Goal: Task Accomplishment & Management: Complete application form

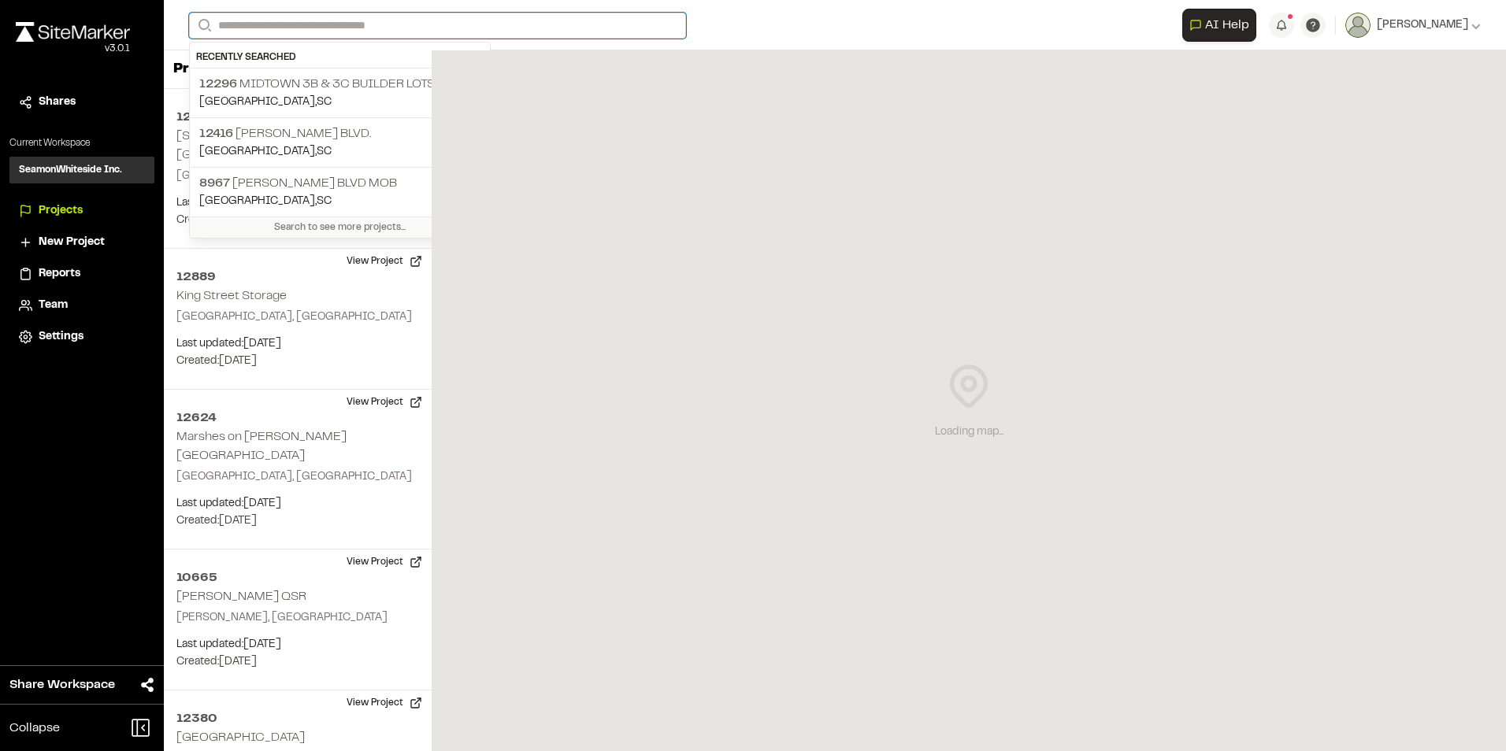
click at [246, 24] on input "Search" at bounding box center [437, 26] width 497 height 26
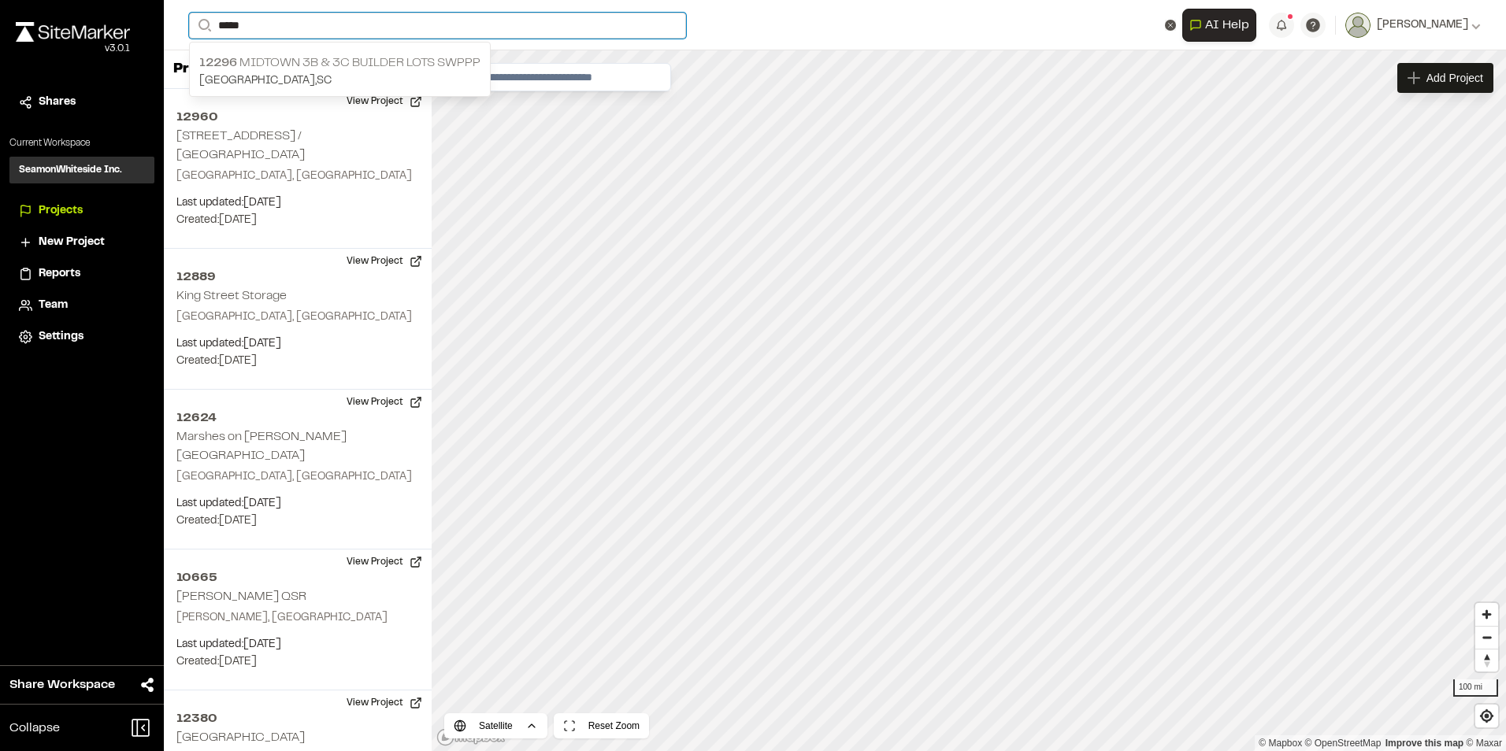
type input "*****"
click at [261, 67] on p "12296 Midtown 3B & 3C Builder Lots SWPPP" at bounding box center [339, 63] width 281 height 19
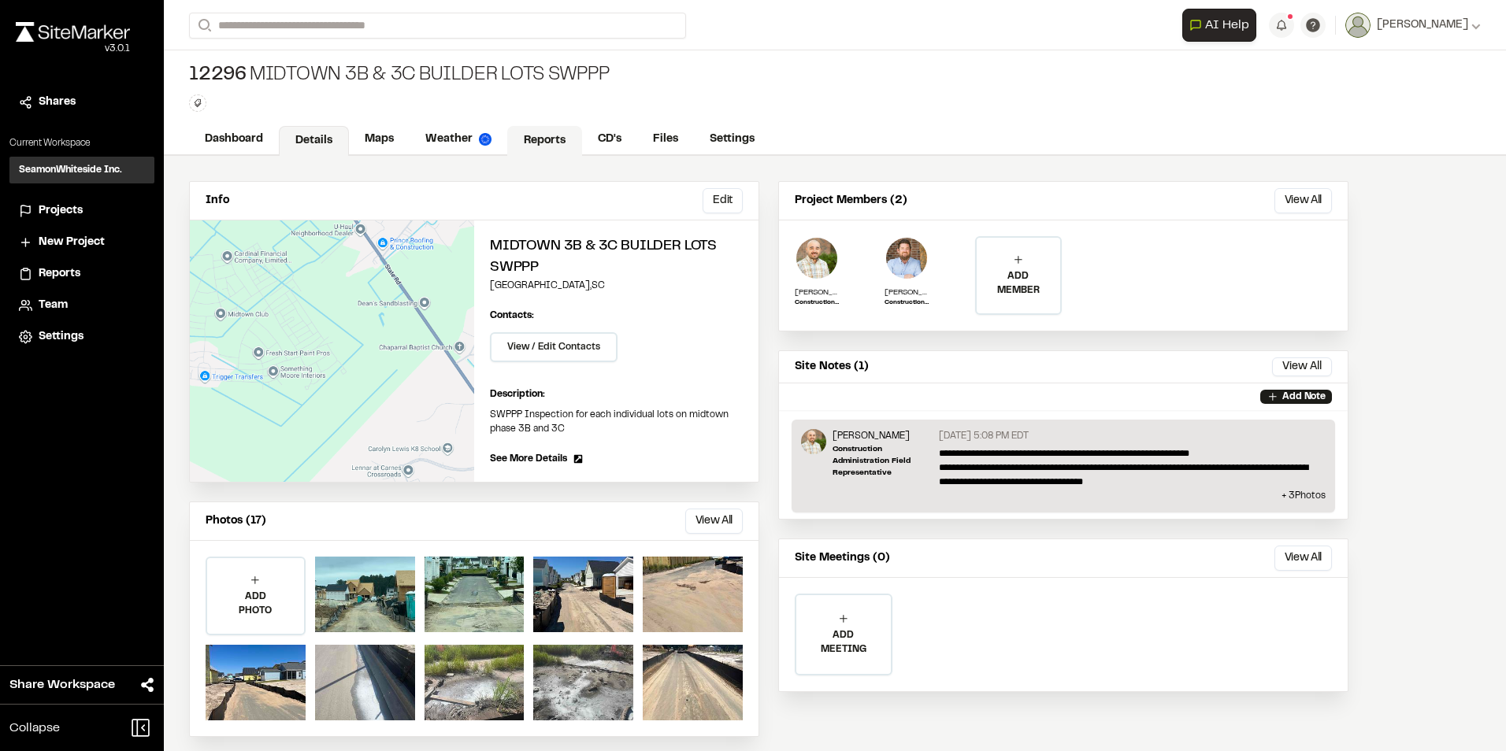
click at [549, 142] on link "Reports" at bounding box center [544, 141] width 75 height 30
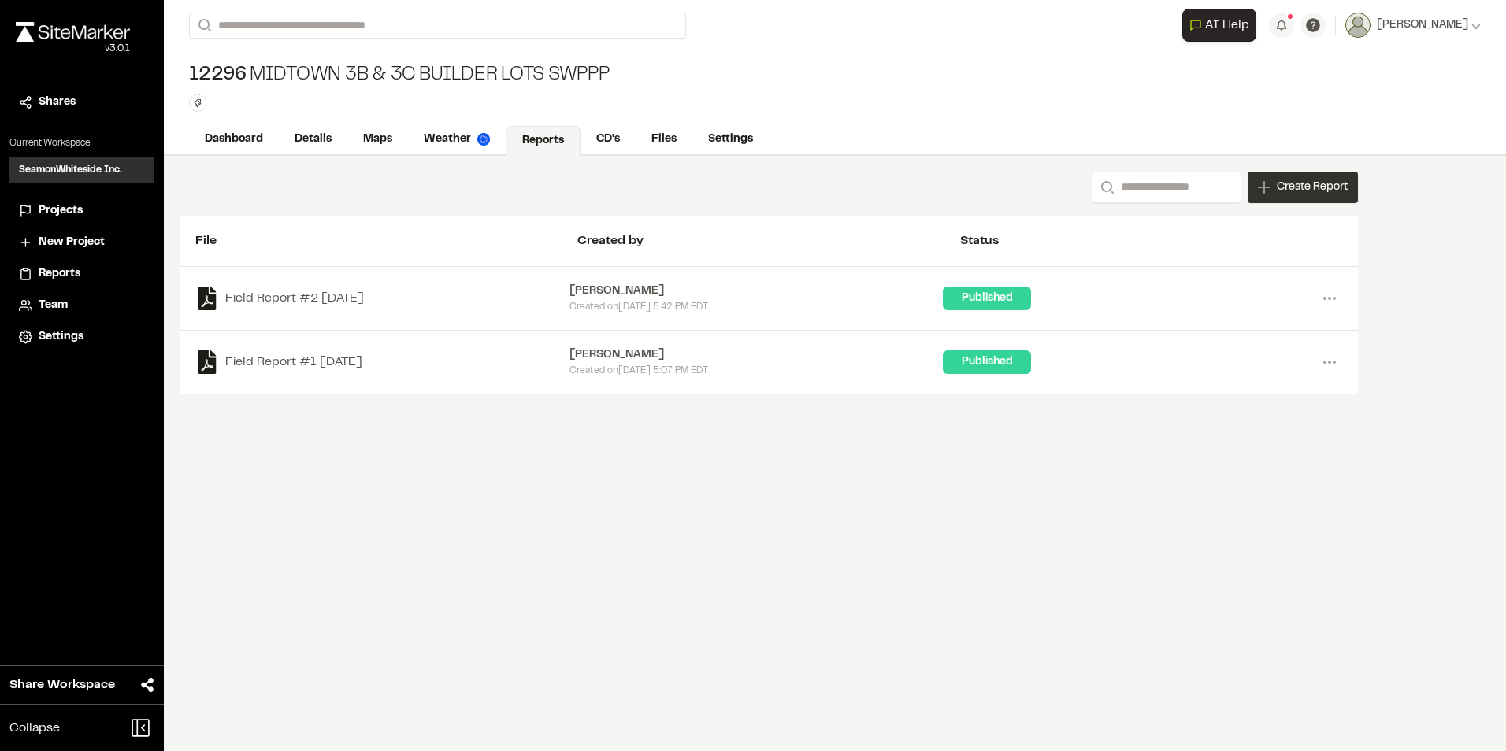
click at [743, 189] on span "Create Report" at bounding box center [1312, 187] width 71 height 17
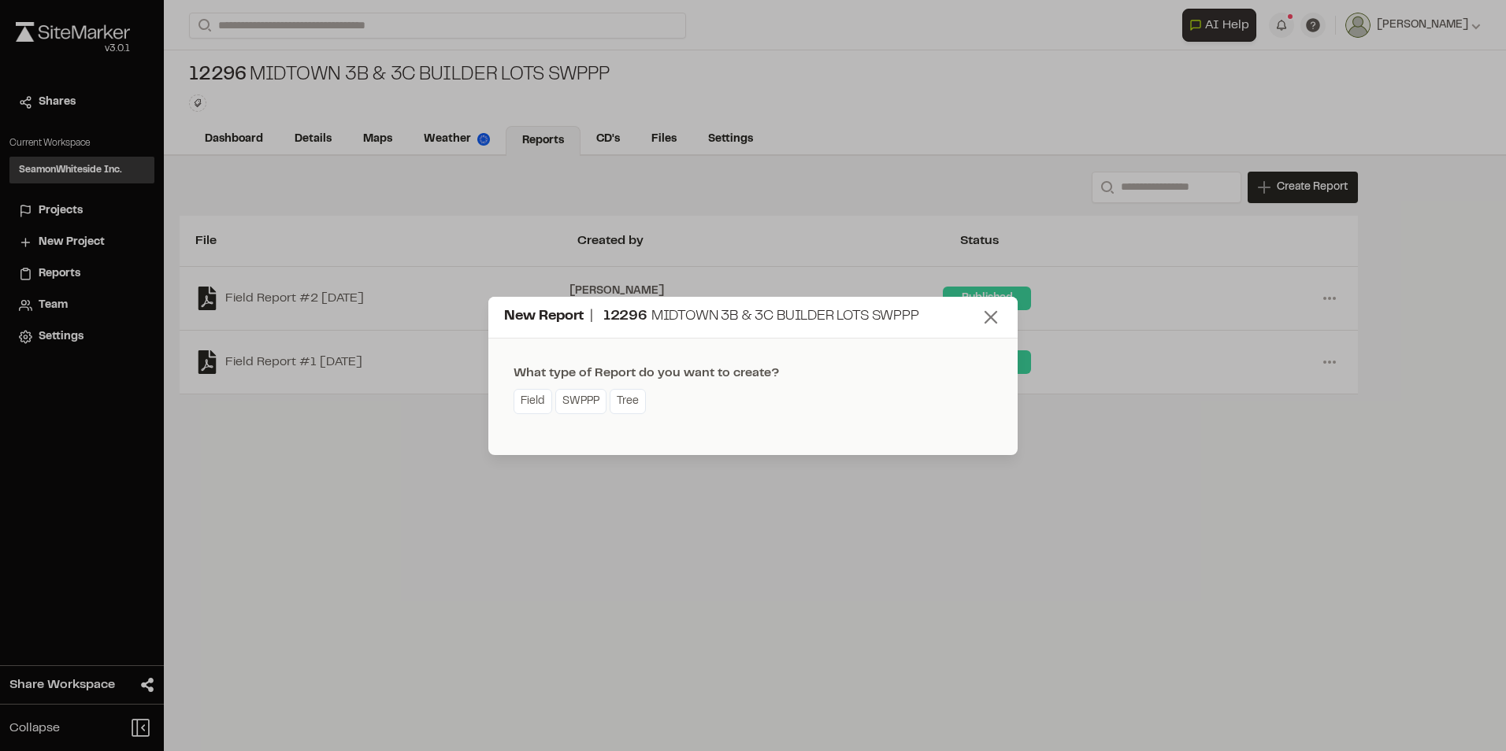
click at [743, 312] on line at bounding box center [990, 317] width 11 height 11
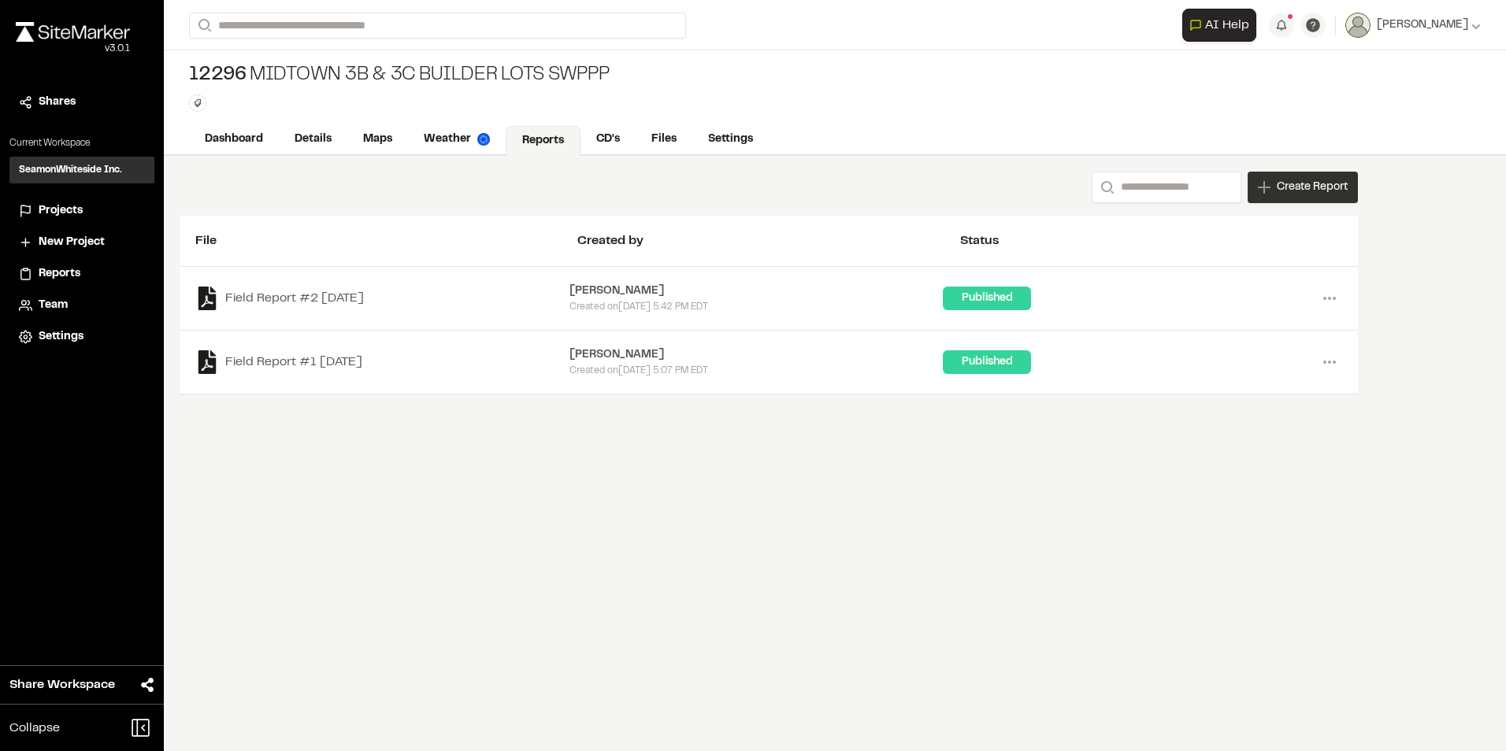
click at [743, 185] on span "Create Report" at bounding box center [1312, 187] width 71 height 17
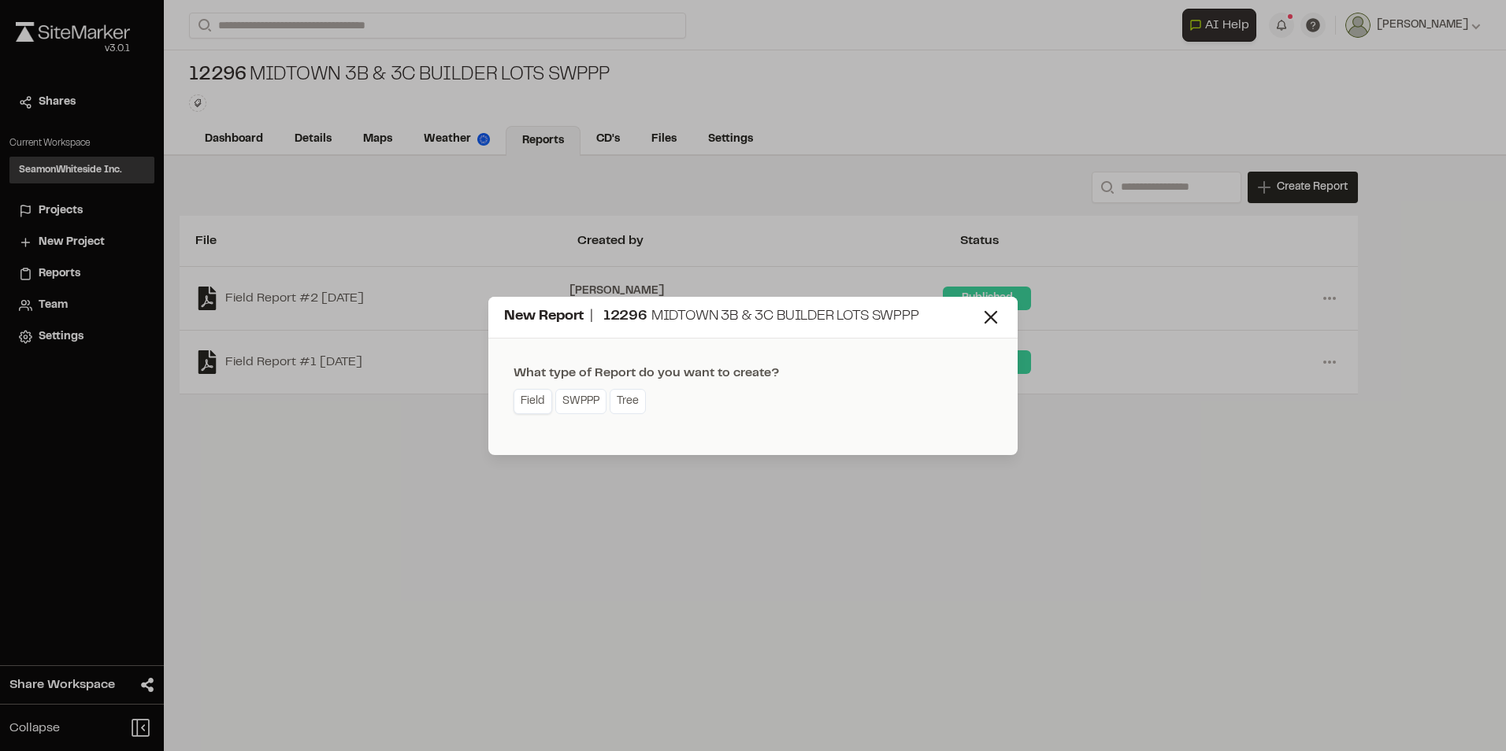
click at [526, 339] on link "Field" at bounding box center [532, 401] width 39 height 25
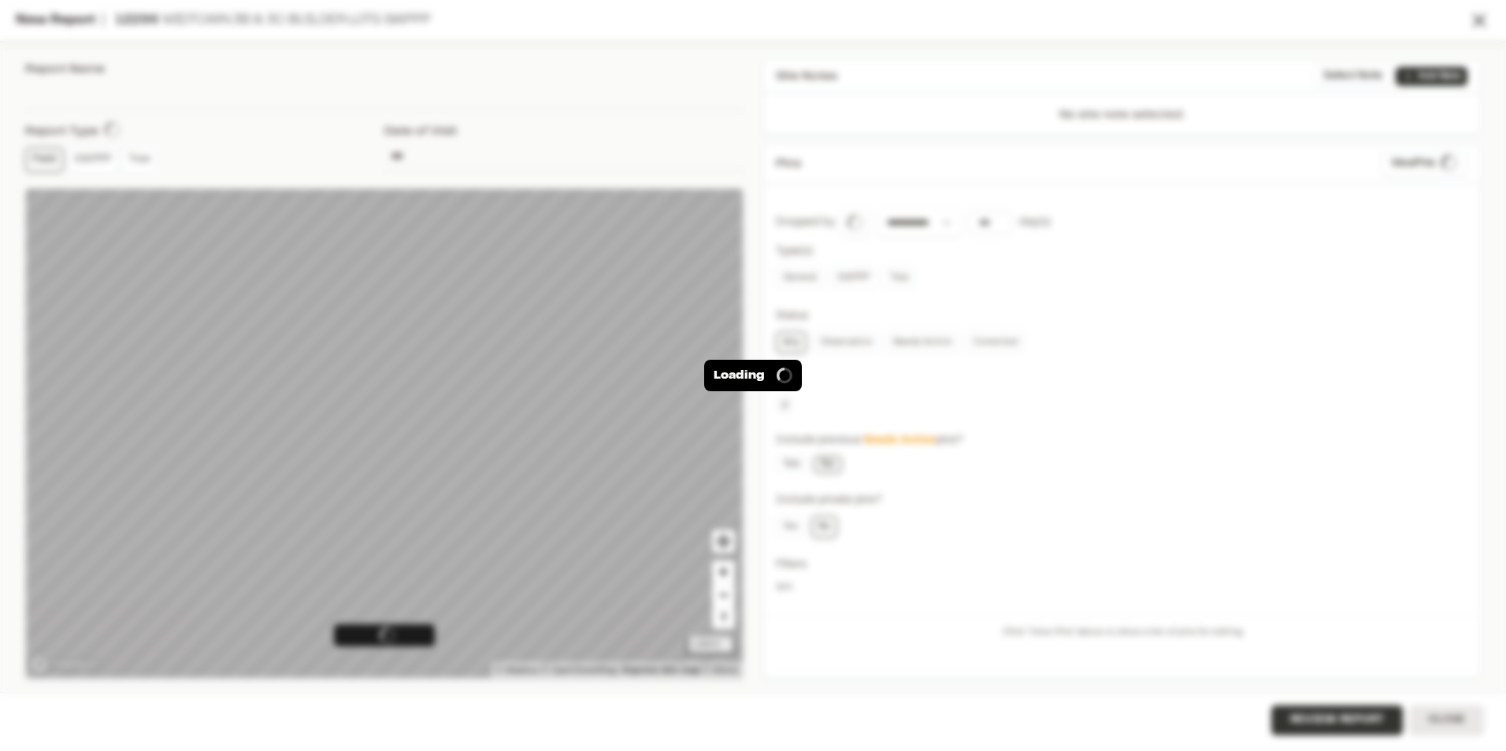
type input "**********"
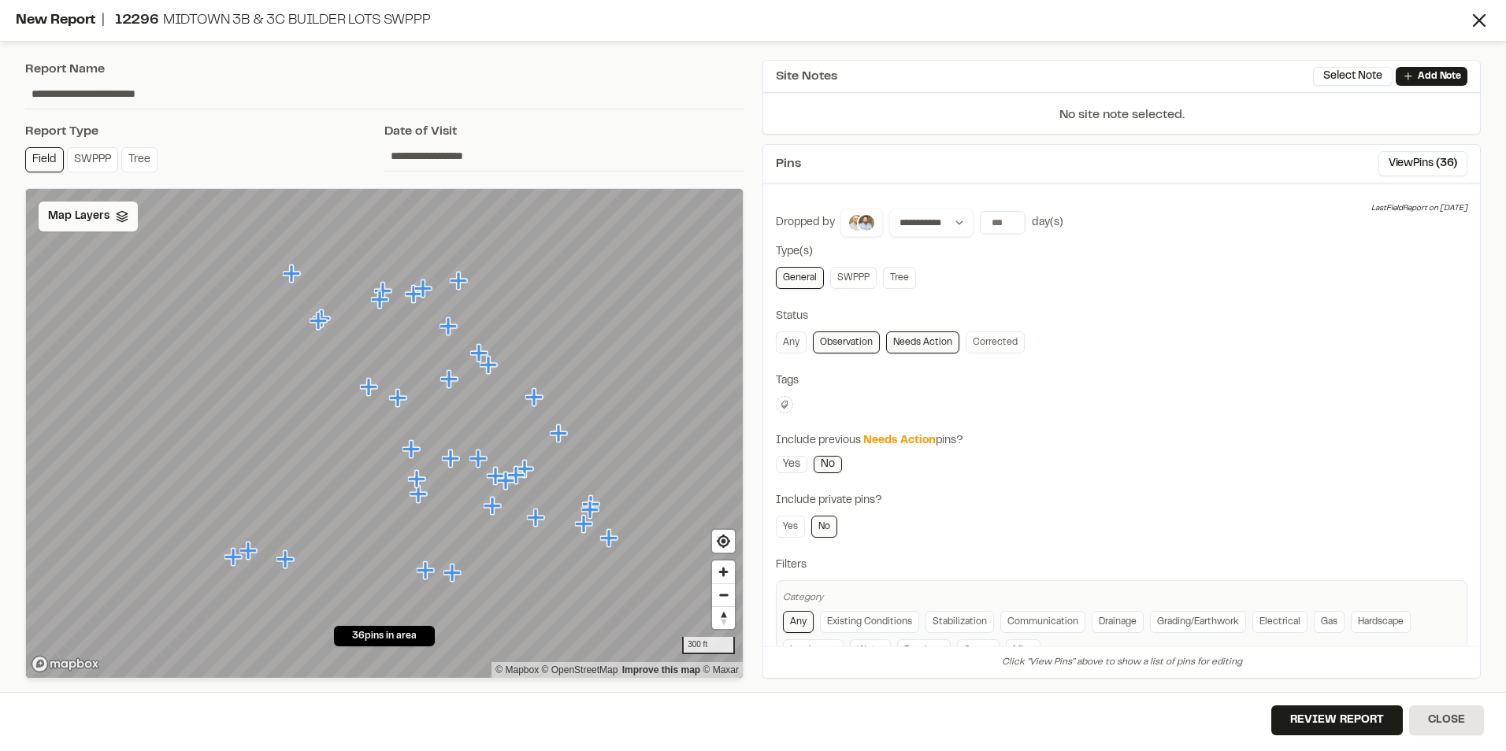
click at [113, 212] on div "Map Layers" at bounding box center [88, 217] width 99 height 30
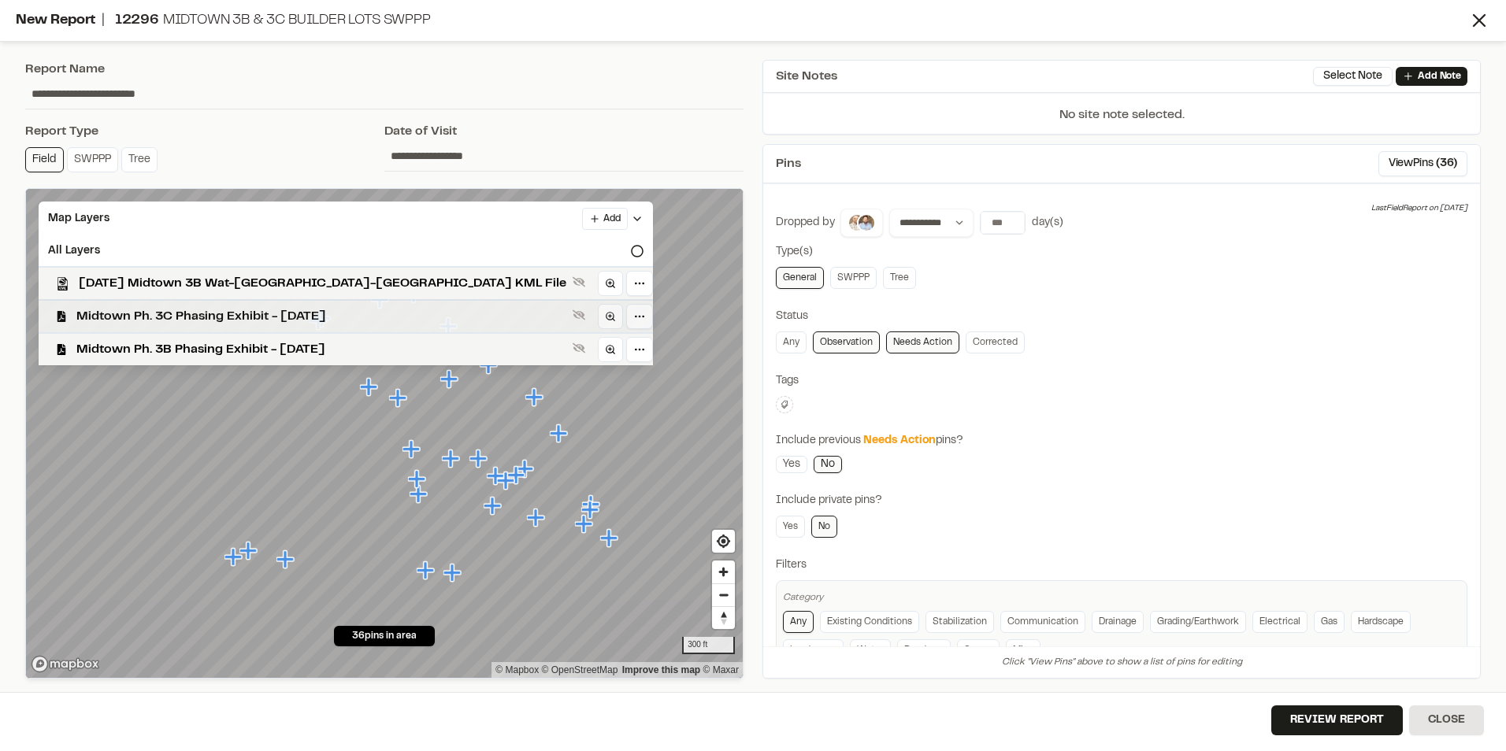
click at [164, 316] on span "Midtown Ph. 3C Phasing Exhibit - [DATE]" at bounding box center [321, 316] width 490 height 19
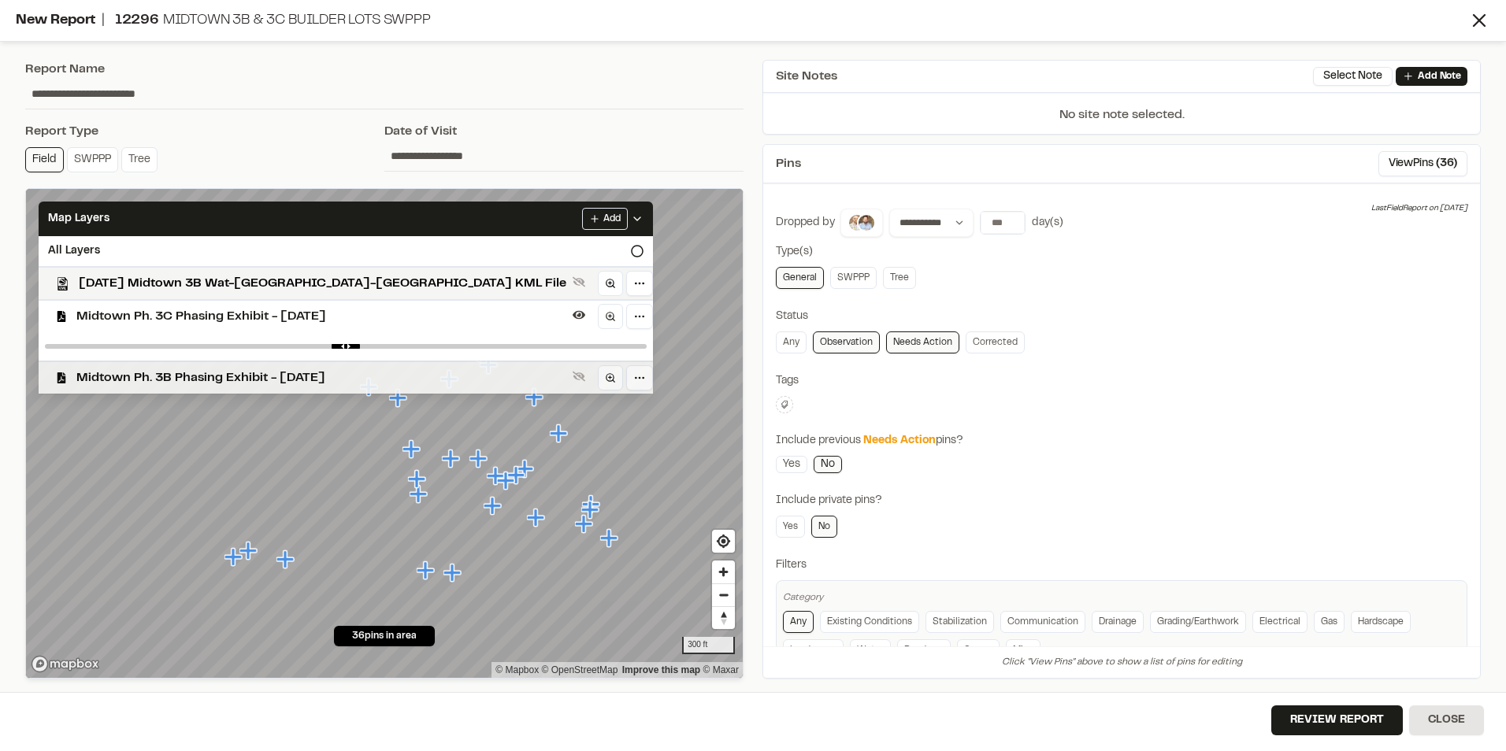
click at [164, 339] on span "Midtown Ph. 3B Phasing Exhibit - [DATE]" at bounding box center [321, 378] width 490 height 19
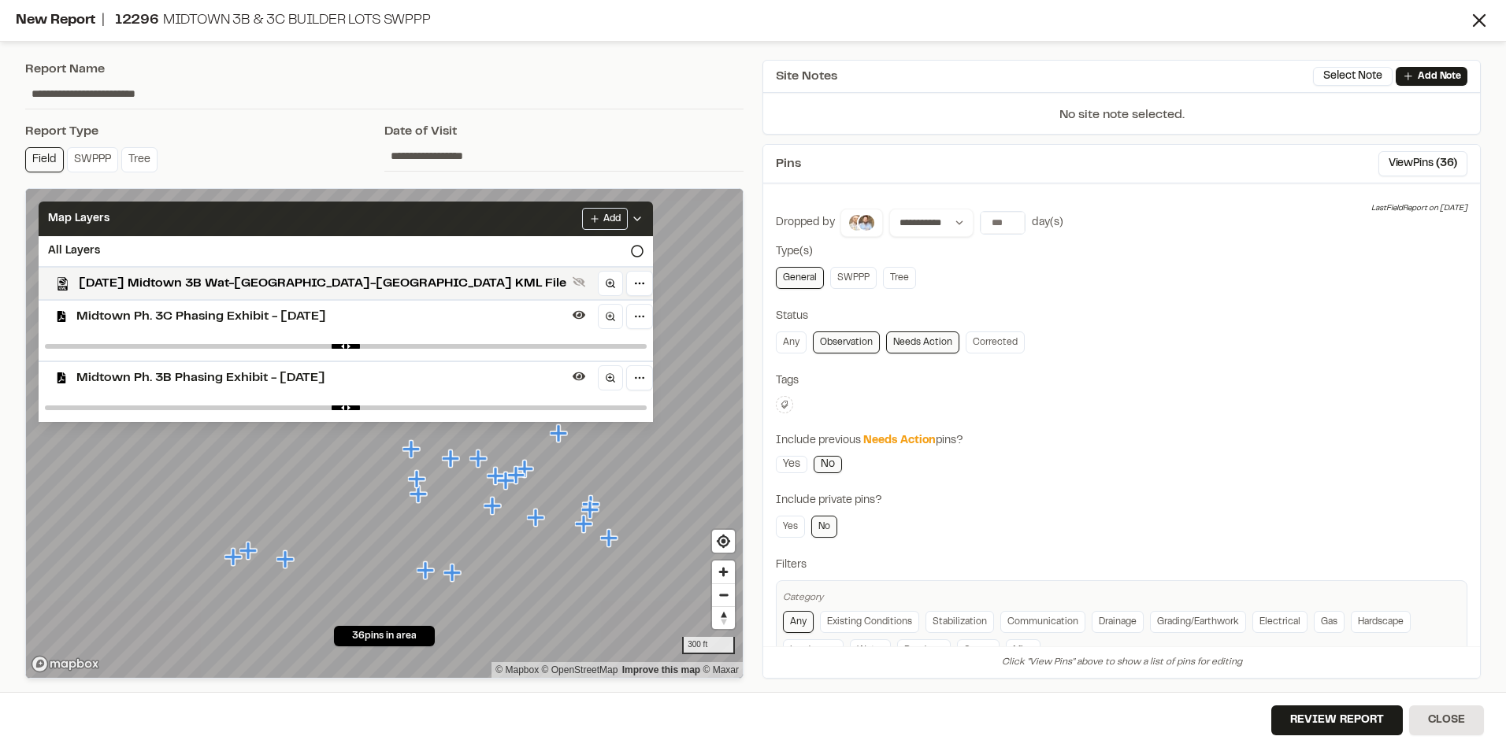
click at [582, 211] on div "Add" at bounding box center [612, 219] width 61 height 22
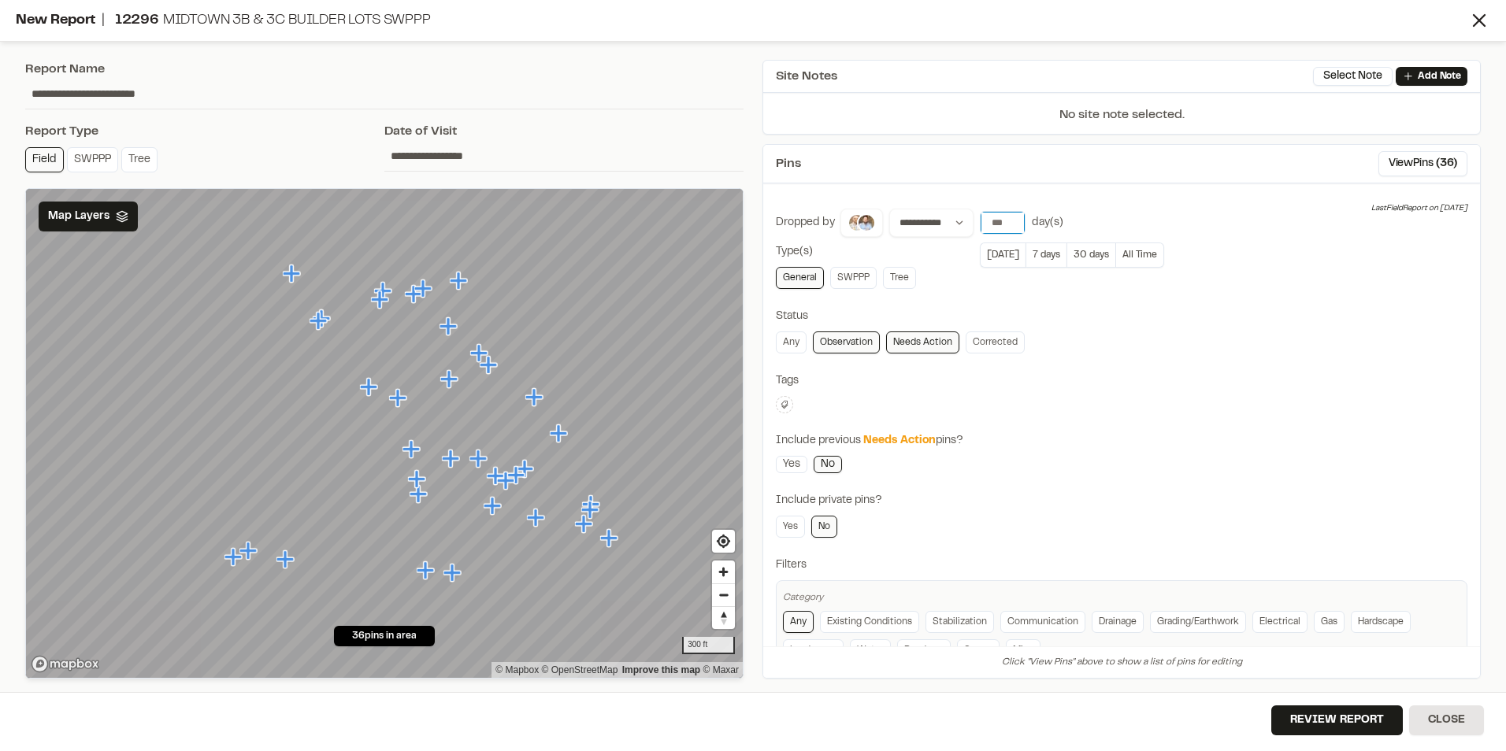
click at [743, 220] on input "**" at bounding box center [1002, 223] width 44 height 22
click at [743, 228] on input "*" at bounding box center [1002, 223] width 44 height 22
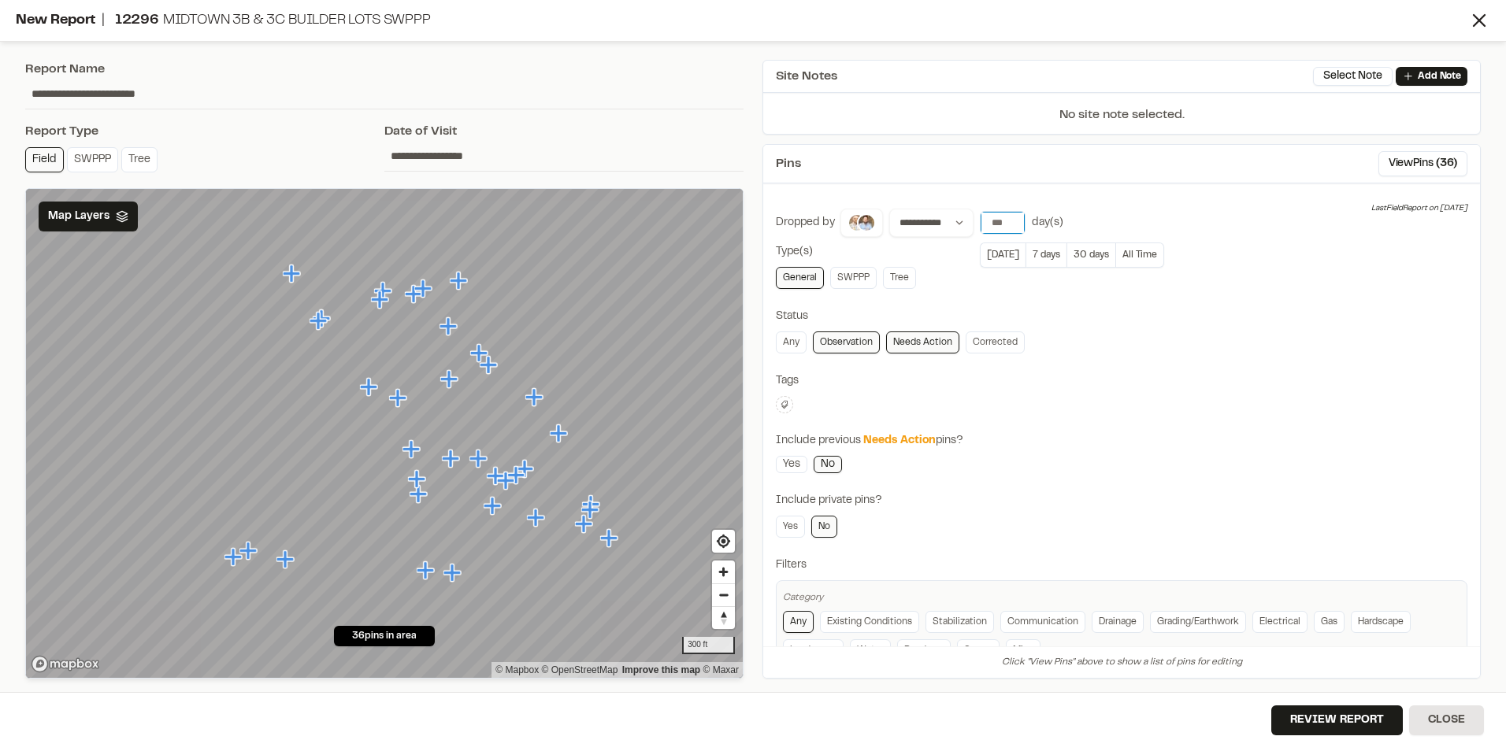
click at [743, 228] on input "*" at bounding box center [1002, 223] width 44 height 22
type input "*"
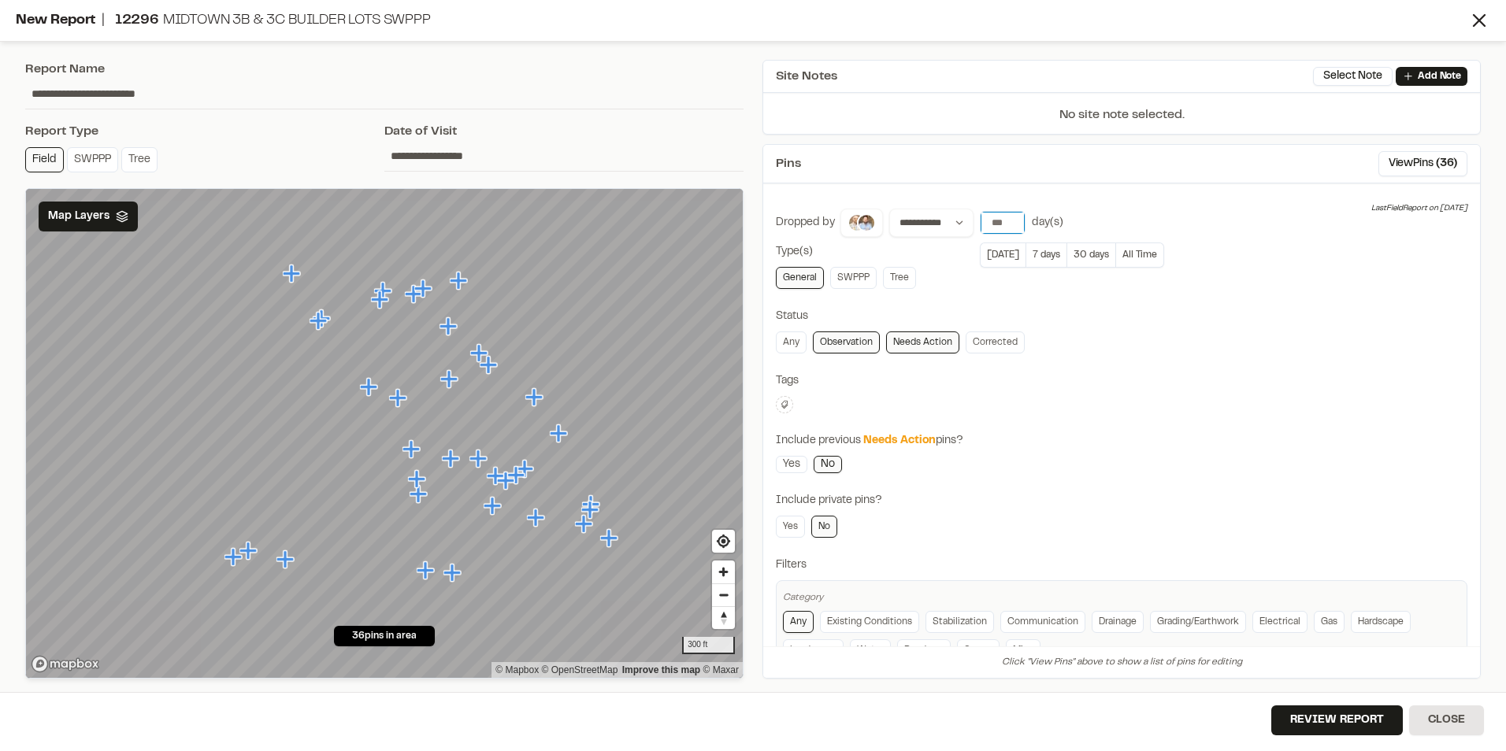
click at [743, 228] on input "*" at bounding box center [1002, 223] width 44 height 22
click at [743, 295] on div "**********" at bounding box center [1121, 442] width 691 height 466
click at [743, 339] on link "Observation" at bounding box center [846, 343] width 67 height 22
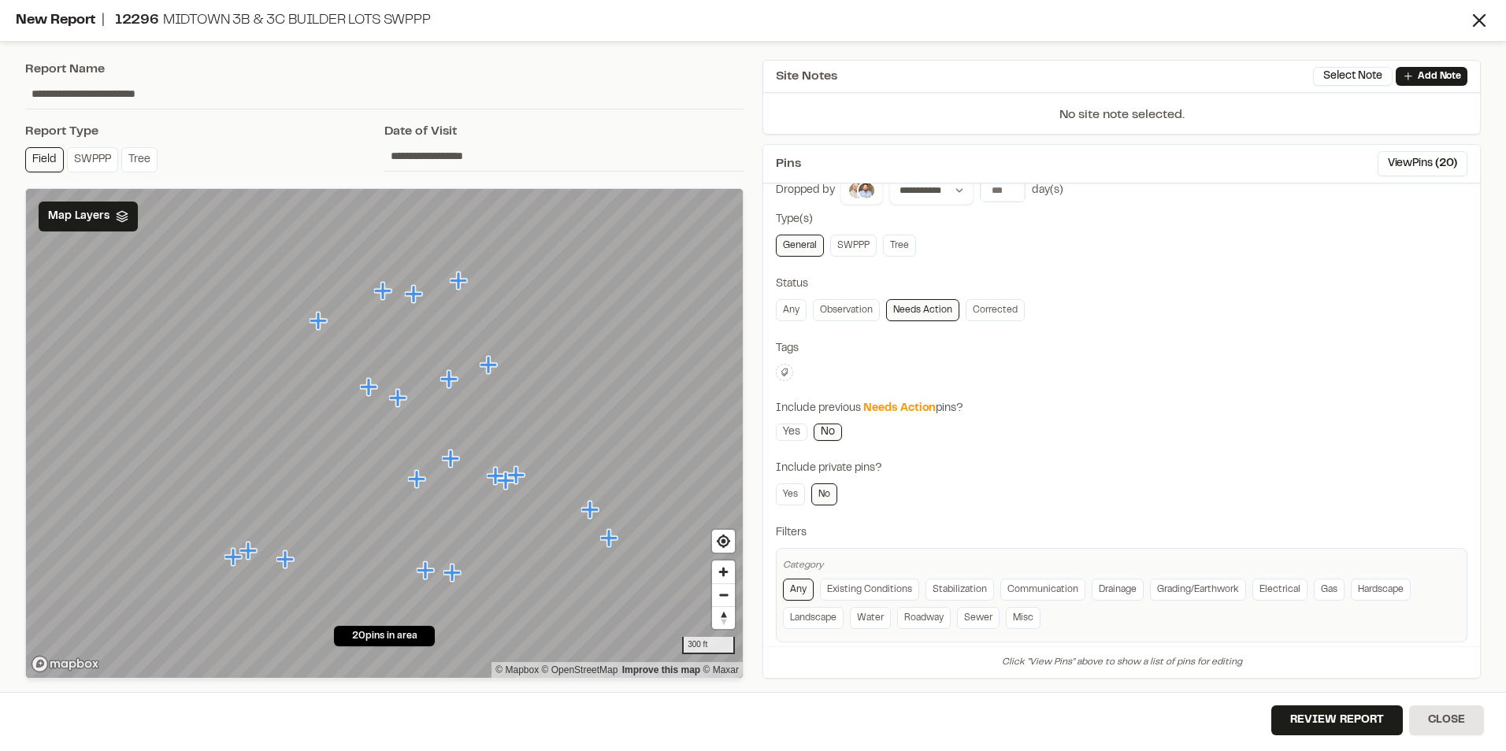
scroll to position [50, 0]
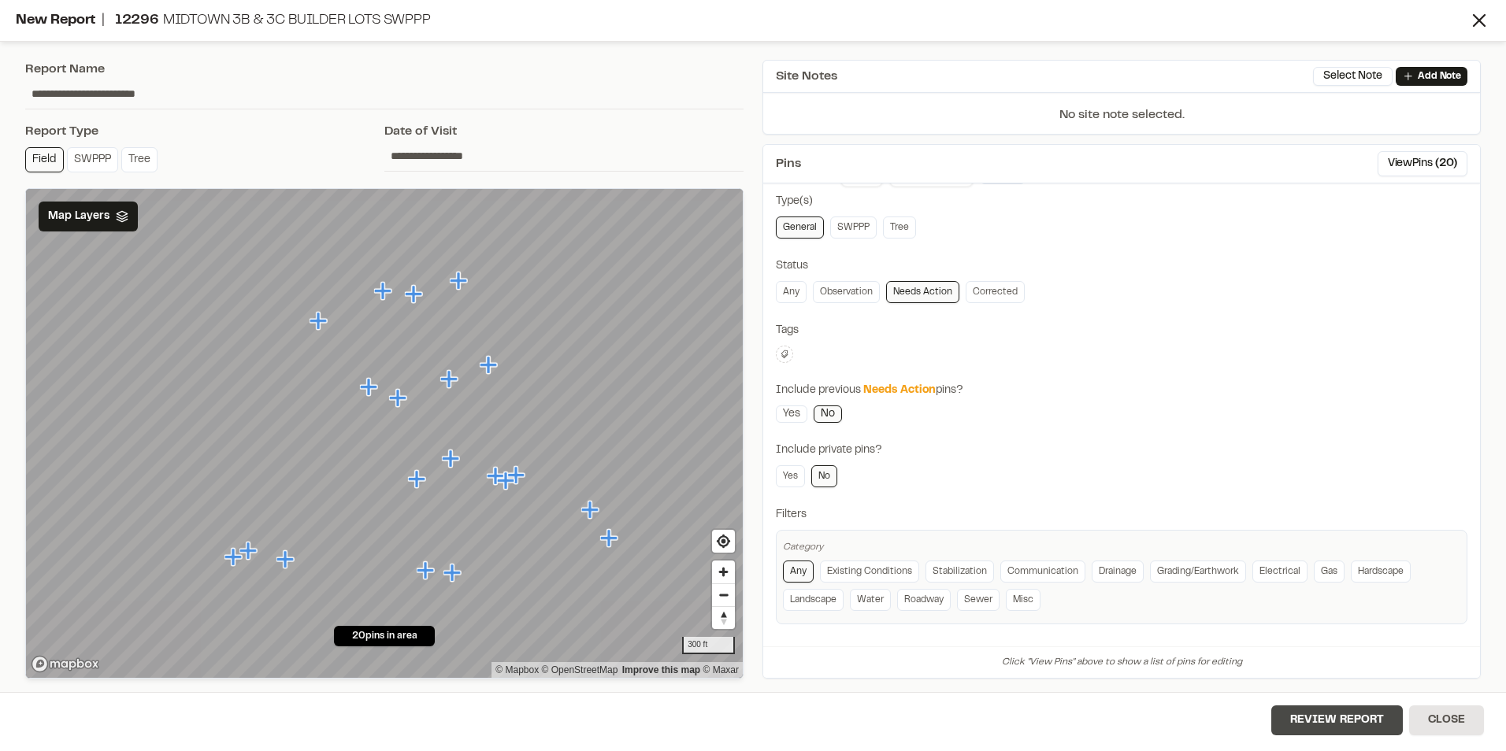
click at [743, 339] on button "Review Report" at bounding box center [1337, 721] width 132 height 30
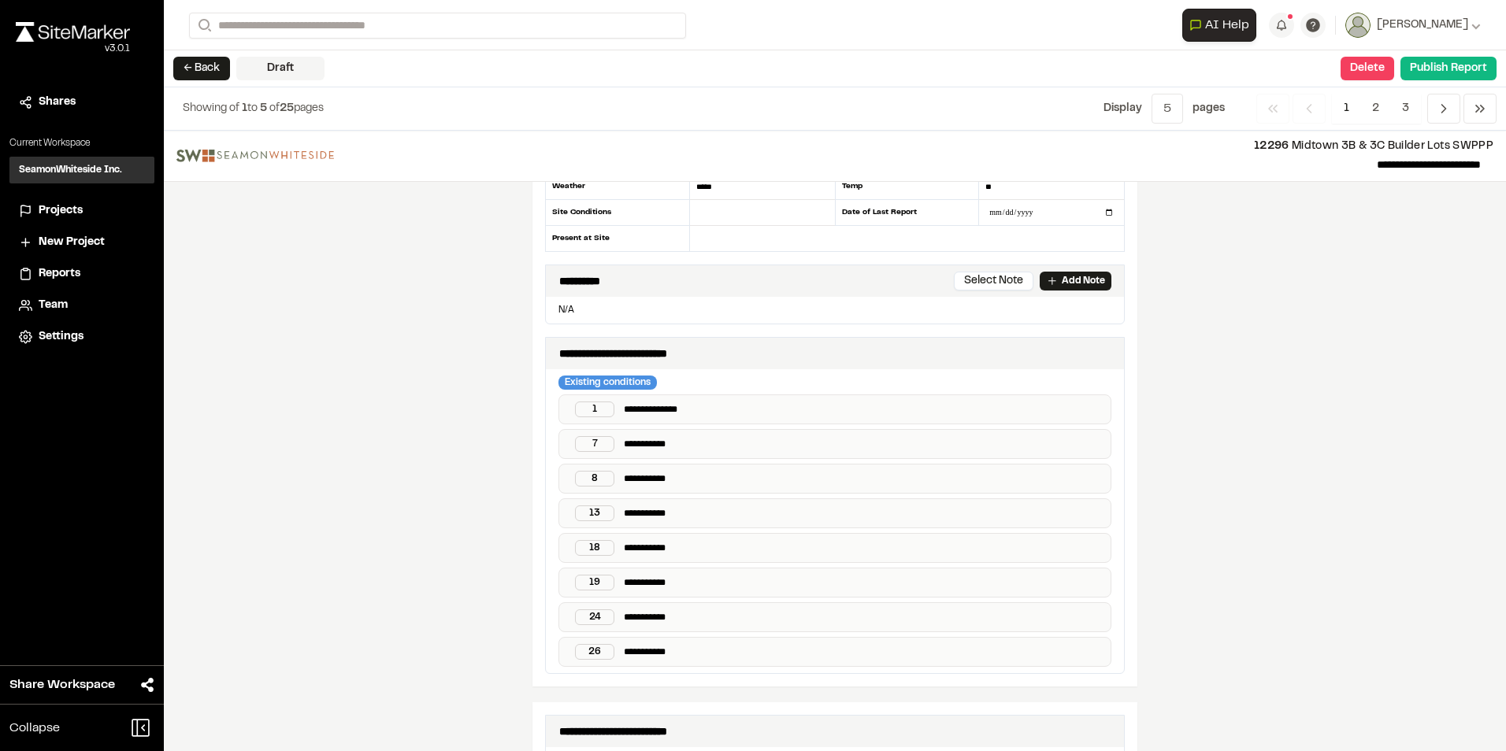
scroll to position [157, 0]
click at [678, 339] on p "**********" at bounding box center [864, 443] width 480 height 16
drag, startPoint x: 619, startPoint y: 443, endPoint x: 691, endPoint y: 447, distance: 71.8
click at [691, 339] on p "**********" at bounding box center [864, 443] width 480 height 16
copy p "**********"
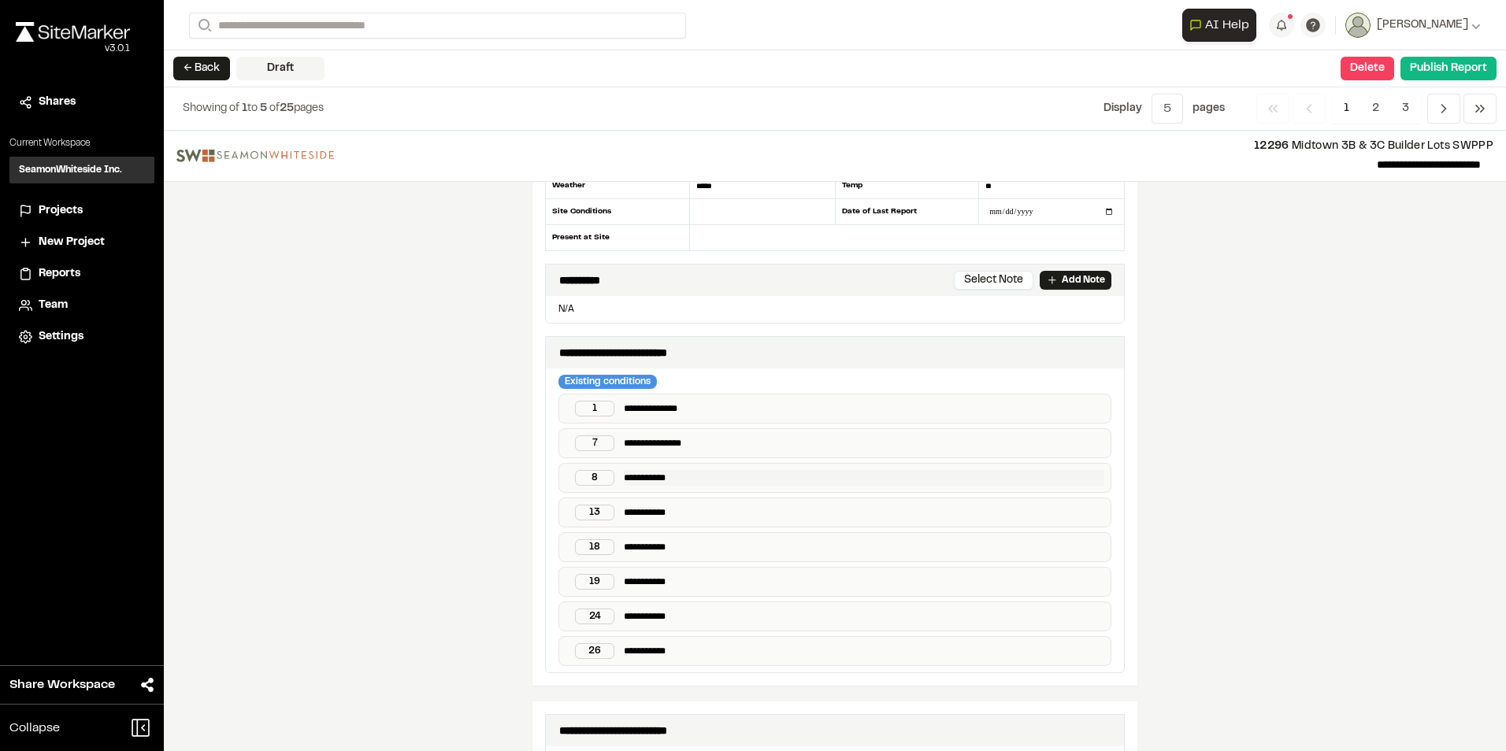
click at [673, 339] on p "**********" at bounding box center [864, 478] width 480 height 16
drag, startPoint x: 619, startPoint y: 478, endPoint x: 663, endPoint y: 478, distance: 44.1
click at [663, 339] on p "**********" at bounding box center [864, 478] width 480 height 16
drag, startPoint x: 663, startPoint y: 478, endPoint x: 653, endPoint y: 486, distance: 12.9
click at [653, 339] on div "**********" at bounding box center [834, 478] width 553 height 30
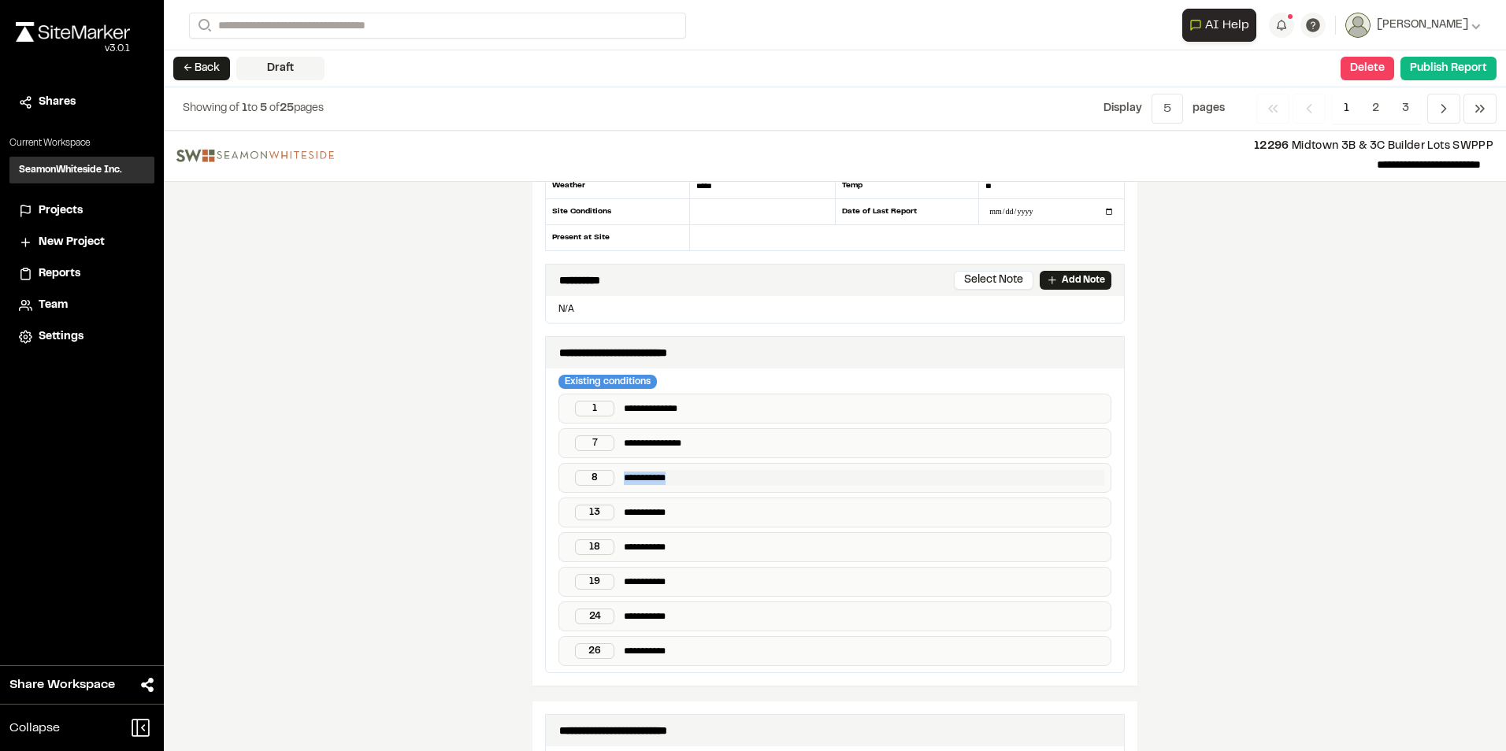
drag, startPoint x: 617, startPoint y: 473, endPoint x: 683, endPoint y: 473, distance: 66.1
click at [683, 339] on div "**********" at bounding box center [834, 478] width 553 height 30
paste p
drag, startPoint x: 617, startPoint y: 506, endPoint x: 682, endPoint y: 506, distance: 64.6
click at [682, 339] on p "**********" at bounding box center [864, 513] width 480 height 16
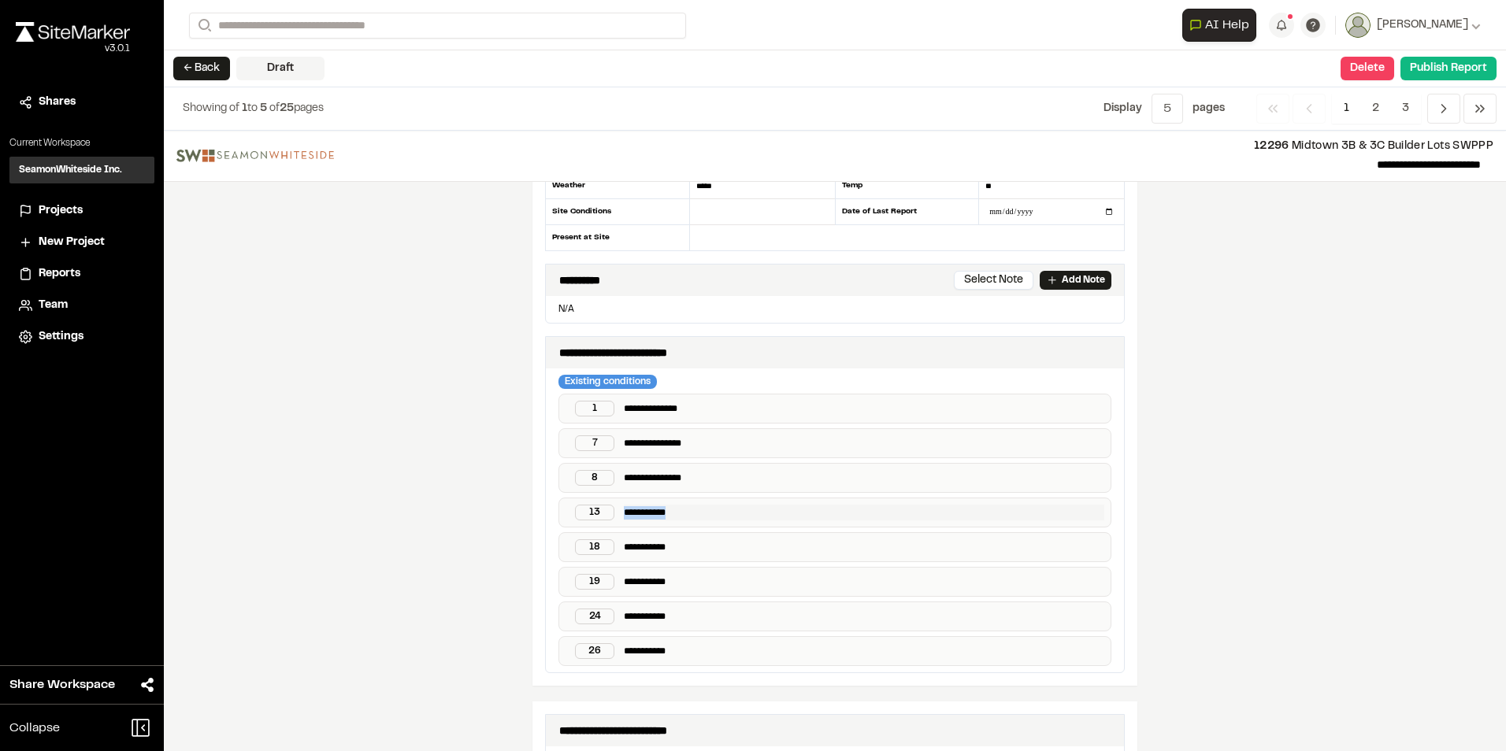
paste p
drag, startPoint x: 618, startPoint y: 540, endPoint x: 710, endPoint y: 545, distance: 91.5
click at [710, 339] on p "**********" at bounding box center [864, 547] width 480 height 16
paste p
drag, startPoint x: 617, startPoint y: 580, endPoint x: 684, endPoint y: 579, distance: 66.9
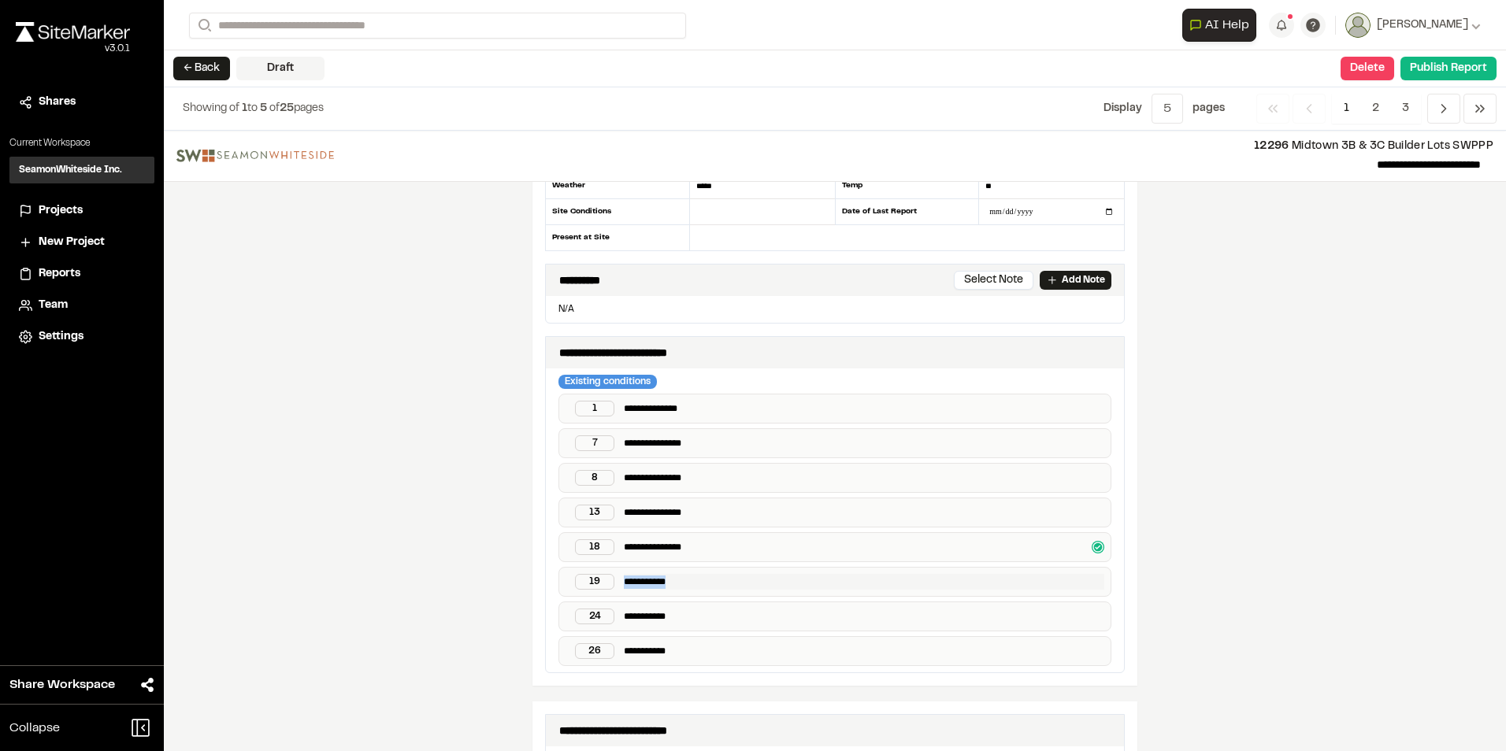
click at [684, 339] on p "**********" at bounding box center [864, 582] width 480 height 16
paste p
drag, startPoint x: 619, startPoint y: 613, endPoint x: 691, endPoint y: 613, distance: 72.5
click at [691, 339] on p "**********" at bounding box center [864, 617] width 480 height 16
paste p
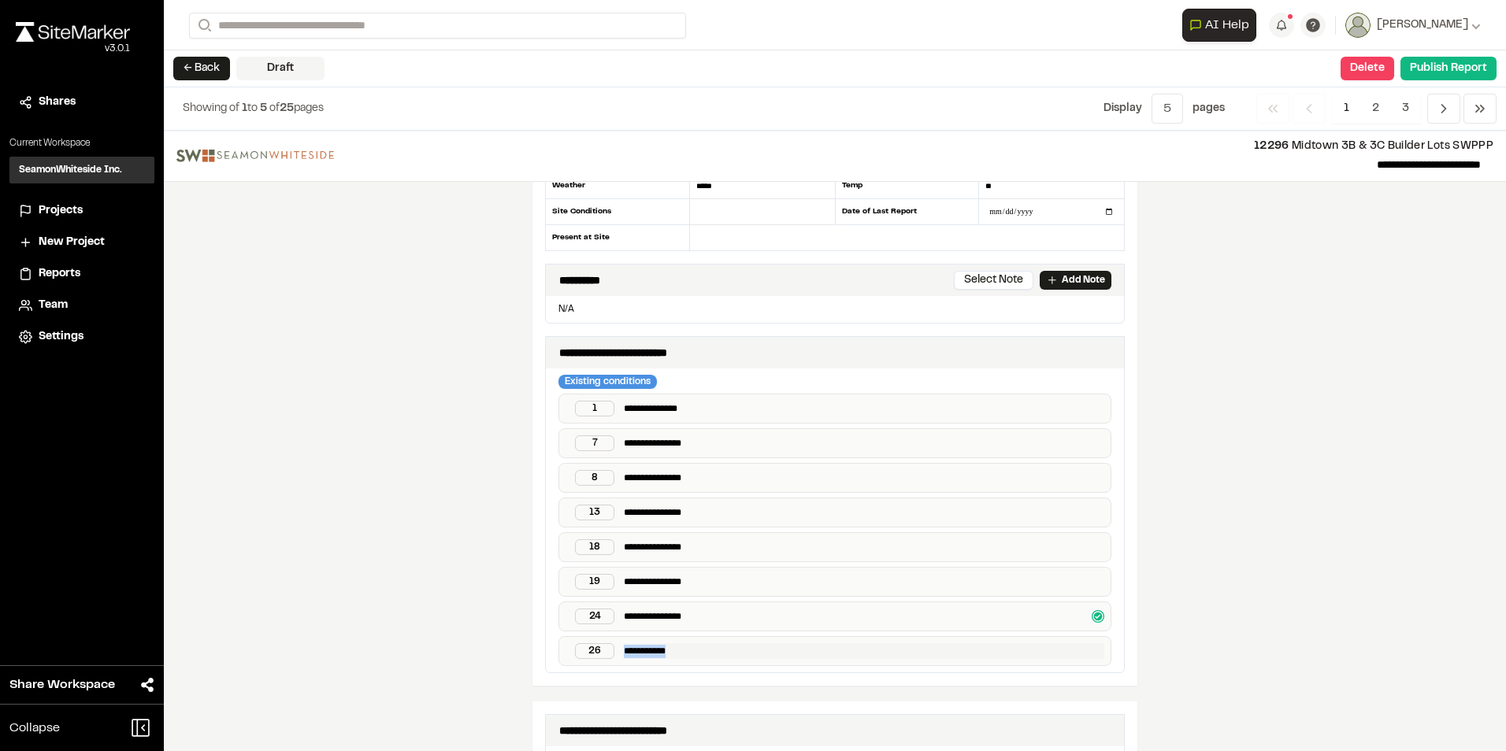
drag, startPoint x: 619, startPoint y: 647, endPoint x: 709, endPoint y: 647, distance: 89.8
click at [709, 339] on p "**********" at bounding box center [864, 651] width 480 height 16
paste p
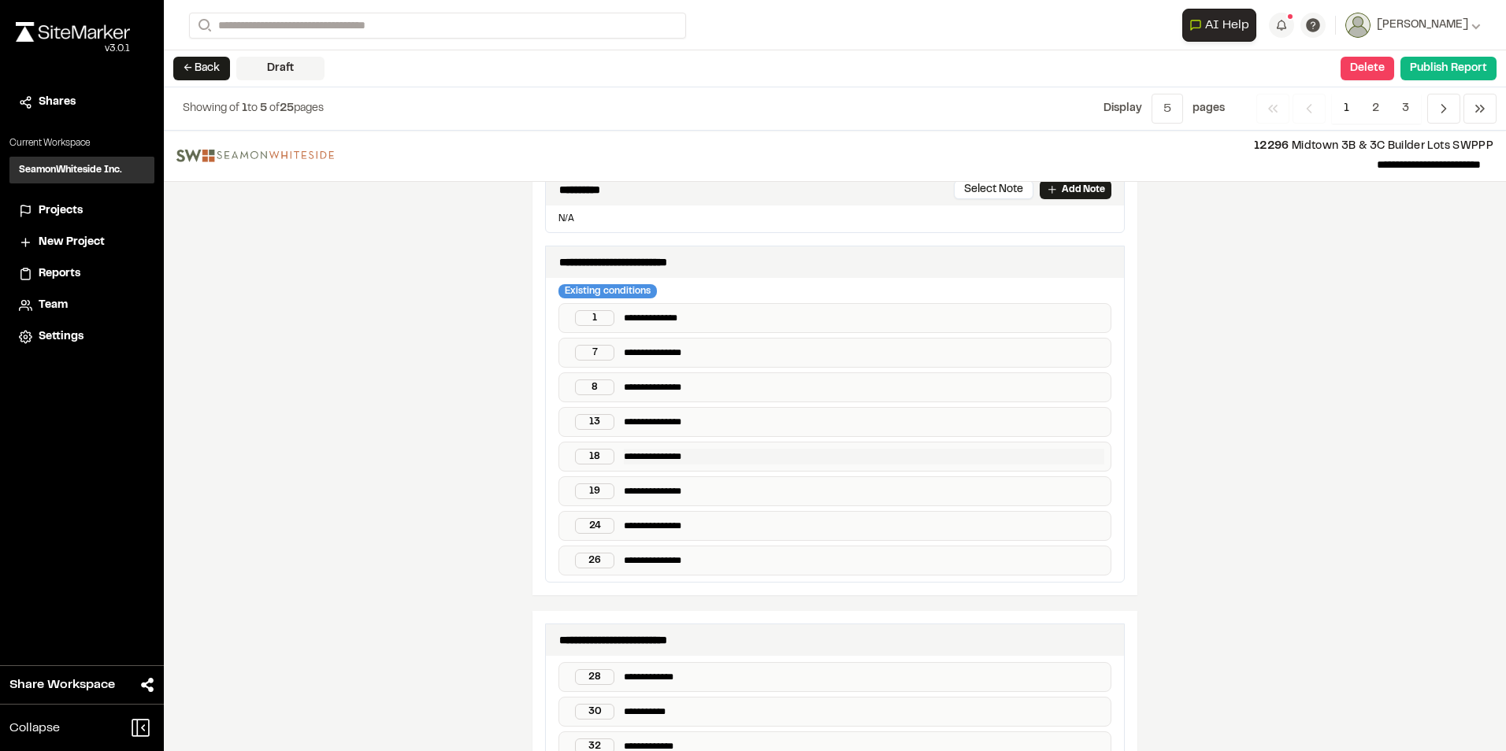
scroll to position [472, 0]
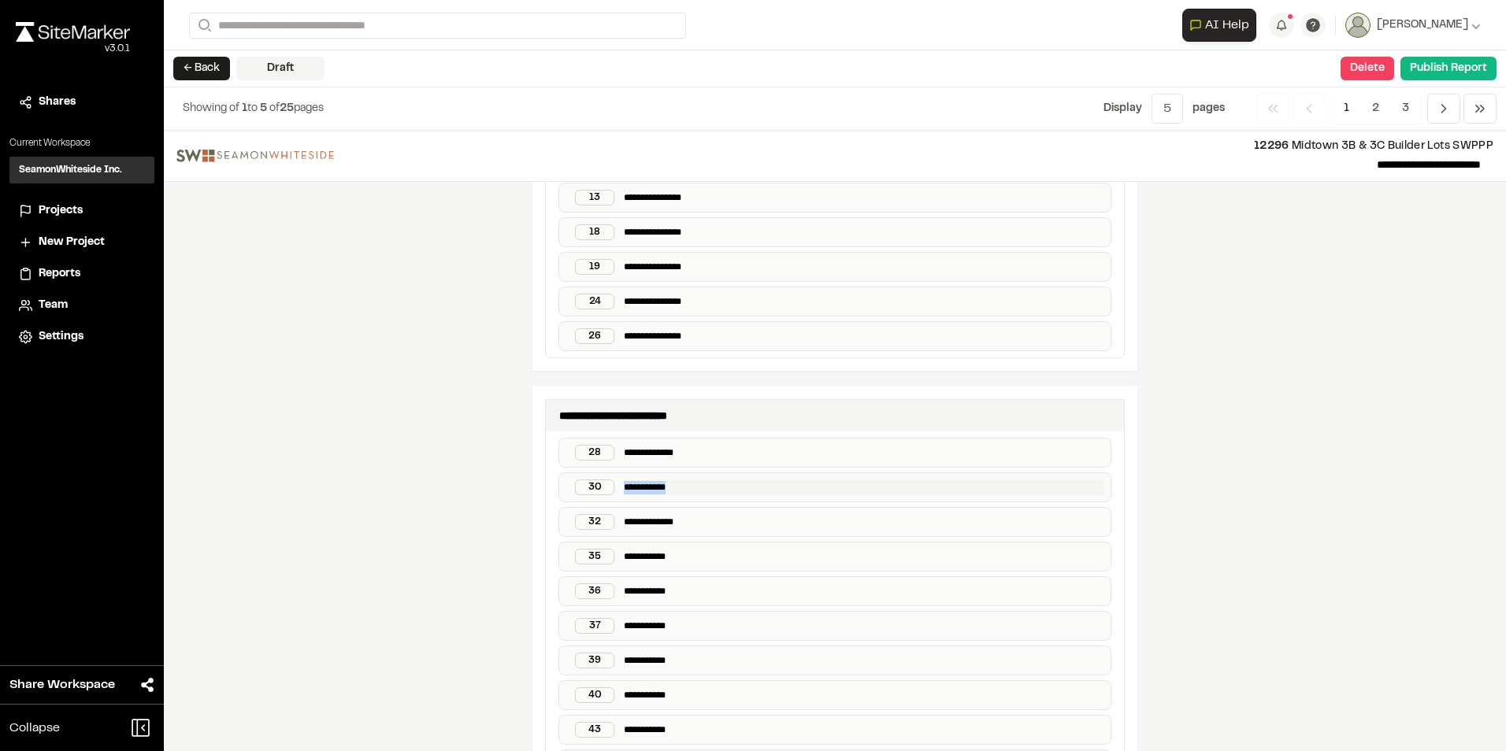
drag, startPoint x: 617, startPoint y: 489, endPoint x: 691, endPoint y: 484, distance: 73.4
click at [691, 339] on p "**********" at bounding box center [864, 488] width 480 height 16
paste p
click at [616, 339] on div "**********" at bounding box center [834, 557] width 553 height 30
drag, startPoint x: 617, startPoint y: 554, endPoint x: 739, endPoint y: 561, distance: 121.5
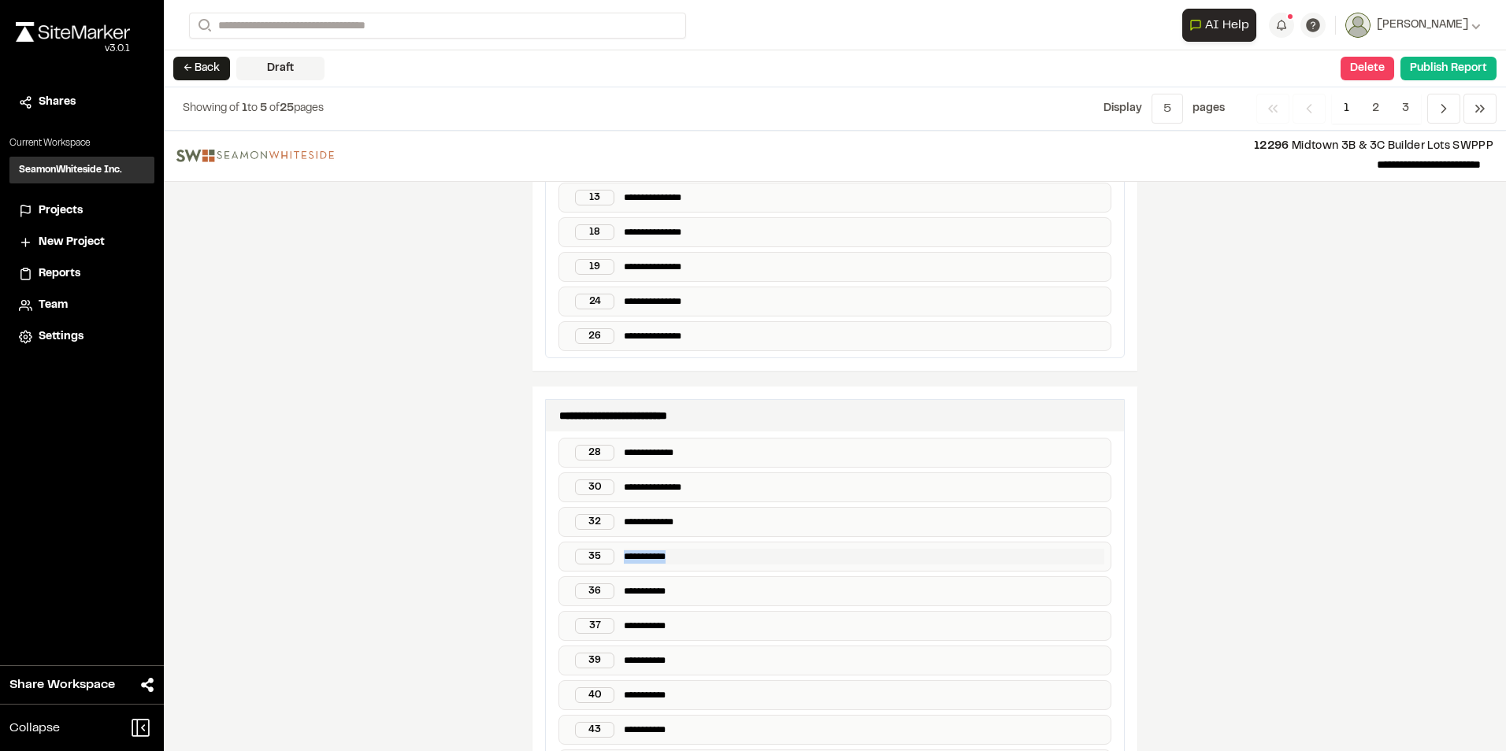
click at [739, 339] on p "**********" at bounding box center [864, 557] width 480 height 16
paste p
drag, startPoint x: 618, startPoint y: 592, endPoint x: 708, endPoint y: 587, distance: 89.9
click at [708, 339] on p "**********" at bounding box center [864, 592] width 480 height 16
paste p
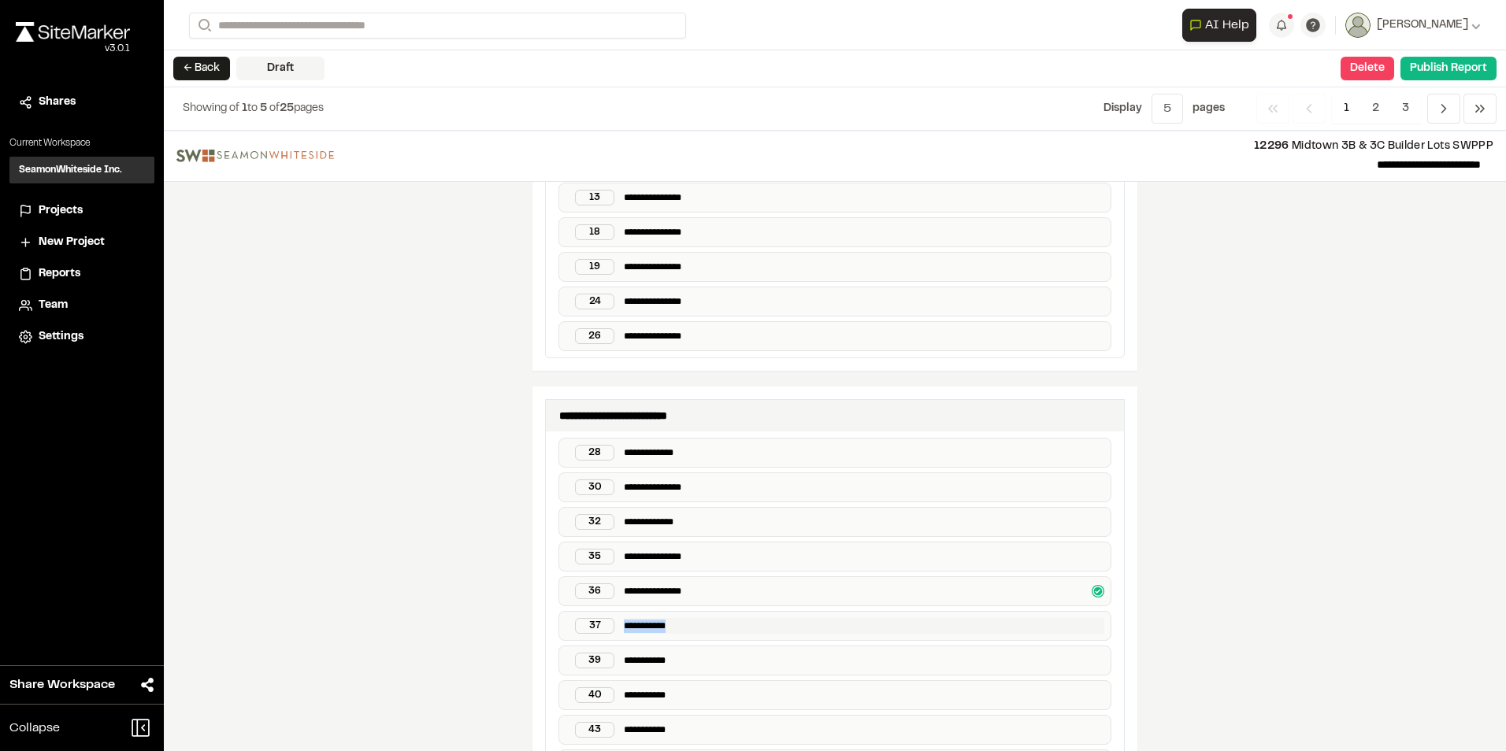
drag, startPoint x: 617, startPoint y: 626, endPoint x: 675, endPoint y: 624, distance: 57.5
click at [675, 339] on p "**********" at bounding box center [864, 626] width 480 height 16
paste p
drag, startPoint x: 618, startPoint y: 654, endPoint x: 715, endPoint y: 653, distance: 96.9
click at [715, 339] on p "**********" at bounding box center [864, 661] width 480 height 16
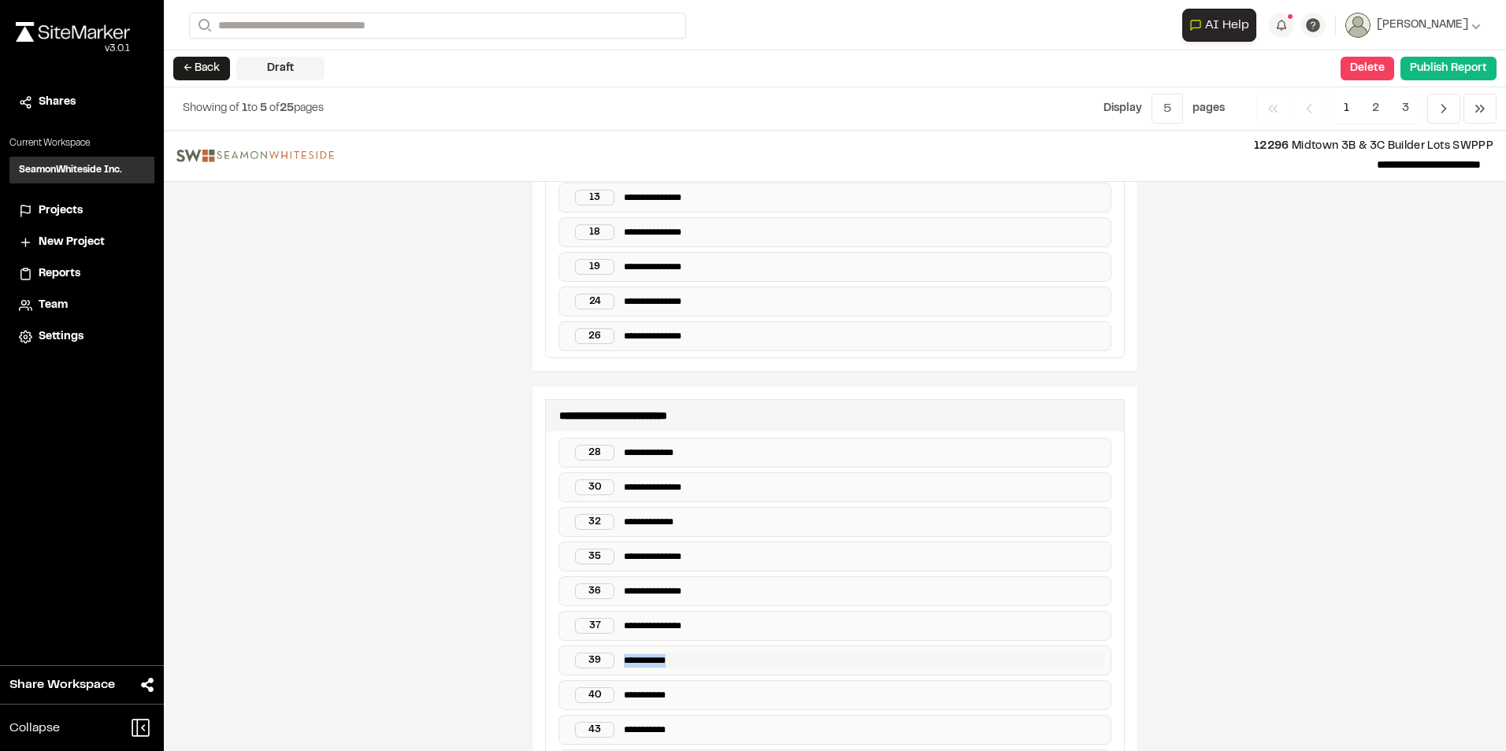
paste p
drag, startPoint x: 616, startPoint y: 695, endPoint x: 714, endPoint y: 690, distance: 98.6
click at [714, 339] on div "**********" at bounding box center [834, 695] width 553 height 30
paste p
click at [617, 339] on div "**********" at bounding box center [834, 730] width 553 height 30
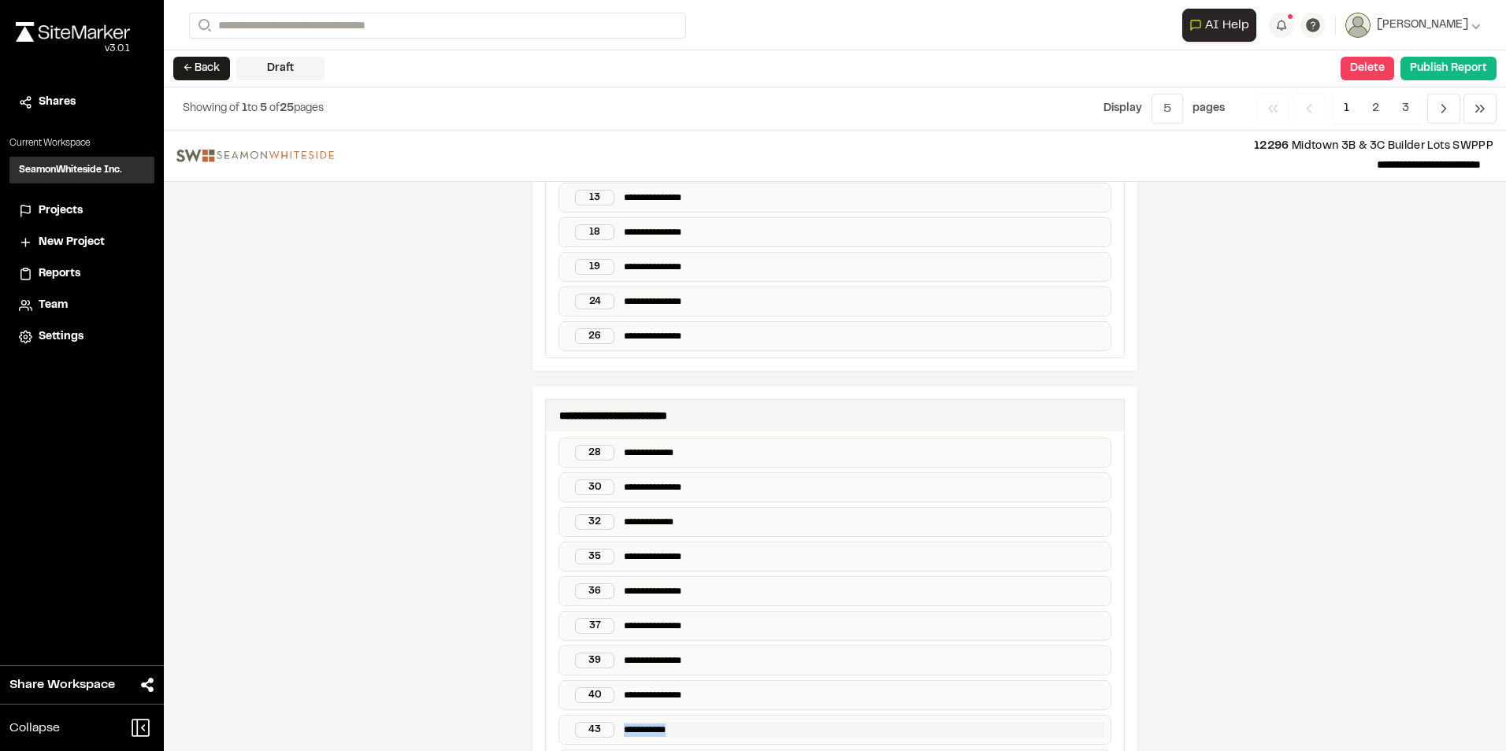
drag, startPoint x: 617, startPoint y: 727, endPoint x: 677, endPoint y: 727, distance: 59.8
click at [677, 339] on p "**********" at bounding box center [864, 730] width 480 height 16
paste p
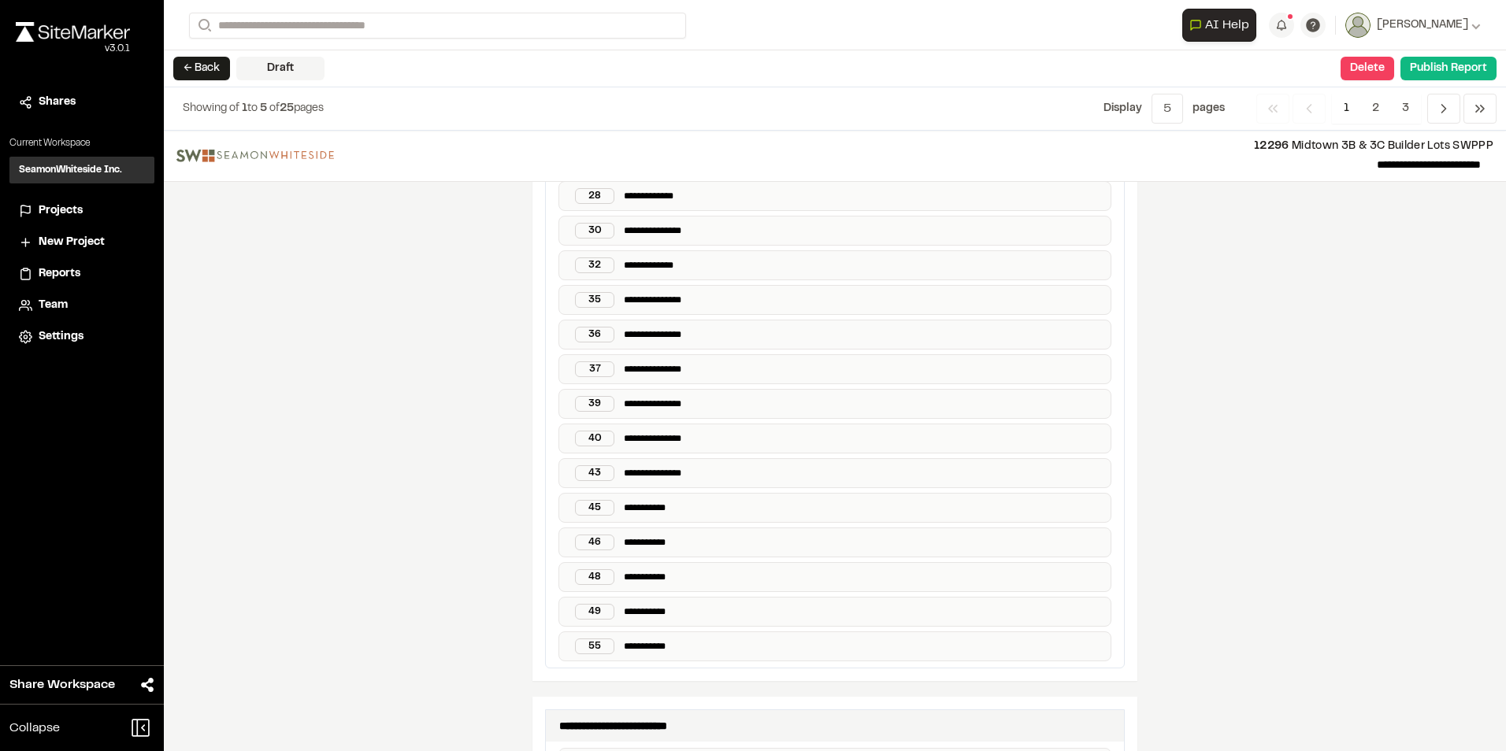
scroll to position [866, 0]
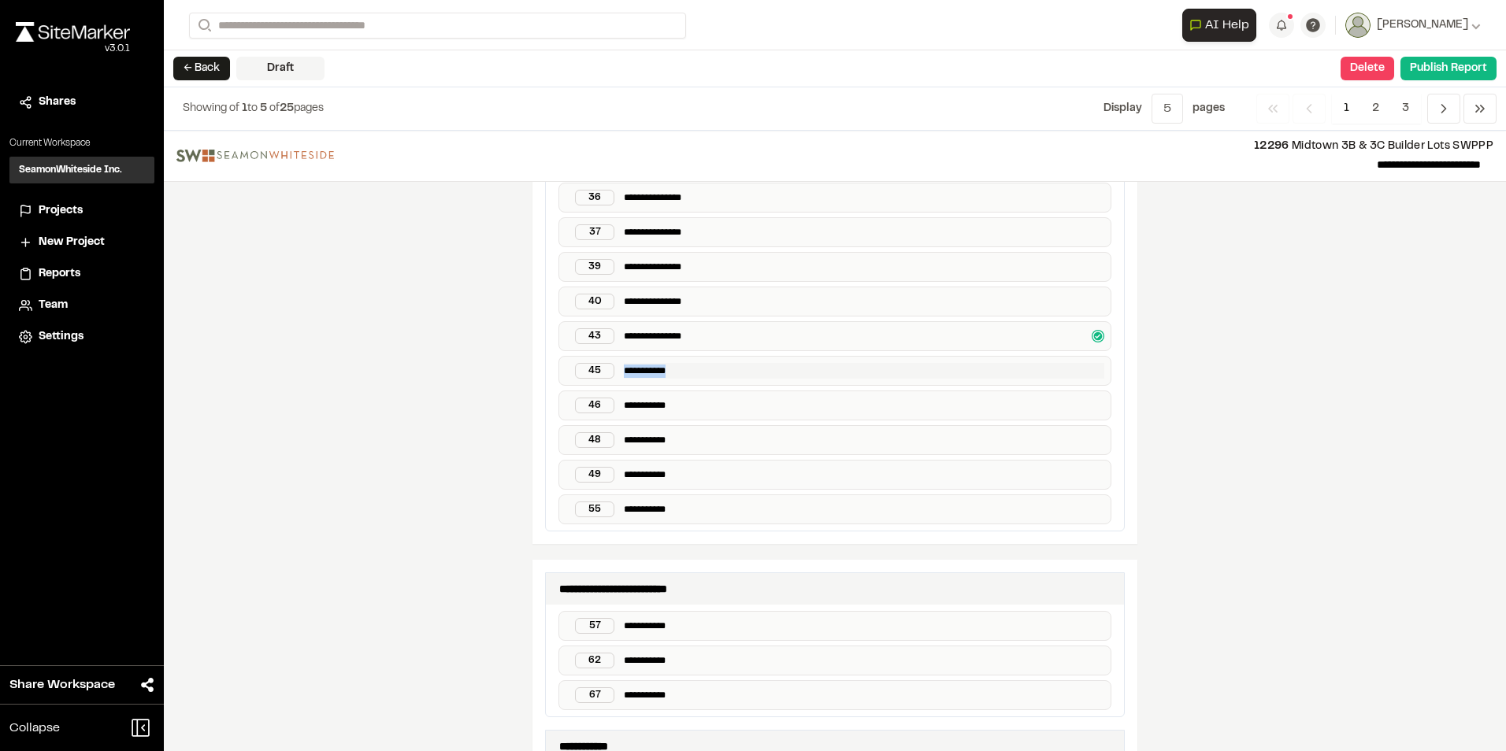
drag, startPoint x: 617, startPoint y: 370, endPoint x: 696, endPoint y: 371, distance: 78.8
click at [696, 339] on p "**********" at bounding box center [864, 371] width 480 height 16
paste p
drag, startPoint x: 621, startPoint y: 406, endPoint x: 747, endPoint y: 400, distance: 126.2
click at [743, 339] on p "**********" at bounding box center [864, 406] width 480 height 16
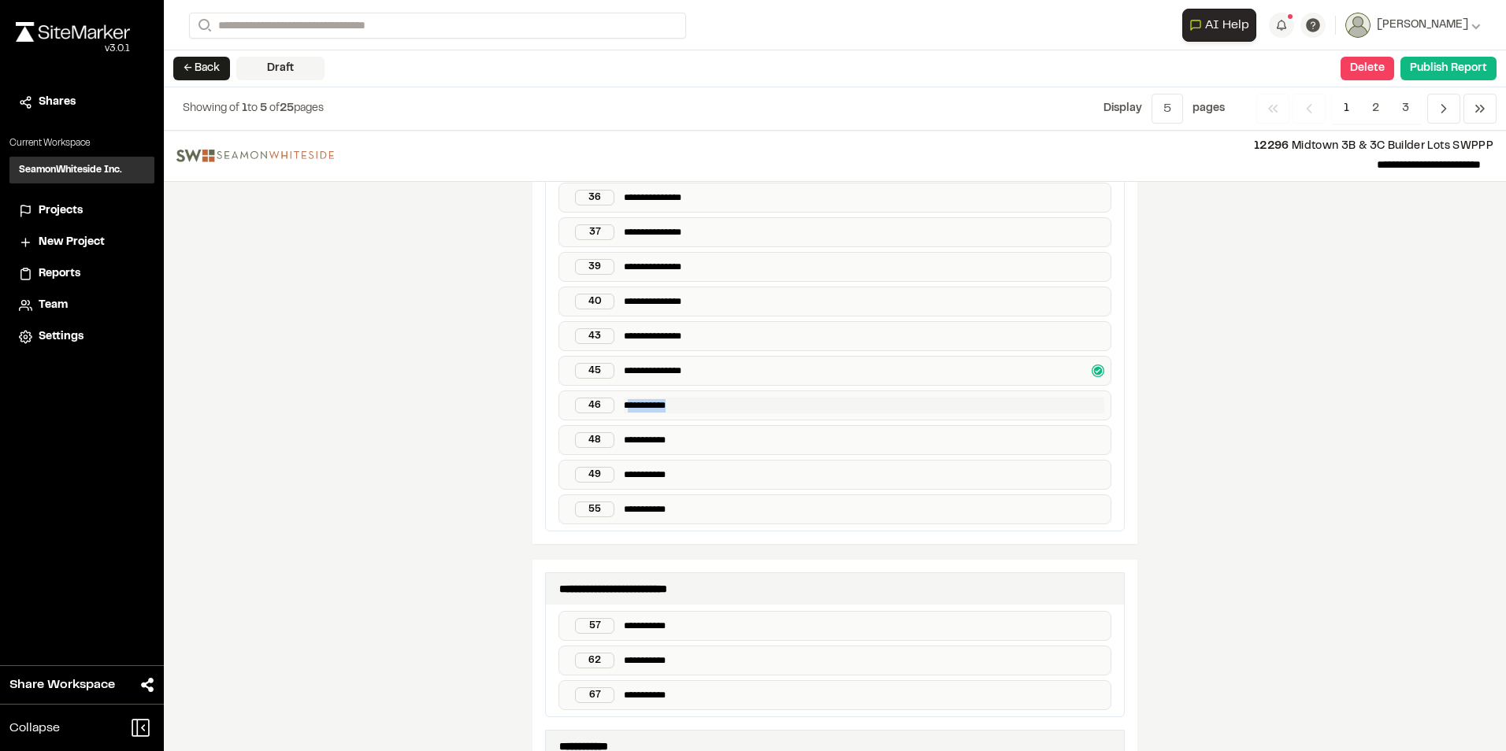
click at [633, 339] on p "**********" at bounding box center [864, 406] width 480 height 16
drag, startPoint x: 617, startPoint y: 407, endPoint x: 727, endPoint y: 405, distance: 109.5
click at [727, 339] on p "**********" at bounding box center [864, 406] width 480 height 16
paste p
drag, startPoint x: 617, startPoint y: 435, endPoint x: 736, endPoint y: 431, distance: 118.2
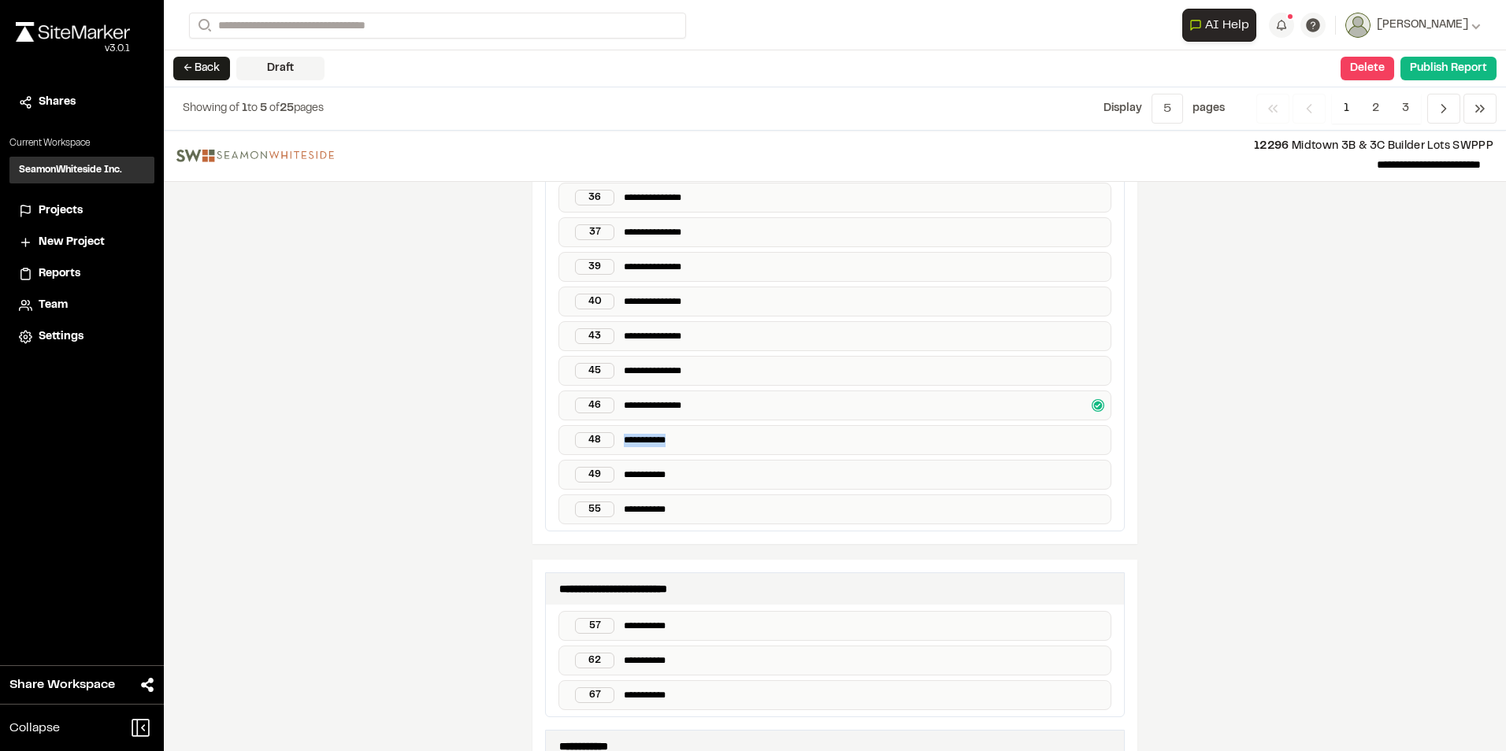
click at [736, 339] on div "**********" at bounding box center [834, 440] width 553 height 30
paste p
drag, startPoint x: 621, startPoint y: 472, endPoint x: 725, endPoint y: 465, distance: 104.2
click at [725, 339] on div "**********" at bounding box center [834, 475] width 553 height 30
drag, startPoint x: 618, startPoint y: 472, endPoint x: 778, endPoint y: 461, distance: 160.3
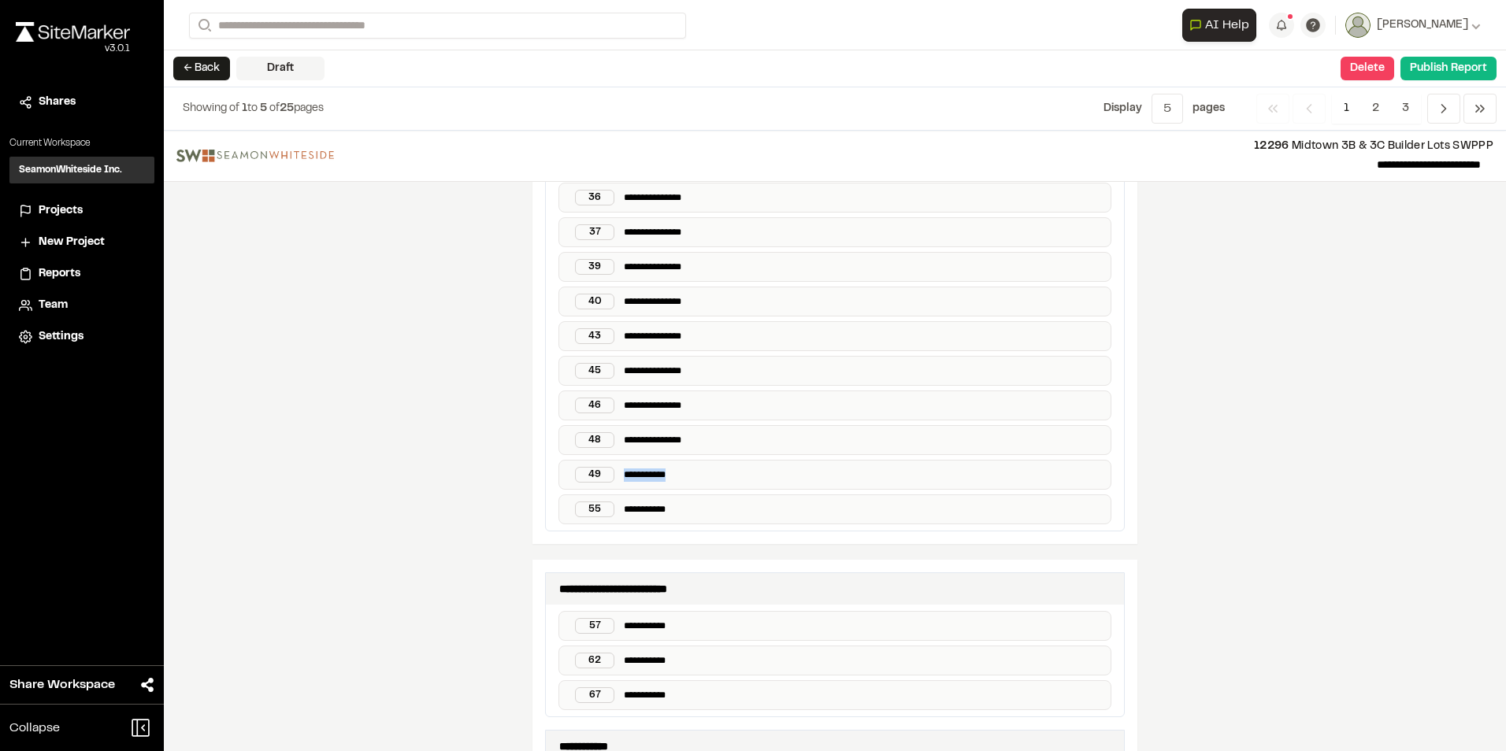
click at [743, 339] on div "**********" at bounding box center [834, 475] width 553 height 30
paste p
drag, startPoint x: 618, startPoint y: 506, endPoint x: 681, endPoint y: 505, distance: 63.0
click at [681, 339] on p "**********" at bounding box center [864, 510] width 480 height 16
paste p
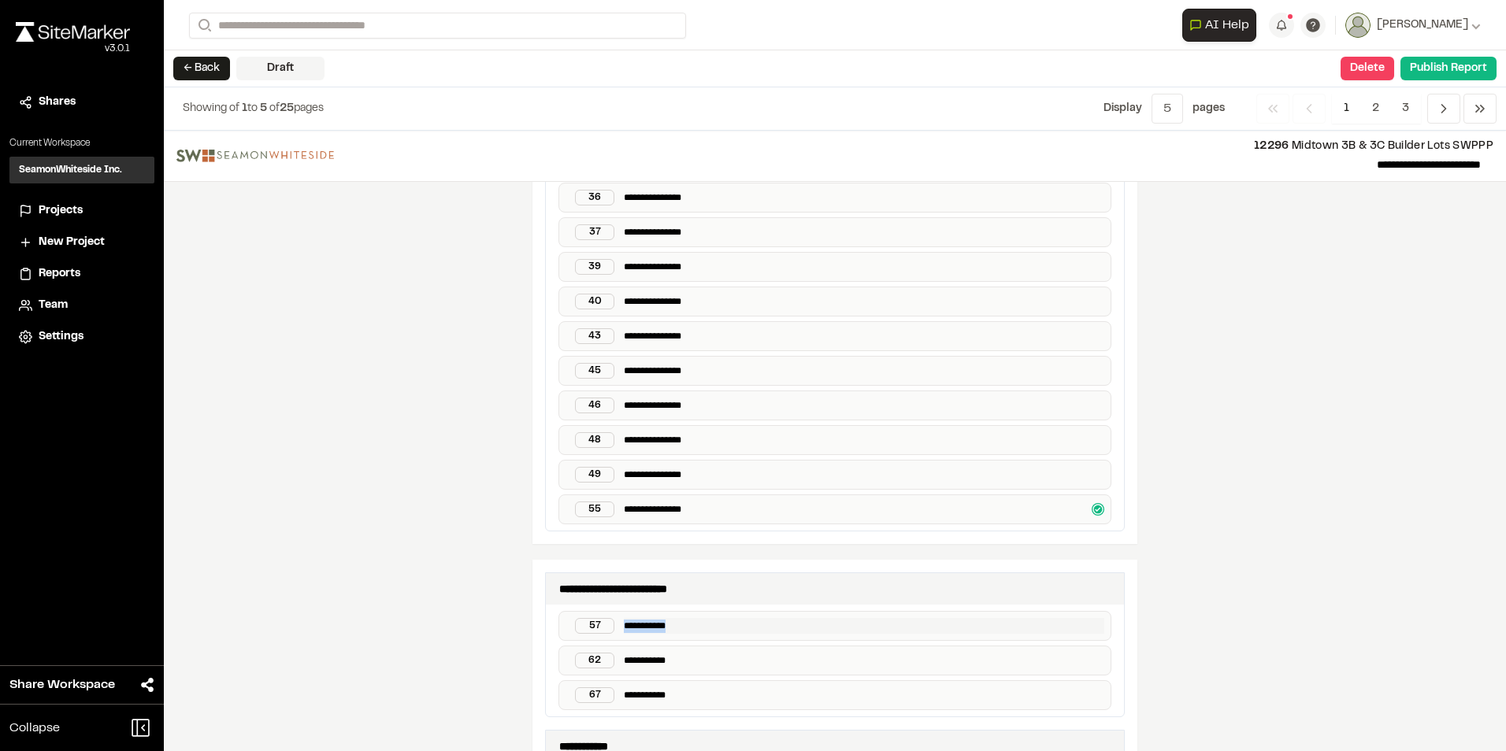
drag, startPoint x: 619, startPoint y: 626, endPoint x: 680, endPoint y: 623, distance: 61.5
click at [680, 339] on p "**********" at bounding box center [864, 626] width 480 height 16
paste p
drag, startPoint x: 616, startPoint y: 660, endPoint x: 676, endPoint y: 661, distance: 59.9
click at [676, 339] on div "**********" at bounding box center [834, 661] width 553 height 30
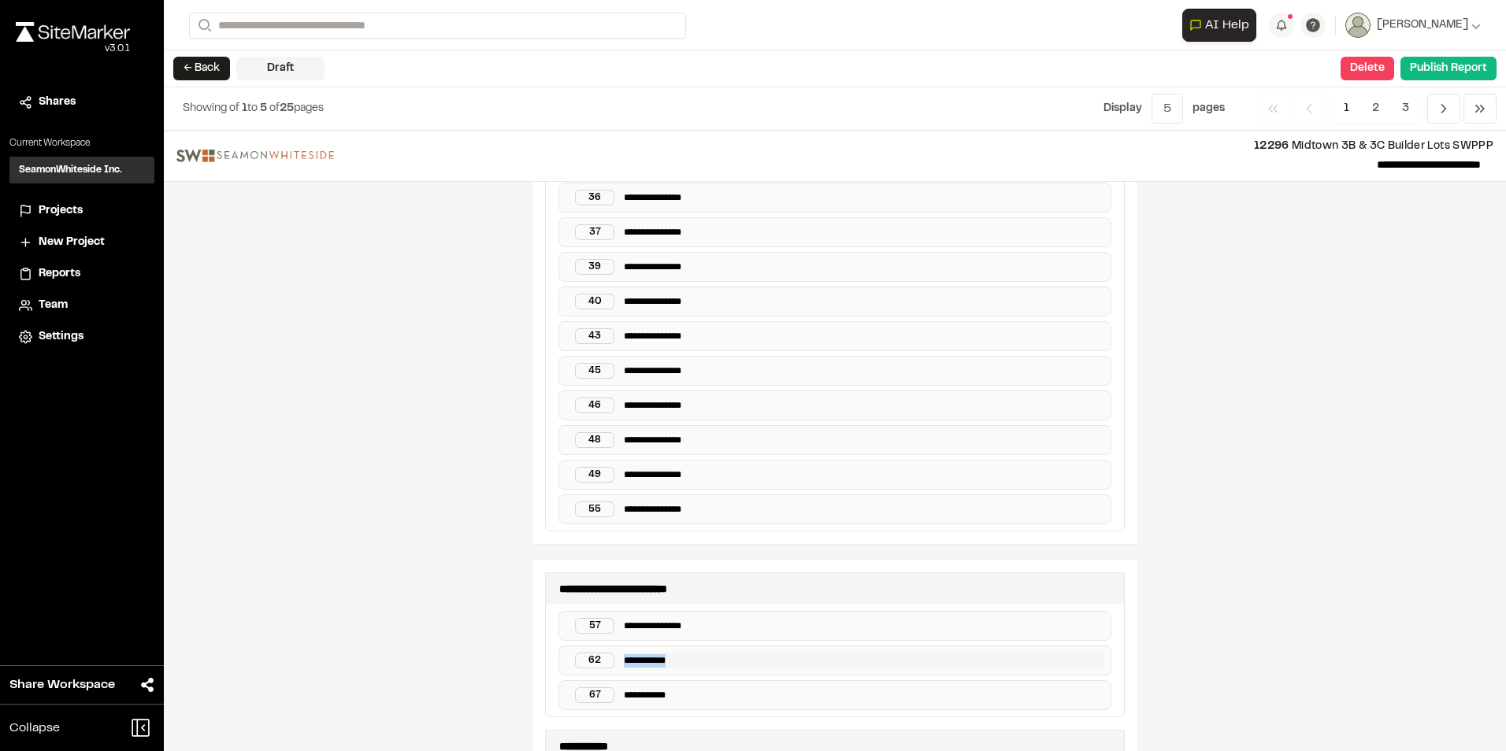
paste p
drag, startPoint x: 618, startPoint y: 695, endPoint x: 721, endPoint y: 694, distance: 103.2
click at [721, 339] on p "**********" at bounding box center [864, 695] width 480 height 16
paste p
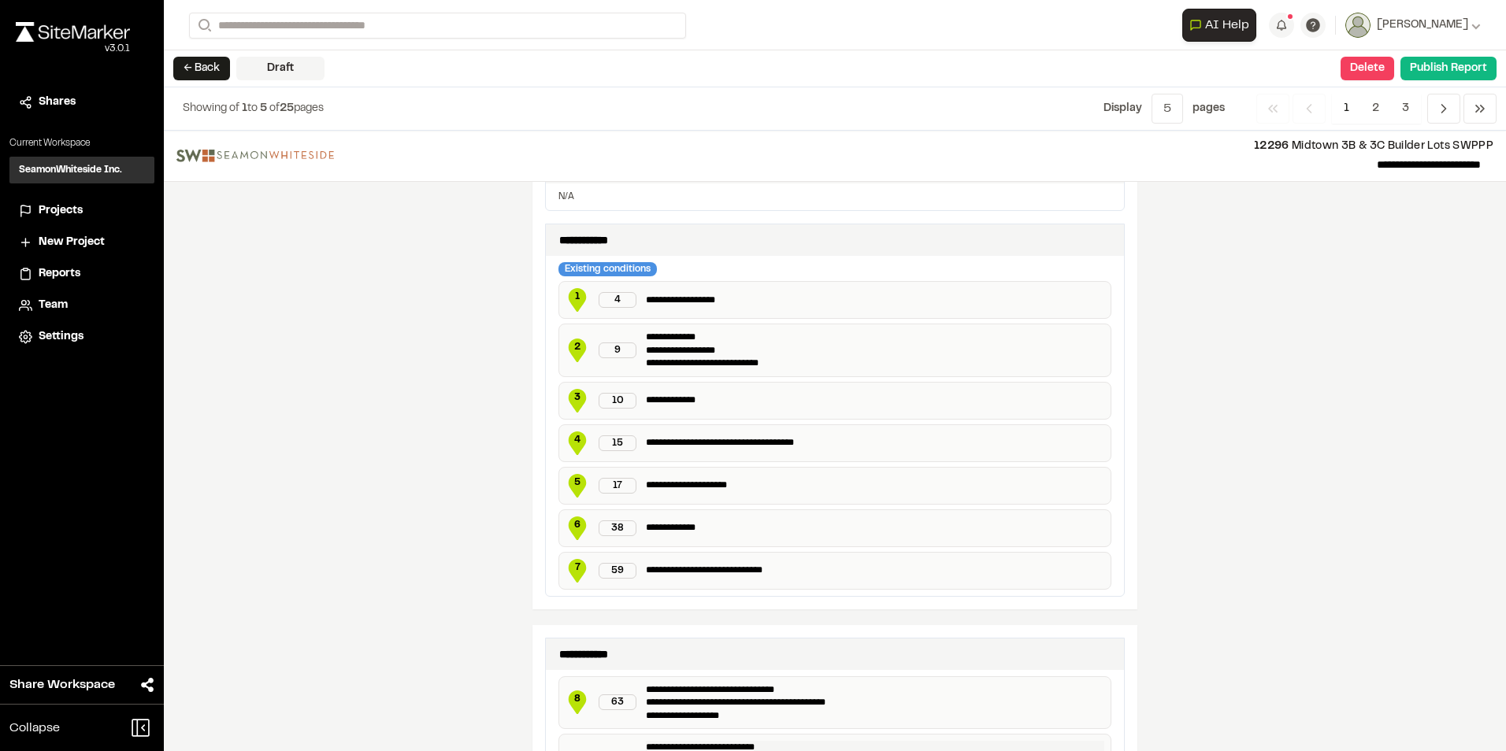
scroll to position [1414, 0]
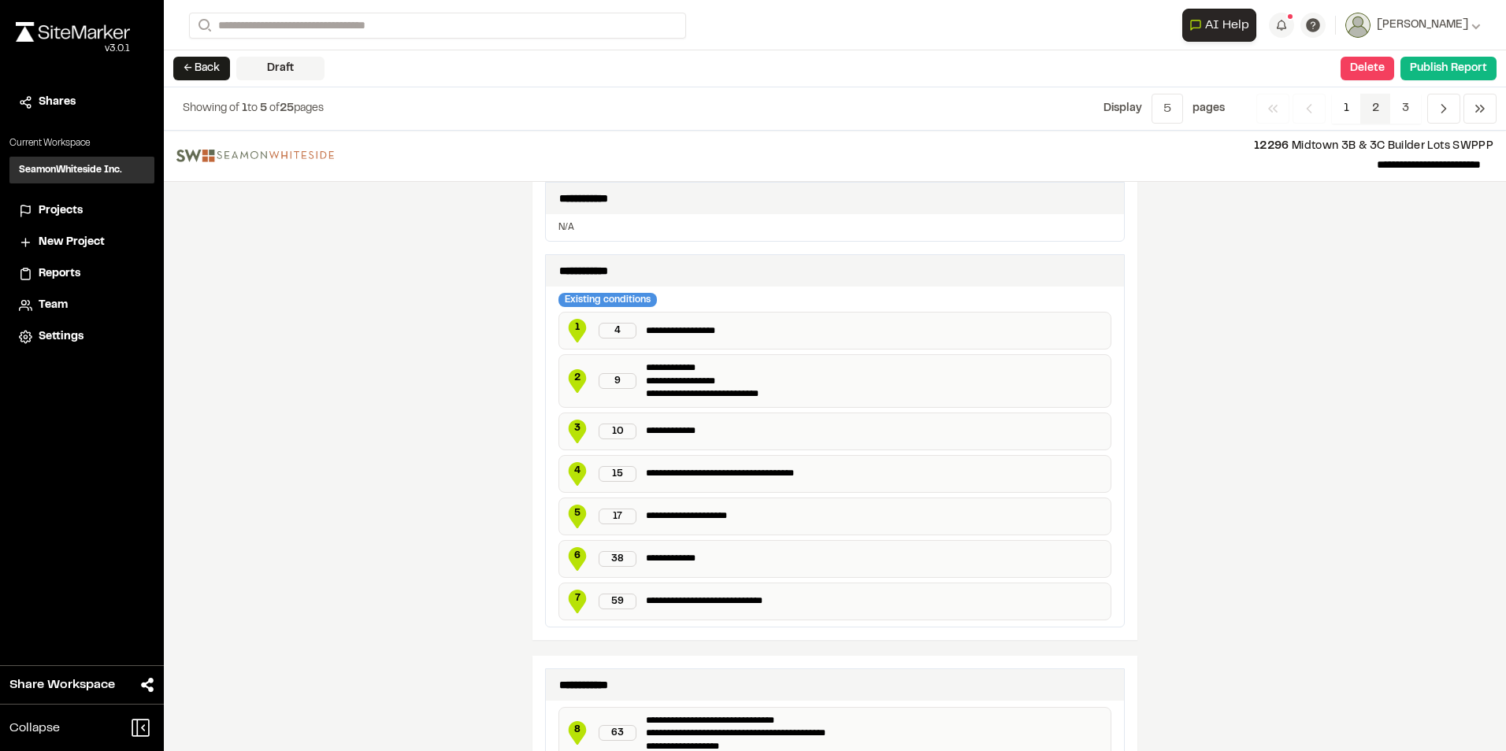
click at [743, 101] on span "2" at bounding box center [1375, 109] width 31 height 30
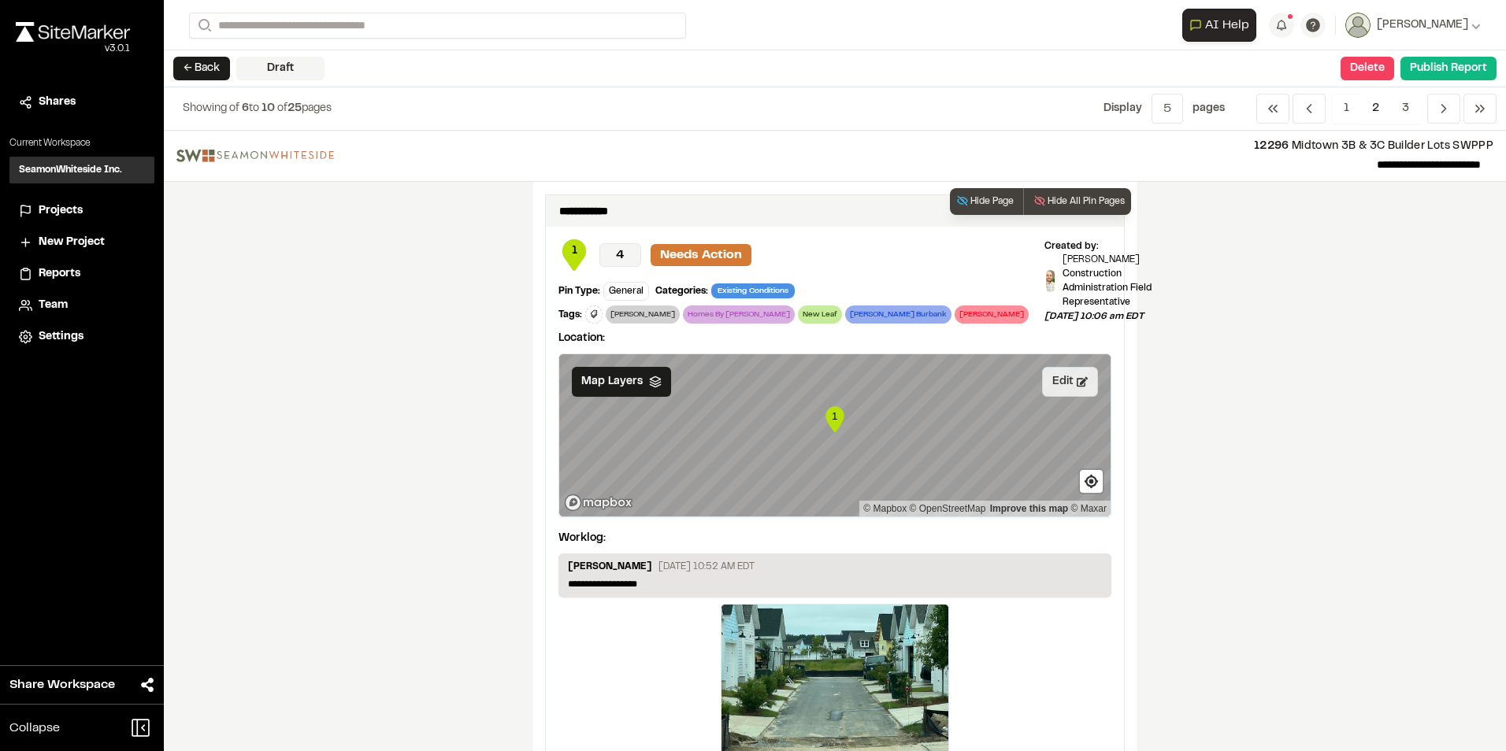
click at [743, 339] on button "Edit" at bounding box center [1070, 382] width 56 height 30
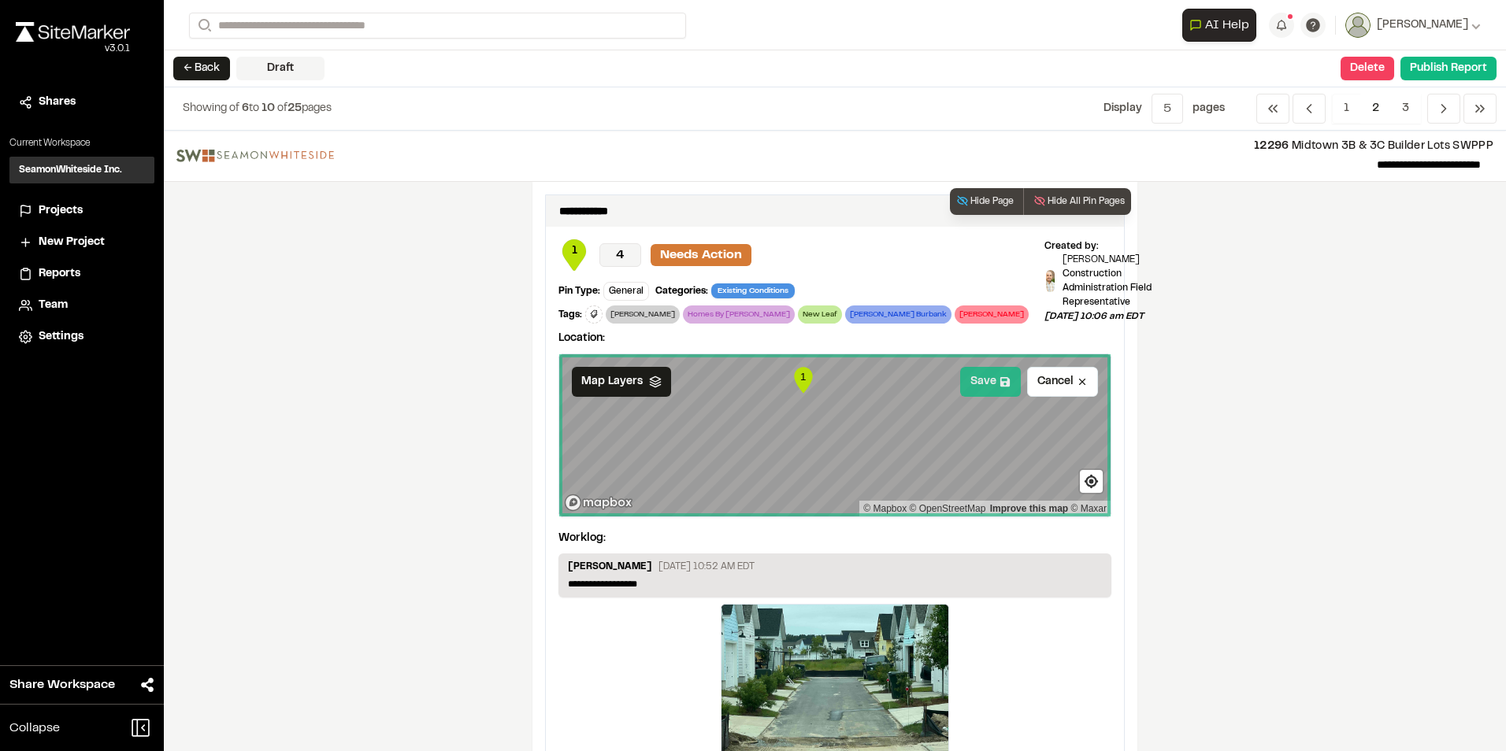
click at [743, 339] on button "Save" at bounding box center [990, 382] width 61 height 30
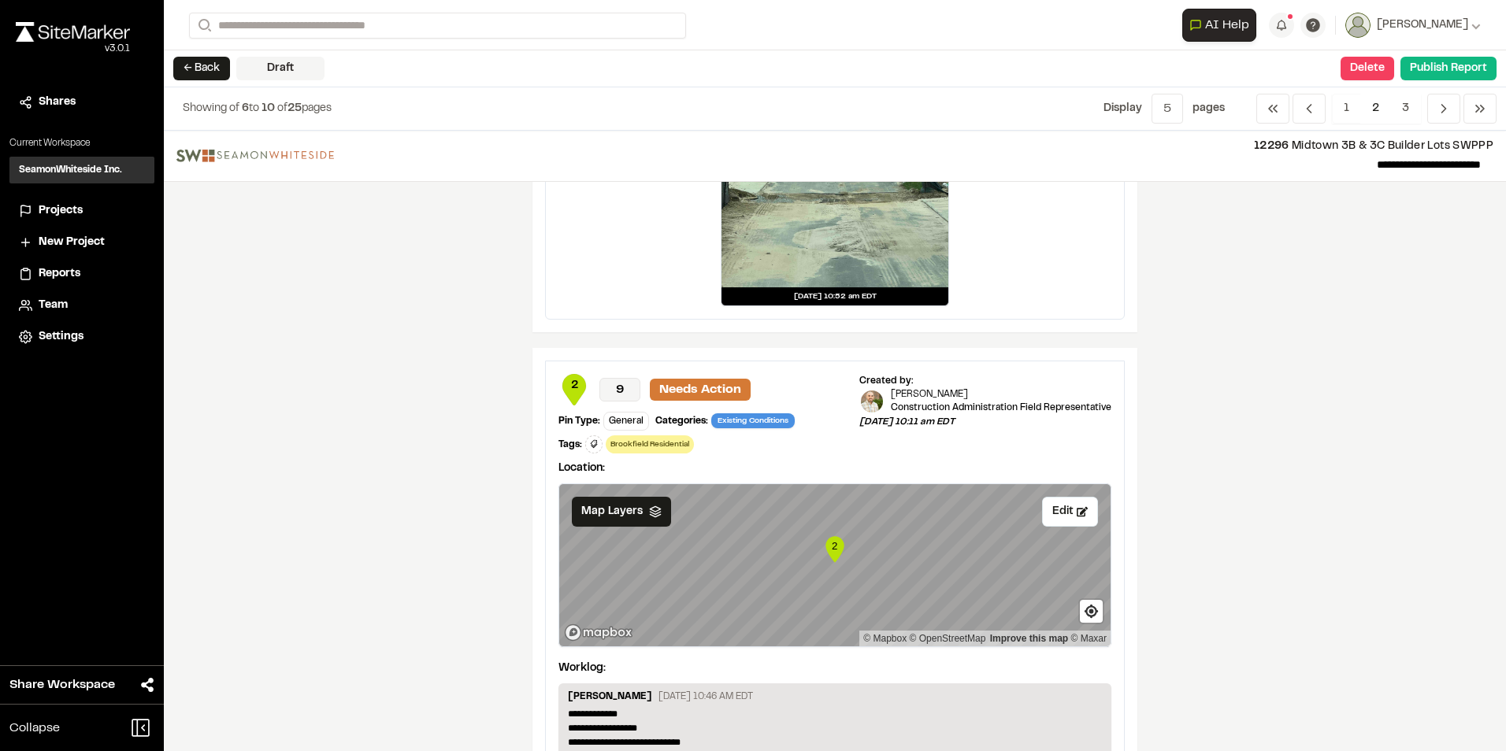
scroll to position [551, 0]
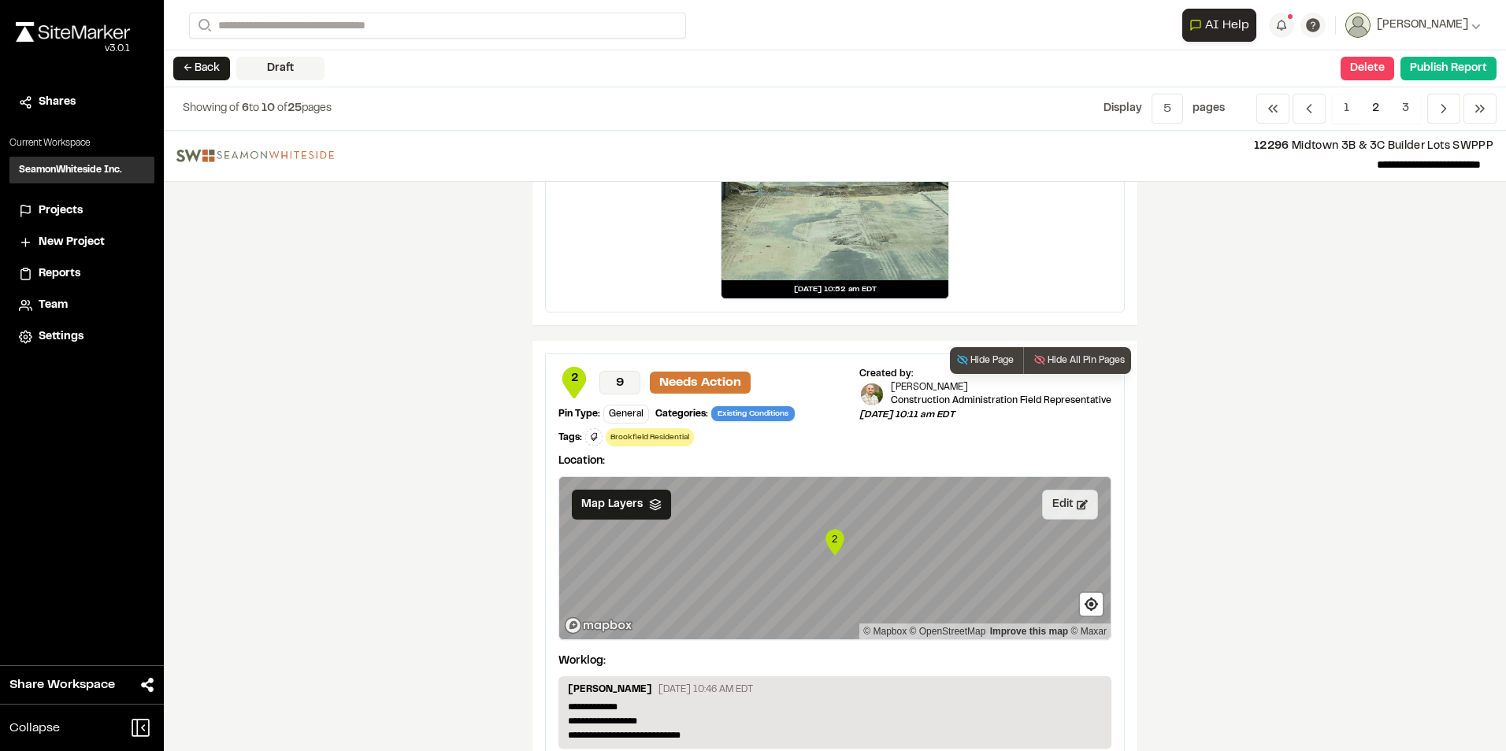
click at [743, 339] on button "Edit" at bounding box center [1070, 505] width 56 height 30
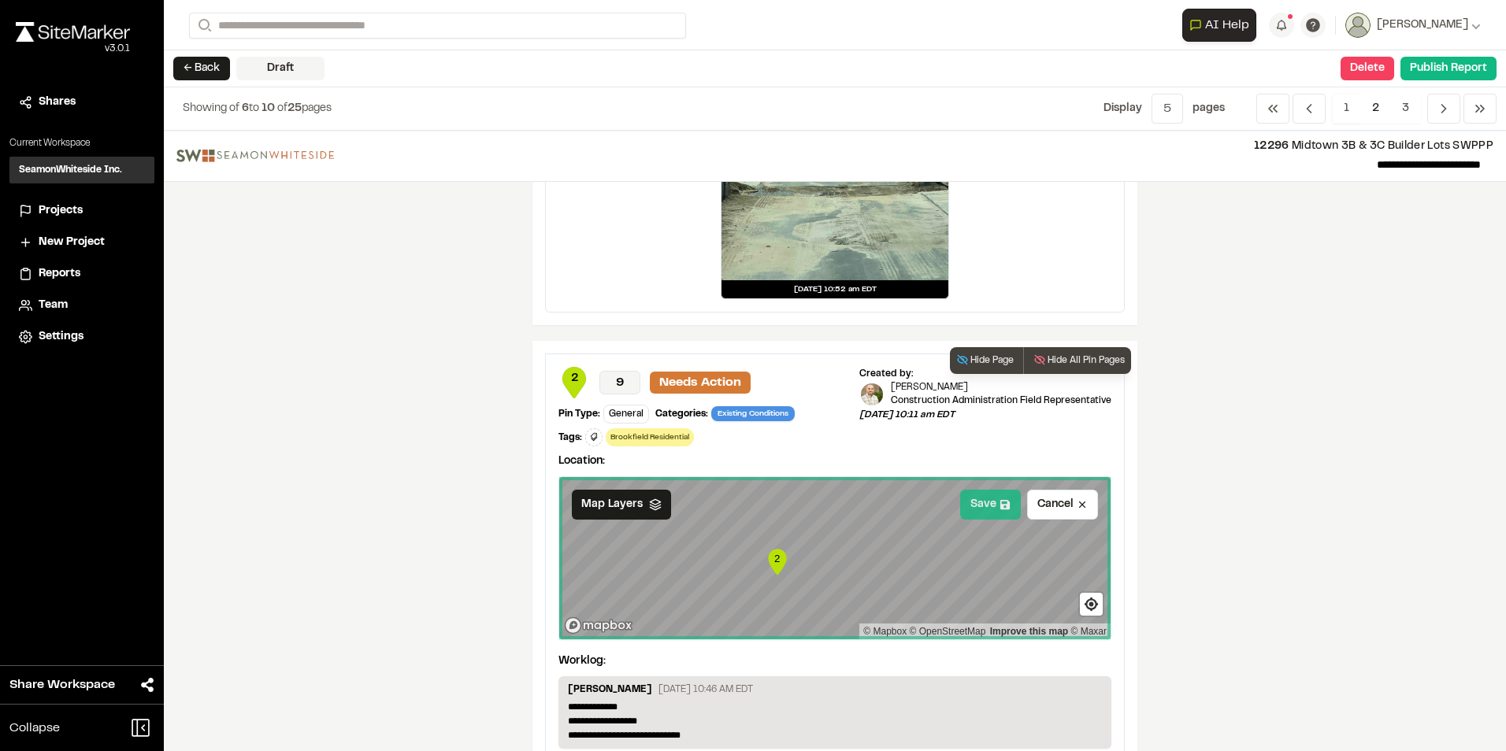
click at [743, 339] on button "Save" at bounding box center [990, 505] width 61 height 30
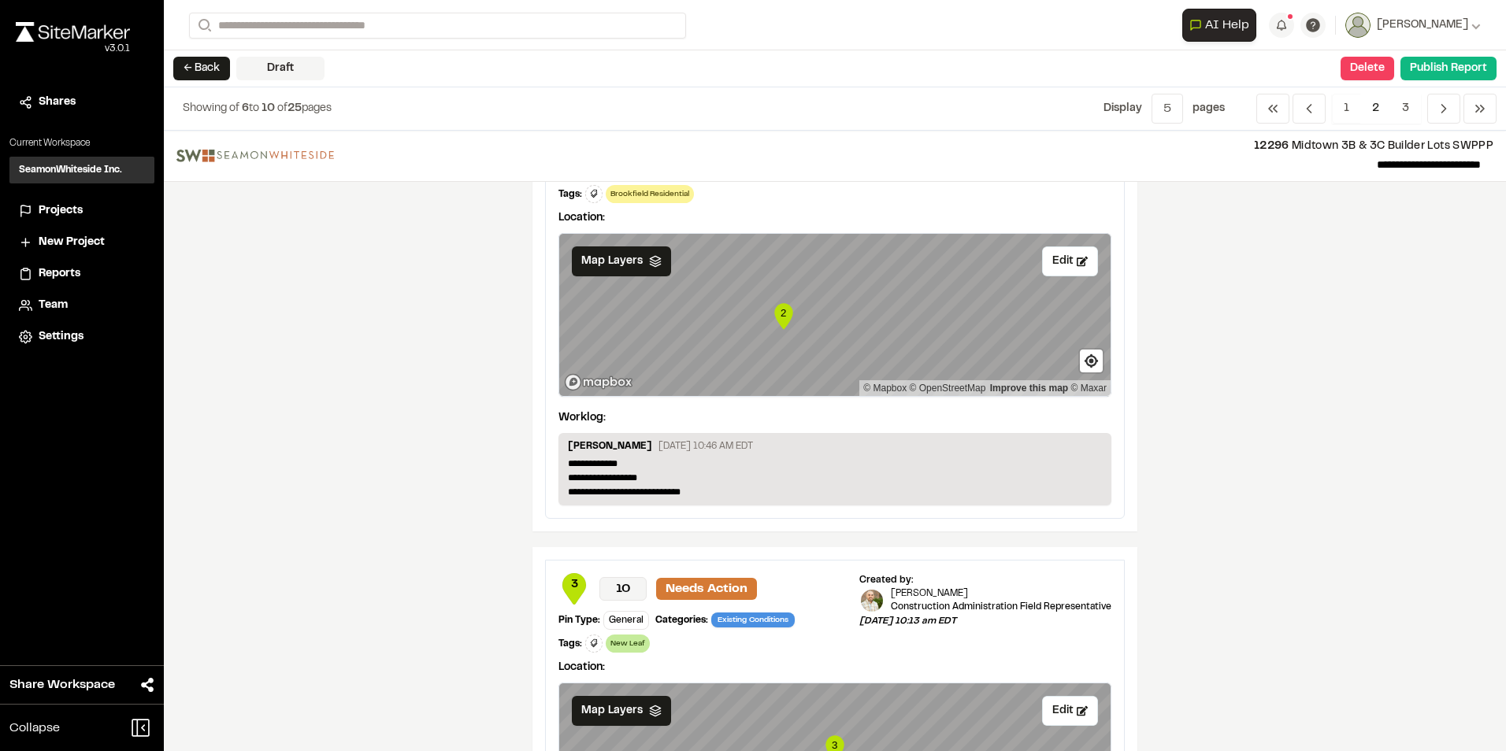
scroll to position [945, 0]
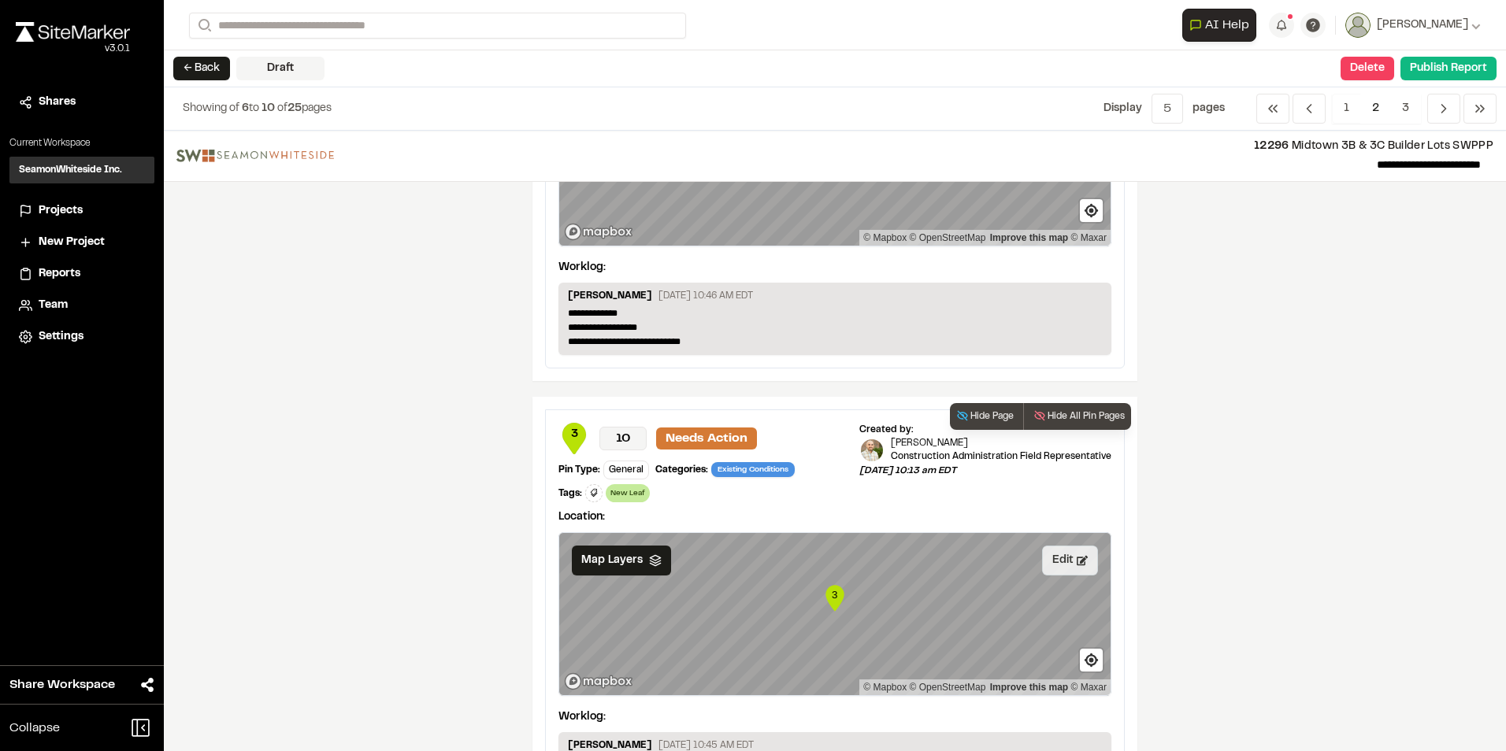
click at [743, 339] on button "Edit" at bounding box center [1070, 561] width 56 height 30
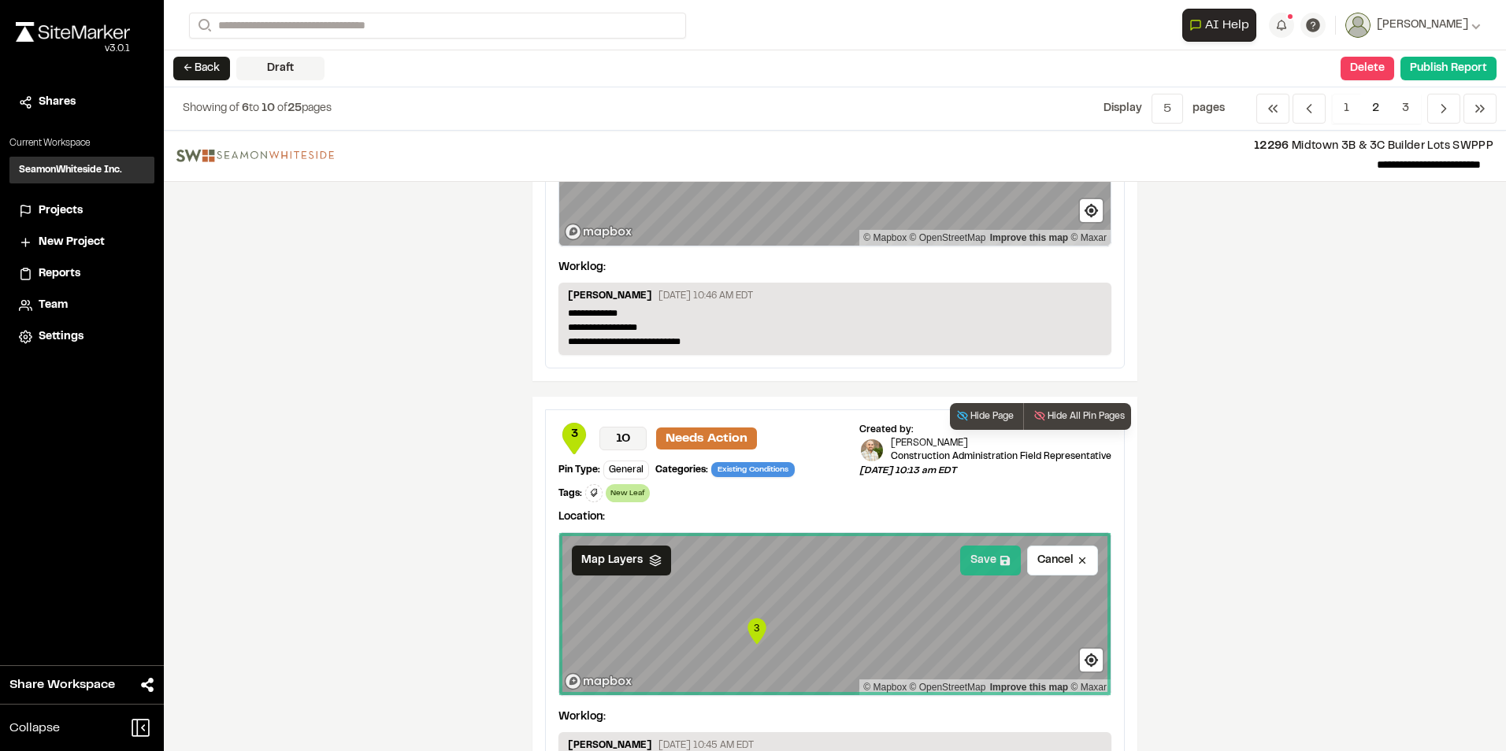
click at [743, 339] on button "Save" at bounding box center [990, 561] width 61 height 30
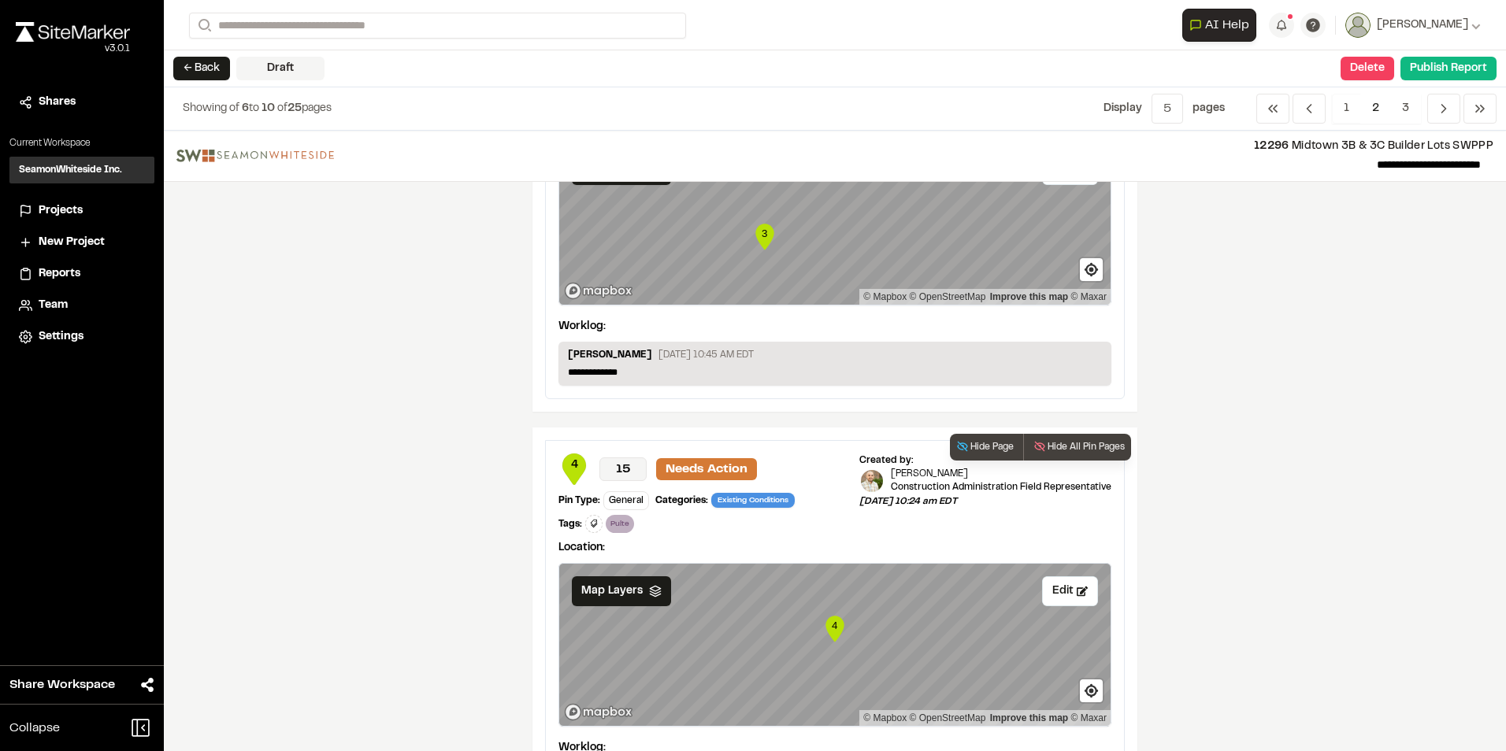
scroll to position [1496, 0]
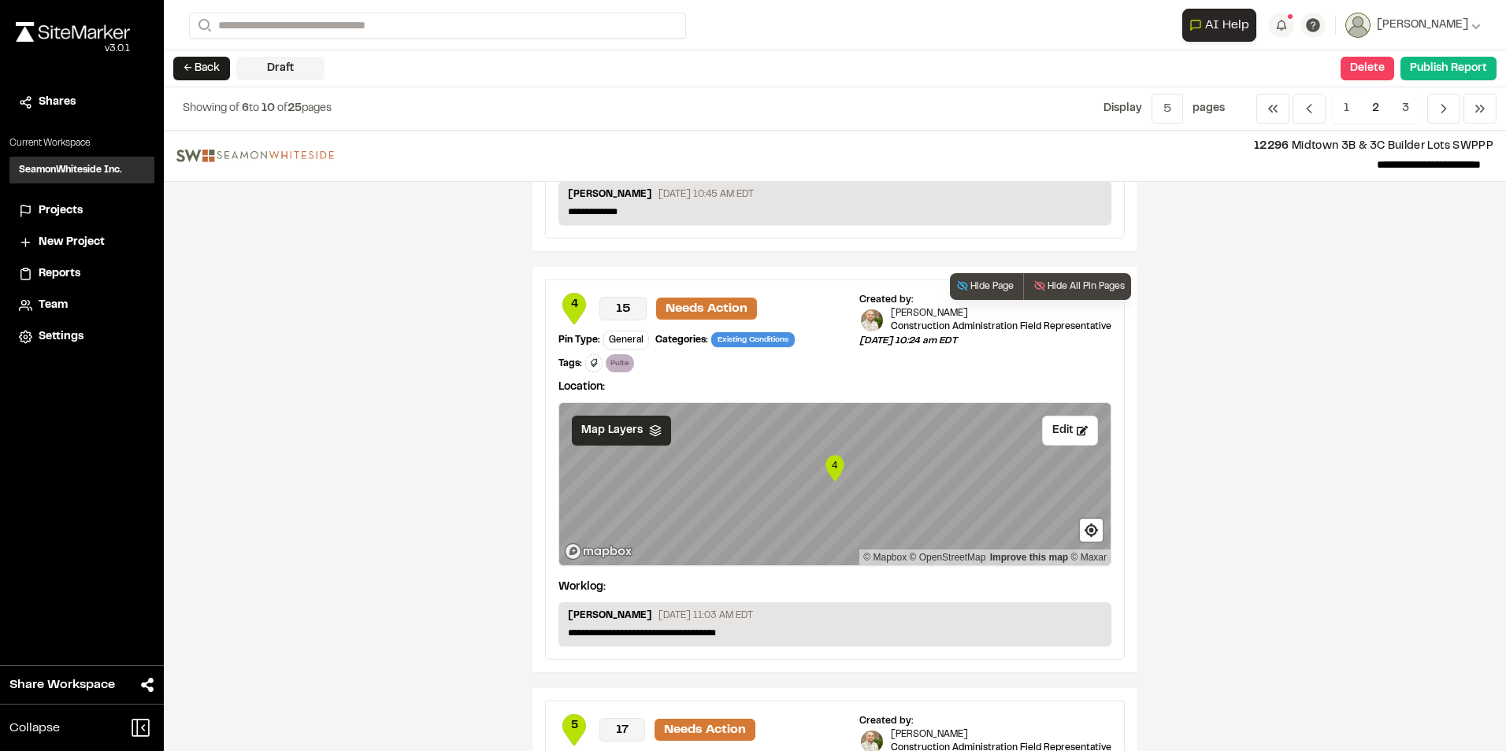
click at [635, 339] on span "Map Layers" at bounding box center [611, 430] width 61 height 17
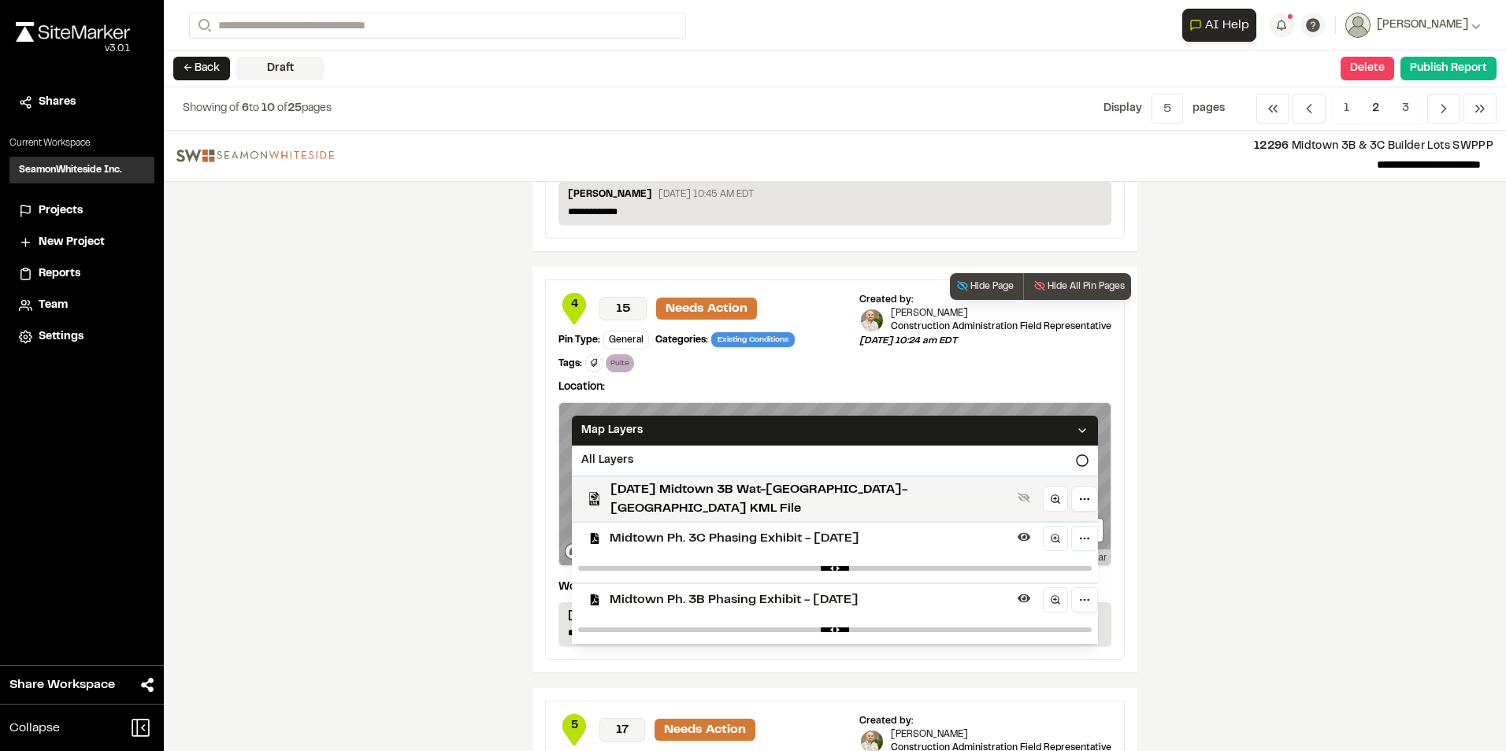
click at [622, 339] on span "Midtown Ph. 3C Phasing Exhibit - [DATE]" at bounding box center [811, 538] width 402 height 19
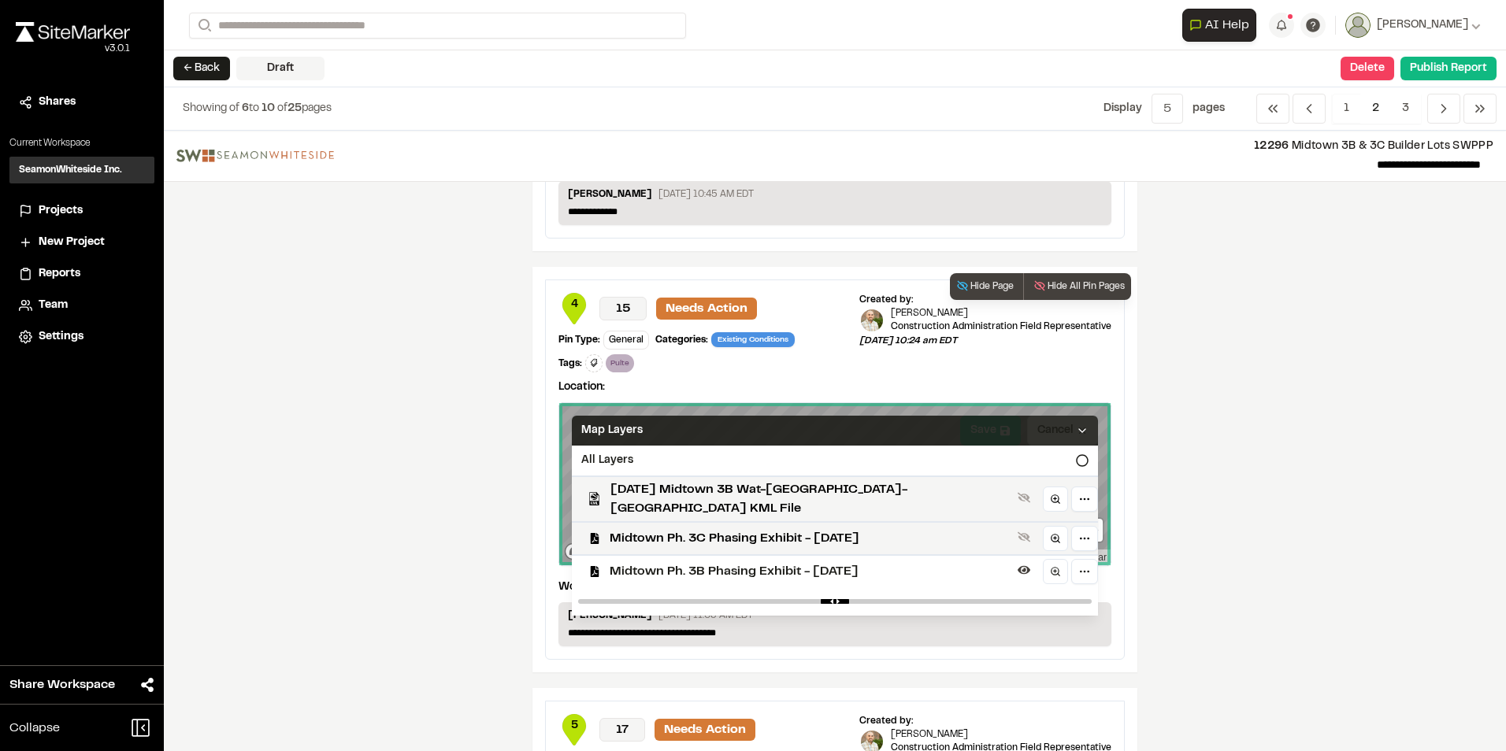
click at [743, 339] on icon at bounding box center [1082, 430] width 13 height 13
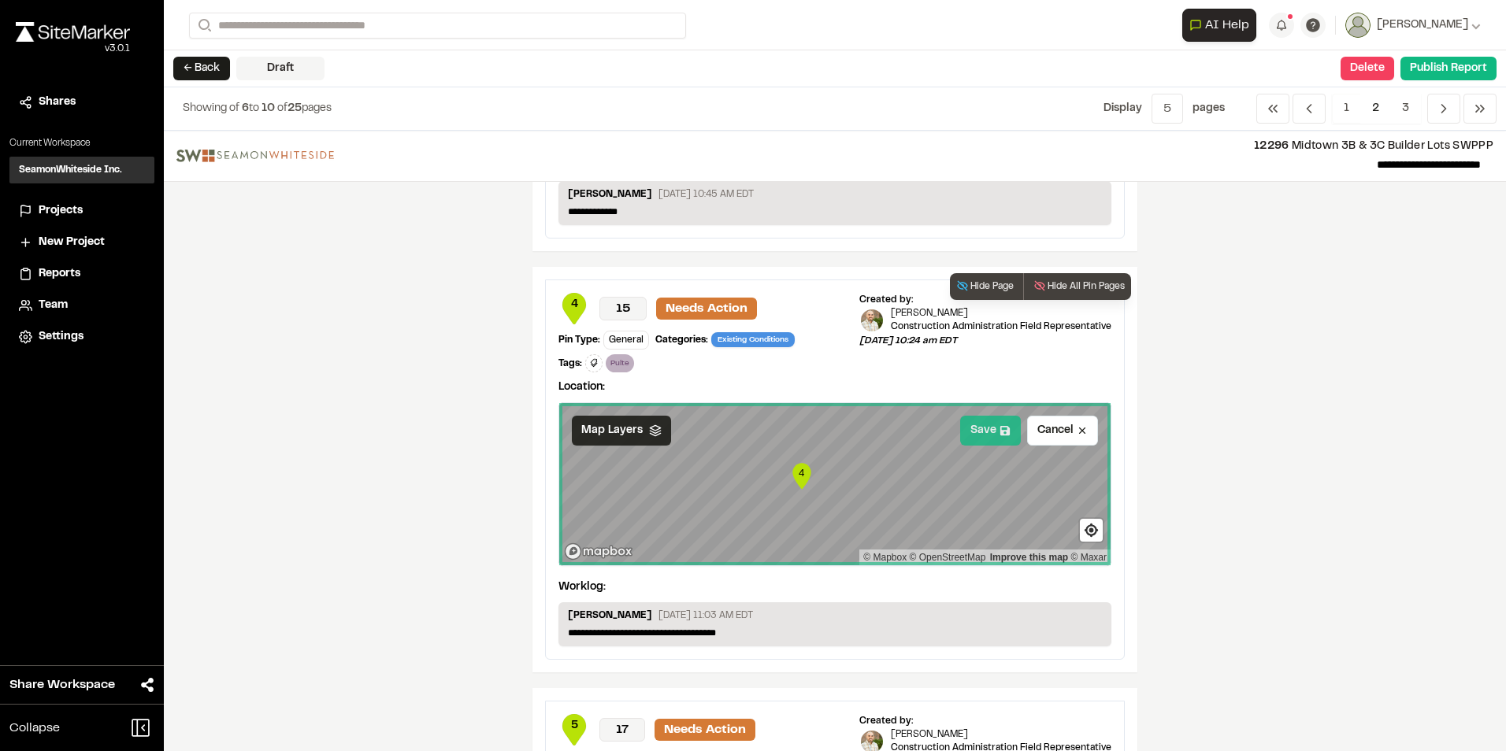
click at [743, 339] on button "Save" at bounding box center [990, 431] width 61 height 30
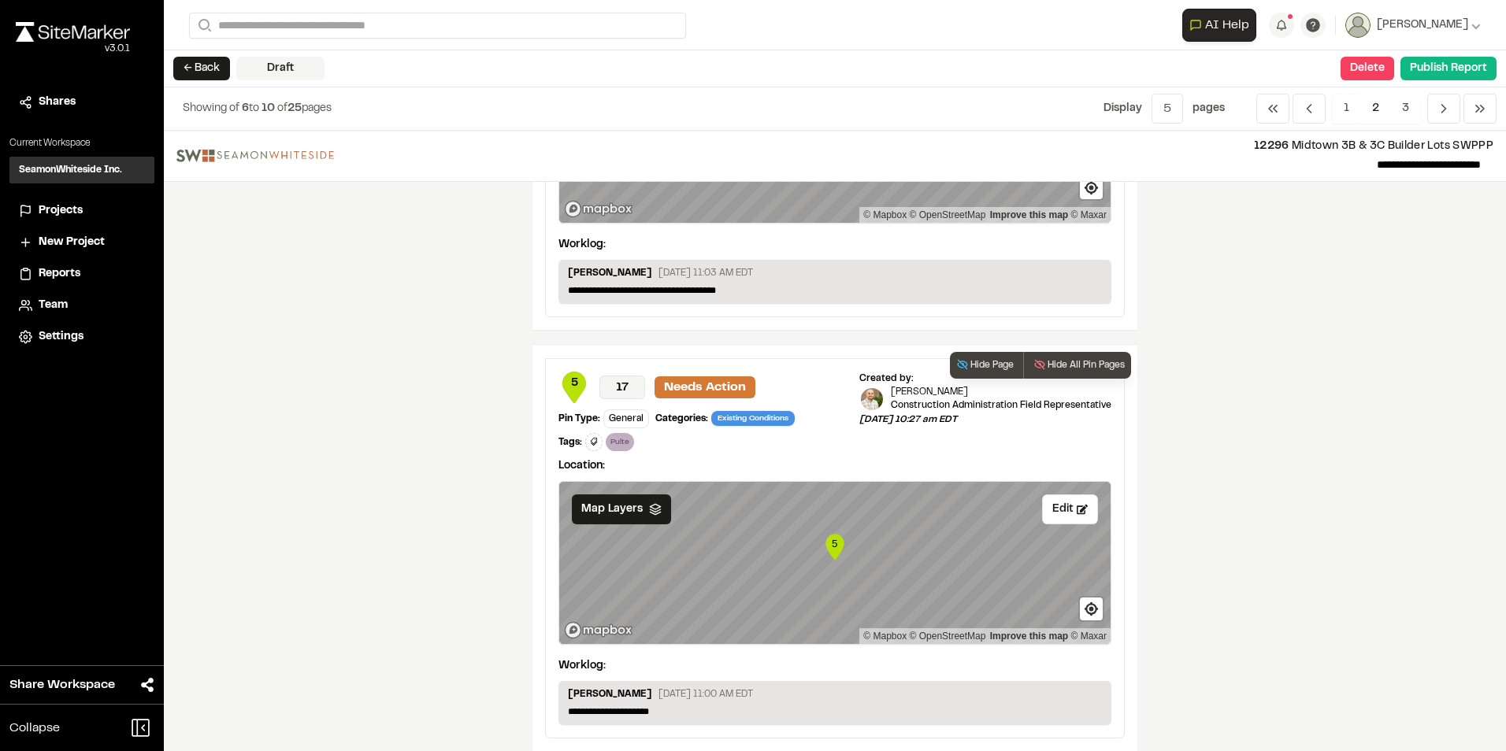
scroll to position [1850, 0]
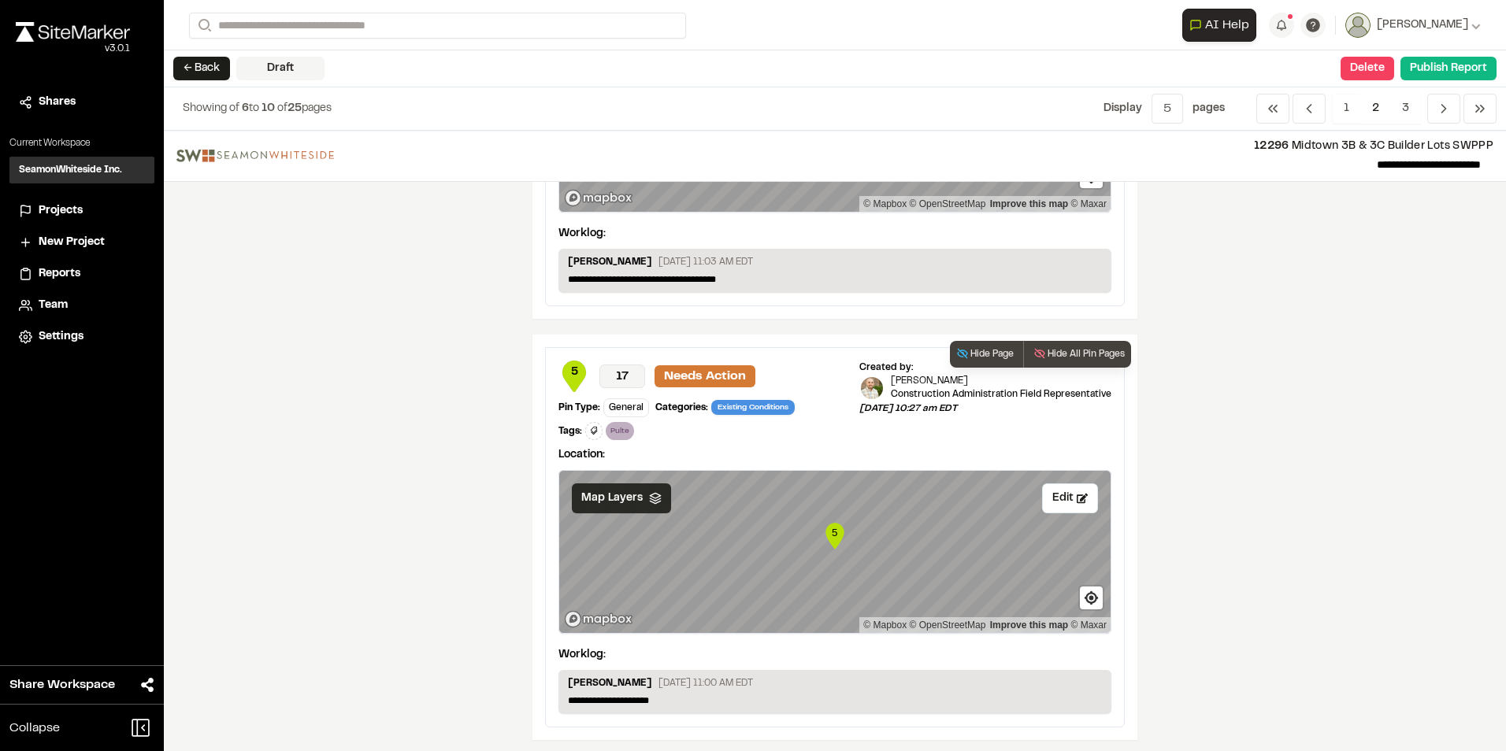
click at [617, 339] on span "Map Layers" at bounding box center [611, 498] width 61 height 17
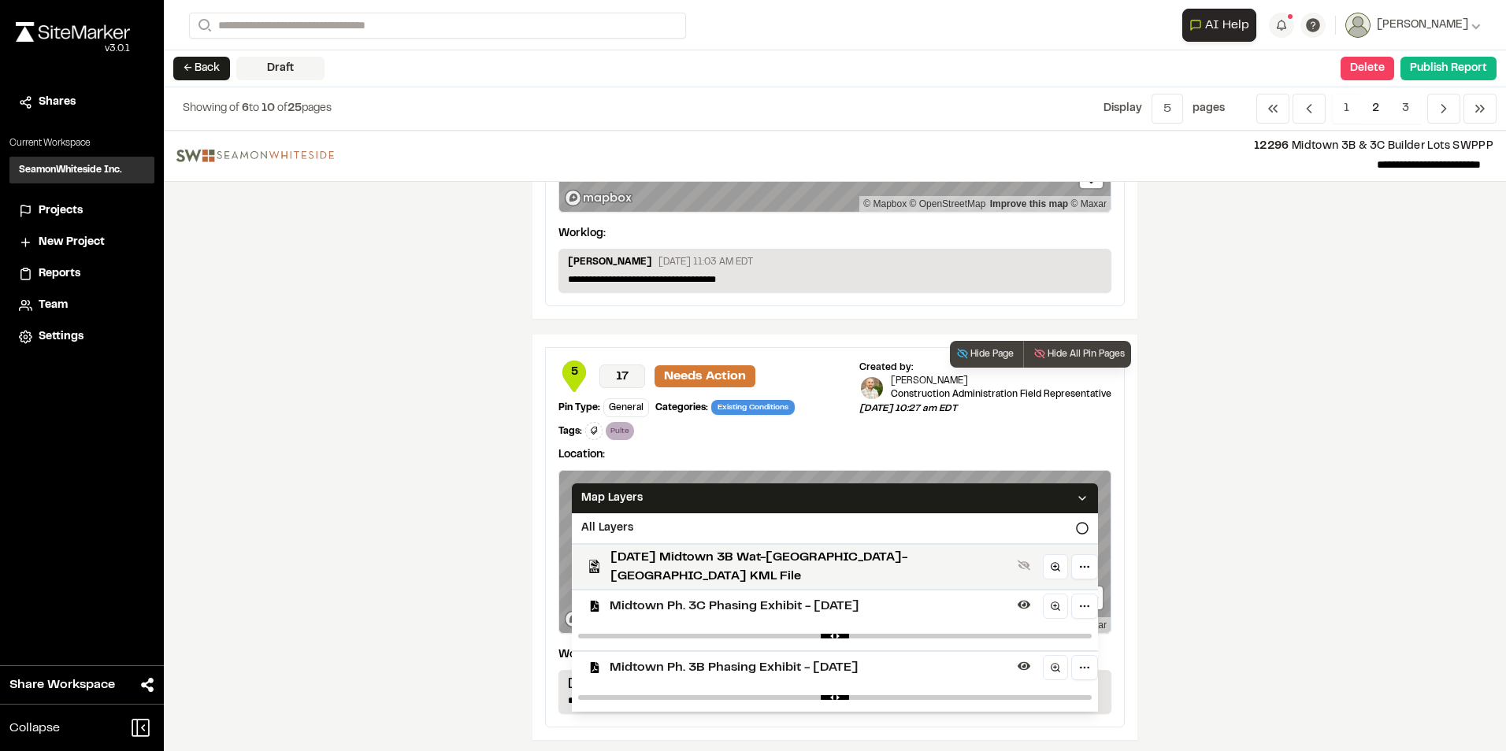
click at [639, 339] on span "Midtown Ph. 3C Phasing Exhibit - [DATE]" at bounding box center [811, 606] width 402 height 19
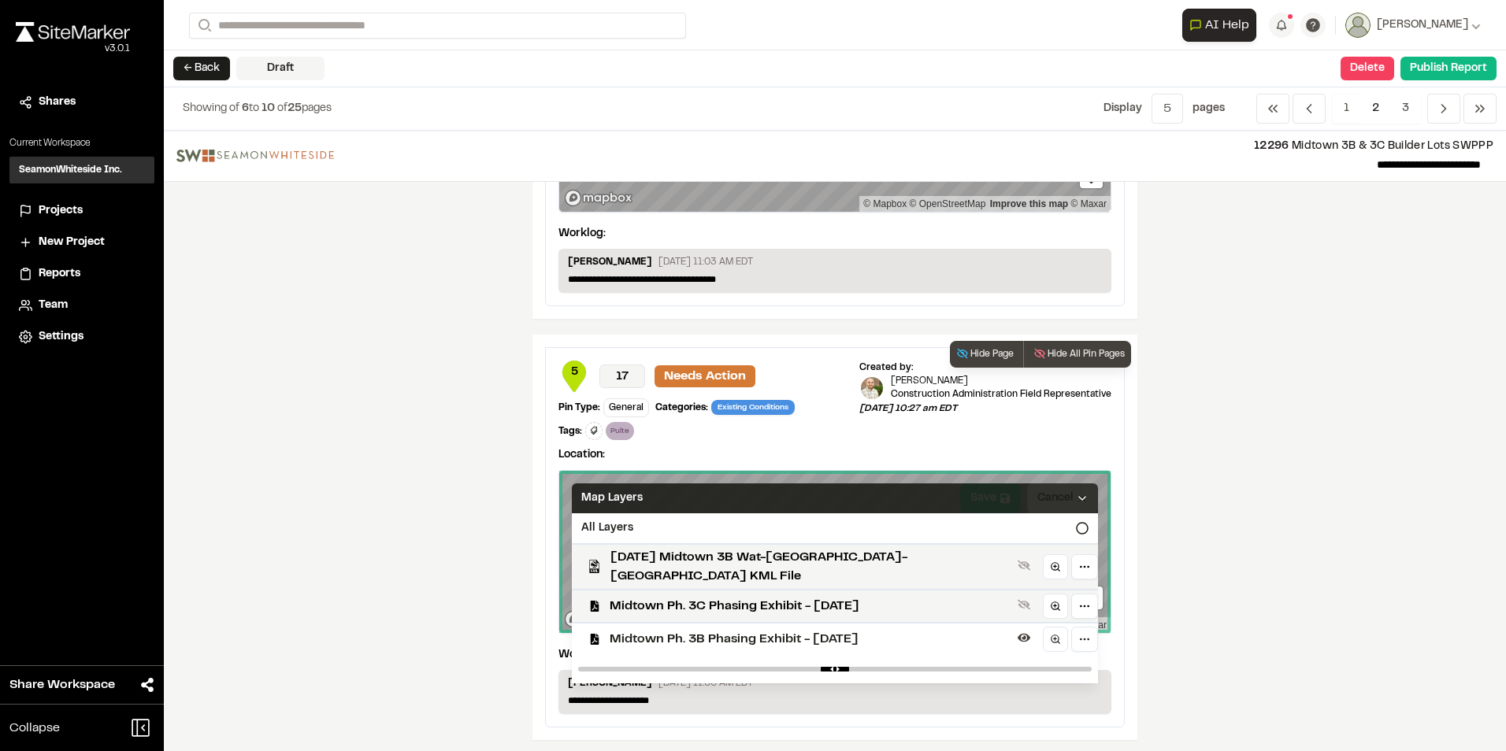
click at [743, 339] on icon at bounding box center [1082, 498] width 13 height 13
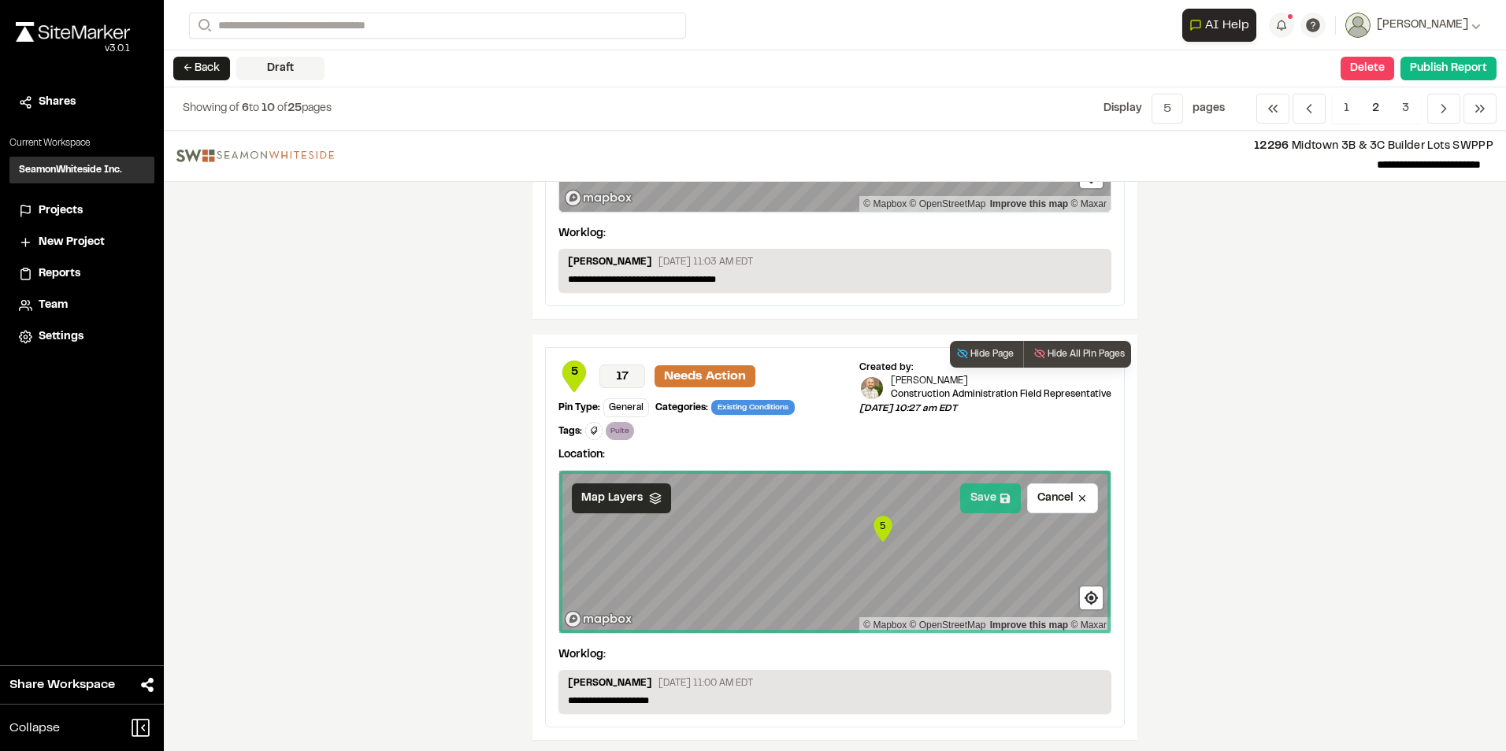
click at [743, 339] on button "Save" at bounding box center [990, 499] width 61 height 30
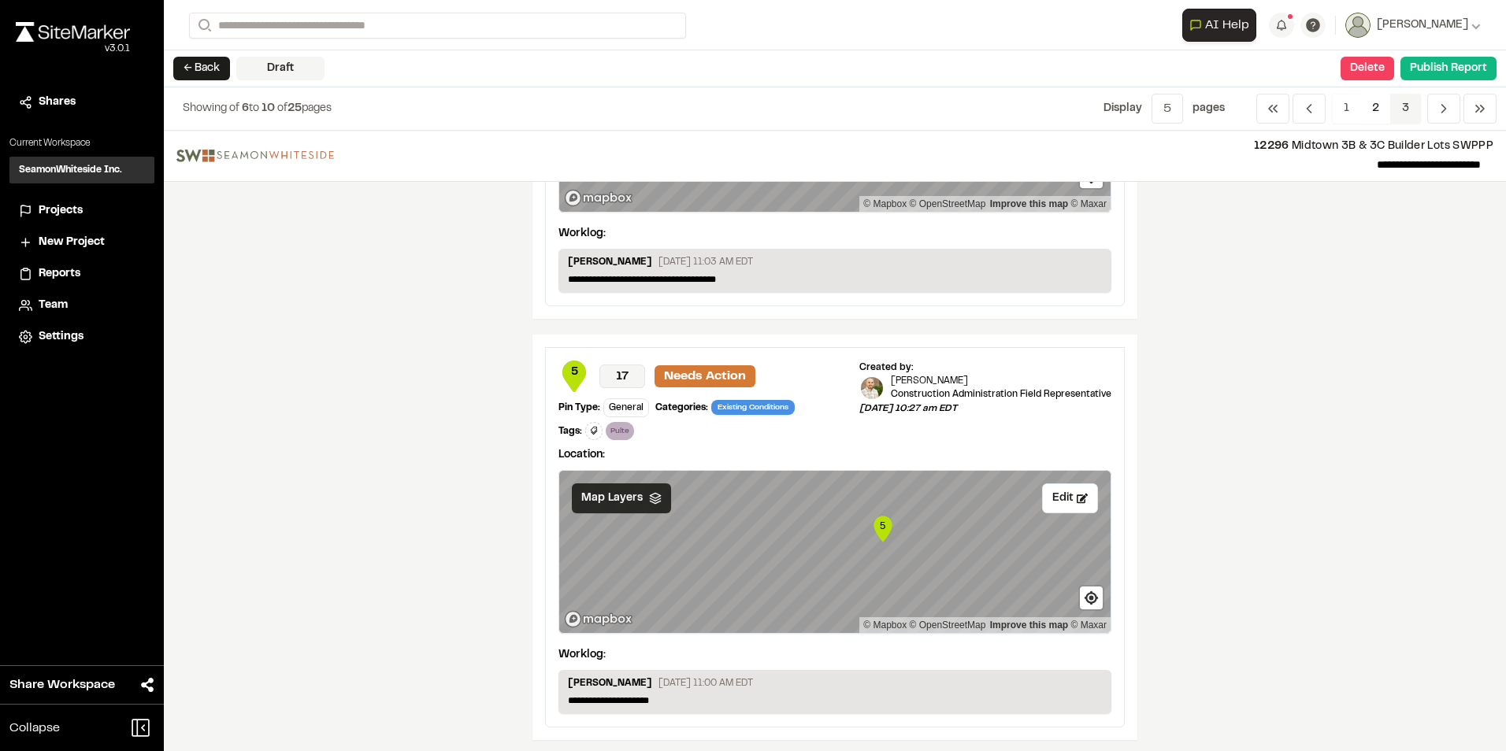
click at [743, 104] on span "3" at bounding box center [1405, 109] width 31 height 30
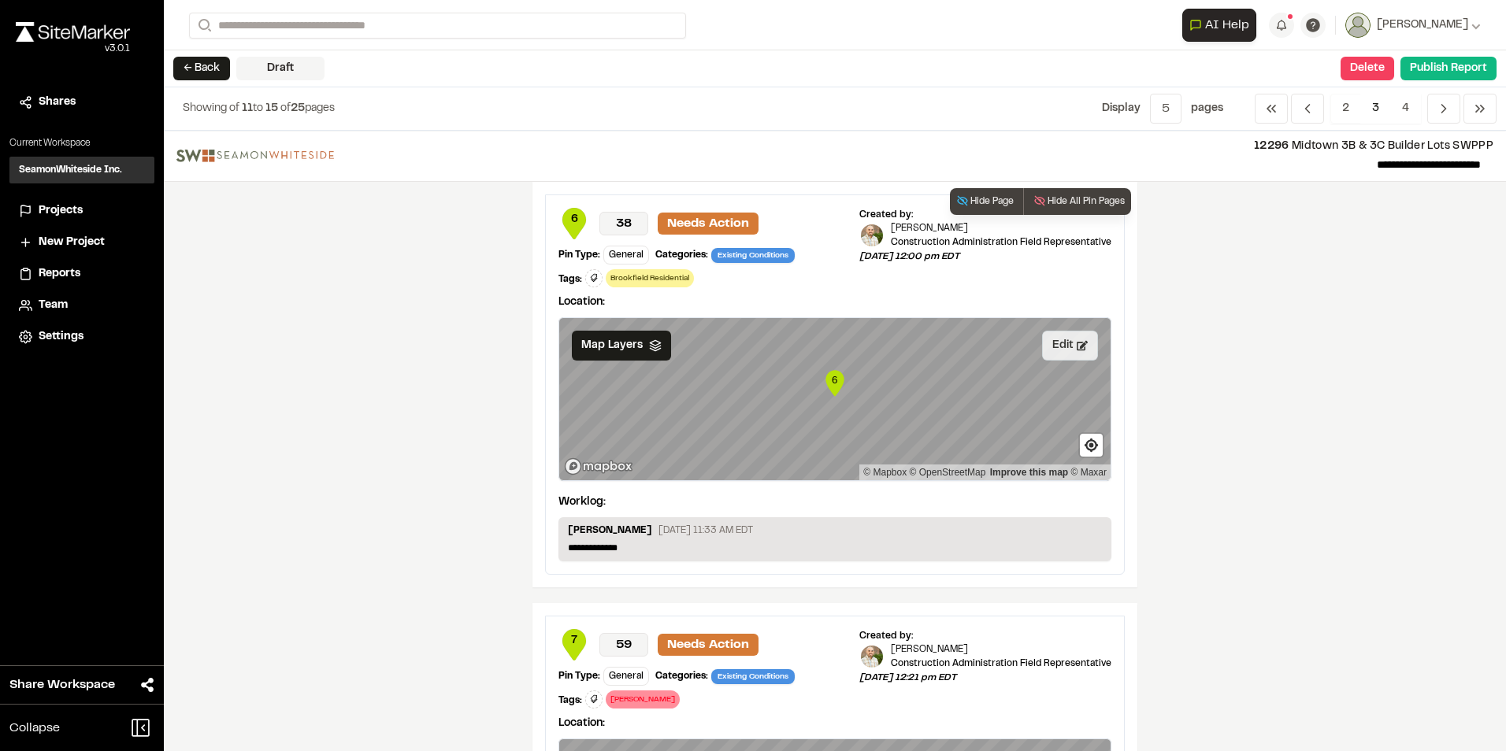
click at [743, 339] on button "Edit" at bounding box center [1070, 346] width 56 height 30
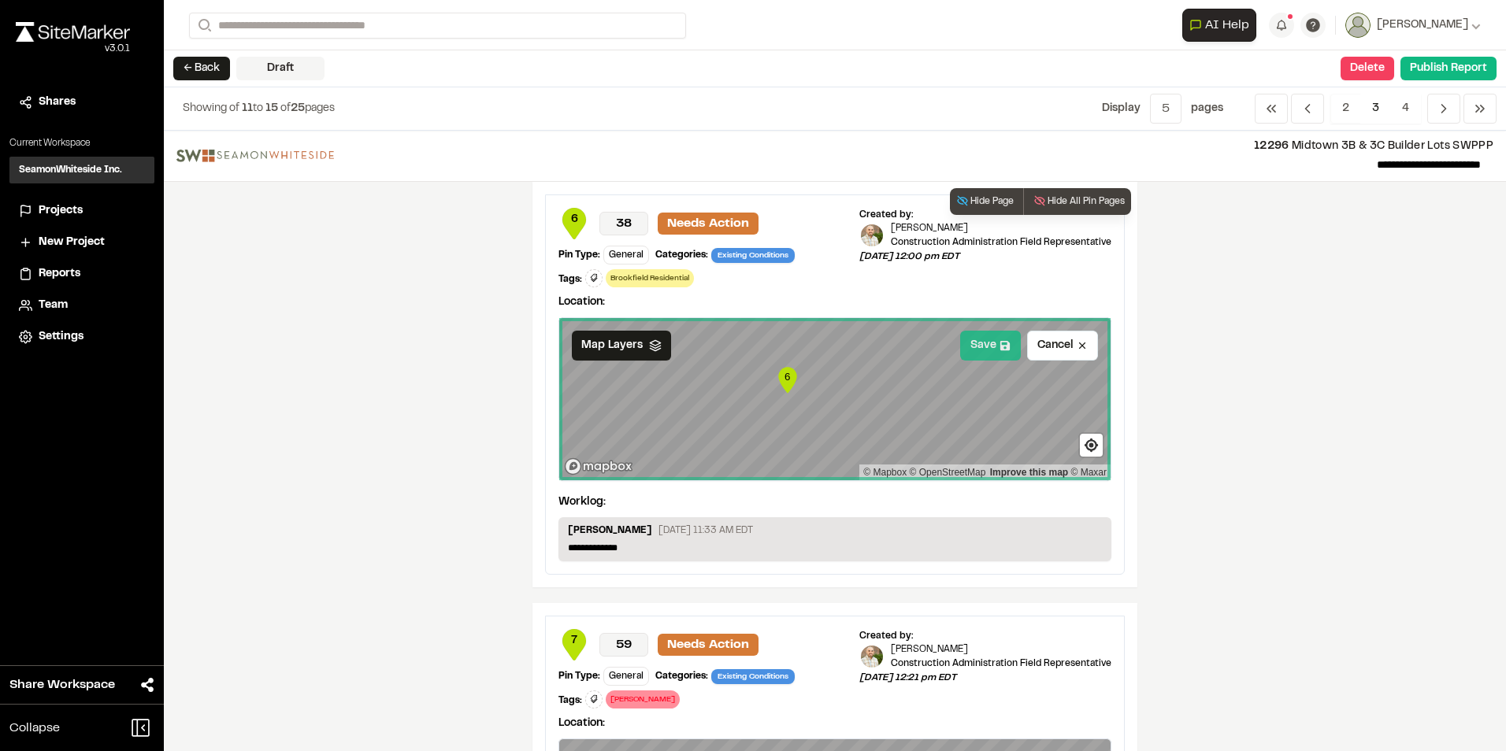
click at [743, 339] on button "Save" at bounding box center [990, 346] width 61 height 30
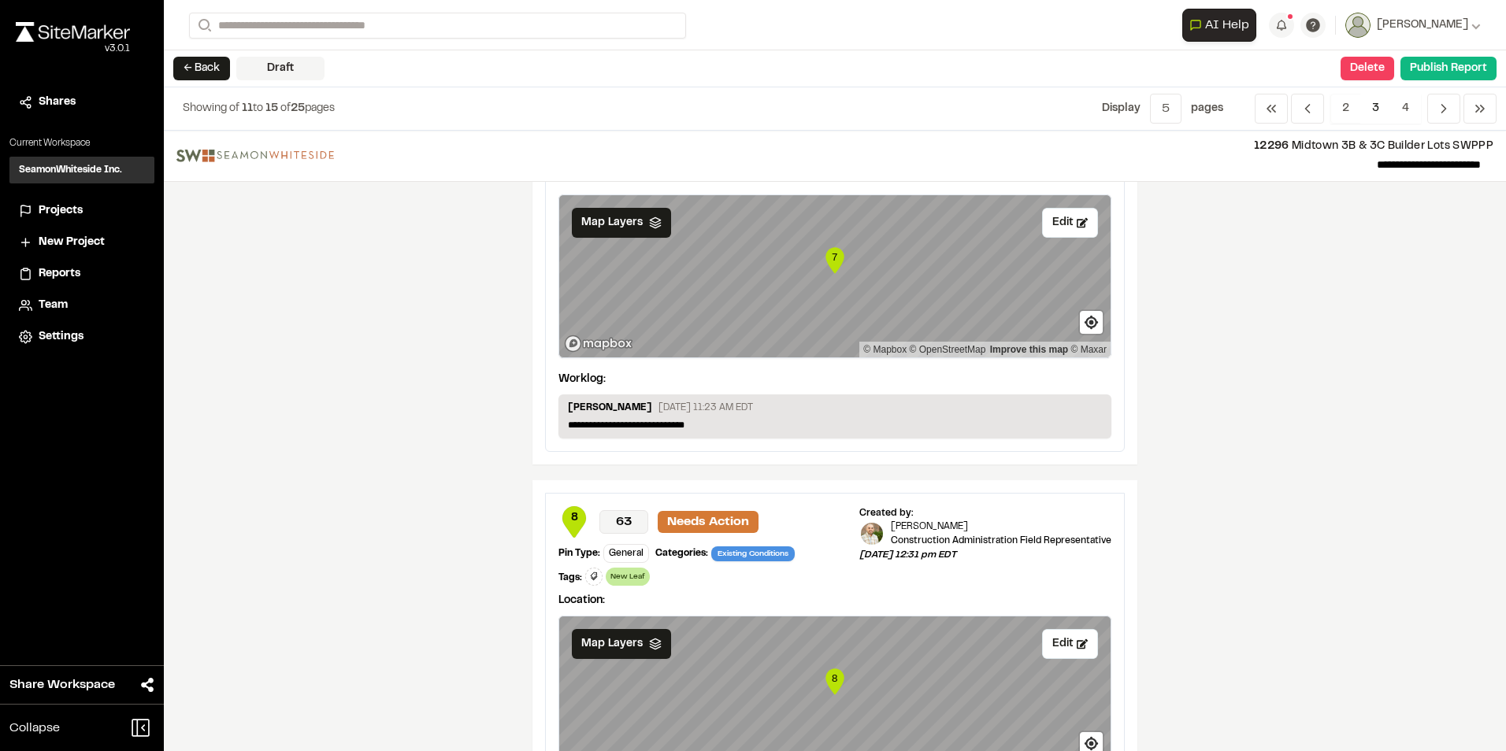
scroll to position [551, 0]
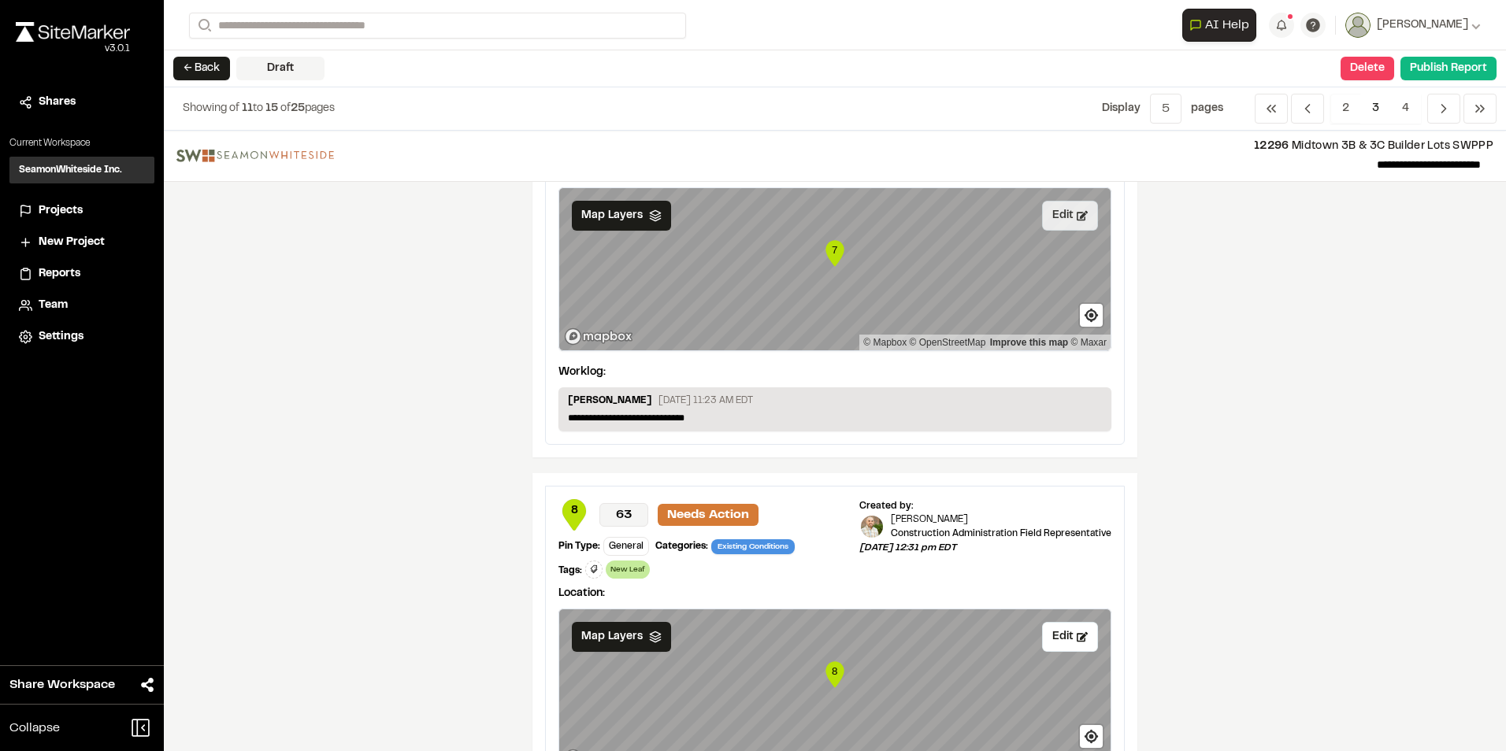
click at [743, 213] on button "Edit" at bounding box center [1070, 216] width 56 height 30
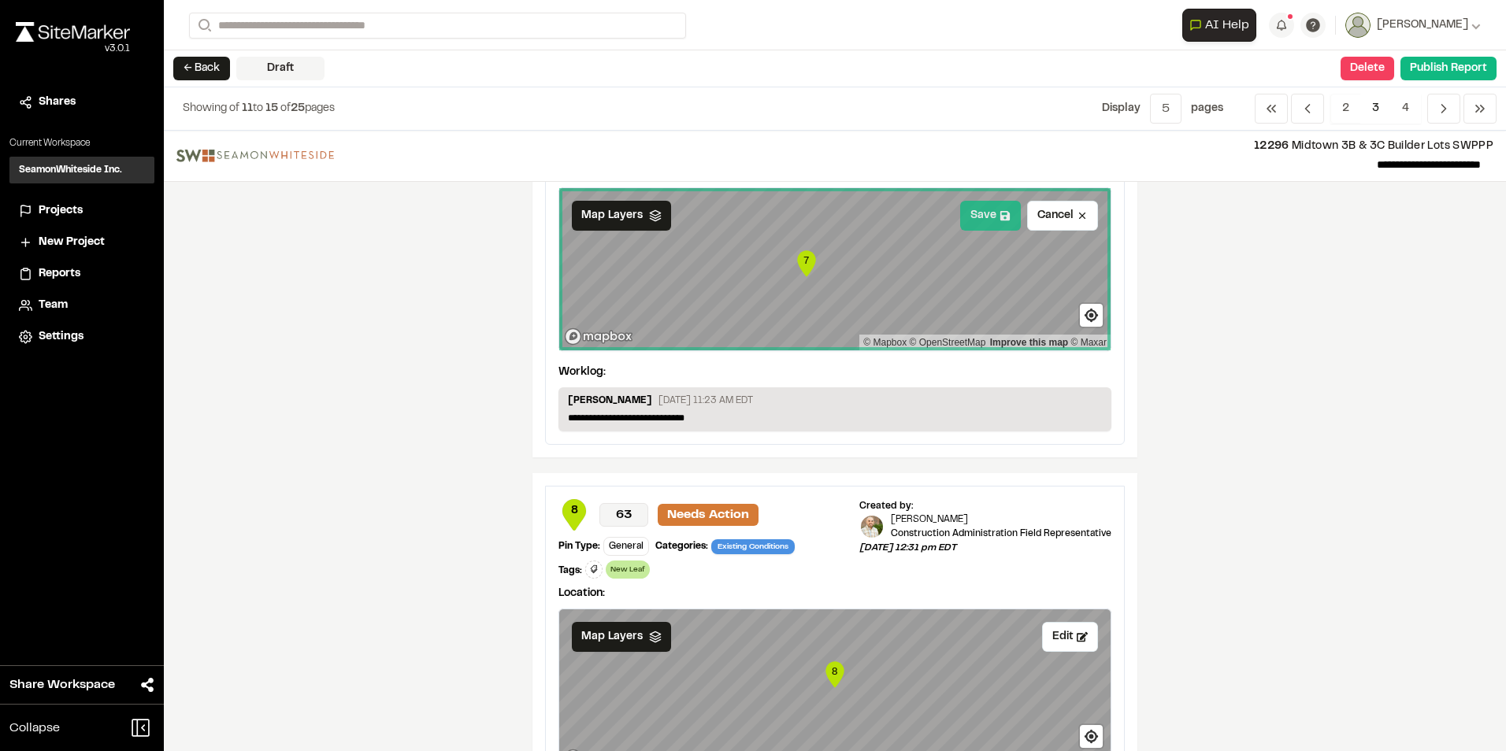
click at [743, 220] on button "Save" at bounding box center [990, 216] width 61 height 30
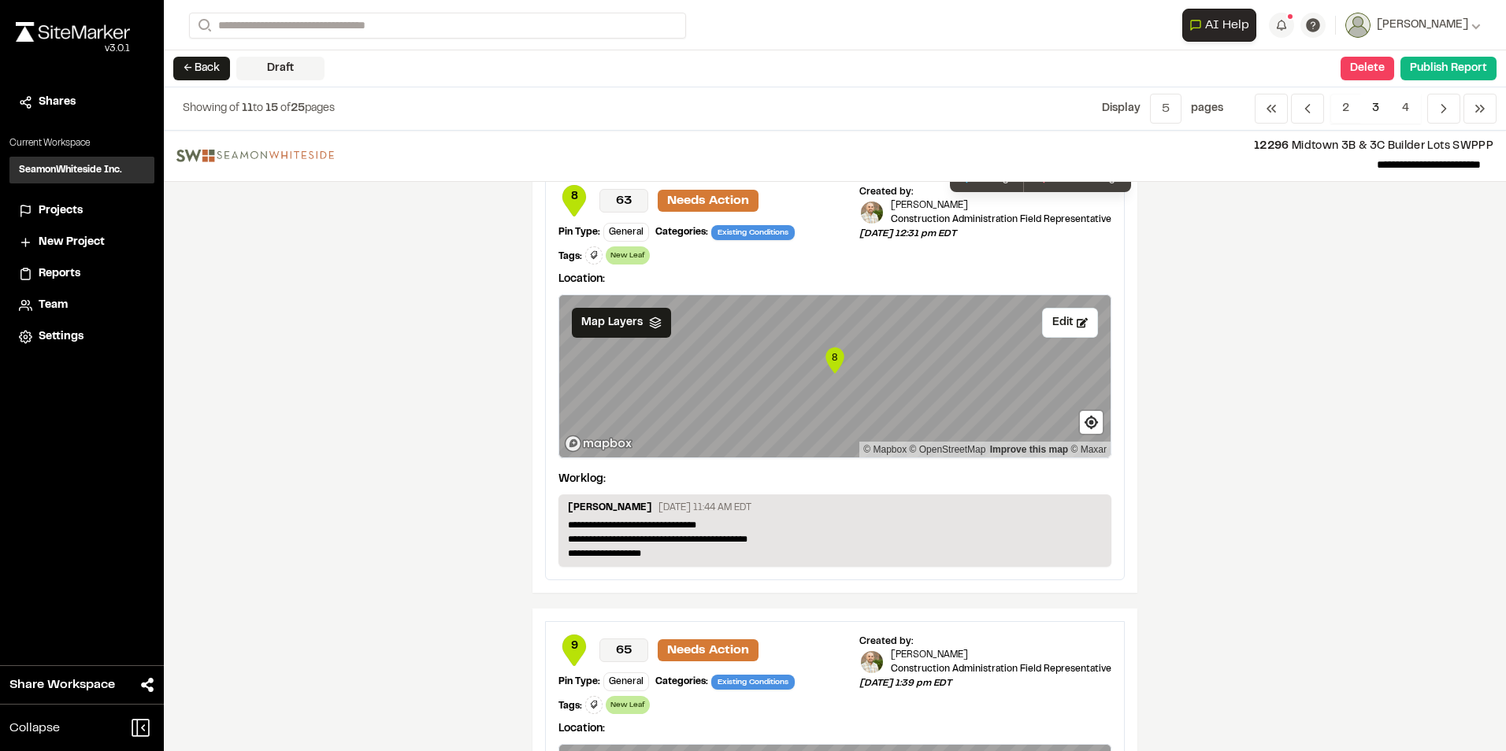
scroll to position [866, 0]
click at [597, 320] on span "Map Layers" at bounding box center [611, 321] width 61 height 17
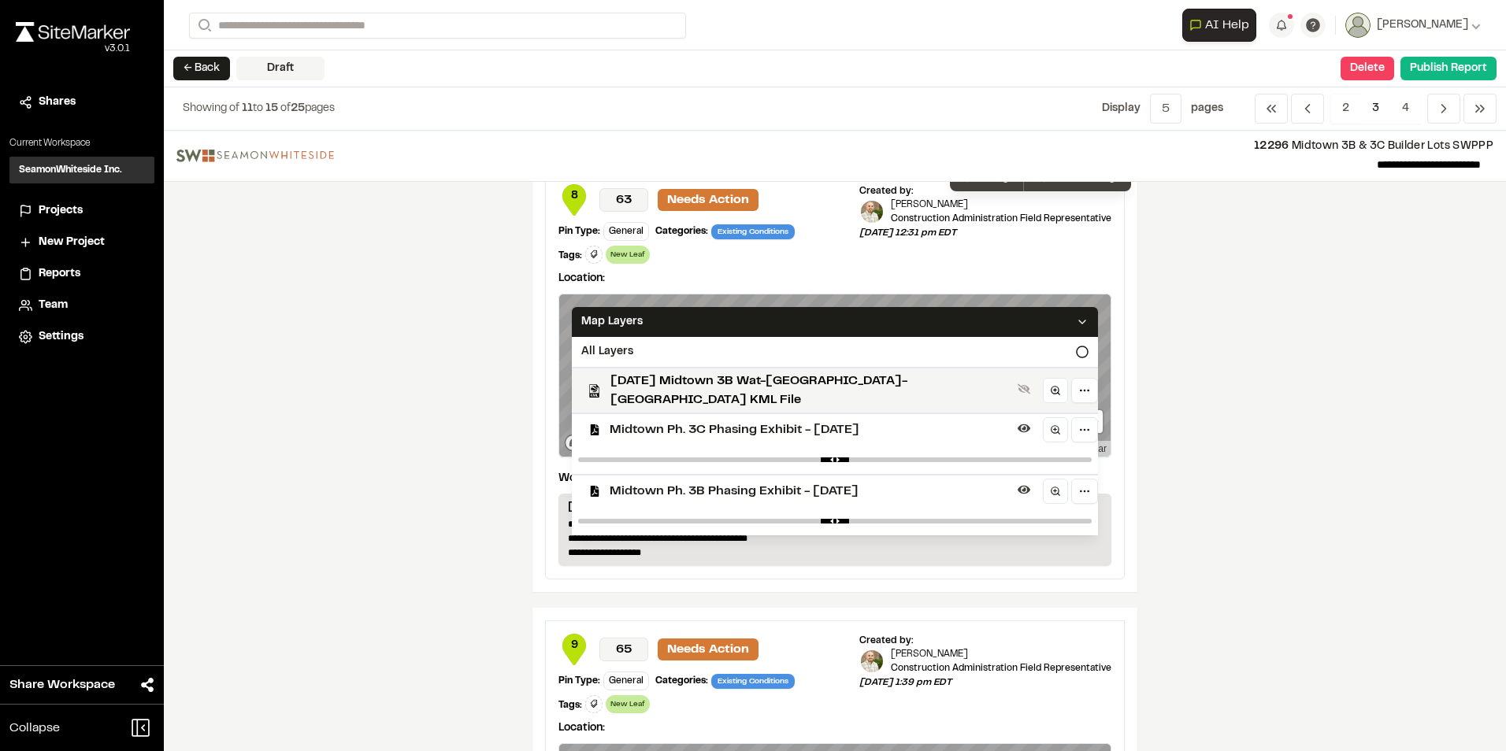
click at [619, 339] on span "Midtown Ph. 3C Phasing Exhibit - [DATE]" at bounding box center [811, 430] width 402 height 19
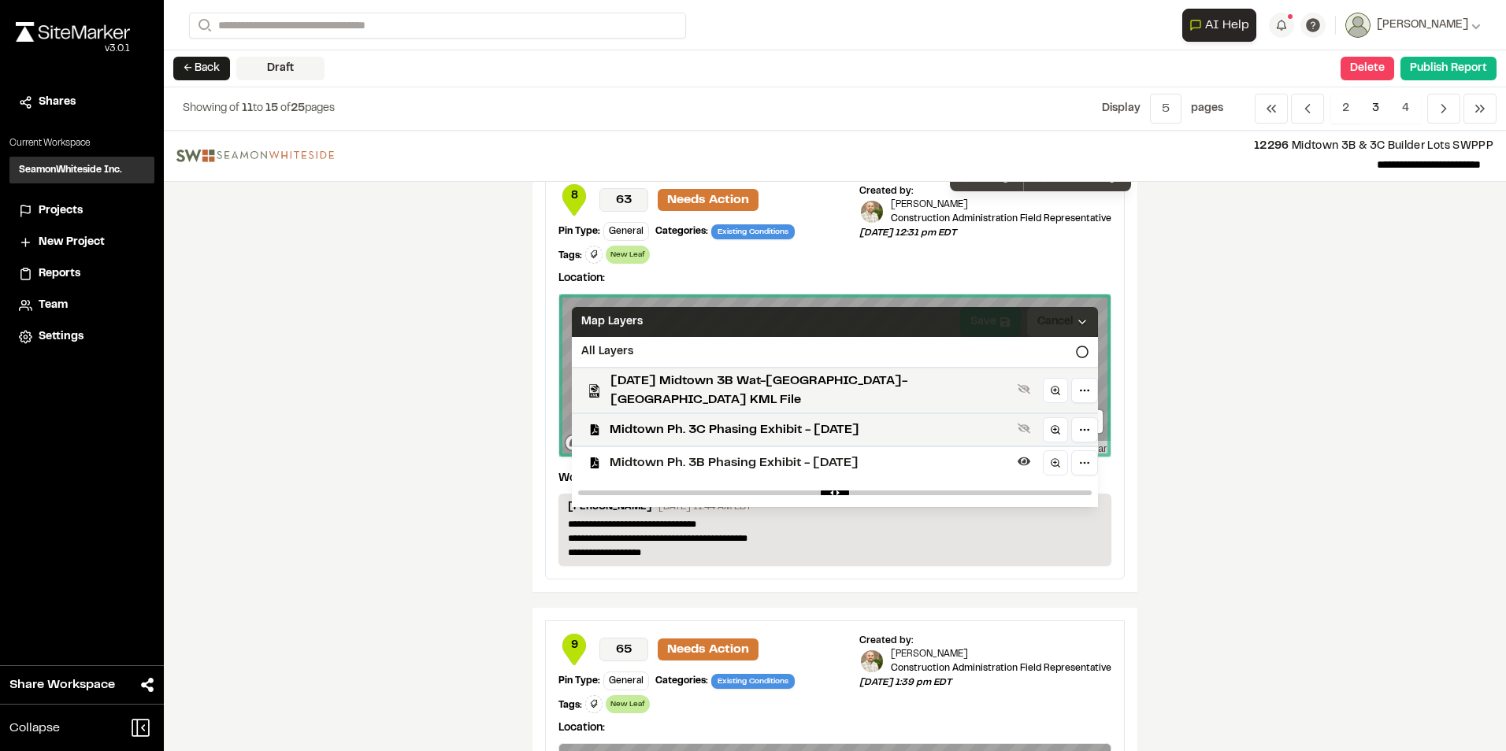
click at [743, 317] on icon at bounding box center [1082, 322] width 13 height 13
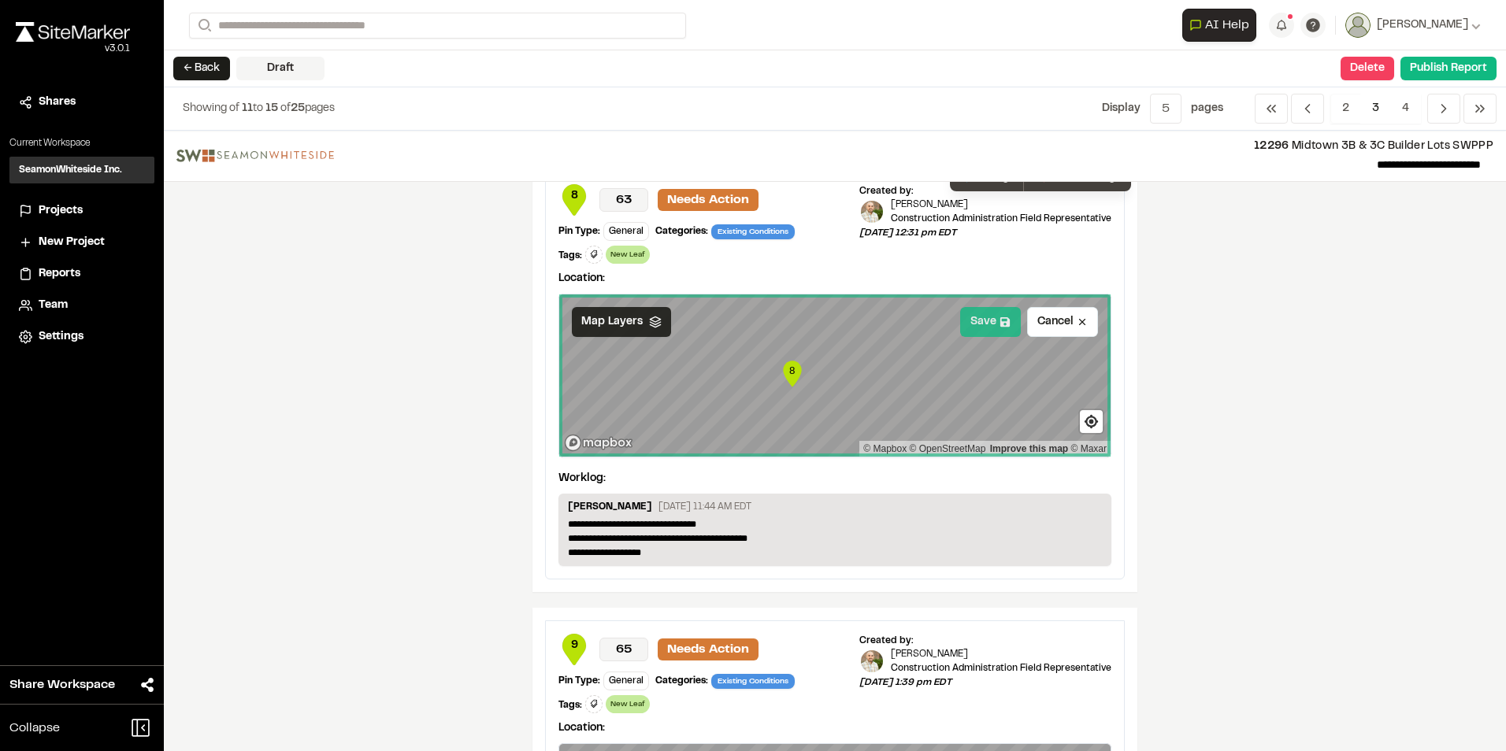
click at [743, 324] on button "Save" at bounding box center [990, 322] width 61 height 30
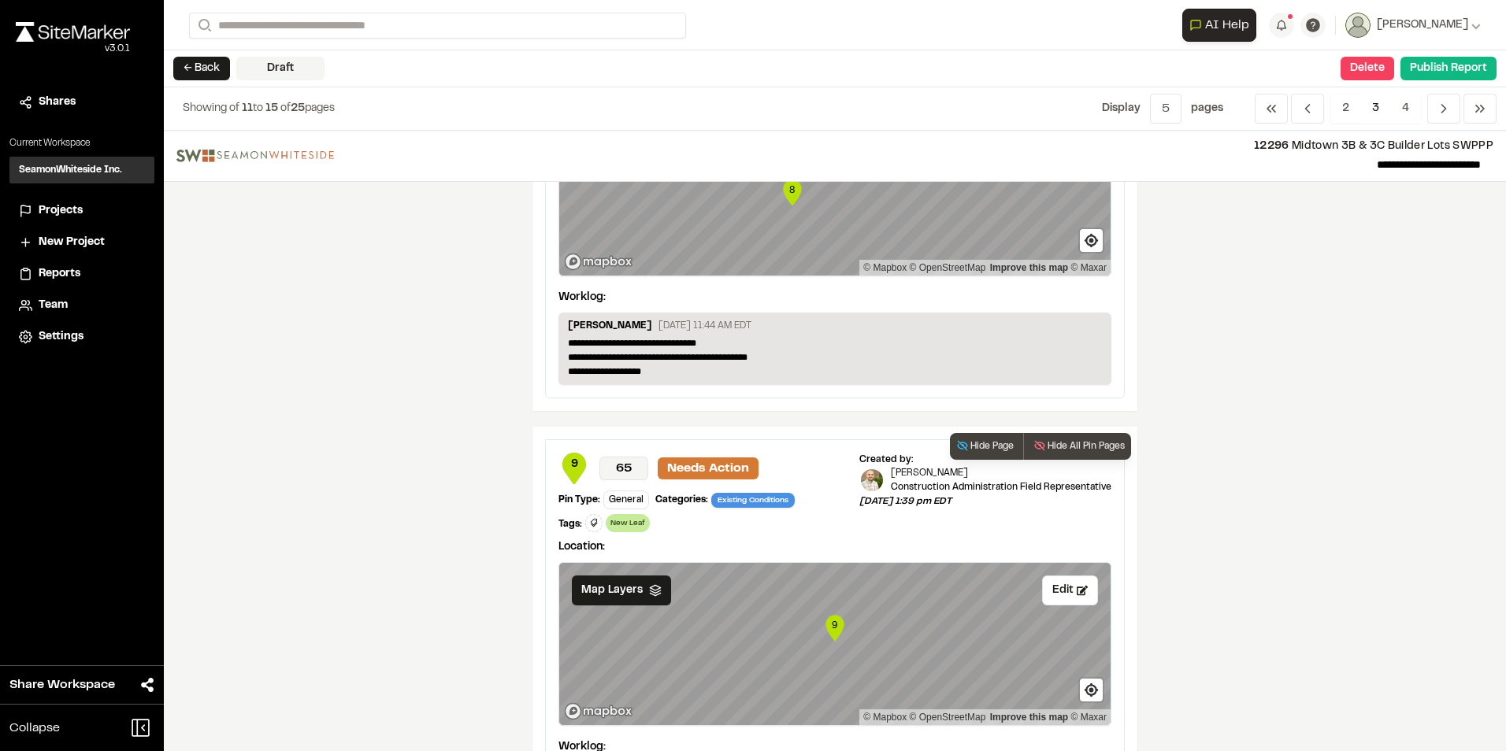
scroll to position [1102, 0]
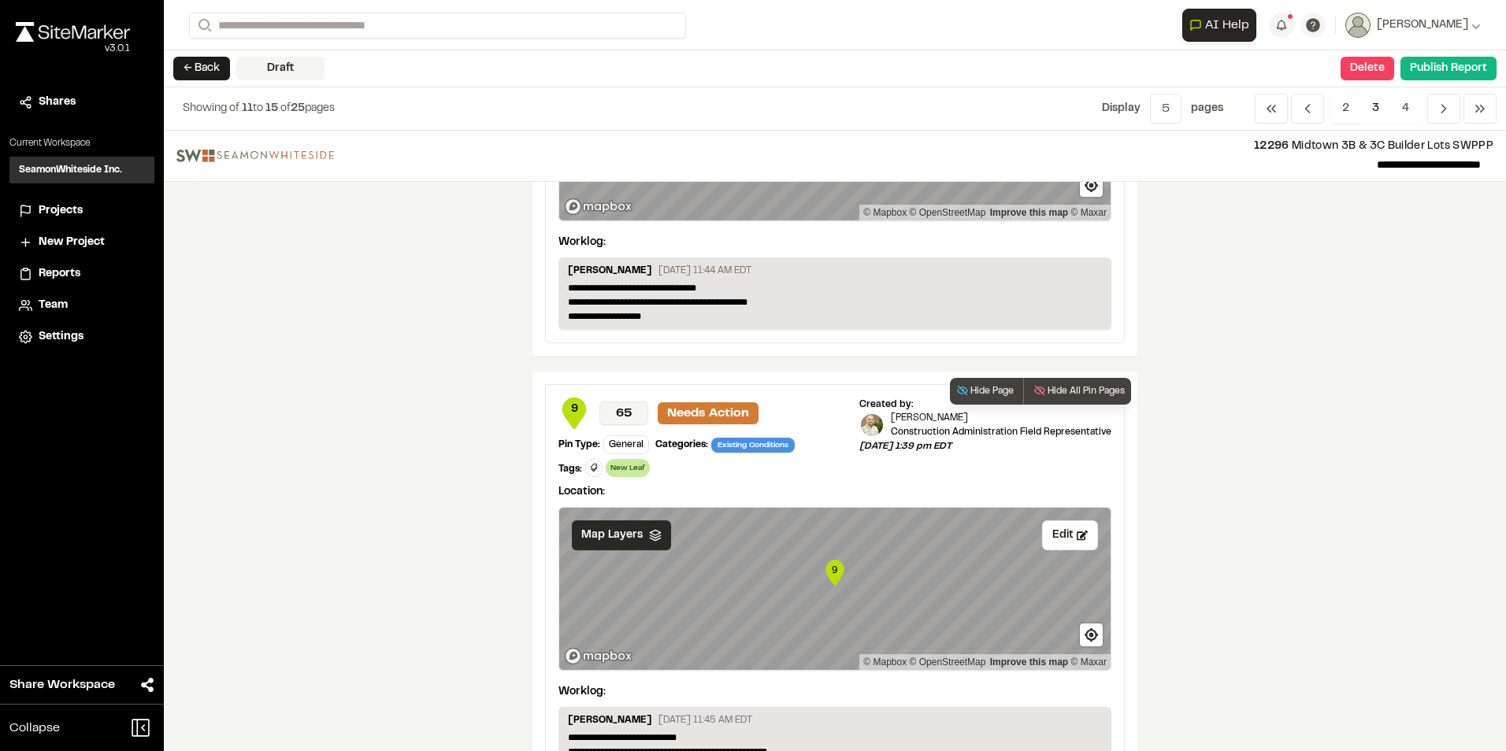
click at [624, 339] on span "Map Layers" at bounding box center [611, 535] width 61 height 17
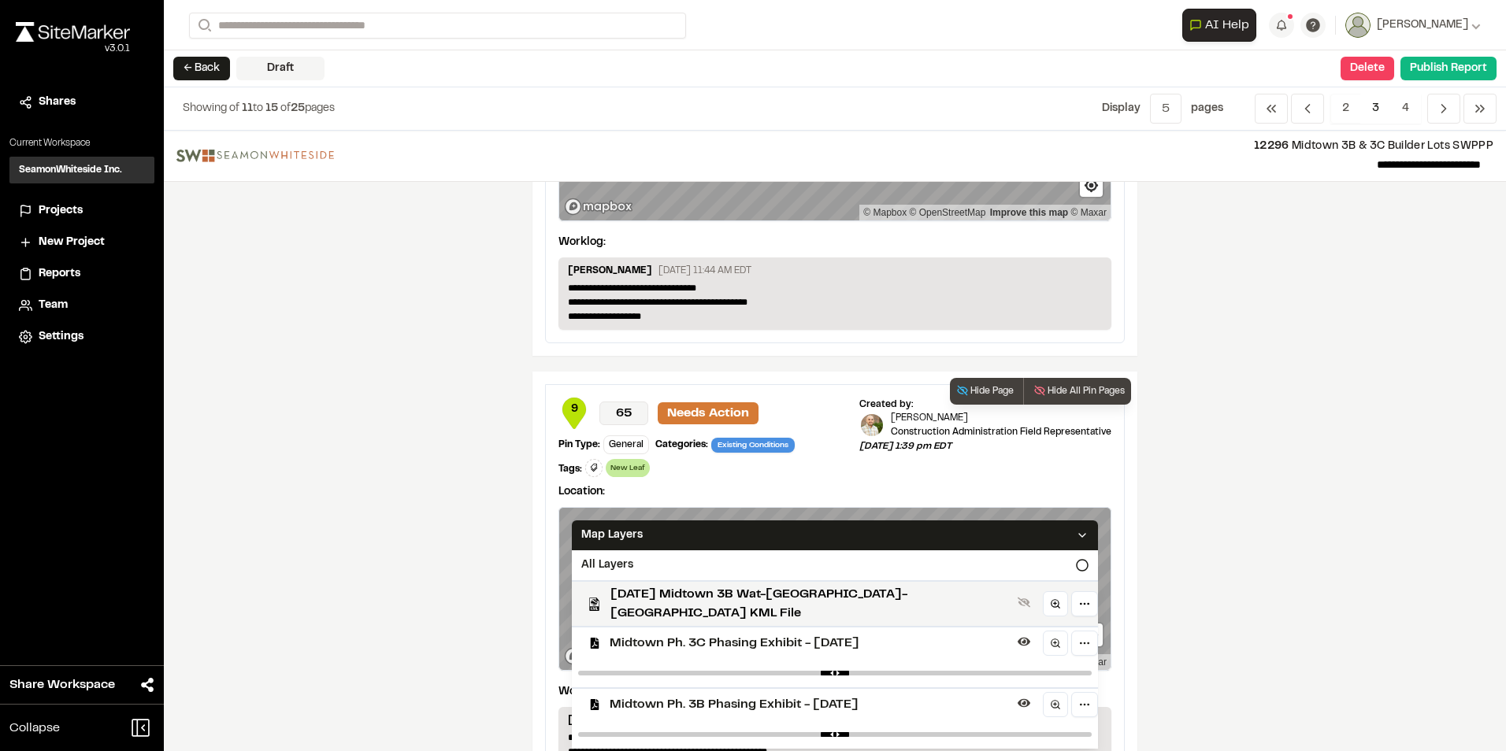
click at [664, 339] on span "Midtown Ph. 3C Phasing Exhibit - [DATE]" at bounding box center [811, 643] width 402 height 19
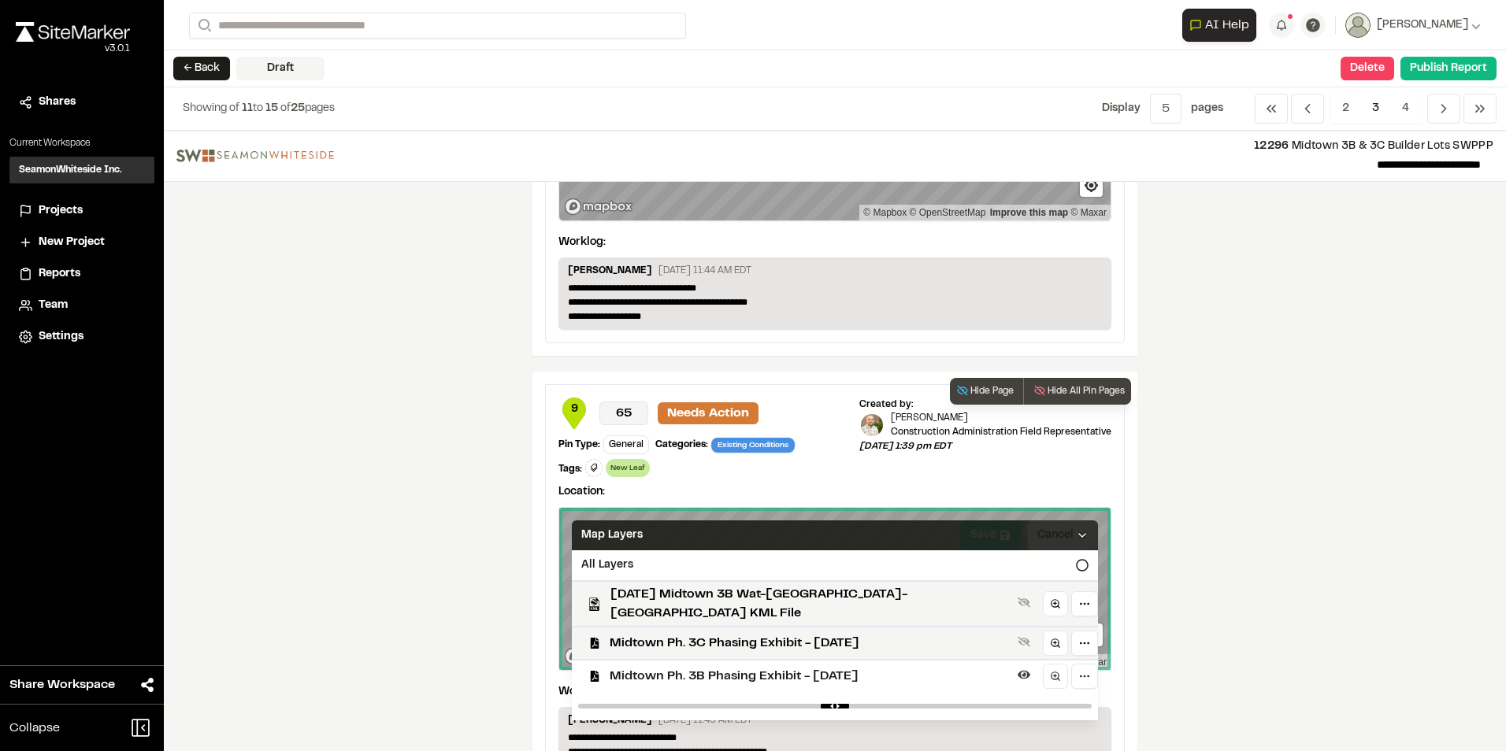
click at [743, 339] on icon at bounding box center [1082, 535] width 13 height 13
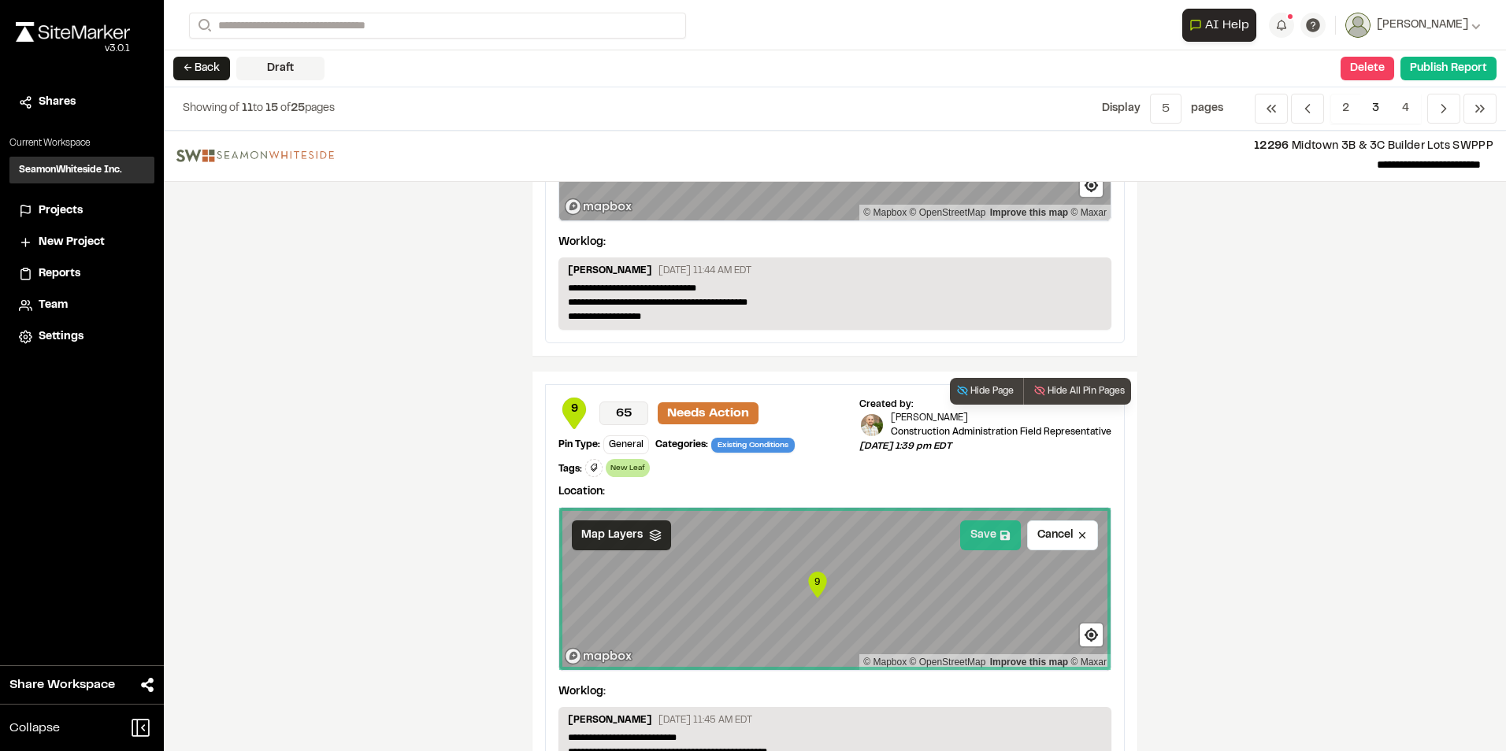
click at [743, 339] on button "Save" at bounding box center [990, 536] width 61 height 30
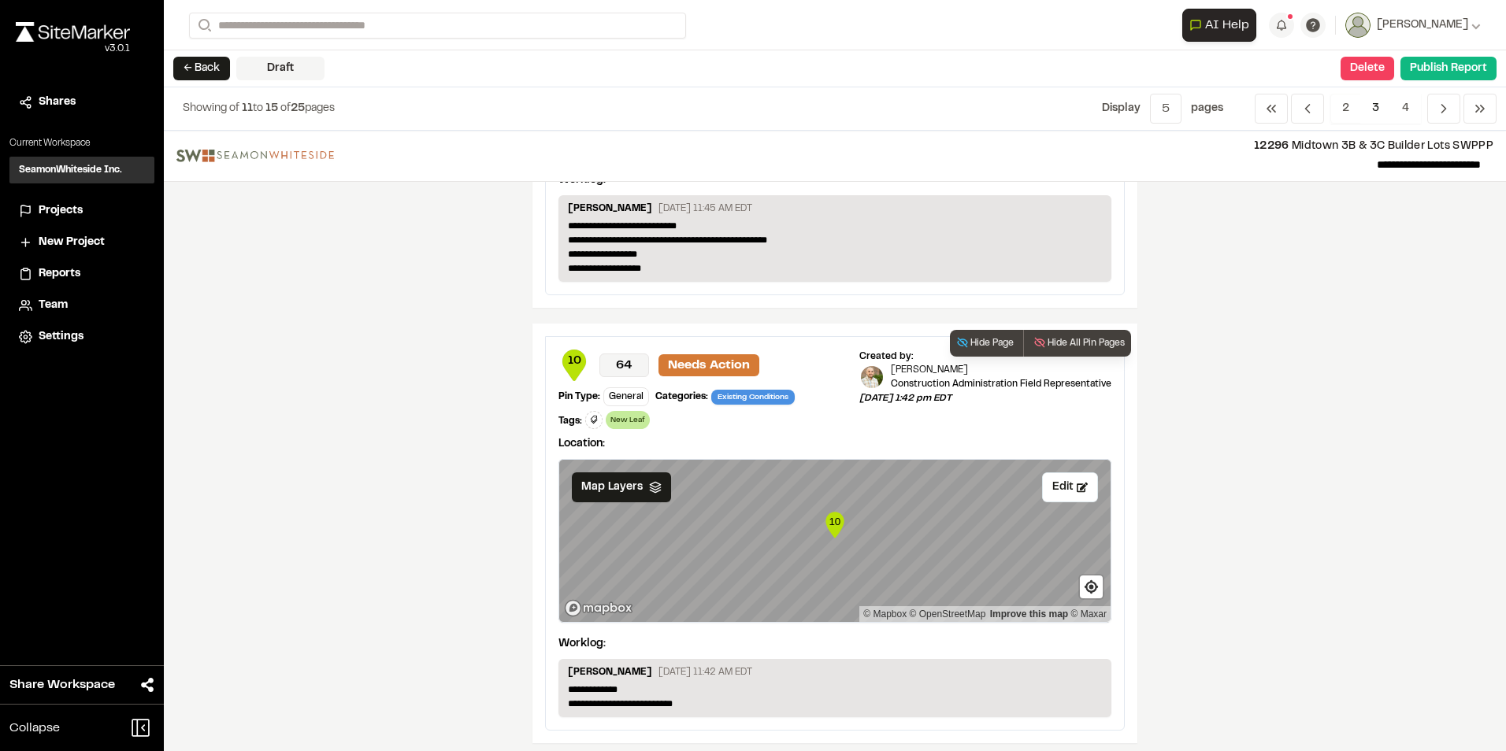
scroll to position [1622, 0]
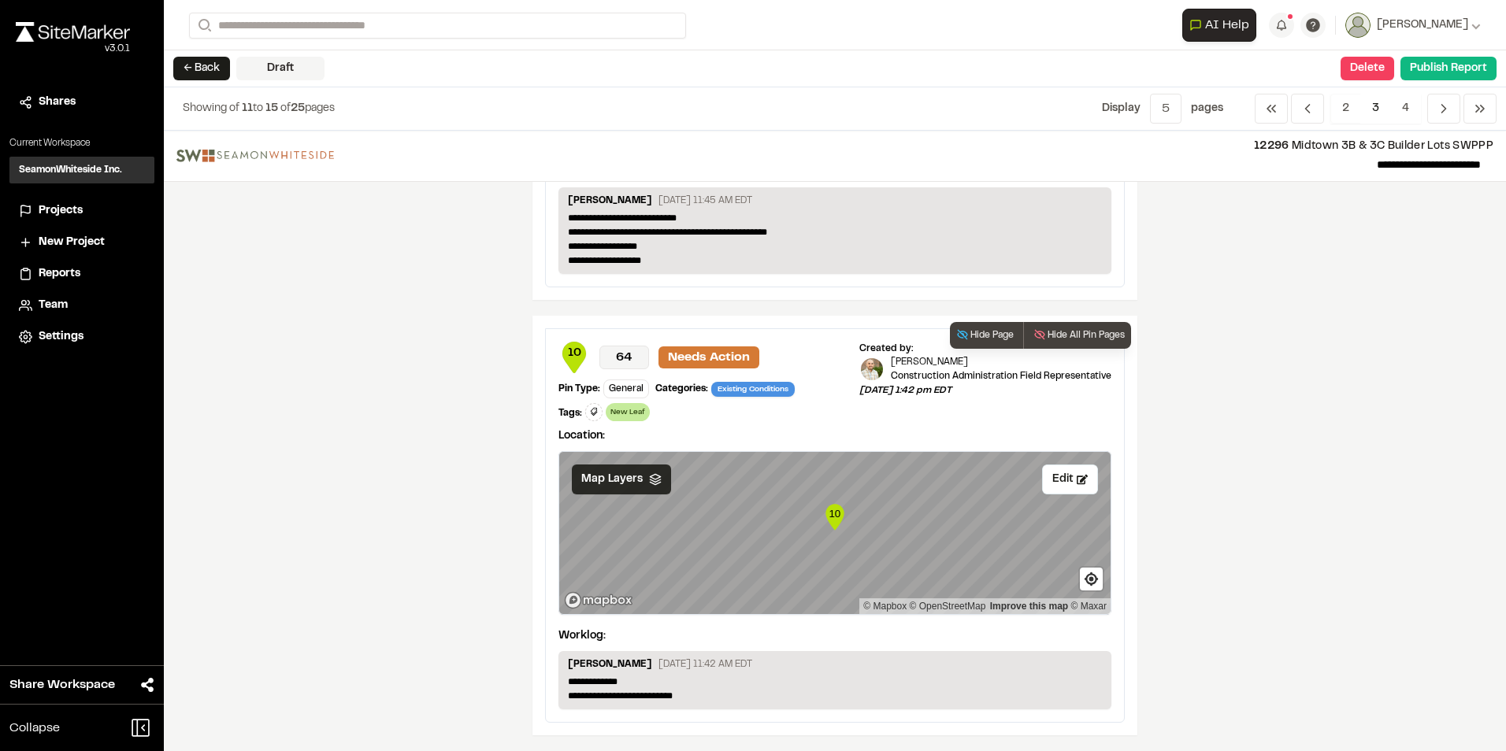
click at [658, 339] on div "Map Layers" at bounding box center [621, 480] width 99 height 30
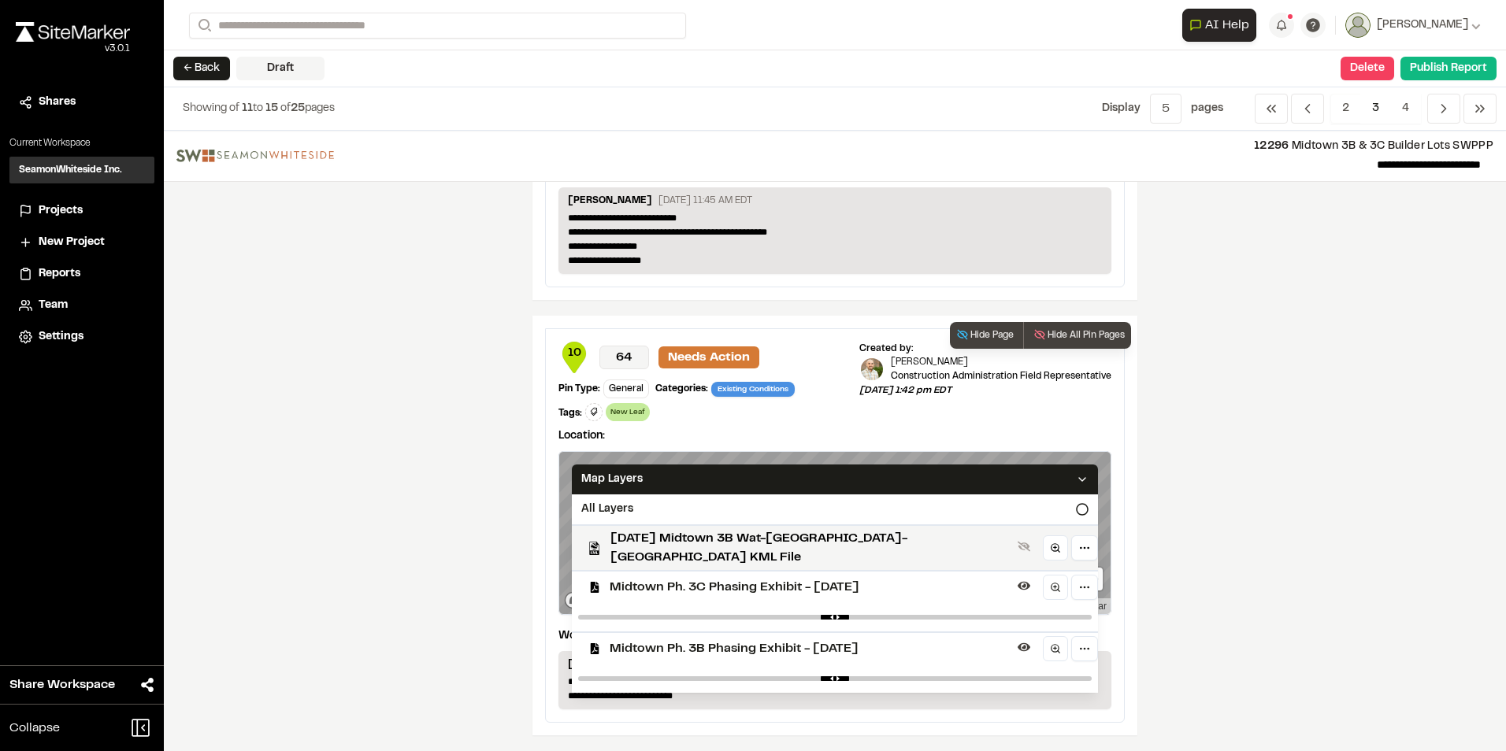
click at [663, 339] on div "Midtown Ph. 3C Phasing Exhibit - [DATE]" at bounding box center [828, 586] width 539 height 33
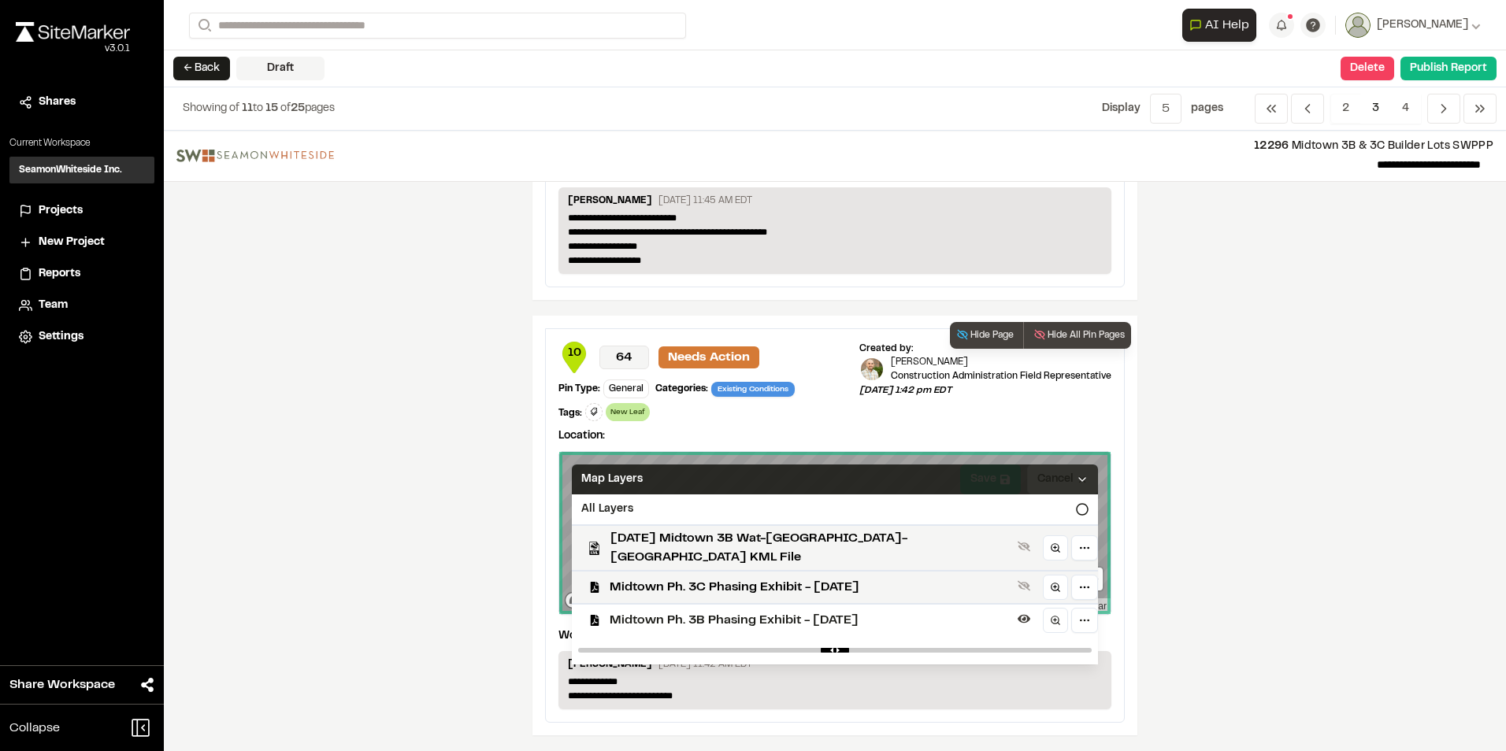
click at [743, 339] on div "Map Layers" at bounding box center [835, 480] width 526 height 30
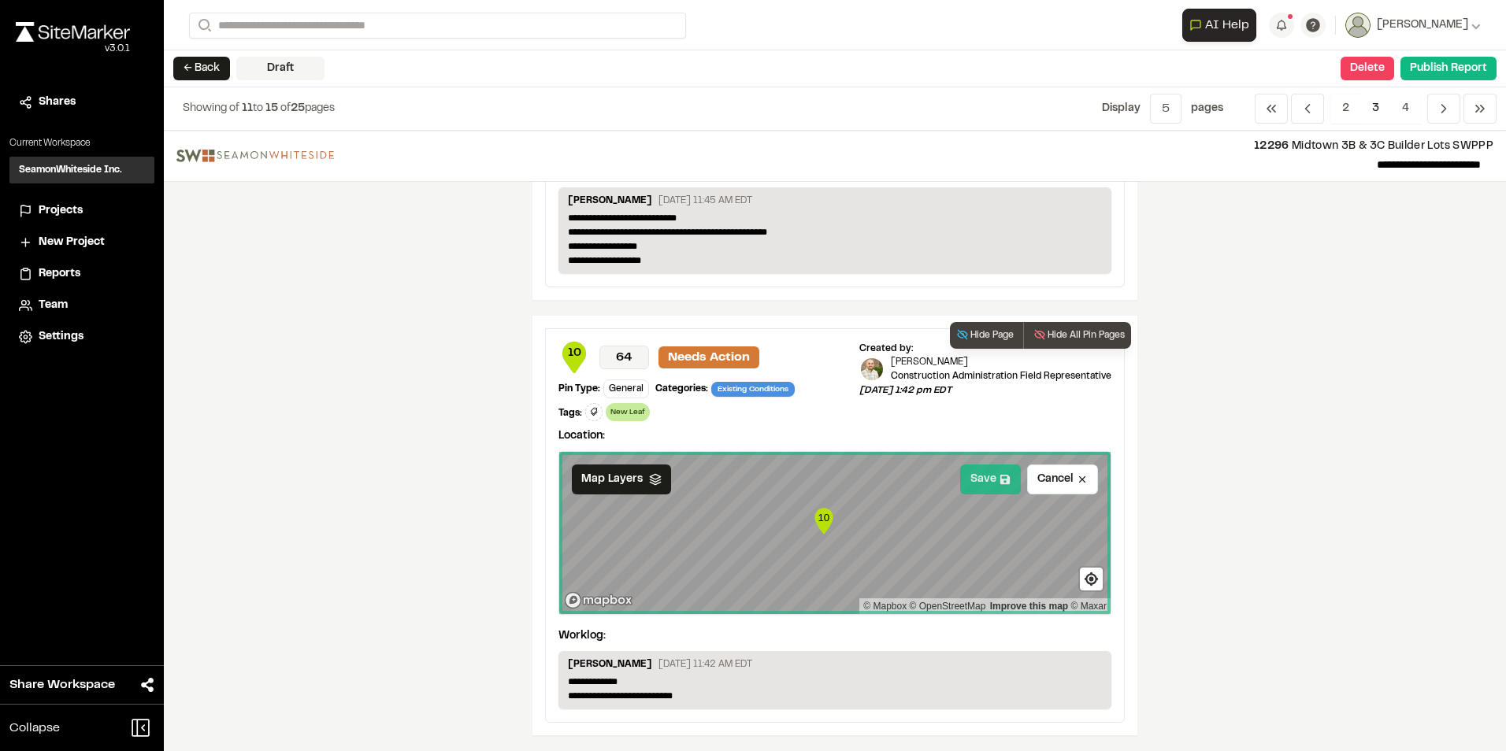
click at [743, 339] on button "Save" at bounding box center [990, 480] width 61 height 30
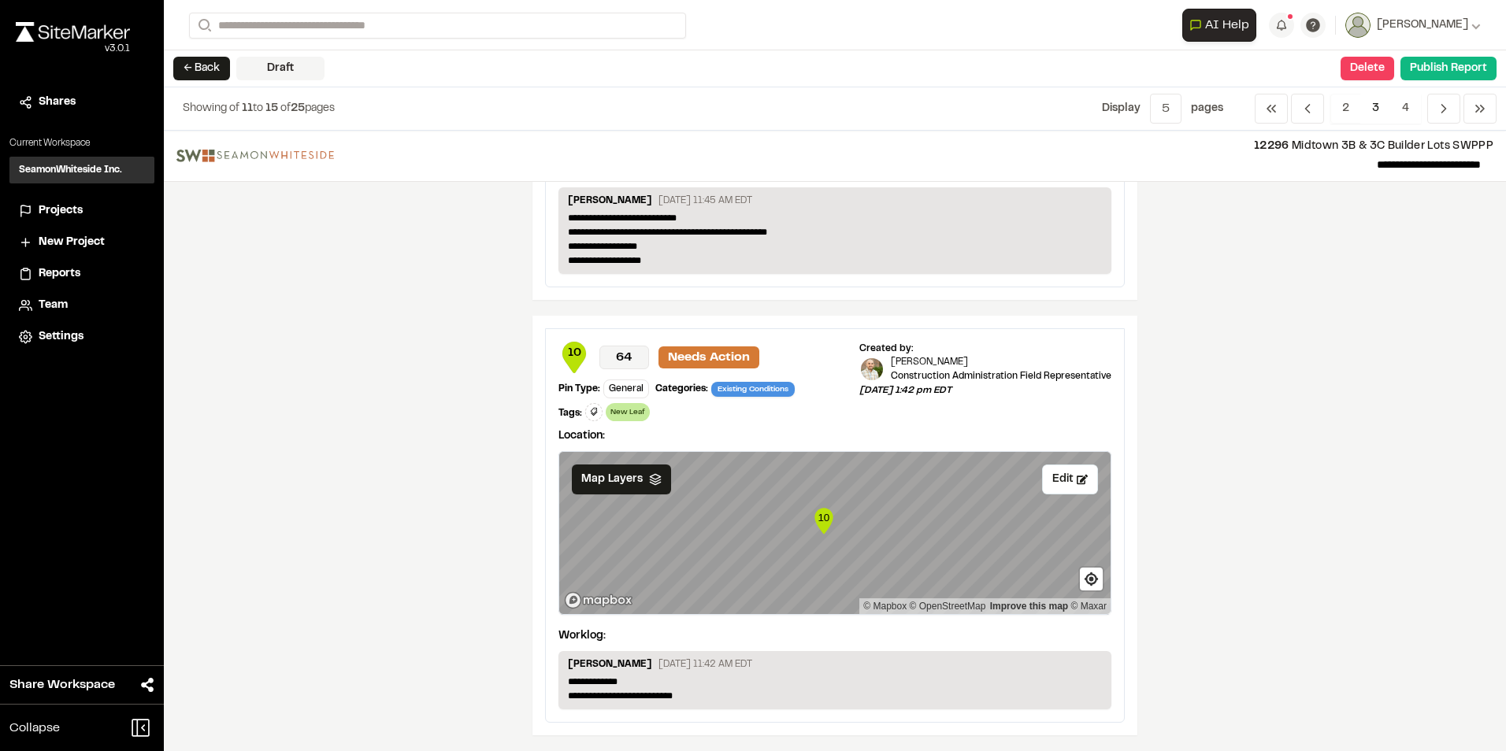
click at [743, 101] on span "3" at bounding box center [1375, 109] width 31 height 30
click at [743, 99] on span "4" at bounding box center [1405, 109] width 31 height 30
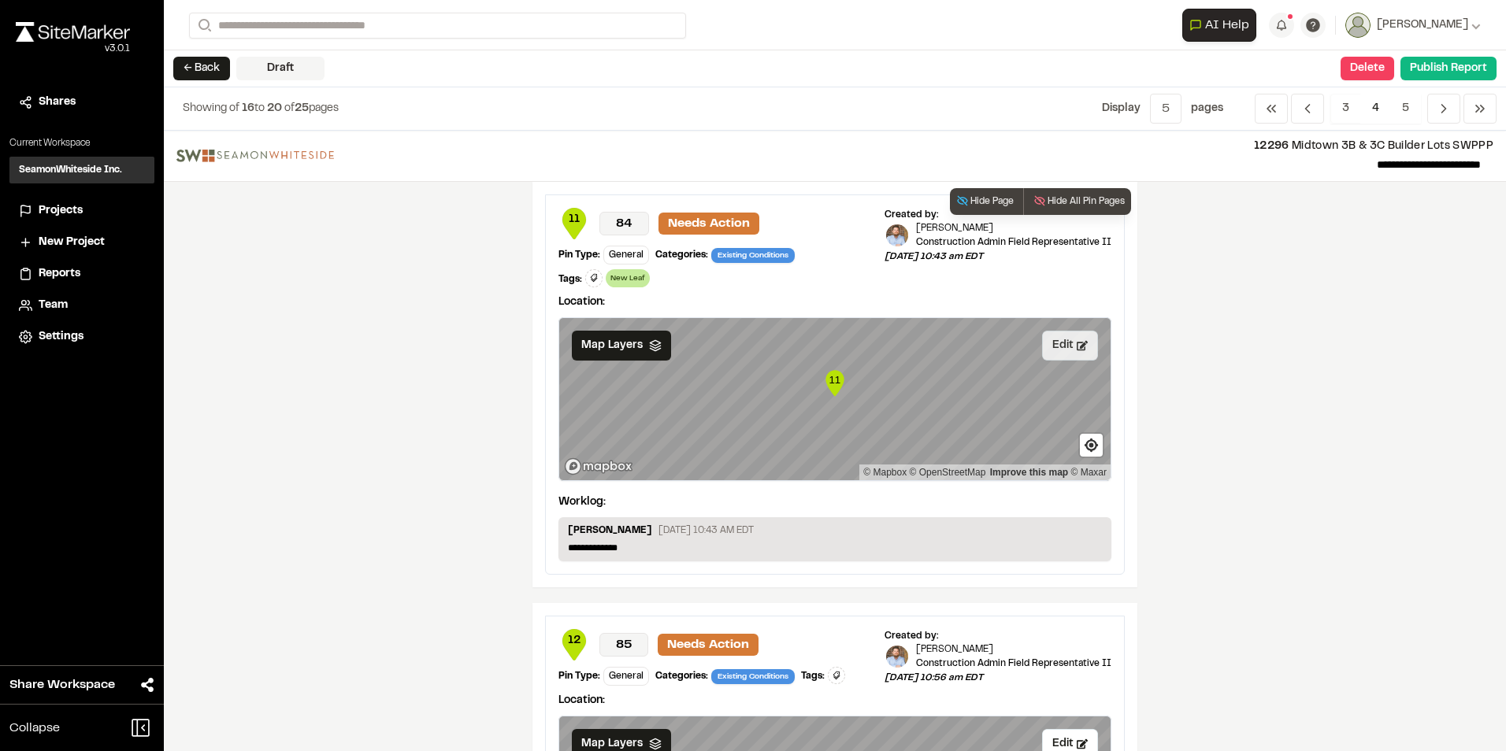
click at [743, 339] on button "Edit" at bounding box center [1070, 346] width 56 height 30
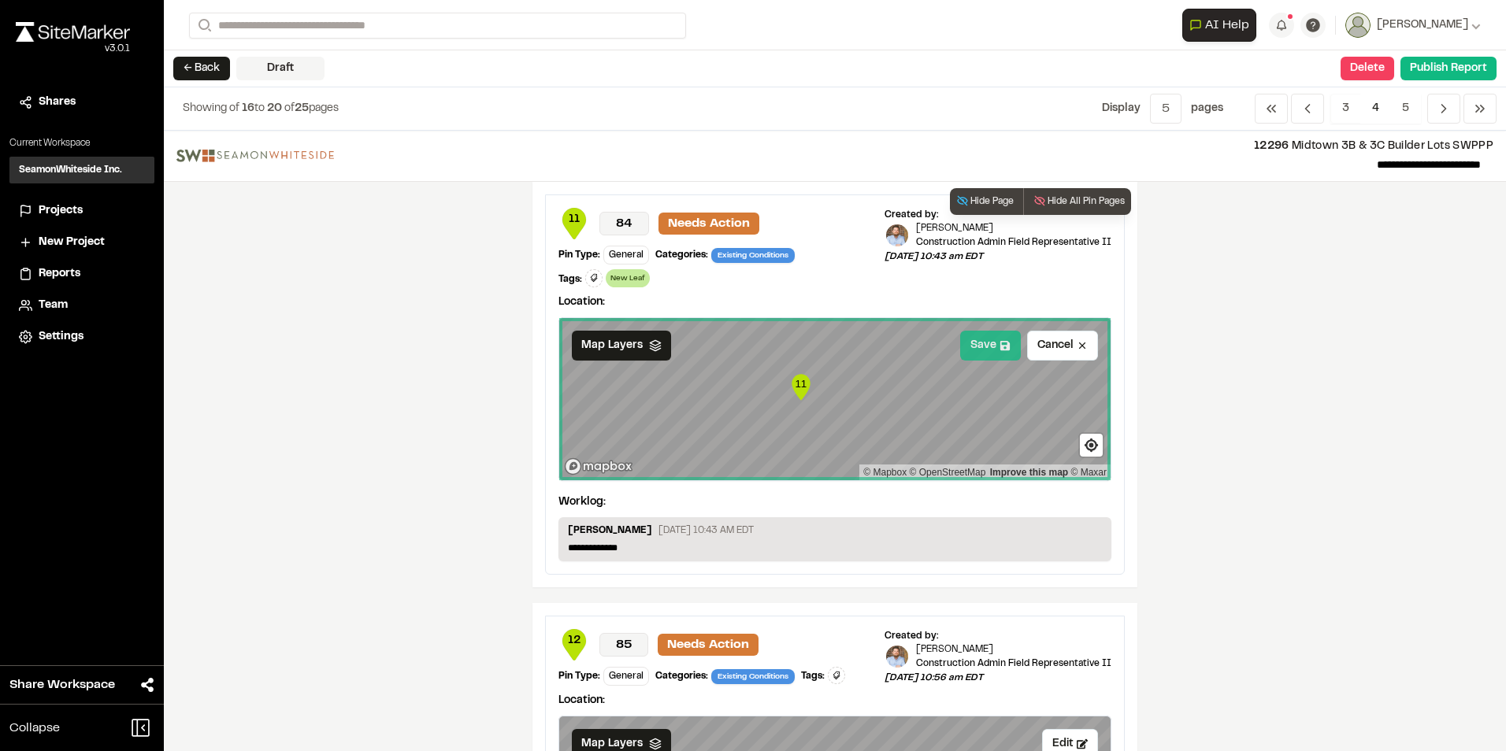
click at [743, 339] on button "Save" at bounding box center [990, 346] width 61 height 30
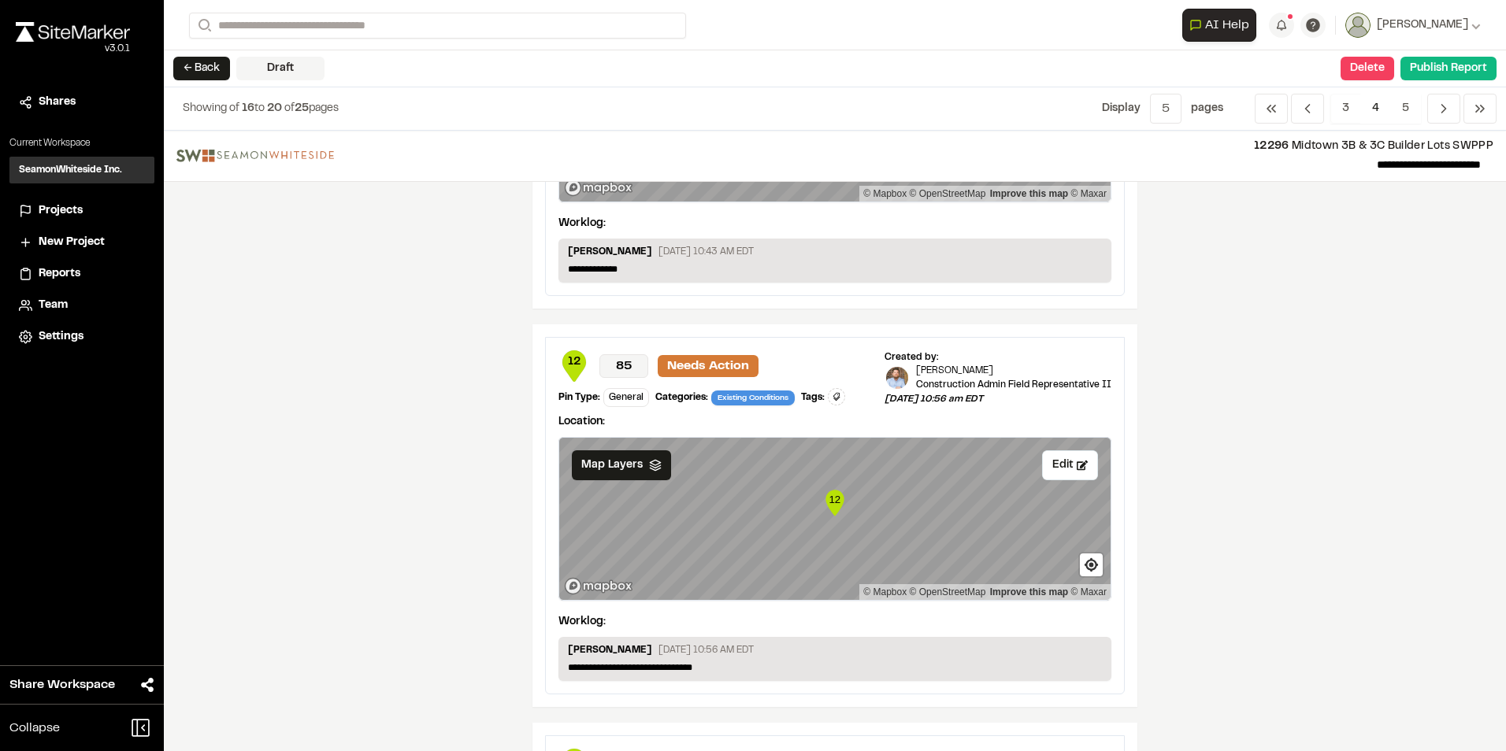
scroll to position [315, 0]
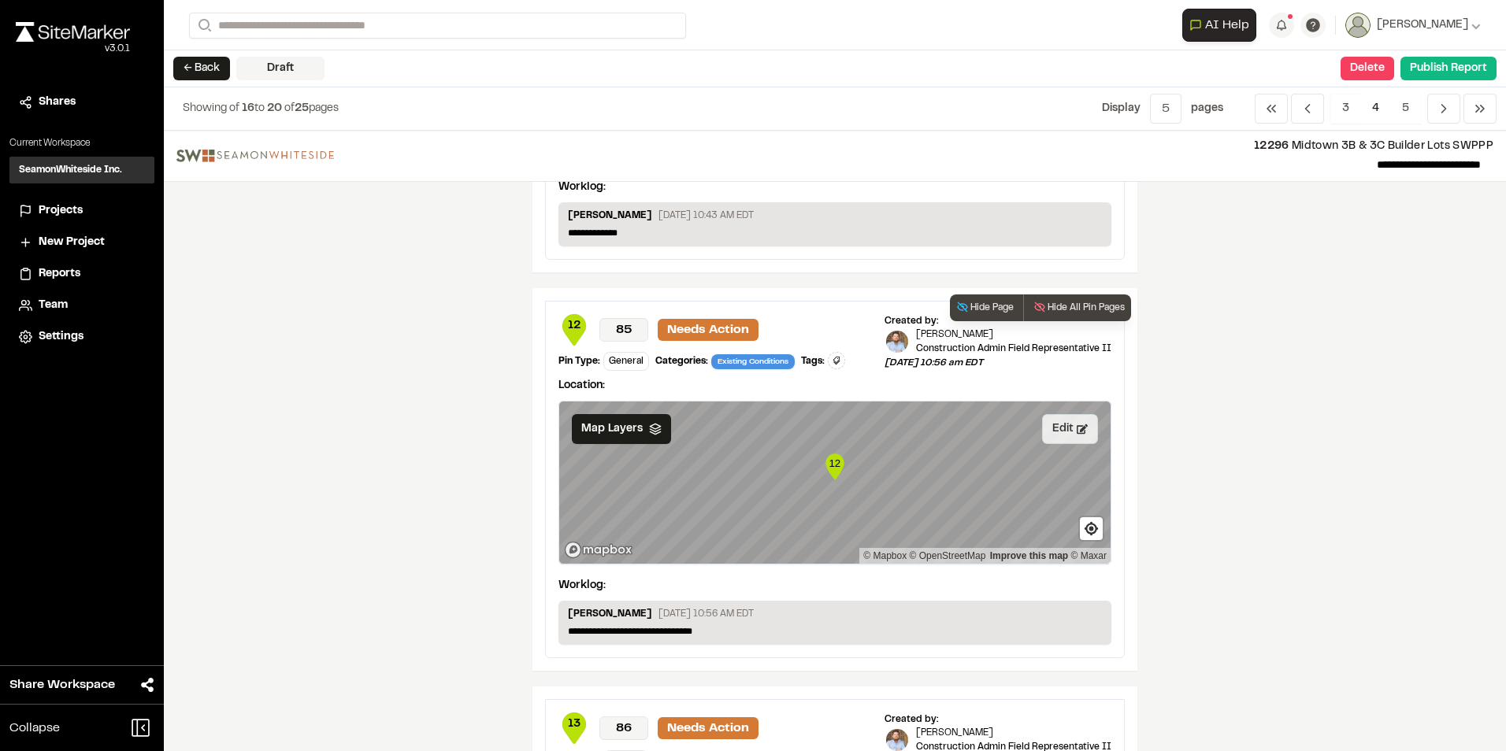
click at [743, 339] on button "Edit" at bounding box center [1070, 429] width 56 height 30
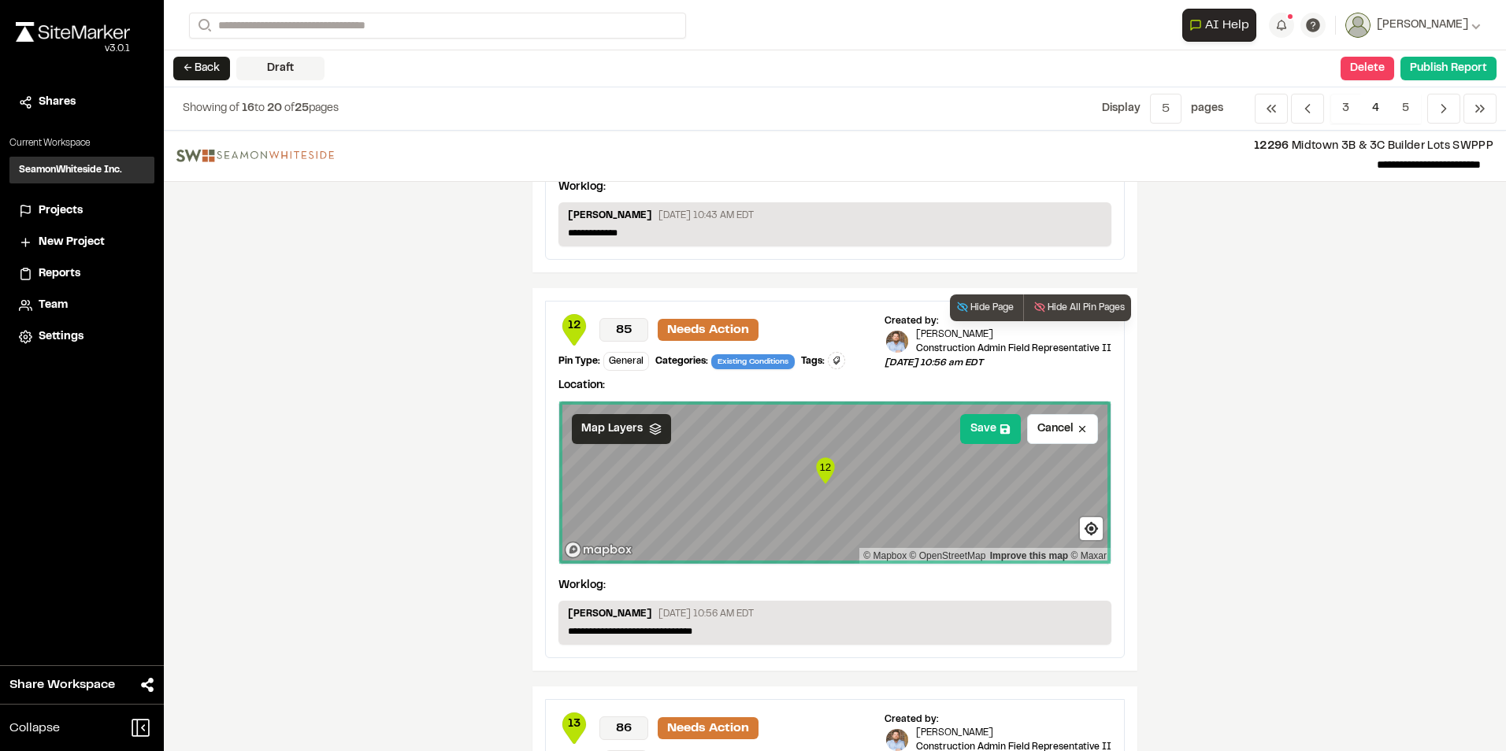
click at [632, 339] on span "Map Layers" at bounding box center [611, 429] width 61 height 17
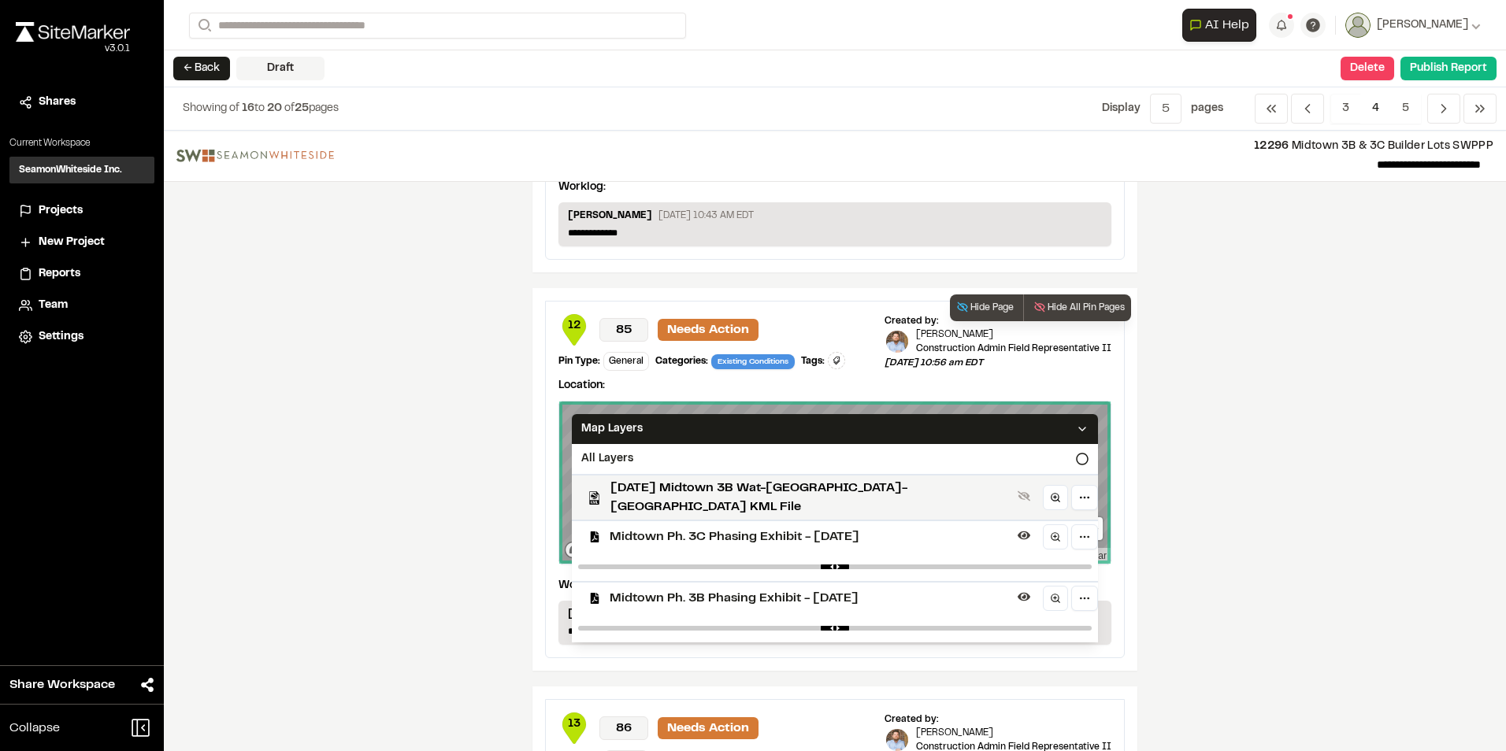
click at [648, 339] on span "Midtown Ph. 3C Phasing Exhibit - [DATE]" at bounding box center [811, 537] width 402 height 19
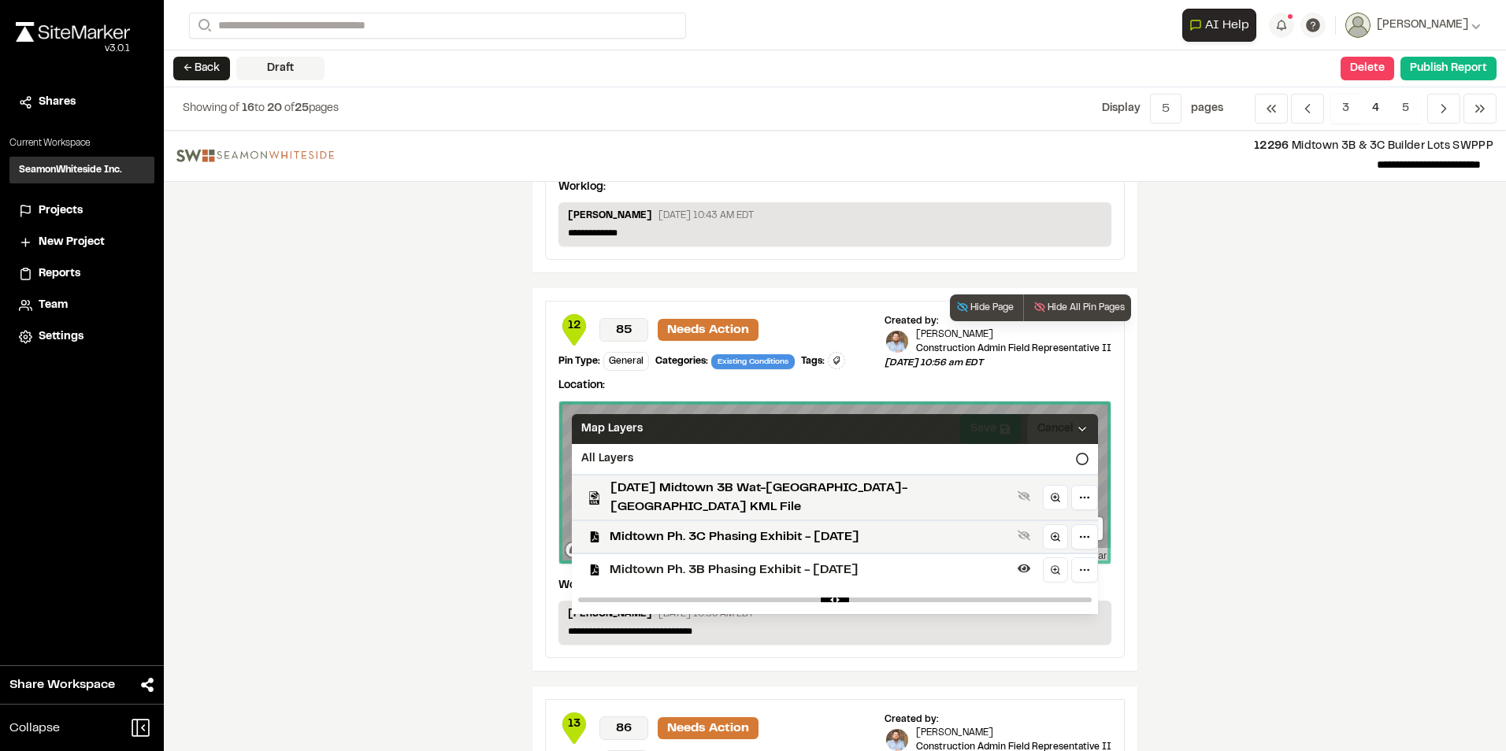
click at [743, 339] on div "Map Layers" at bounding box center [835, 429] width 526 height 30
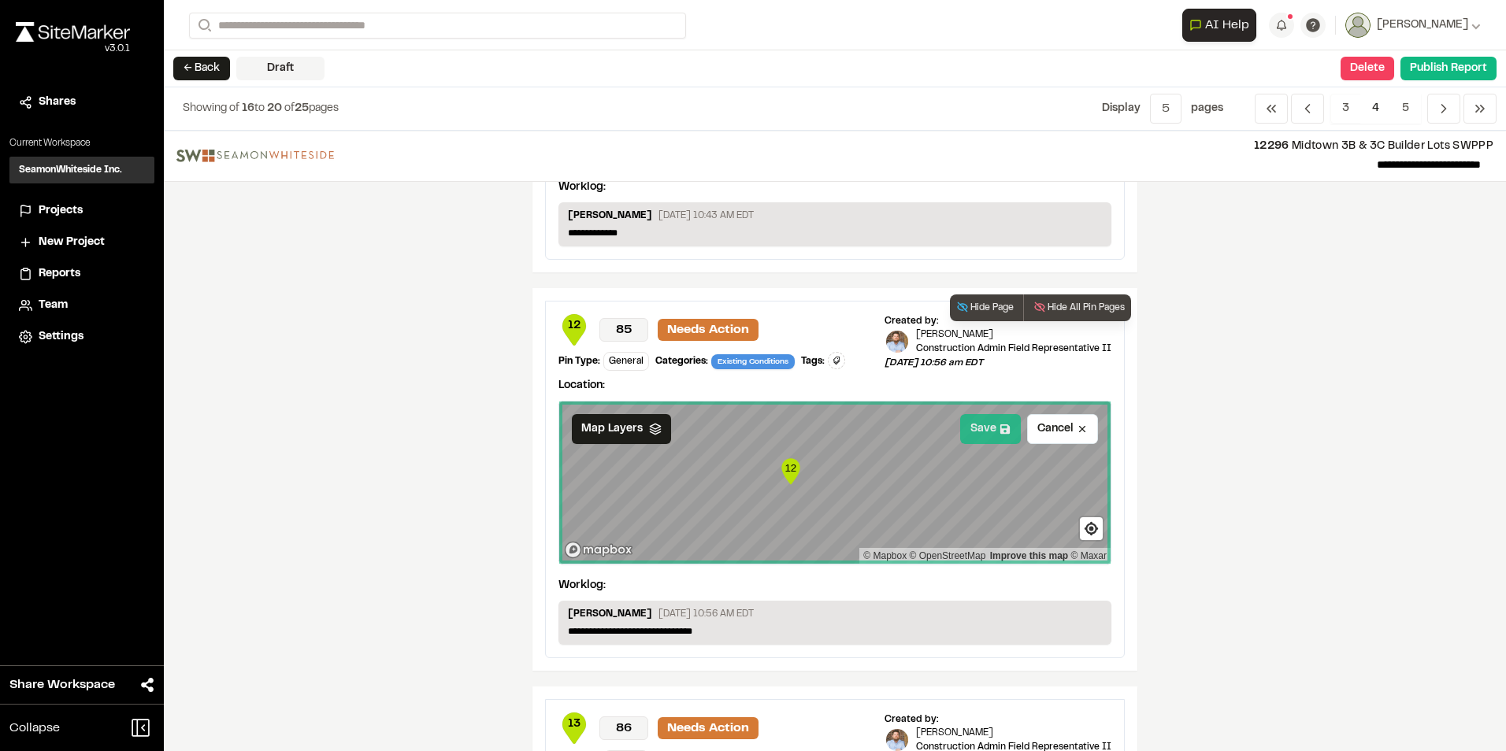
click at [743, 339] on button "Save" at bounding box center [990, 429] width 61 height 30
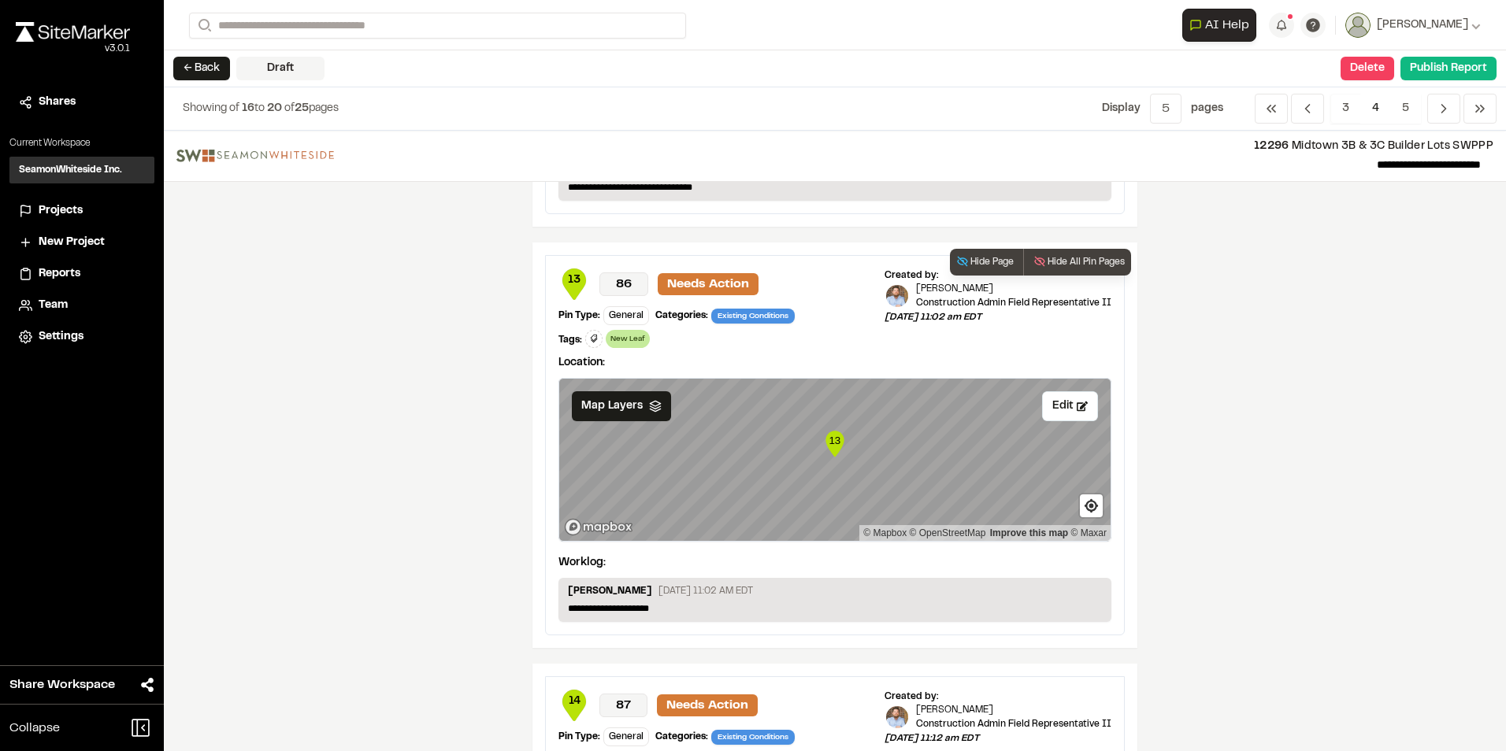
scroll to position [787, 0]
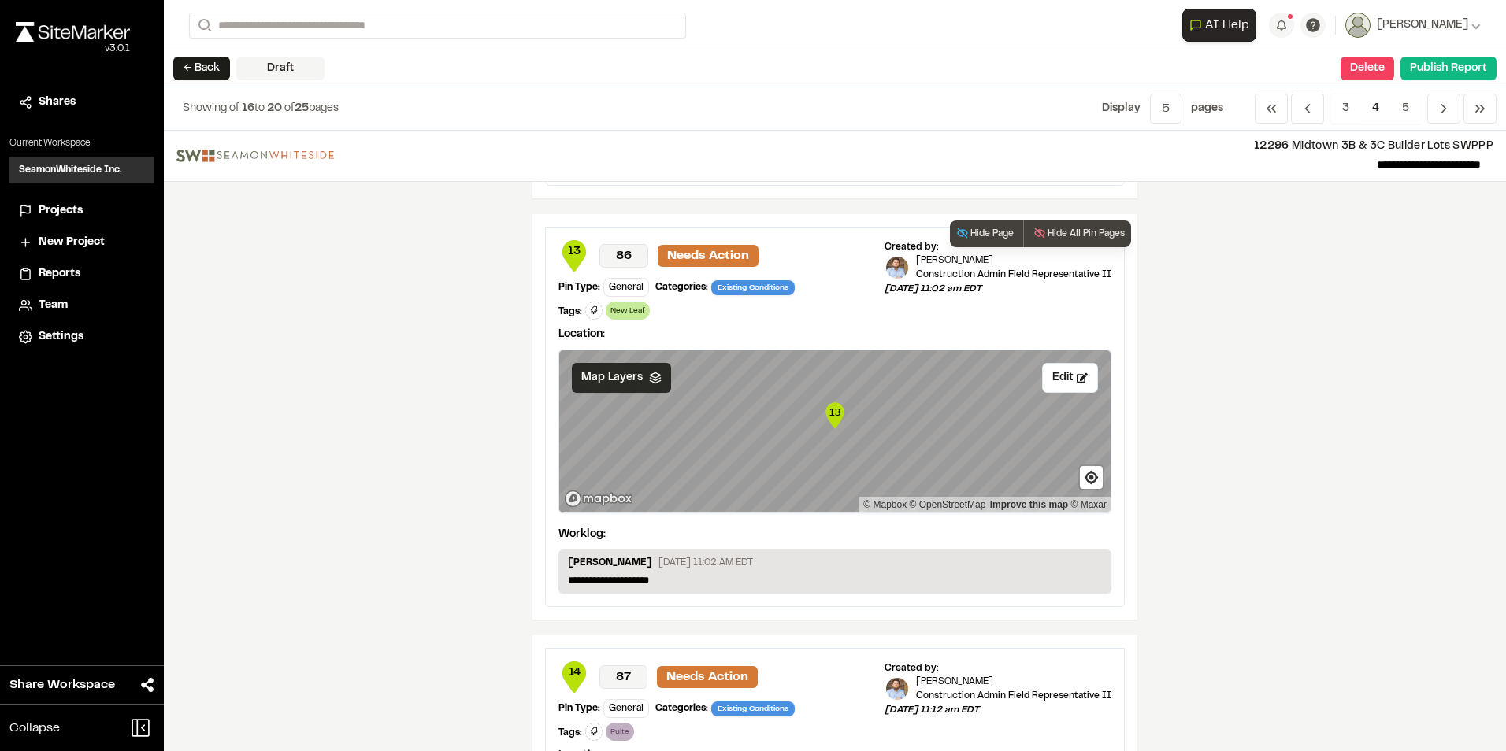
click at [615, 339] on span "Map Layers" at bounding box center [611, 377] width 61 height 17
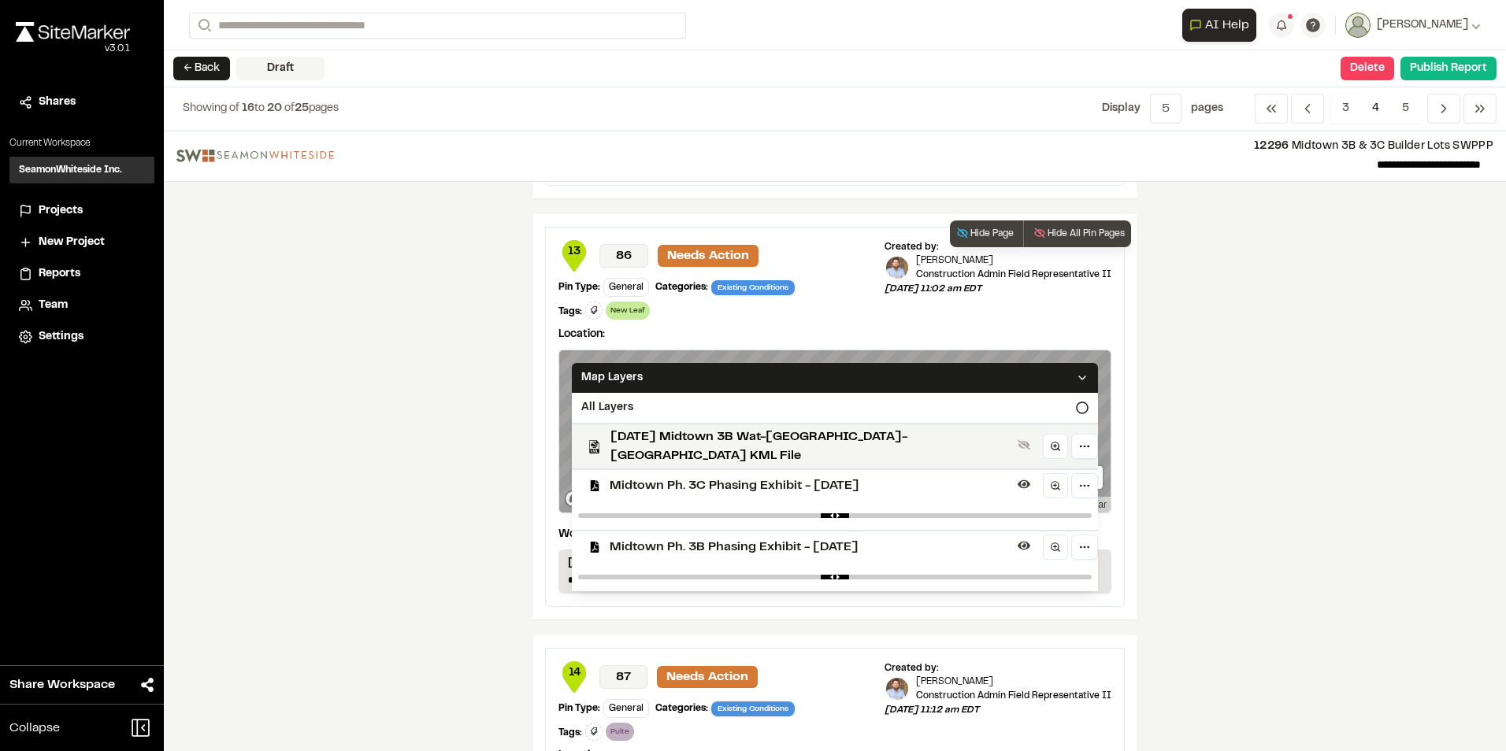
click at [652, 339] on span "Midtown Ph. 3C Phasing Exhibit - [DATE]" at bounding box center [811, 485] width 402 height 19
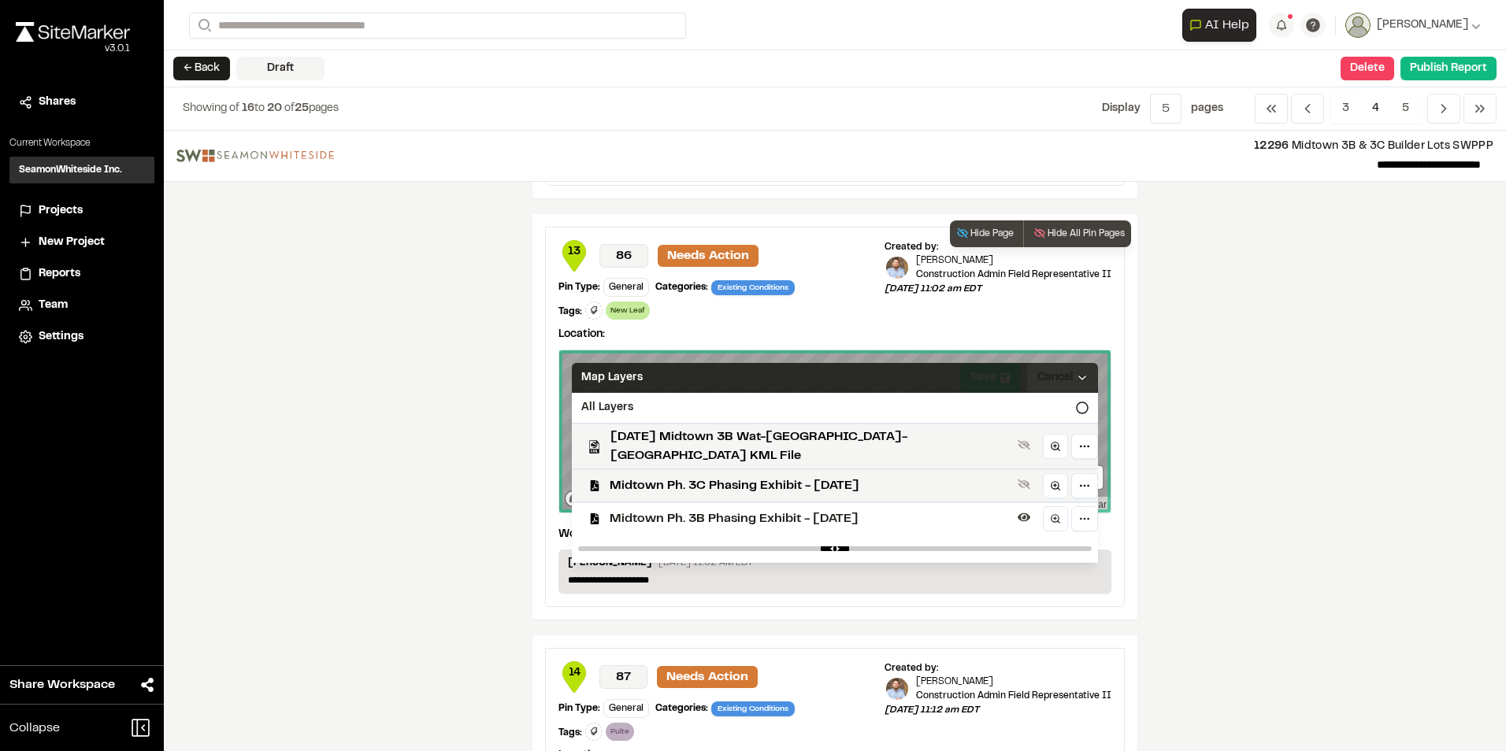
click at [743, 339] on icon at bounding box center [1082, 378] width 13 height 13
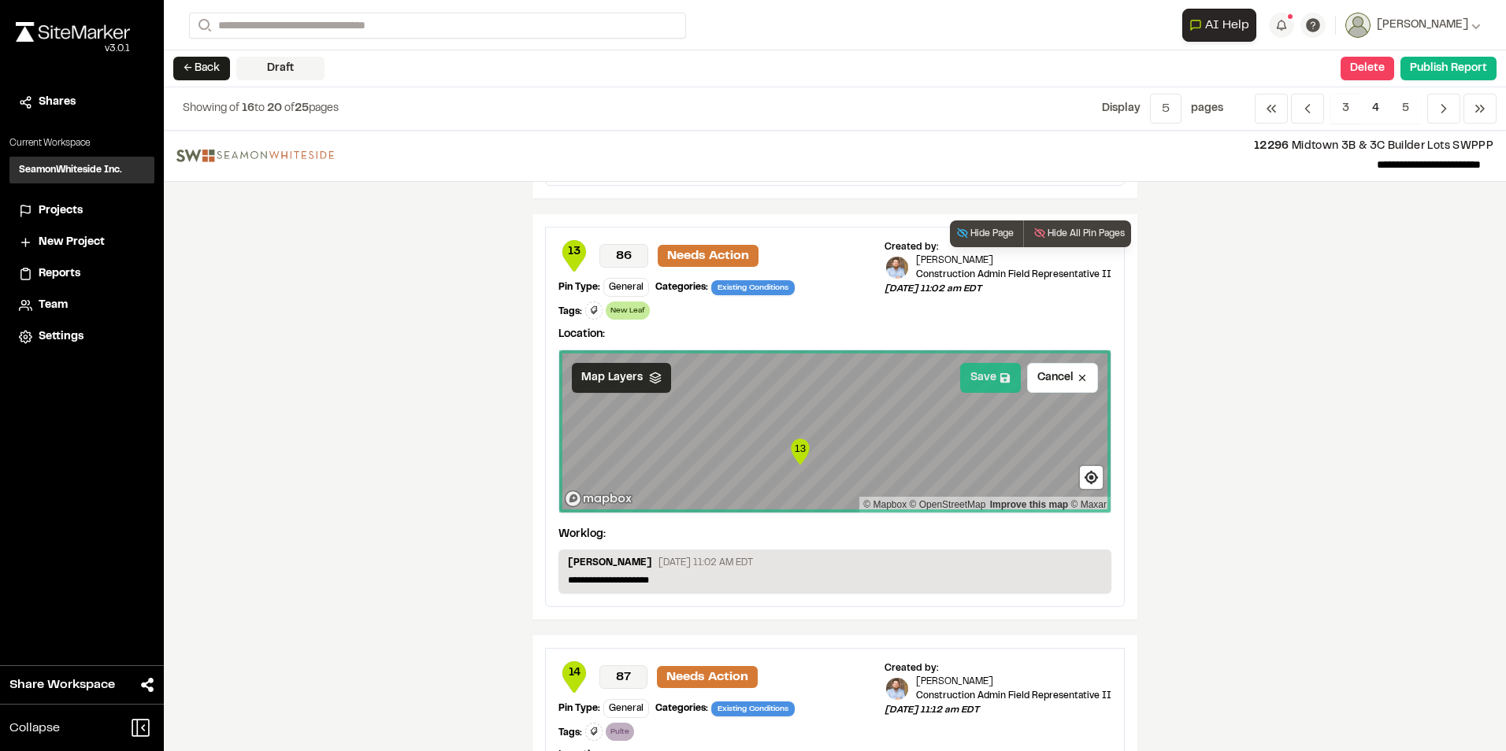
click at [743, 339] on button "Save" at bounding box center [990, 378] width 61 height 30
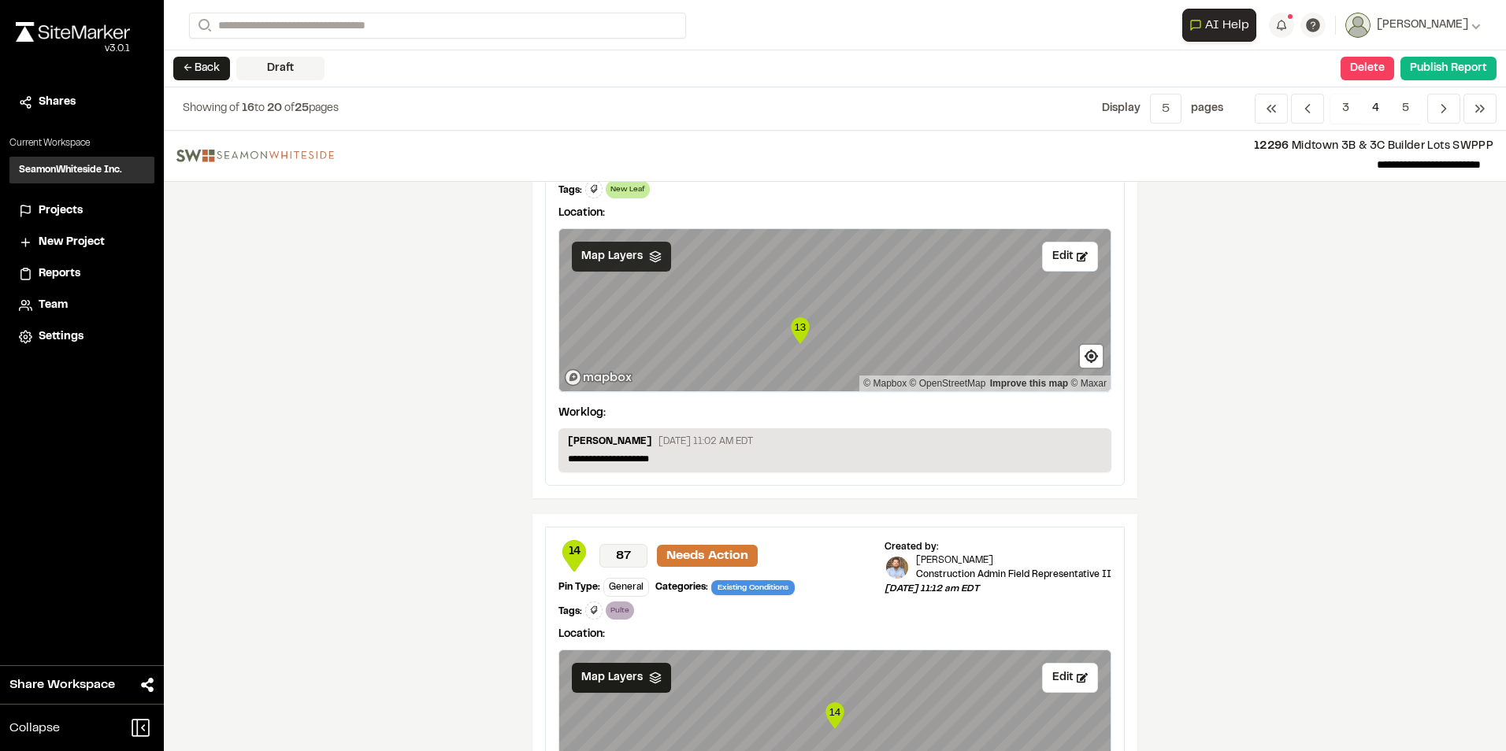
scroll to position [1024, 0]
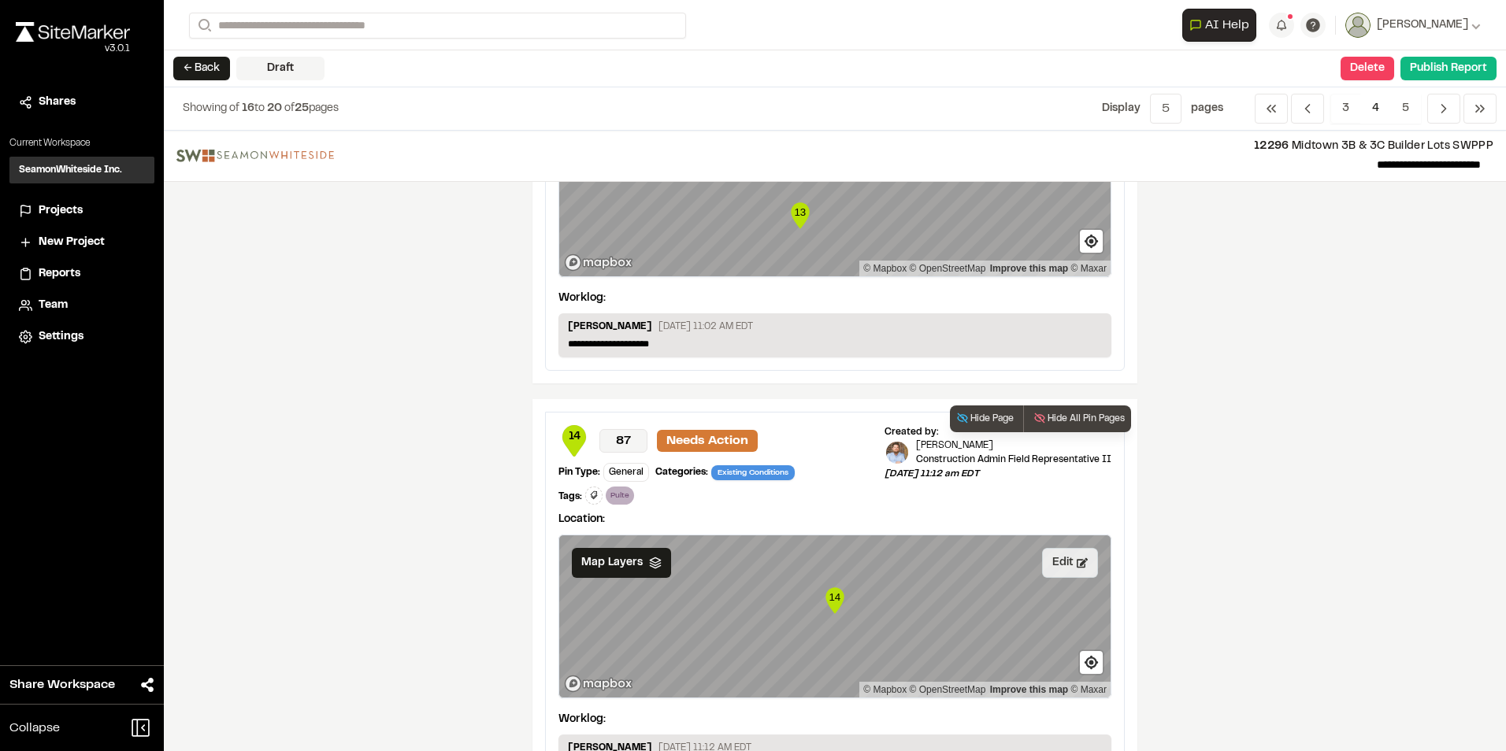
click at [743, 339] on button "Edit" at bounding box center [1070, 563] width 56 height 30
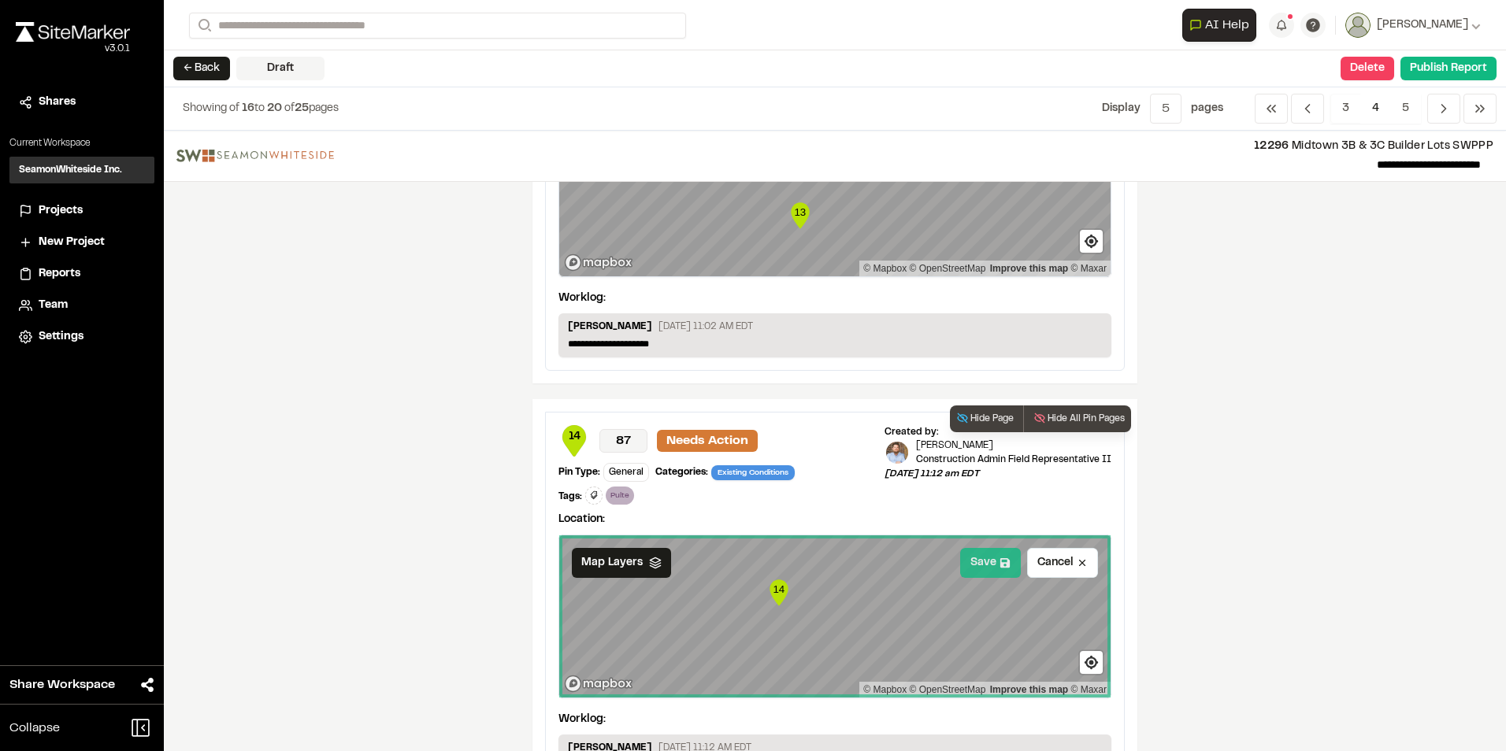
click at [743, 339] on button "Save" at bounding box center [990, 563] width 61 height 30
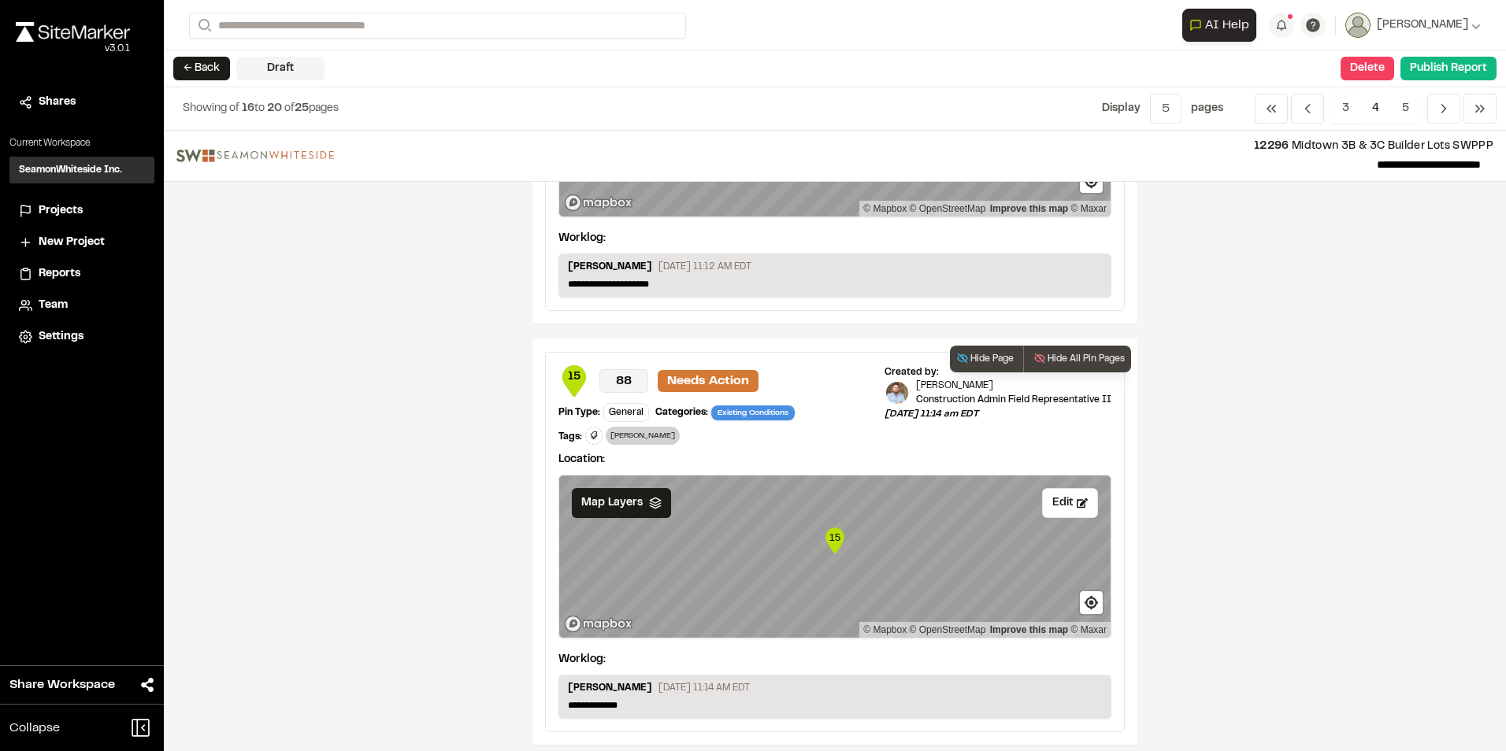
scroll to position [1514, 0]
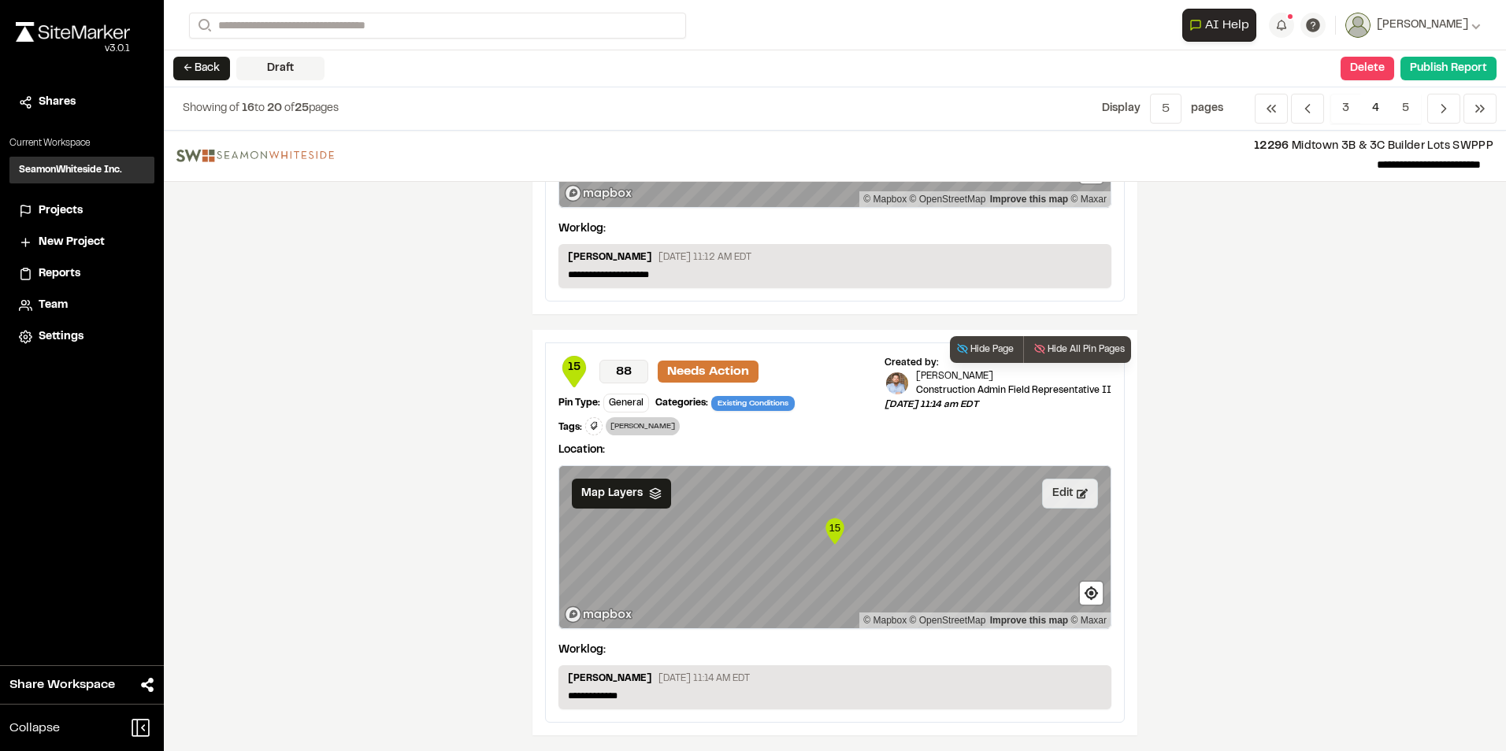
click at [743, 339] on button "Edit" at bounding box center [1070, 494] width 56 height 30
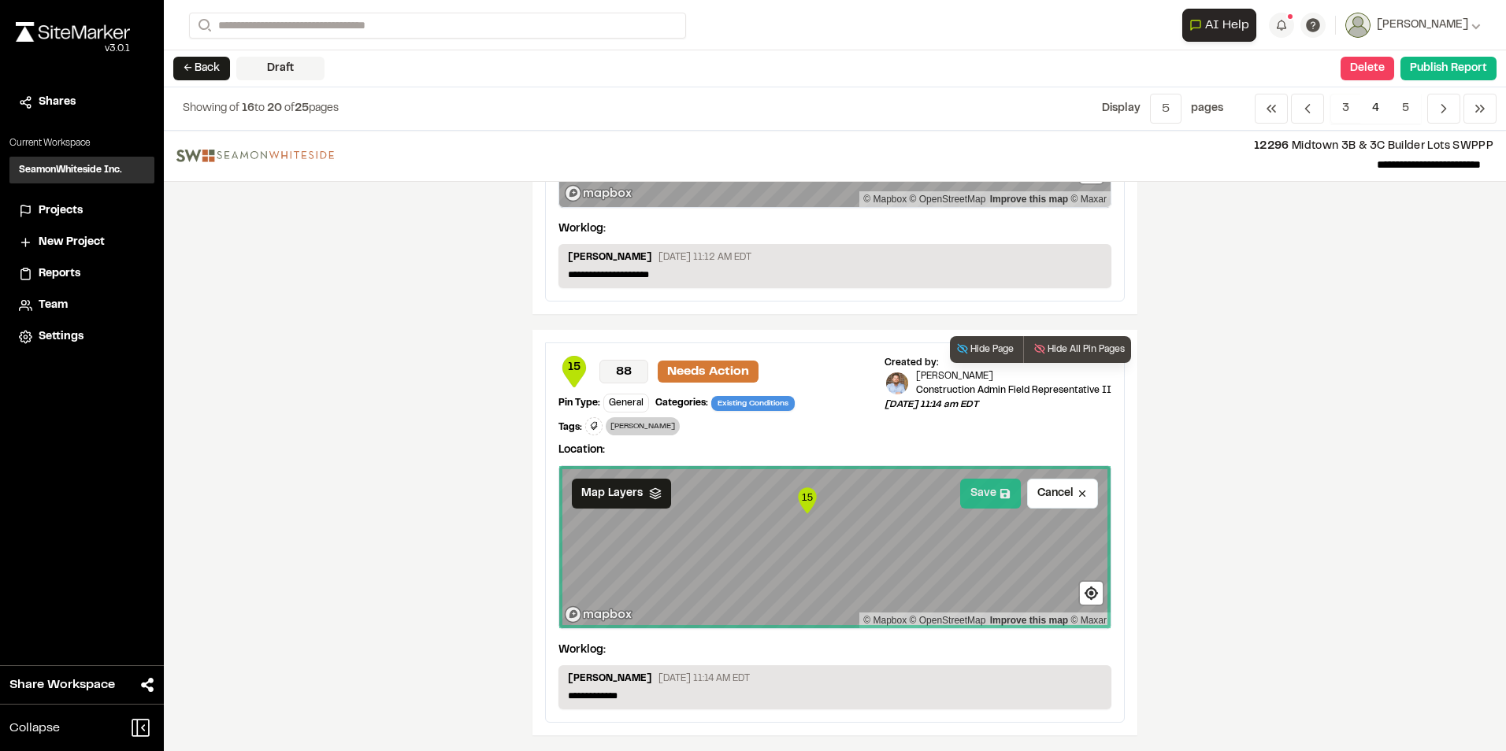
click at [743, 339] on button "Save" at bounding box center [990, 494] width 61 height 30
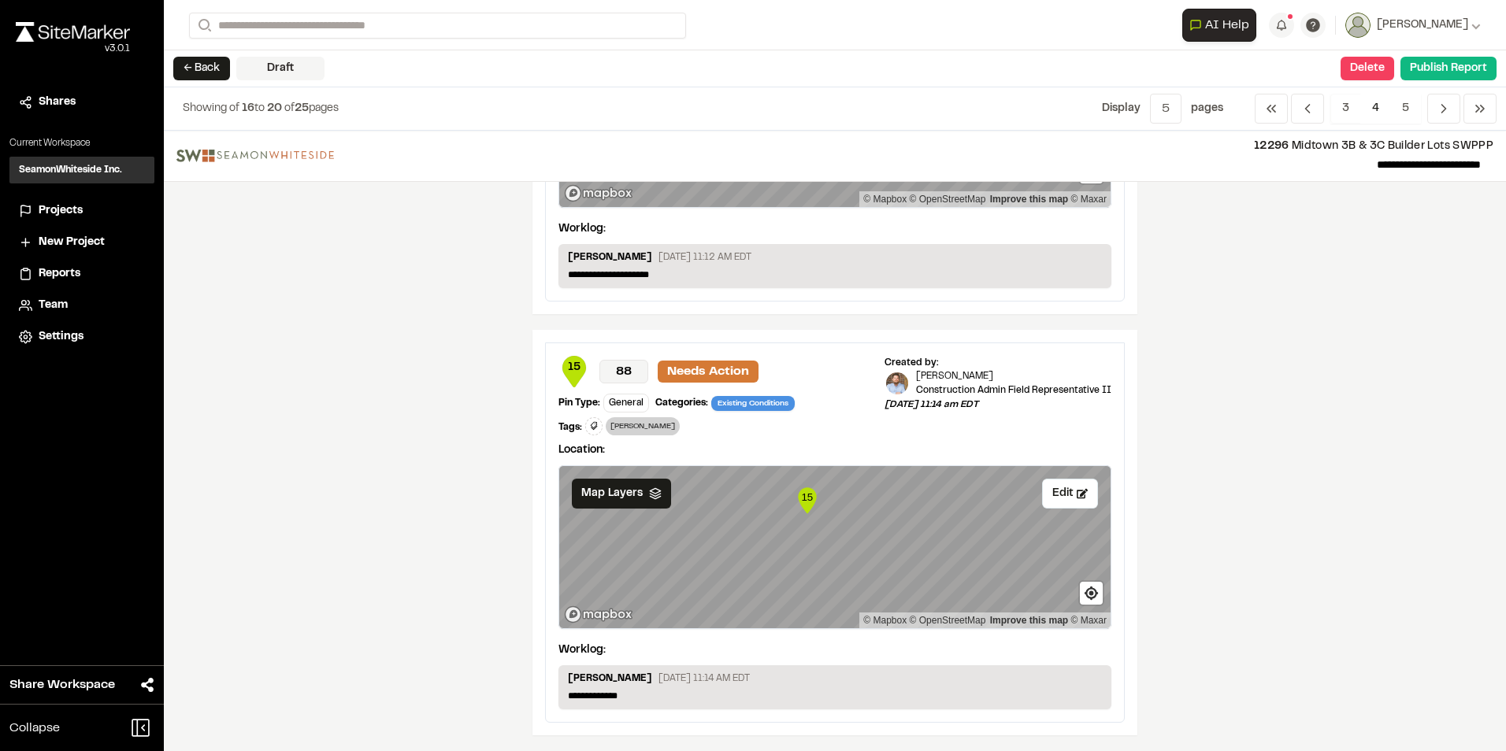
click at [743, 98] on span "4" at bounding box center [1375, 109] width 31 height 30
click at [743, 102] on span "5" at bounding box center [1405, 109] width 31 height 30
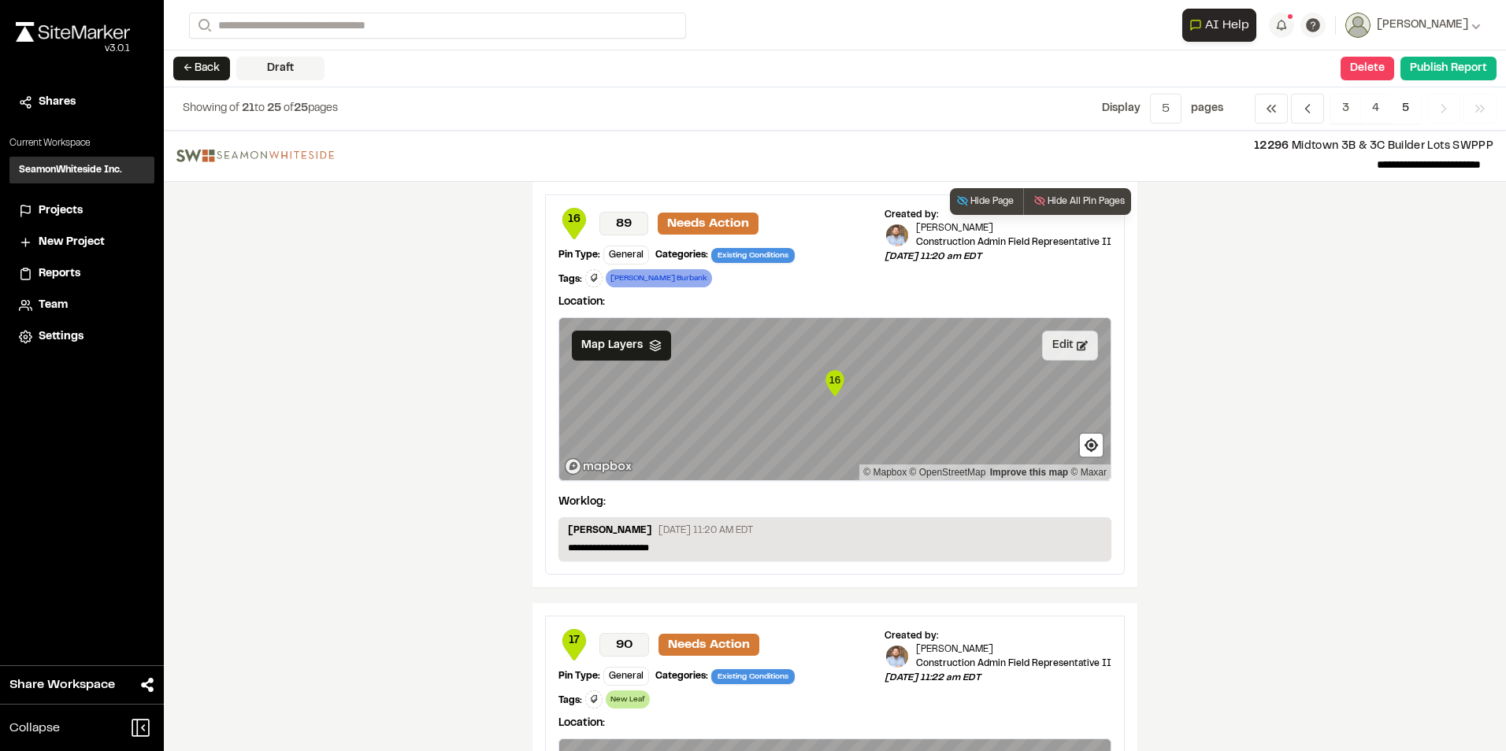
click at [743, 339] on button "Edit" at bounding box center [1070, 346] width 56 height 30
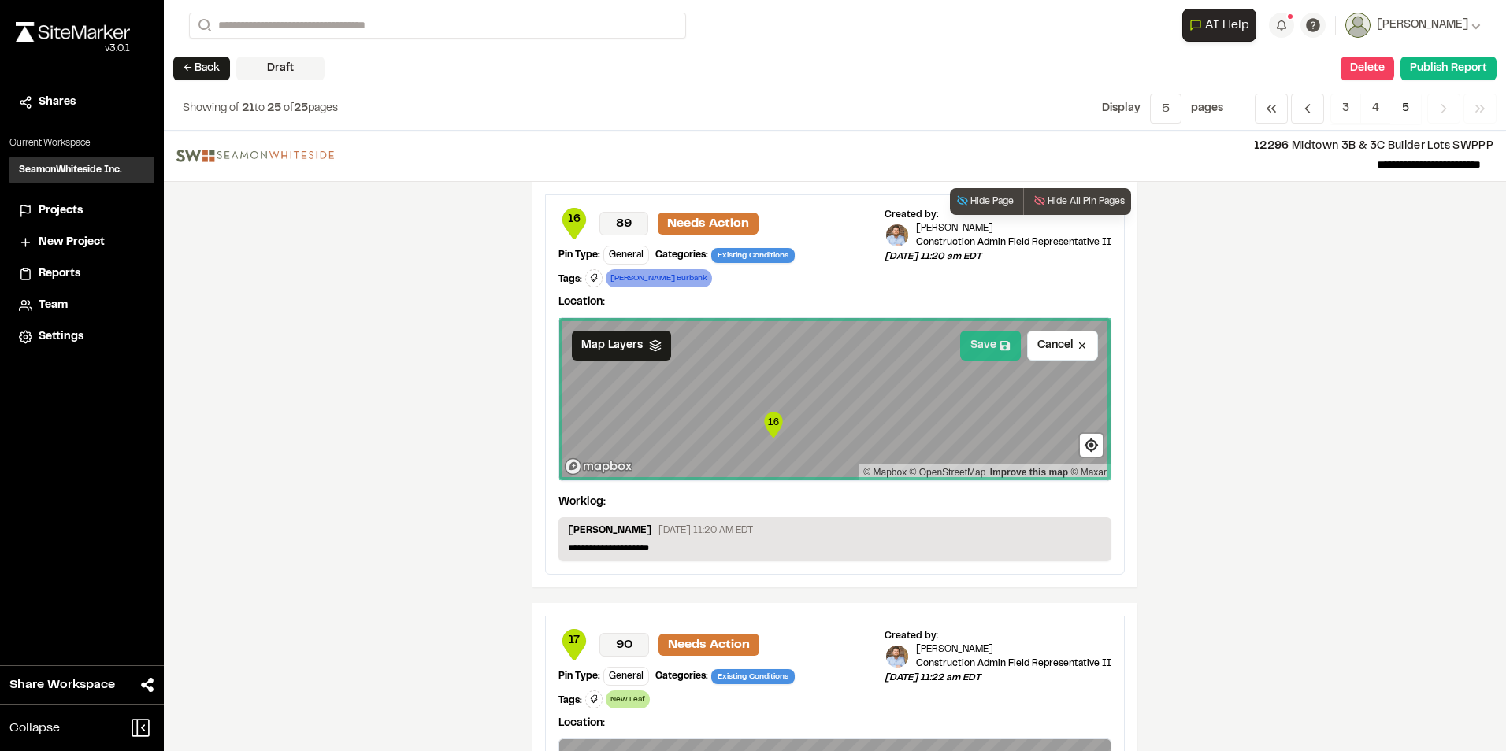
click at [743, 339] on button "Save" at bounding box center [990, 346] width 61 height 30
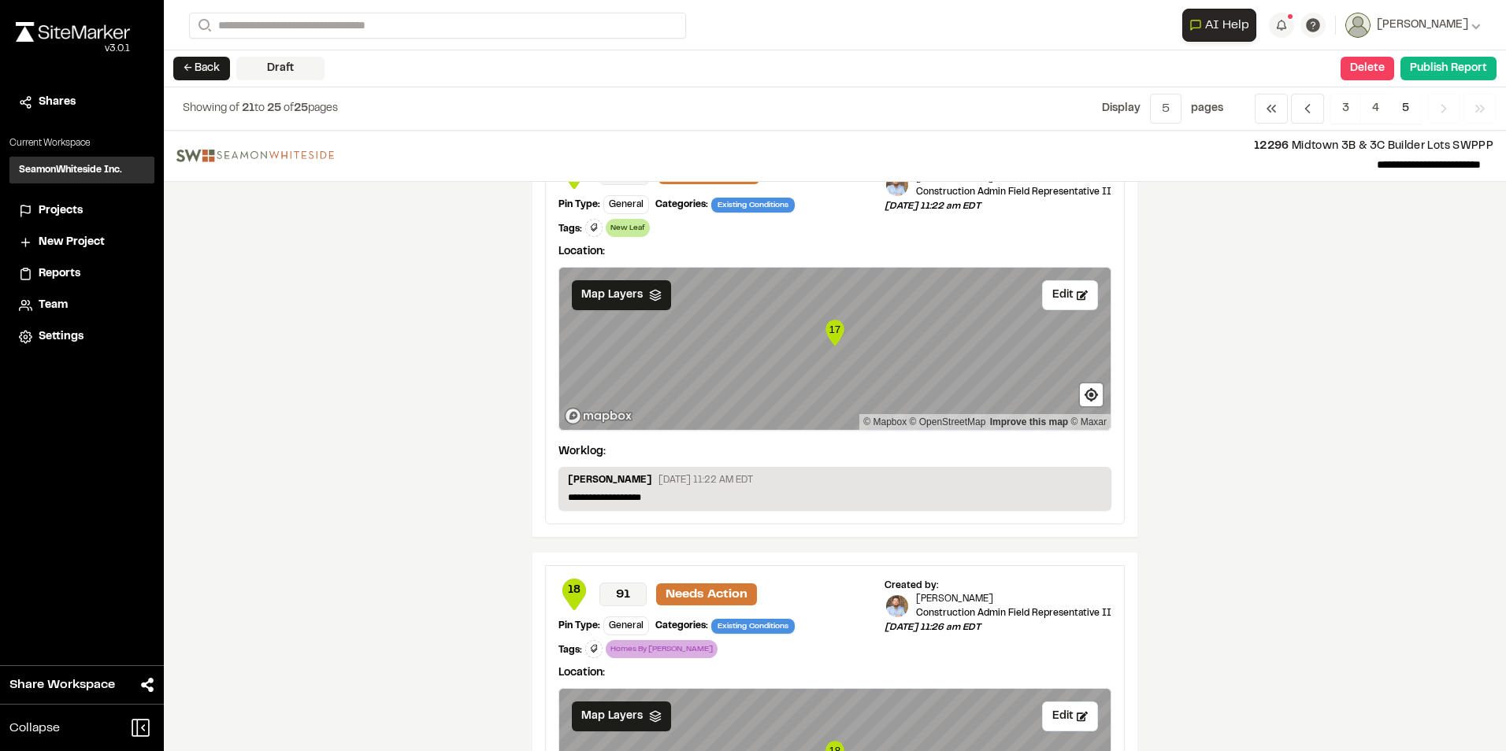
scroll to position [472, 0]
click at [743, 299] on button "Edit" at bounding box center [1070, 295] width 56 height 30
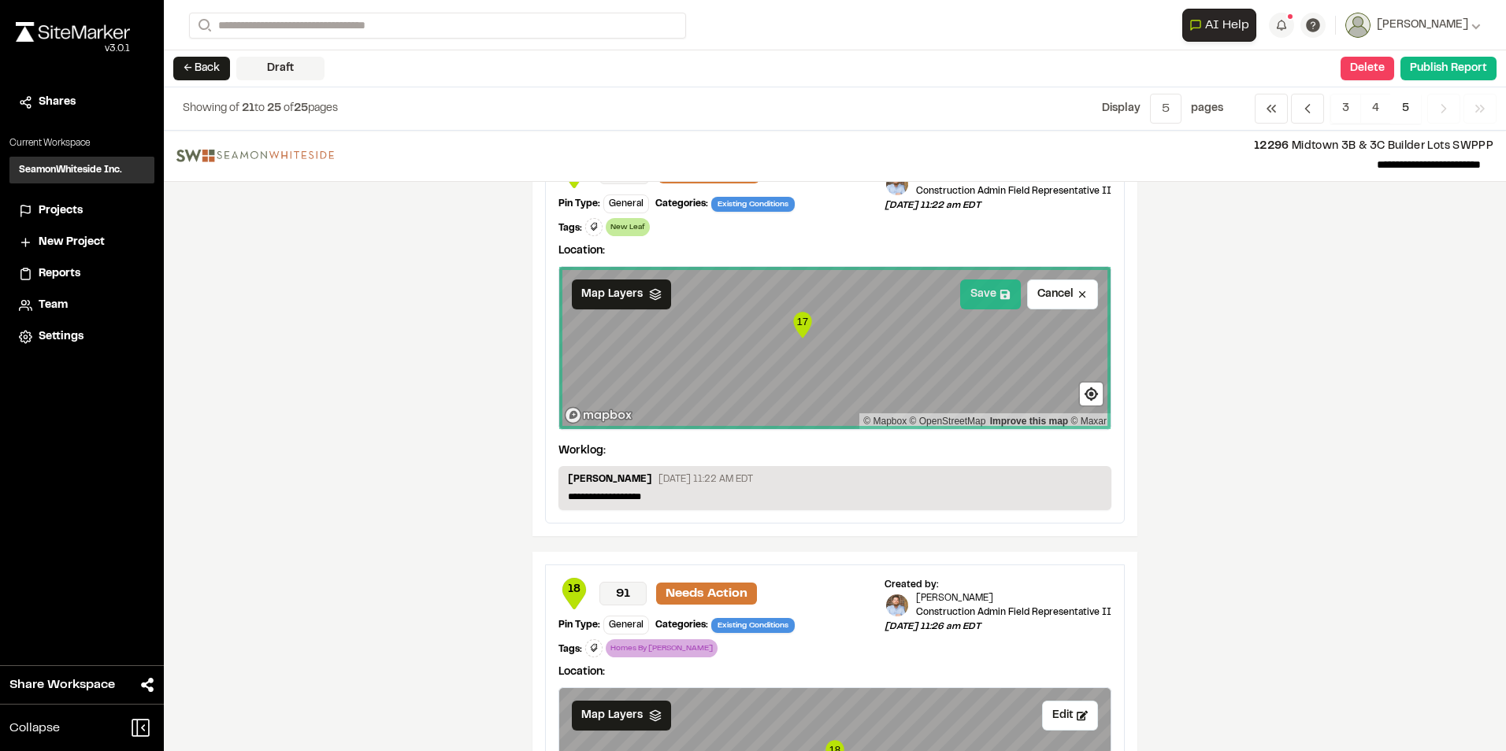
click at [743, 283] on button "Save" at bounding box center [990, 295] width 61 height 30
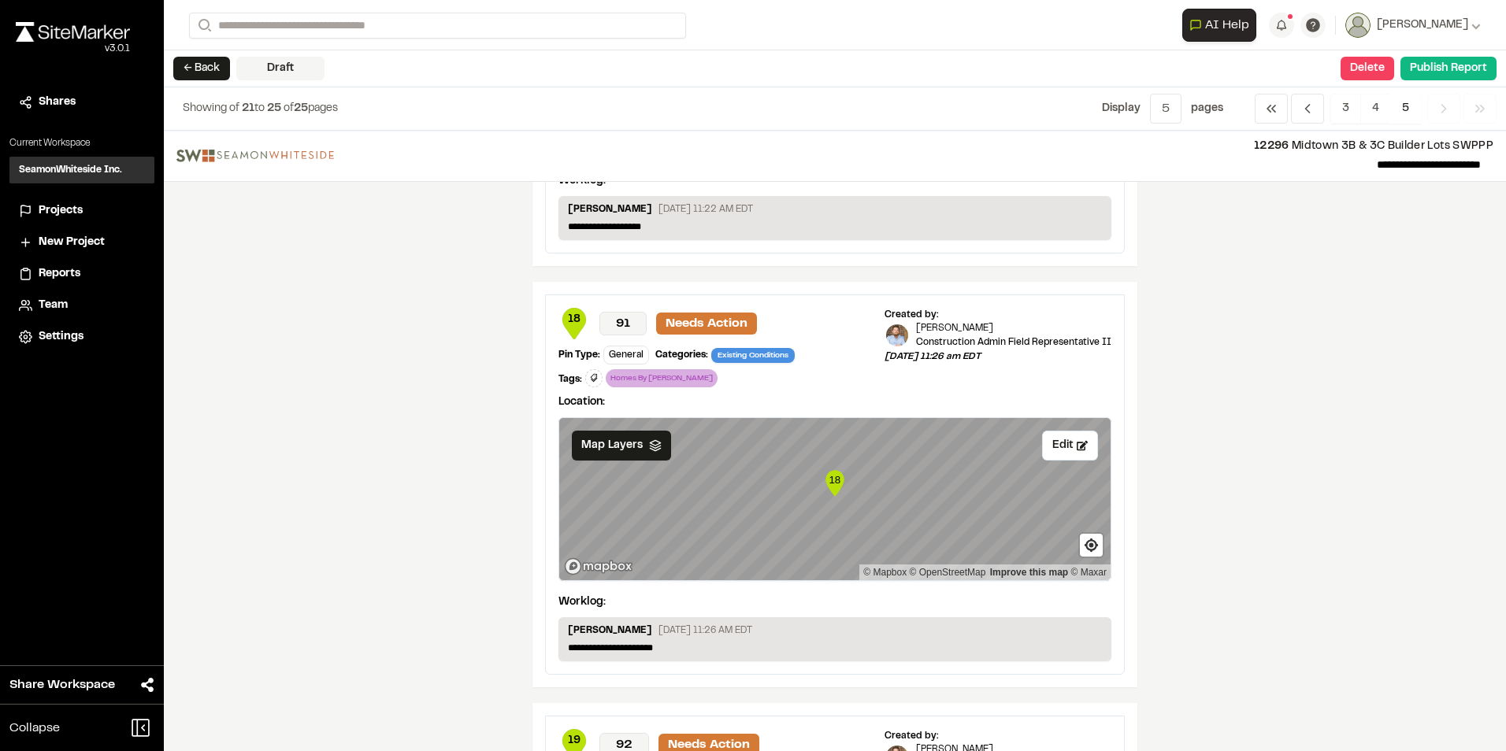
scroll to position [787, 0]
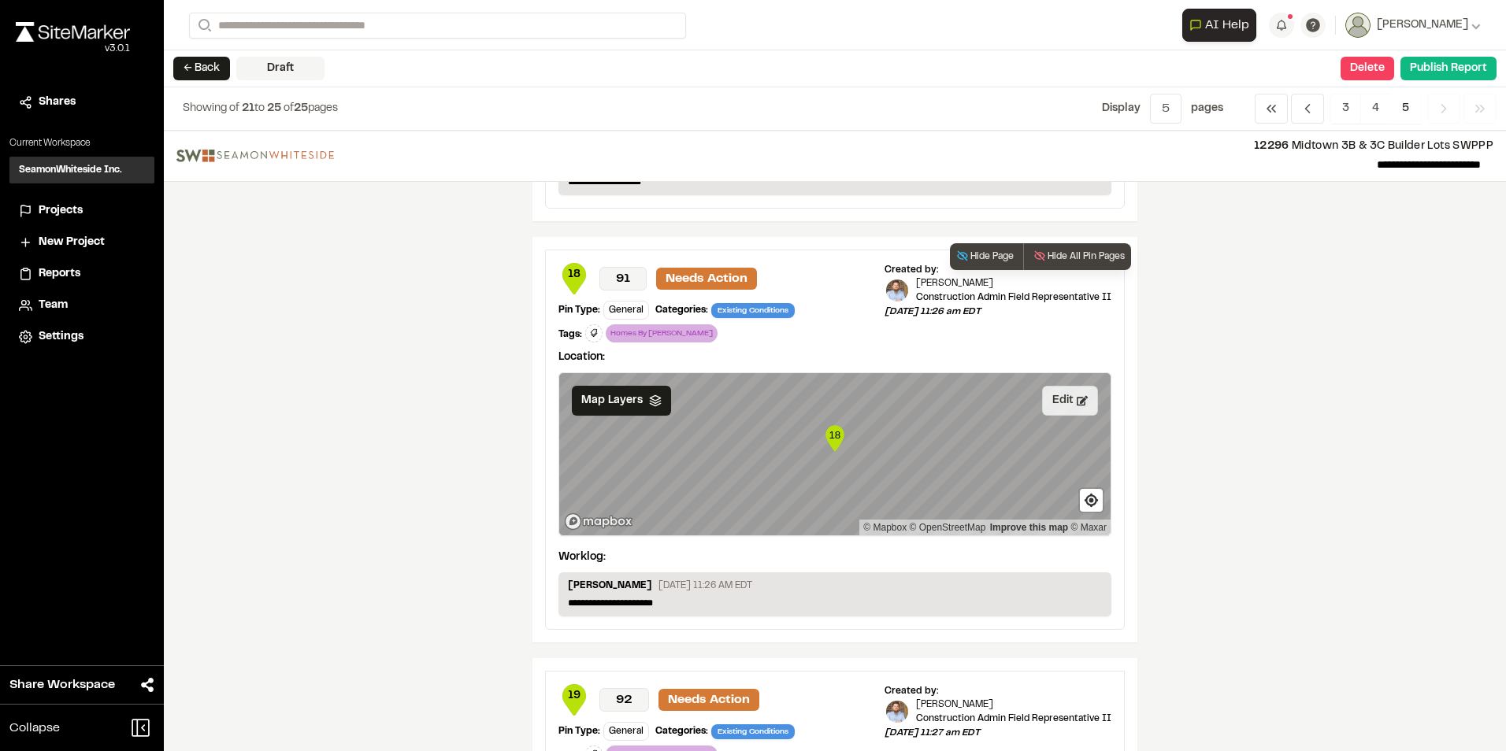
click at [743, 339] on button "Edit" at bounding box center [1070, 401] width 56 height 30
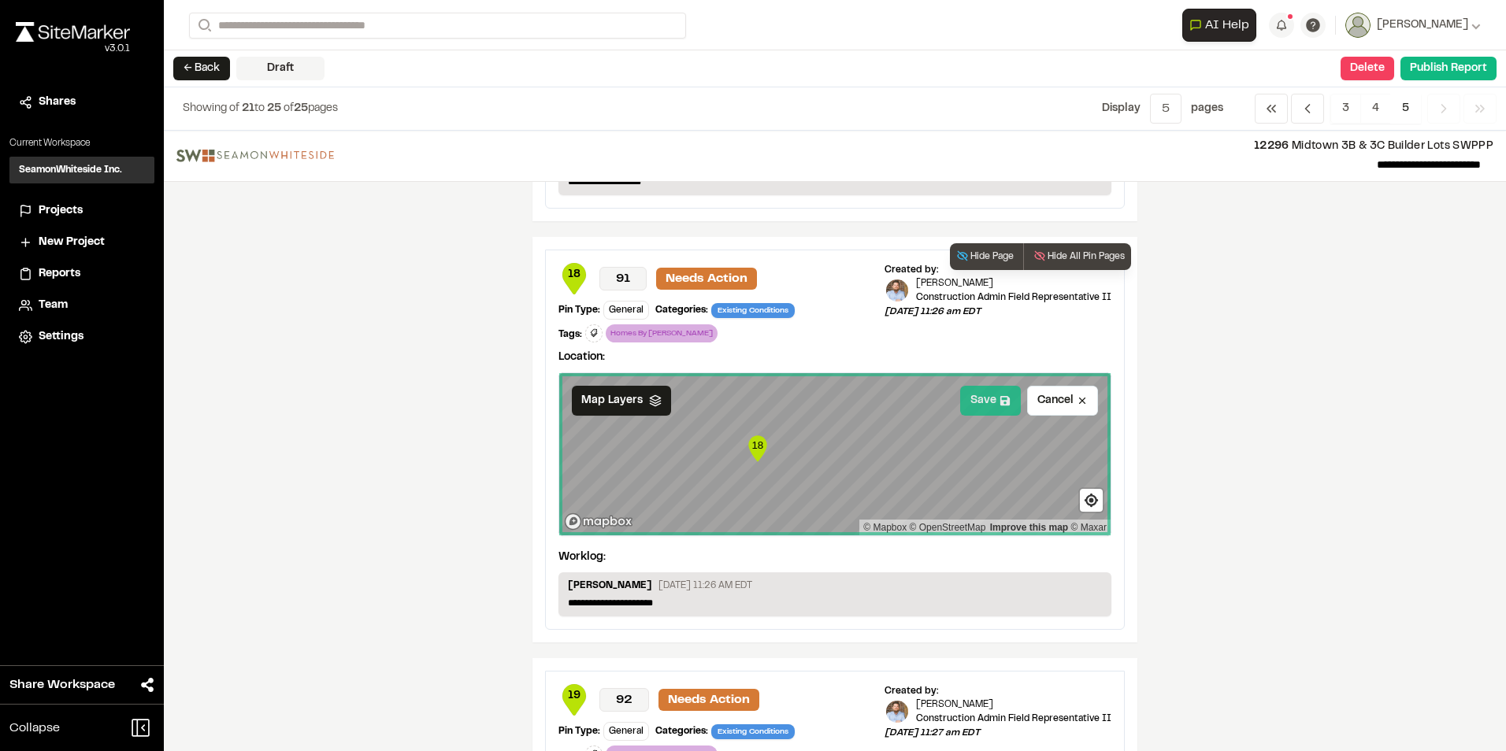
click at [743, 339] on button "Save" at bounding box center [990, 401] width 61 height 30
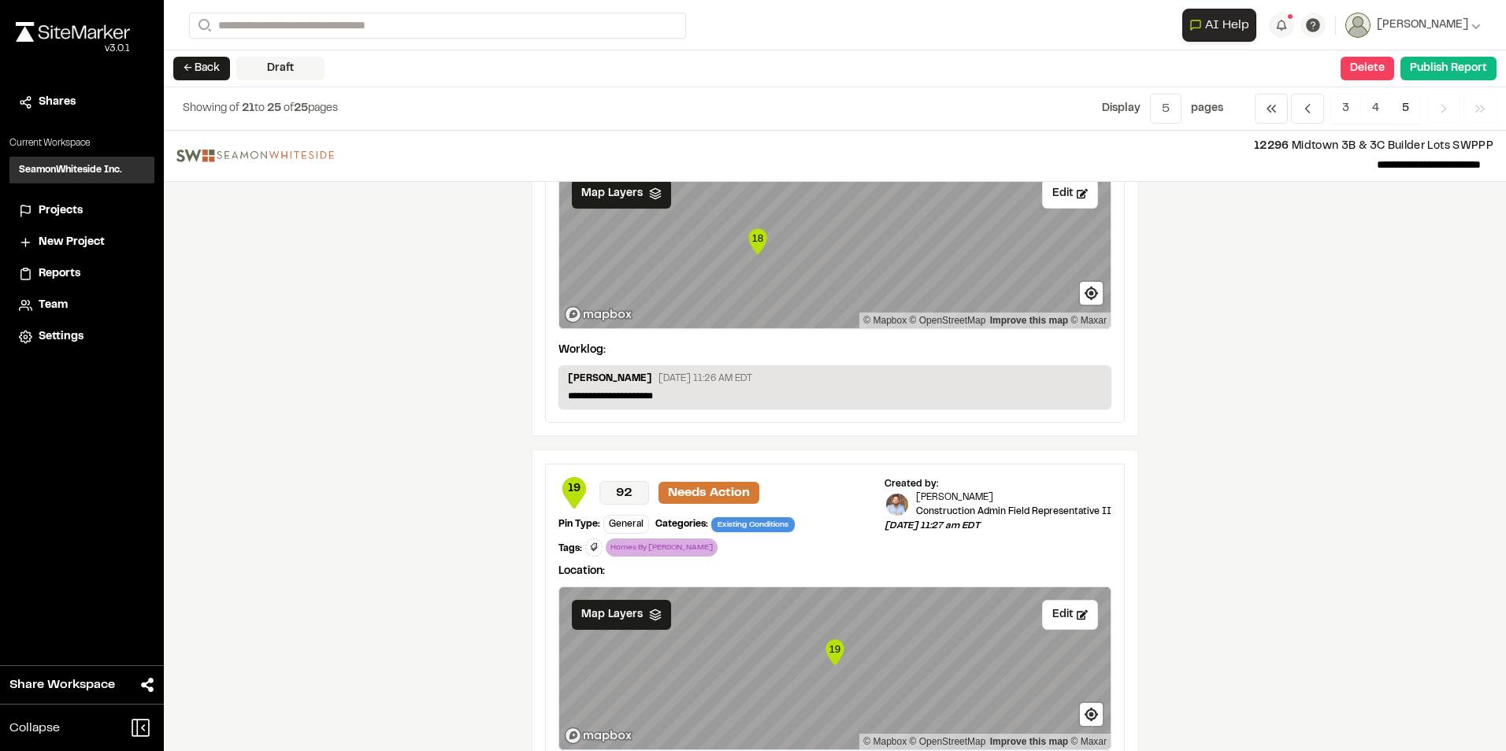
scroll to position [1102, 0]
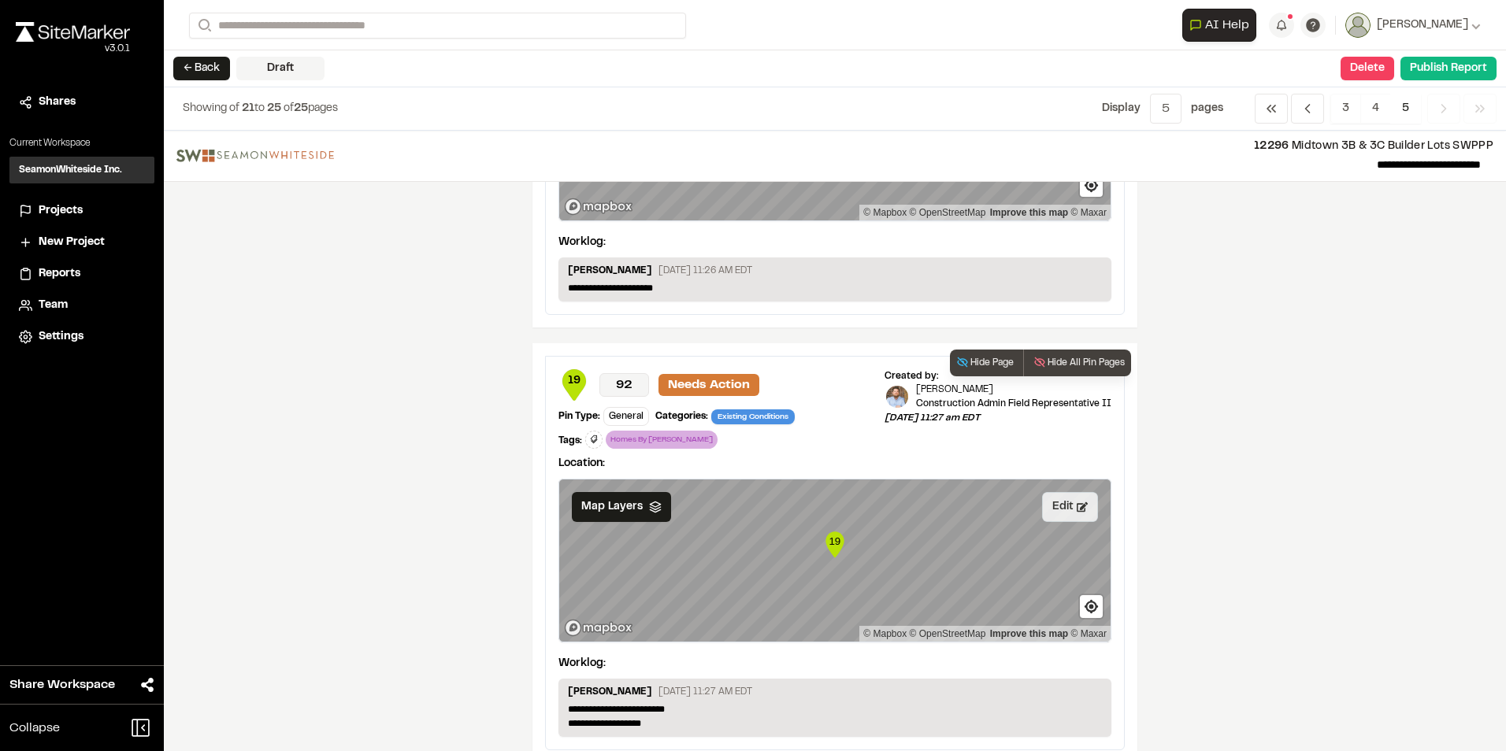
click at [743, 339] on button "Edit" at bounding box center [1070, 507] width 56 height 30
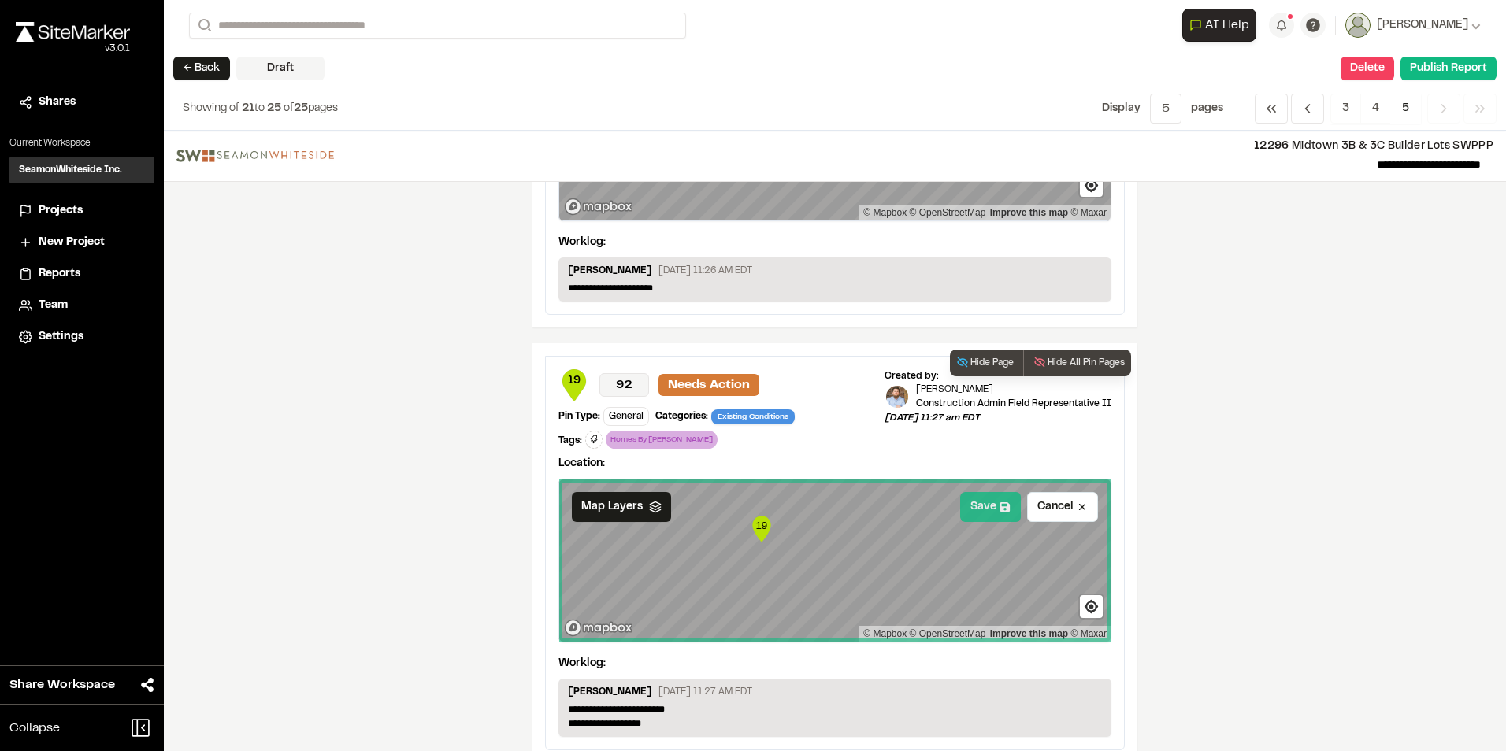
click at [743, 339] on button "Save" at bounding box center [990, 507] width 61 height 30
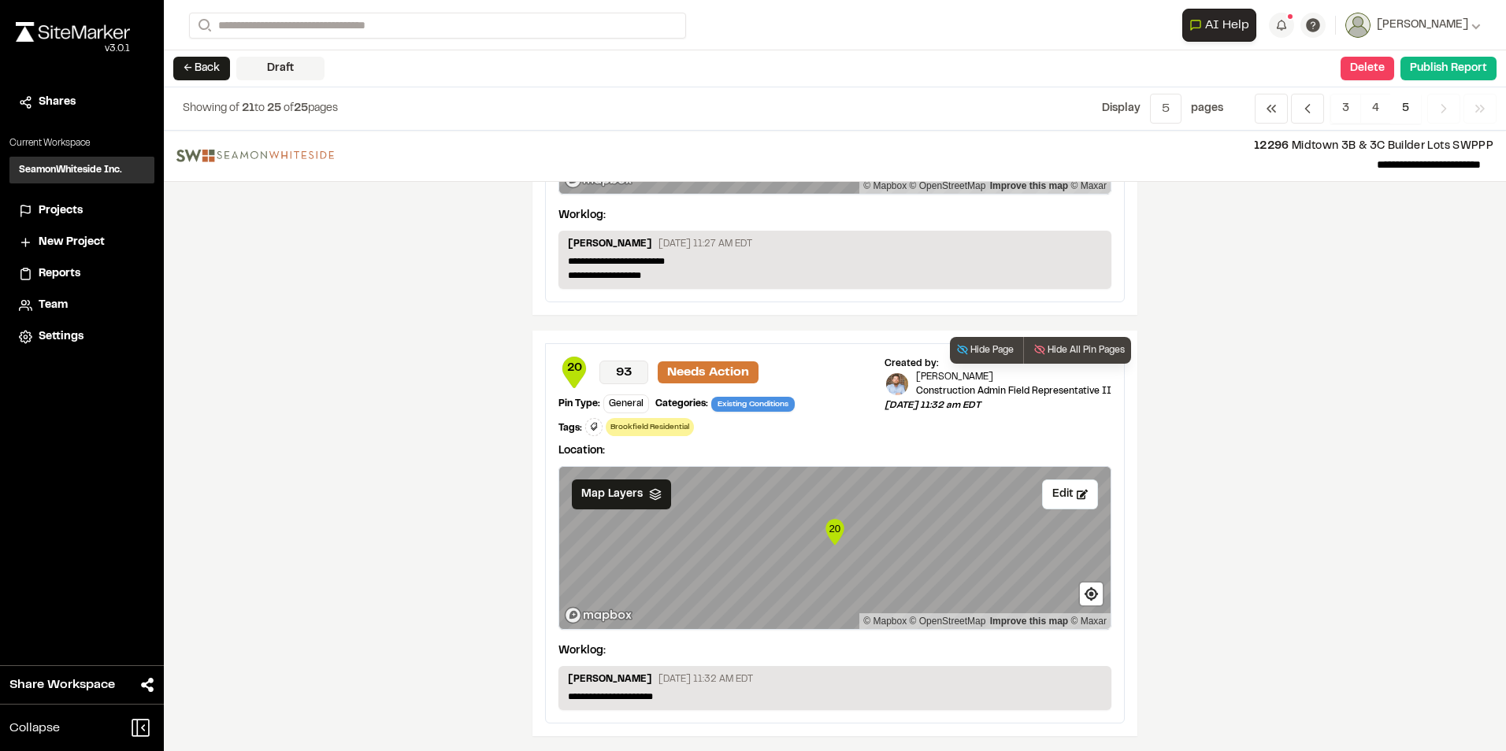
scroll to position [1551, 0]
click at [743, 339] on button "Edit" at bounding box center [1070, 494] width 56 height 30
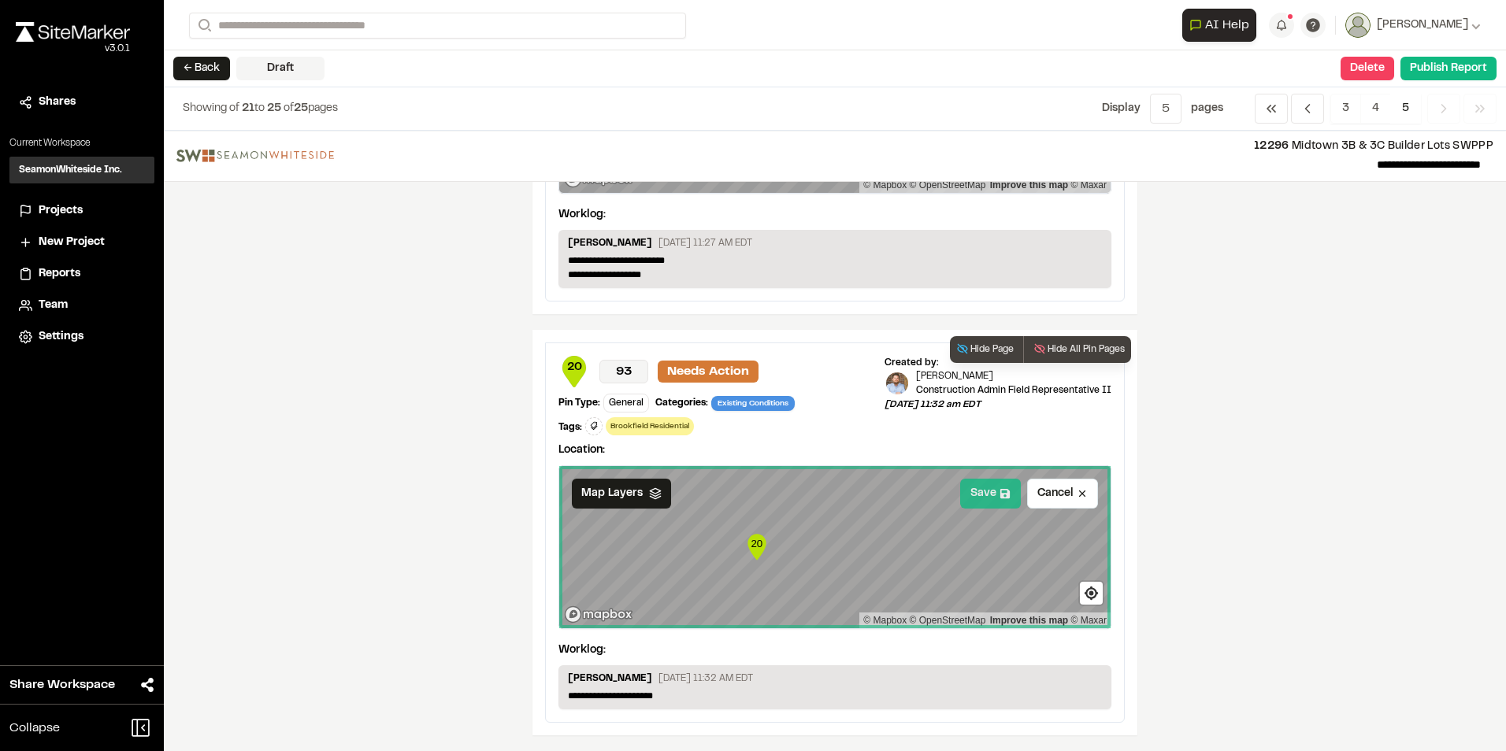
click at [743, 339] on button "Save" at bounding box center [990, 494] width 61 height 30
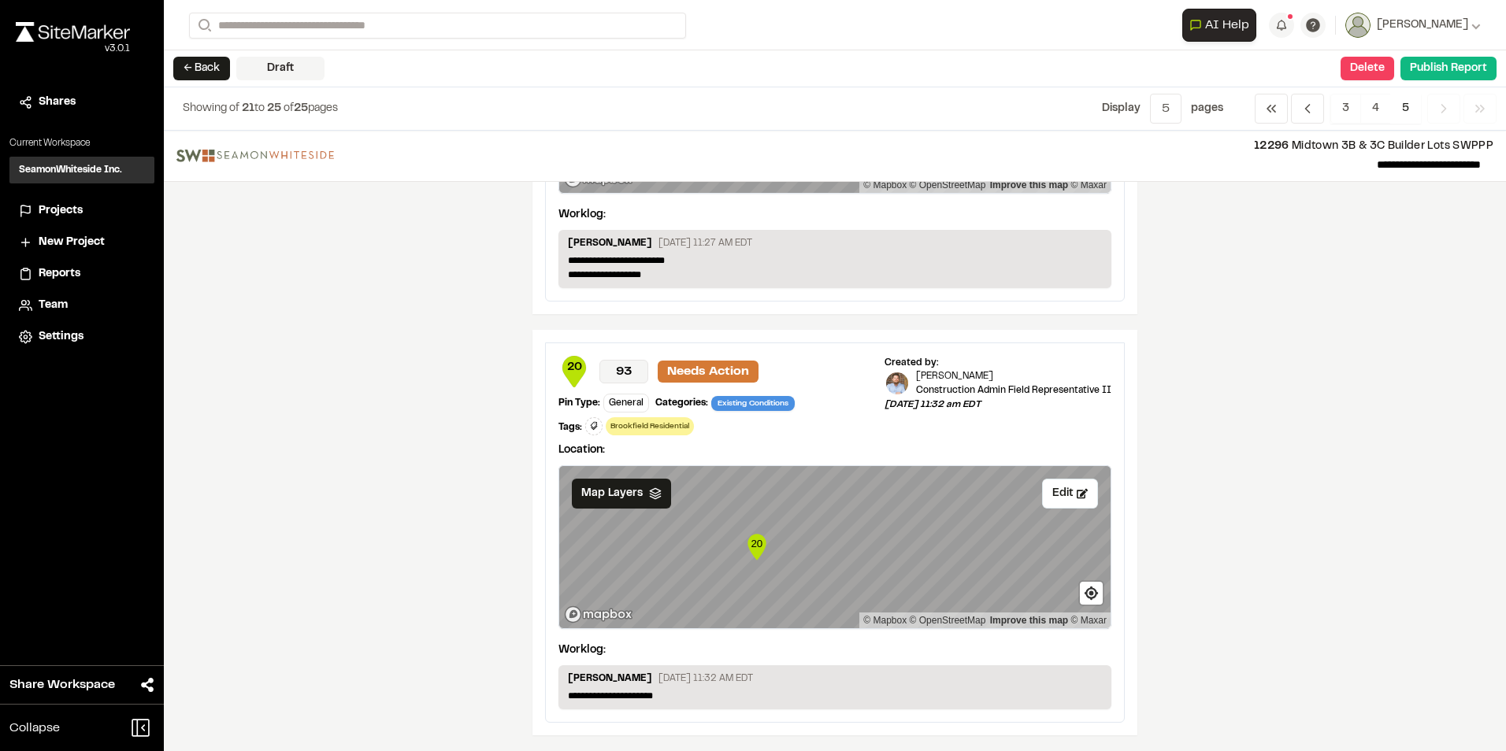
click at [743, 100] on span "5" at bounding box center [1405, 109] width 31 height 30
click at [743, 108] on span "3" at bounding box center [1345, 109] width 31 height 30
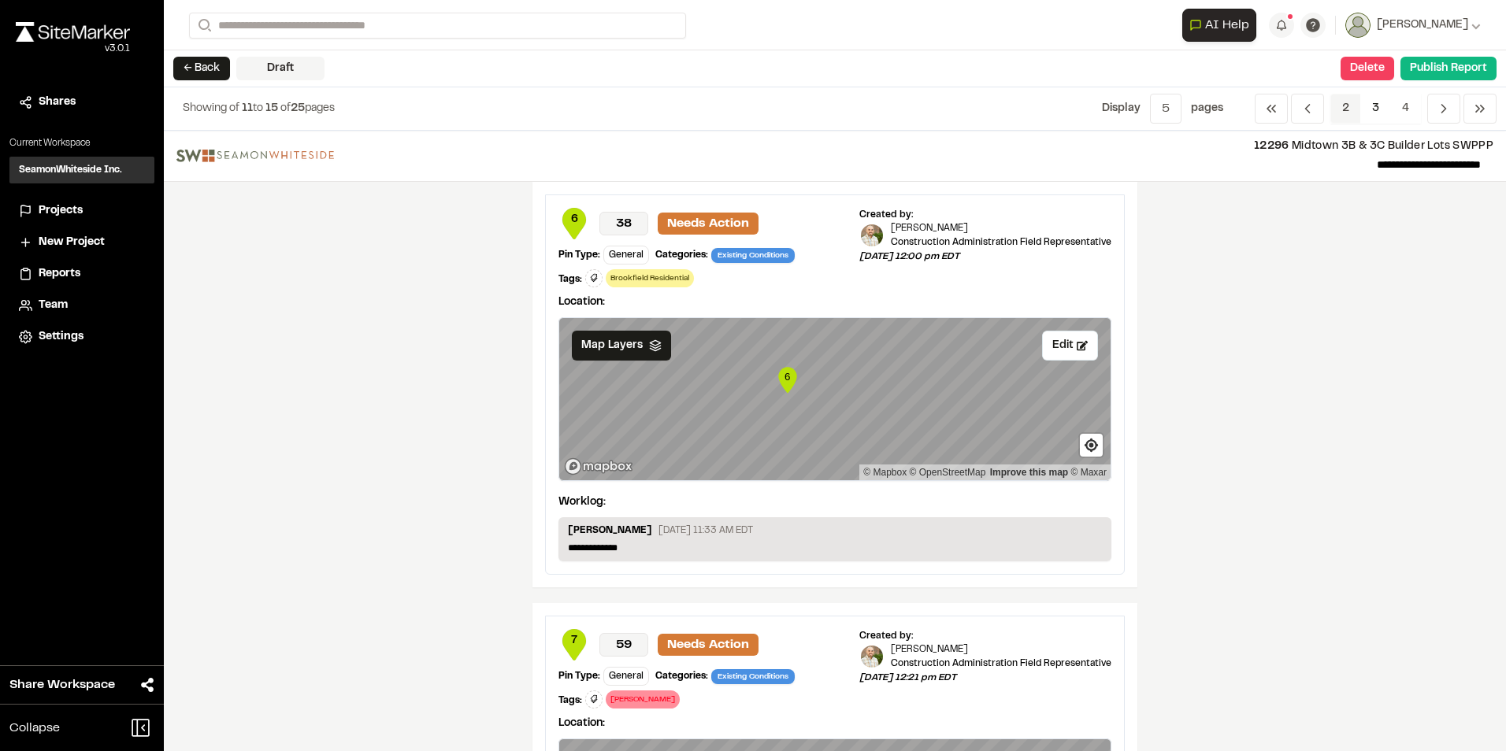
click at [743, 106] on span "2" at bounding box center [1345, 109] width 31 height 30
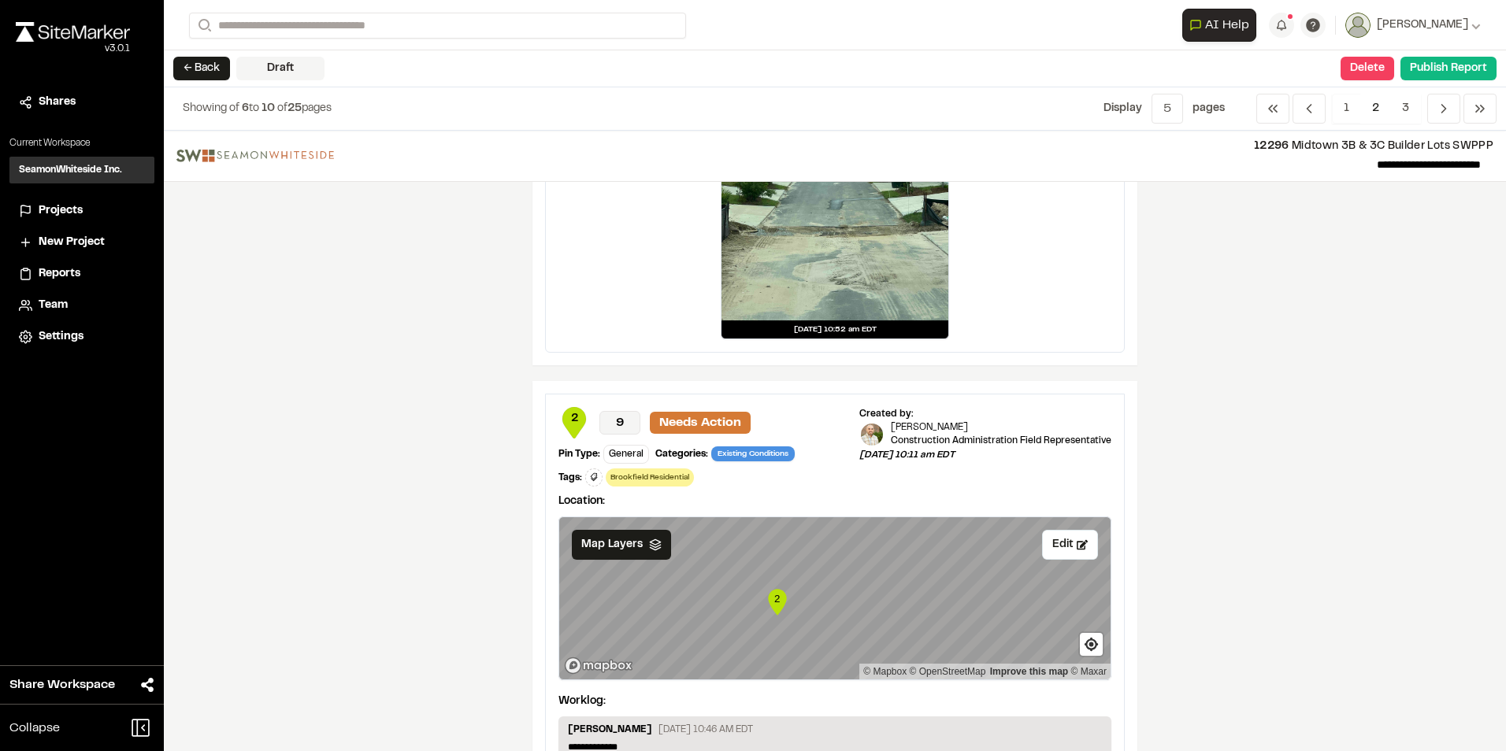
scroll to position [866, 0]
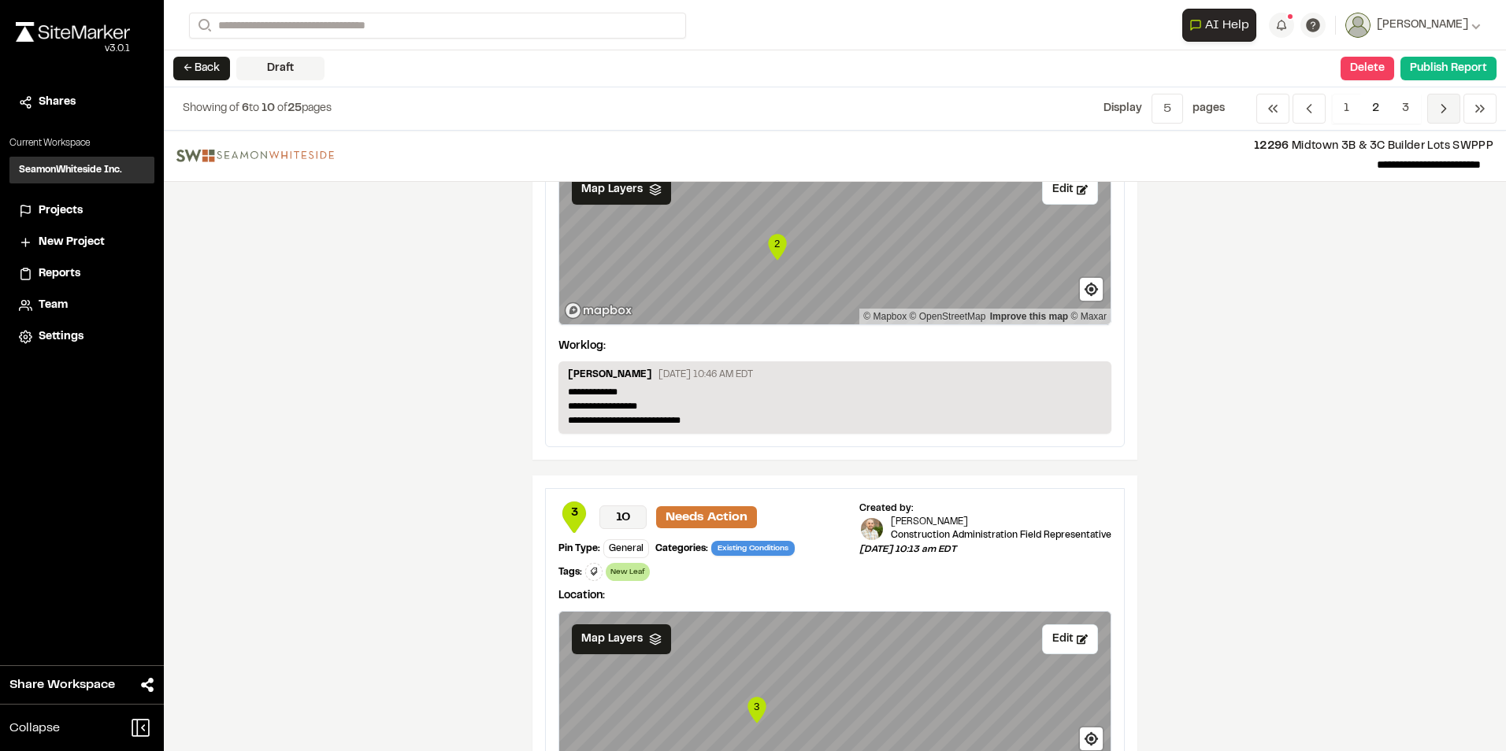
click at [743, 105] on icon "Navigation" at bounding box center [1444, 109] width 16 height 16
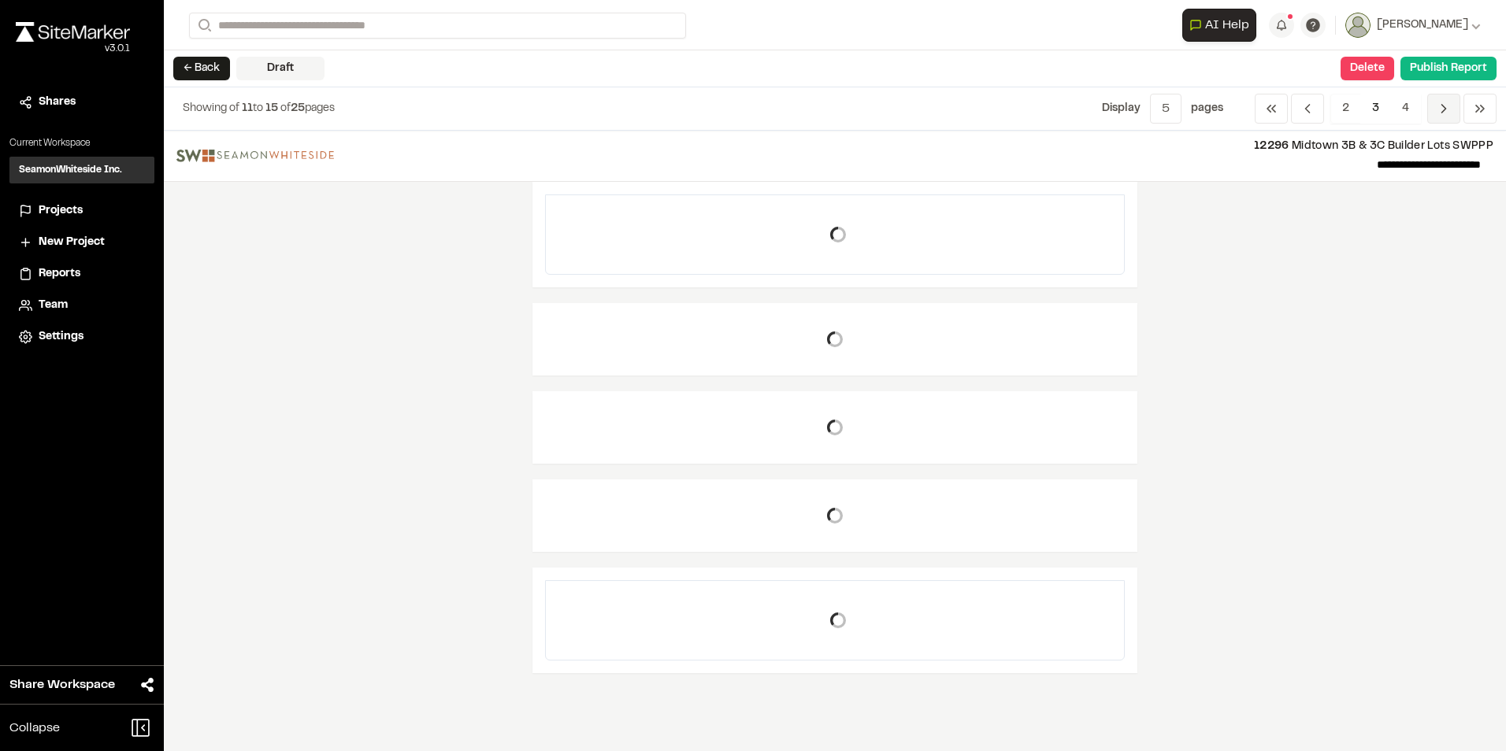
click at [743, 105] on span "Previous" at bounding box center [1443, 109] width 33 height 30
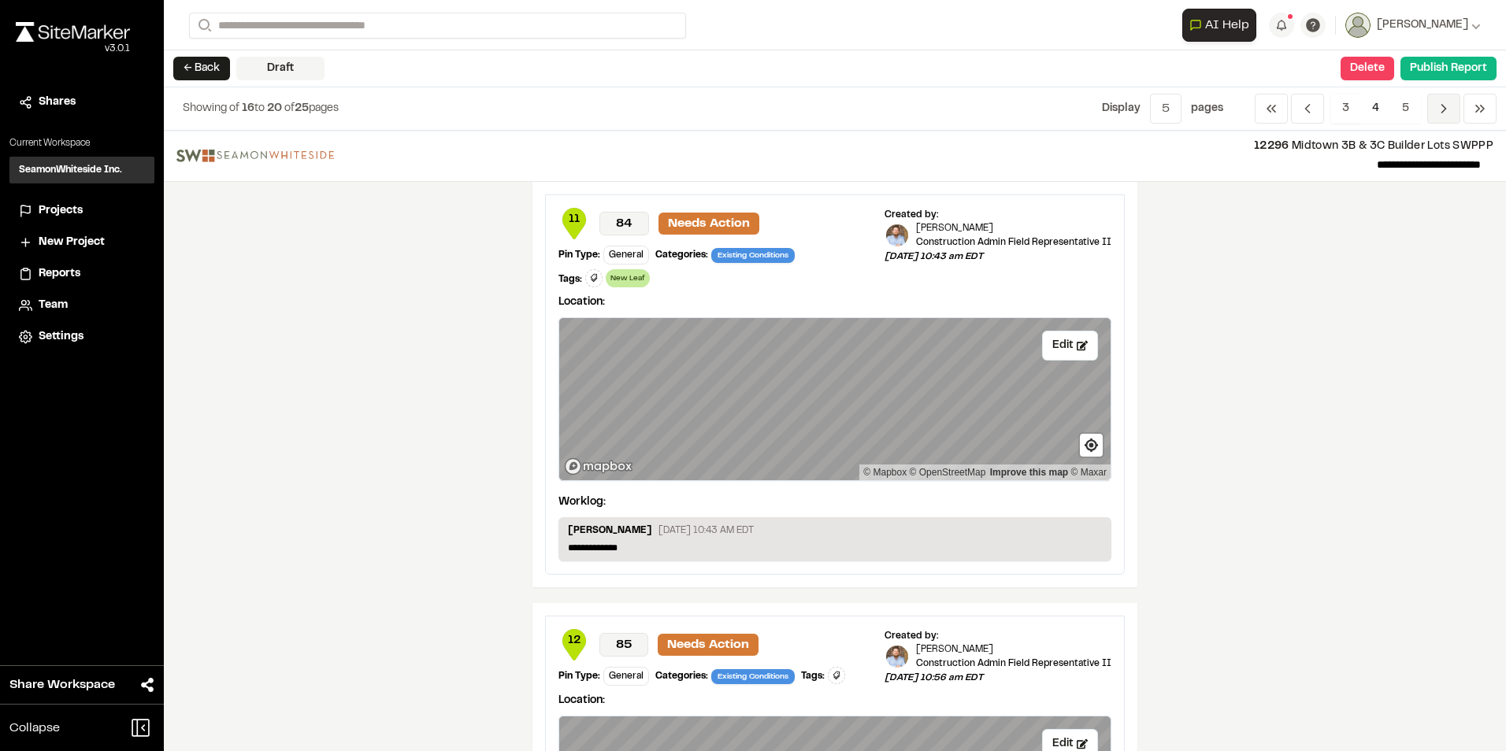
click at [743, 102] on span "Previous" at bounding box center [1443, 109] width 33 height 30
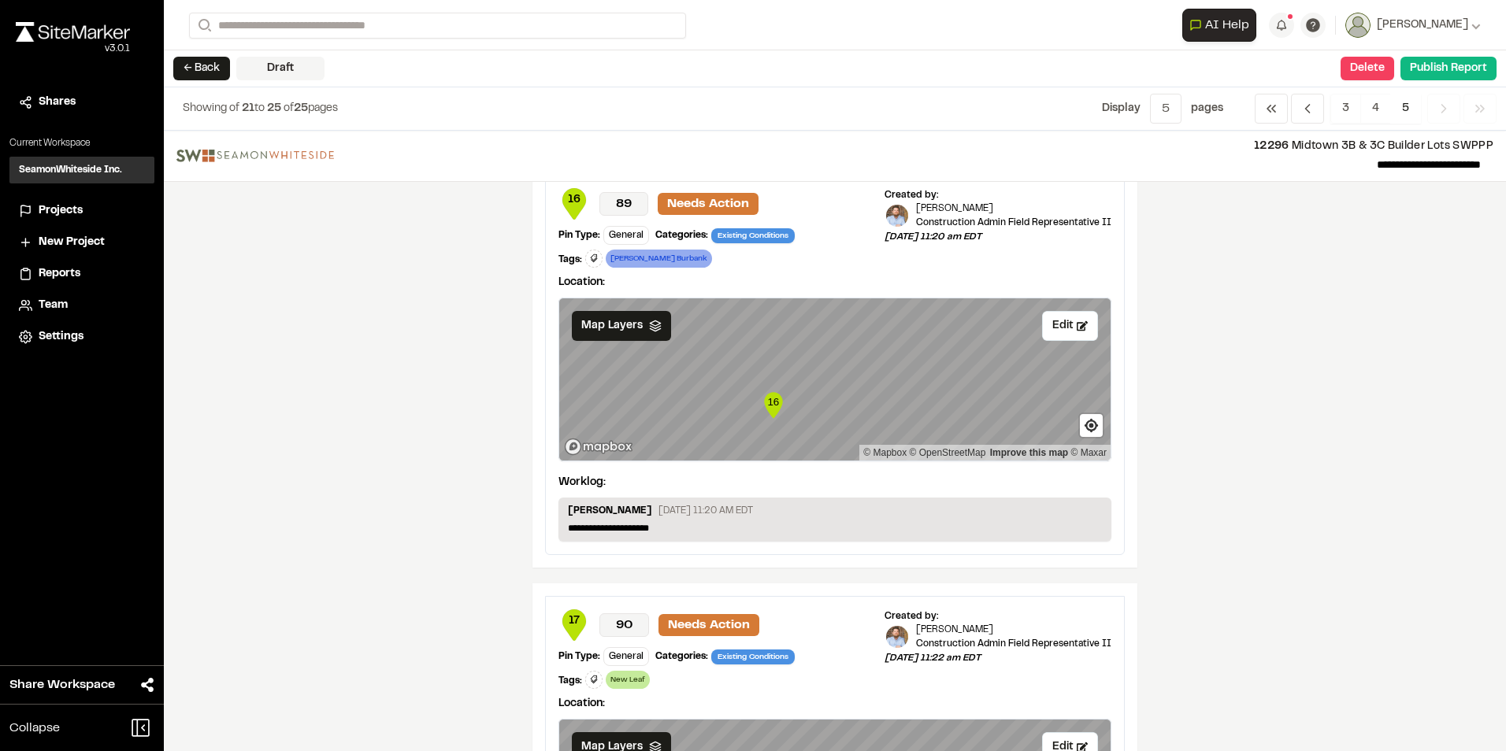
scroll to position [0, 0]
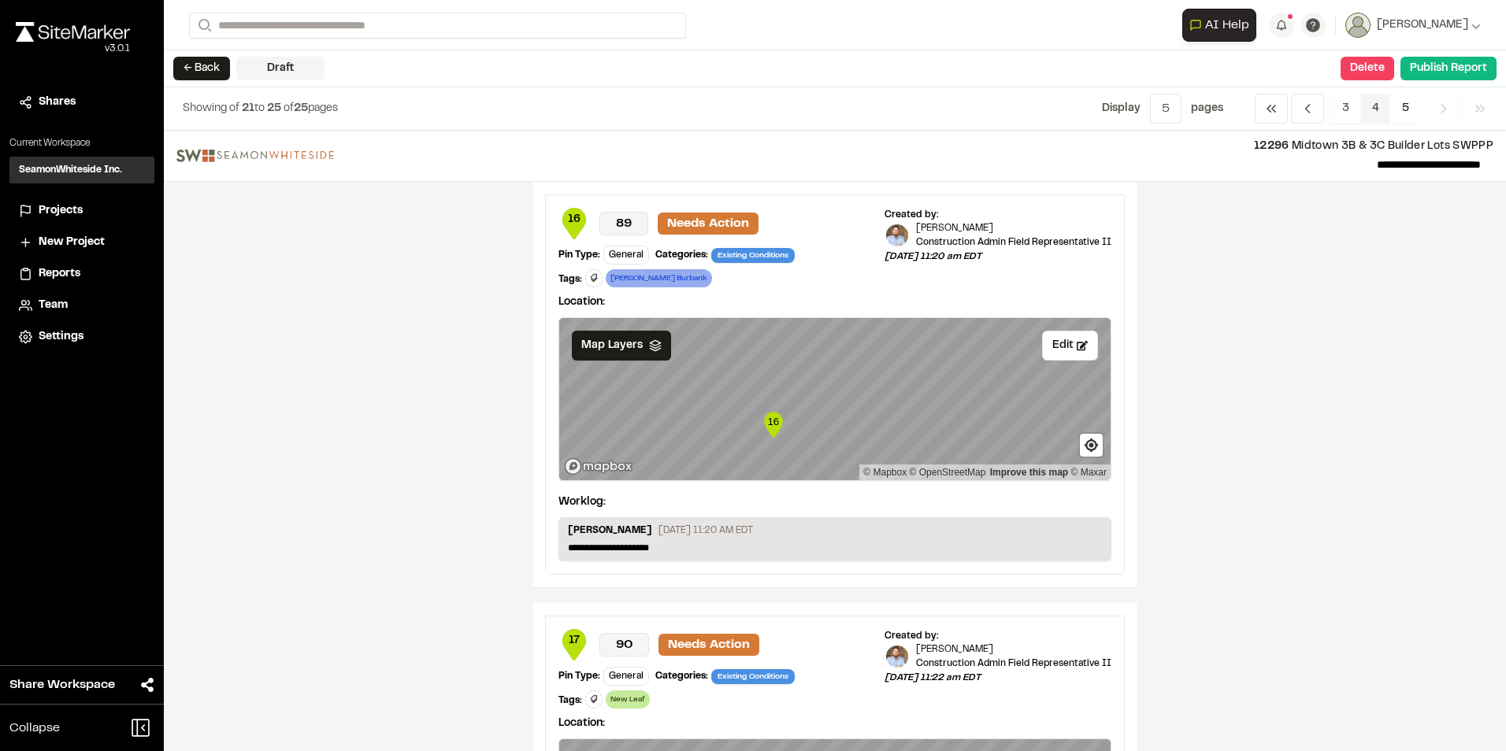
click at [743, 114] on span "4" at bounding box center [1375, 109] width 31 height 30
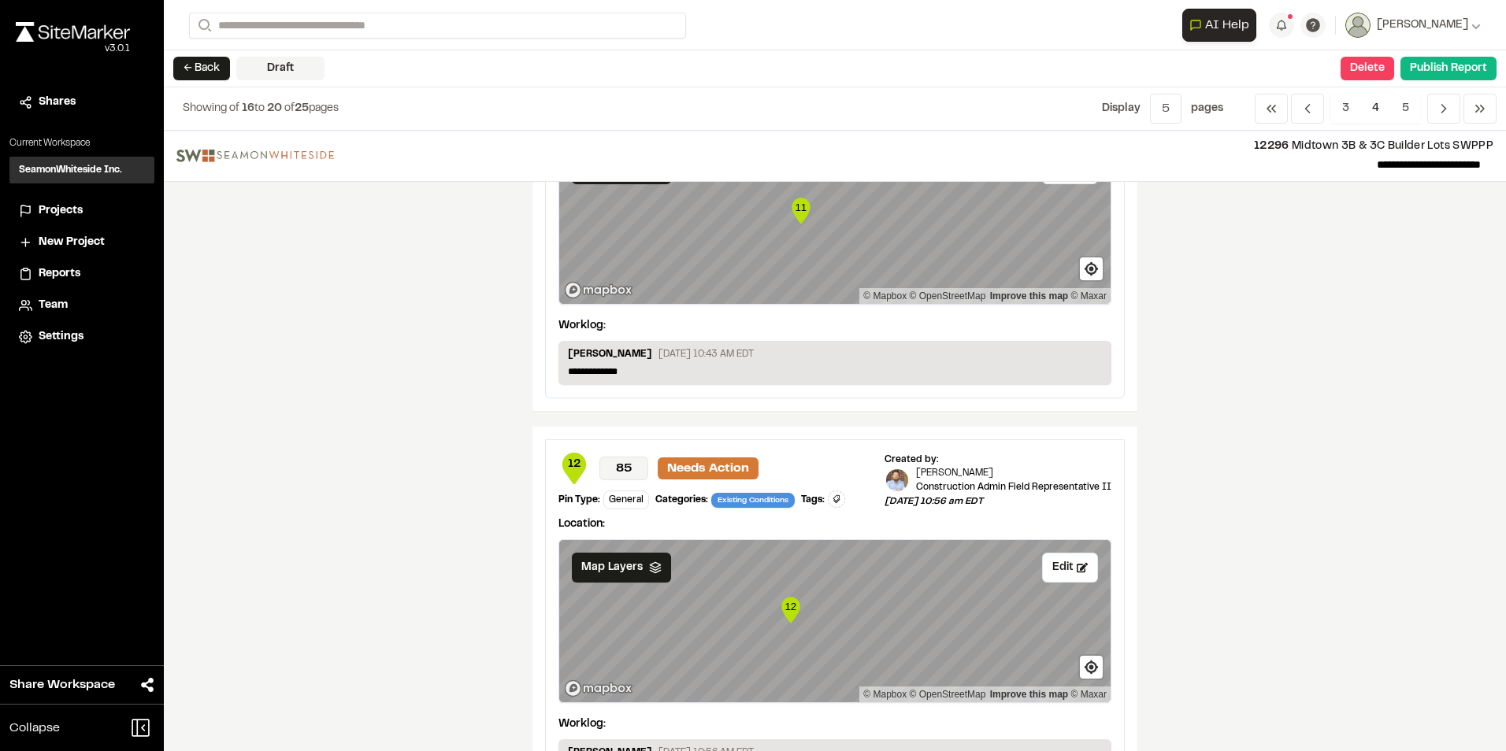
scroll to position [236, 0]
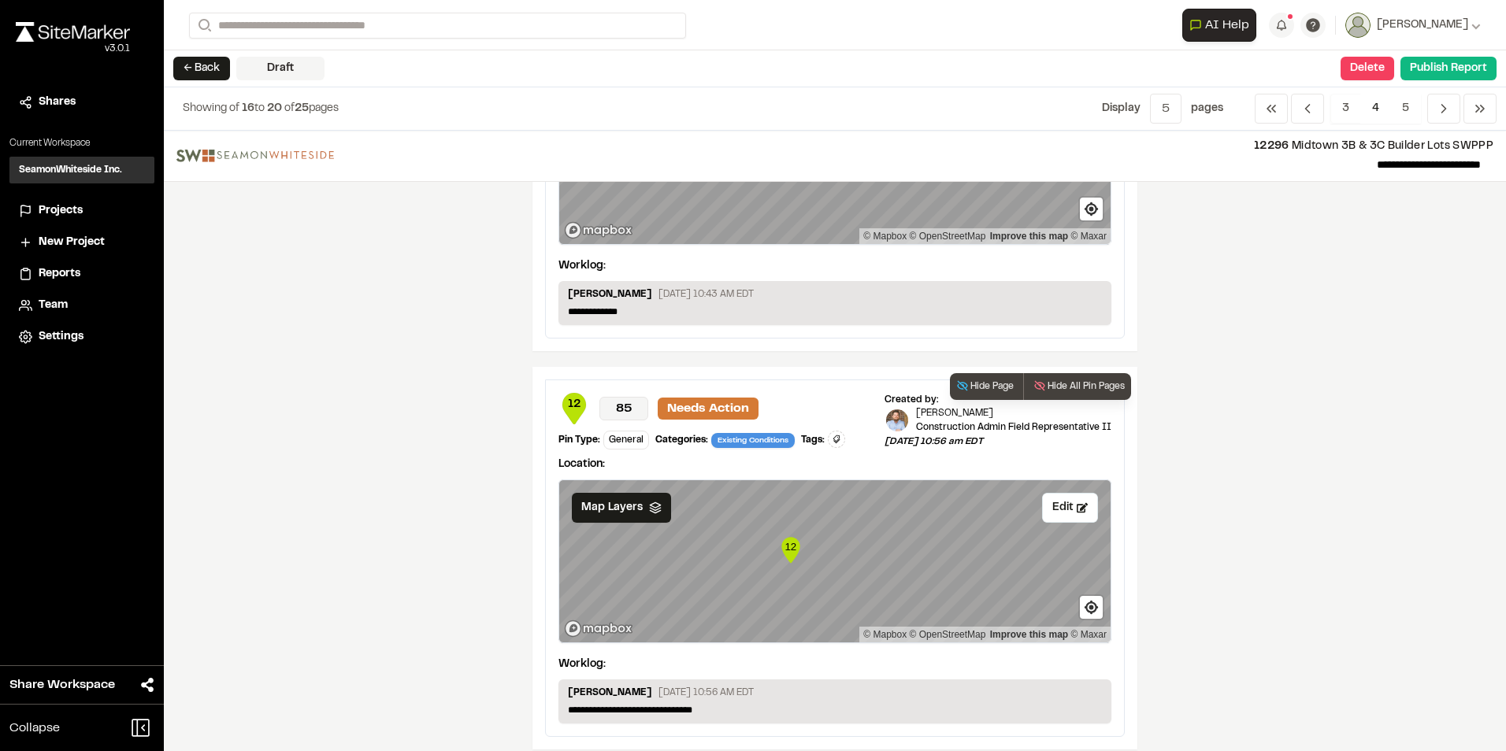
click at [743, 339] on icon at bounding box center [836, 439] width 9 height 9
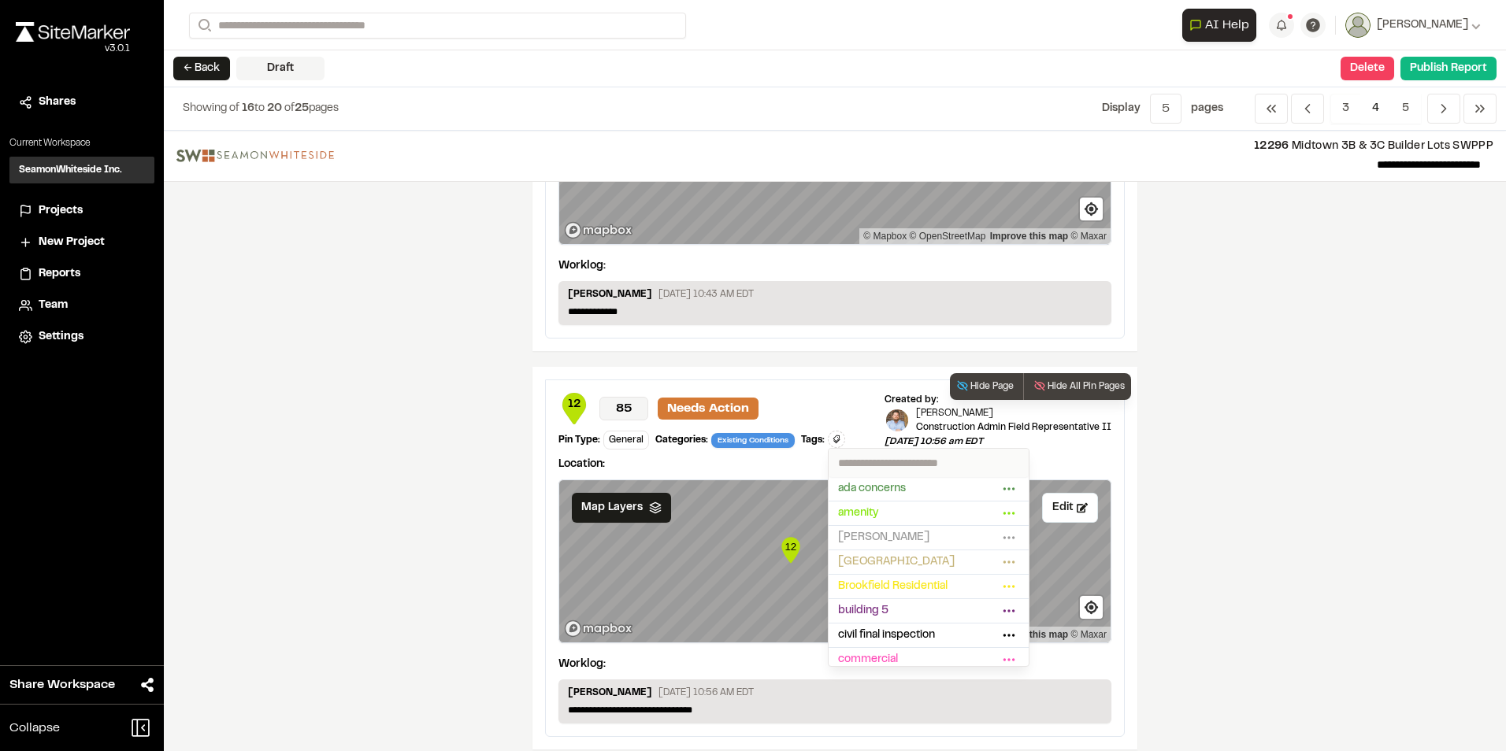
click at [743, 339] on input "text" at bounding box center [928, 463] width 200 height 28
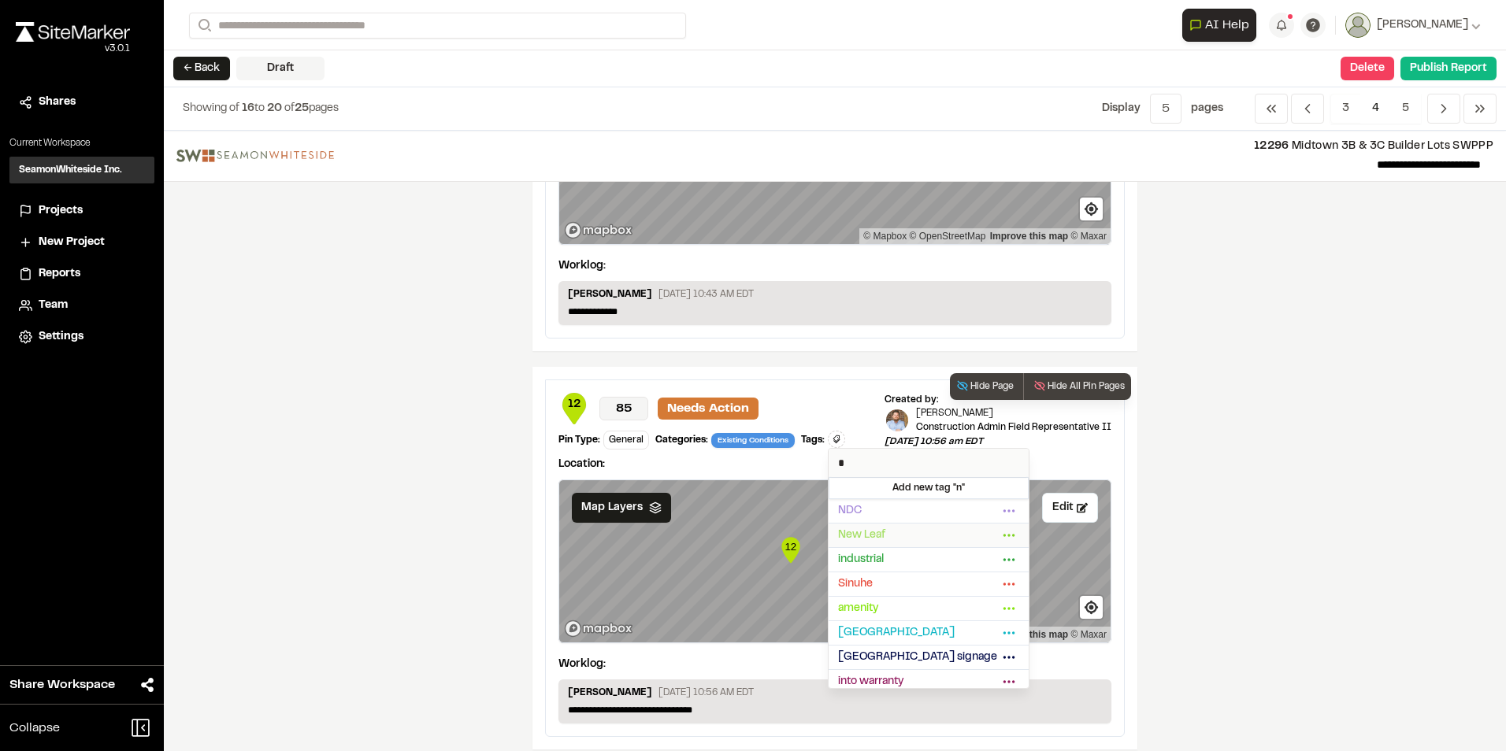
type input "*"
click at [743, 339] on span "New Leaf" at bounding box center [918, 535] width 161 height 17
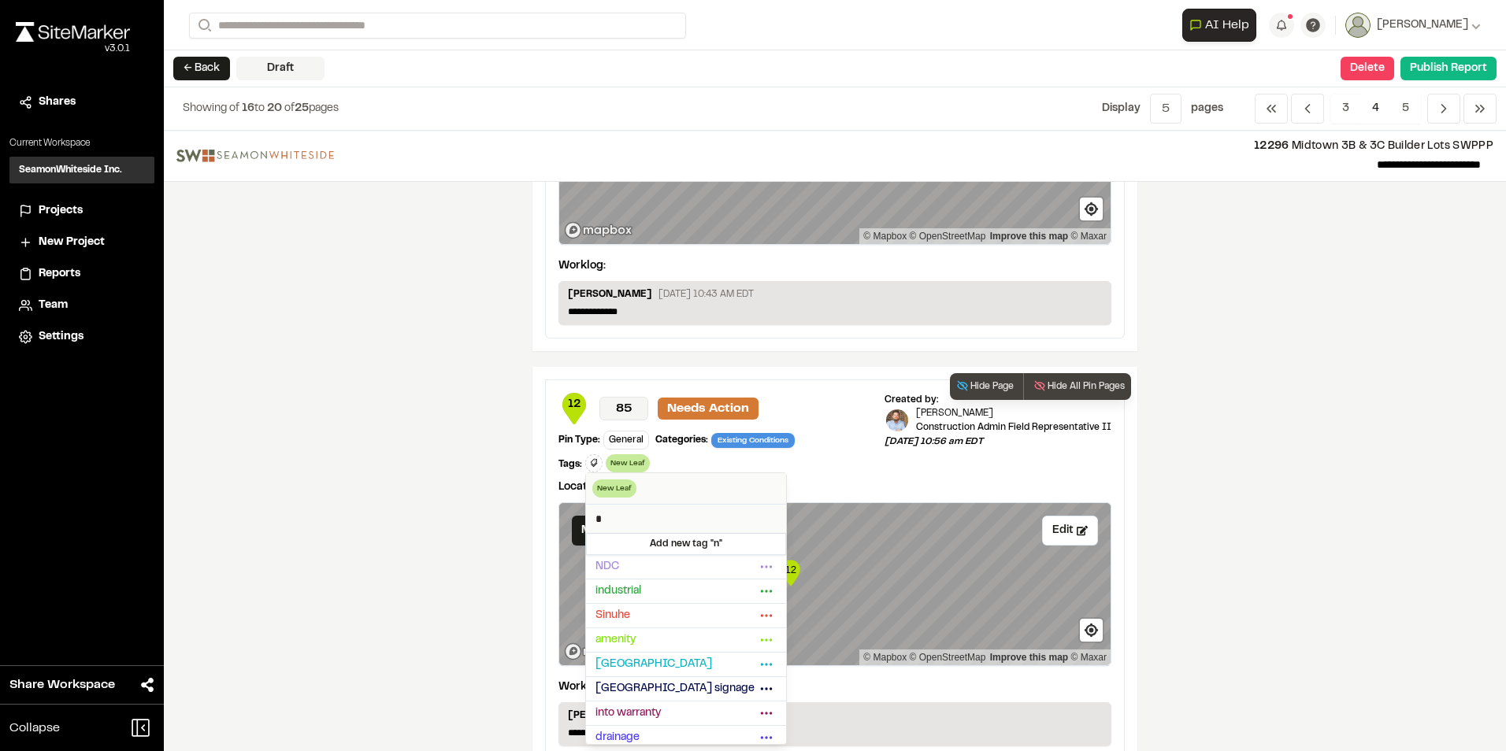
click at [743, 339] on div at bounding box center [753, 375] width 1506 height 751
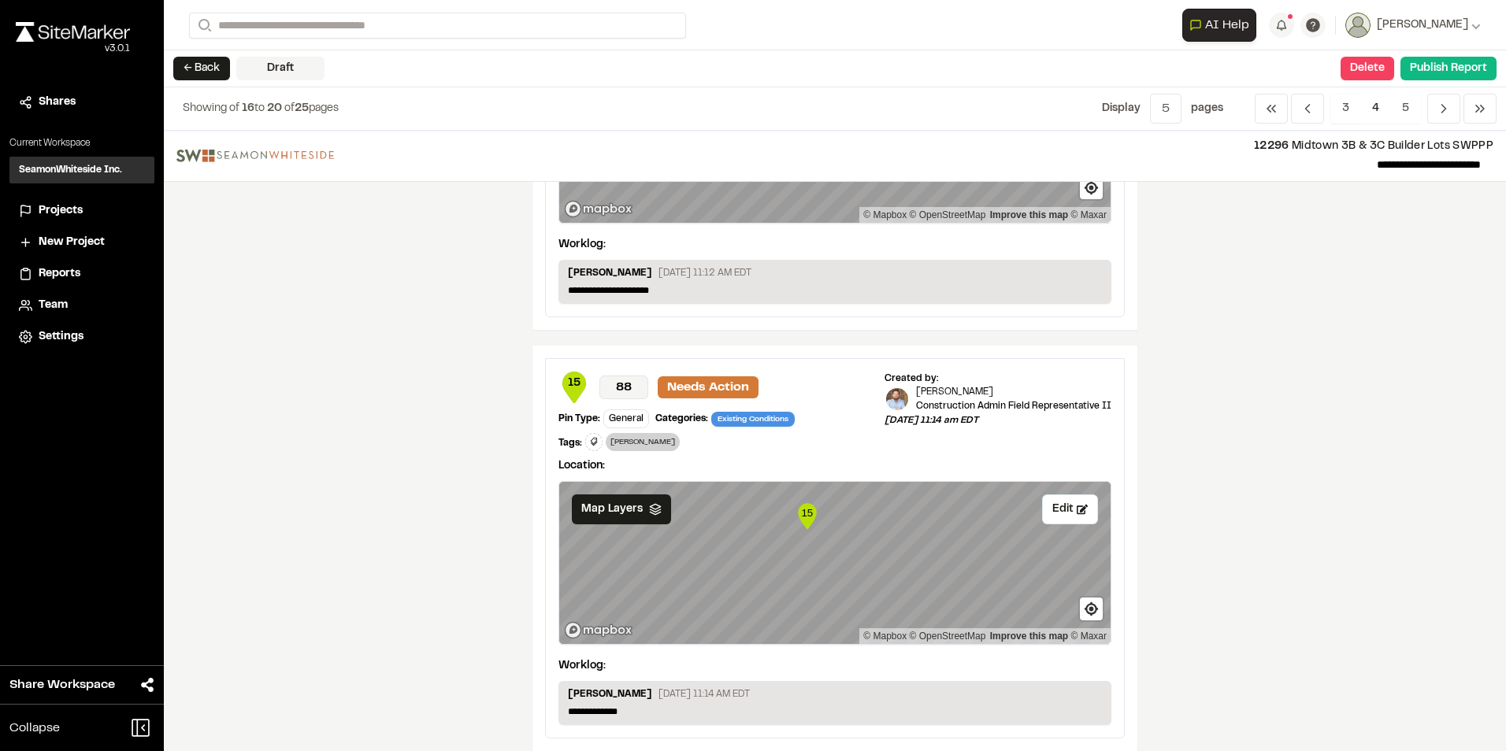
scroll to position [1537, 0]
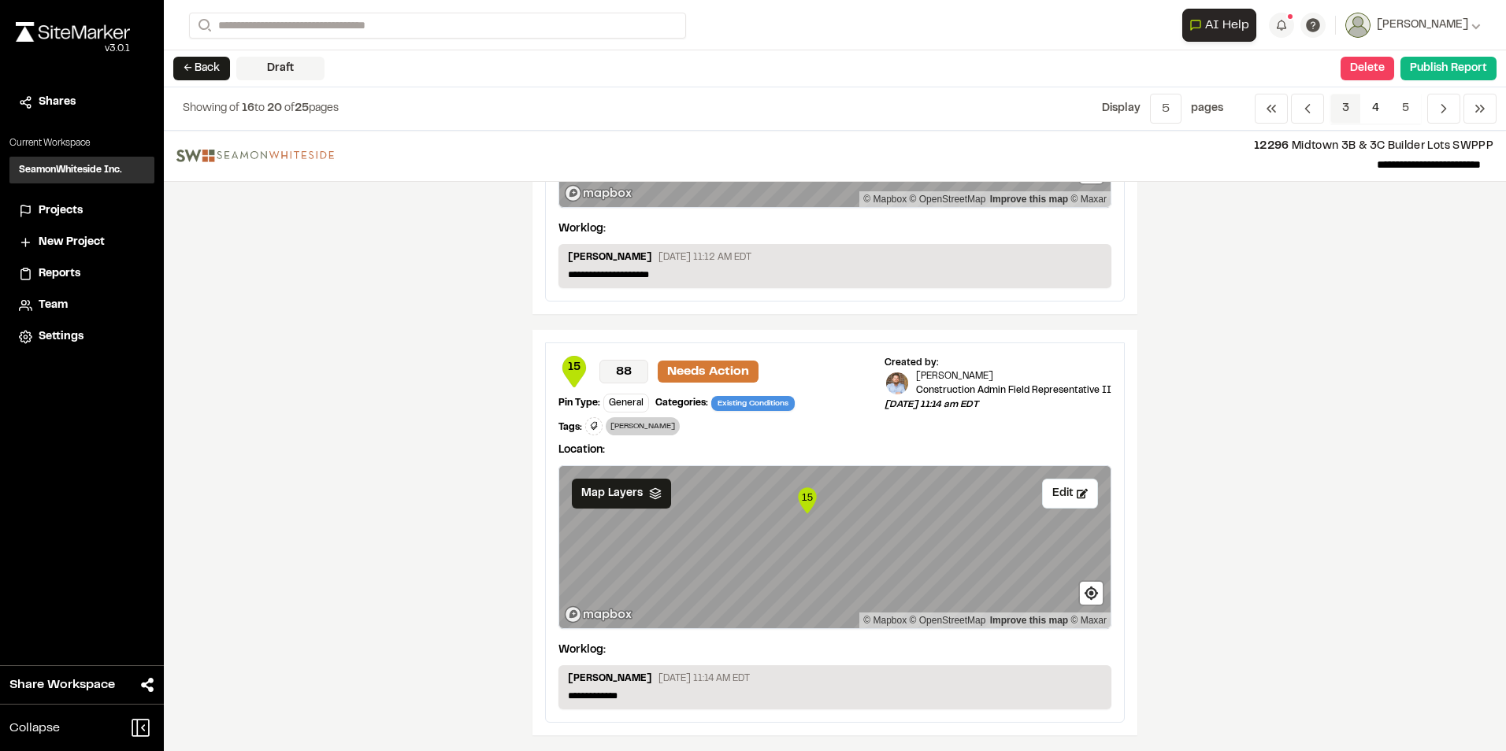
click at [743, 104] on span "3" at bounding box center [1345, 109] width 31 height 30
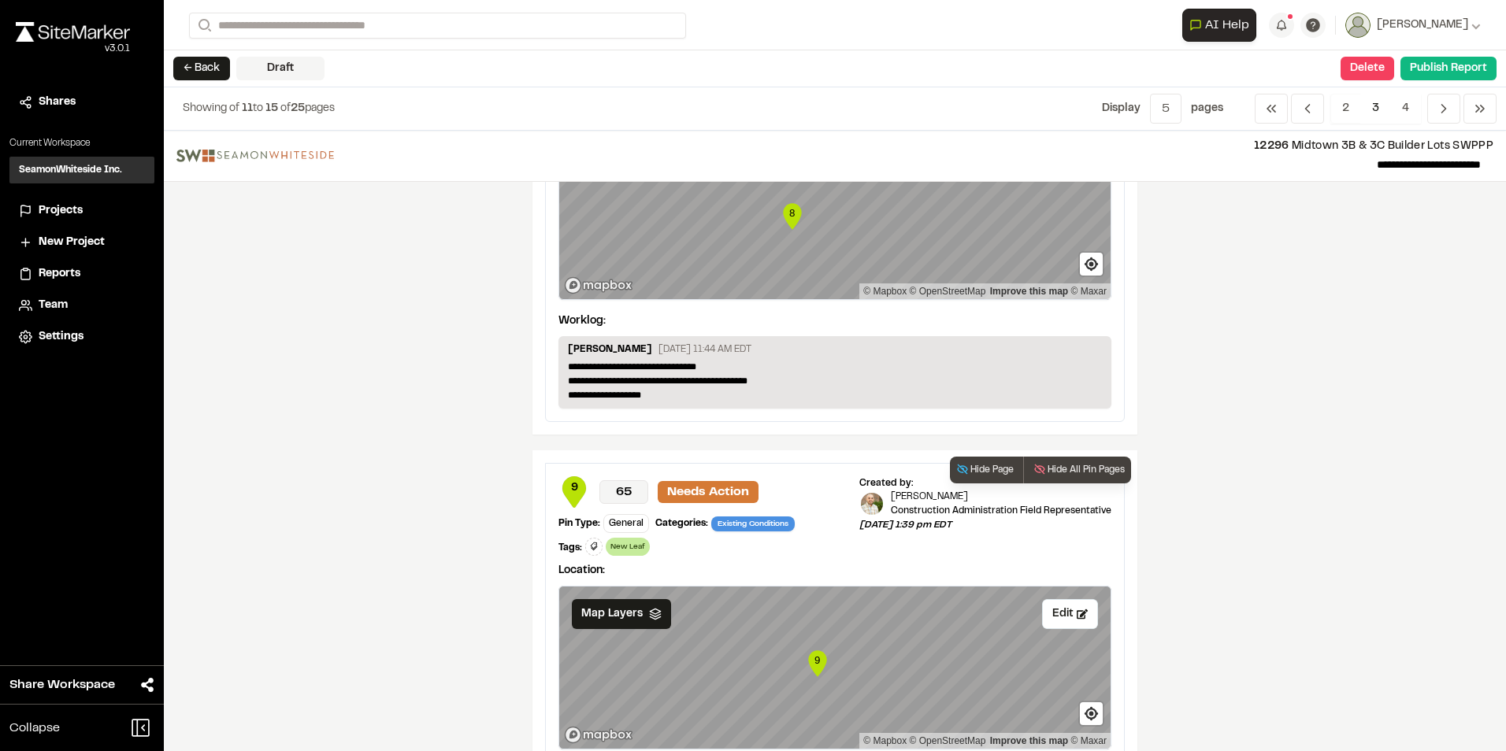
scroll to position [709, 0]
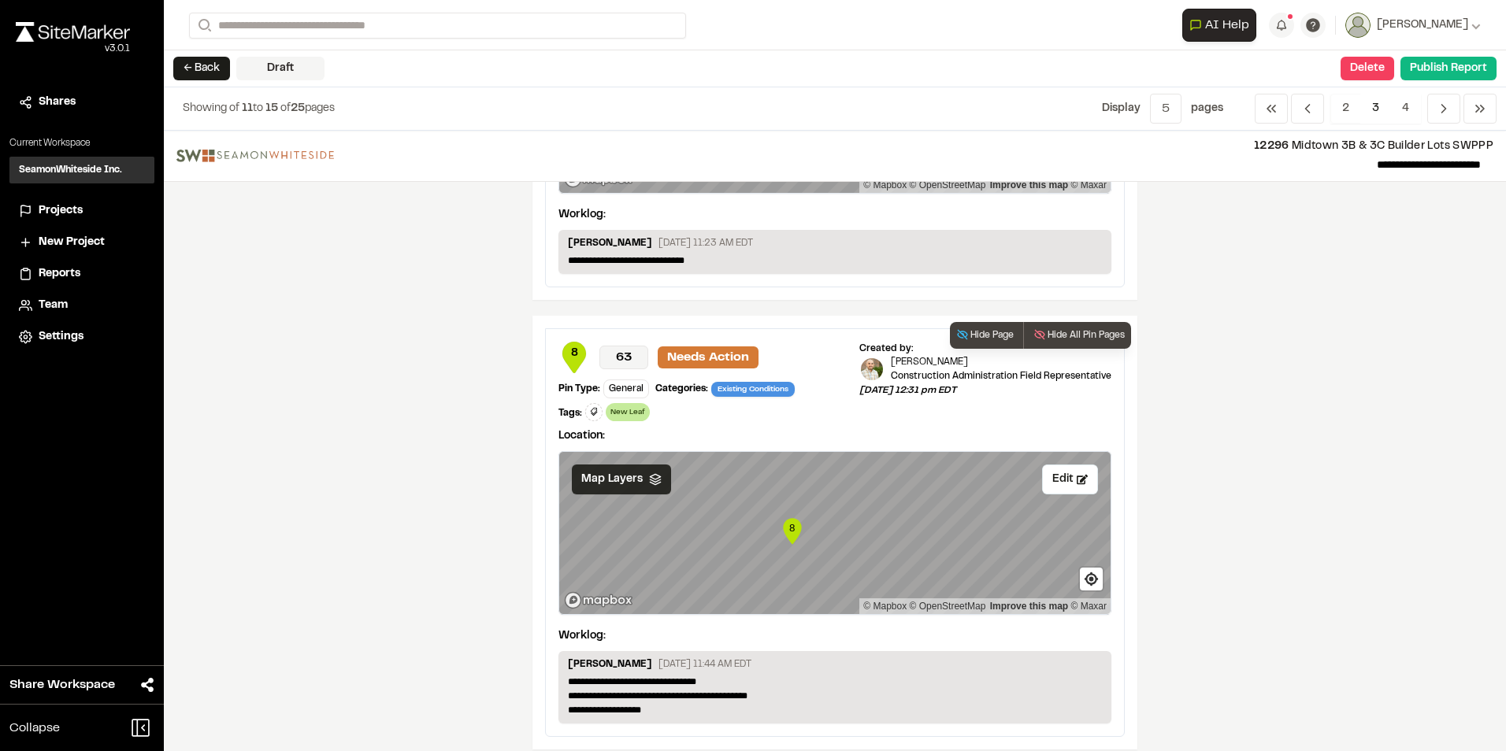
click at [626, 339] on span "Map Layers" at bounding box center [611, 479] width 61 height 17
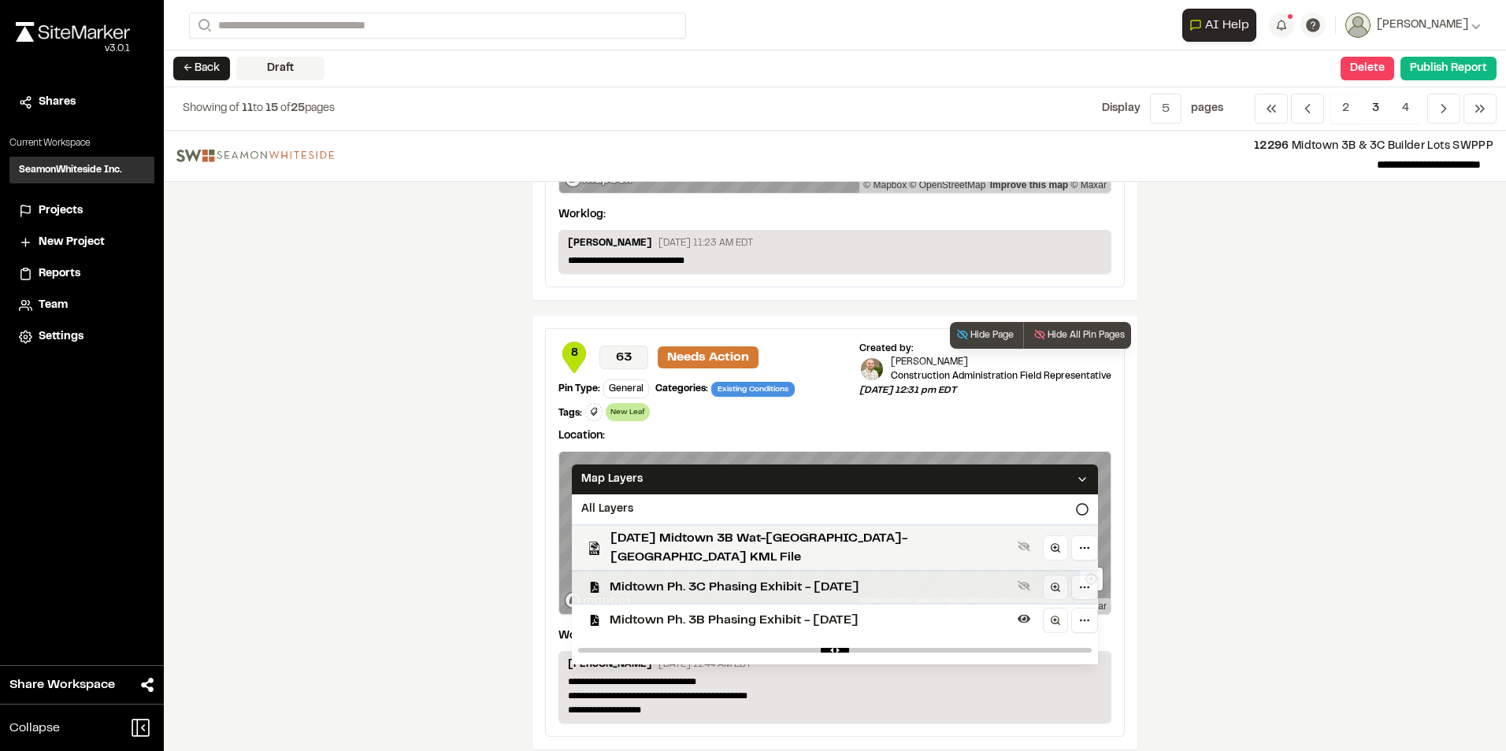
click at [664, 339] on span "Midtown Ph. 3C Phasing Exhibit - [DATE]" at bounding box center [811, 587] width 402 height 19
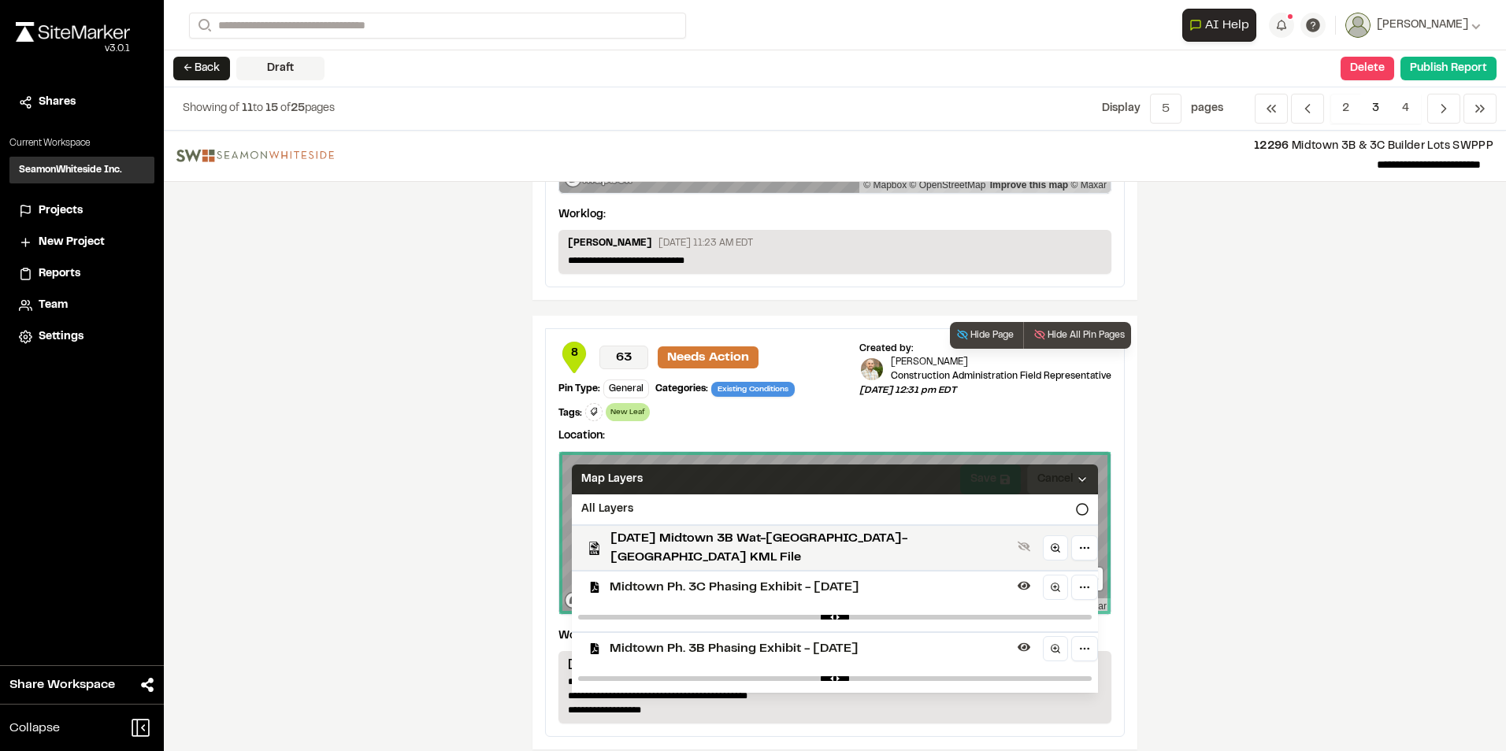
click at [743, 339] on icon at bounding box center [1082, 479] width 13 height 13
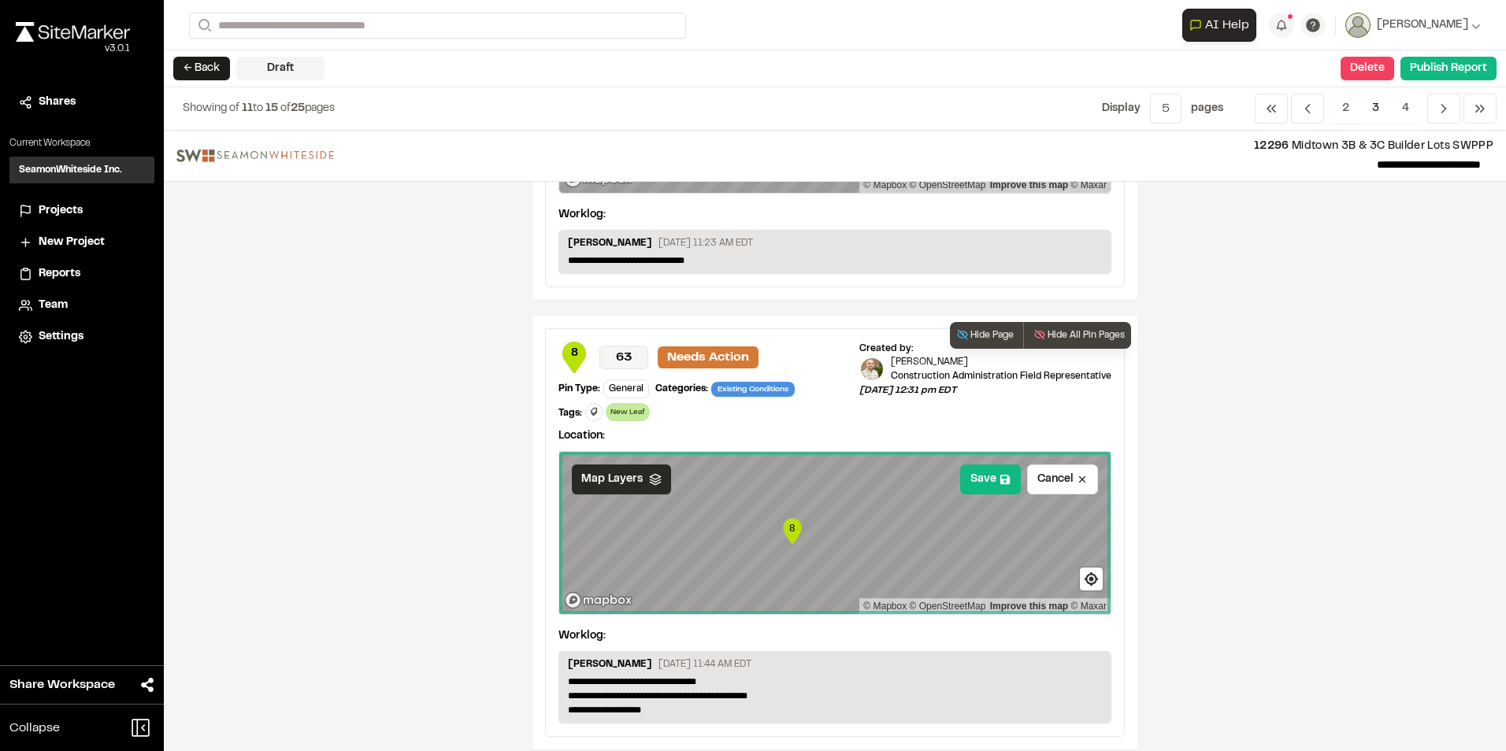
click at [637, 339] on div "Map Layers" at bounding box center [621, 480] width 99 height 30
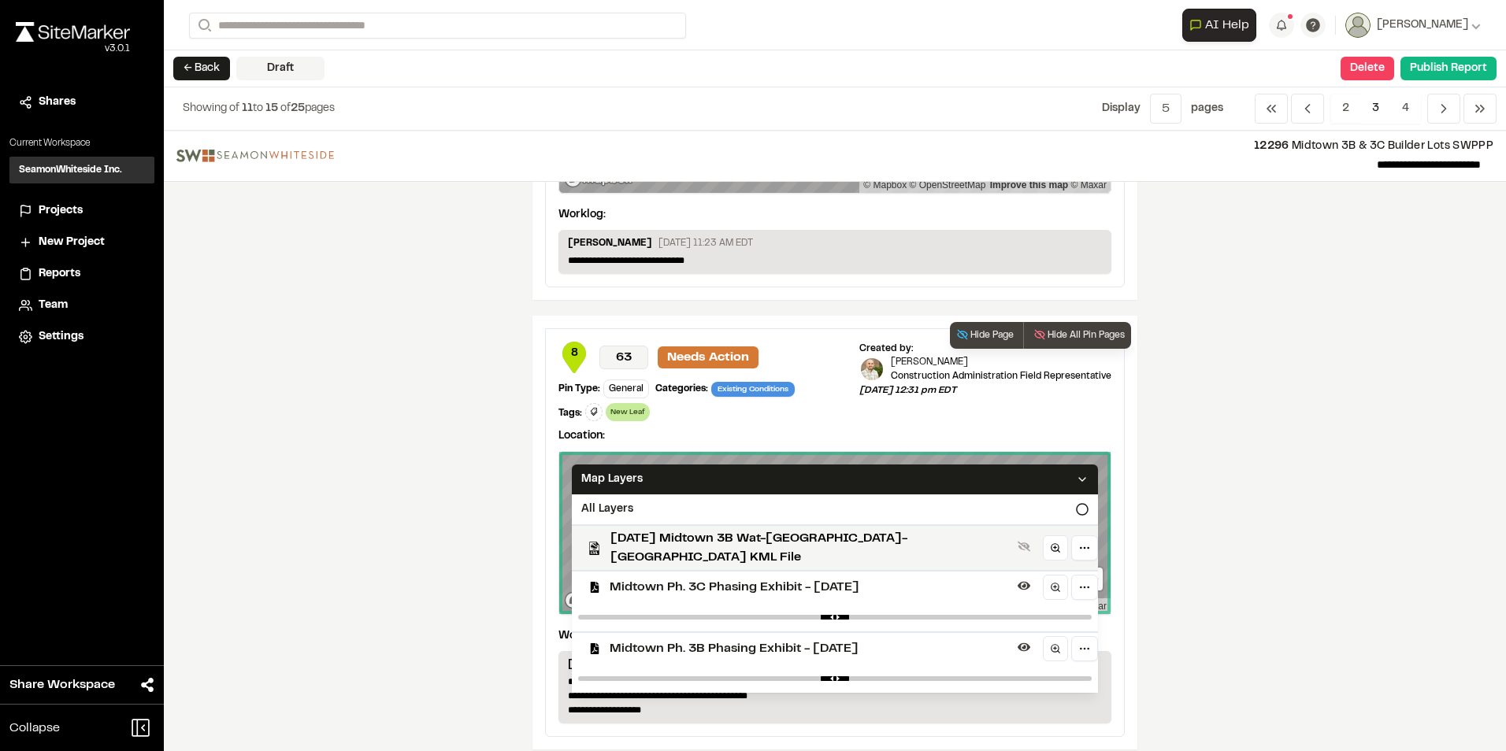
click at [732, 339] on span "Midtown Ph. 3B Phasing Exhibit - [DATE]" at bounding box center [811, 648] width 402 height 19
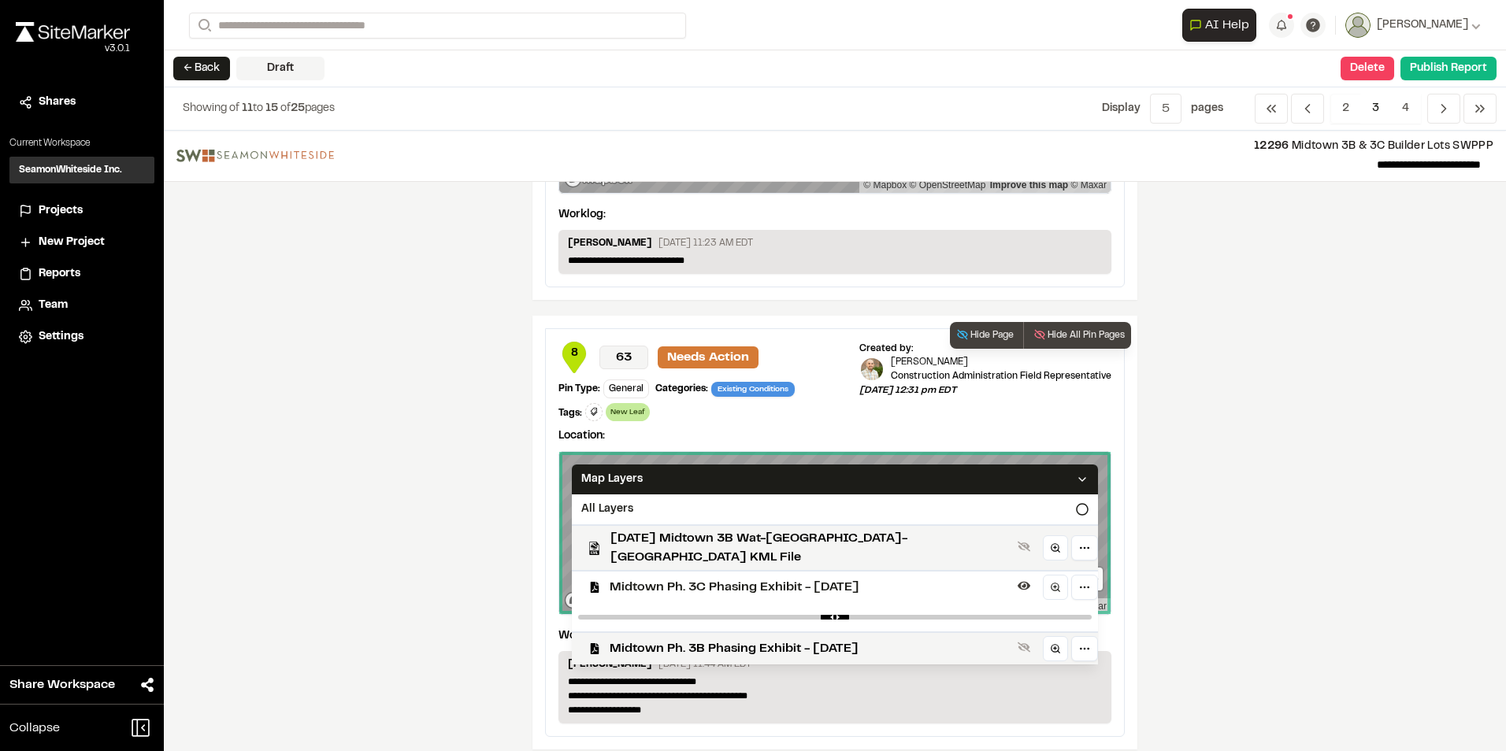
click at [743, 339] on icon at bounding box center [1082, 479] width 13 height 13
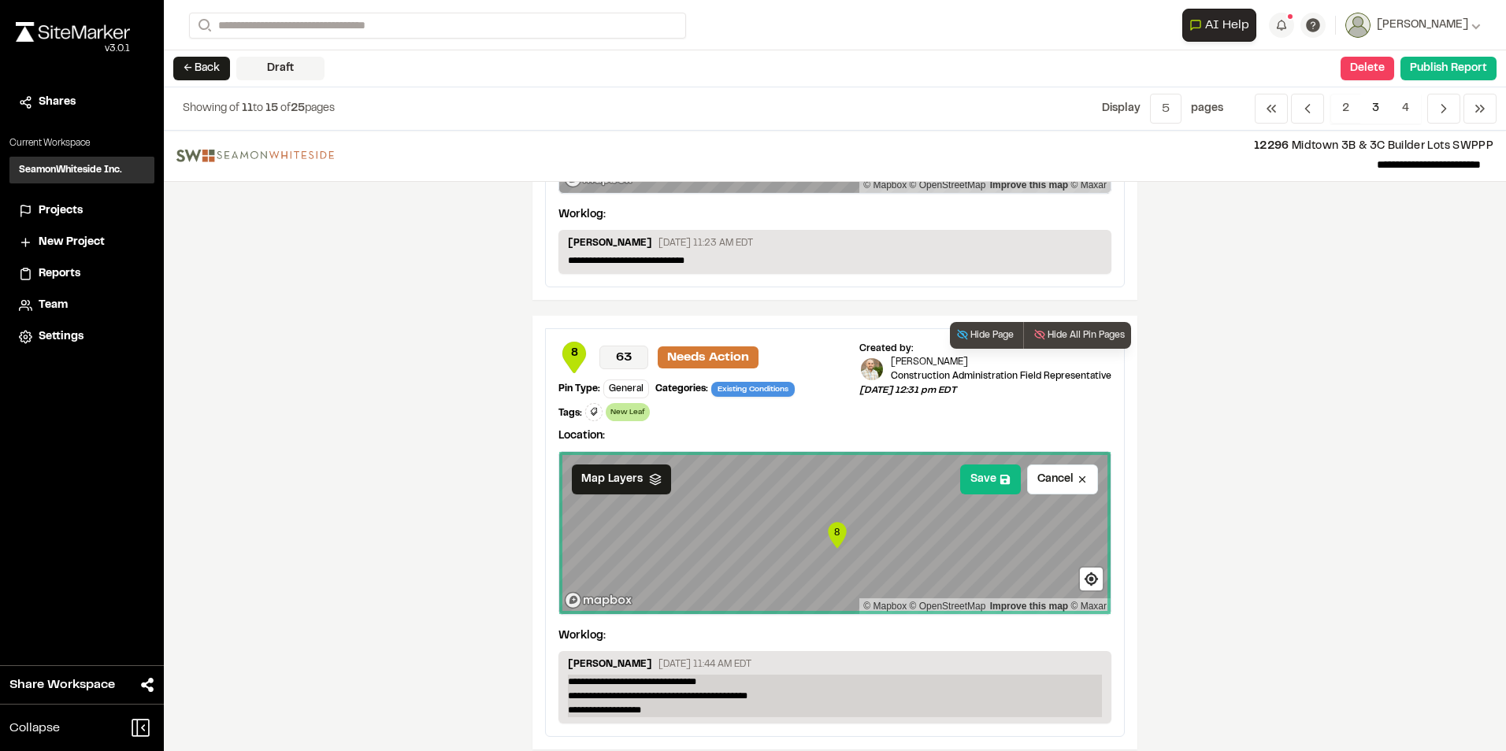
click at [743, 339] on p "**********" at bounding box center [835, 696] width 534 height 43
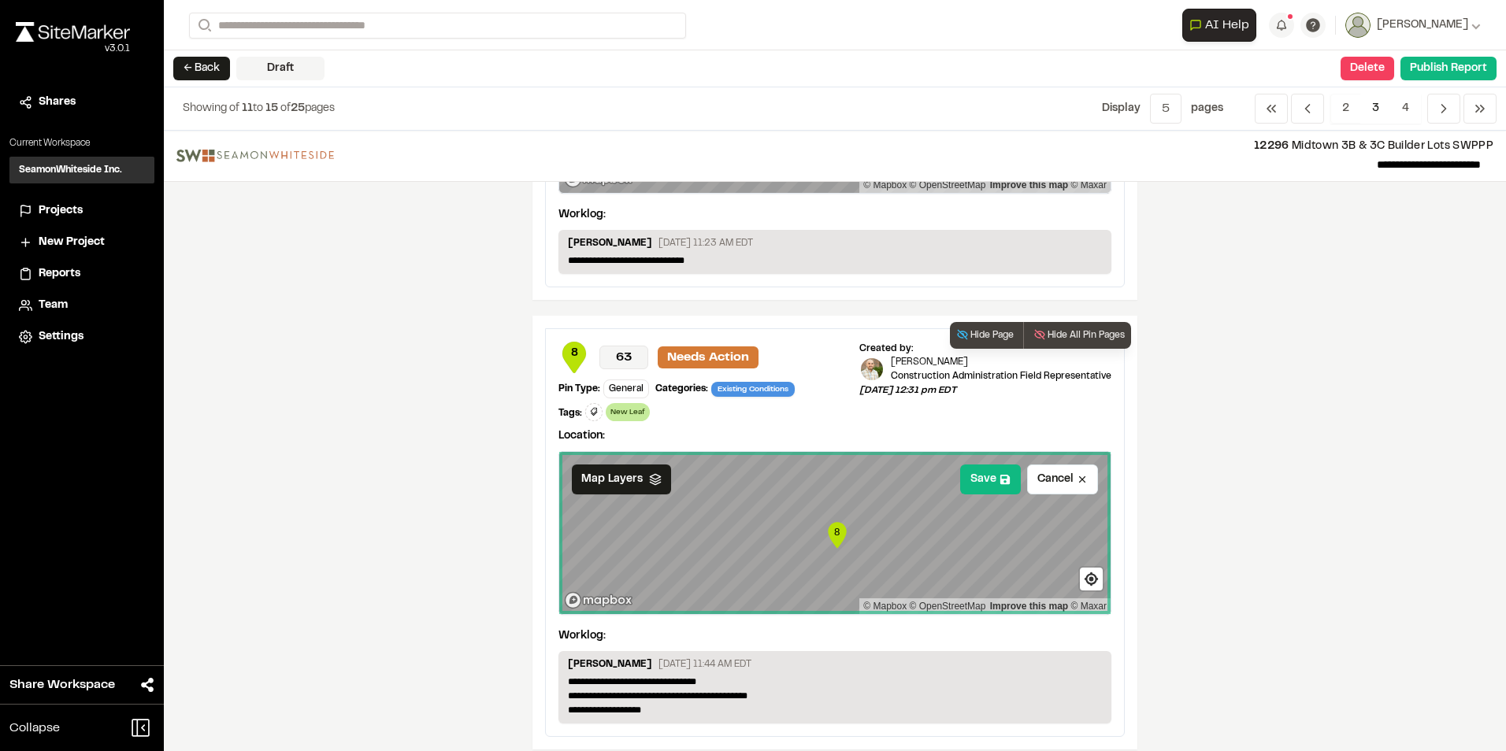
click at [636, 339] on p "Location:" at bounding box center [834, 436] width 553 height 17
click at [638, 339] on p "Location:" at bounding box center [834, 436] width 553 height 17
click at [743, 339] on icon "8" at bounding box center [837, 535] width 24 height 31
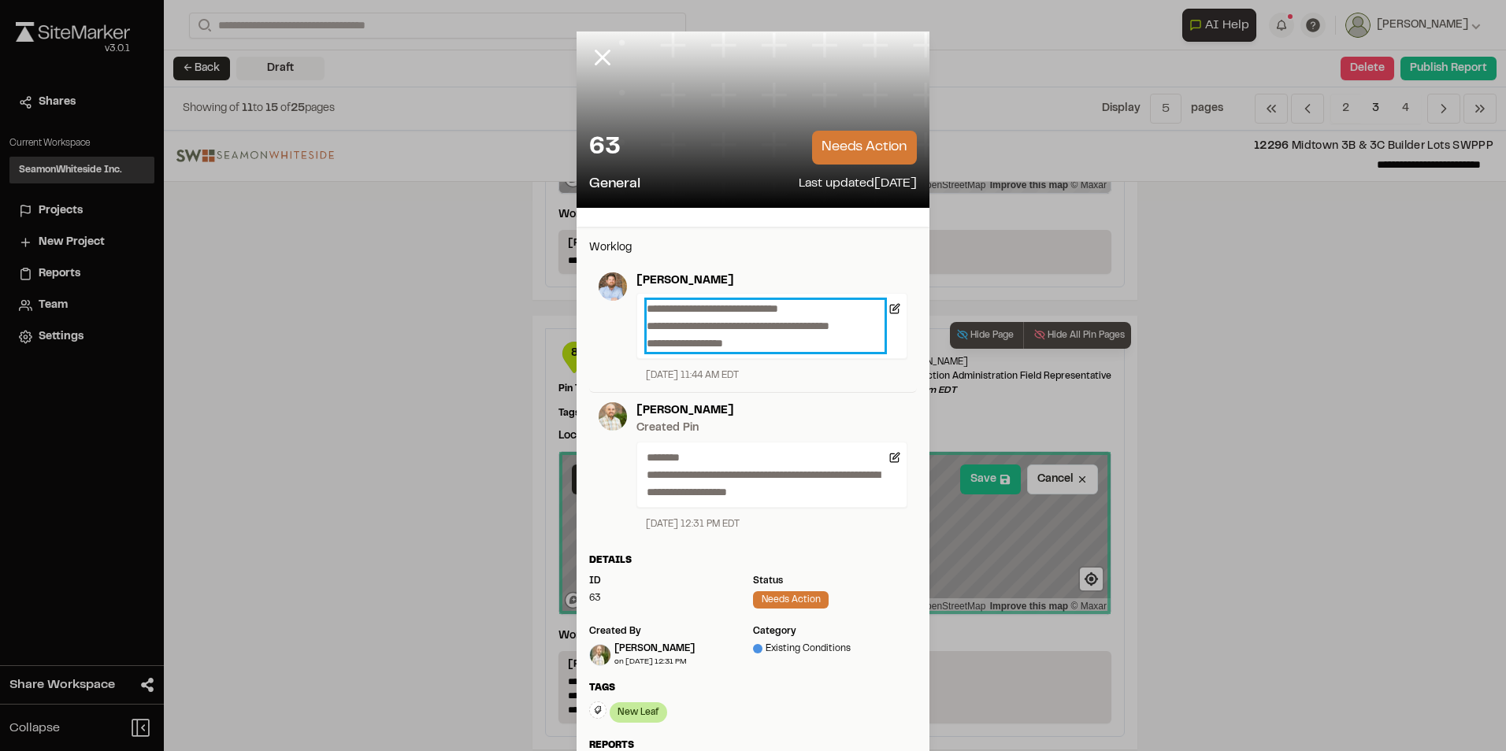
click at [743, 339] on p "**********" at bounding box center [766, 326] width 238 height 52
click at [647, 309] on p "**********" at bounding box center [766, 326] width 238 height 52
click at [743, 339] on p "**********" at bounding box center [766, 326] width 238 height 52
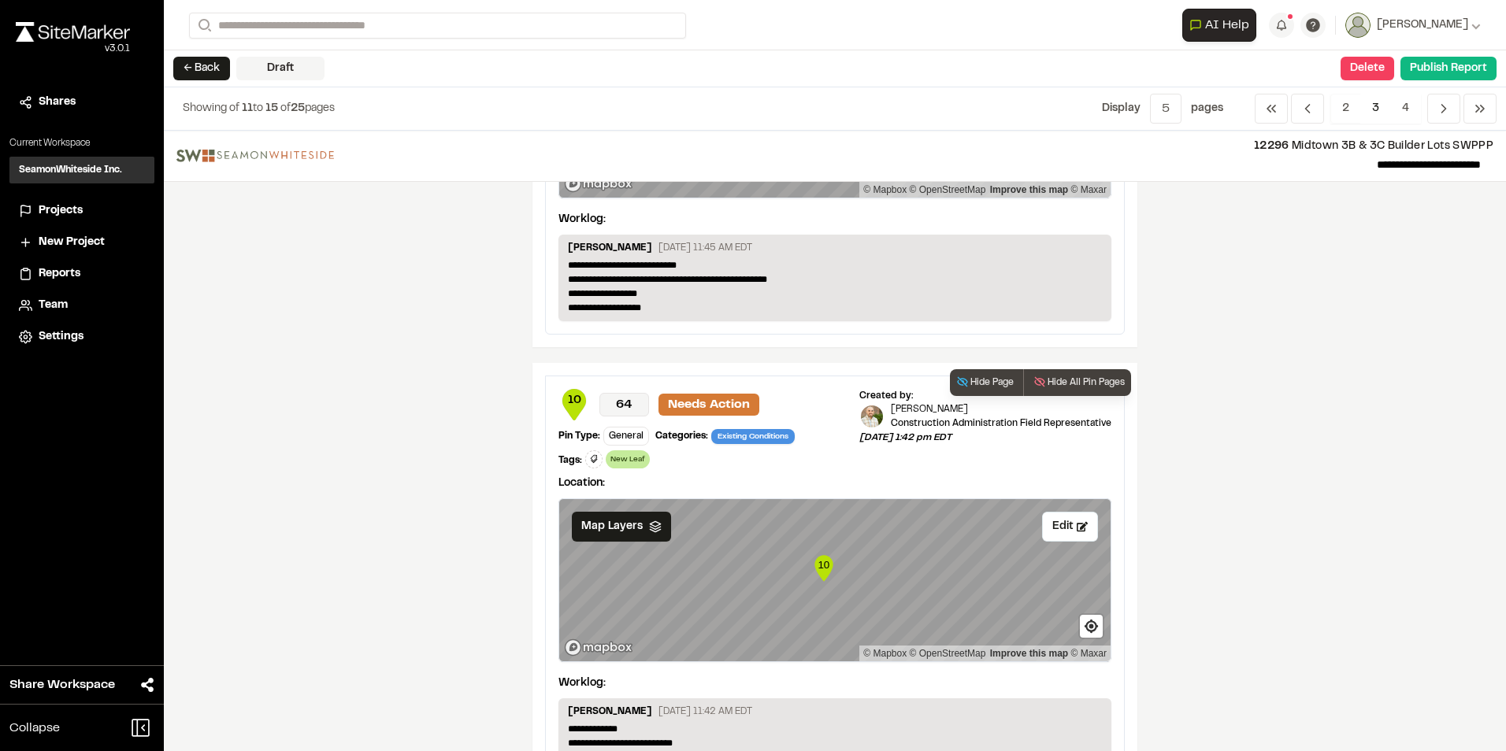
scroll to position [1622, 0]
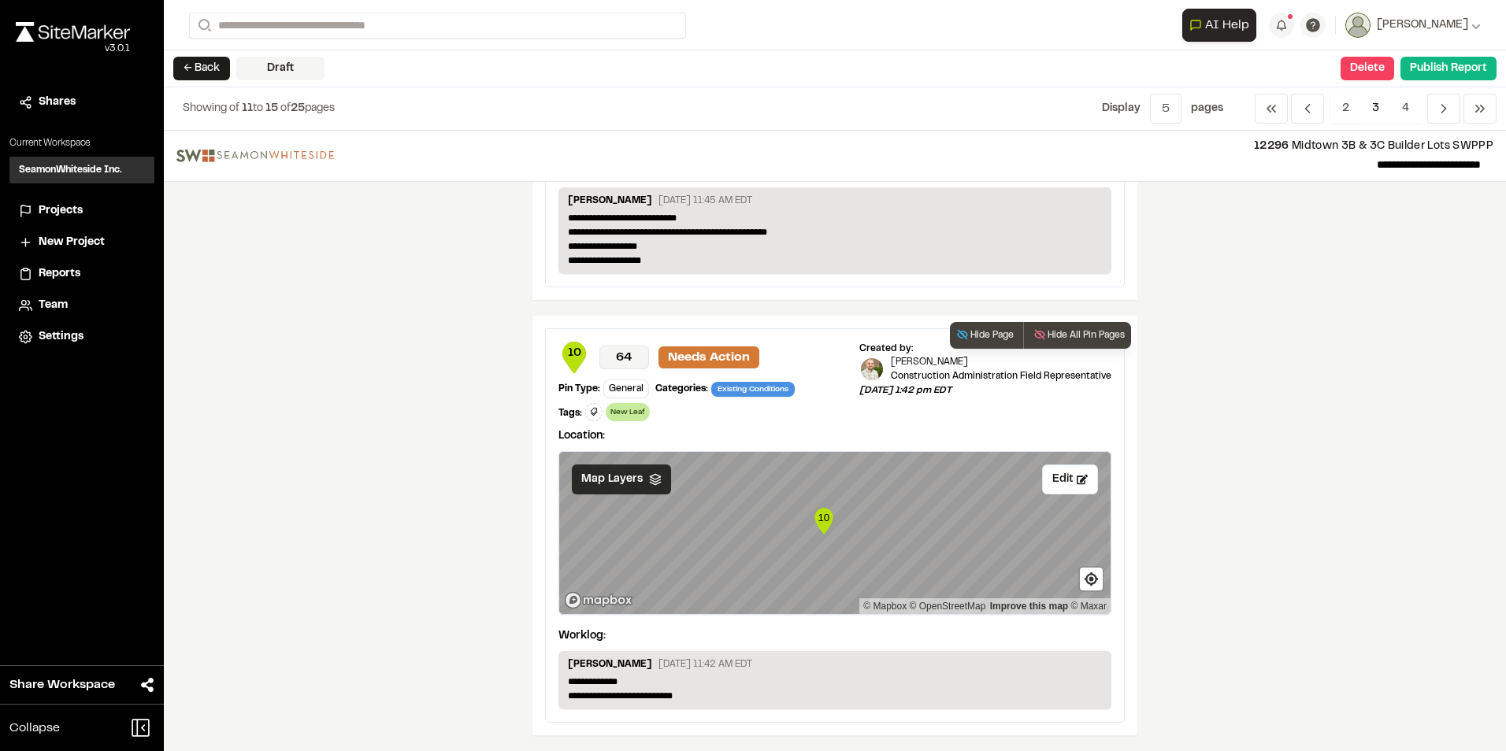
click at [649, 339] on icon at bounding box center [655, 479] width 13 height 13
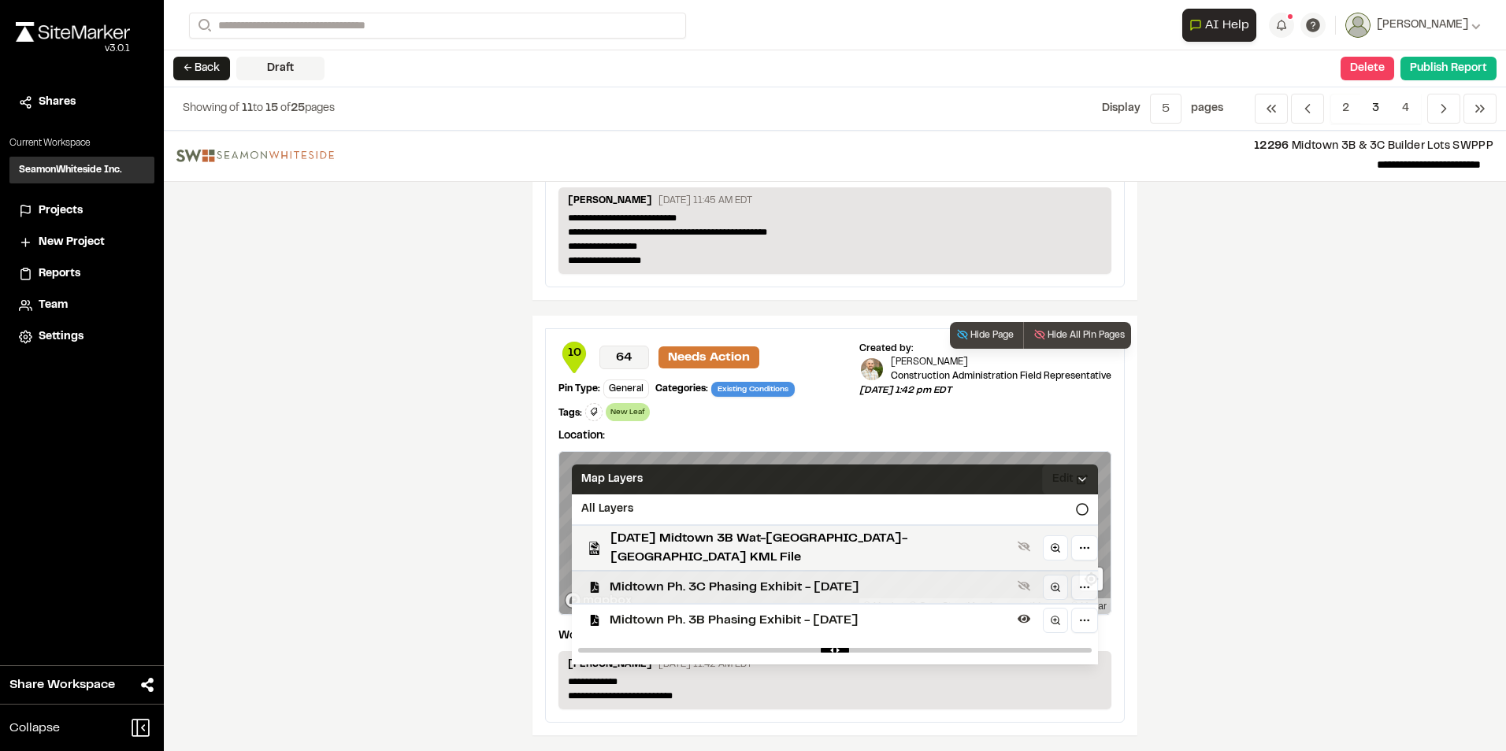
click at [668, 339] on span "Midtown Ph. 3C Phasing Exhibit - [DATE]" at bounding box center [811, 587] width 402 height 19
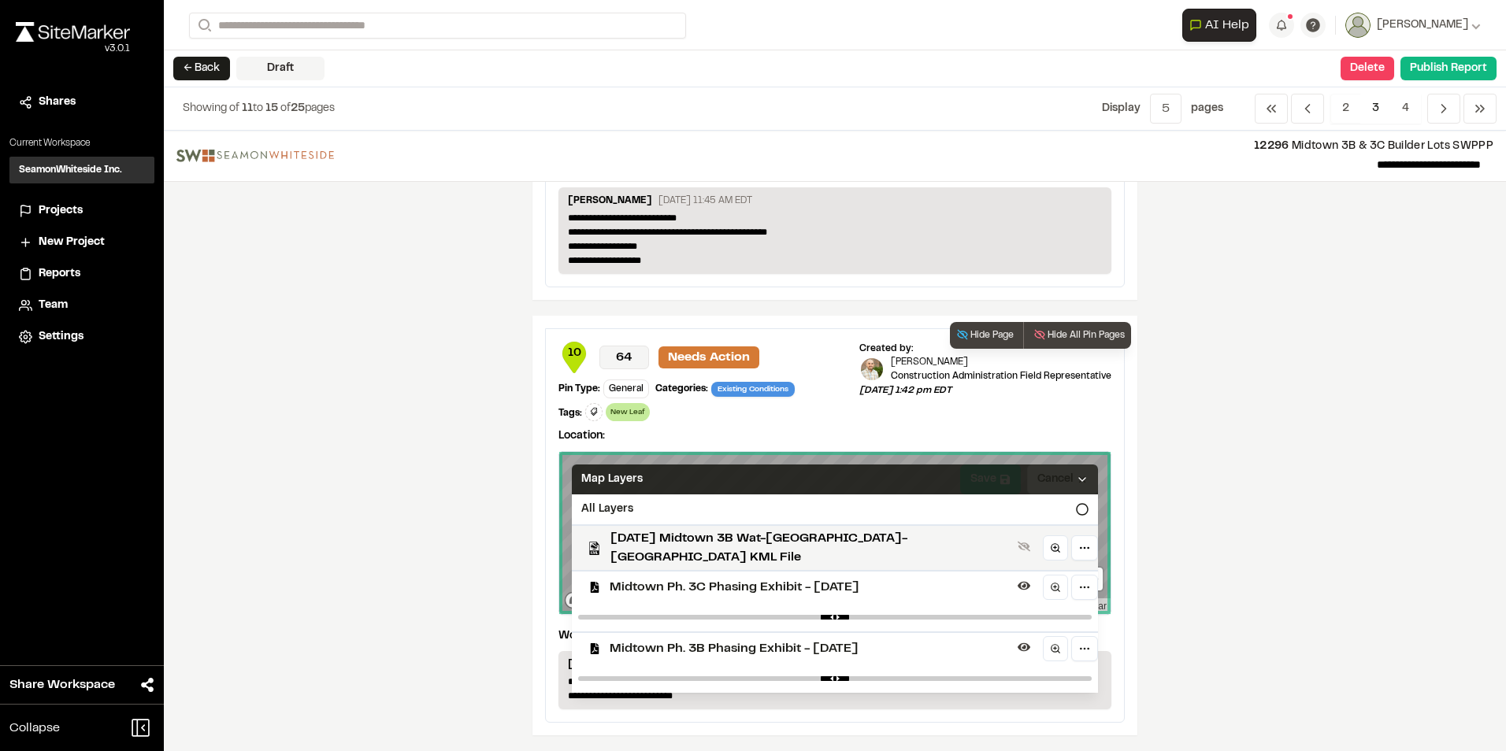
click at [743, 339] on div "Map Layers" at bounding box center [835, 480] width 526 height 30
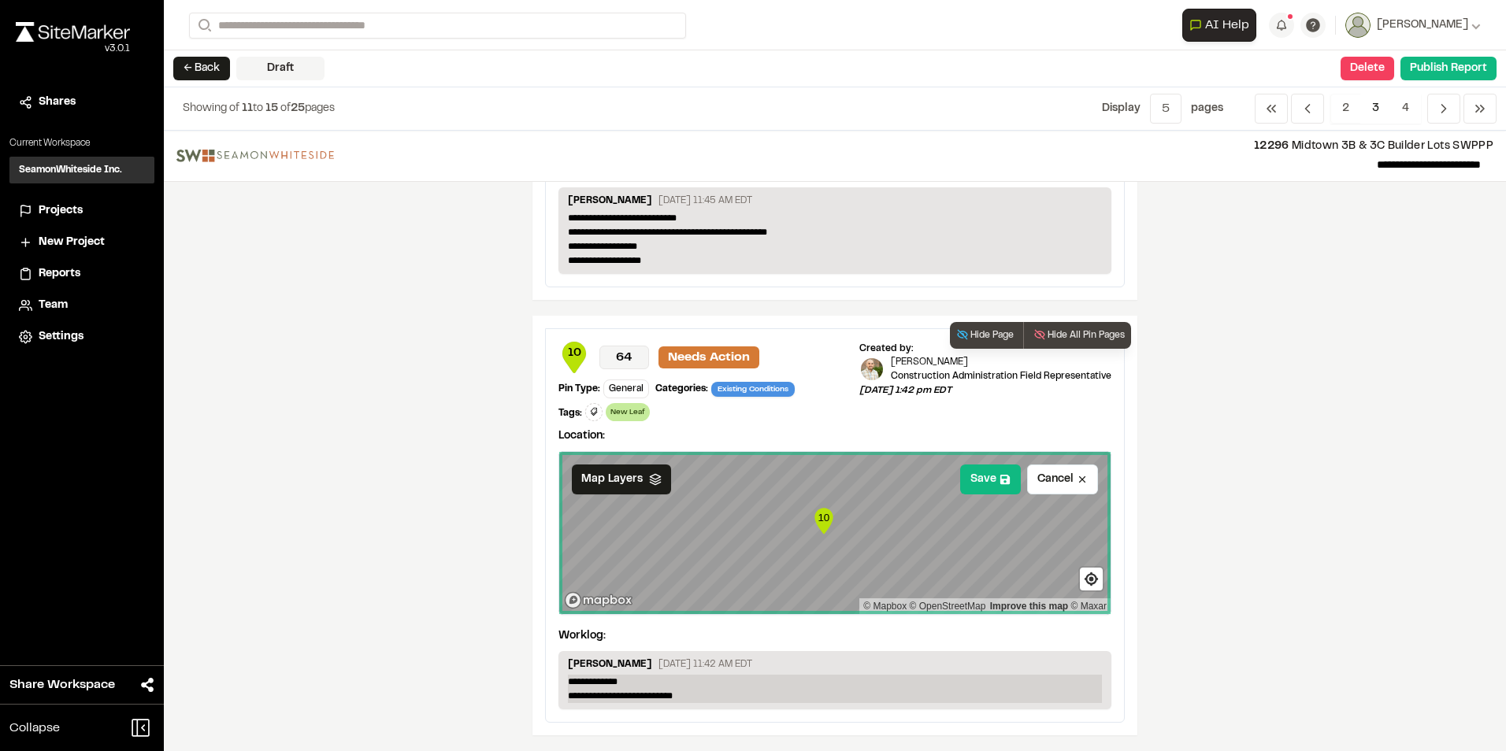
click at [670, 339] on p "**********" at bounding box center [835, 689] width 534 height 28
click at [715, 339] on p "**********" at bounding box center [835, 689] width 534 height 28
click at [568, 339] on p "**********" at bounding box center [835, 689] width 534 height 28
click at [568, 339] on p "[PERSON_NAME]" at bounding box center [610, 666] width 84 height 17
drag, startPoint x: 564, startPoint y: 674, endPoint x: 669, endPoint y: 679, distance: 104.8
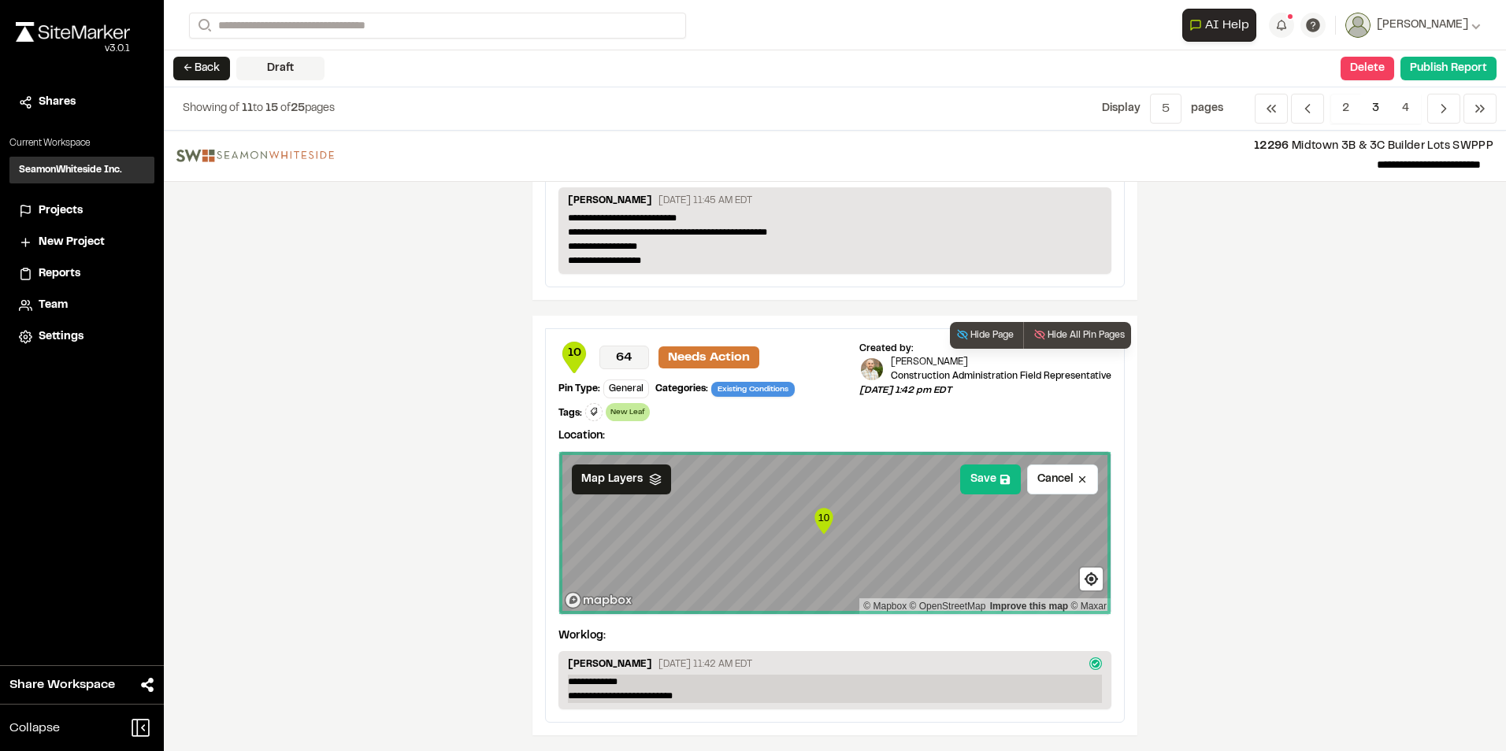
click at [669, 339] on p "**********" at bounding box center [835, 689] width 534 height 28
click at [743, 339] on p "**********" at bounding box center [835, 689] width 534 height 28
click at [568, 339] on p "**********" at bounding box center [835, 689] width 534 height 28
click at [743, 339] on div "**********" at bounding box center [835, 525] width 578 height 393
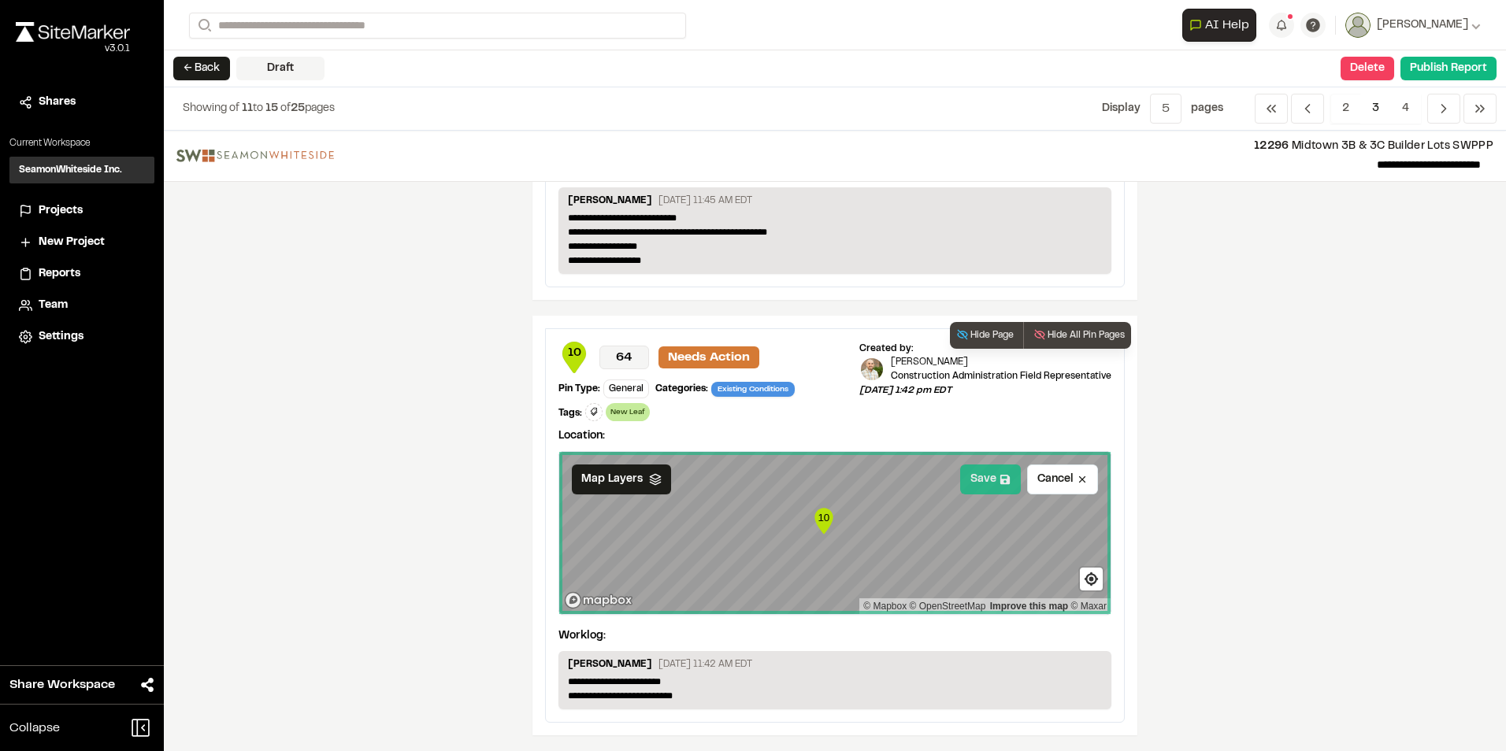
click at [743, 339] on button "Save" at bounding box center [990, 480] width 61 height 30
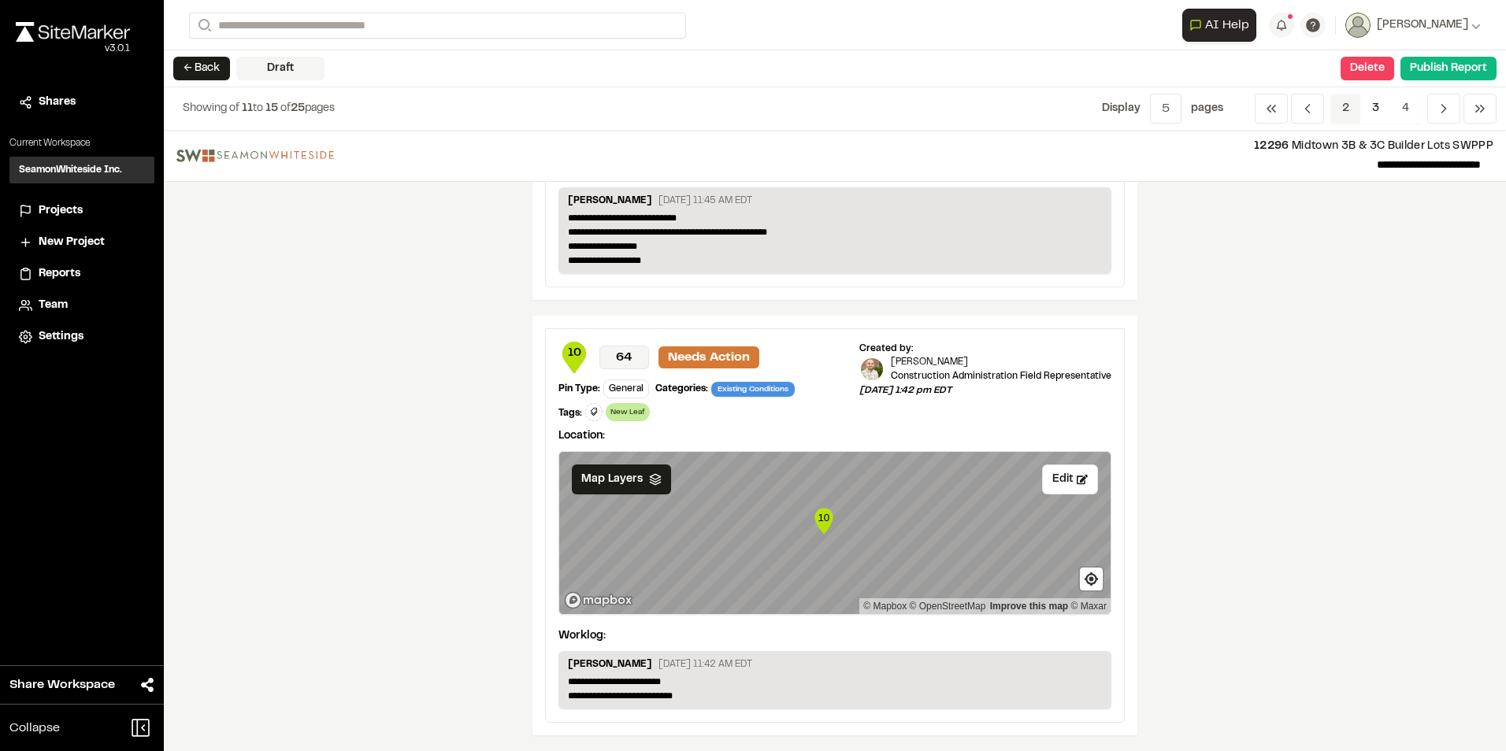
click at [743, 102] on span "2" at bounding box center [1345, 109] width 31 height 30
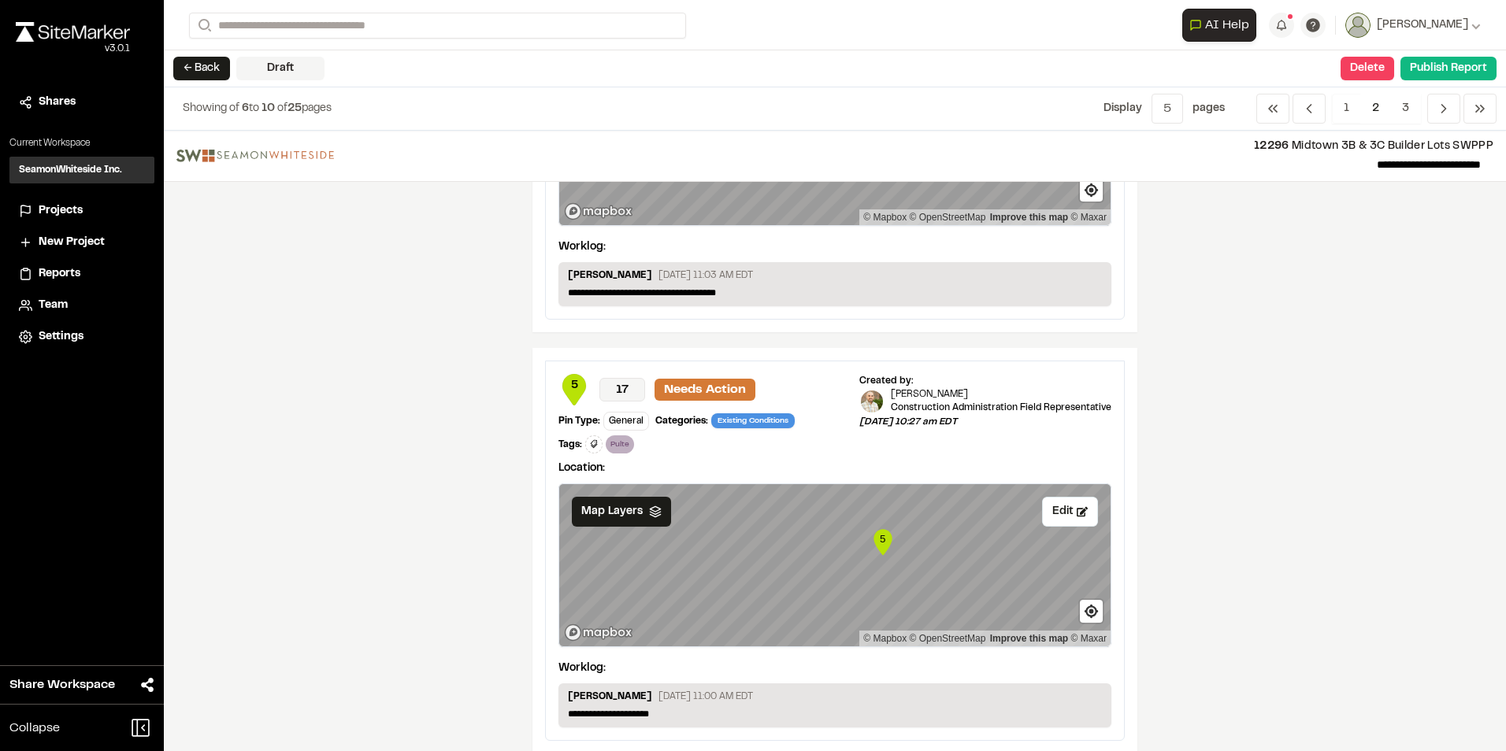
scroll to position [1850, 0]
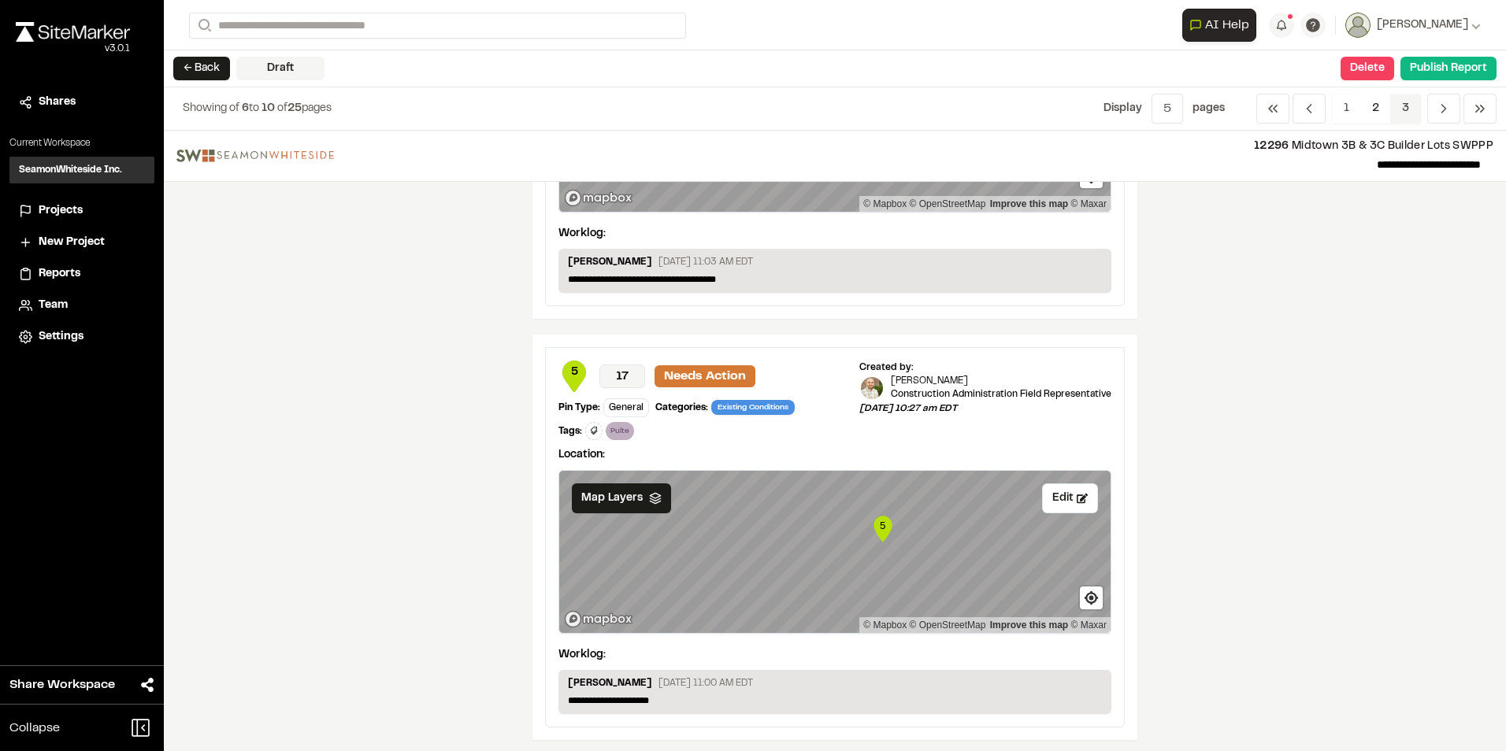
click at [743, 111] on span "3" at bounding box center [1405, 109] width 31 height 30
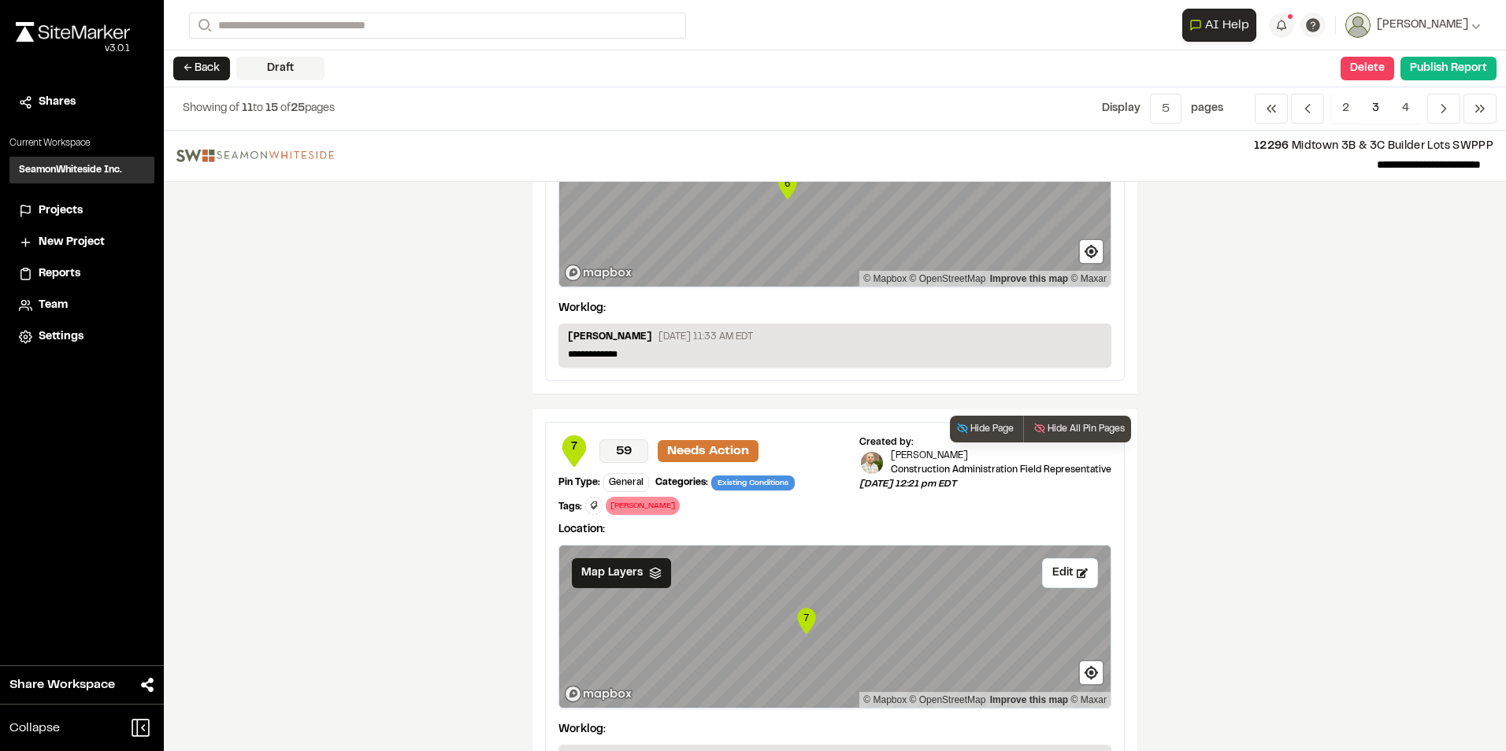
scroll to position [0, 0]
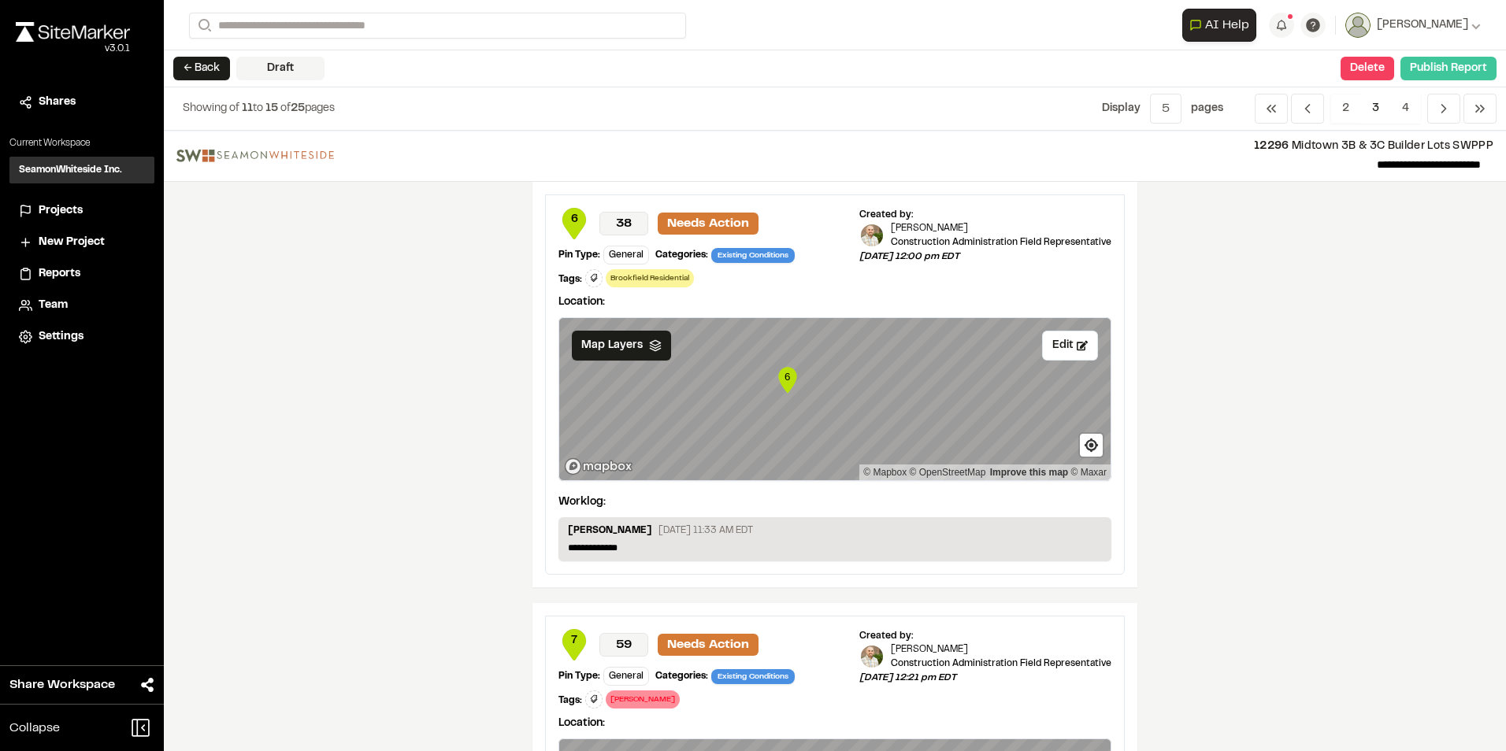
click at [743, 60] on button "Publish Report" at bounding box center [1448, 69] width 96 height 24
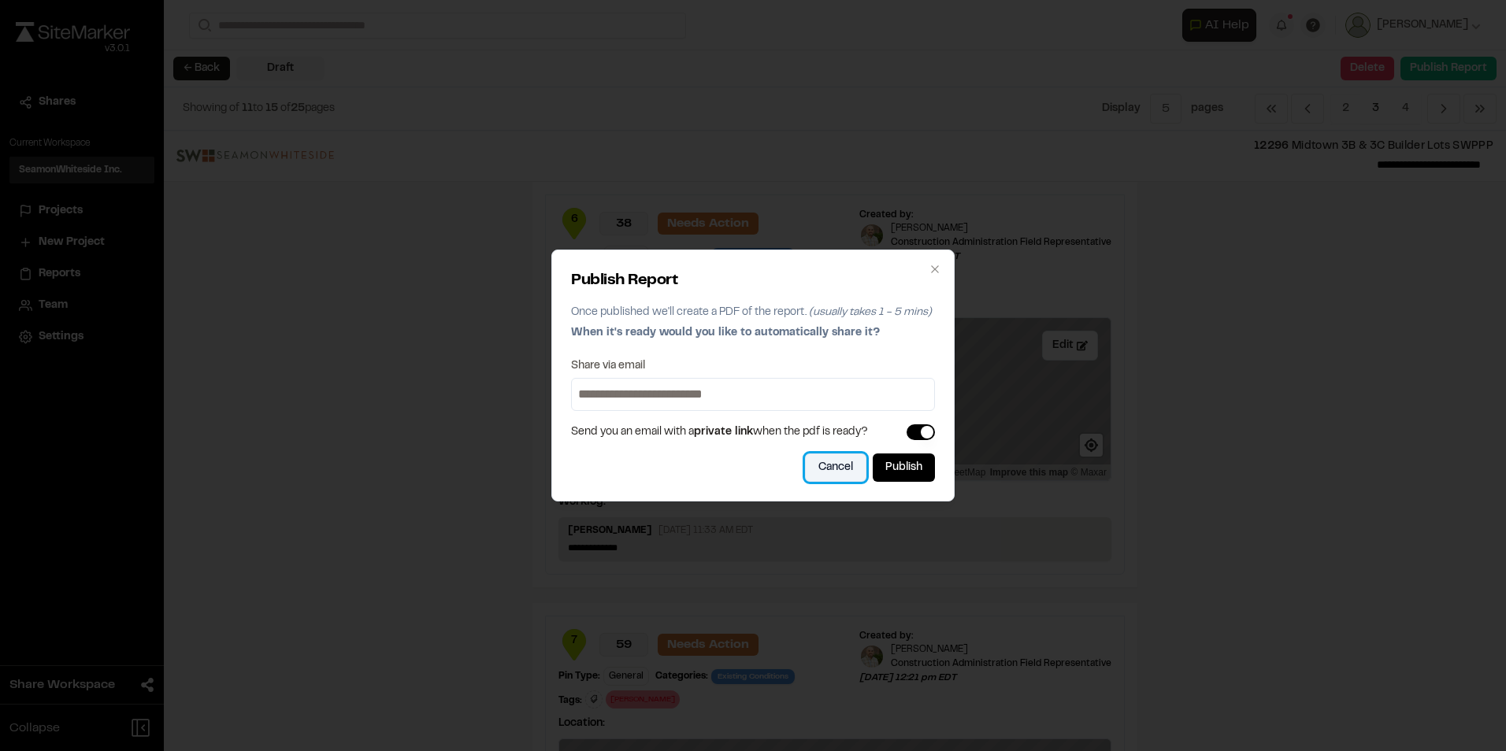
click at [743, 339] on button "Cancel" at bounding box center [835, 468] width 61 height 28
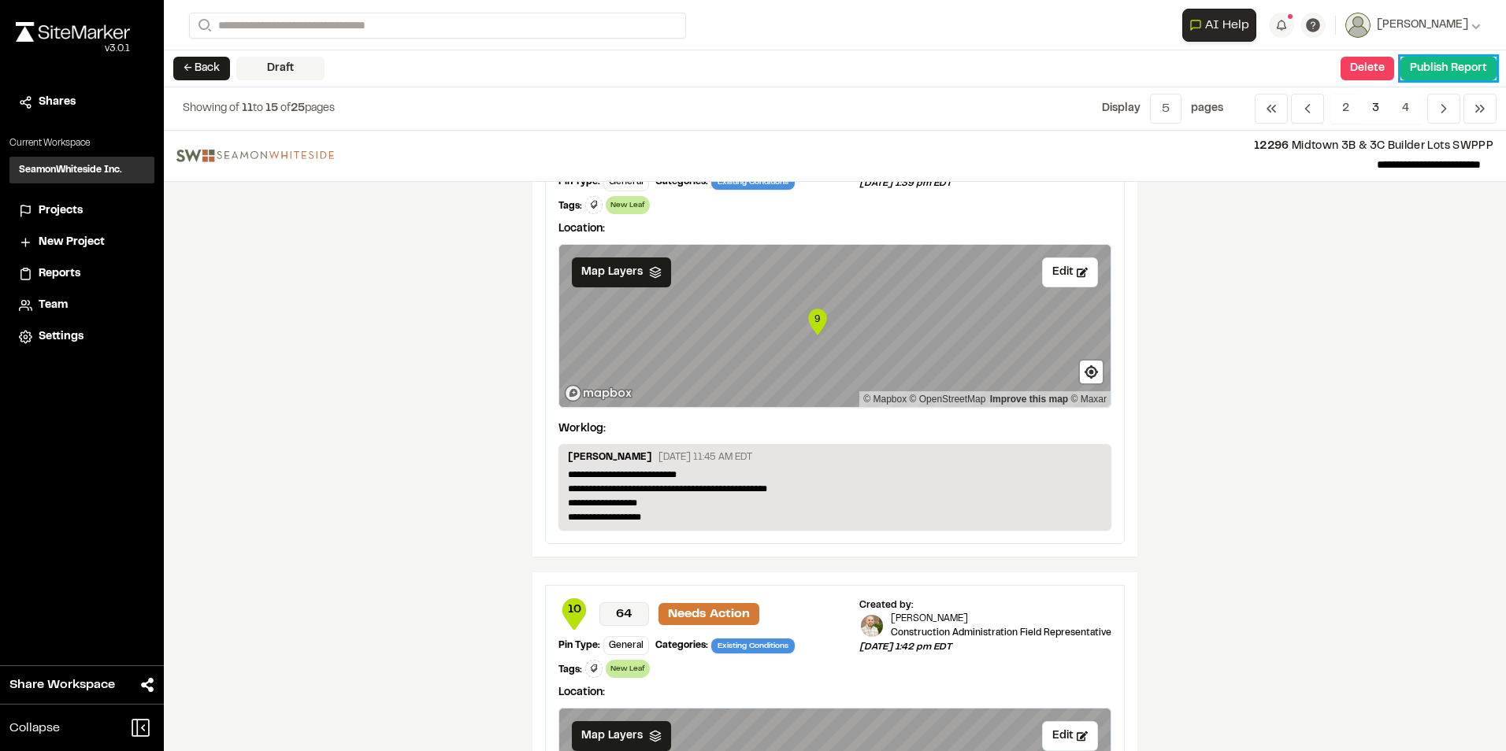
scroll to position [1622, 0]
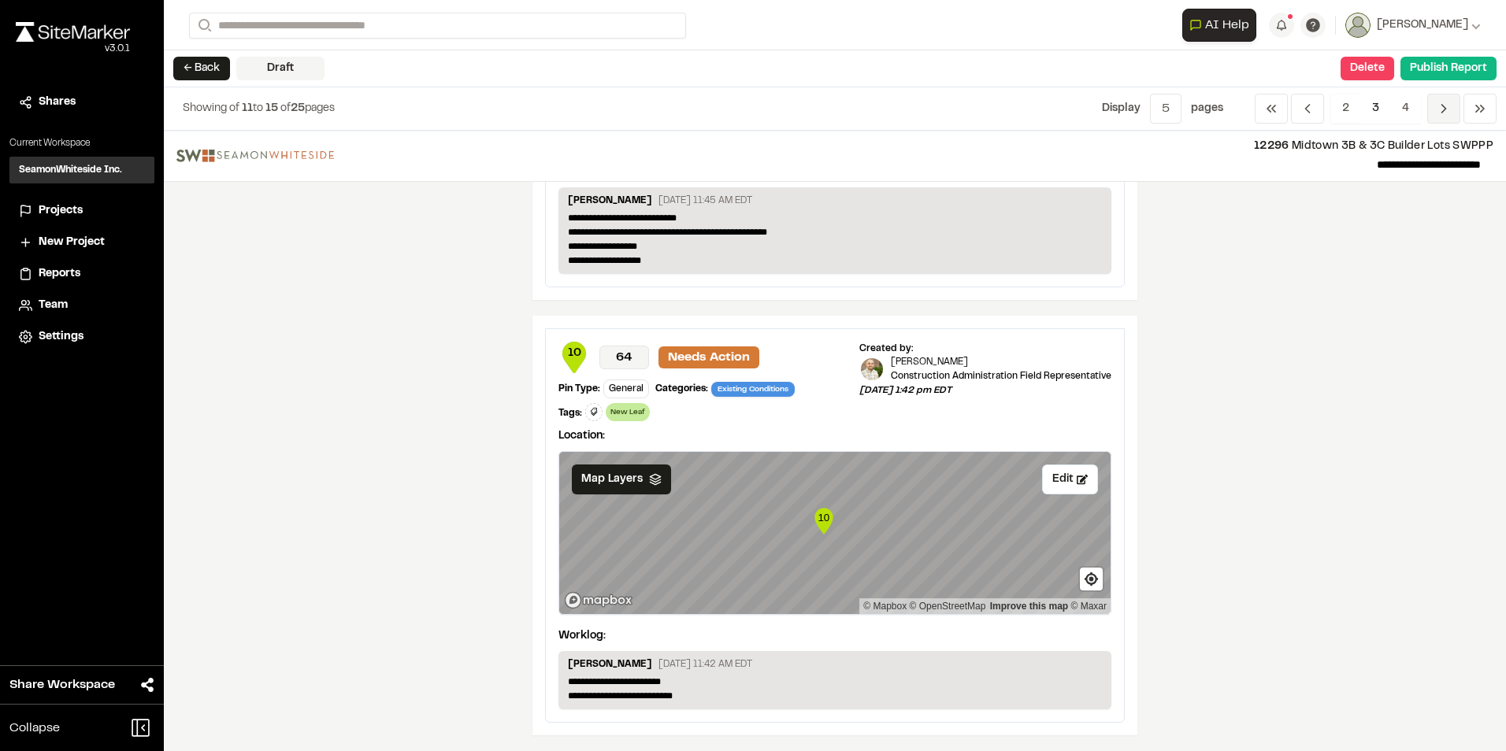
click at [743, 102] on icon "Navigation" at bounding box center [1444, 109] width 16 height 16
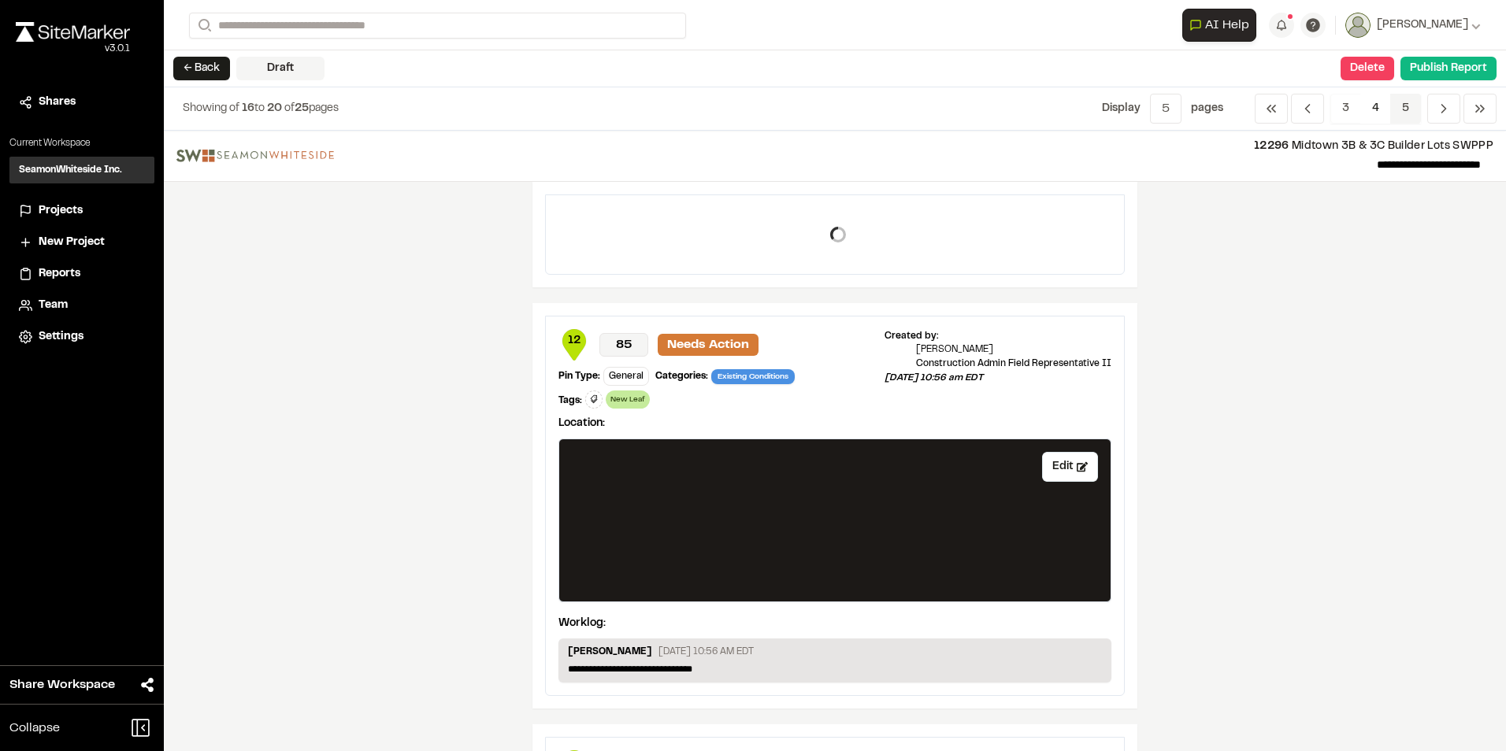
click at [743, 105] on span "5" at bounding box center [1405, 109] width 31 height 30
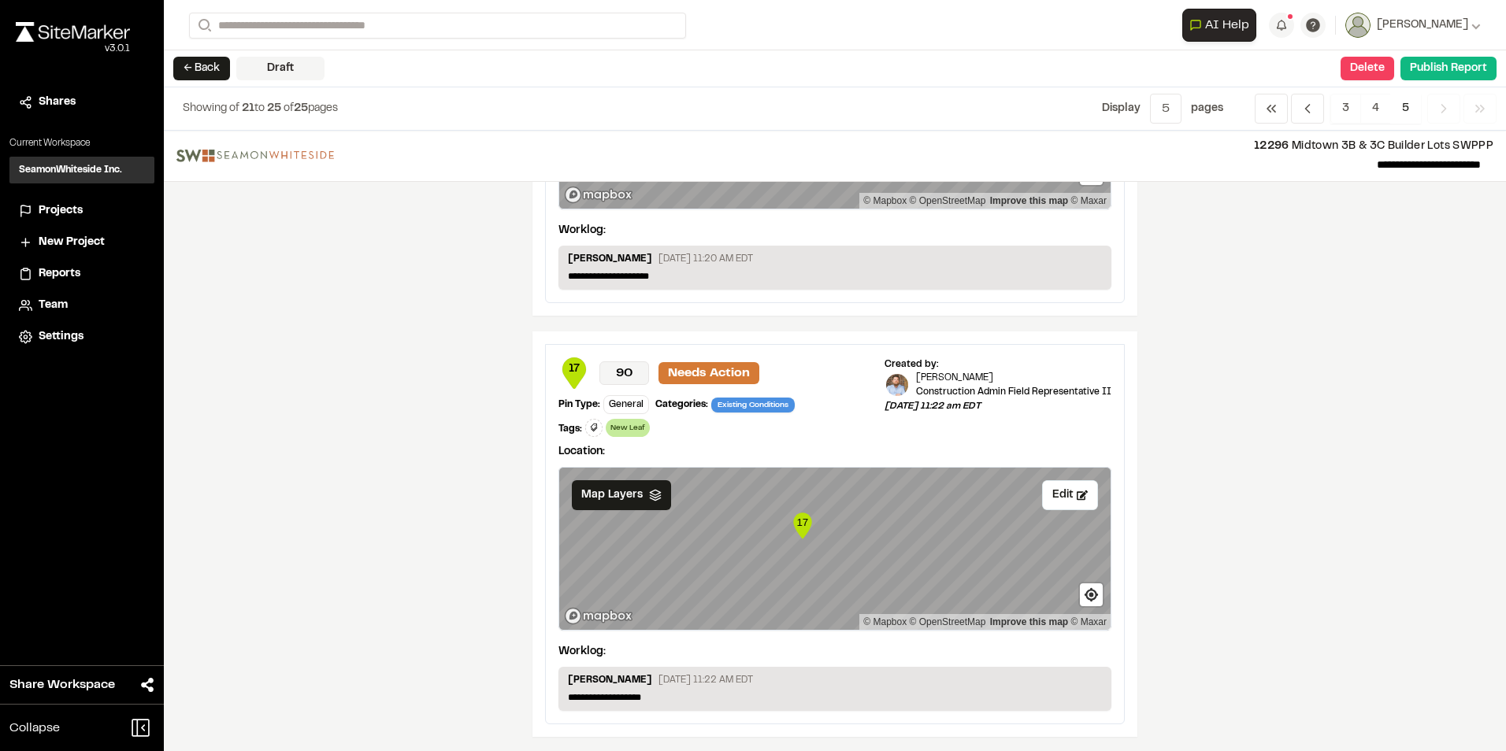
scroll to position [213, 0]
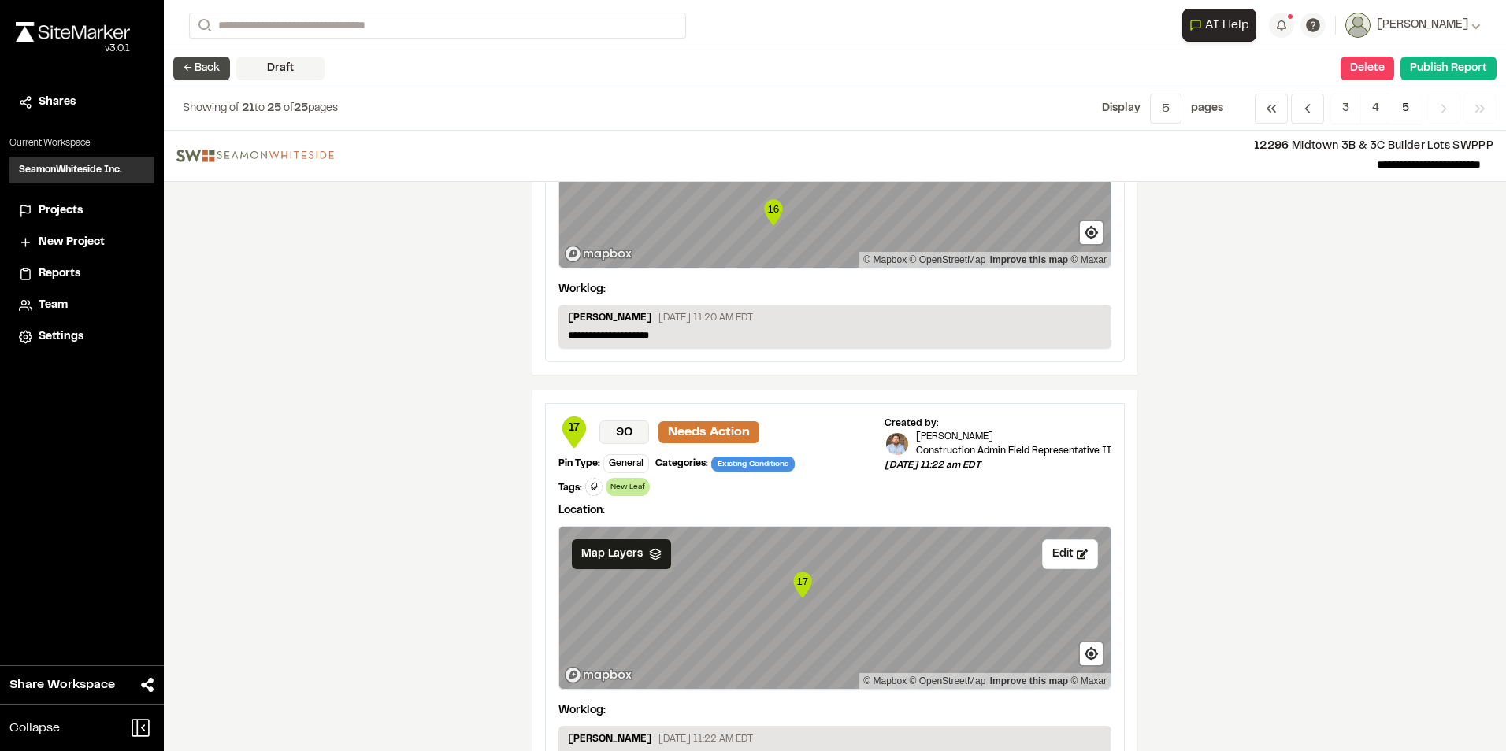
click at [199, 63] on button "← Back" at bounding box center [201, 69] width 57 height 24
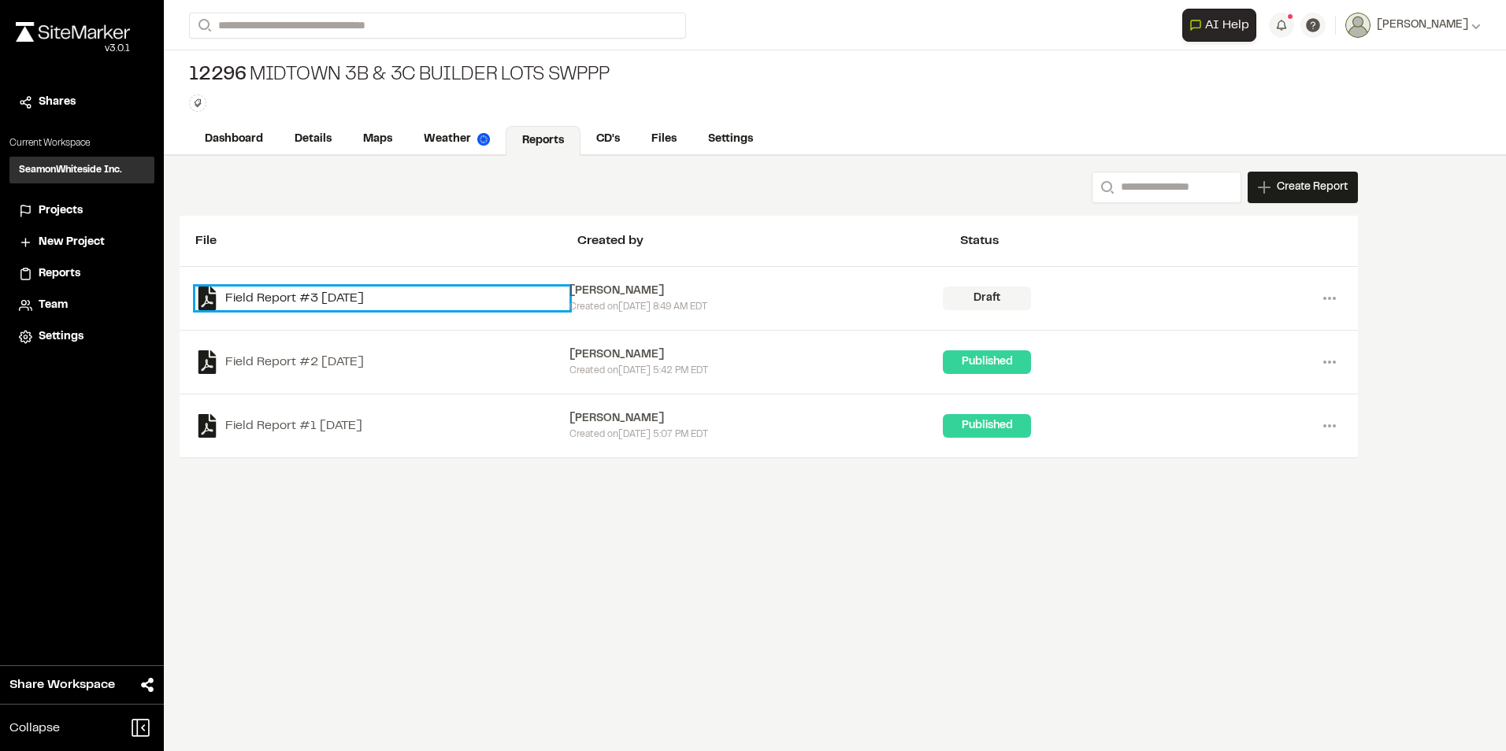
click at [313, 296] on link "Field Report #3 [DATE]" at bounding box center [382, 299] width 374 height 24
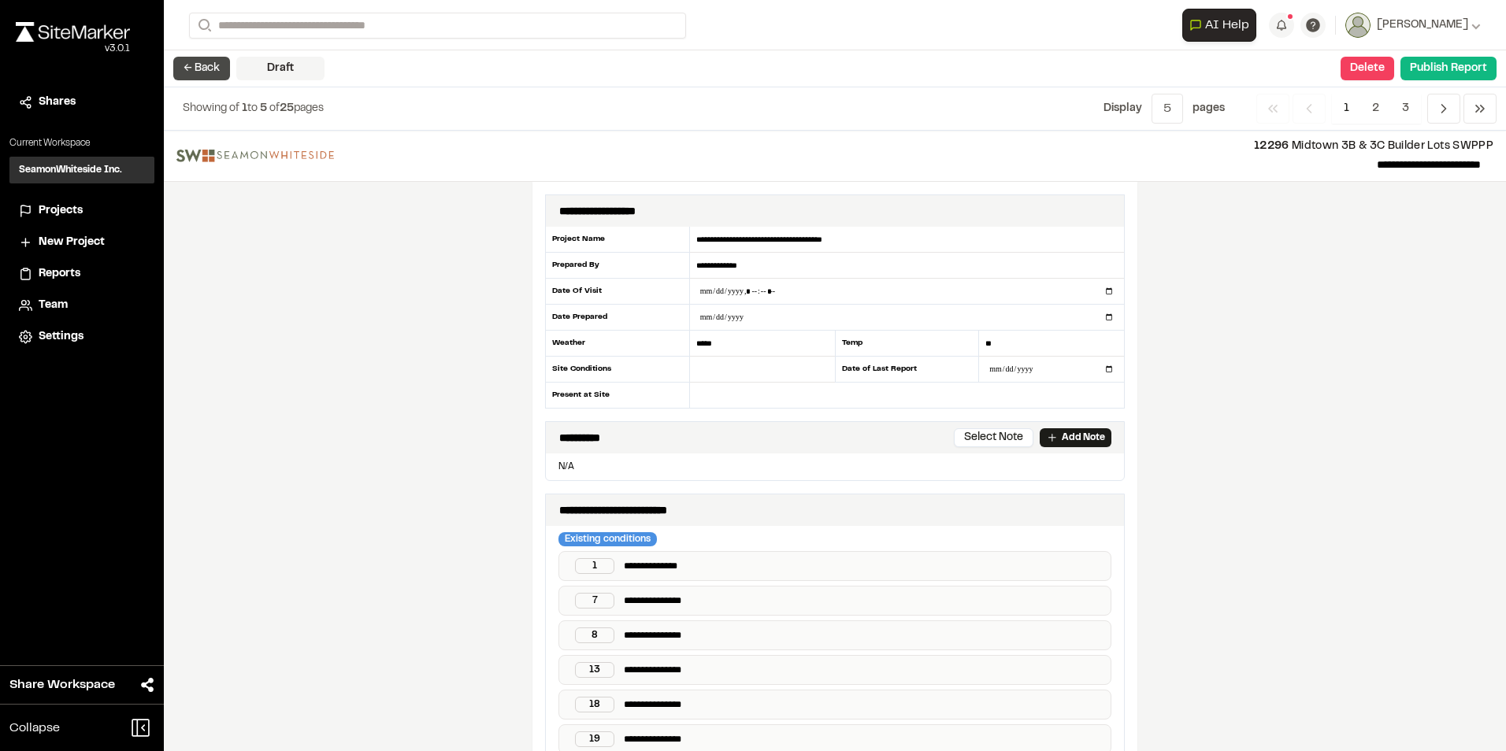
click at [201, 61] on button "← Back" at bounding box center [201, 69] width 57 height 24
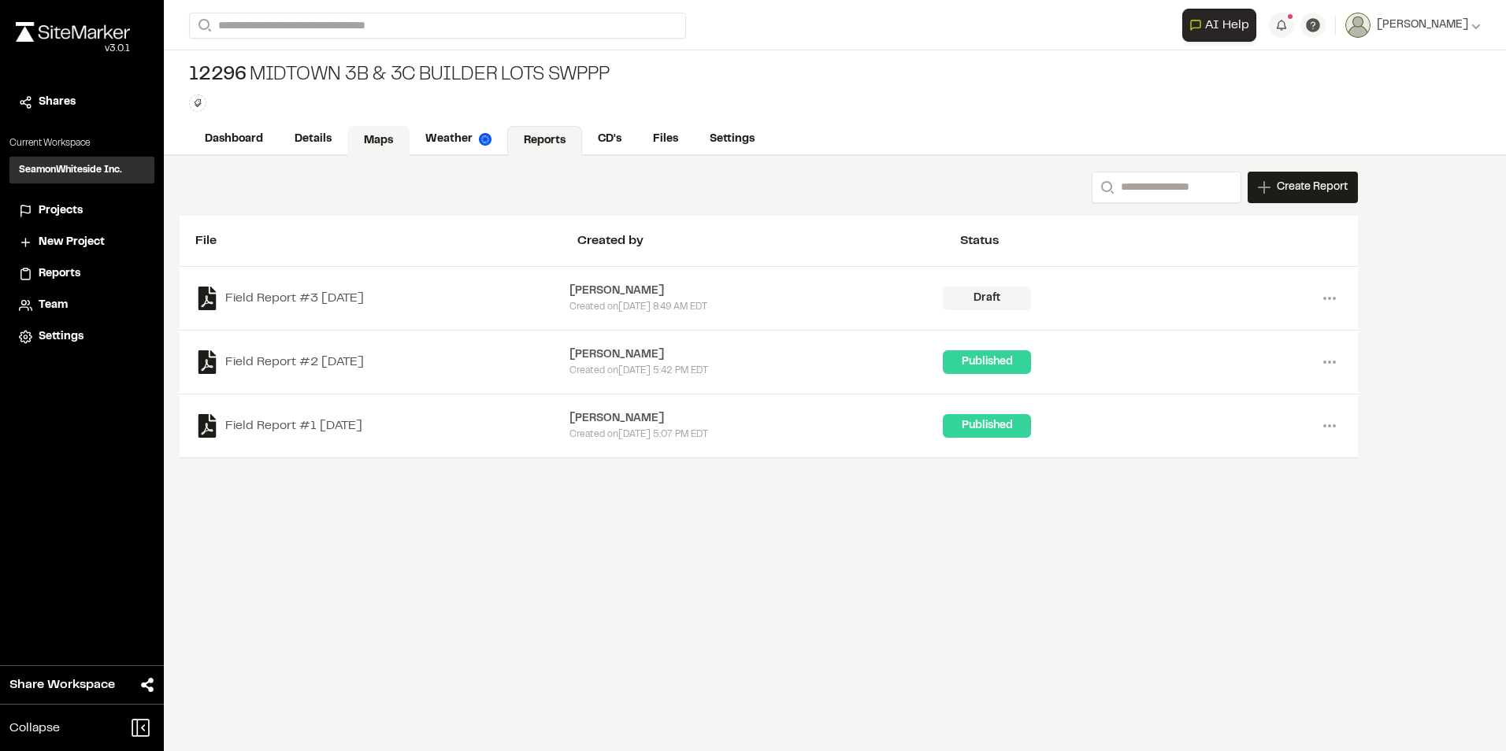
click at [393, 133] on link "Maps" at bounding box center [378, 141] width 62 height 30
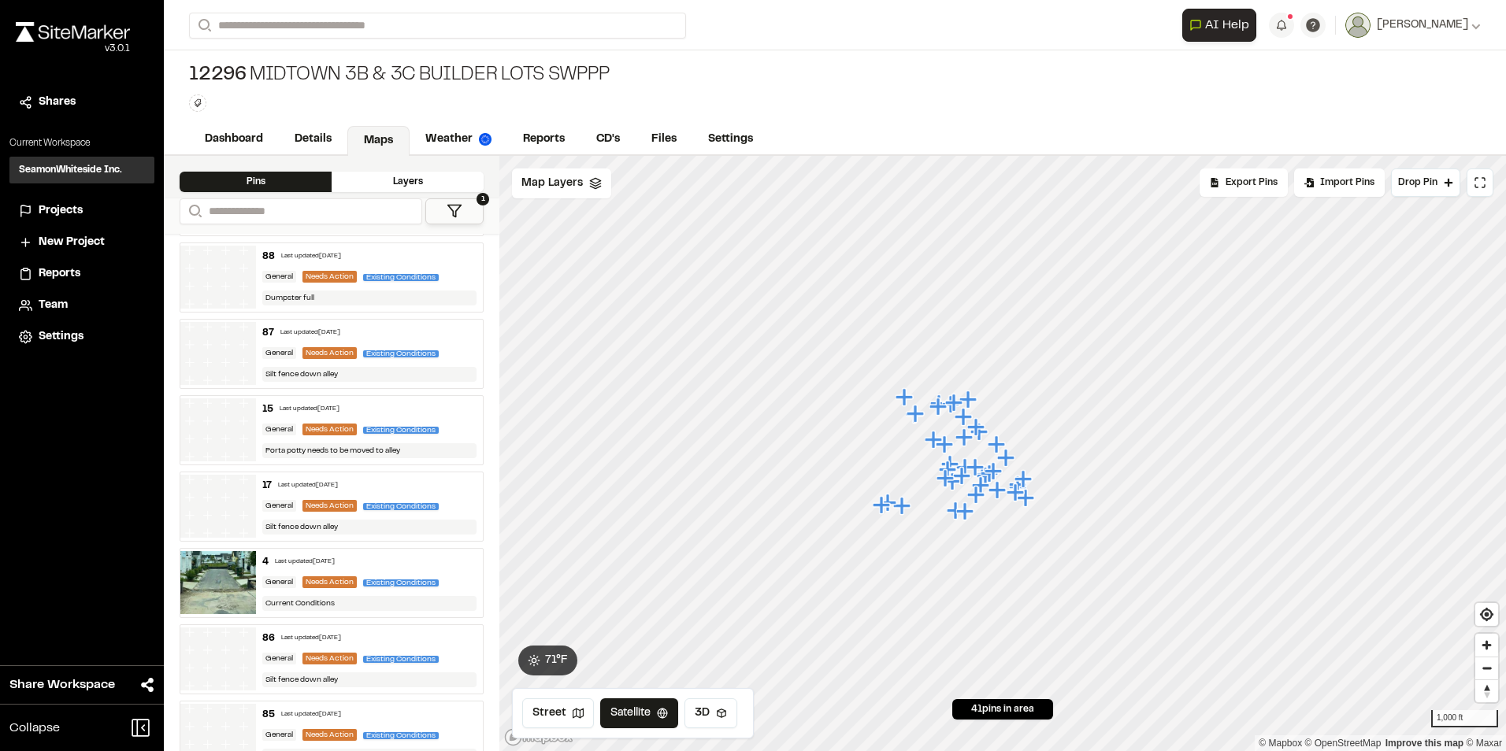
scroll to position [787, 0]
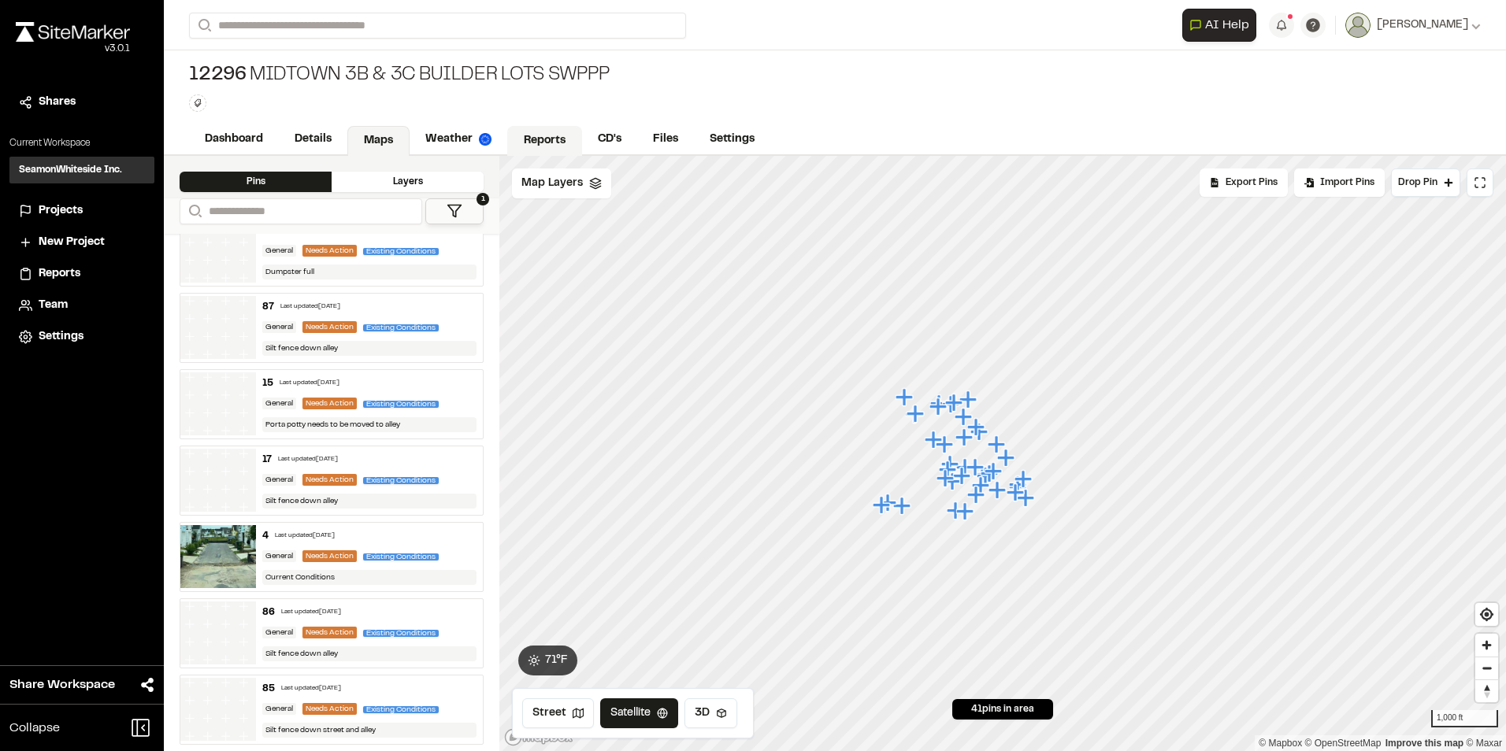
click at [538, 134] on link "Reports" at bounding box center [544, 141] width 75 height 30
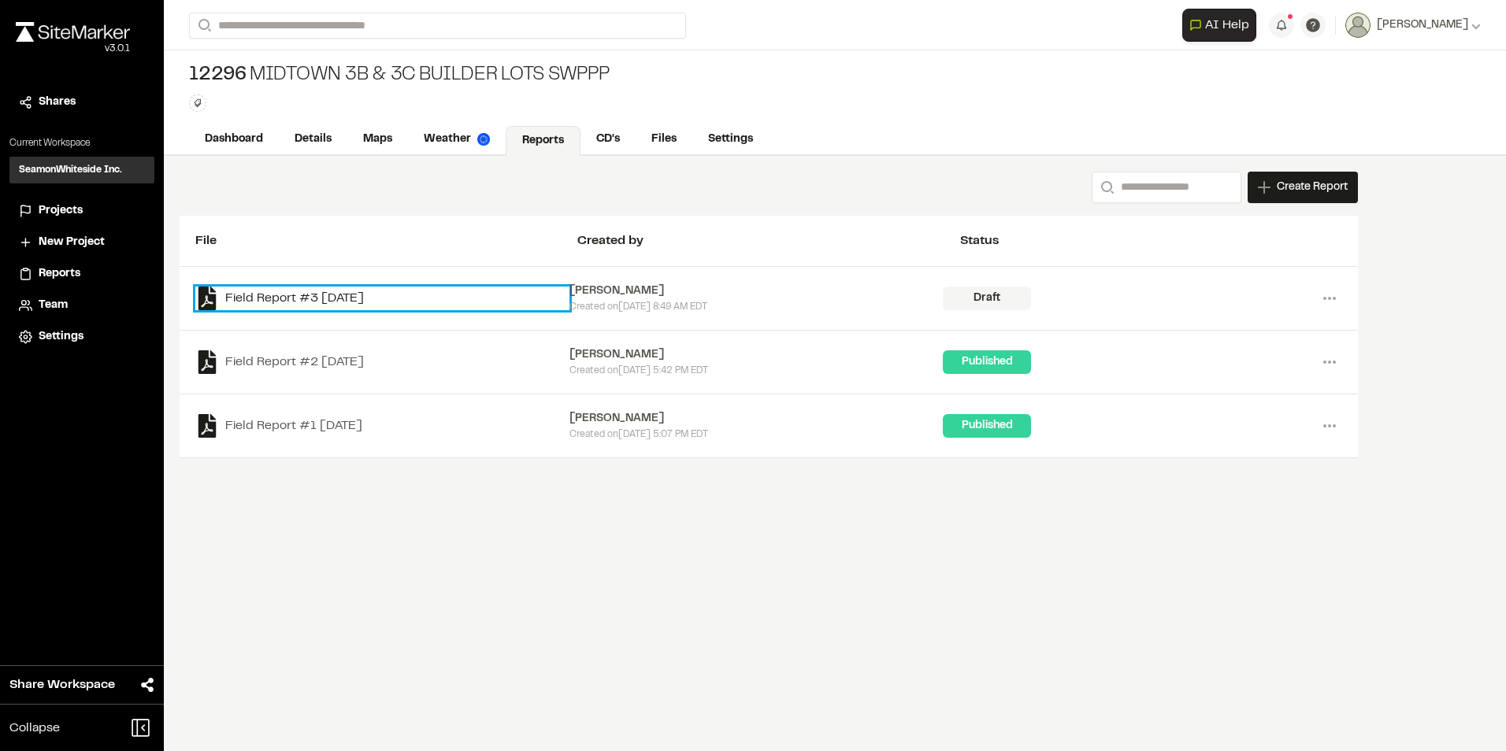
click at [278, 304] on link "Field Report #3 [DATE]" at bounding box center [382, 299] width 374 height 24
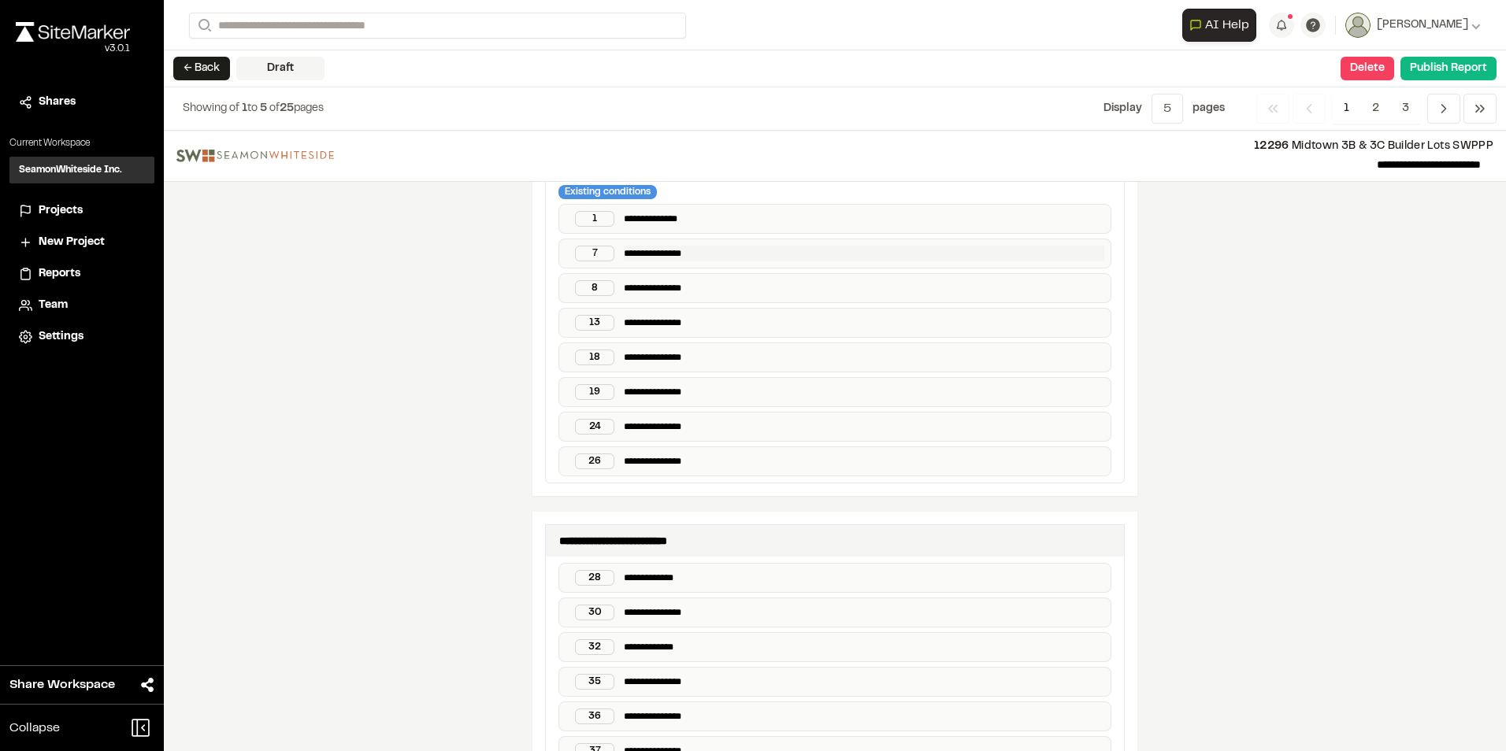
scroll to position [312, 0]
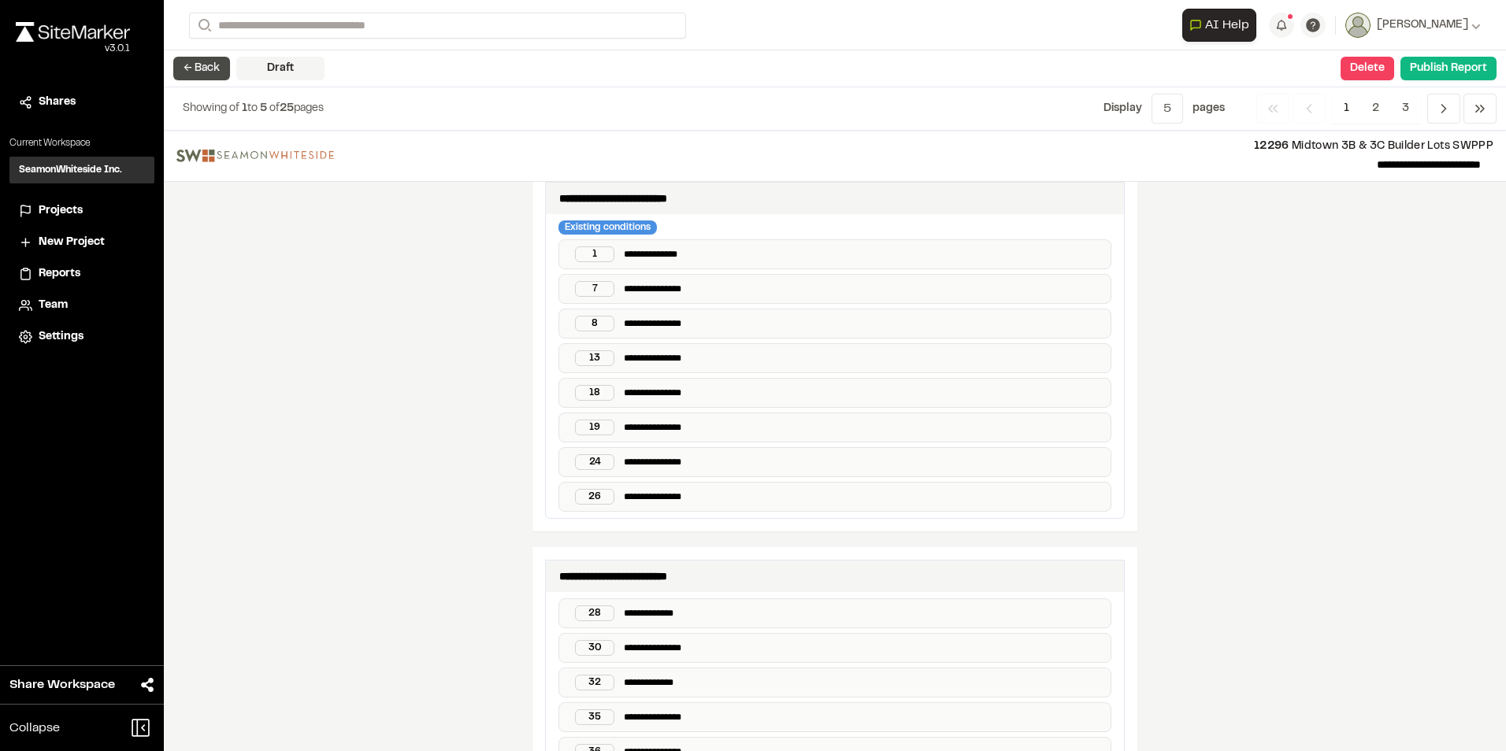
click at [194, 72] on button "← Back" at bounding box center [201, 69] width 57 height 24
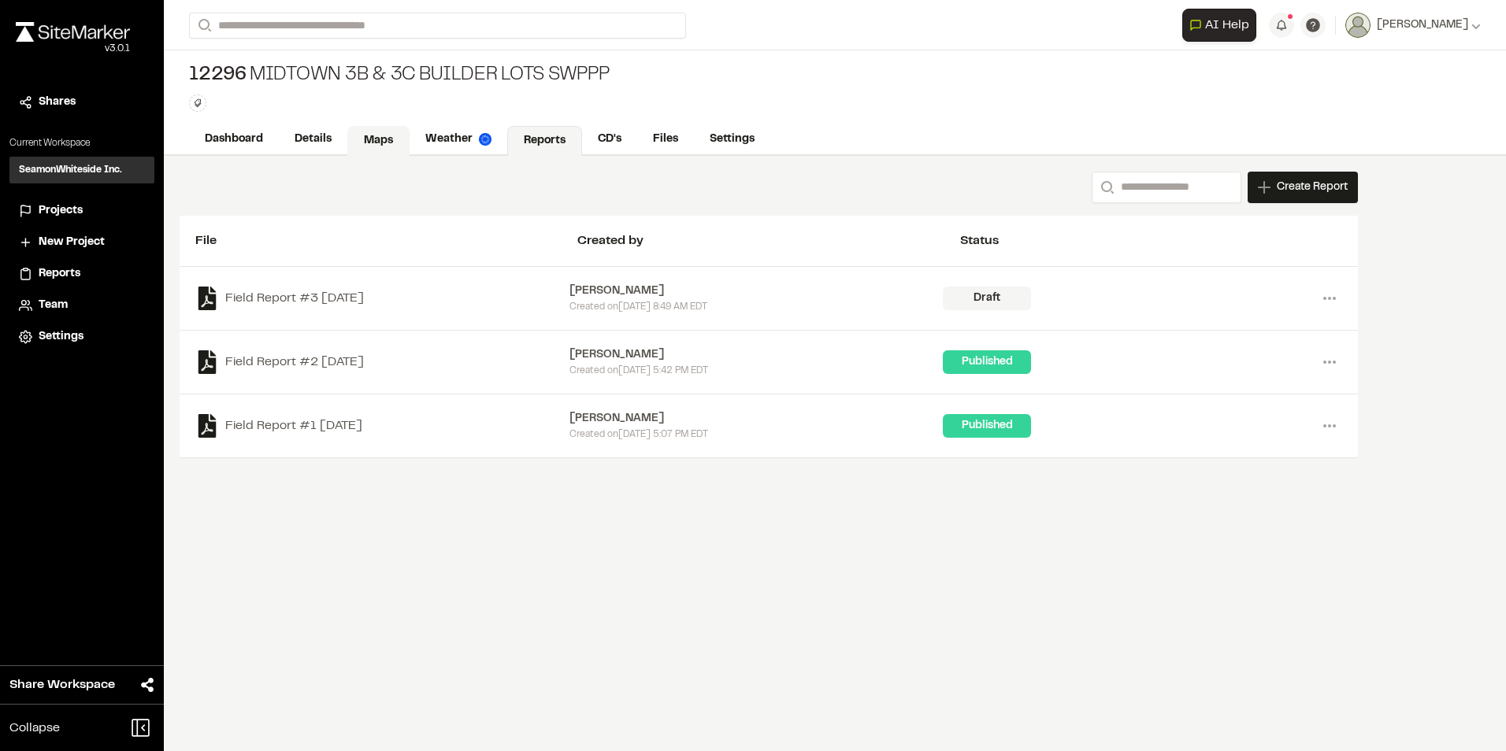
click at [380, 136] on link "Maps" at bounding box center [378, 141] width 62 height 30
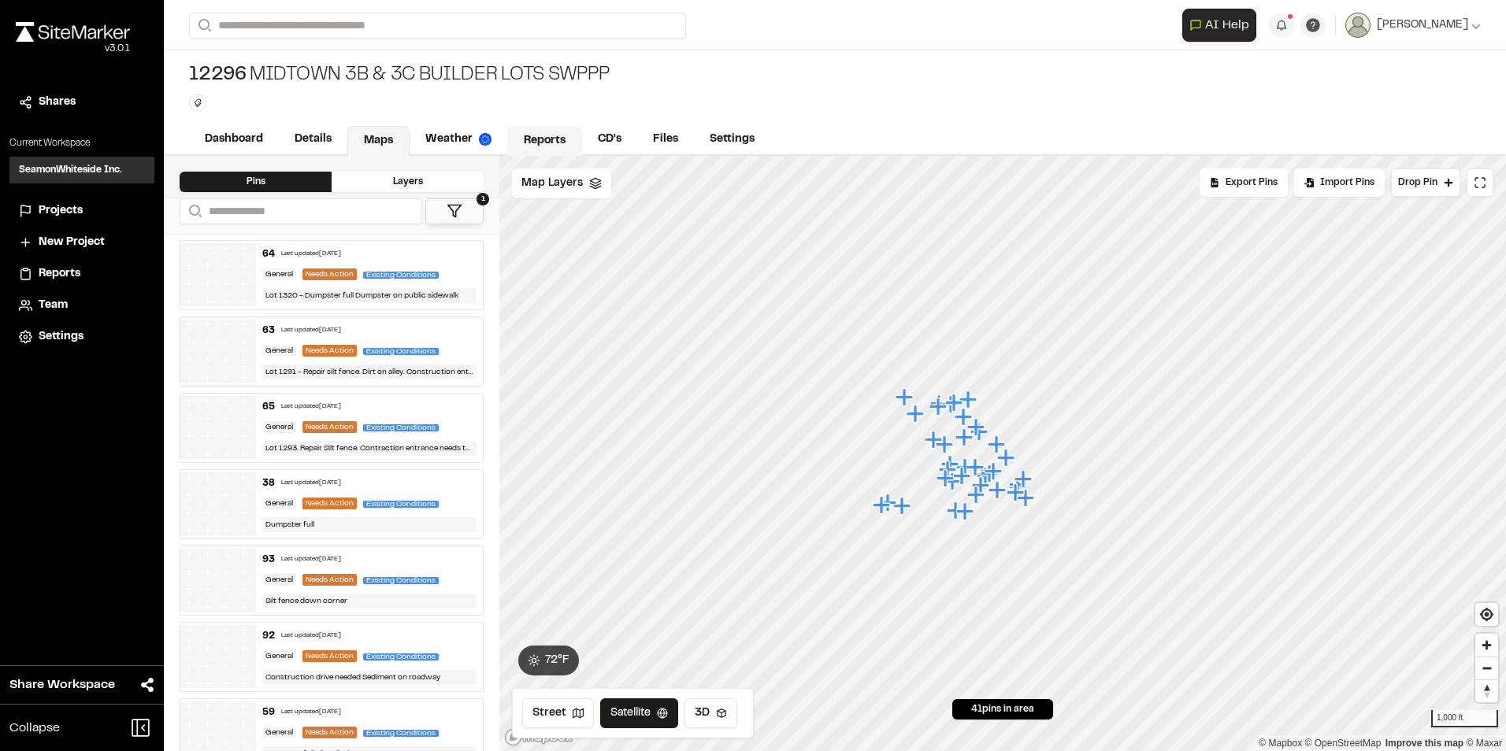
click at [540, 151] on link "Reports" at bounding box center [544, 141] width 75 height 30
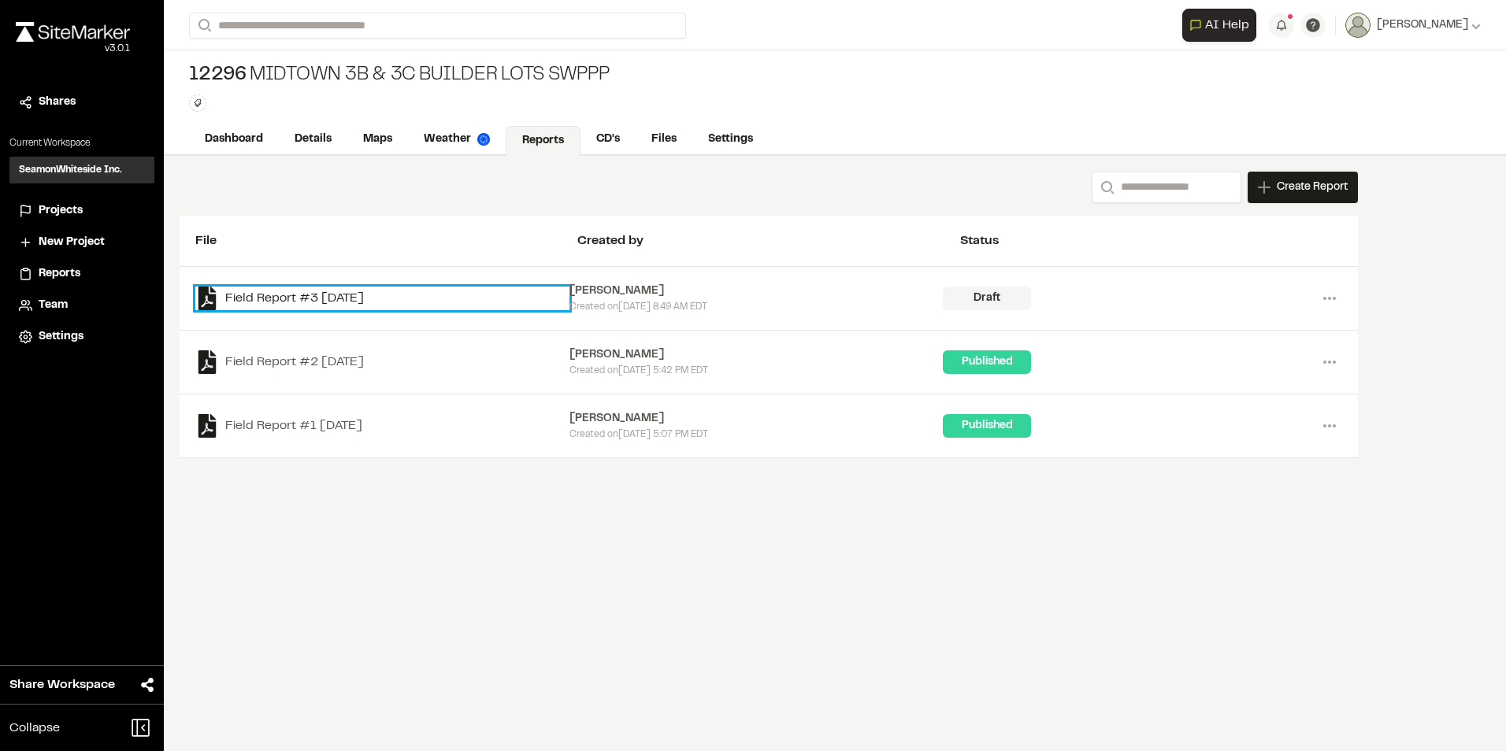
click at [329, 300] on link "Field Report #3 [DATE]" at bounding box center [382, 299] width 374 height 24
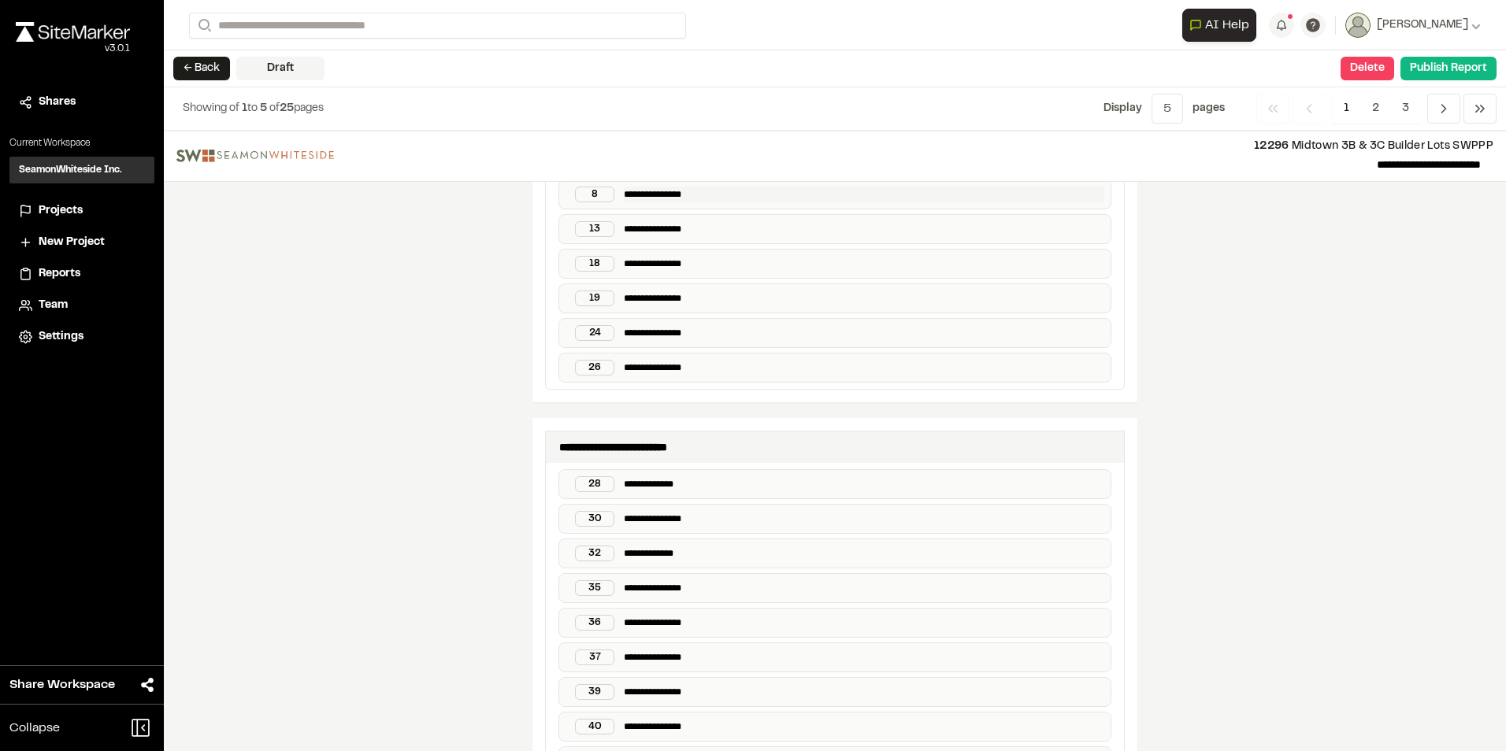
scroll to position [391, 0]
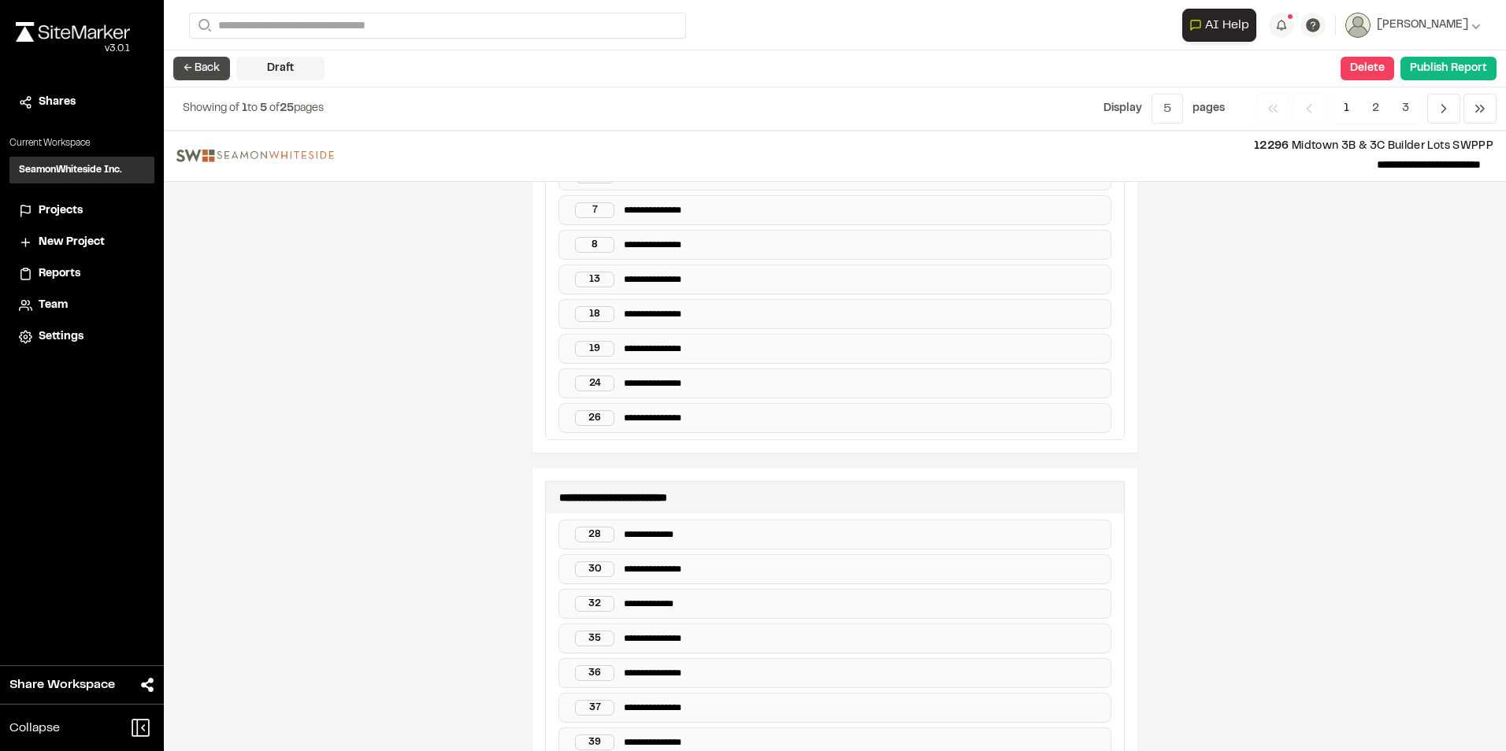
click at [195, 73] on button "← Back" at bounding box center [201, 69] width 57 height 24
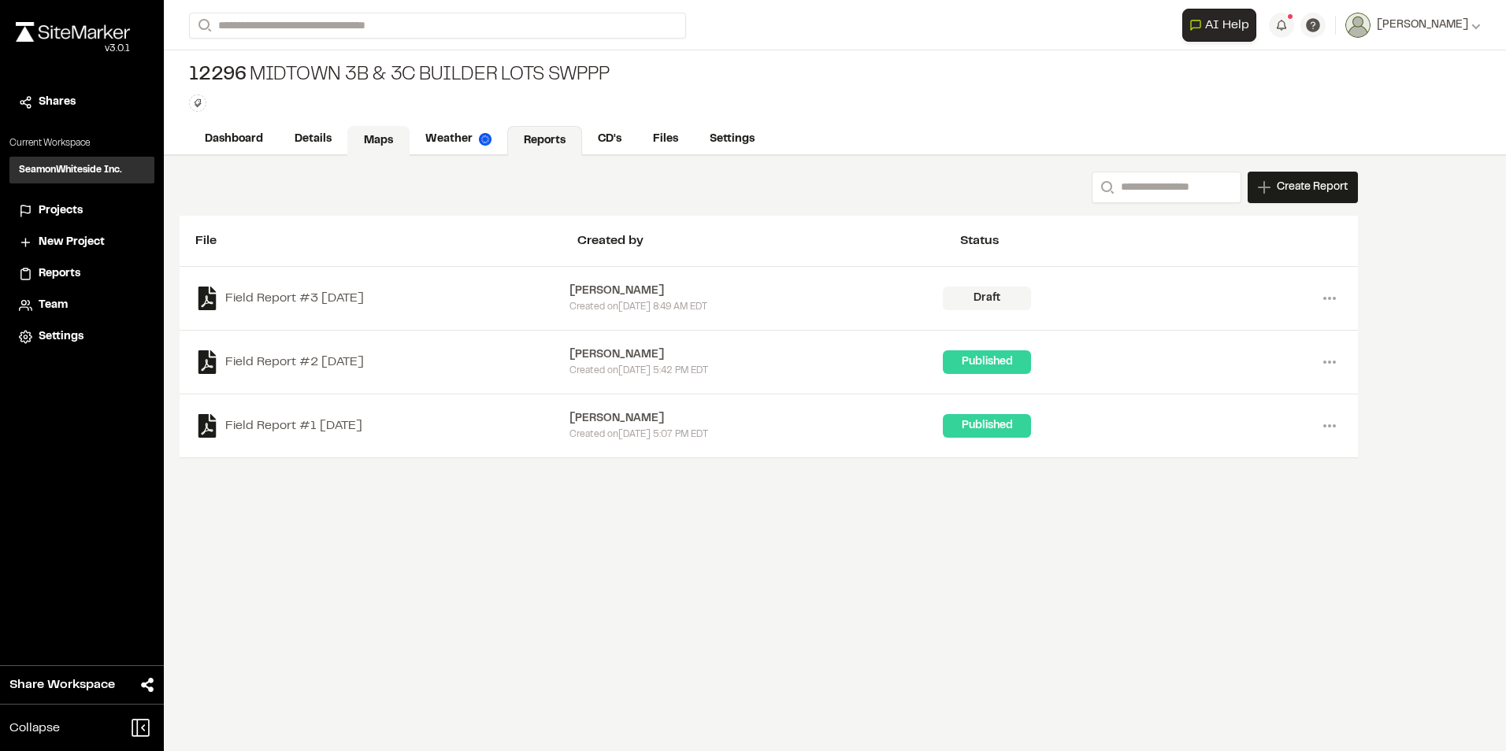
click at [365, 136] on link "Maps" at bounding box center [378, 141] width 62 height 30
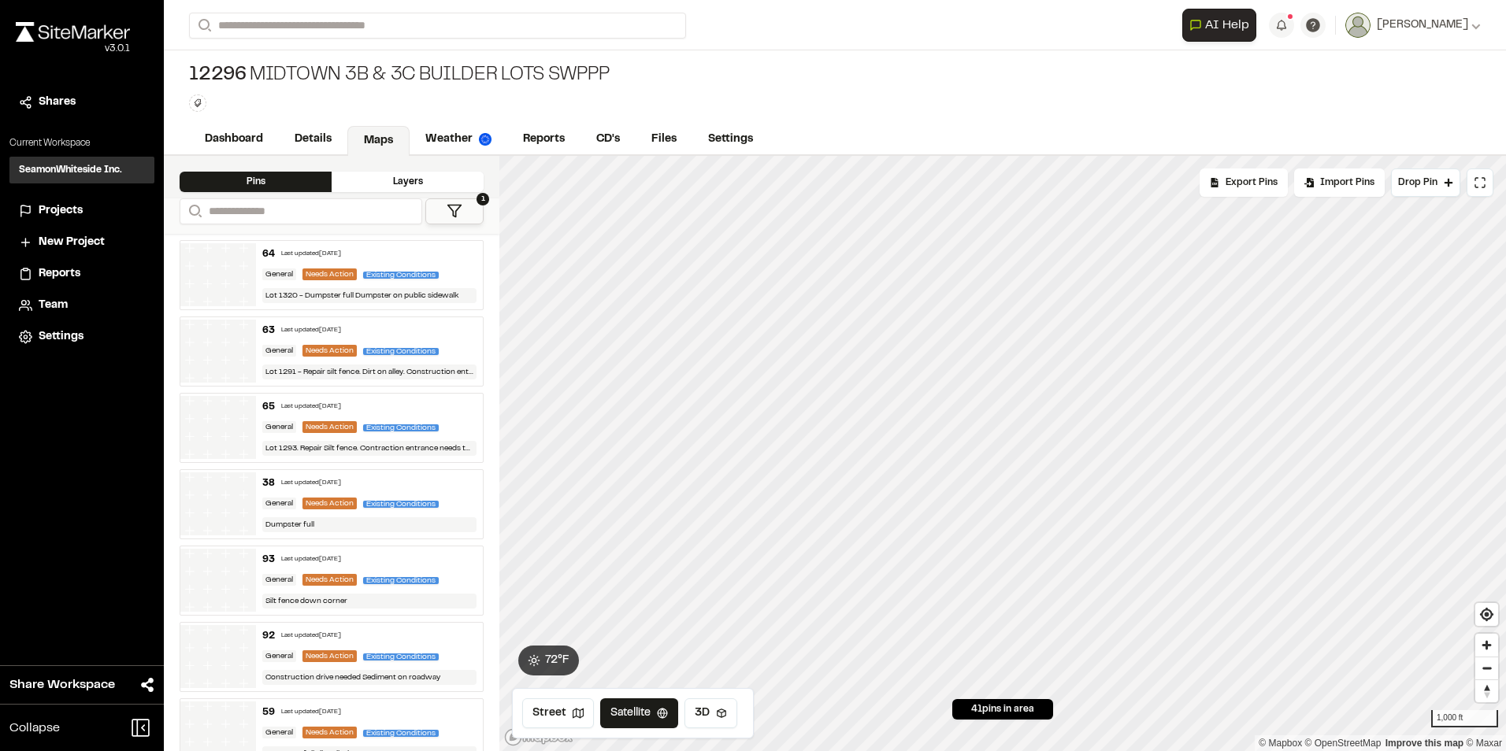
click at [458, 203] on icon at bounding box center [455, 211] width 16 height 16
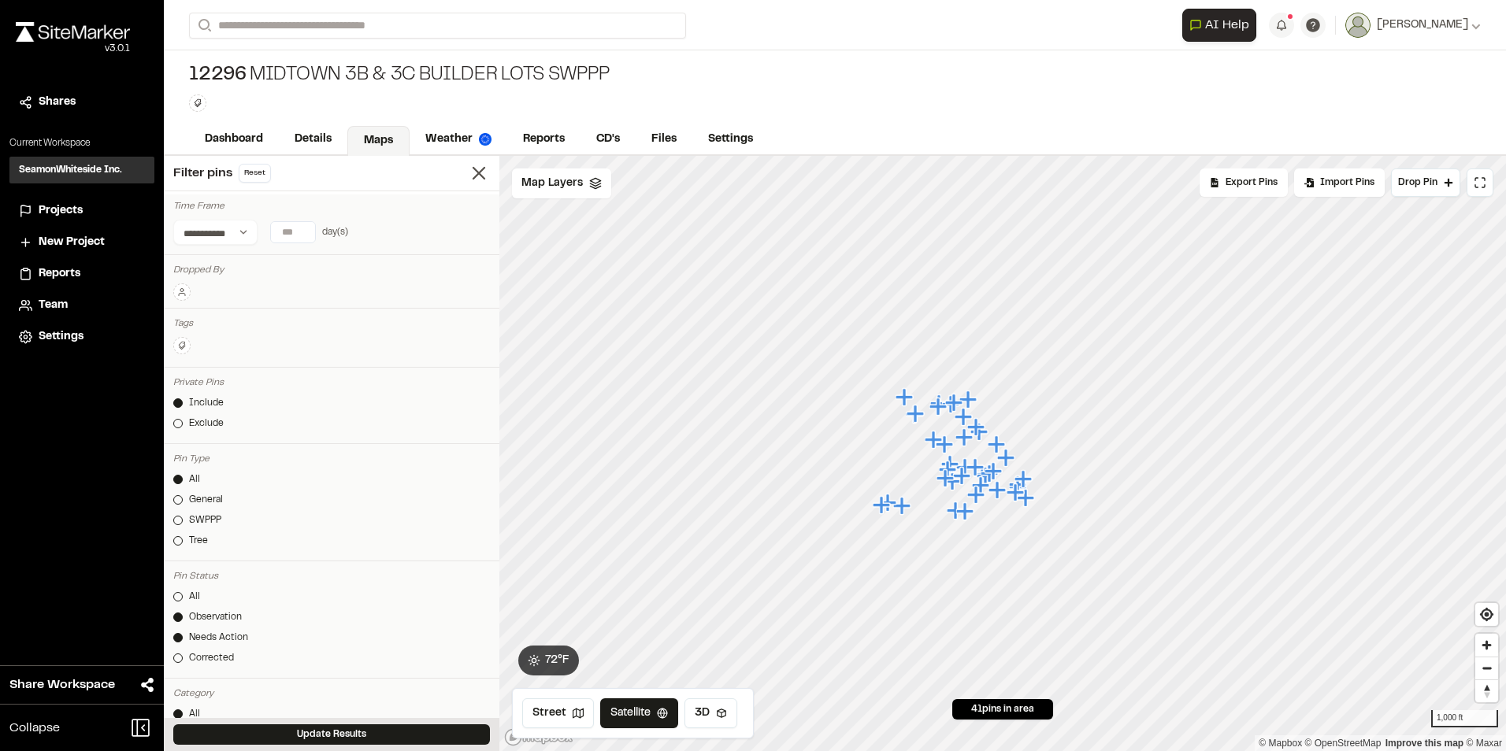
click at [172, 339] on div "Pin Status All Observation Needs Action Corrected" at bounding box center [331, 622] width 335 height 114
click at [176, 339] on div at bounding box center [177, 658] width 9 height 9
click at [336, 339] on button "Update Results" at bounding box center [331, 734] width 317 height 20
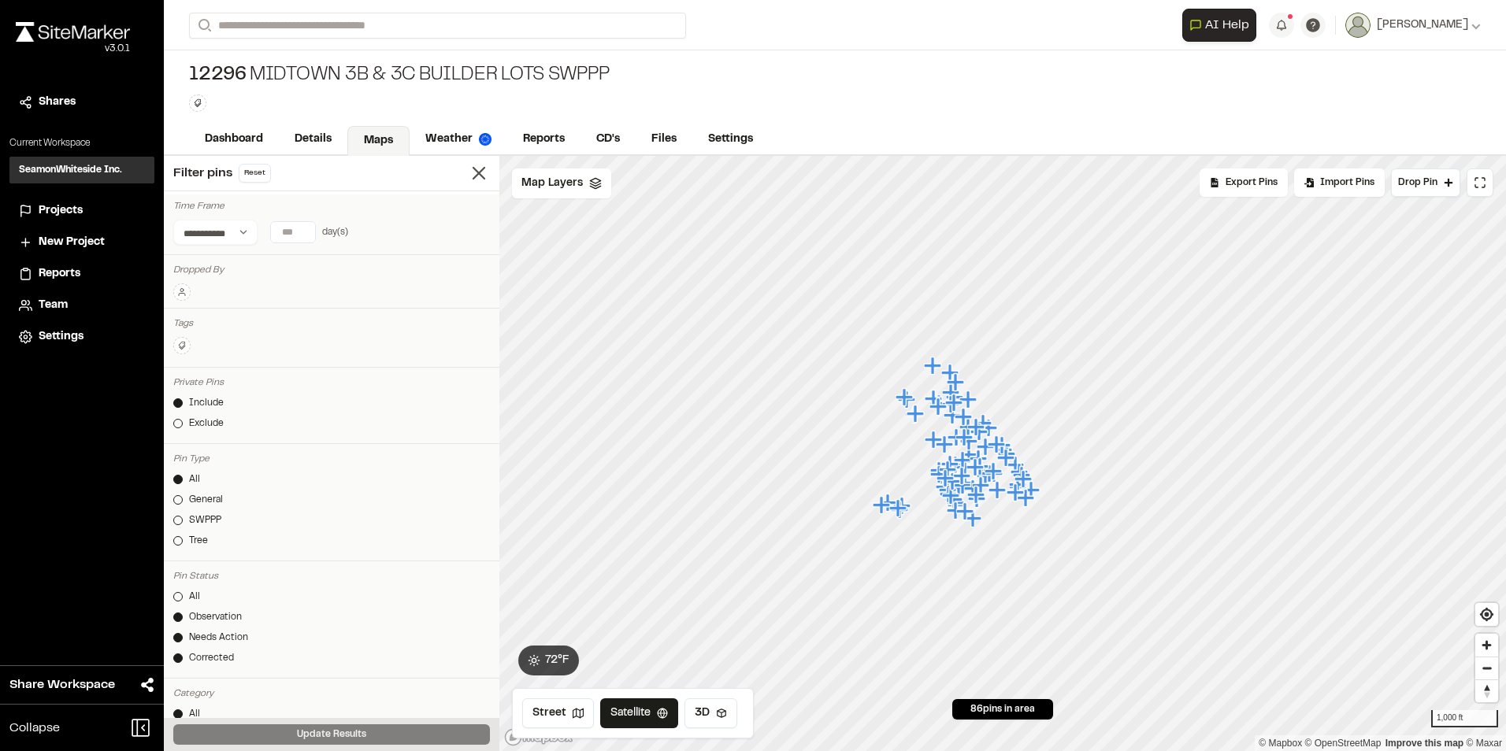
click at [174, 339] on div at bounding box center [177, 658] width 9 height 9
click at [174, 339] on link "Observation" at bounding box center [331, 617] width 317 height 14
click at [178, 339] on div at bounding box center [177, 617] width 9 height 9
click at [360, 339] on button "Update Results" at bounding box center [331, 734] width 317 height 20
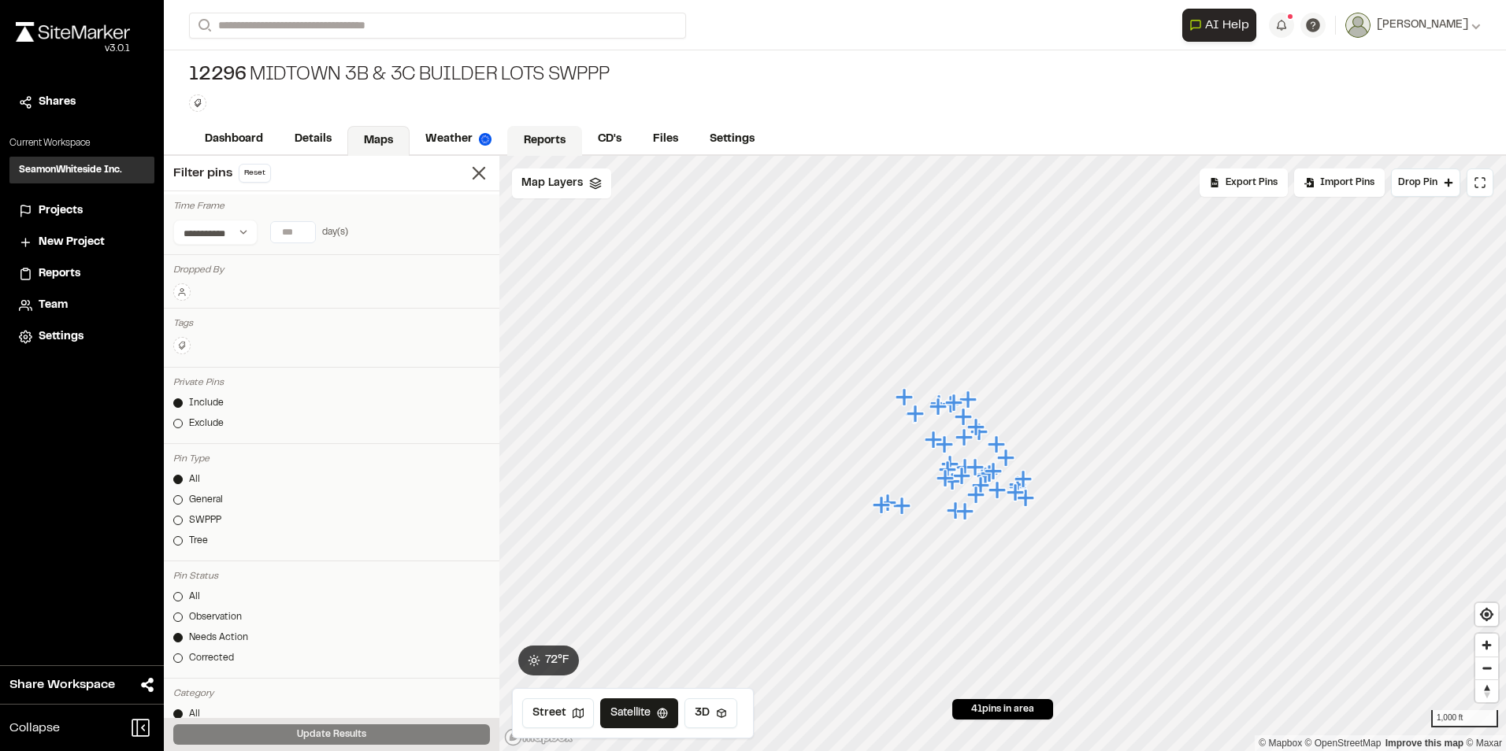
click at [551, 139] on link "Reports" at bounding box center [544, 141] width 75 height 30
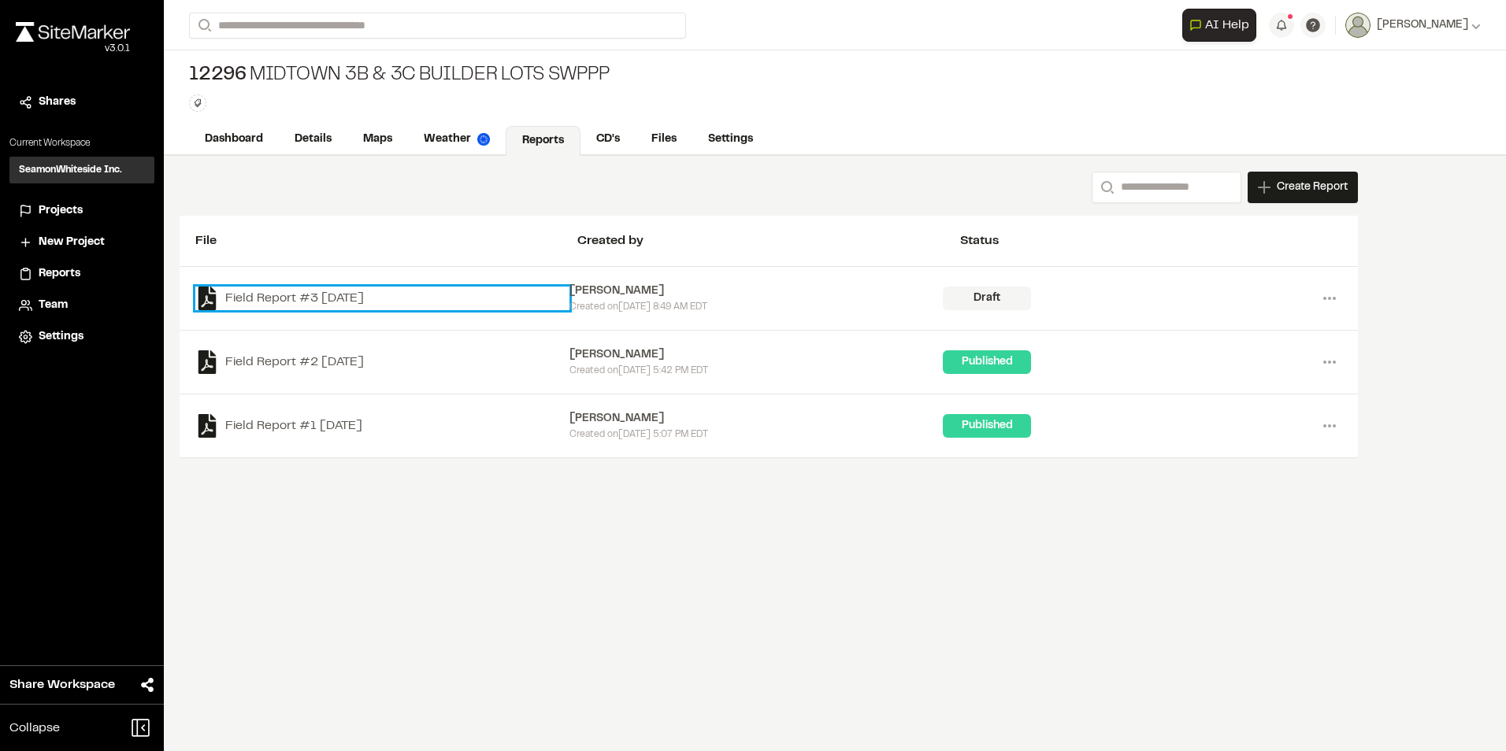
click at [298, 297] on link "Field Report #3 [DATE]" at bounding box center [382, 299] width 374 height 24
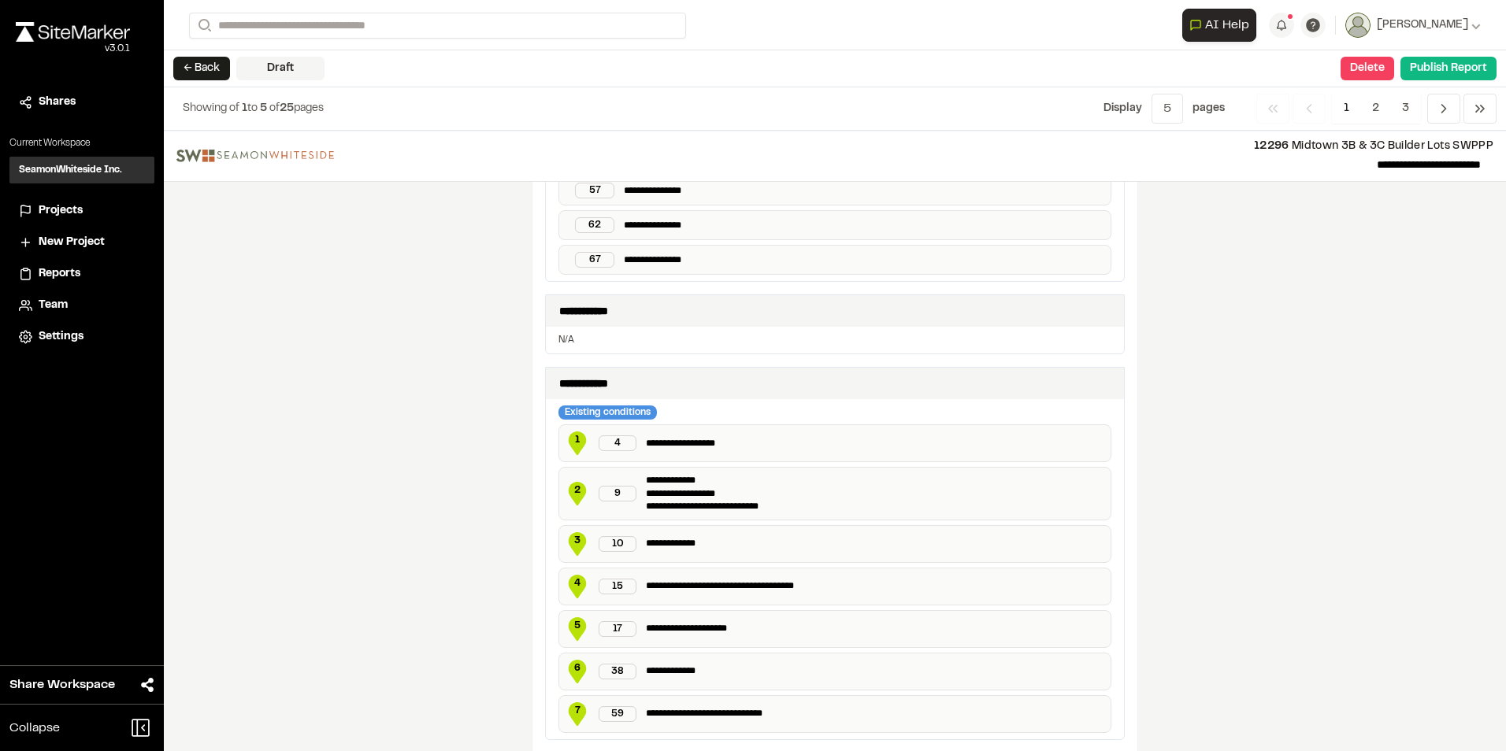
scroll to position [1260, 0]
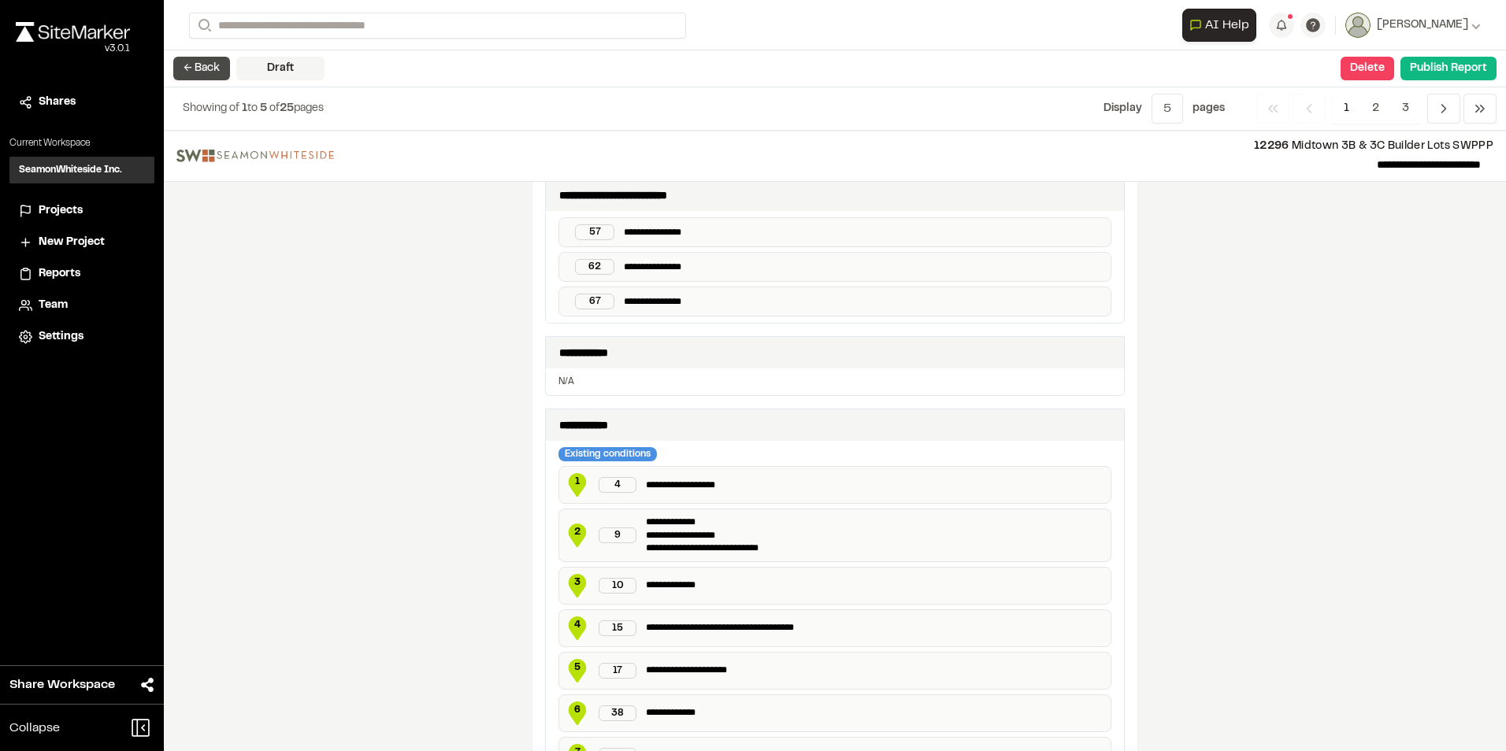
click at [213, 67] on button "← Back" at bounding box center [201, 69] width 57 height 24
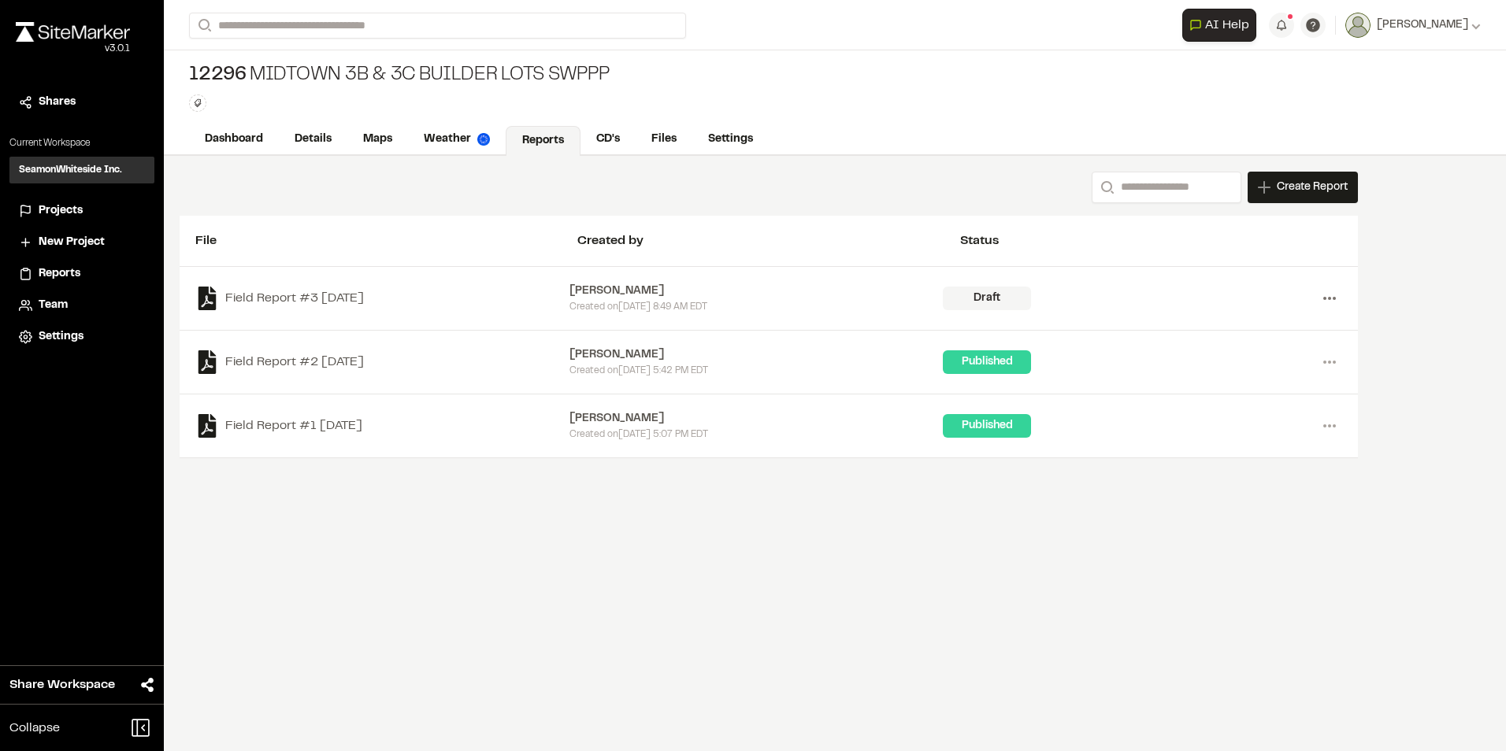
click at [743, 296] on icon at bounding box center [1329, 298] width 25 height 25
click at [743, 339] on link "Delete" at bounding box center [1272, 355] width 137 height 24
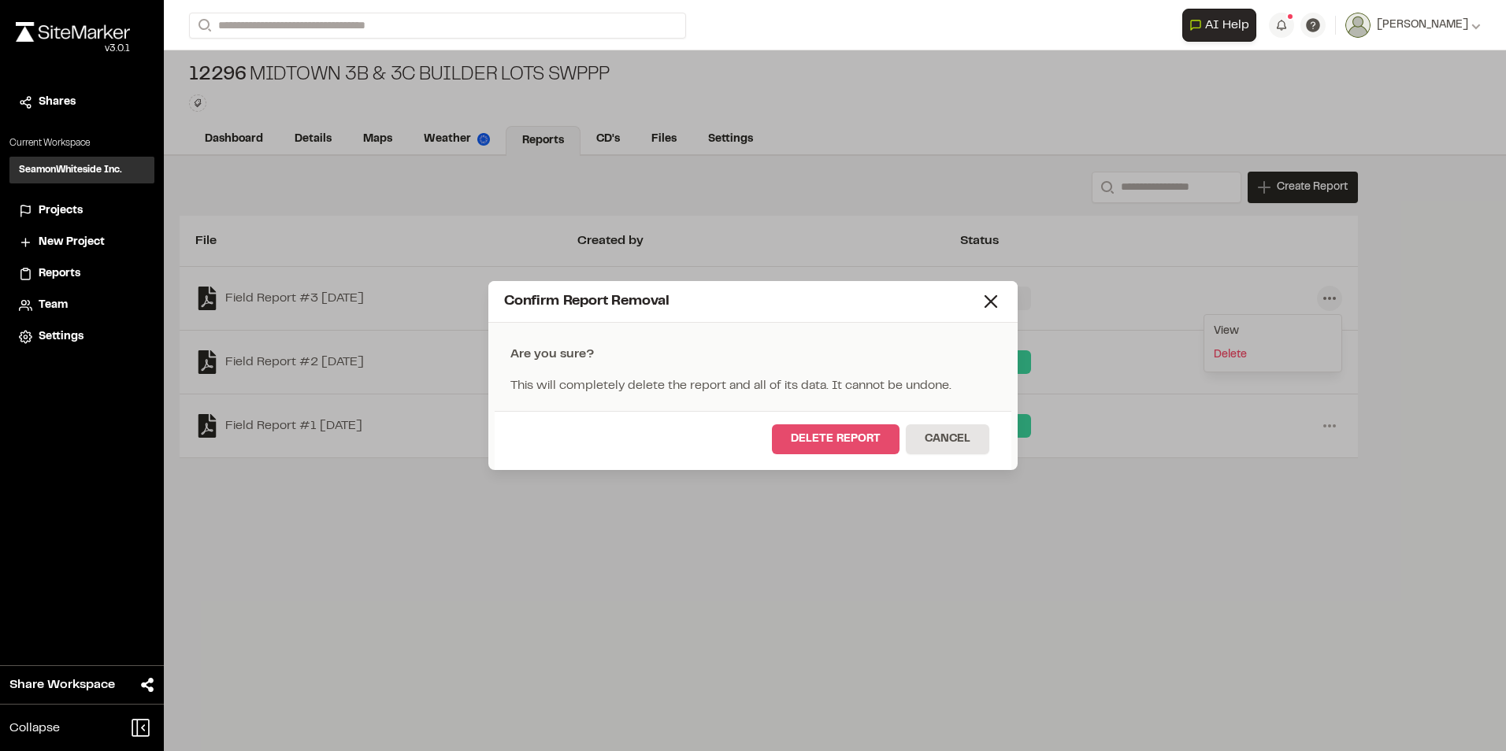
click at [743, 339] on button "Delete Report" at bounding box center [836, 439] width 128 height 30
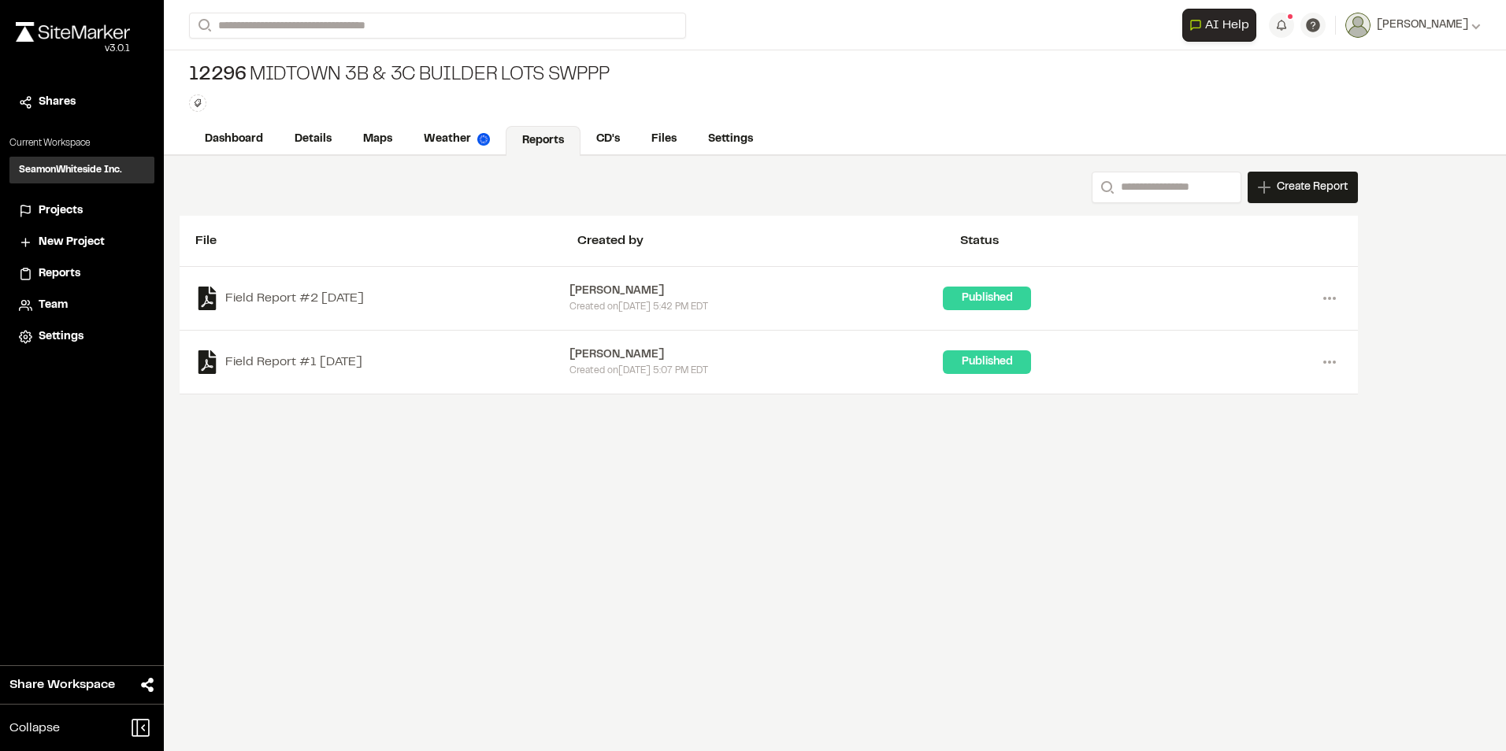
click at [743, 339] on div "Search Create Report New Report | [STREET_ADDRESS] & 3C Builder Lots SWPPP What…" at bounding box center [835, 453] width 1342 height 595
click at [743, 190] on span "Create Report" at bounding box center [1312, 187] width 71 height 17
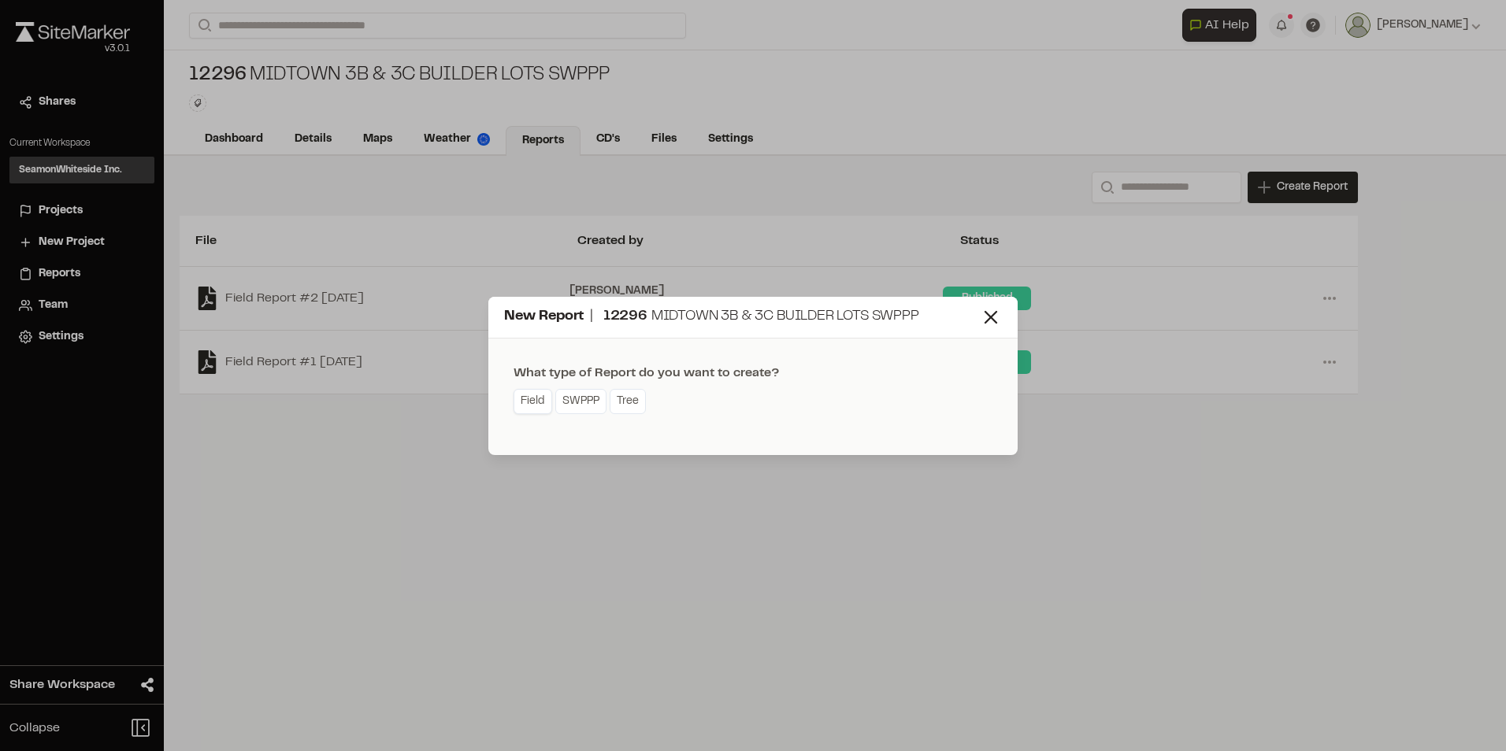
click at [524, 339] on link "Field" at bounding box center [532, 401] width 39 height 25
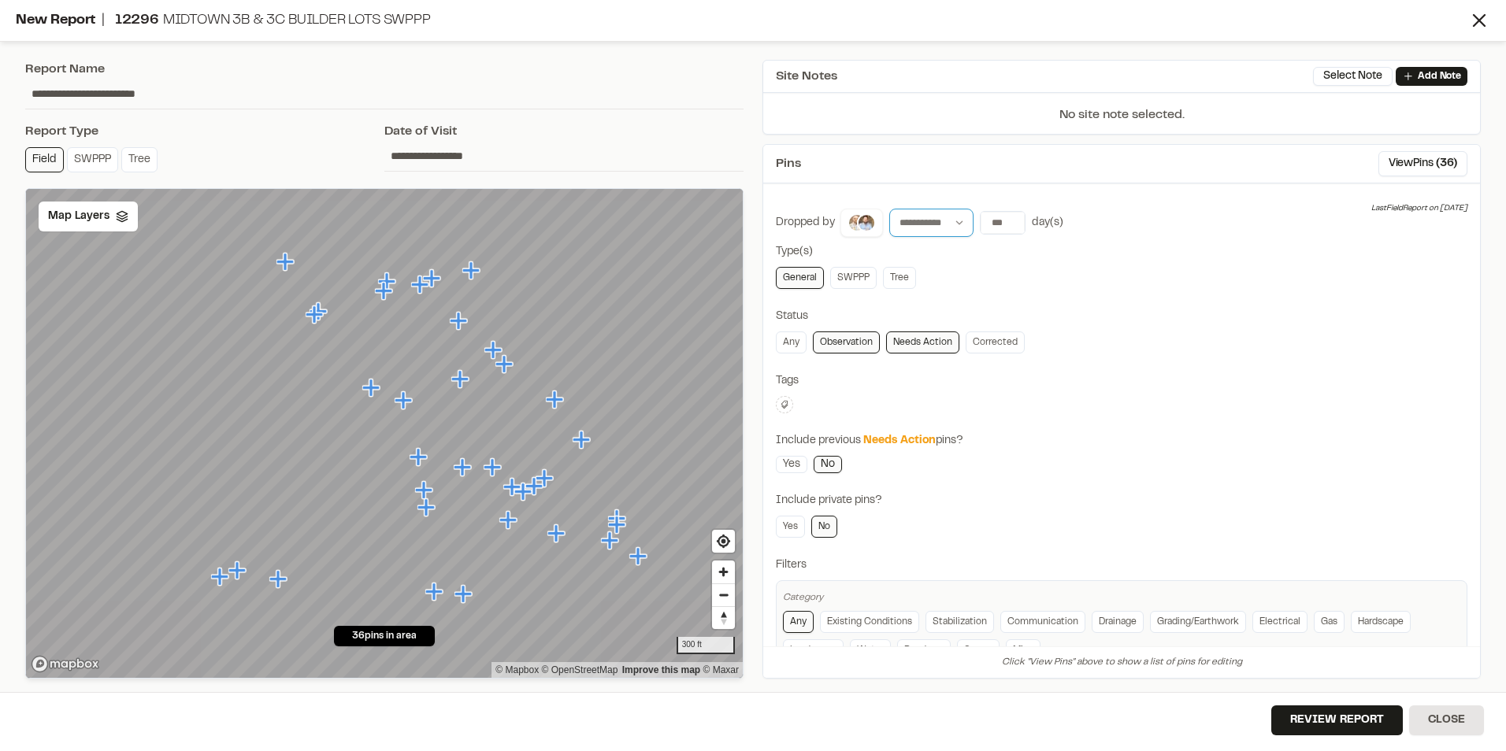
click at [743, 222] on select "**********" at bounding box center [931, 223] width 84 height 28
click at [743, 229] on input "*" at bounding box center [1002, 223] width 44 height 22
click at [743, 228] on input "*" at bounding box center [1002, 223] width 44 height 22
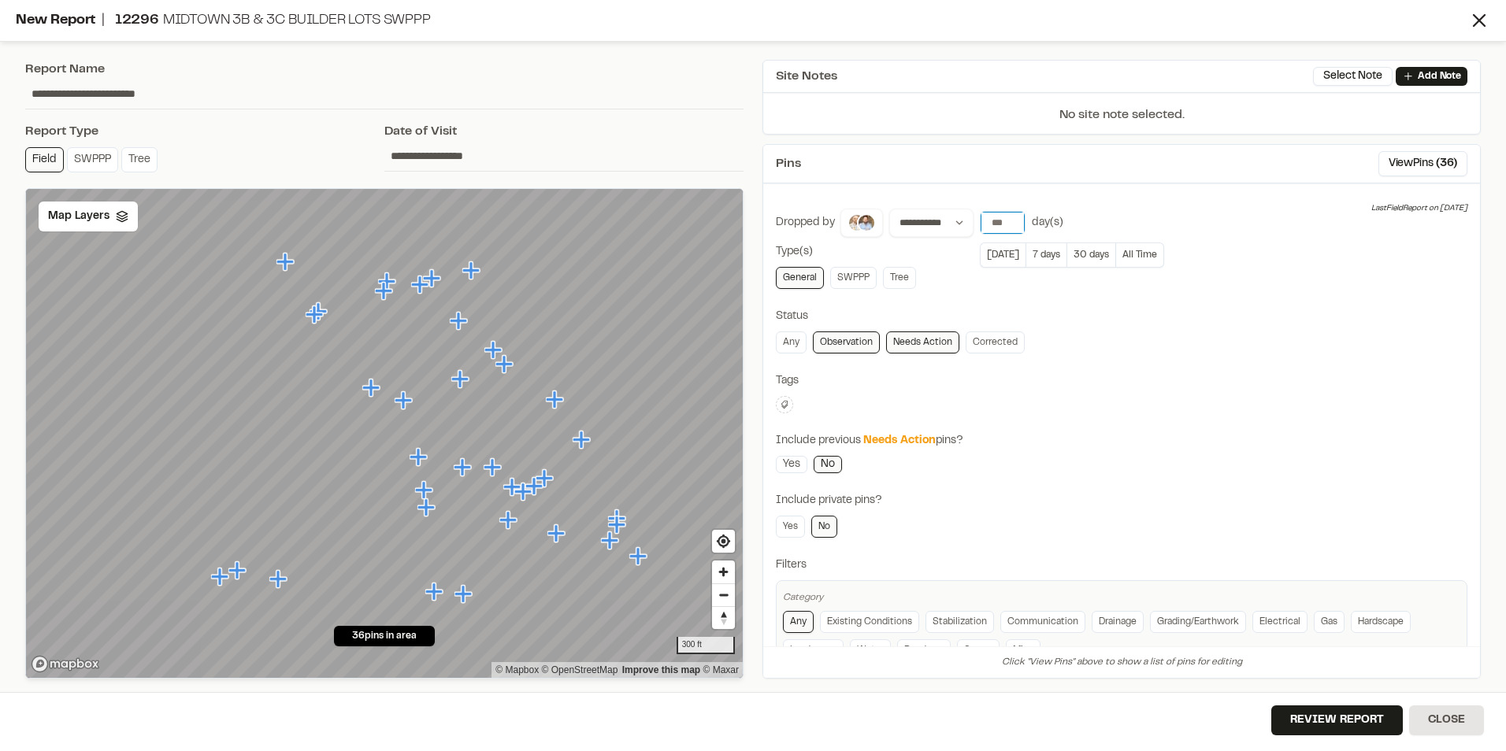
click at [743, 228] on input "*" at bounding box center [1002, 223] width 44 height 22
type input "*"
click at [743, 228] on input "*" at bounding box center [1002, 223] width 44 height 22
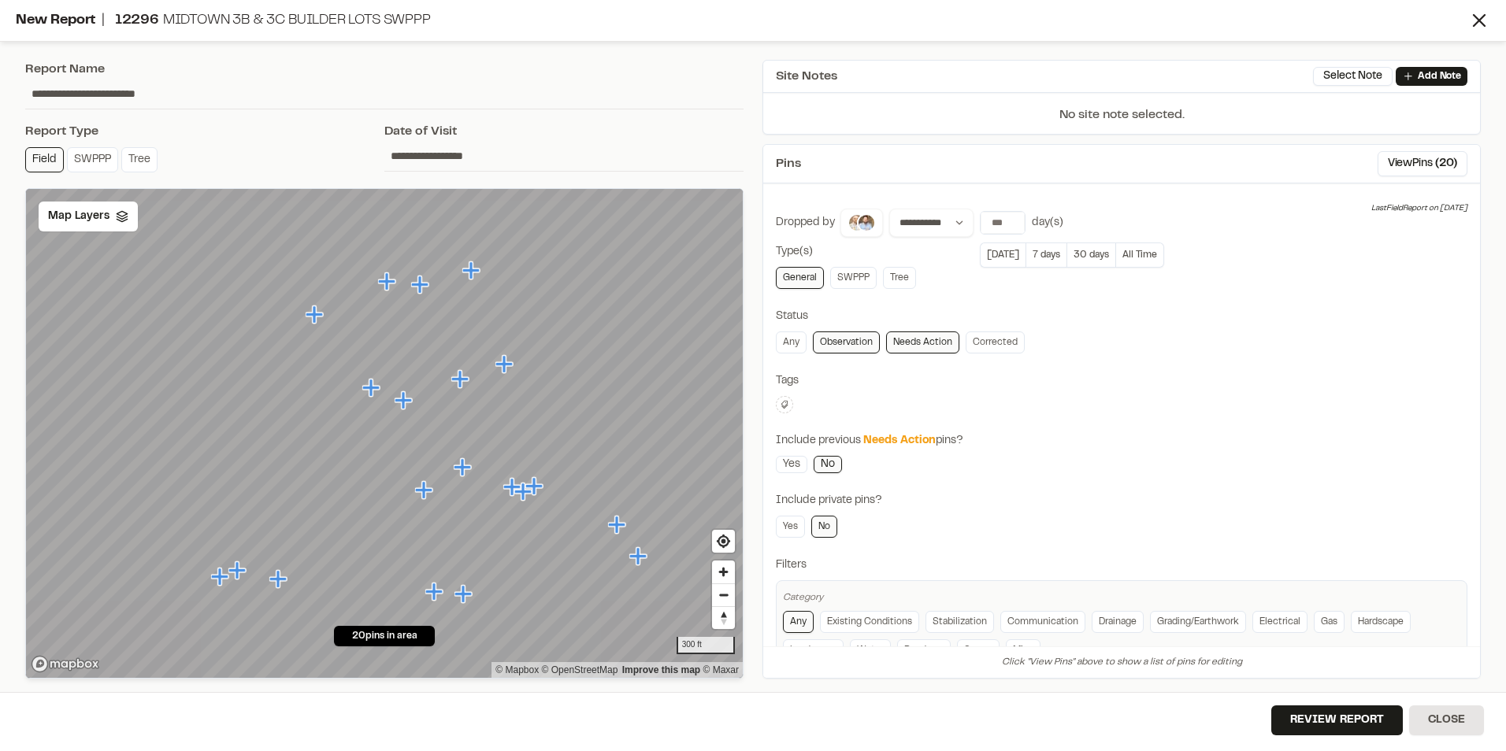
click at [743, 299] on div "**********" at bounding box center [1121, 442] width 691 height 466
click at [743, 225] on input "*" at bounding box center [1002, 223] width 44 height 22
click at [743, 253] on button "All Time" at bounding box center [1140, 255] width 48 height 25
click at [743, 334] on link "Observation" at bounding box center [846, 343] width 67 height 22
click at [117, 220] on polyline at bounding box center [122, 220] width 10 height 2
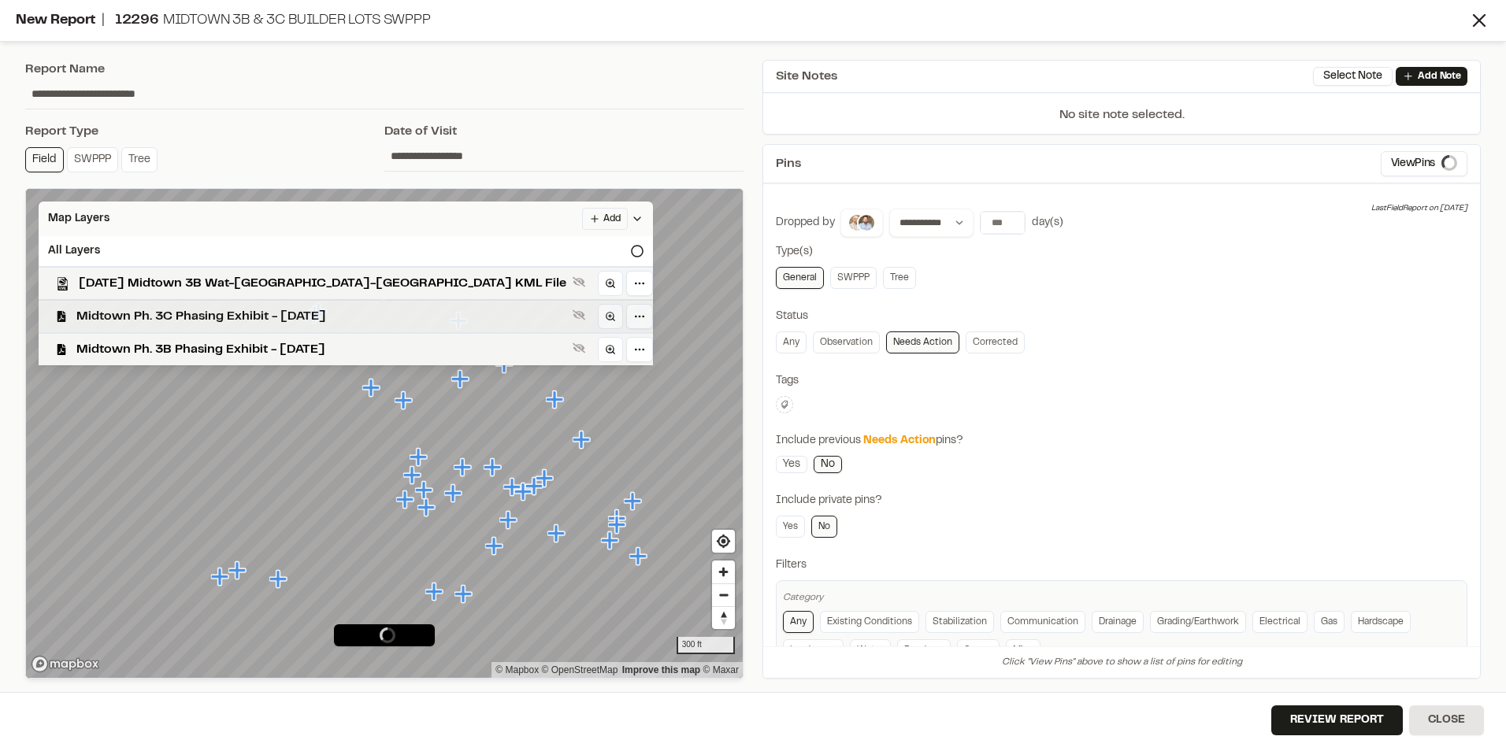
click at [126, 314] on span "Midtown Ph. 3C Phasing Exhibit - [DATE]" at bounding box center [321, 316] width 490 height 19
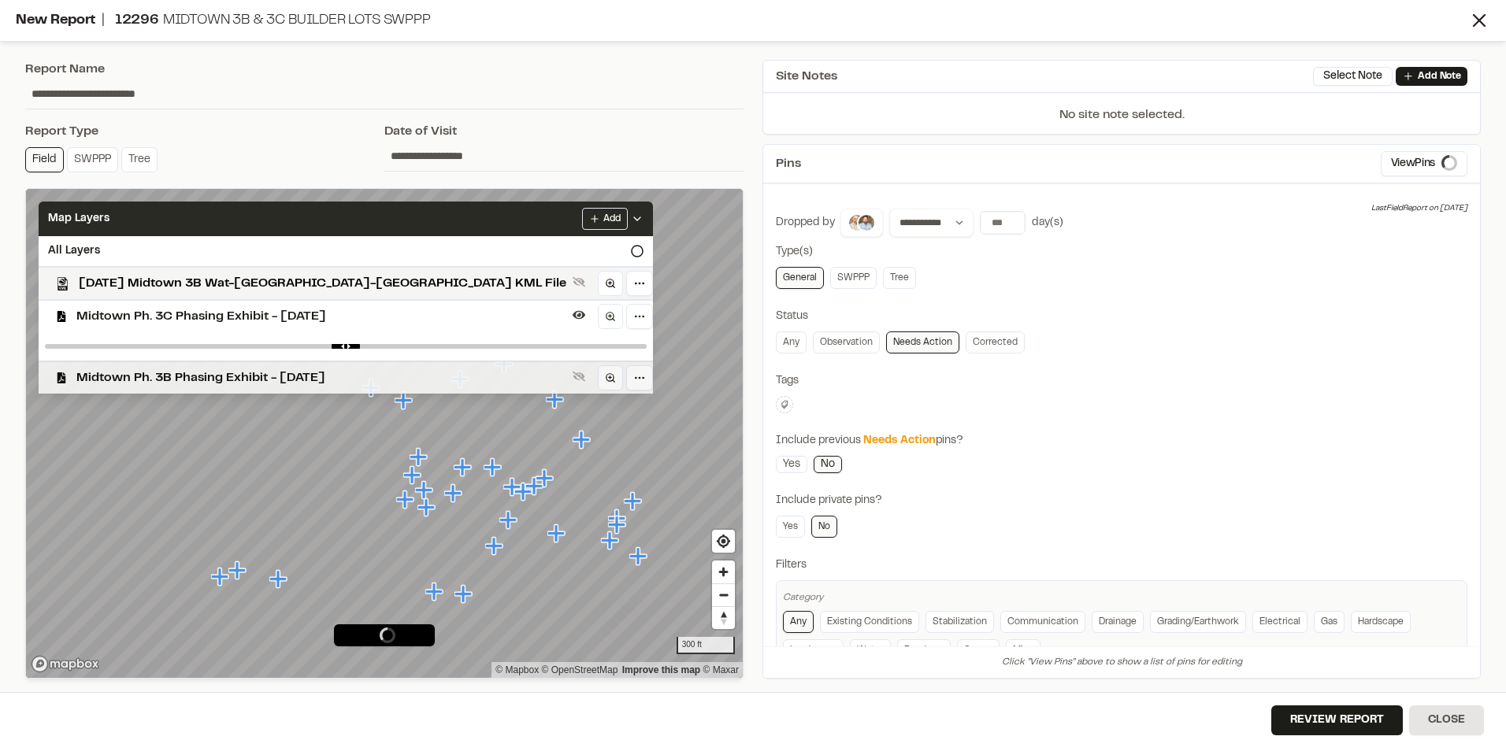
click at [121, 339] on span "Midtown Ph. 3B Phasing Exhibit - [DATE]" at bounding box center [321, 378] width 490 height 19
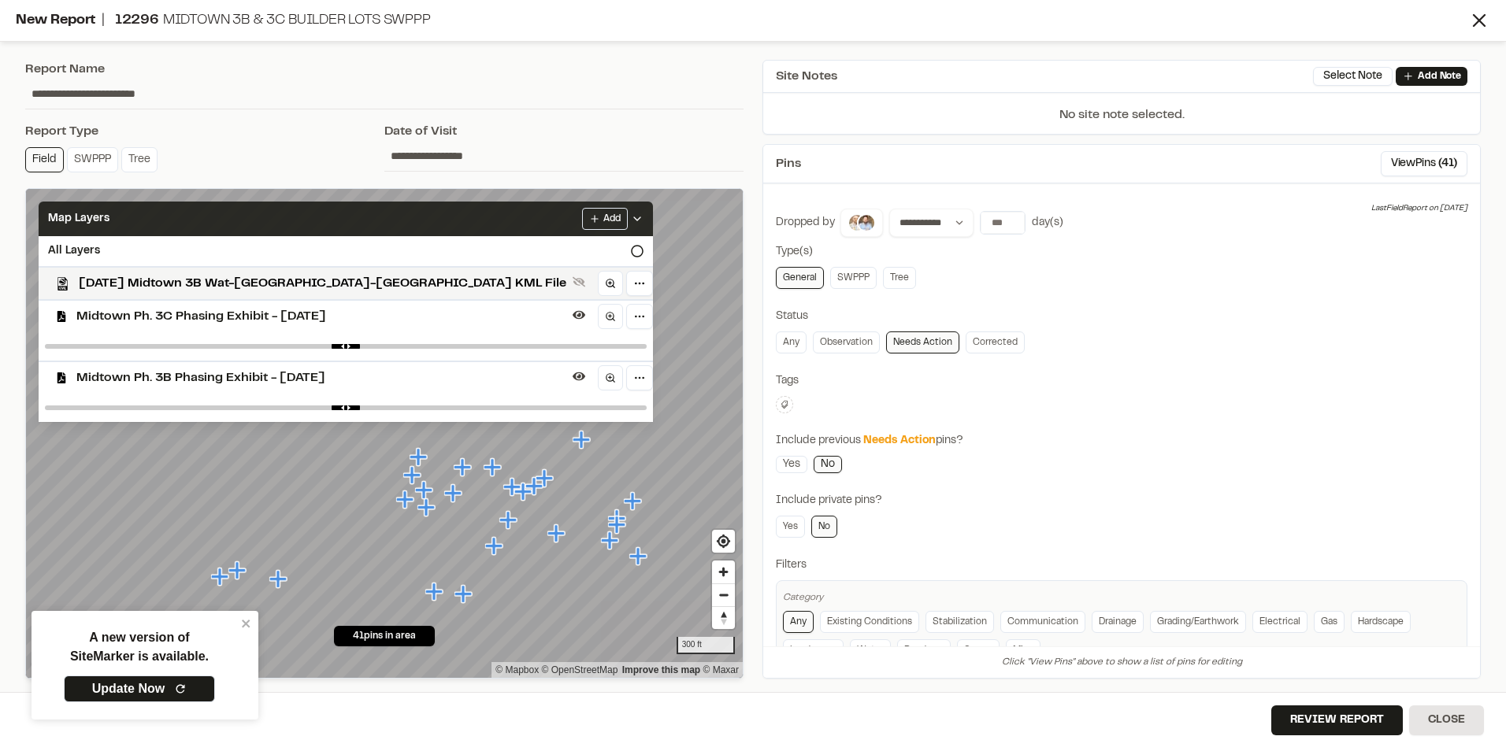
click at [634, 220] on polyline at bounding box center [637, 218] width 6 height 3
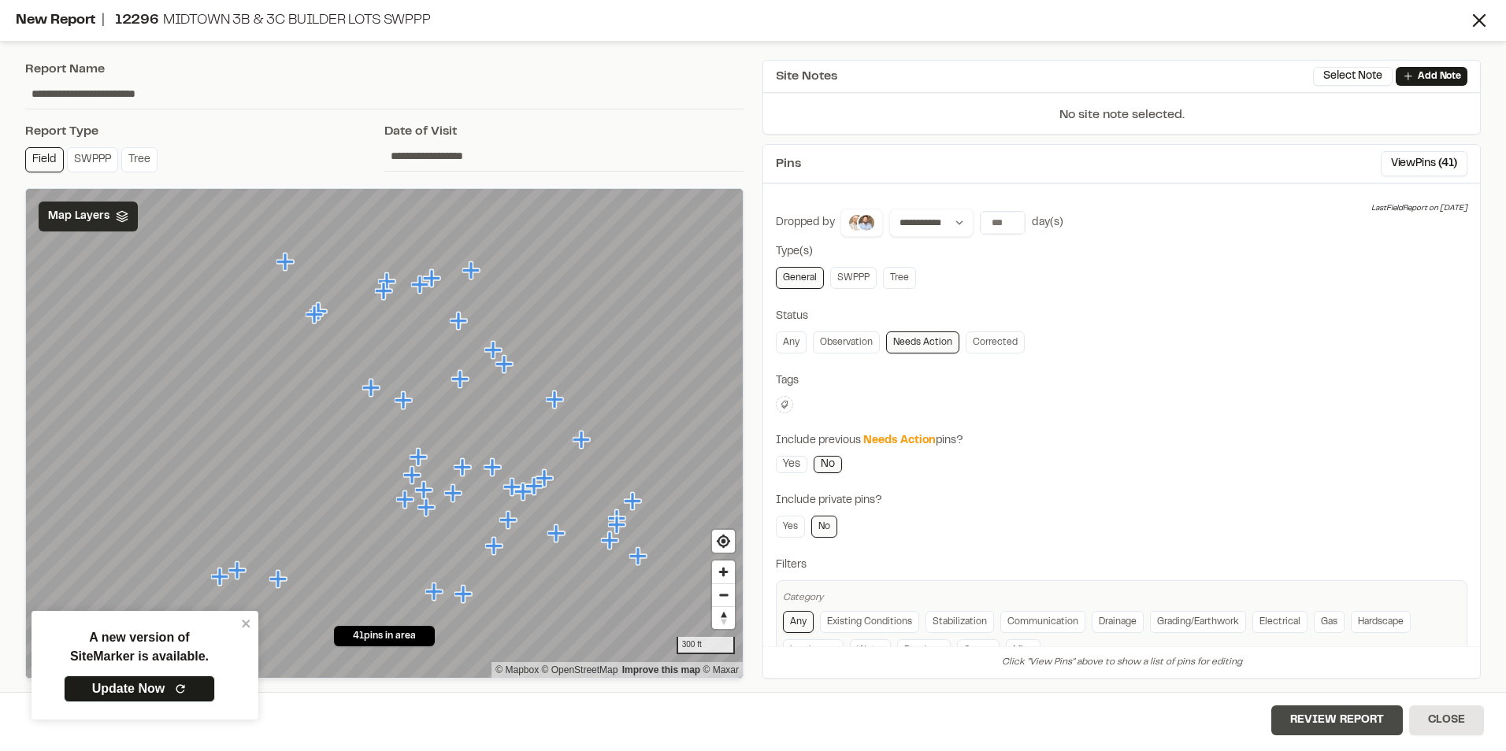
click at [743, 339] on button "Review Report" at bounding box center [1337, 721] width 132 height 30
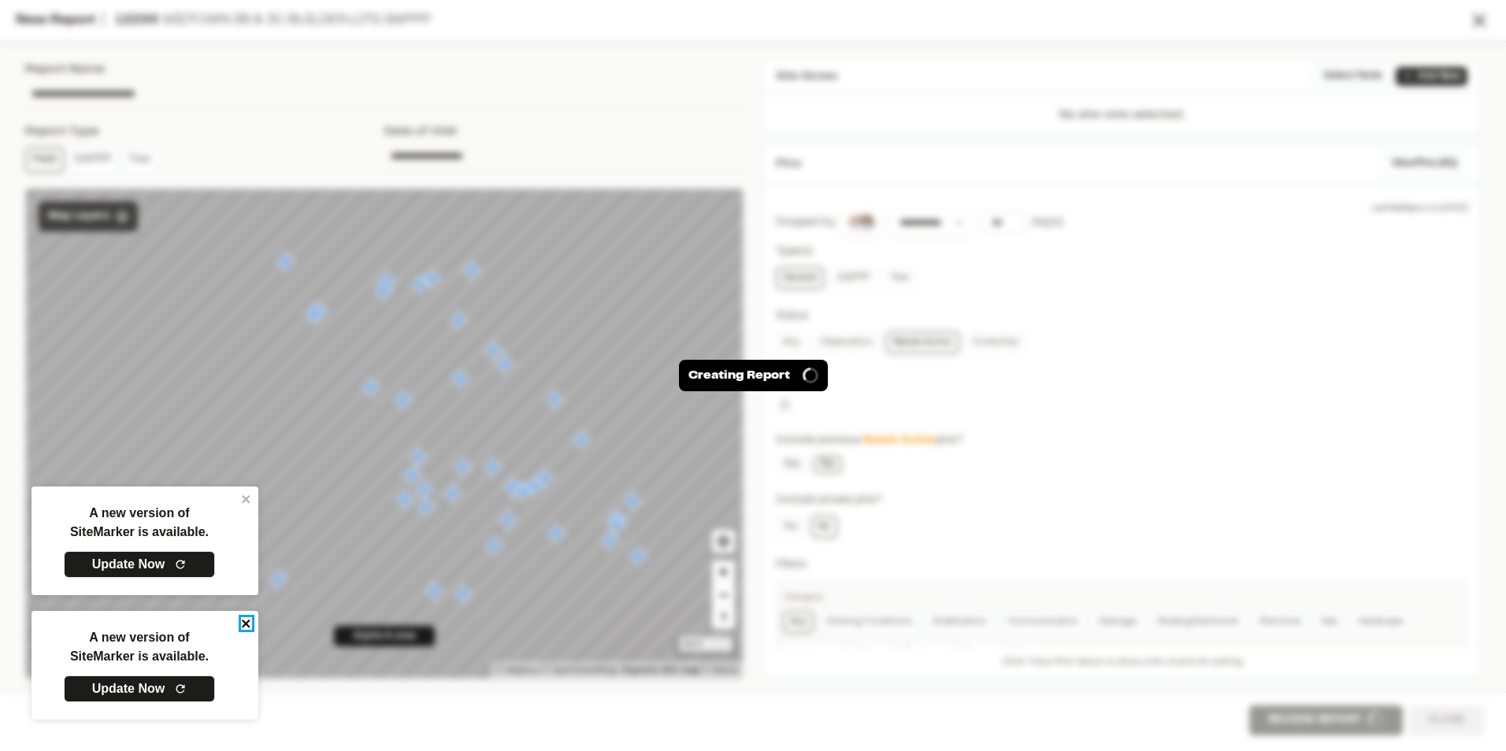
click at [243, 339] on icon "close" at bounding box center [246, 623] width 11 height 13
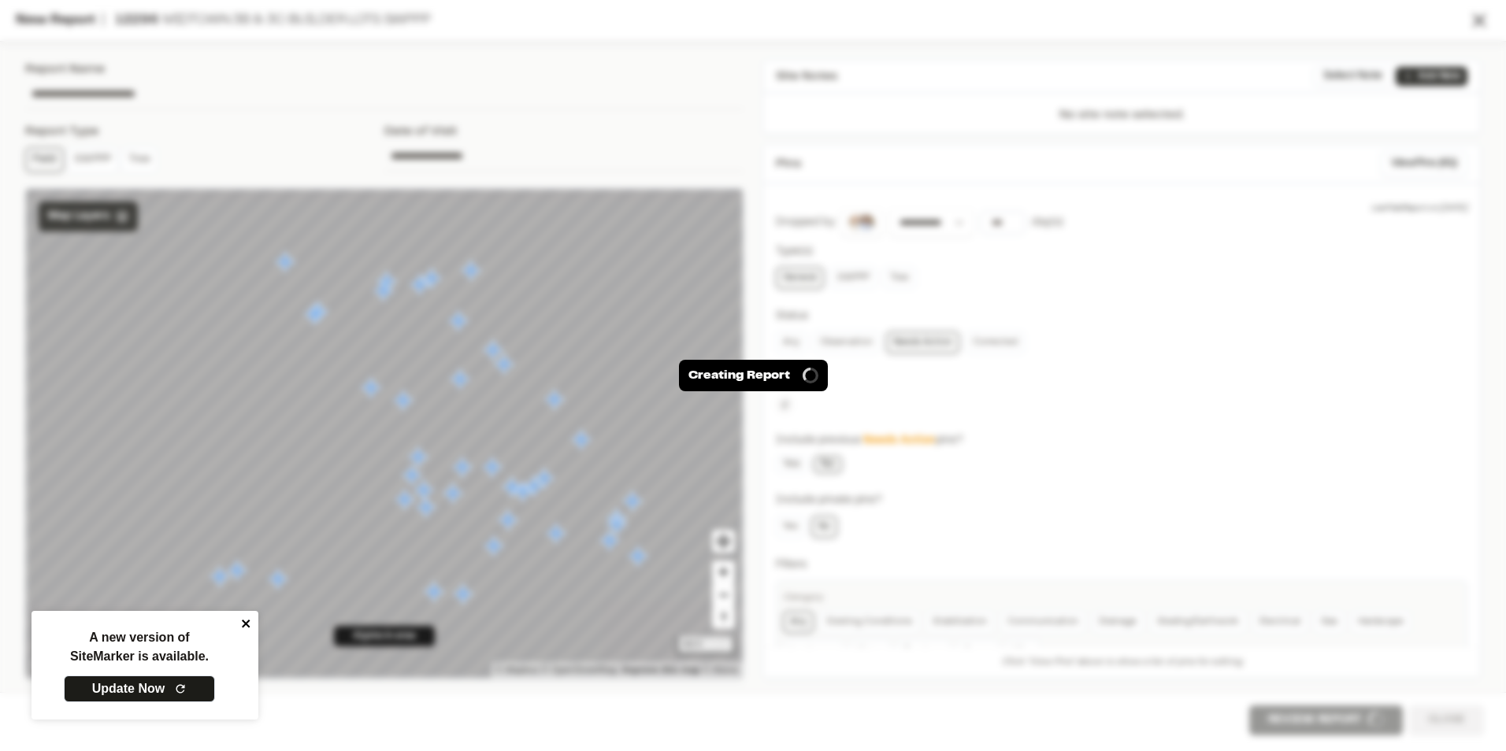
click at [250, 339] on div "Creating Report" at bounding box center [753, 375] width 1506 height 751
click at [245, 339] on icon "close" at bounding box center [246, 623] width 11 height 13
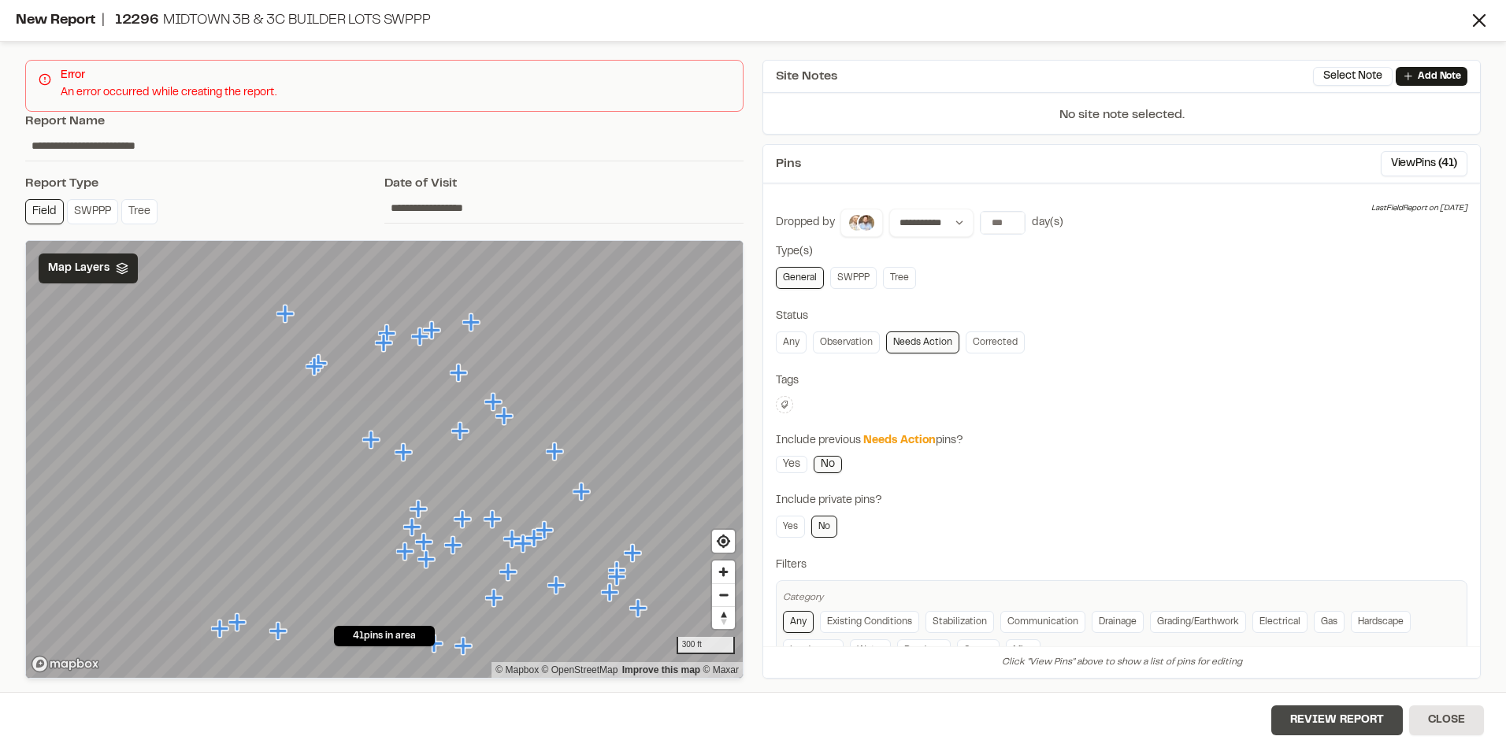
click at [743, 339] on button "Review Report" at bounding box center [1337, 721] width 132 height 30
click at [743, 339] on button "Close" at bounding box center [1446, 721] width 75 height 30
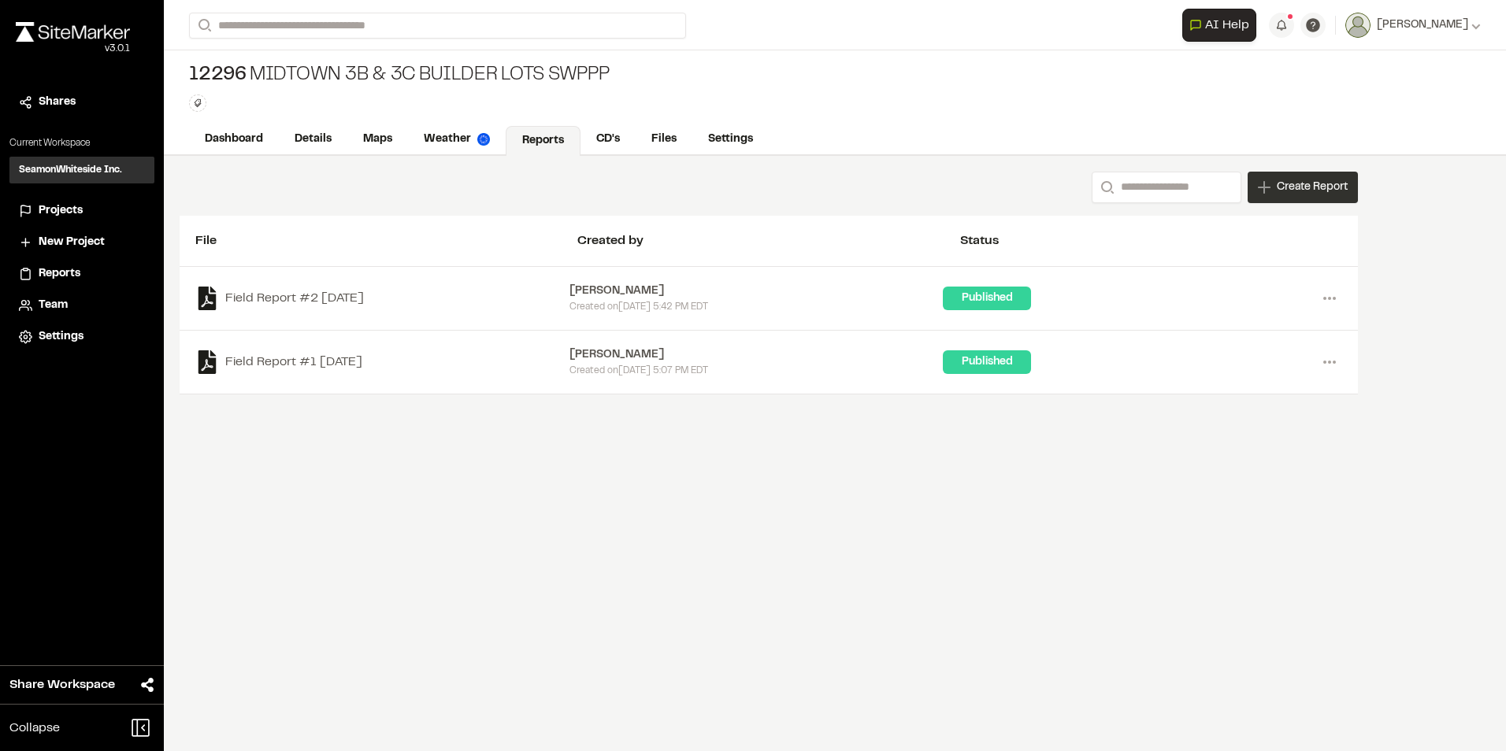
click at [743, 183] on span "Create Report" at bounding box center [1312, 187] width 71 height 17
click at [1328, 181] on span "Create Report" at bounding box center [1312, 187] width 71 height 17
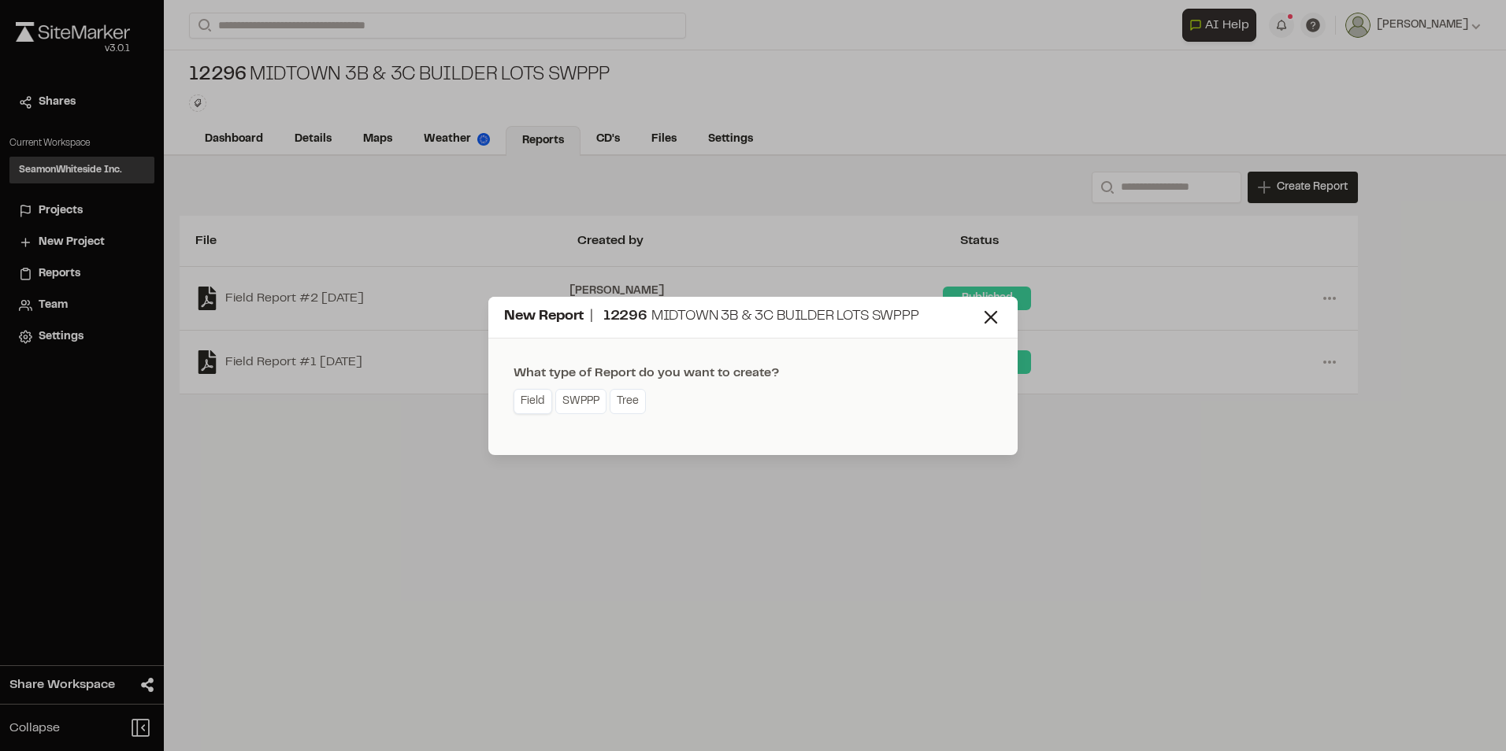
click at [522, 403] on link "Field" at bounding box center [532, 401] width 39 height 25
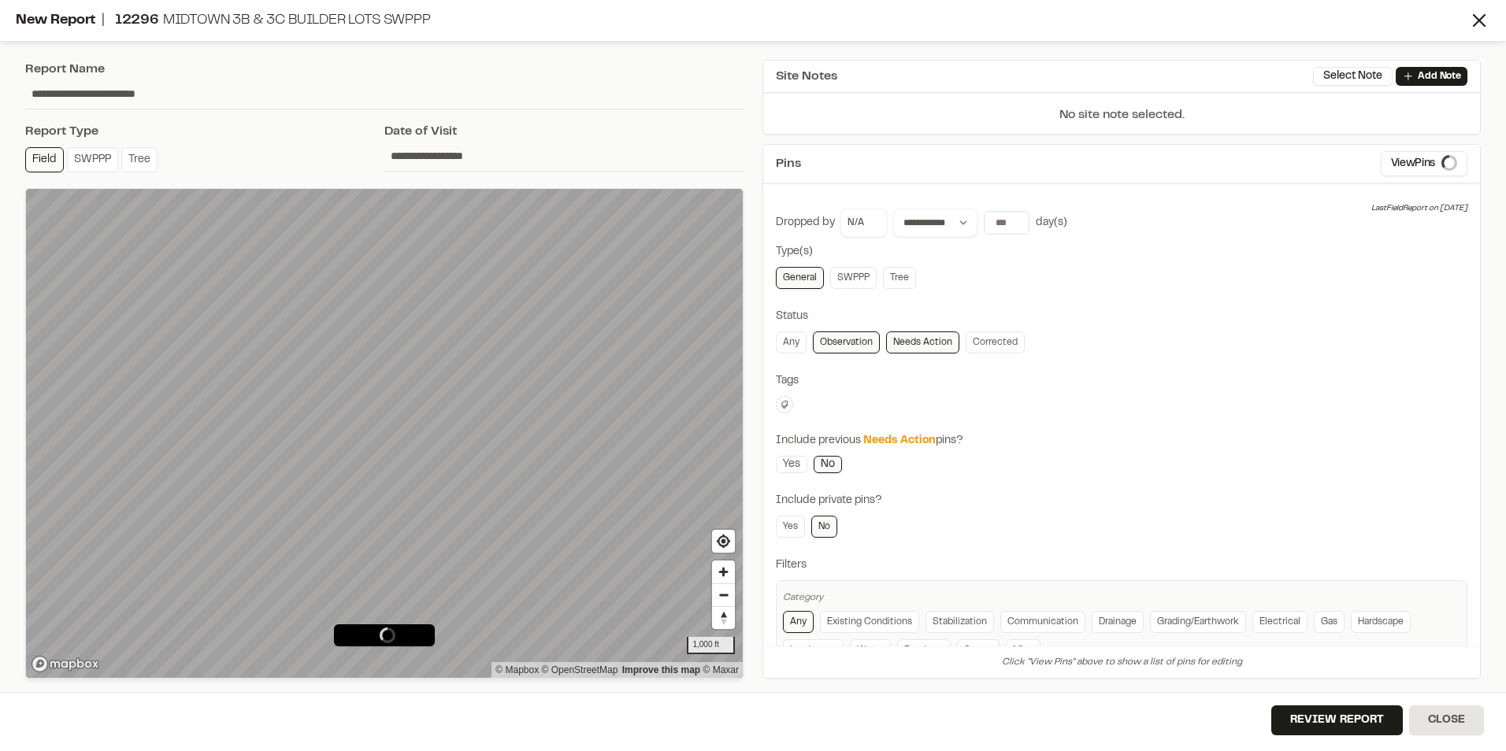
type input "**********"
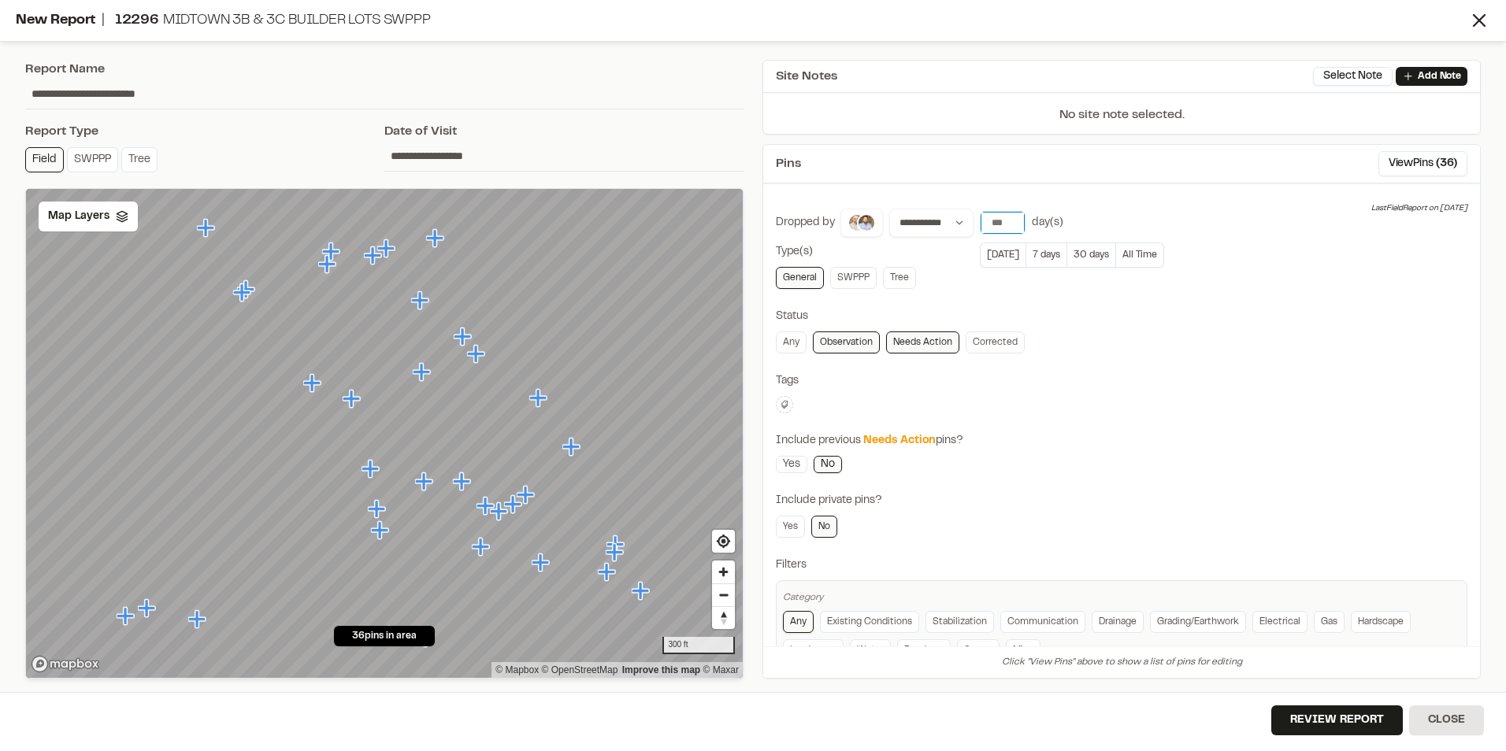
click at [1011, 225] on input "*" at bounding box center [1002, 223] width 44 height 22
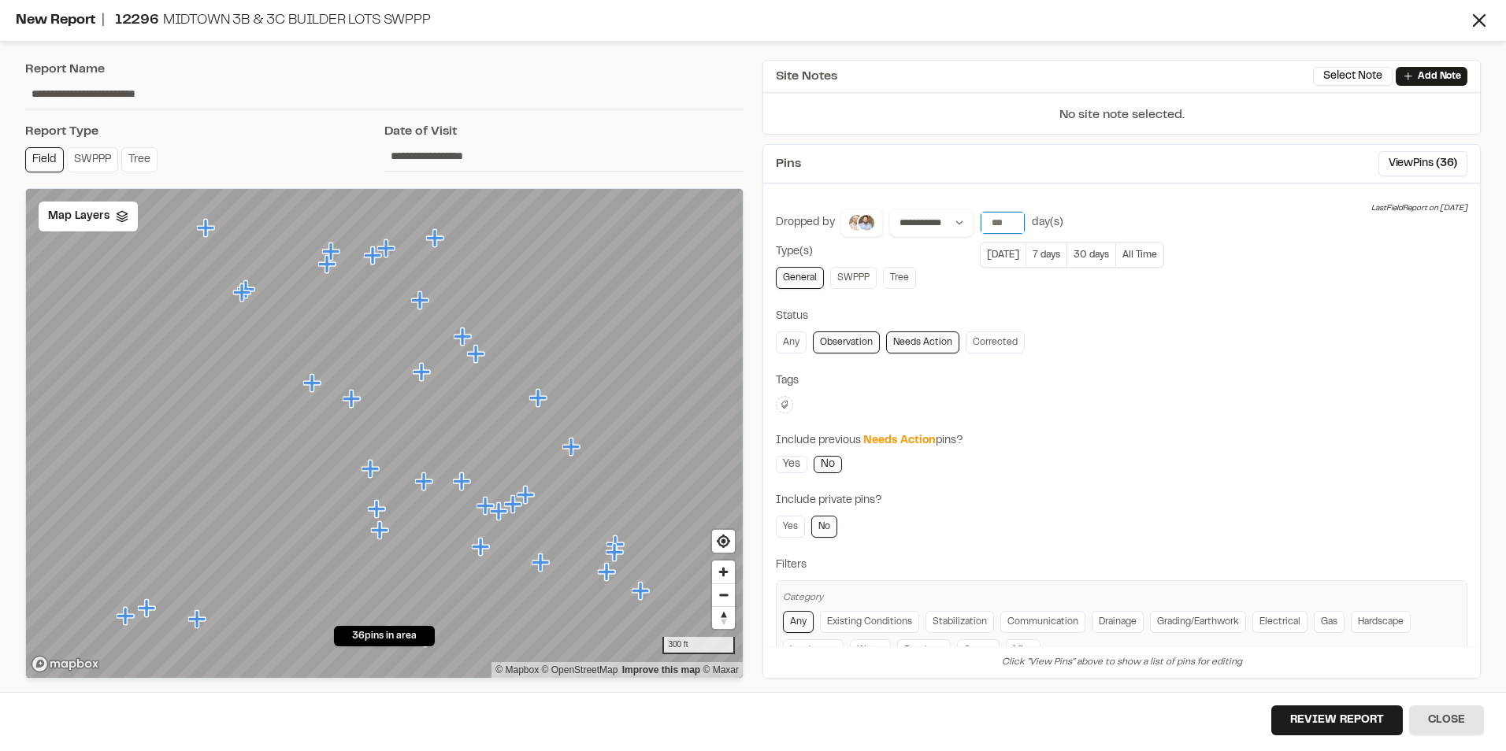
click at [1011, 225] on input "*" at bounding box center [1002, 223] width 44 height 22
type input "*"
click at [1011, 225] on input "*" at bounding box center [1002, 223] width 44 height 22
click at [1130, 256] on button "All Time" at bounding box center [1140, 255] width 48 height 25
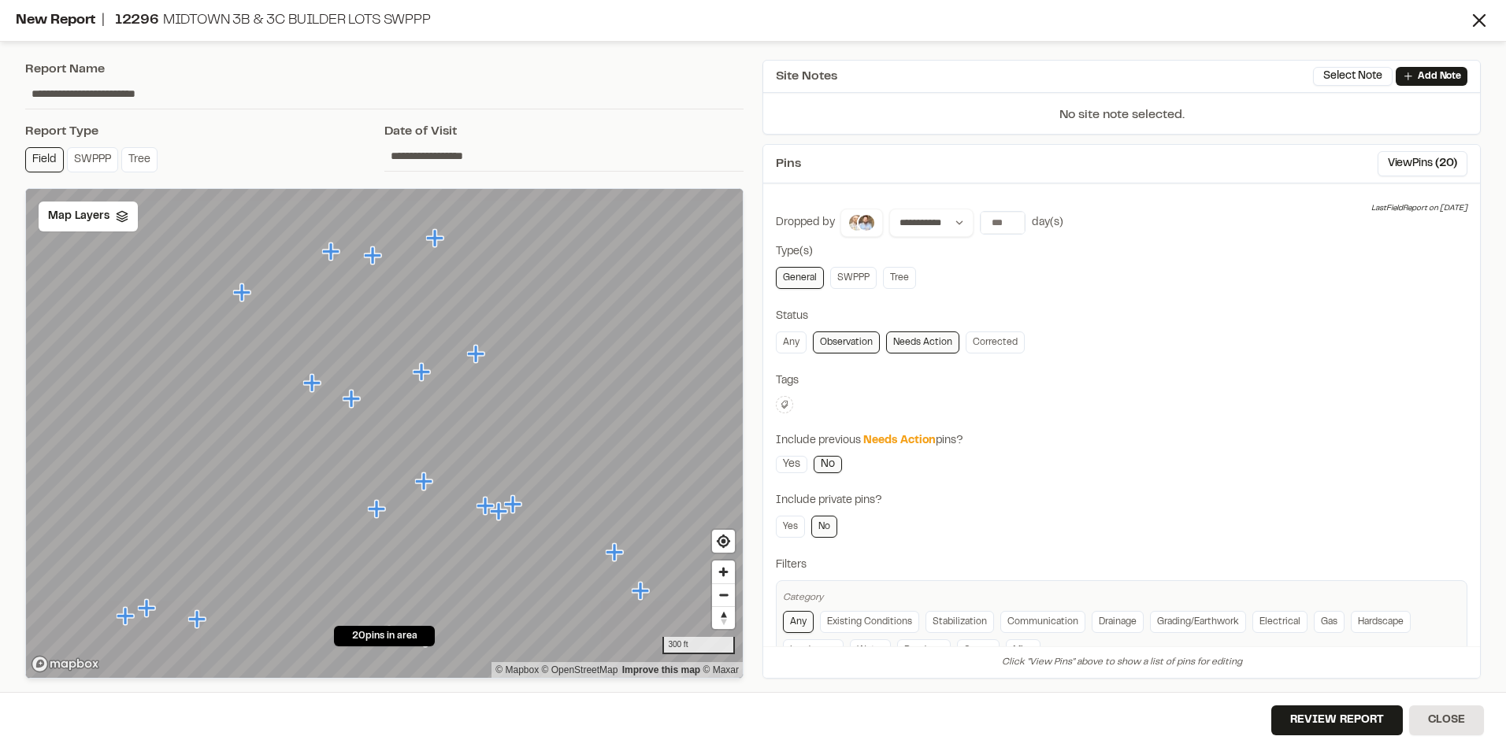
click at [839, 341] on link "Observation" at bounding box center [846, 343] width 67 height 22
click at [114, 225] on div "Map Layers" at bounding box center [88, 217] width 99 height 30
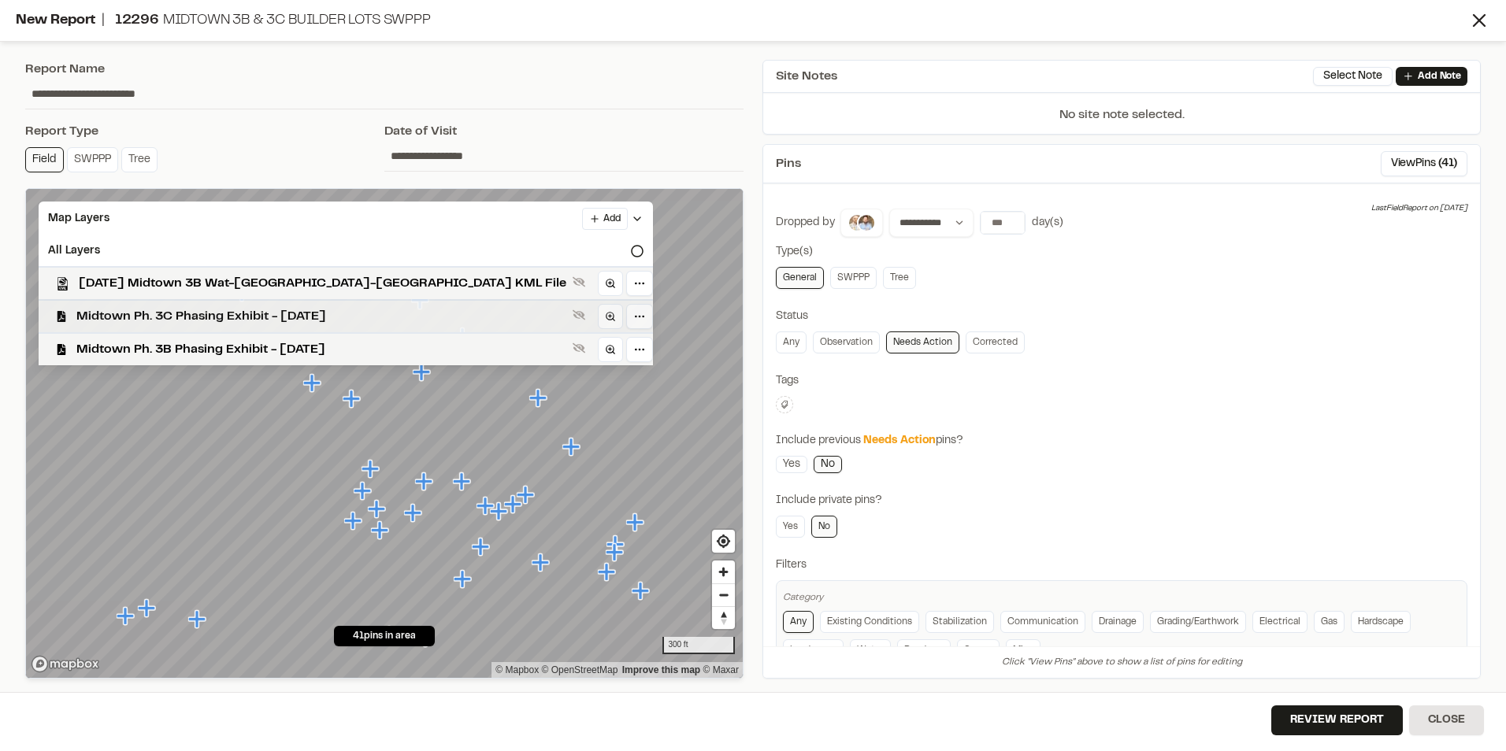
click at [109, 311] on span "Midtown Ph. 3C Phasing Exhibit - [DATE]" at bounding box center [321, 316] width 490 height 19
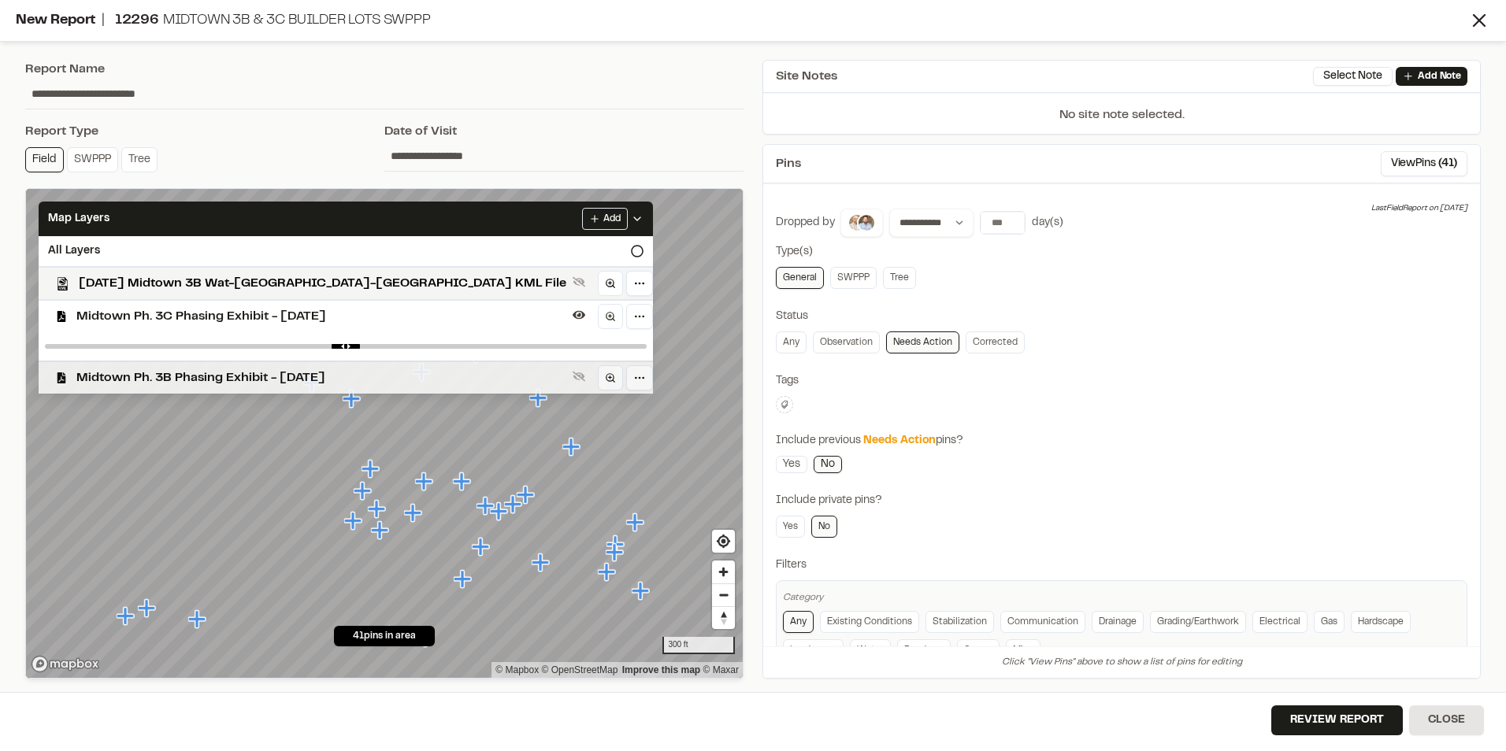
click at [114, 374] on span "Midtown Ph. 3B Phasing Exhibit - [DATE]" at bounding box center [321, 378] width 490 height 19
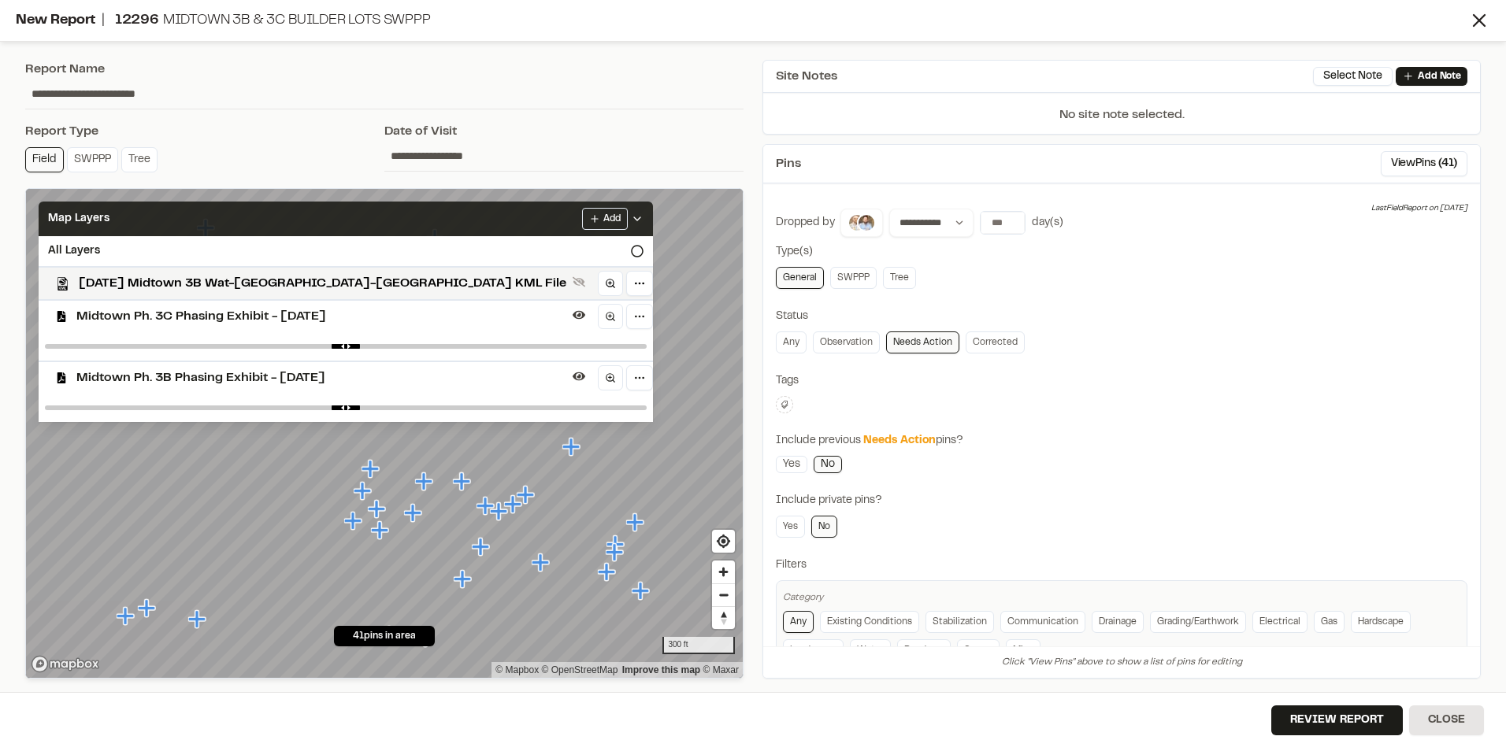
click at [631, 213] on icon at bounding box center [637, 219] width 13 height 13
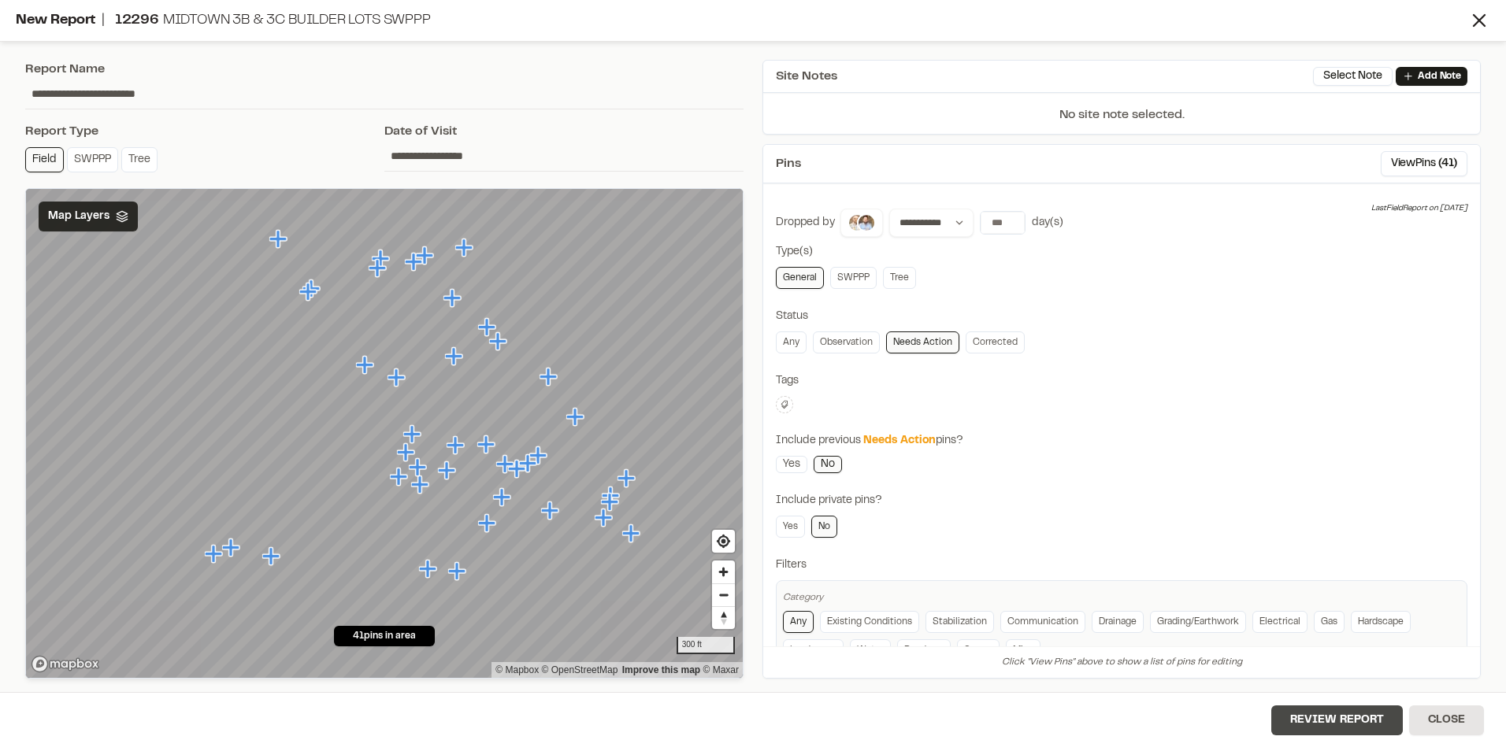
click at [1377, 725] on button "Review Report" at bounding box center [1337, 721] width 132 height 30
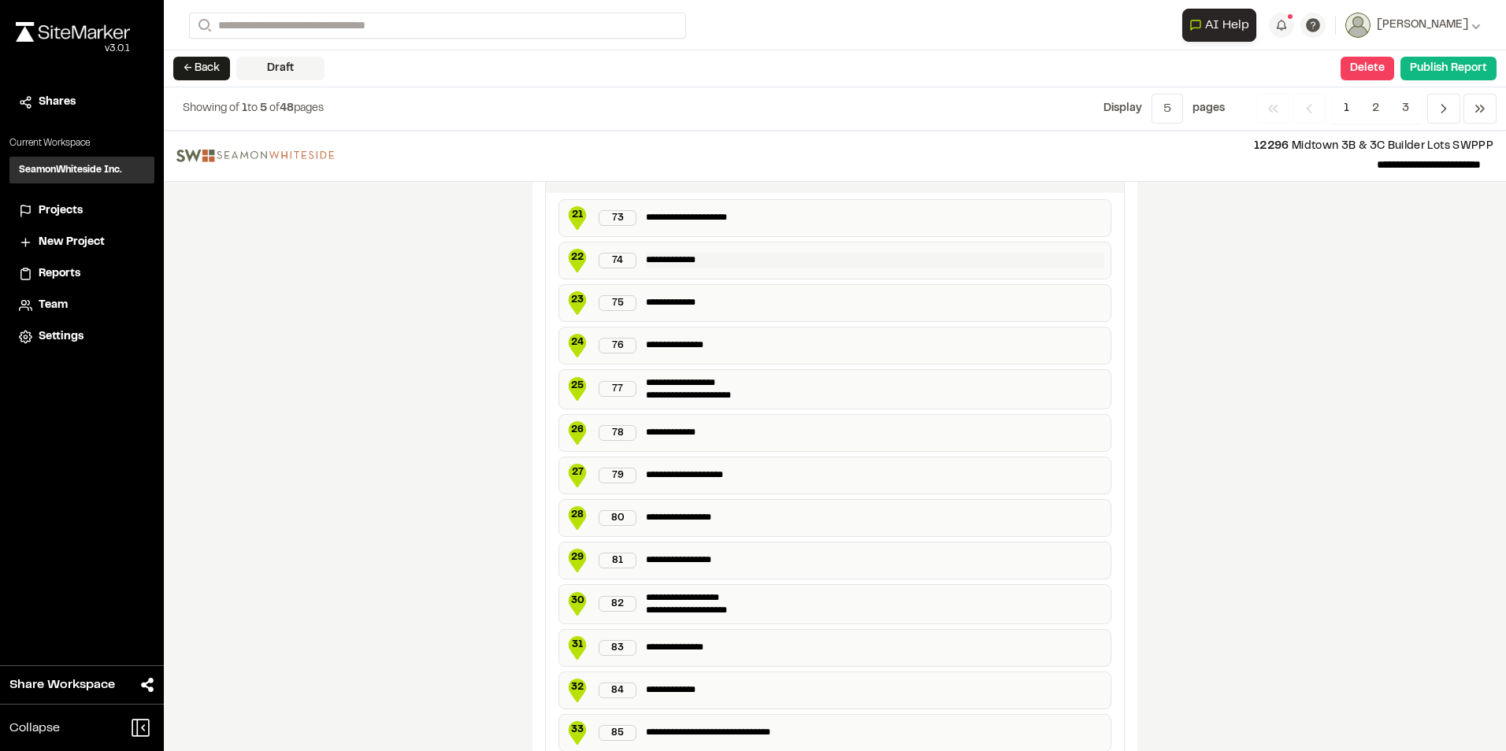
scroll to position [2697, 0]
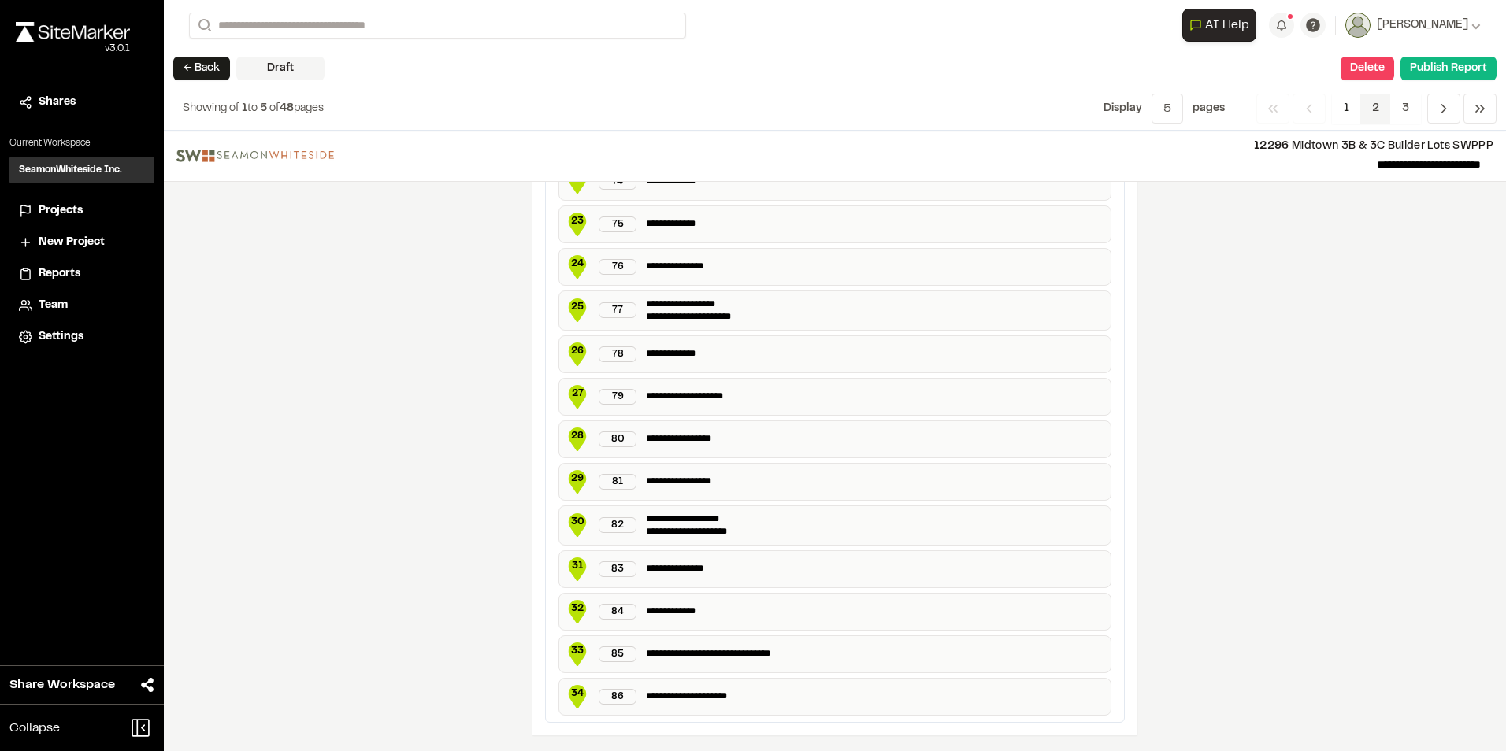
click at [1373, 106] on span "2" at bounding box center [1375, 109] width 31 height 30
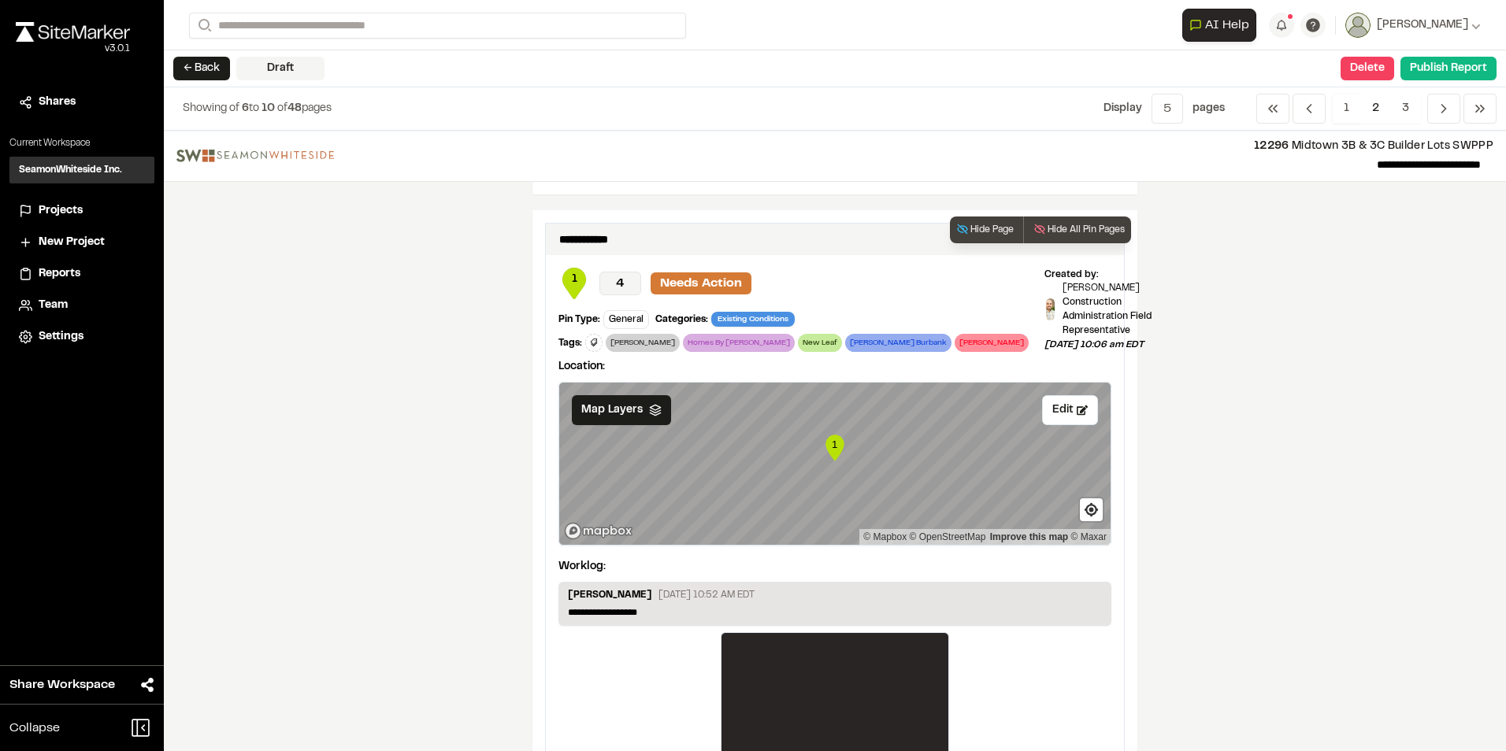
scroll to position [1181, 0]
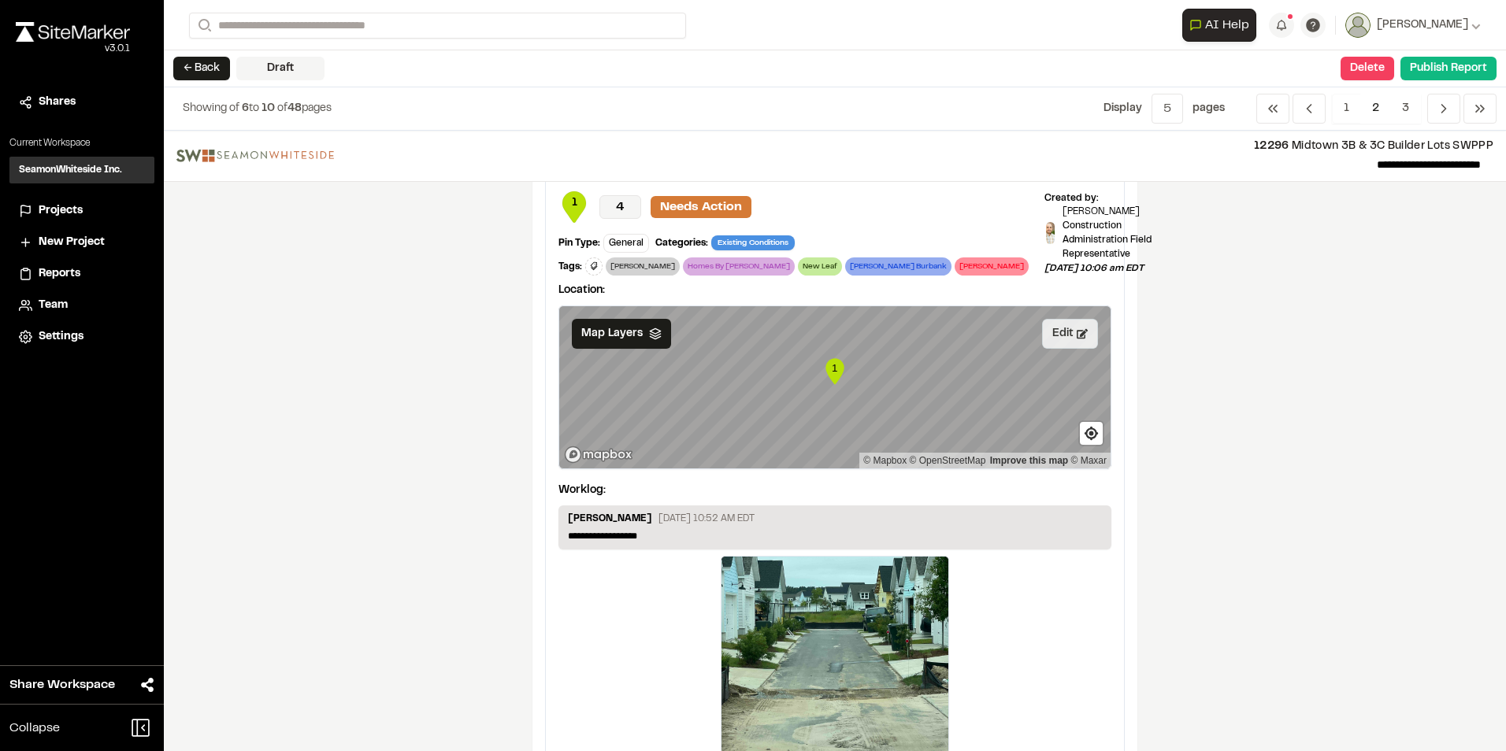
click at [1060, 326] on button "Edit" at bounding box center [1070, 334] width 56 height 30
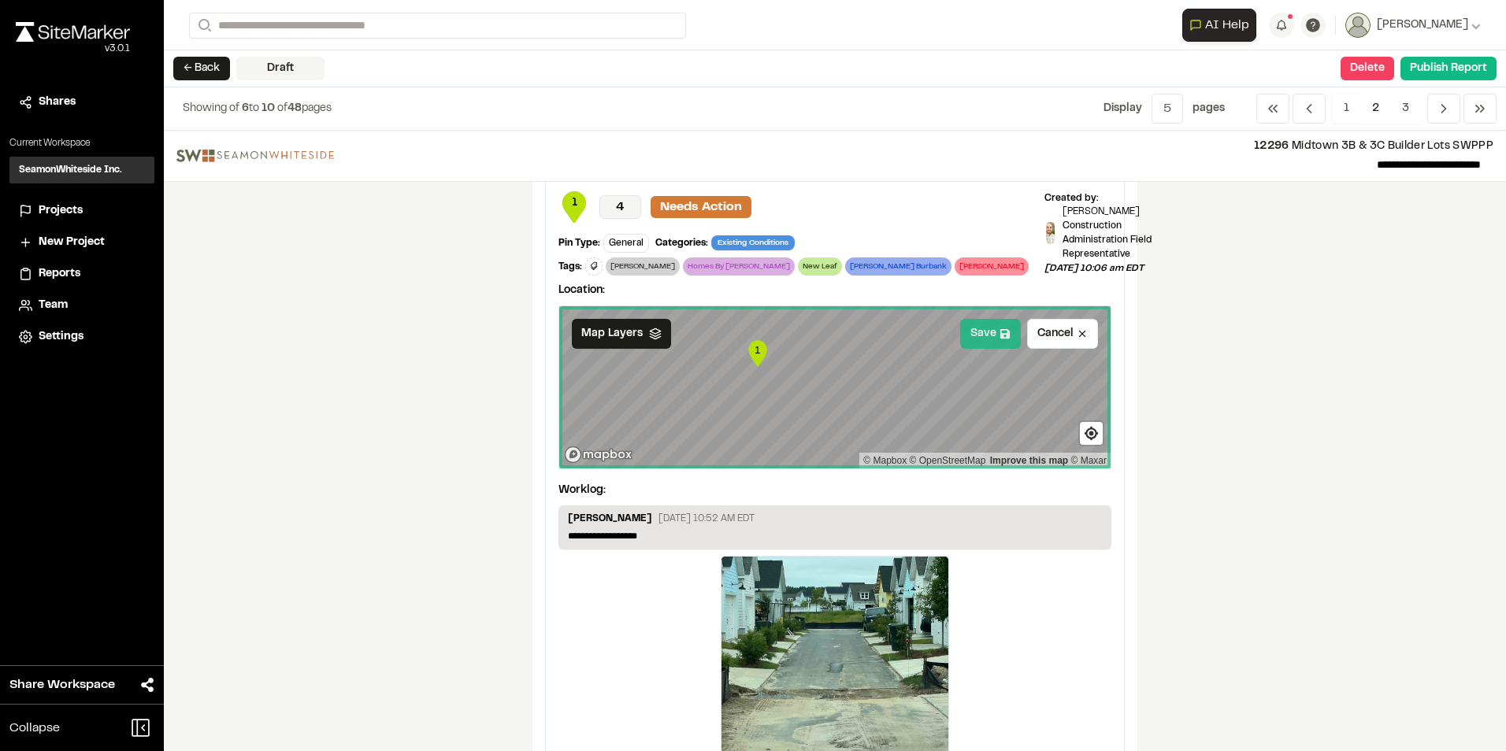
click at [976, 335] on button "Save" at bounding box center [990, 334] width 61 height 30
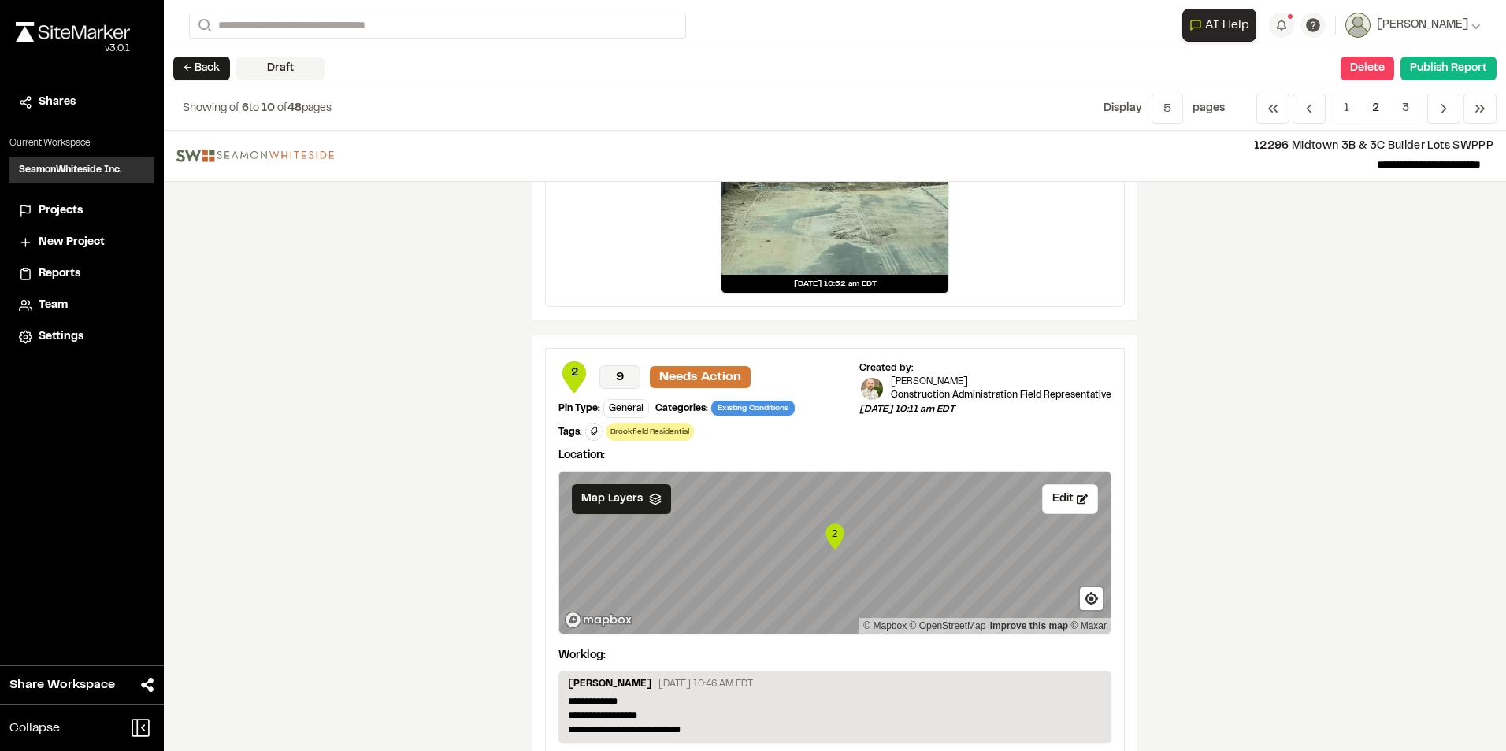
scroll to position [1732, 0]
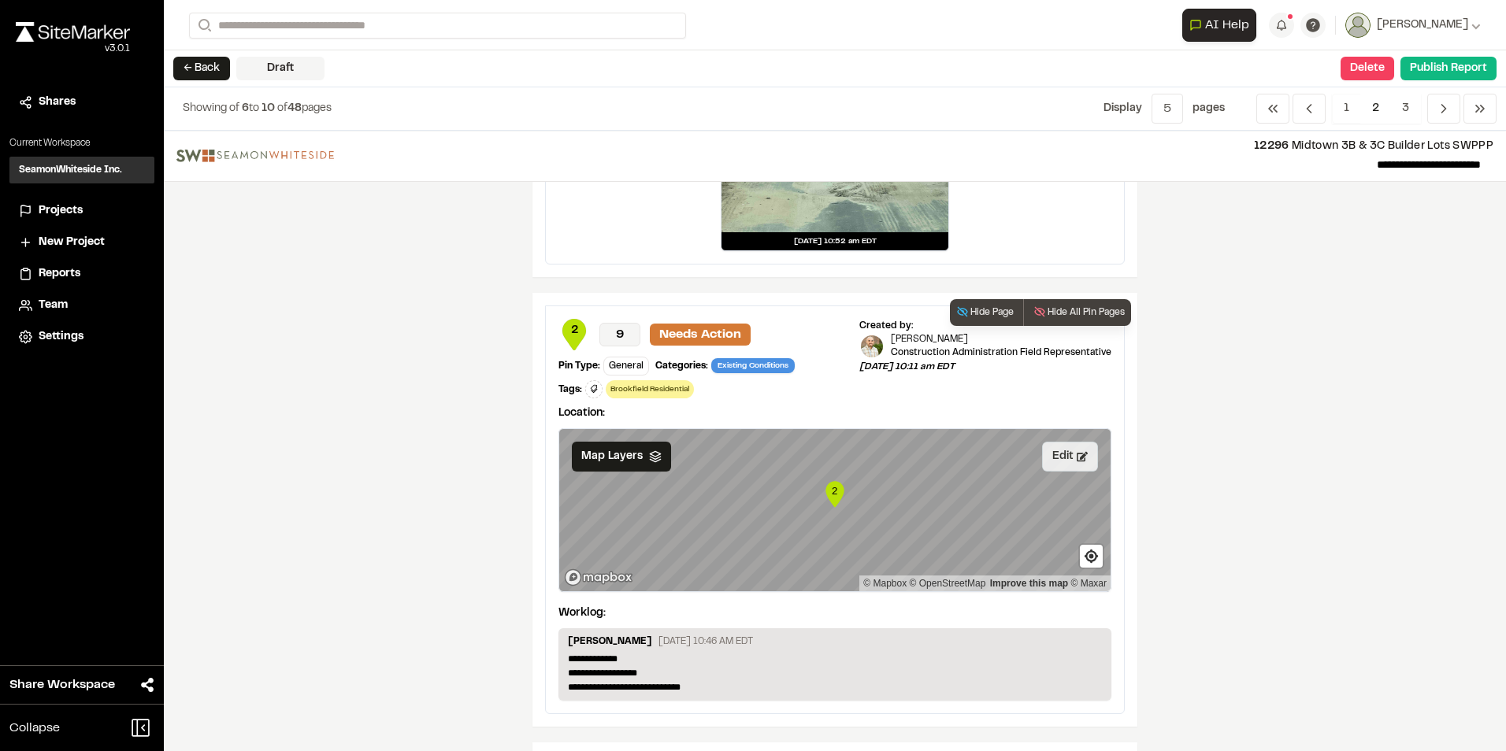
click at [1054, 454] on button "Edit" at bounding box center [1070, 457] width 56 height 30
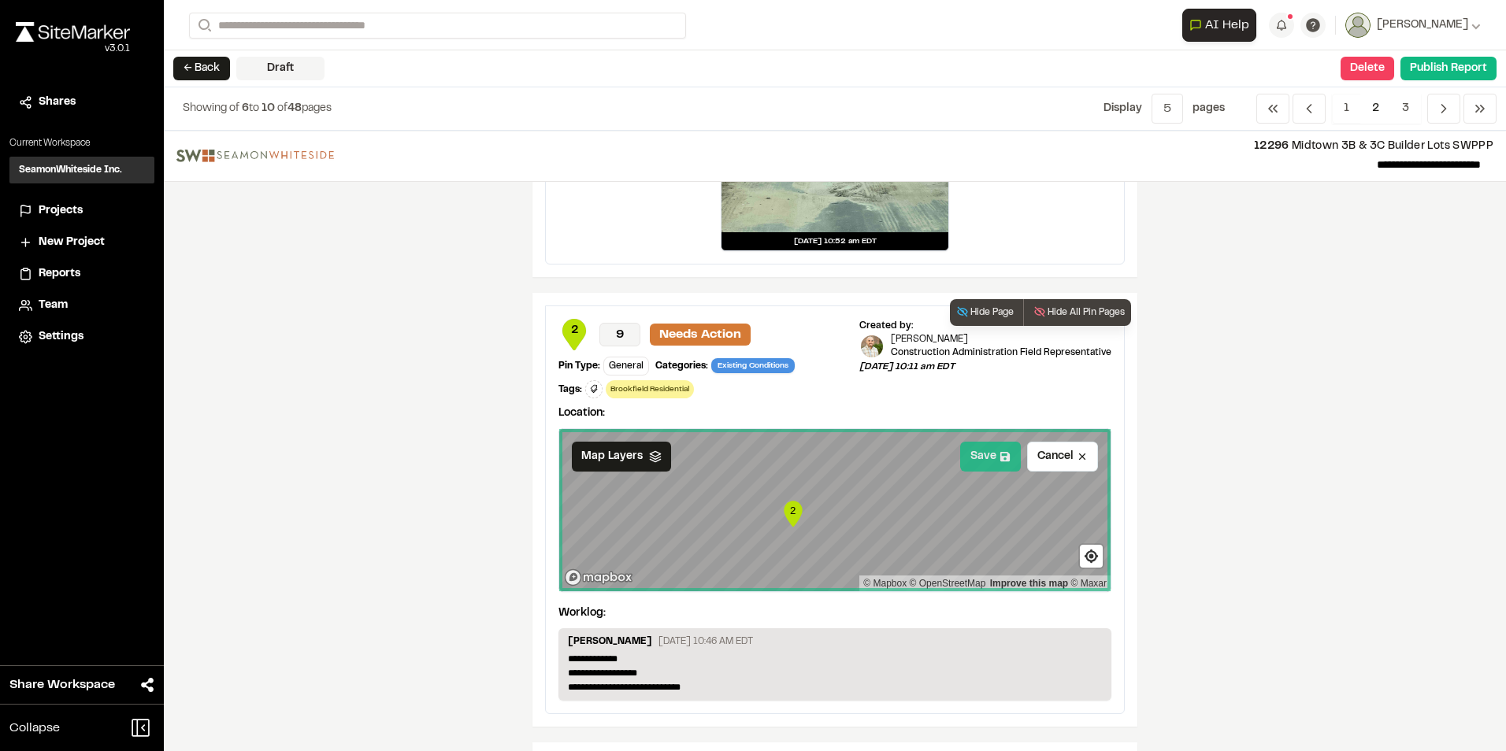
click at [978, 451] on button "Save" at bounding box center [990, 457] width 61 height 30
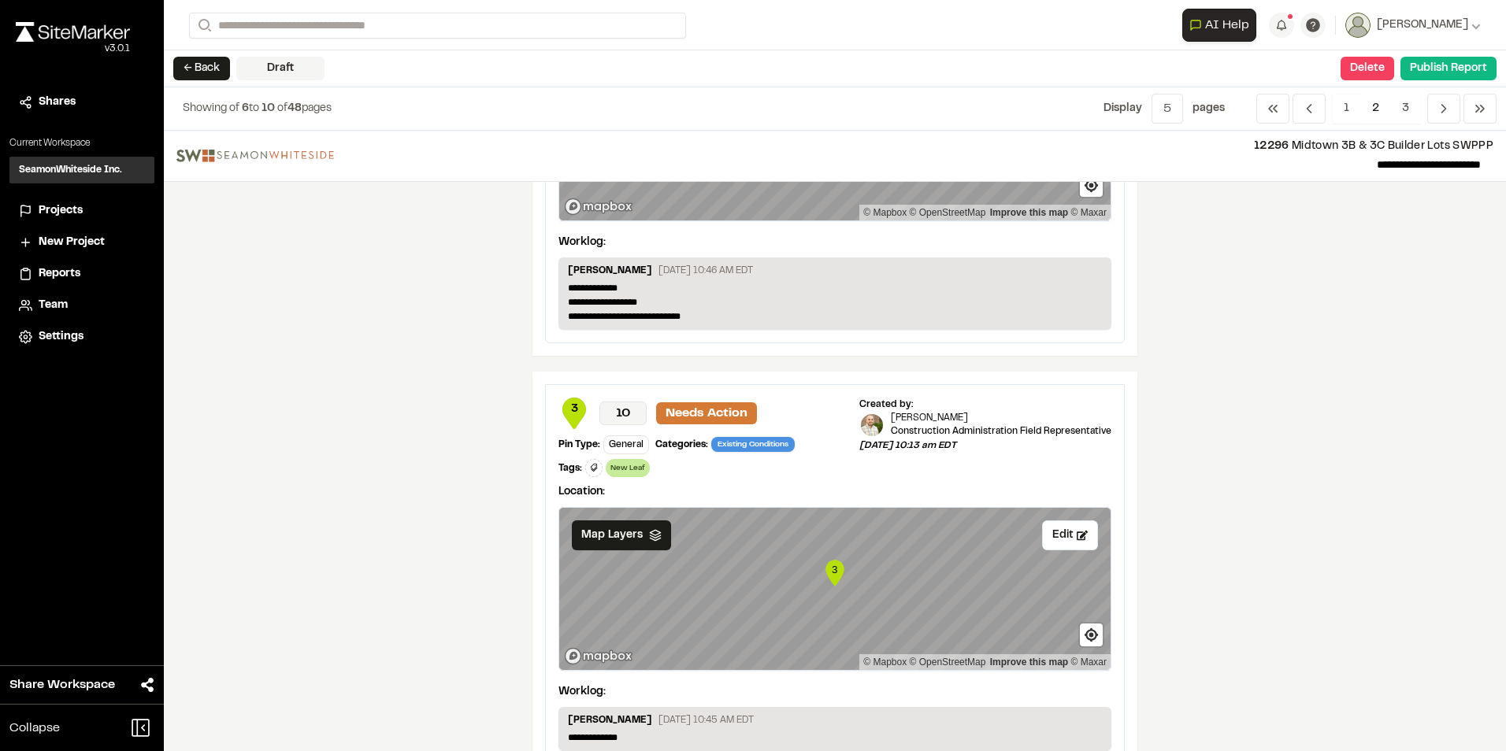
scroll to position [2140, 0]
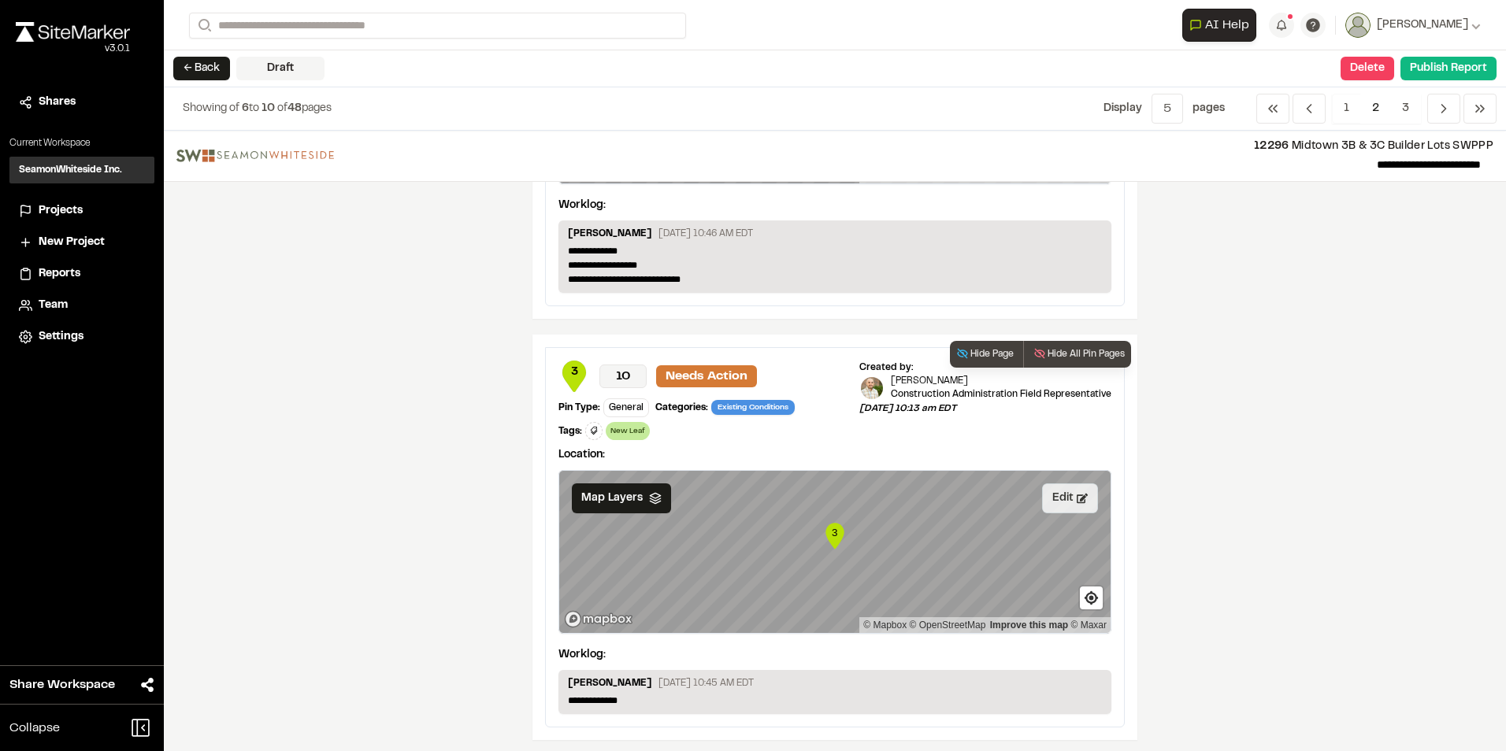
click at [1051, 496] on button "Edit" at bounding box center [1070, 499] width 56 height 30
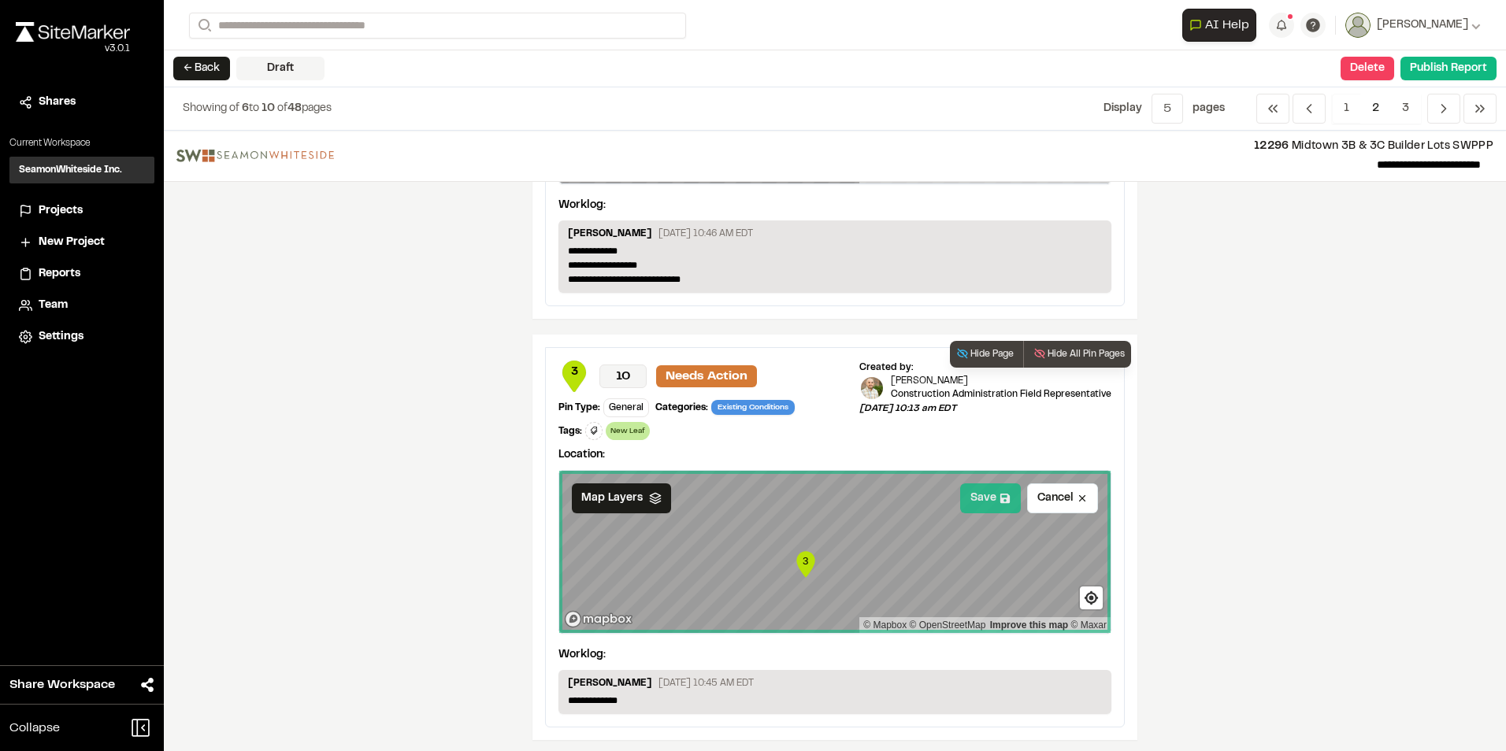
click at [973, 500] on button "Save" at bounding box center [990, 499] width 61 height 30
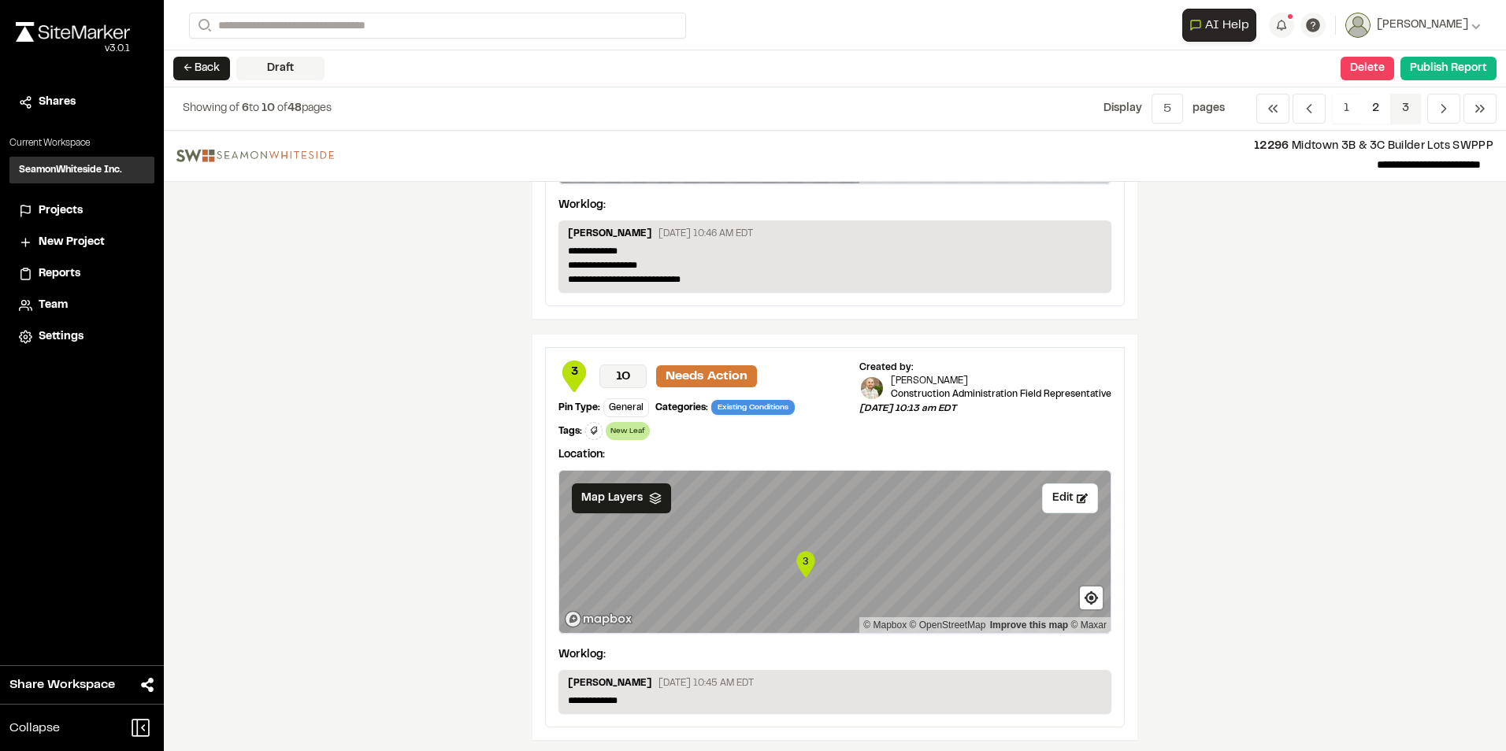
click at [1405, 104] on span "3" at bounding box center [1405, 109] width 31 height 30
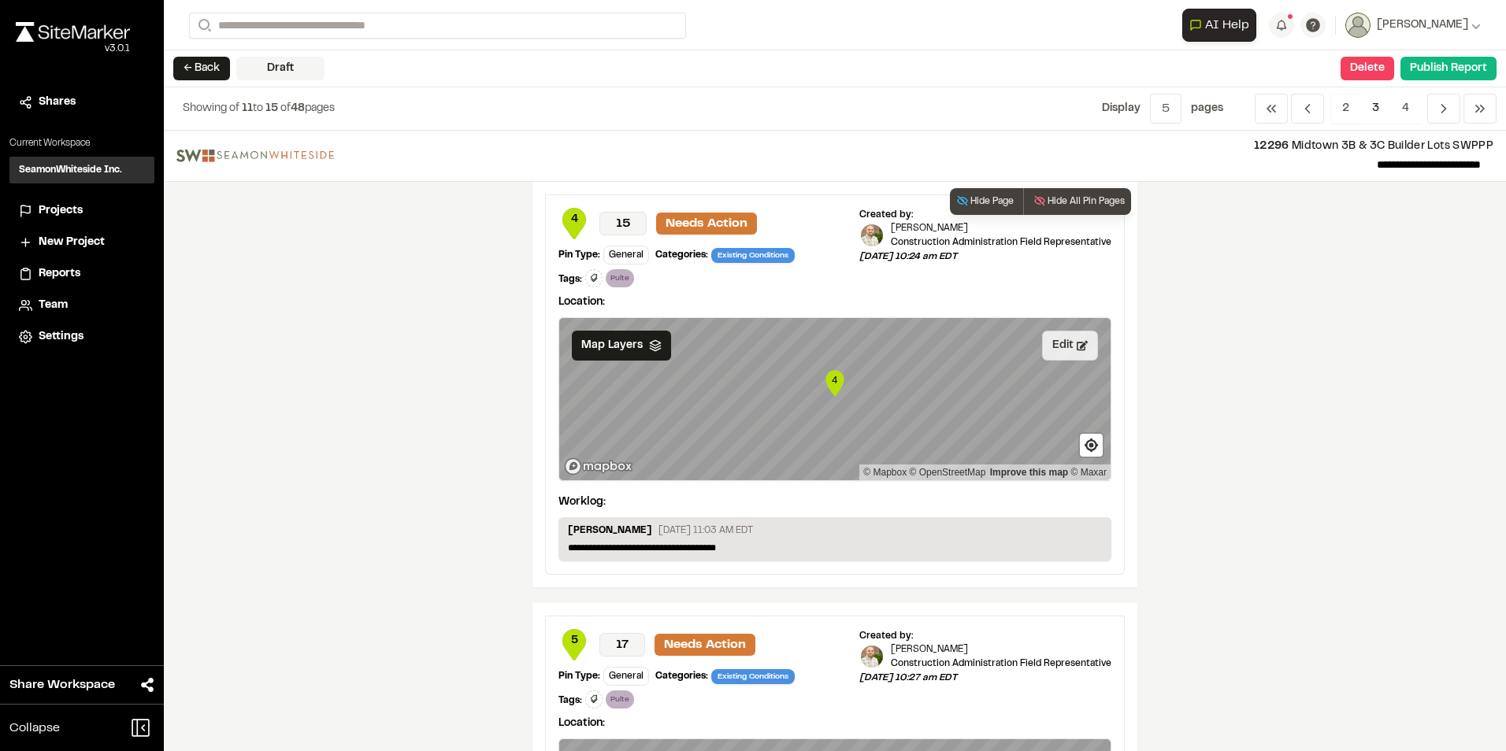
click at [1049, 347] on button "Edit" at bounding box center [1070, 346] width 56 height 30
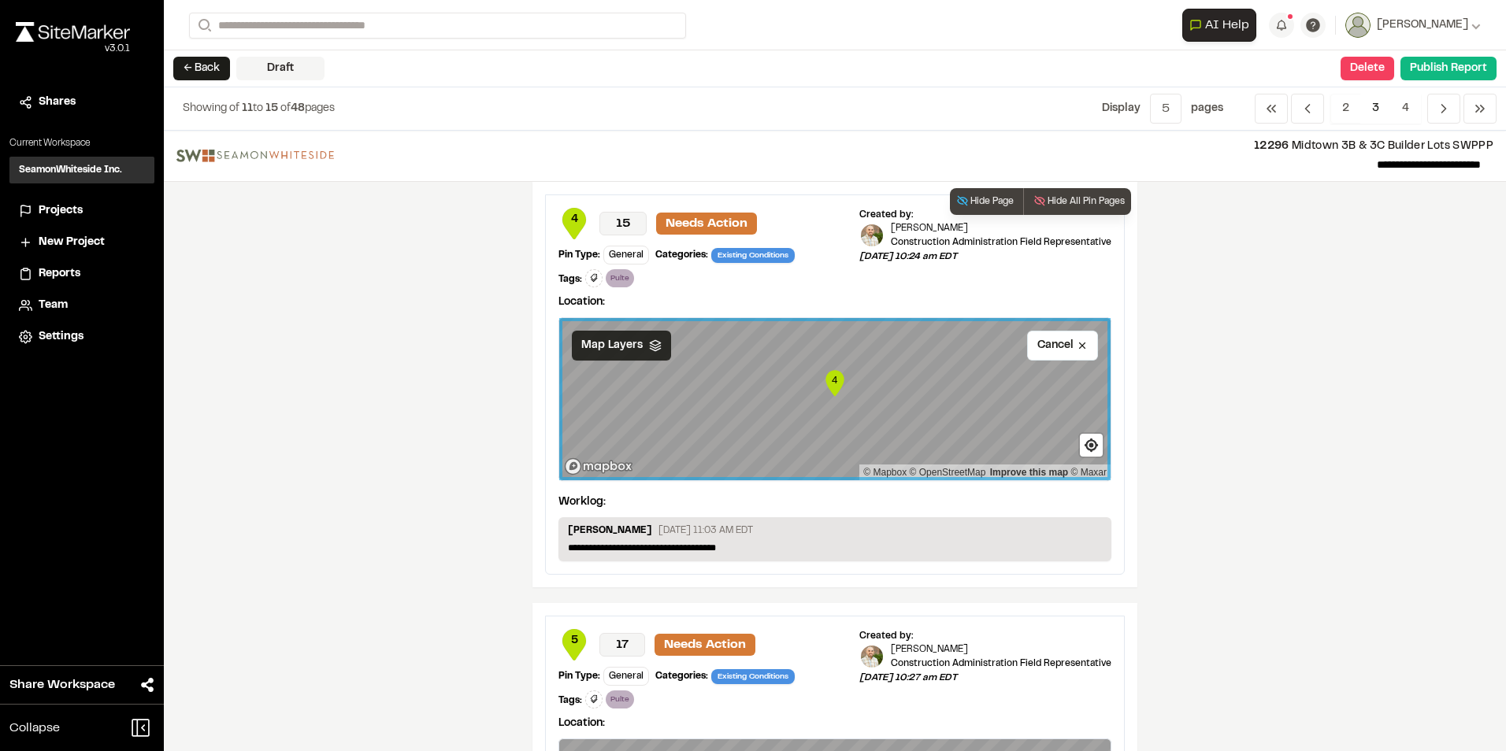
click at [649, 349] on icon at bounding box center [655, 345] width 13 height 13
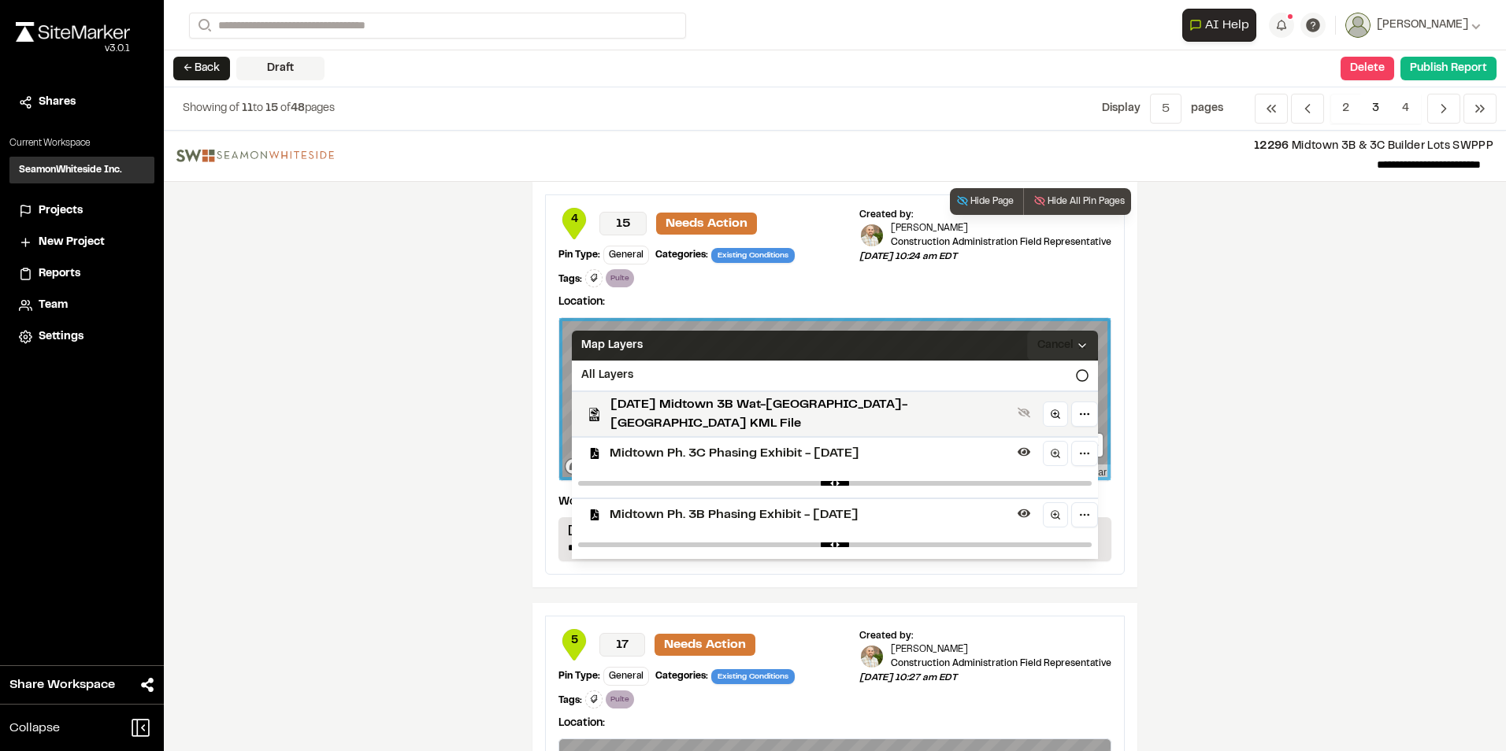
click at [643, 444] on span "Midtown Ph. 3C Phasing Exhibit - [DATE]" at bounding box center [811, 453] width 402 height 19
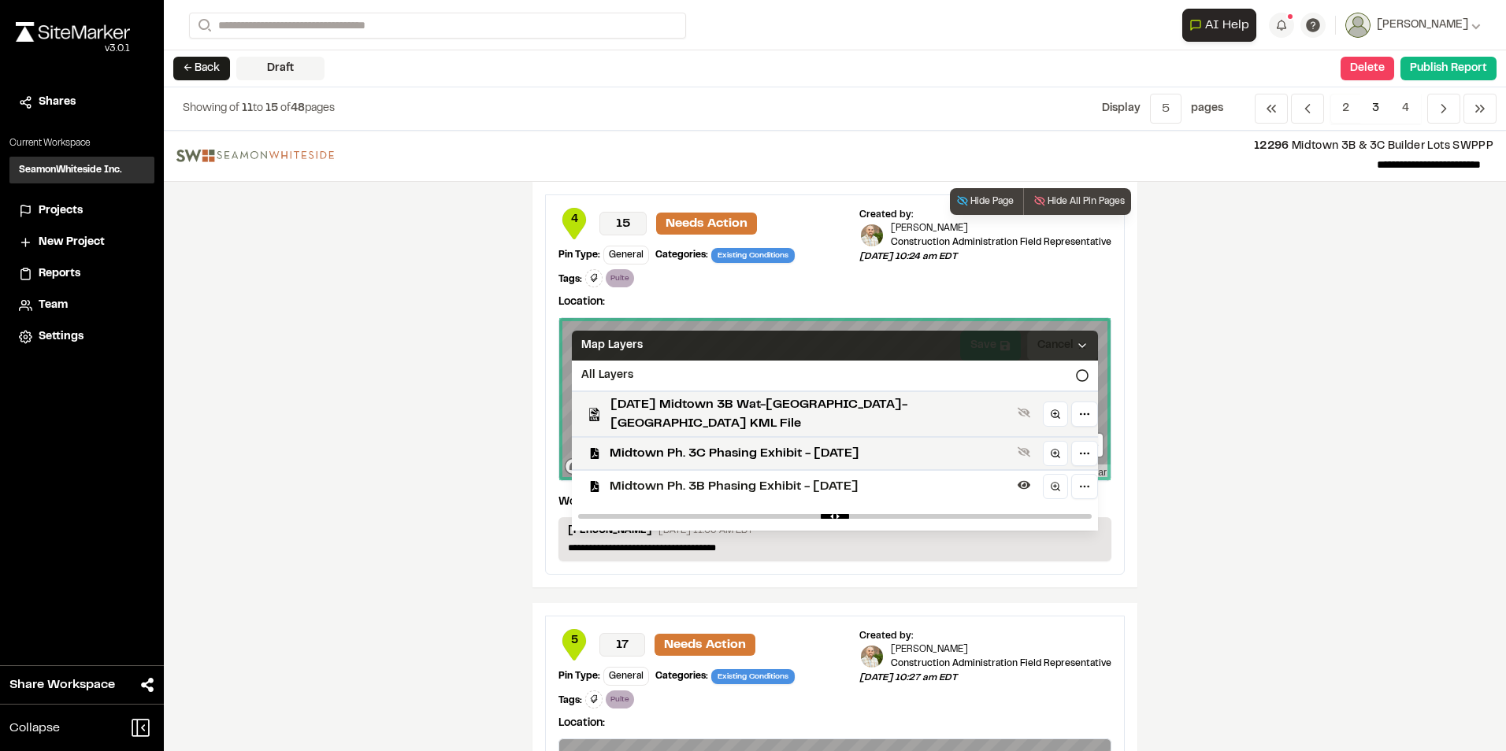
click at [1076, 340] on icon at bounding box center [1082, 345] width 13 height 13
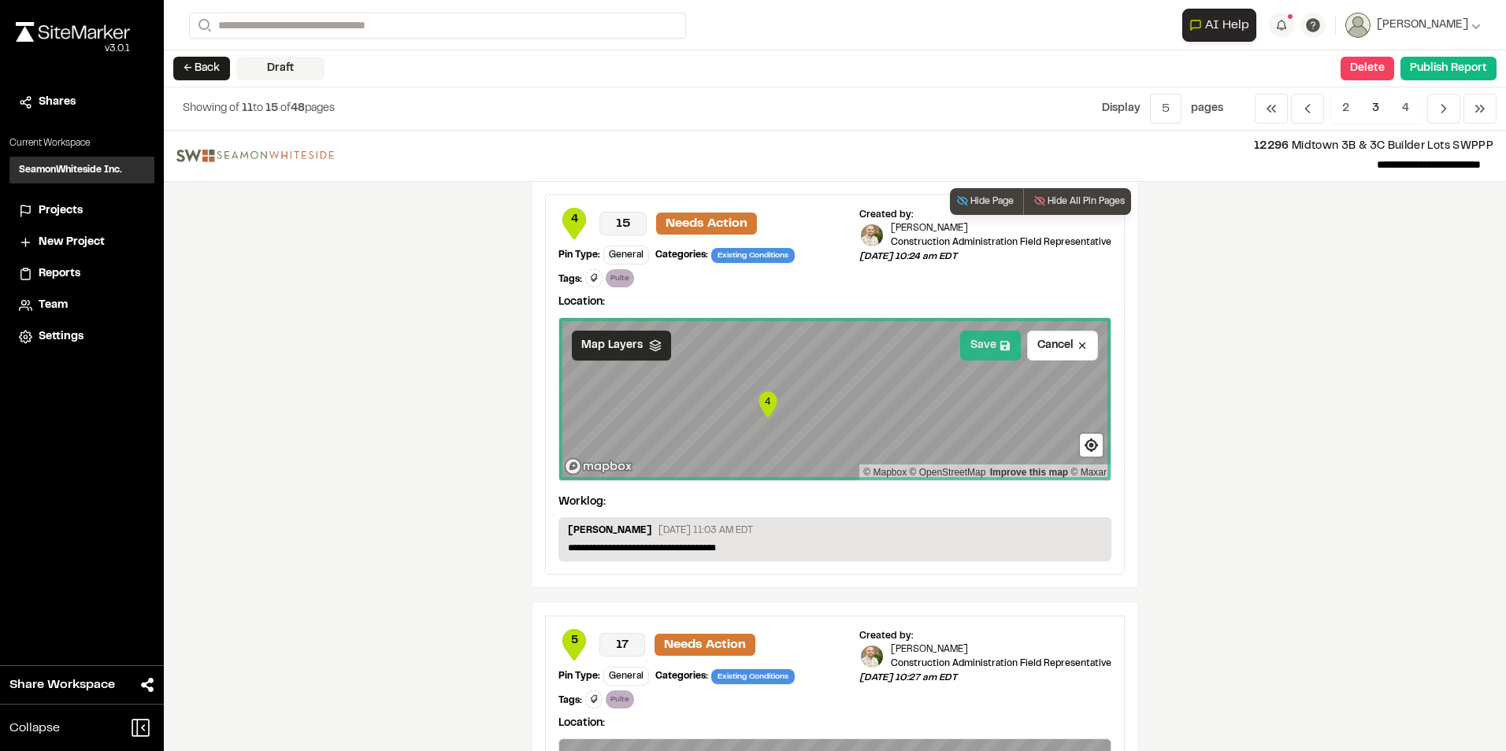
click at [990, 353] on button "Save" at bounding box center [990, 346] width 61 height 30
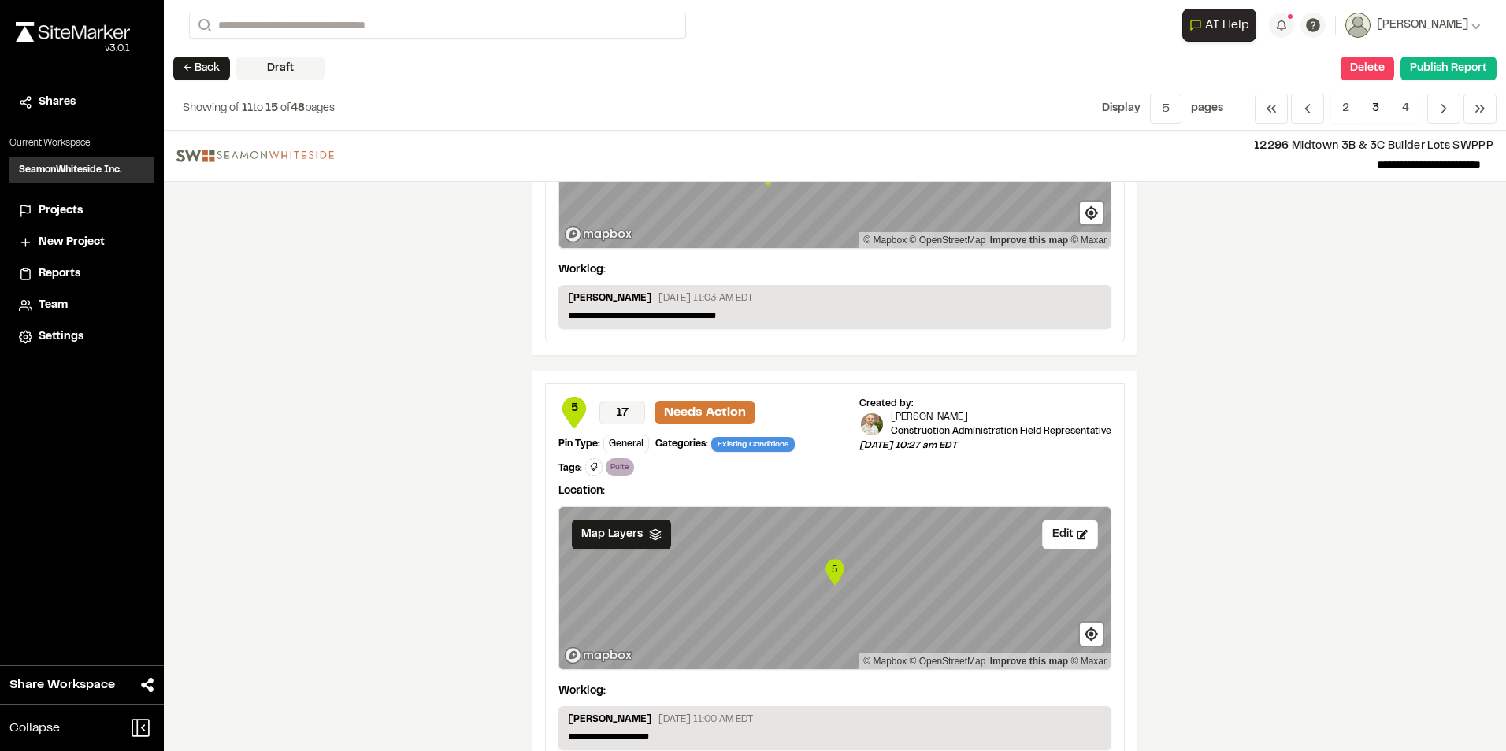
scroll to position [236, 0]
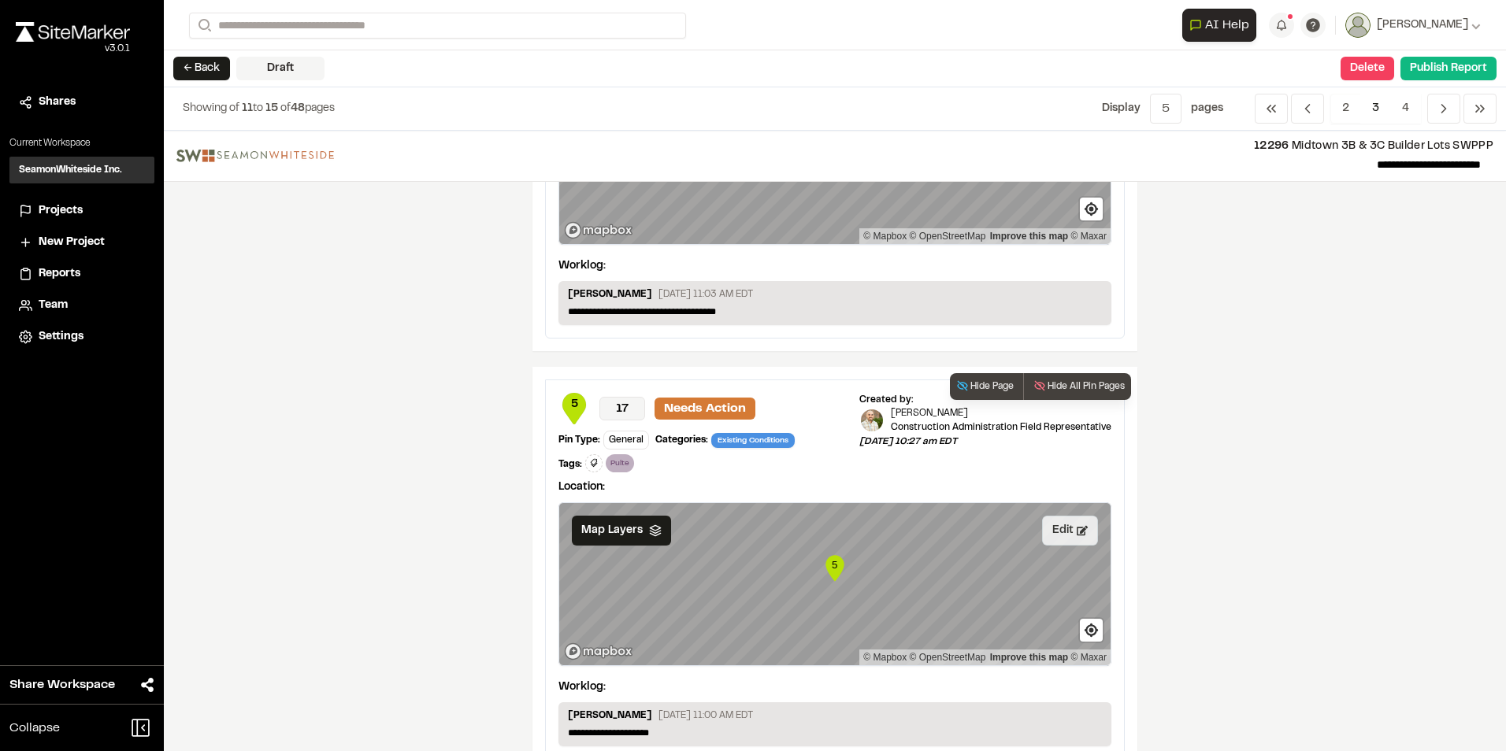
click at [1059, 529] on button "Edit" at bounding box center [1070, 531] width 56 height 30
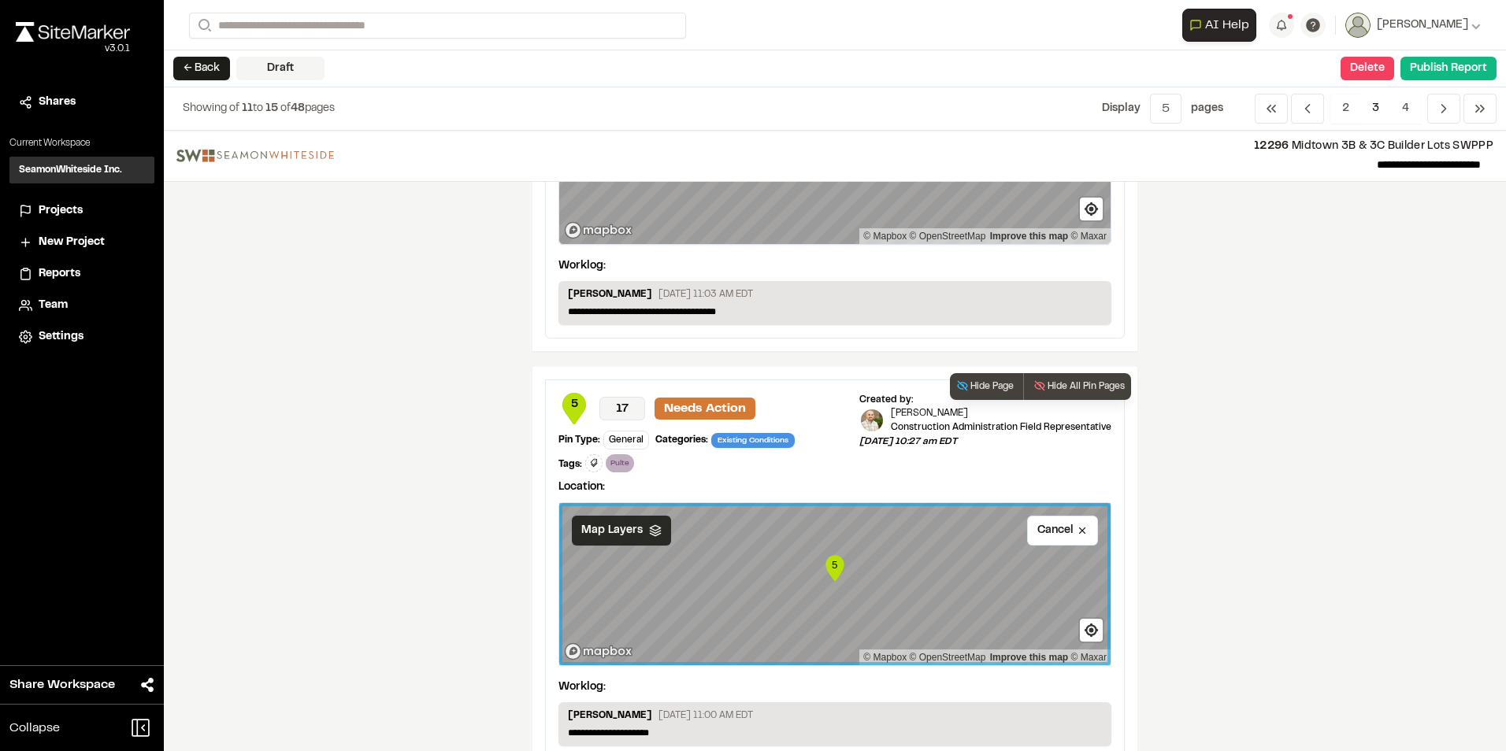
click at [650, 535] on icon at bounding box center [655, 530] width 13 height 13
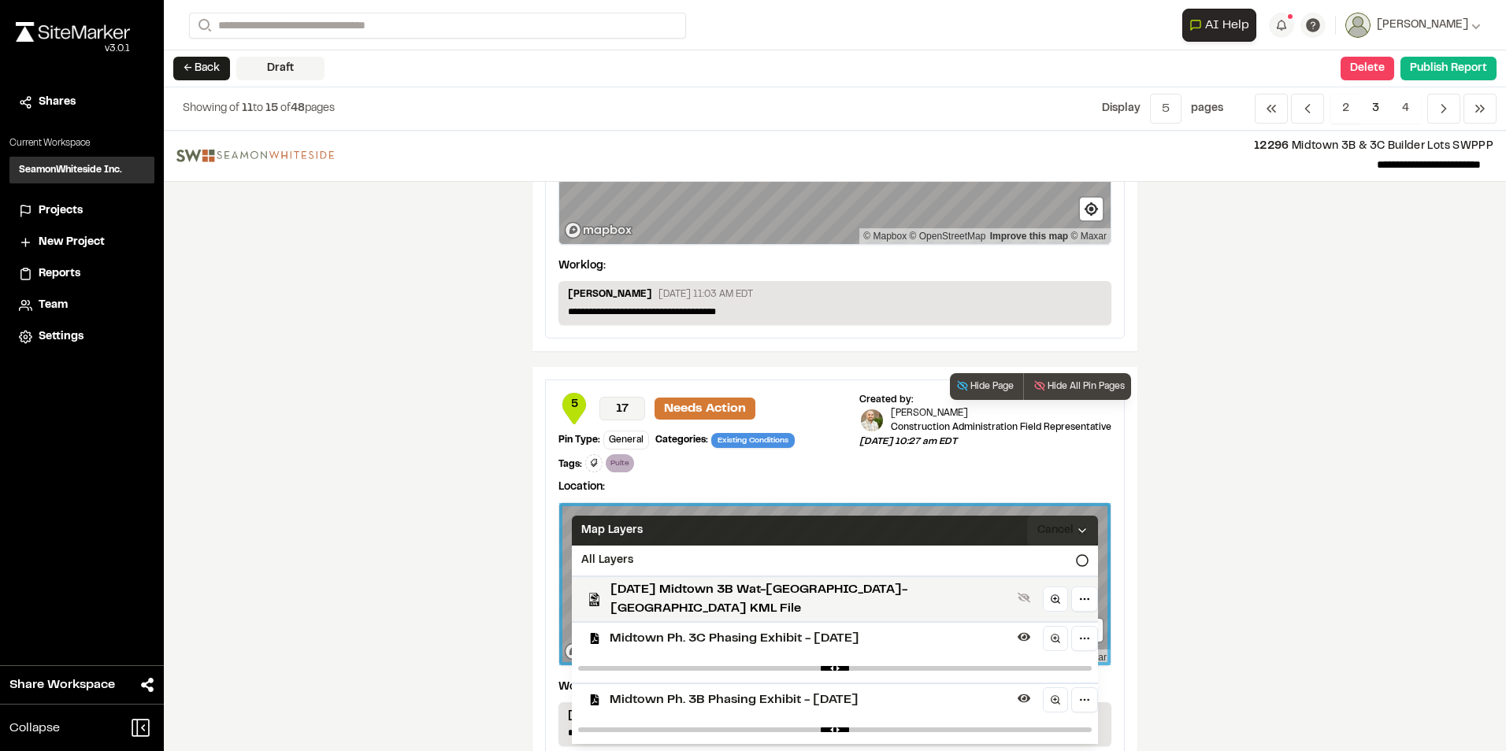
click at [647, 629] on span "Midtown Ph. 3C Phasing Exhibit - [DATE]" at bounding box center [811, 638] width 402 height 19
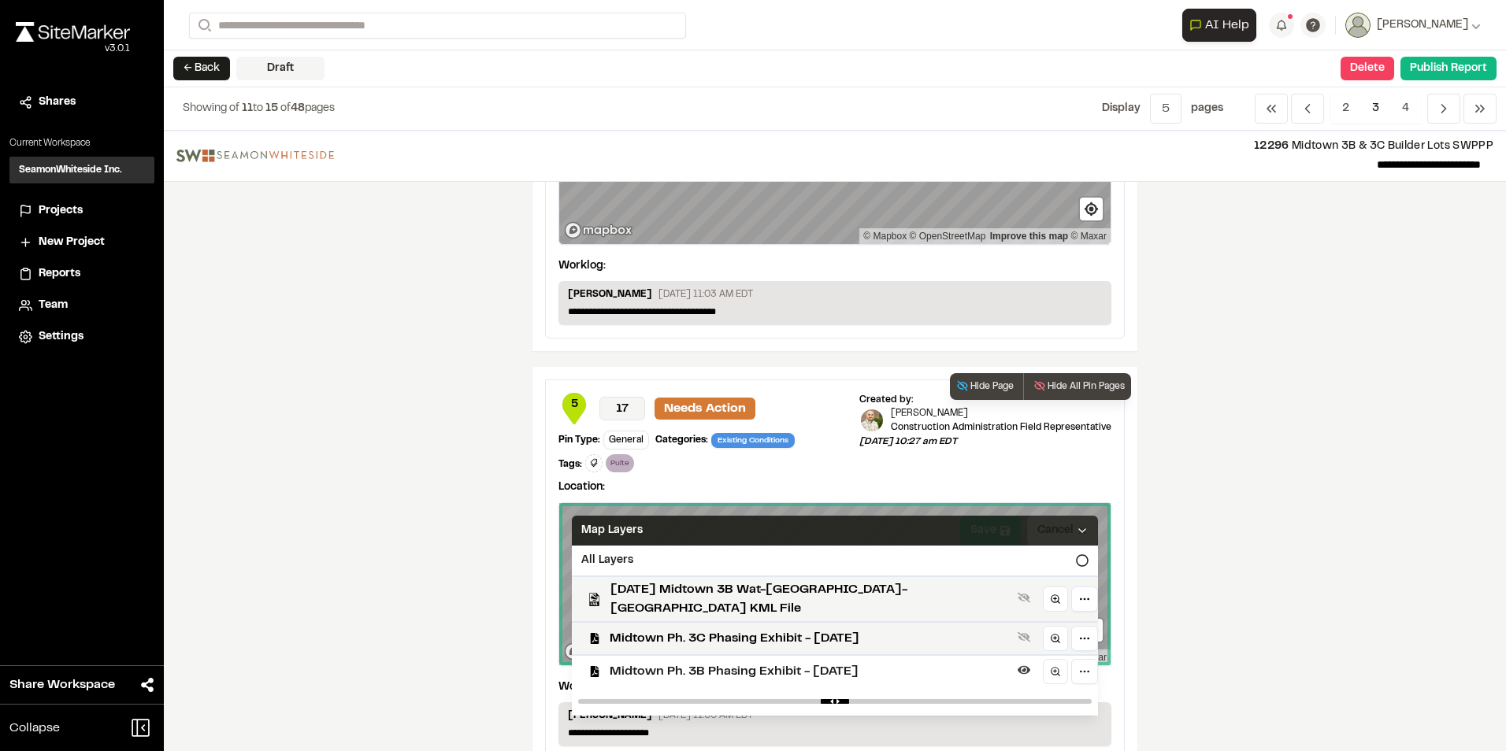
click at [1079, 531] on polyline at bounding box center [1082, 530] width 6 height 3
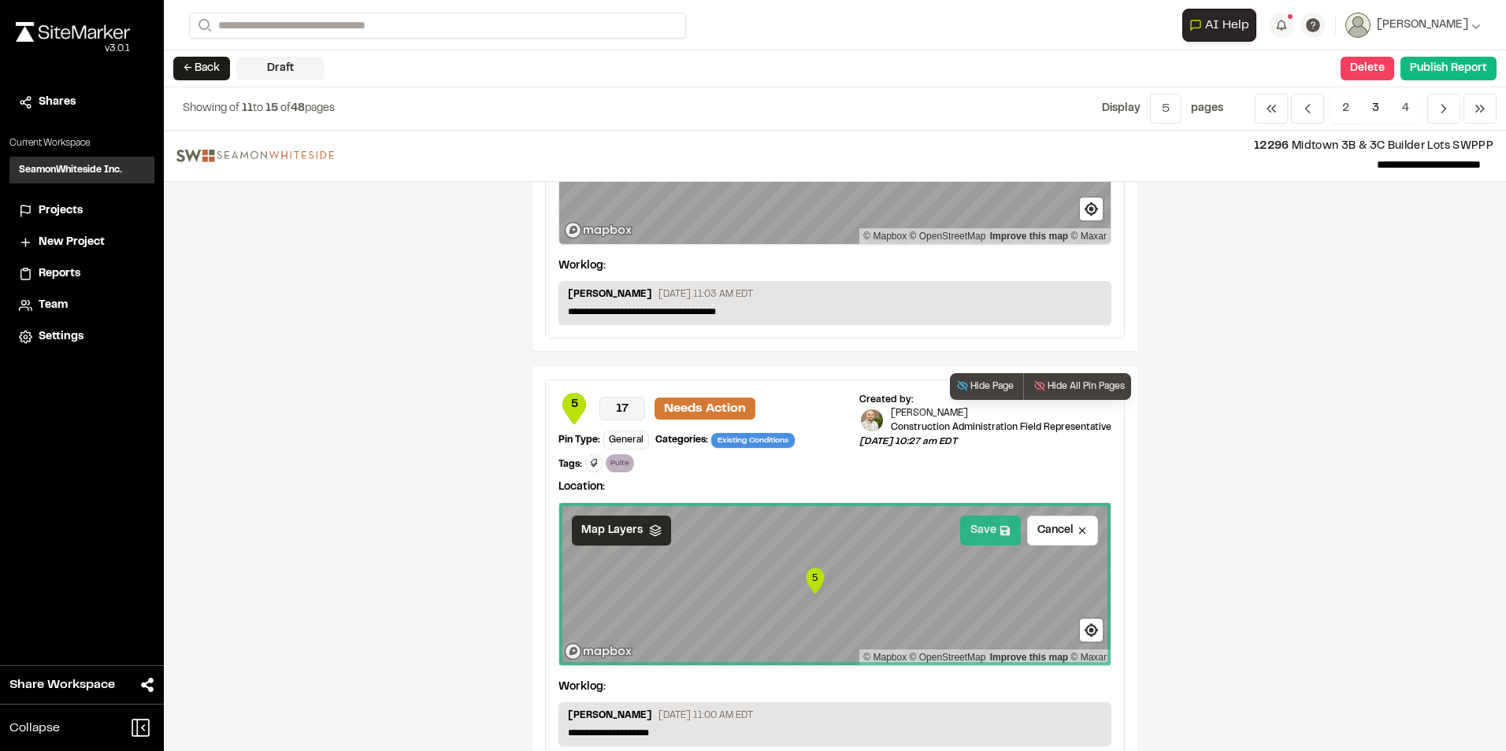
click at [983, 533] on button "Save" at bounding box center [990, 531] width 61 height 30
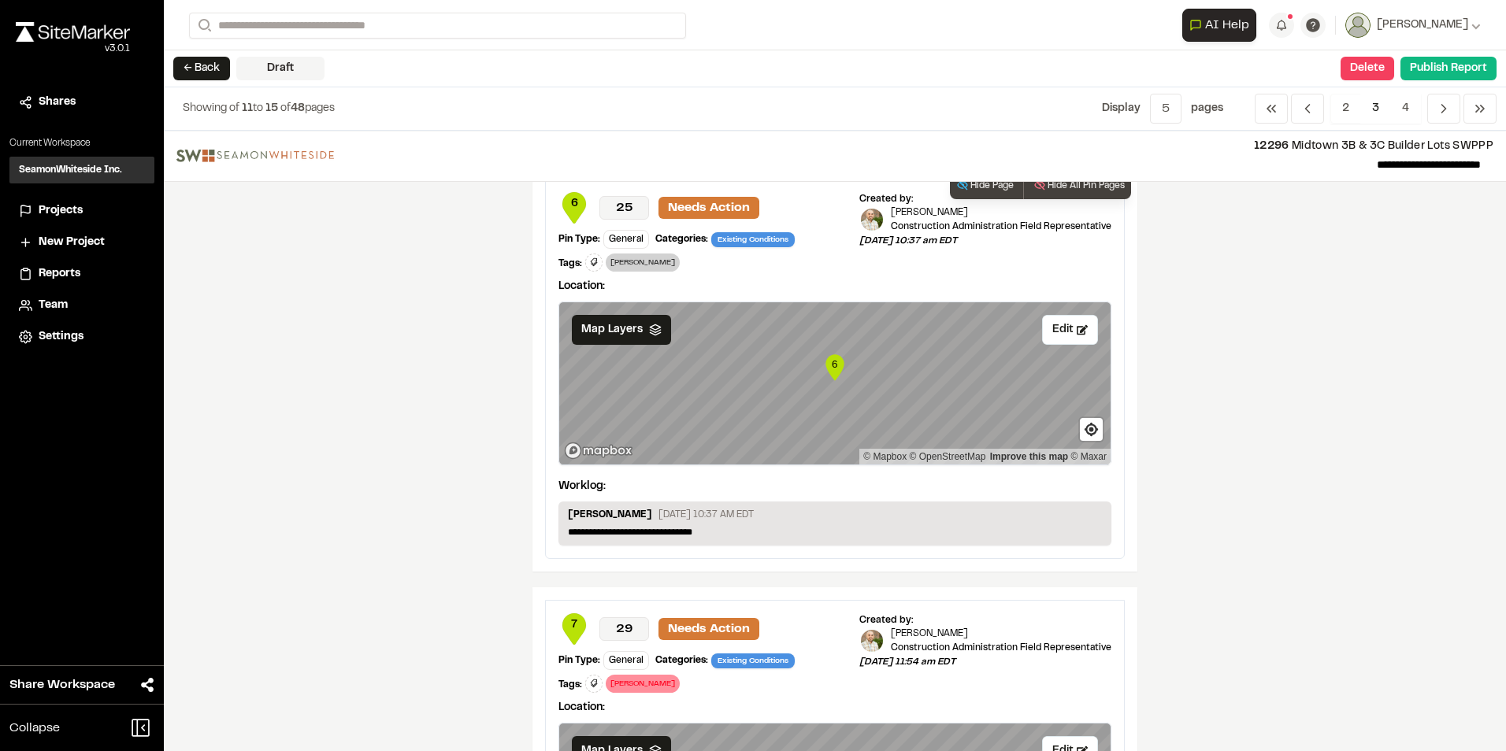
scroll to position [866, 0]
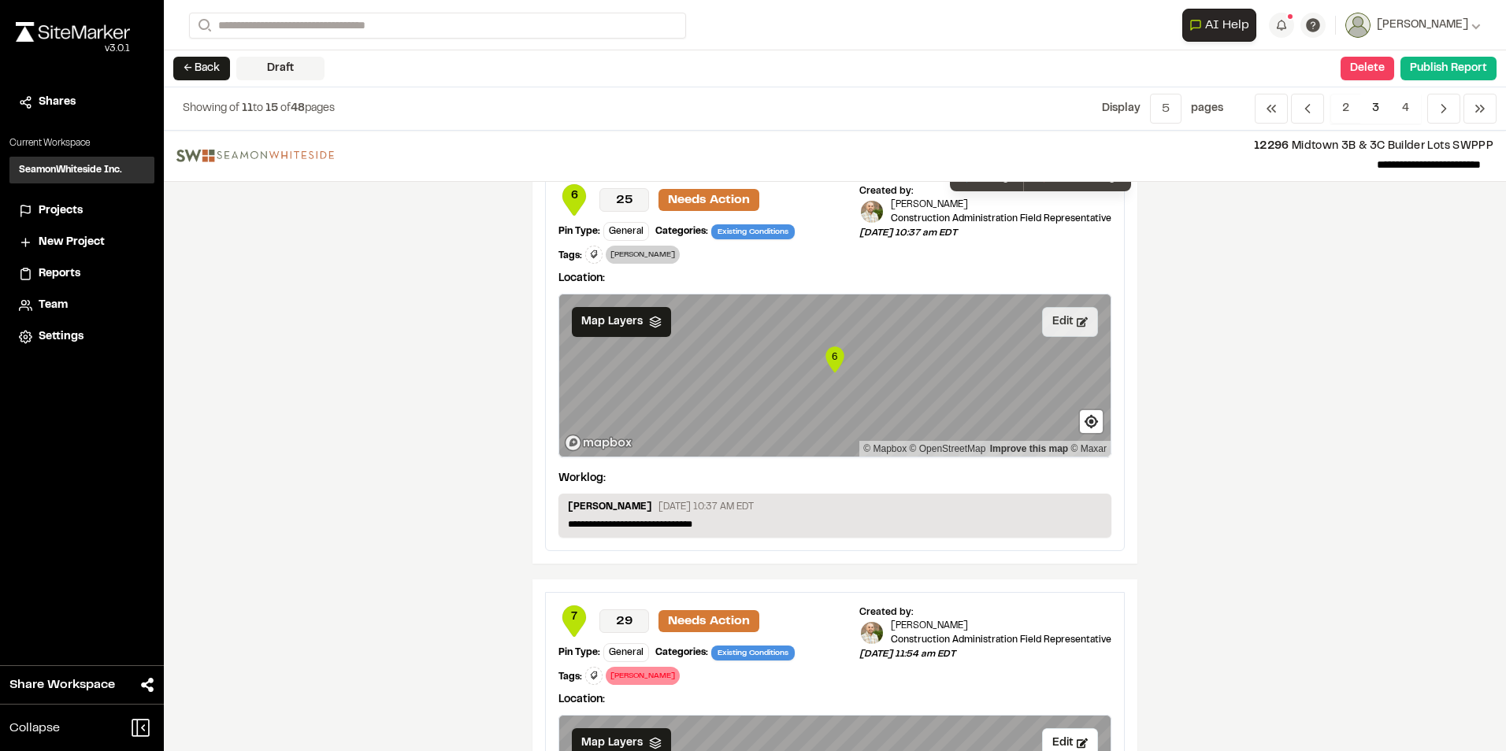
click at [1054, 315] on button "Edit" at bounding box center [1070, 322] width 56 height 30
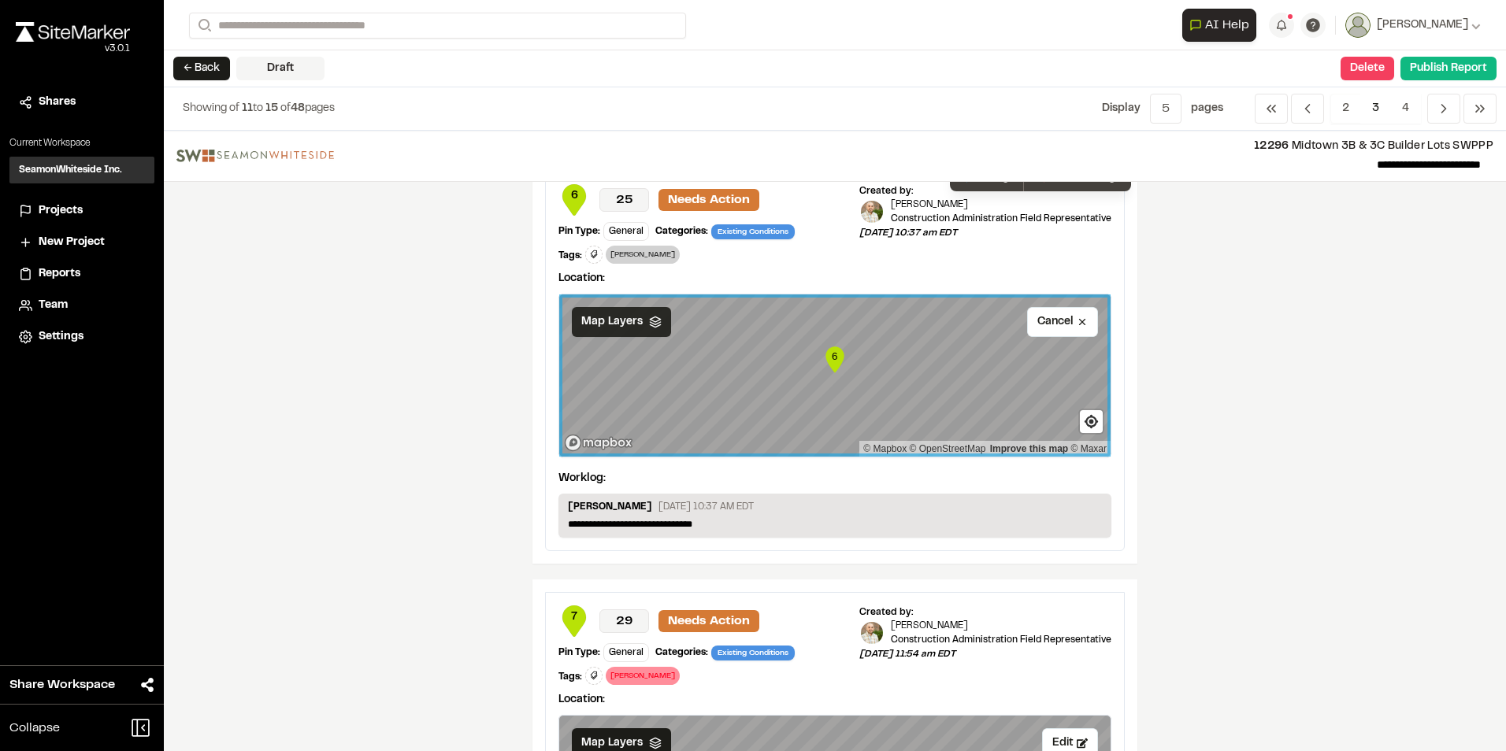
click at [650, 323] on polyline at bounding box center [655, 323] width 10 height 2
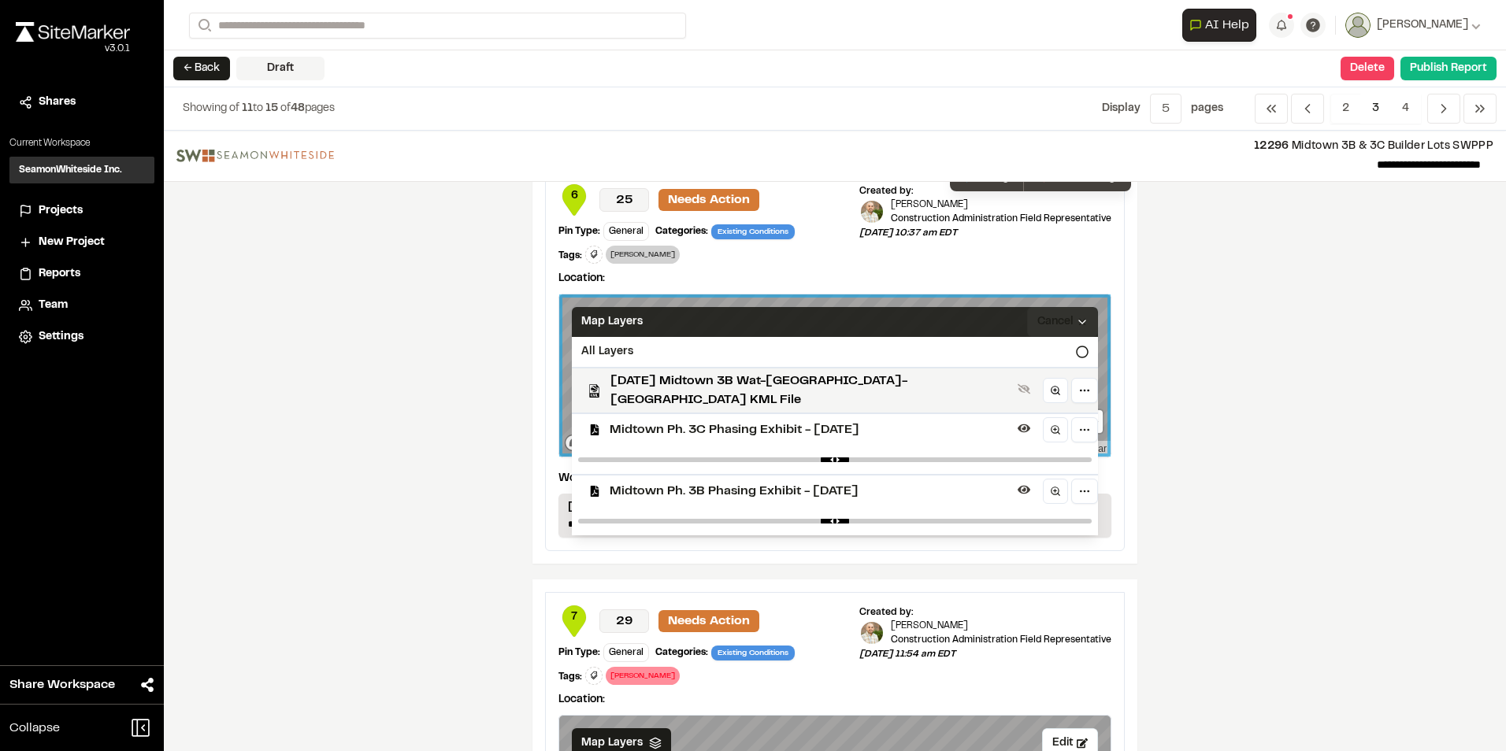
click at [644, 323] on div "Map Layers" at bounding box center [835, 322] width 526 height 30
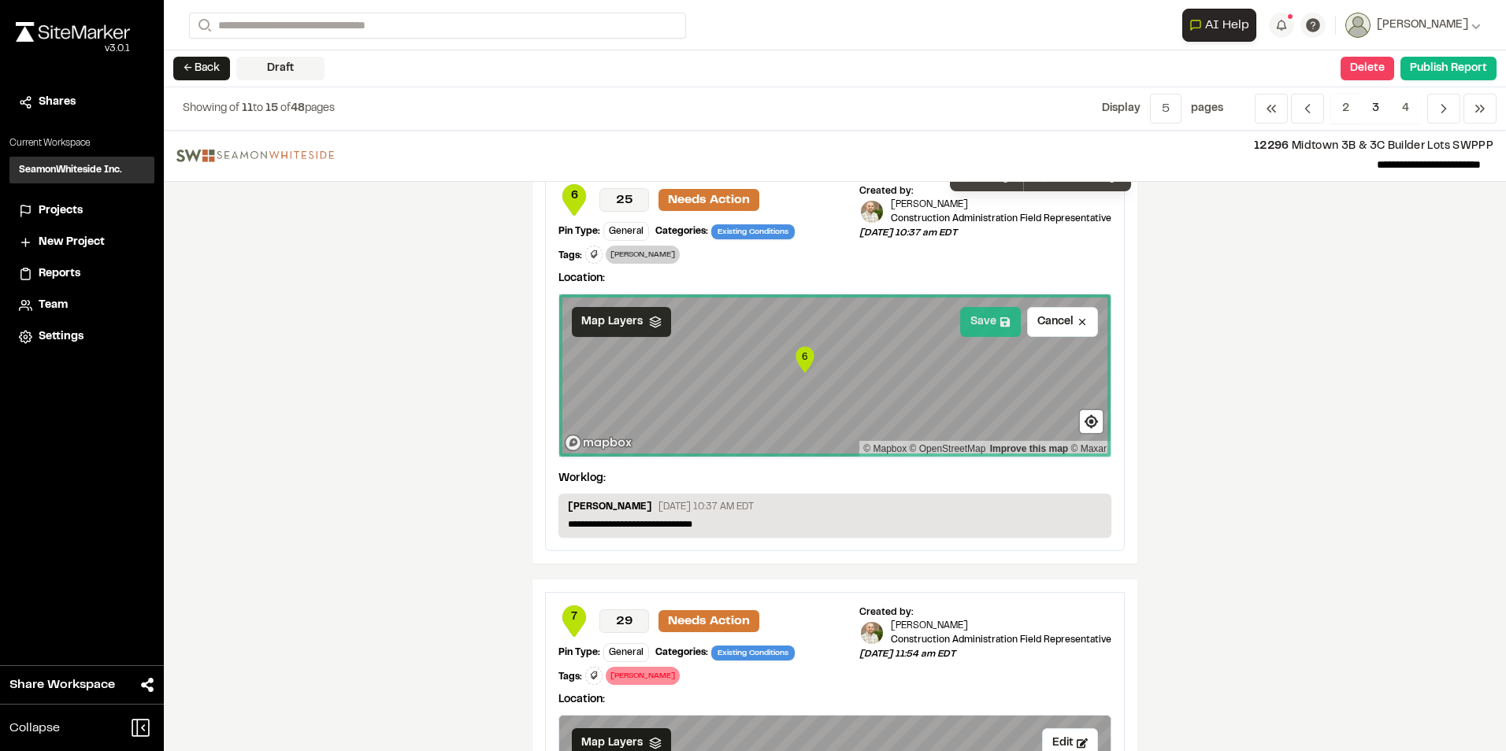
click at [967, 323] on button "Save" at bounding box center [990, 322] width 61 height 30
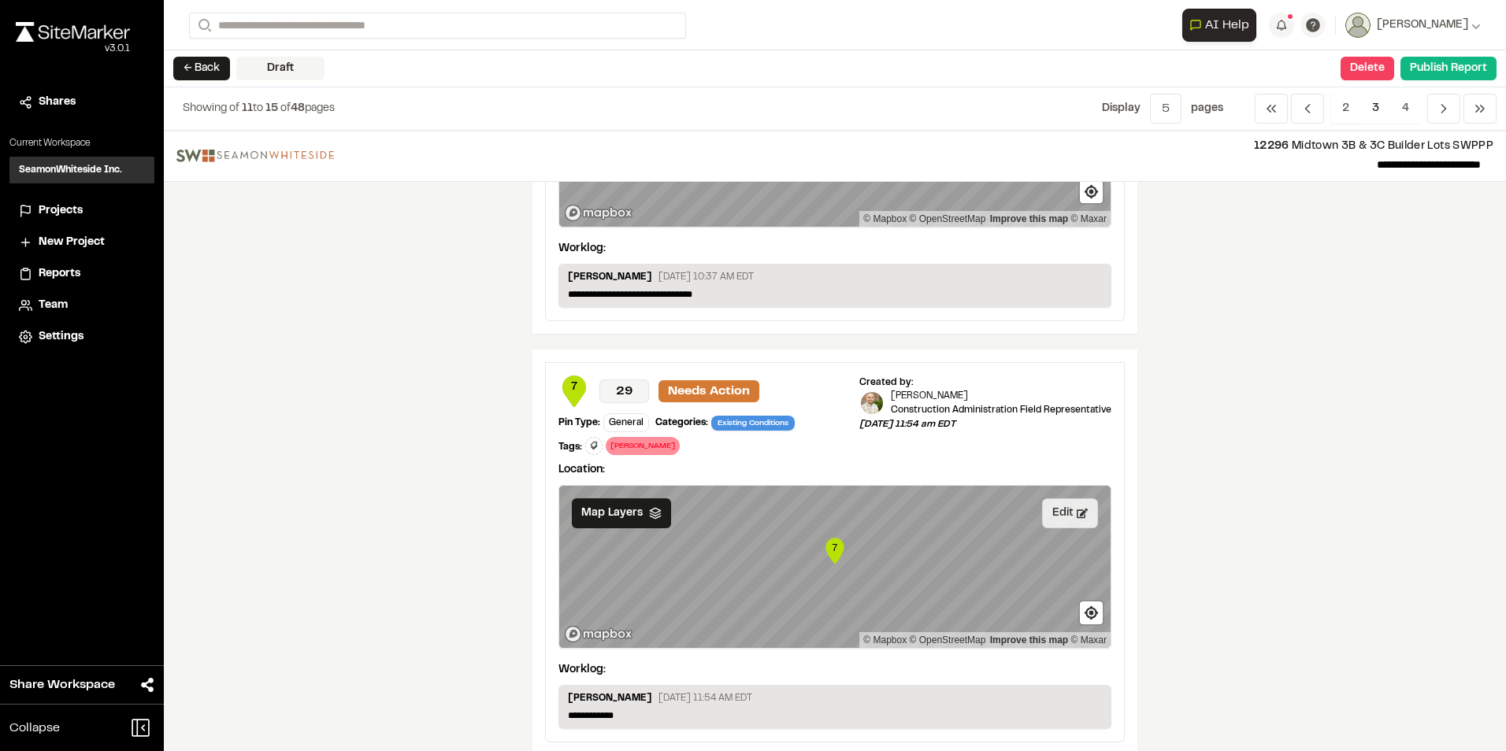
scroll to position [1102, 0]
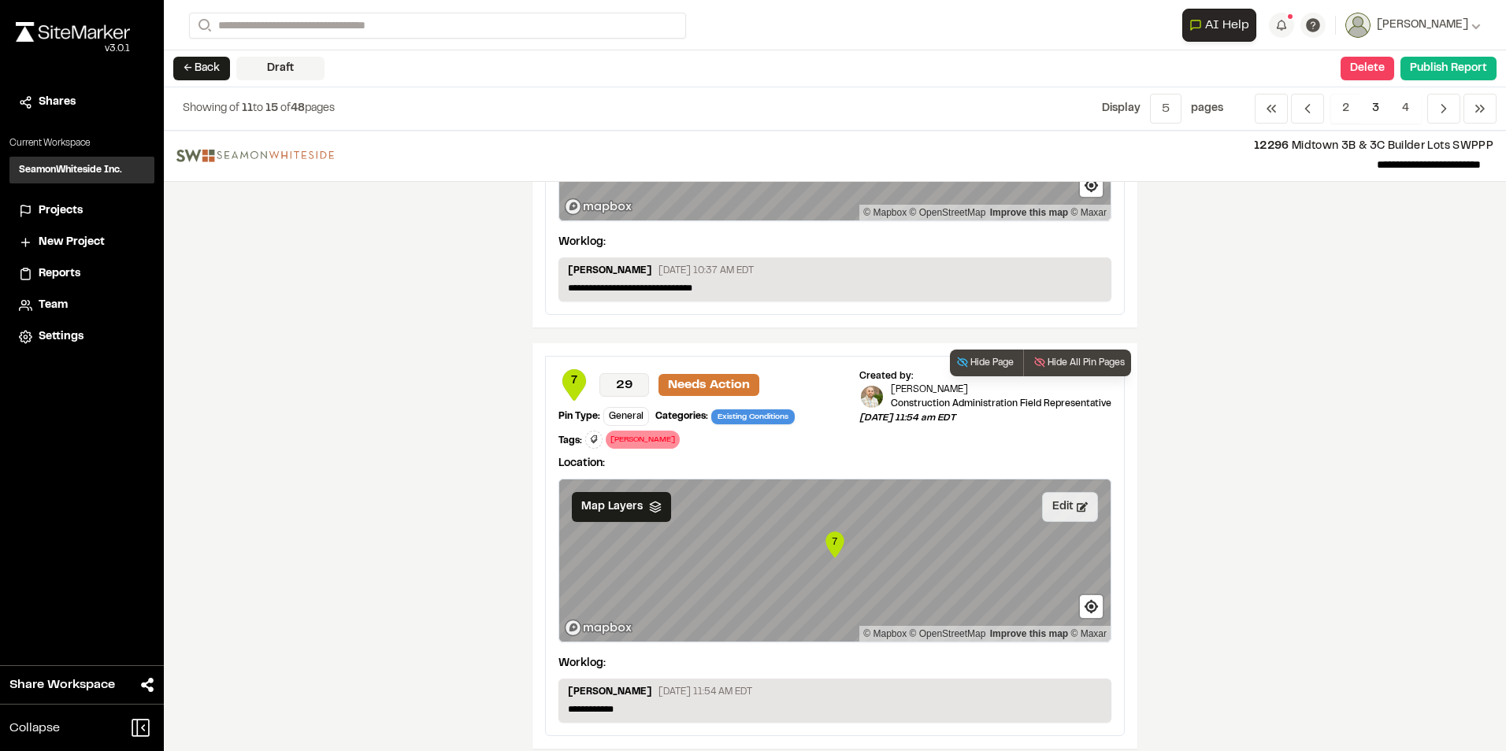
click at [1054, 504] on button "Edit" at bounding box center [1070, 507] width 56 height 30
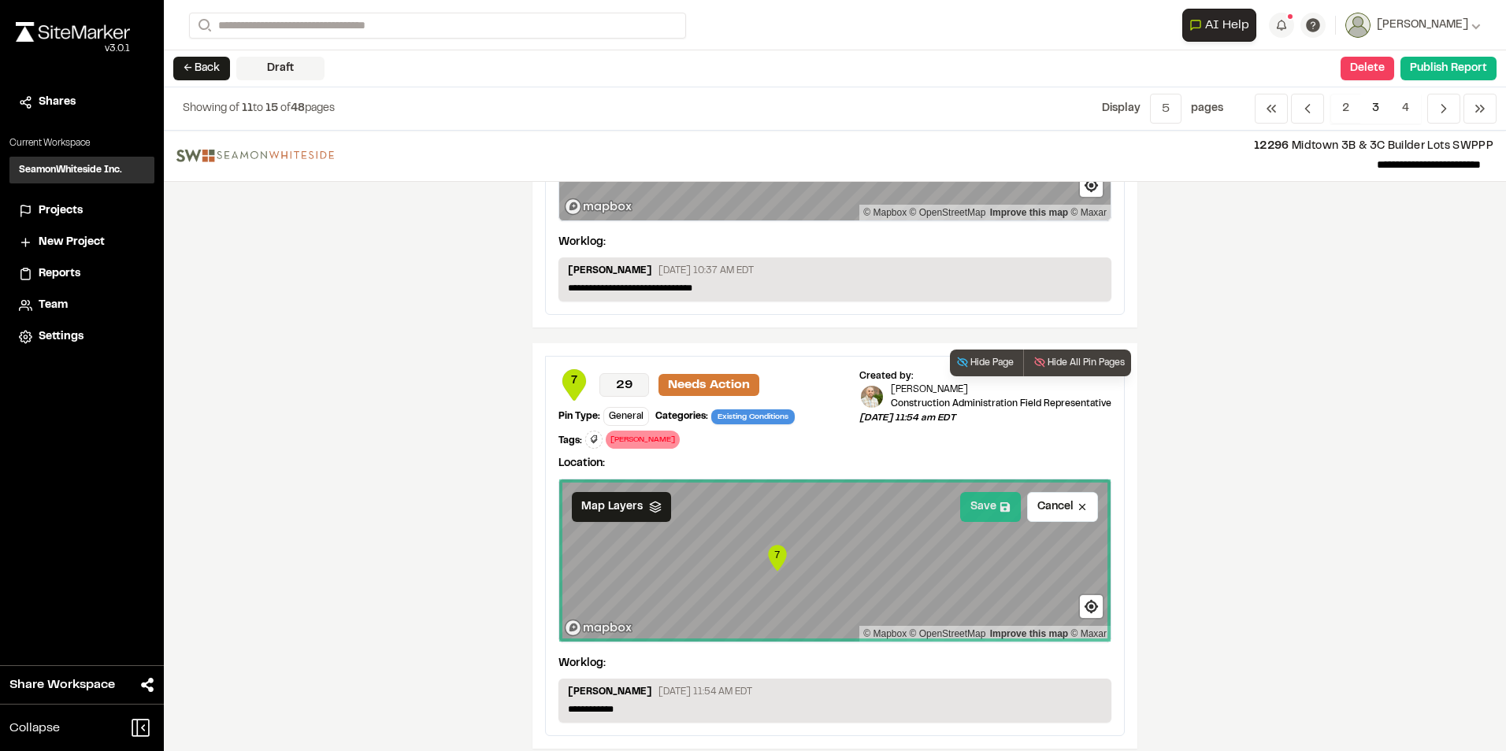
click at [976, 512] on button "Save" at bounding box center [990, 507] width 61 height 30
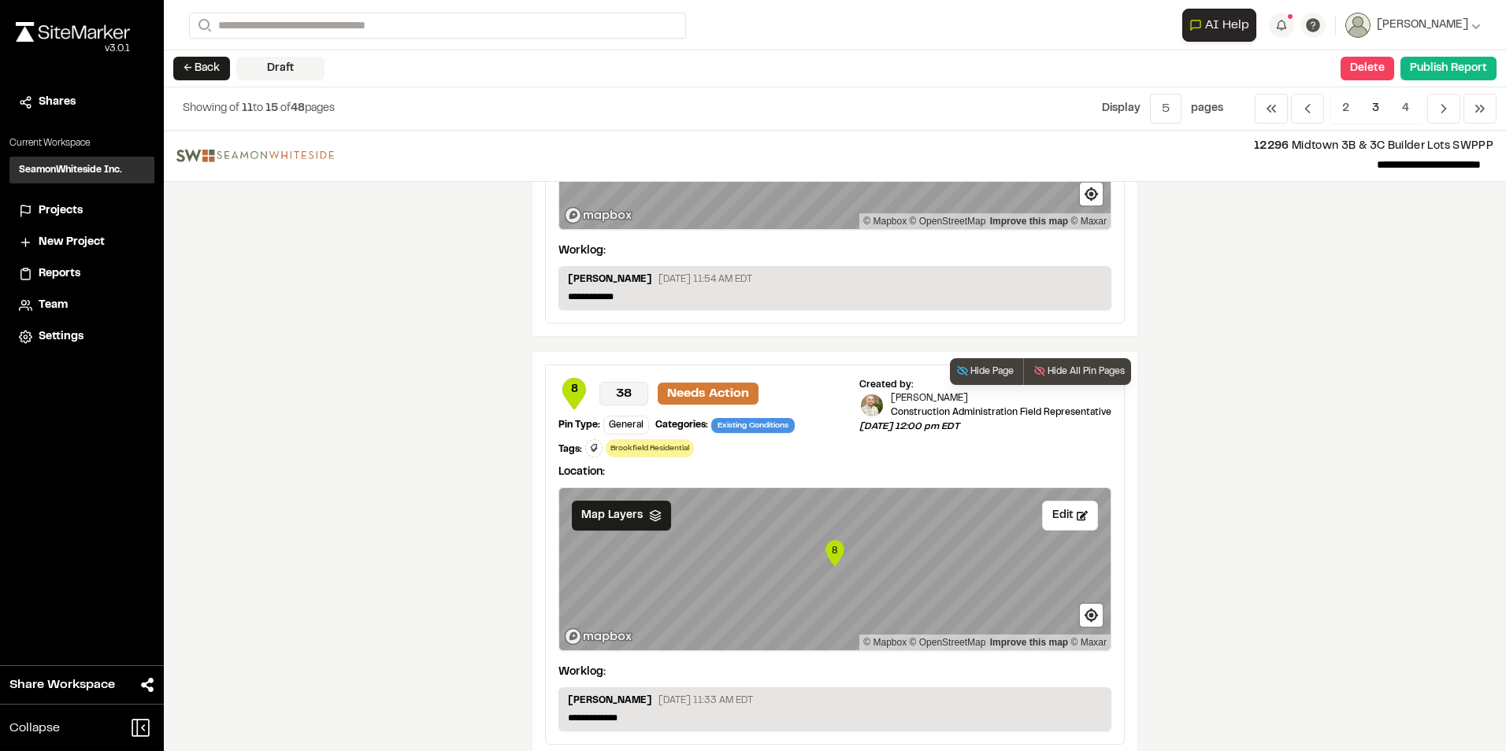
scroll to position [1537, 0]
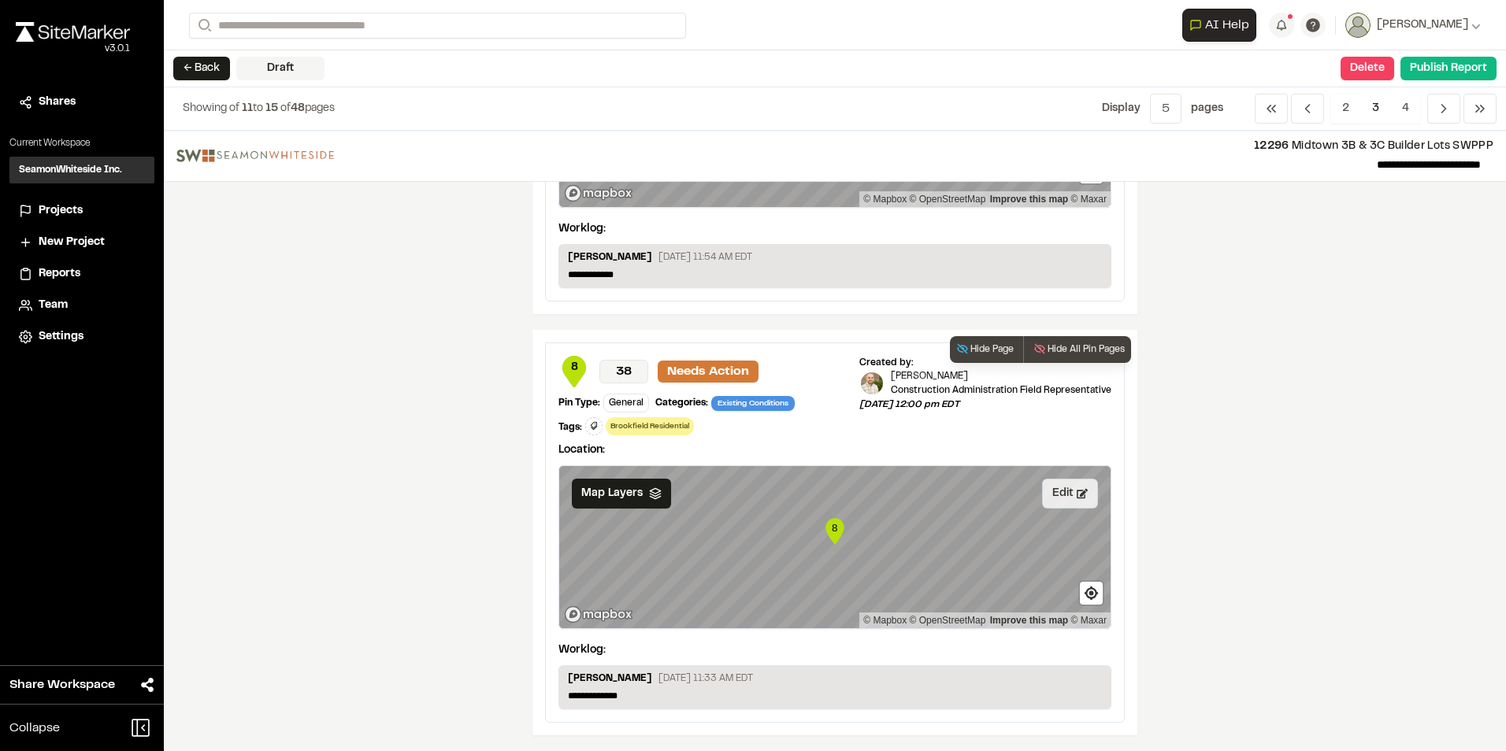
click at [1054, 498] on button "Edit" at bounding box center [1070, 494] width 56 height 30
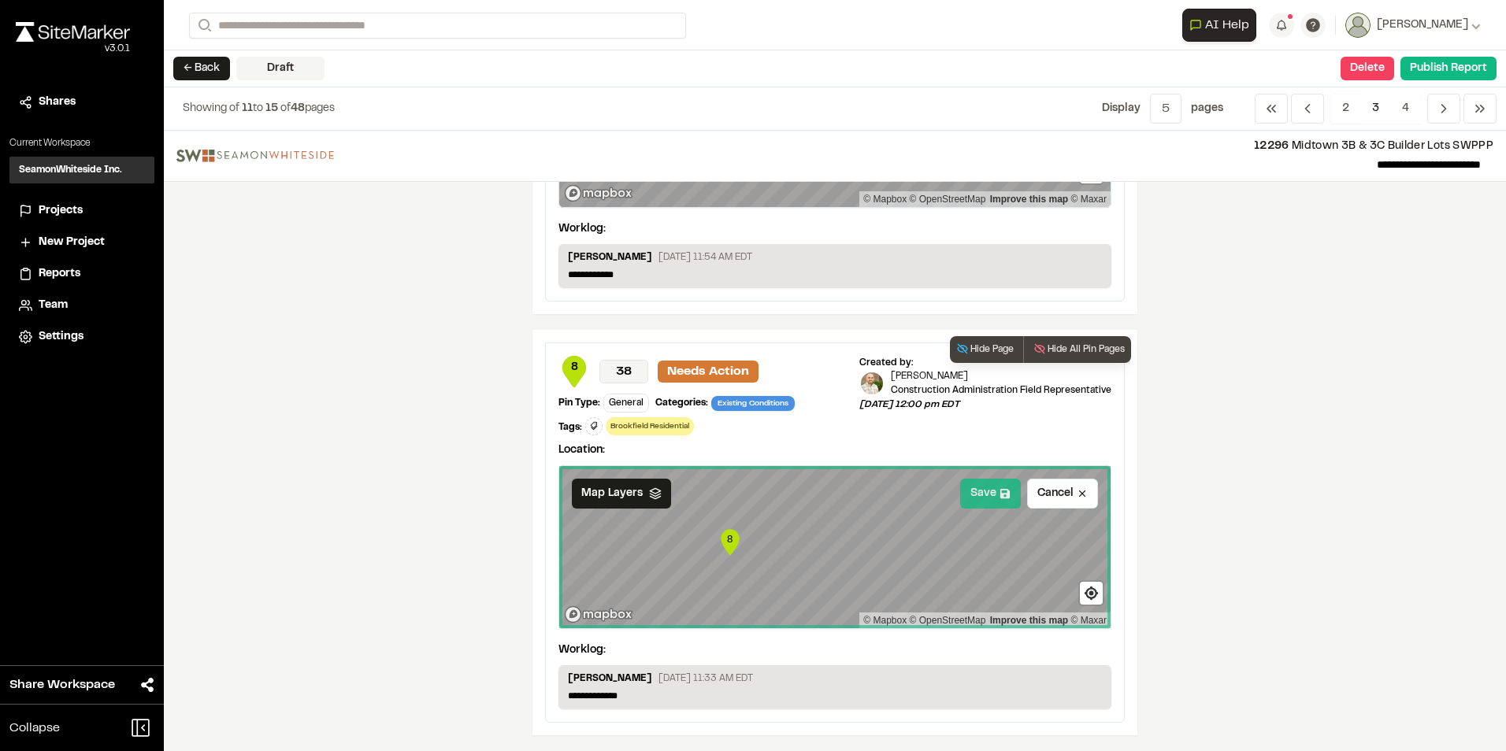
click at [970, 491] on button "Save" at bounding box center [990, 494] width 61 height 30
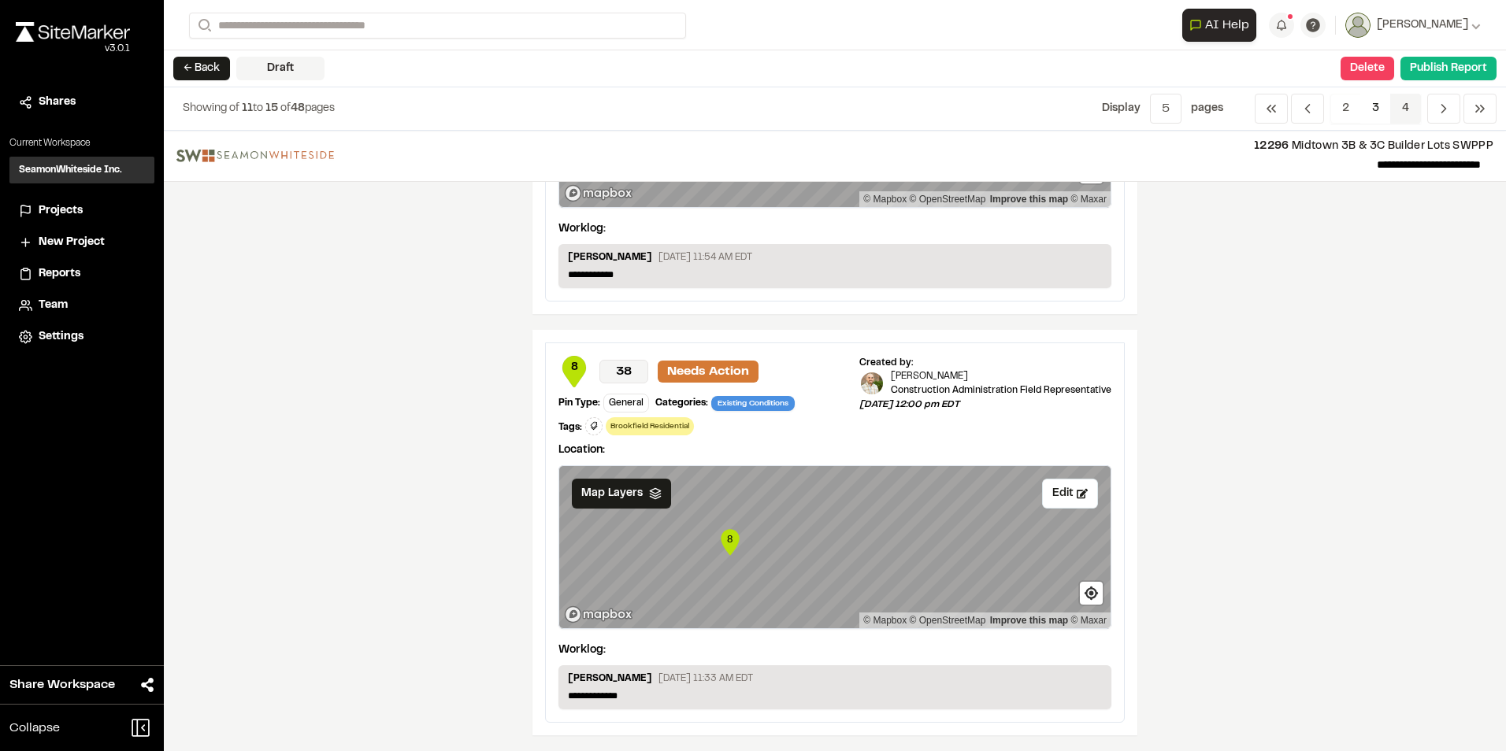
click at [1406, 106] on span "4" at bounding box center [1405, 109] width 31 height 30
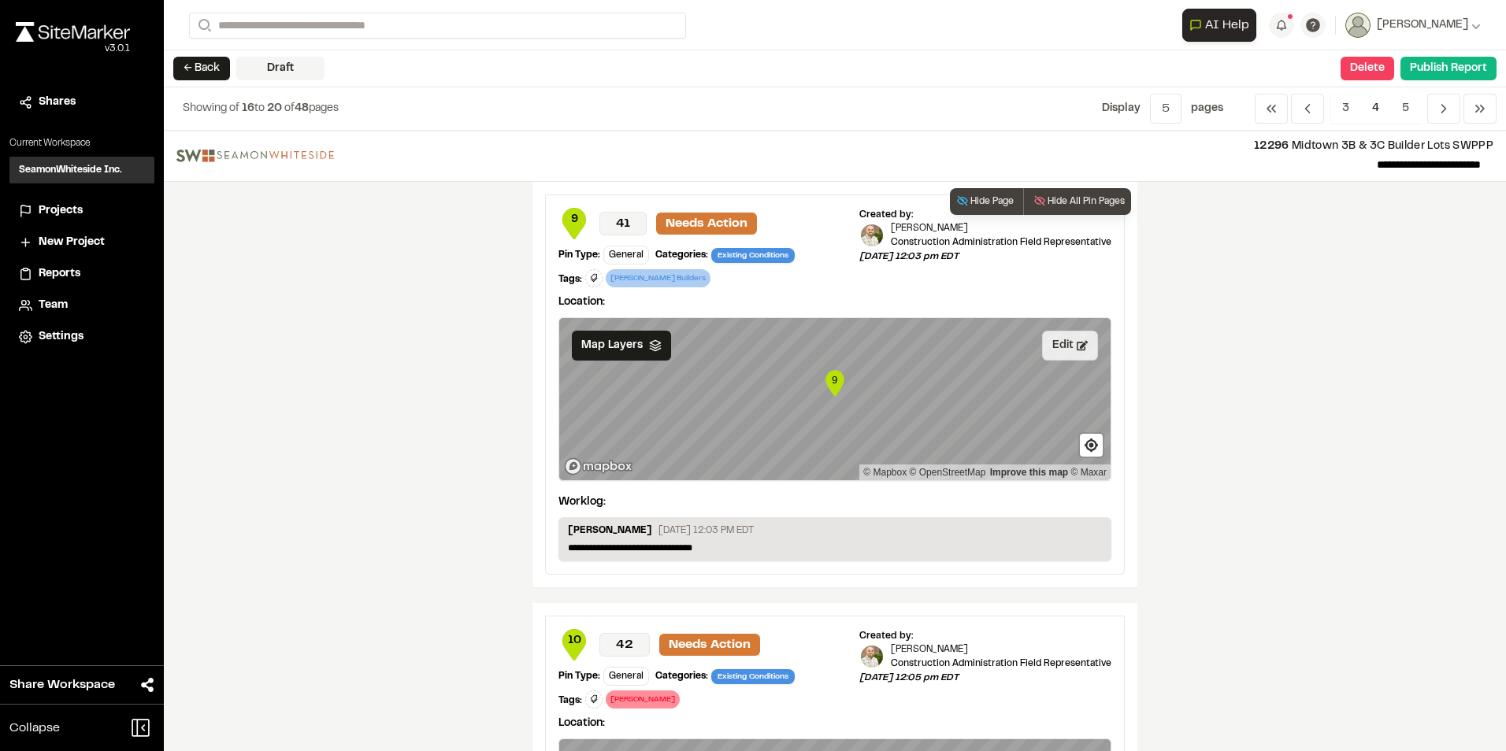
click at [1058, 346] on button "Edit" at bounding box center [1070, 346] width 56 height 30
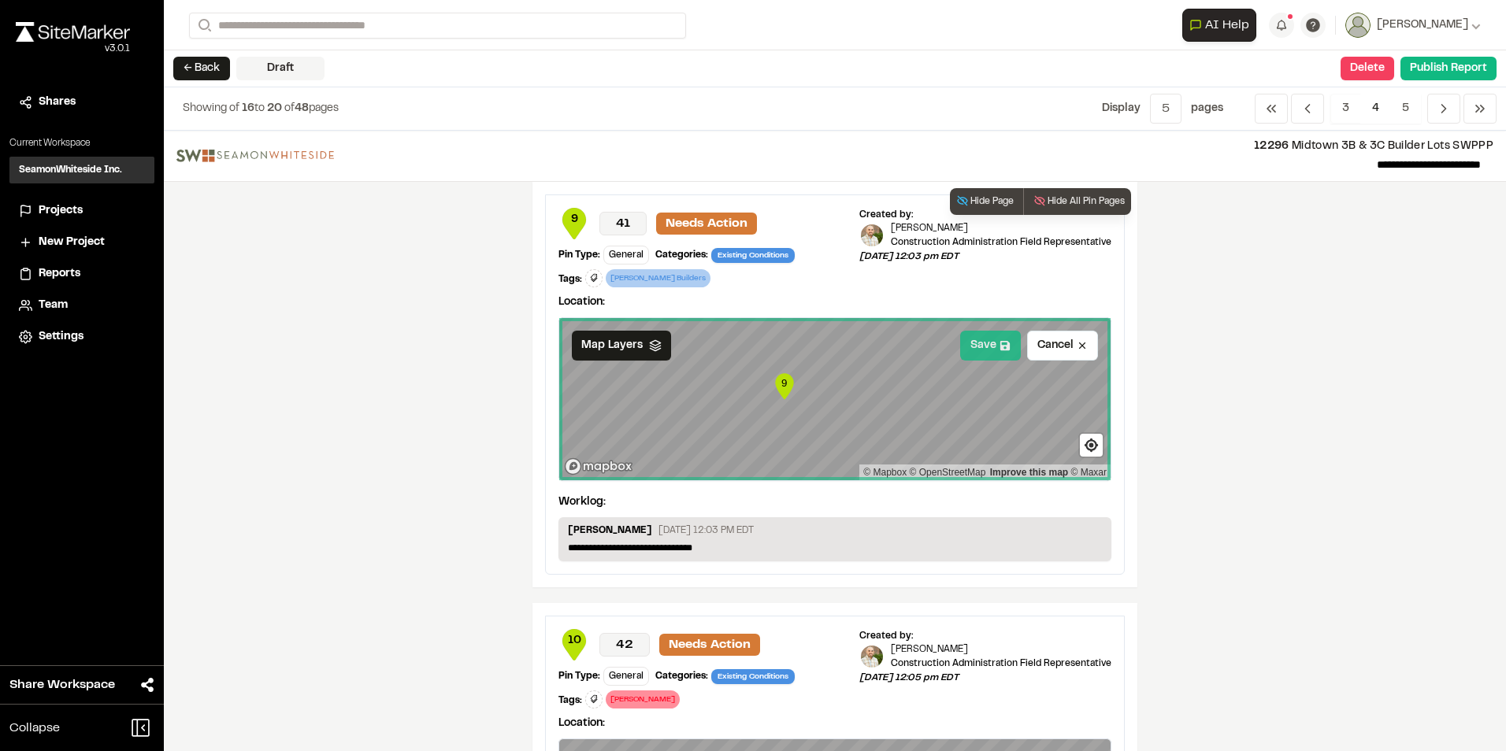
click at [976, 343] on button "Save" at bounding box center [990, 346] width 61 height 30
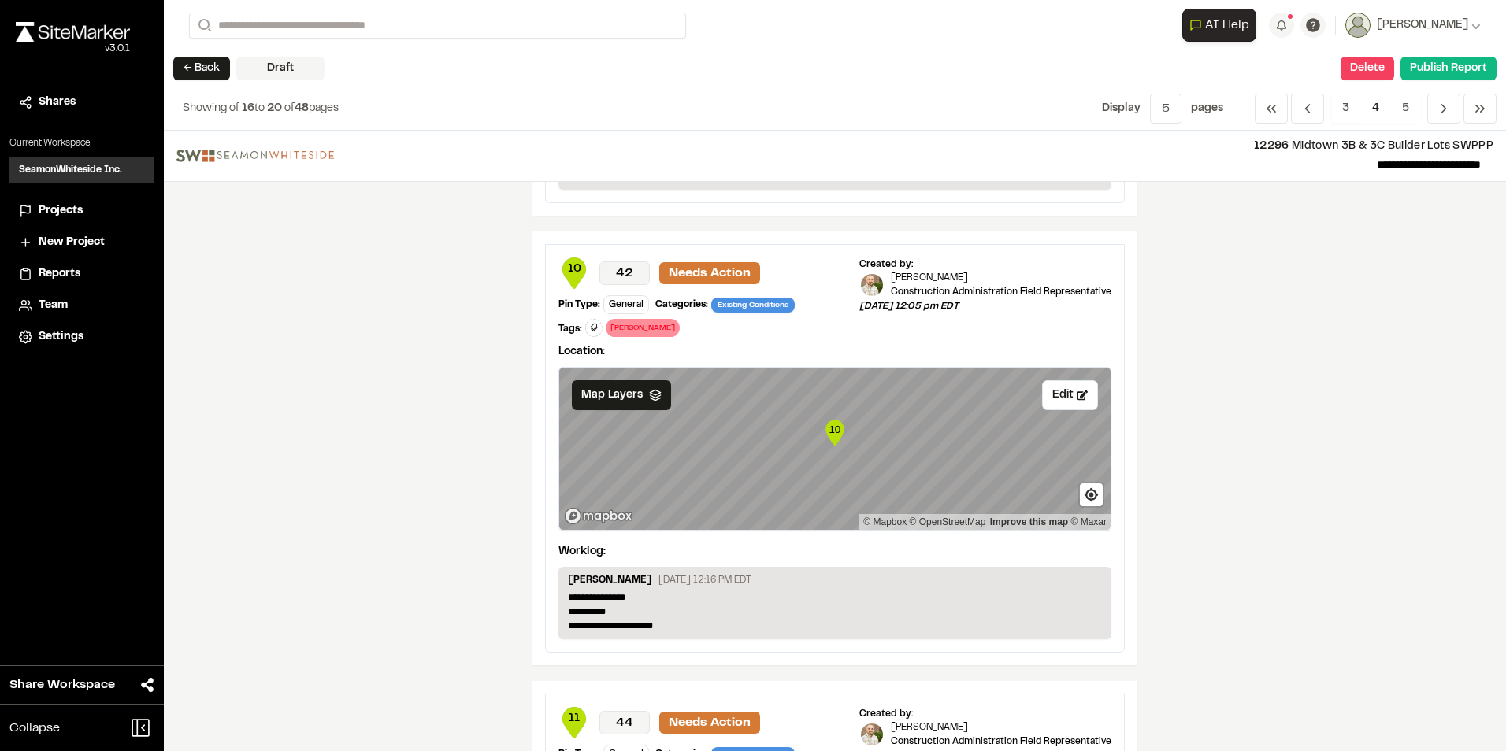
scroll to position [394, 0]
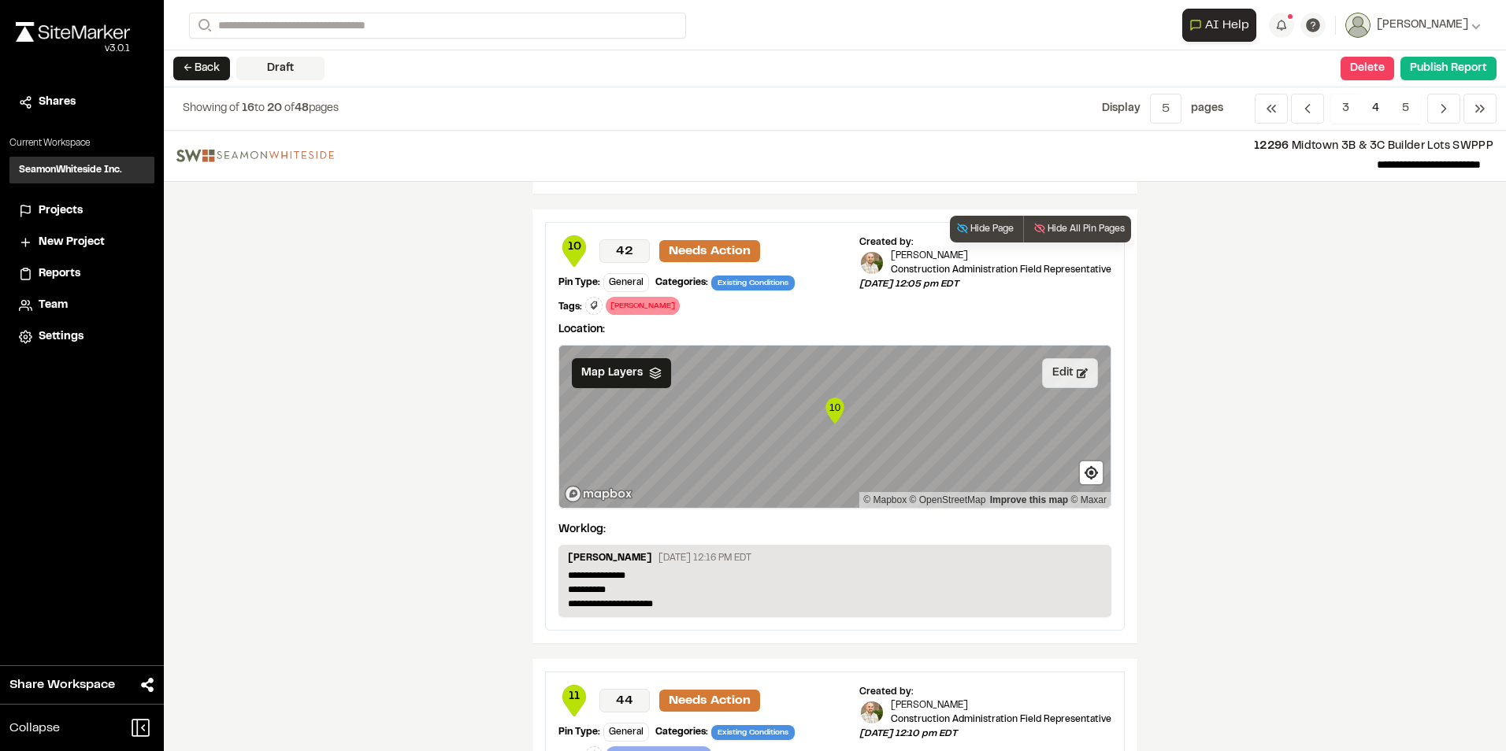
click at [1050, 380] on button "Edit" at bounding box center [1070, 373] width 56 height 30
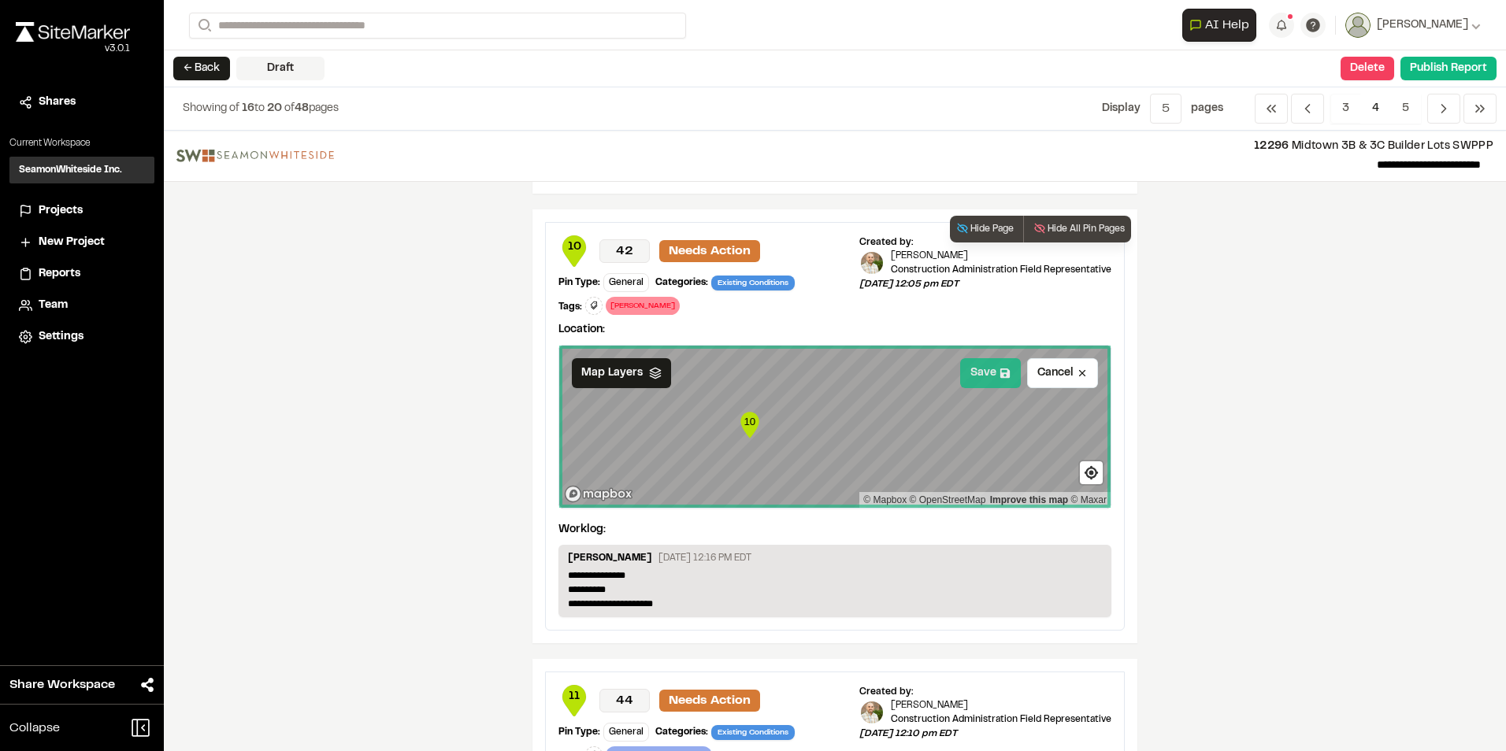
click at [981, 372] on button "Save" at bounding box center [990, 373] width 61 height 30
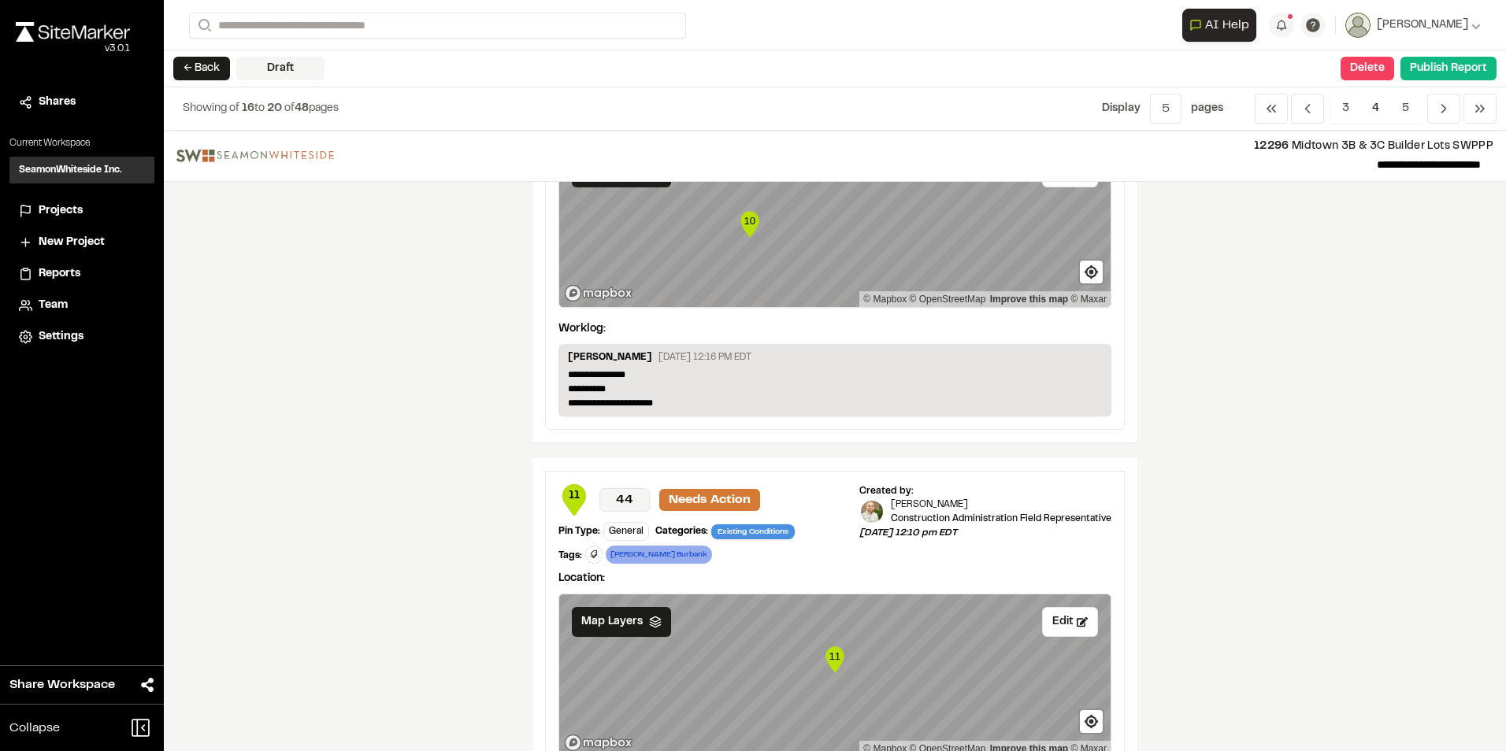
scroll to position [709, 0]
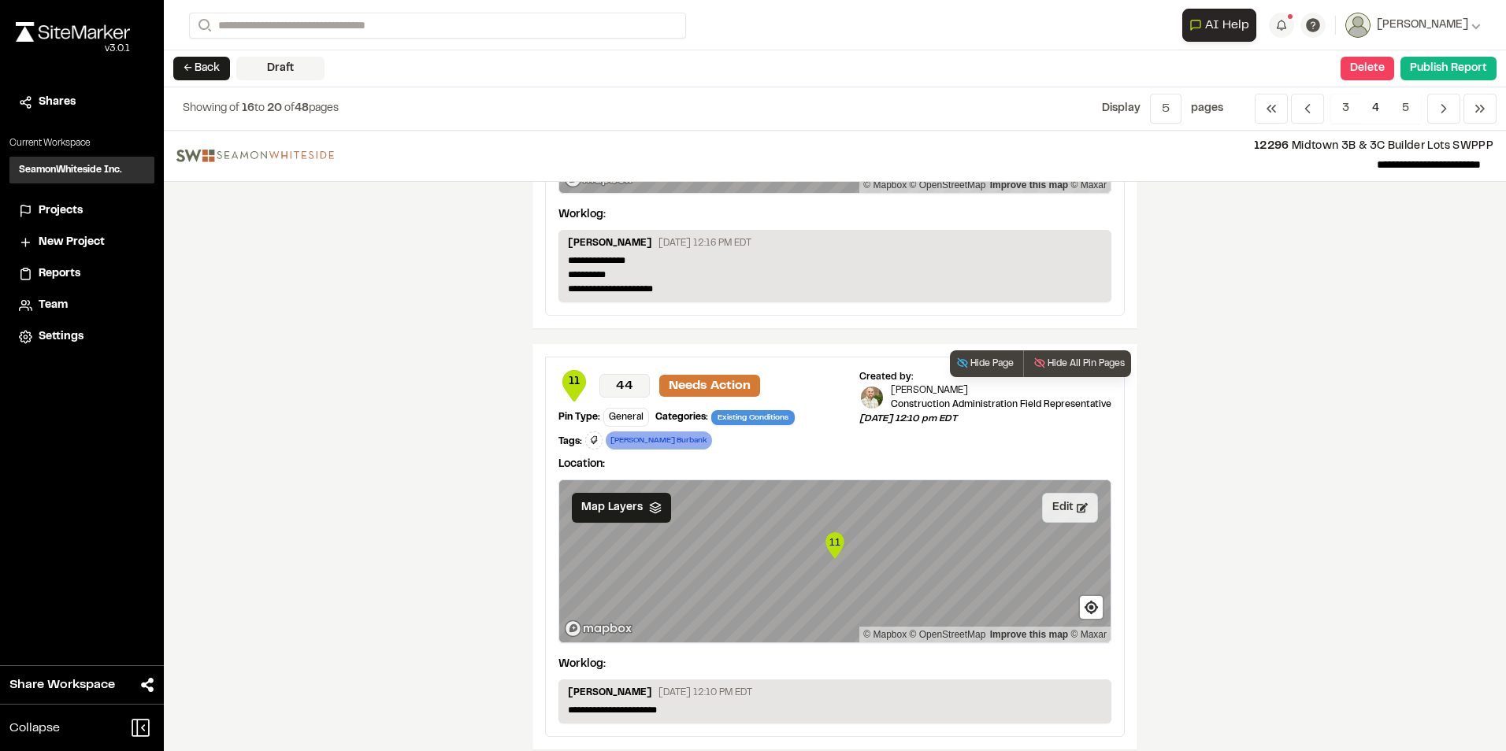
click at [1058, 508] on button "Edit" at bounding box center [1070, 508] width 56 height 30
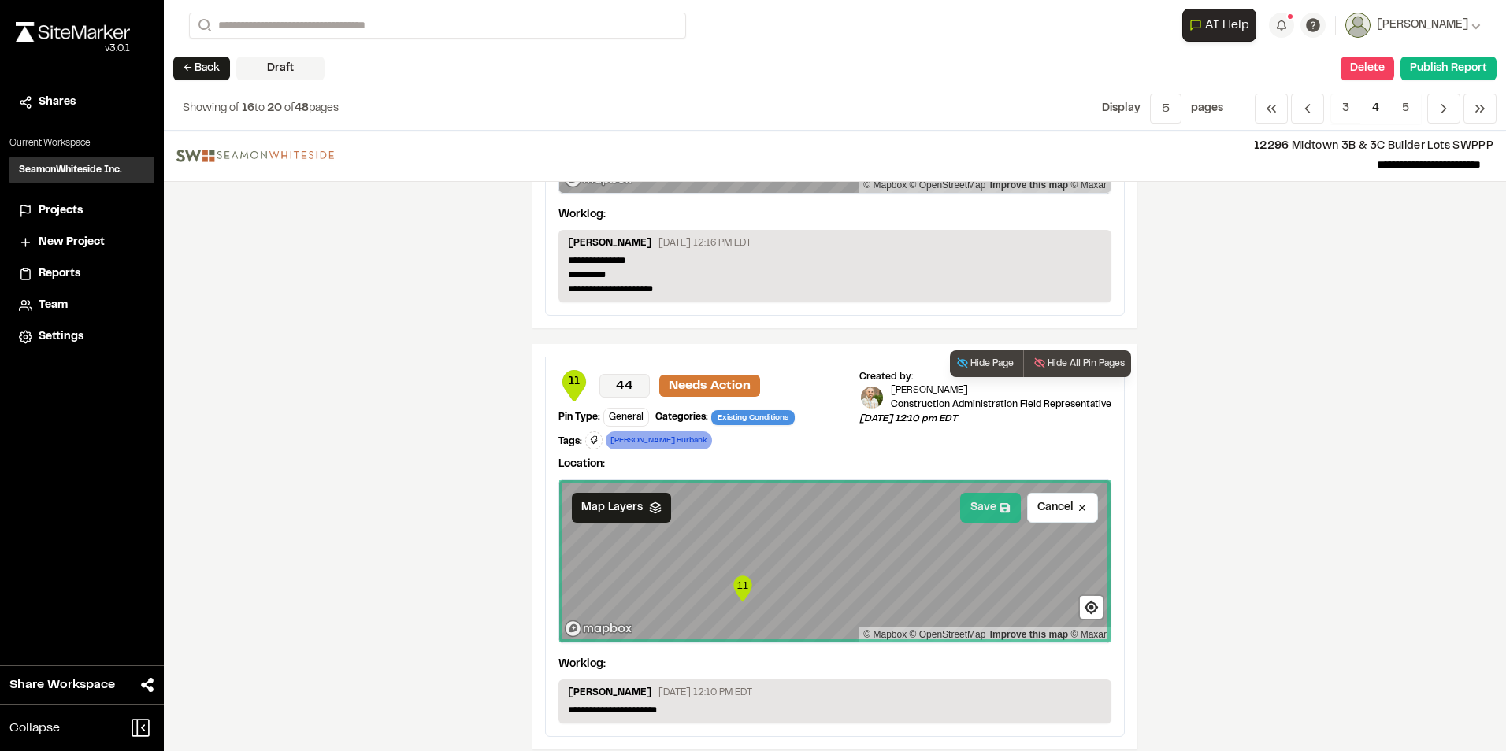
click at [967, 506] on button "Save" at bounding box center [990, 508] width 61 height 30
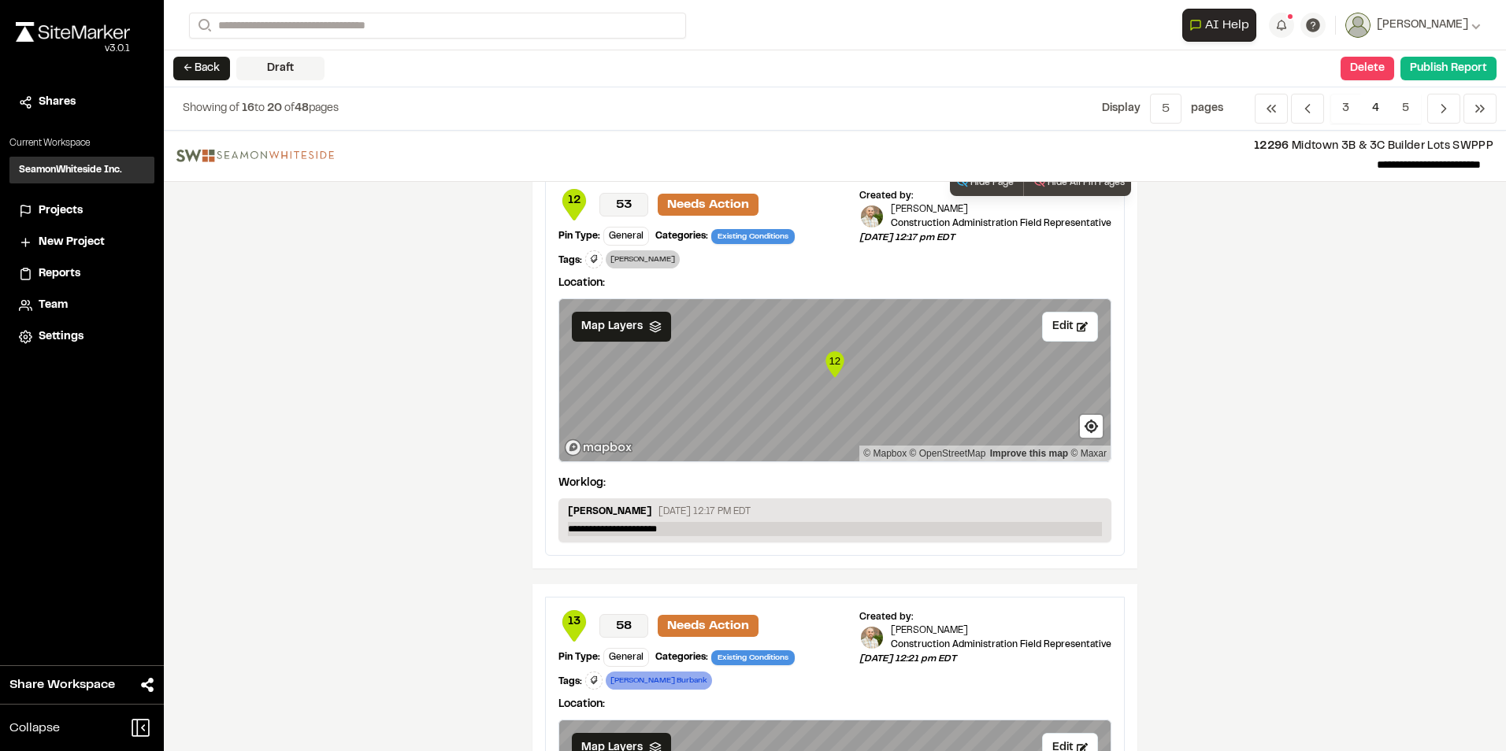
scroll to position [1339, 0]
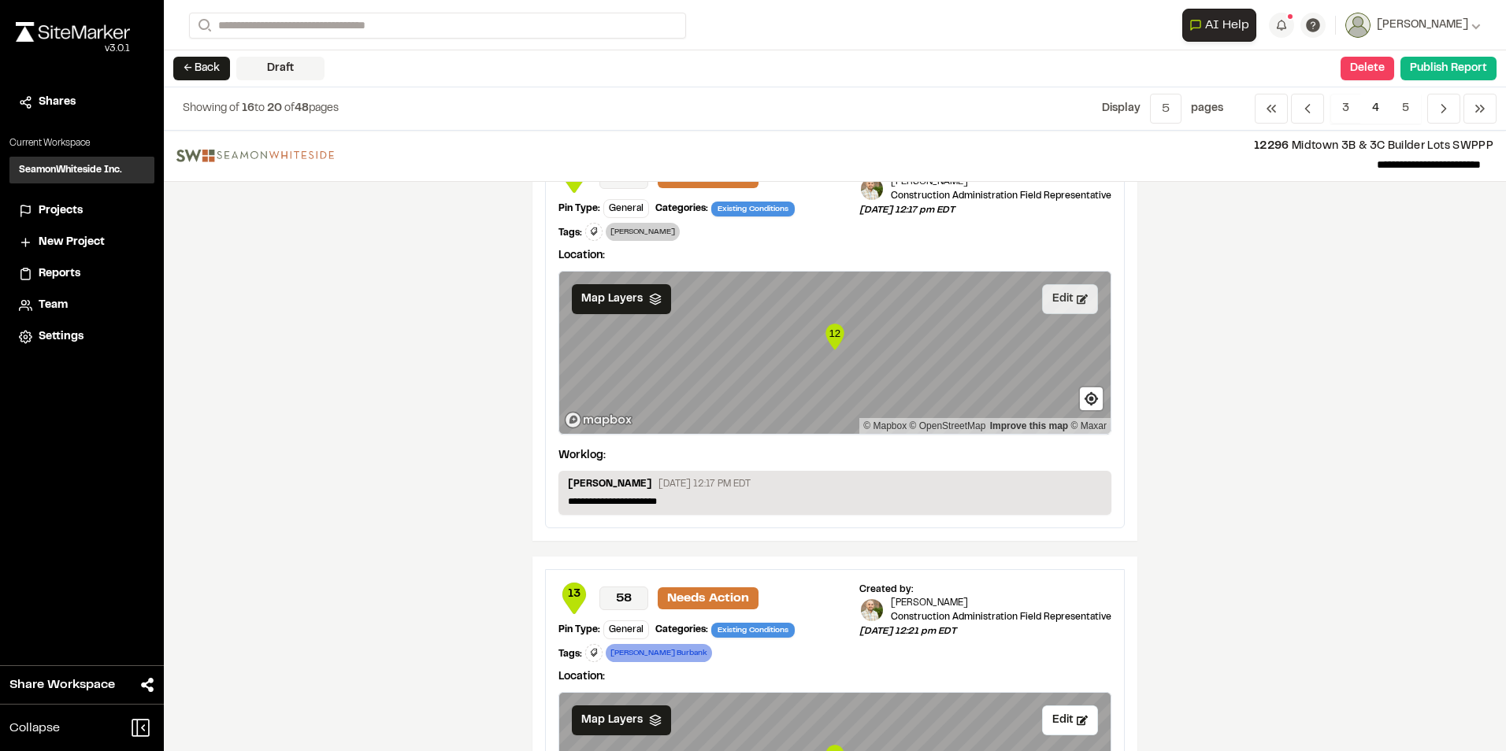
click at [1057, 298] on button "Edit" at bounding box center [1070, 299] width 56 height 30
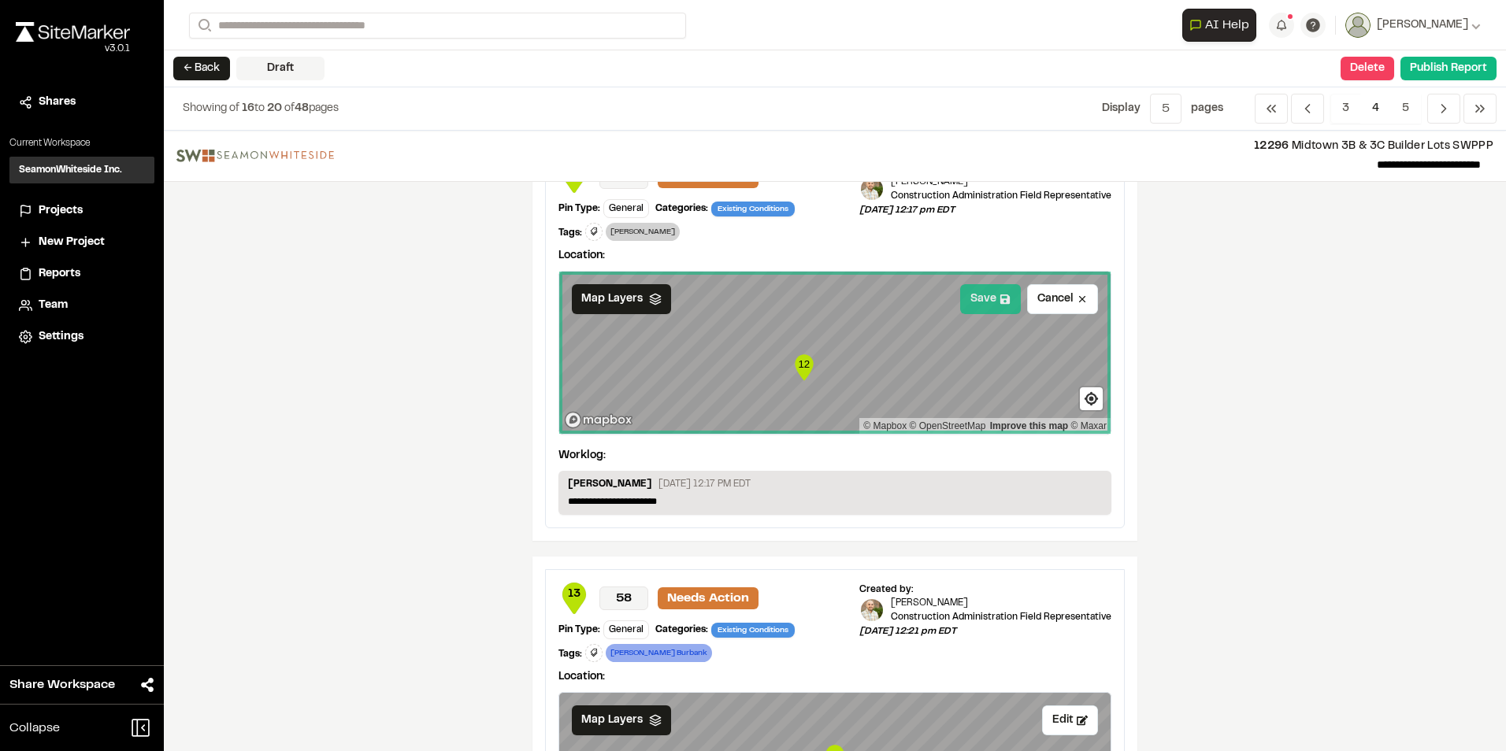
click at [970, 287] on button "Save" at bounding box center [990, 299] width 61 height 30
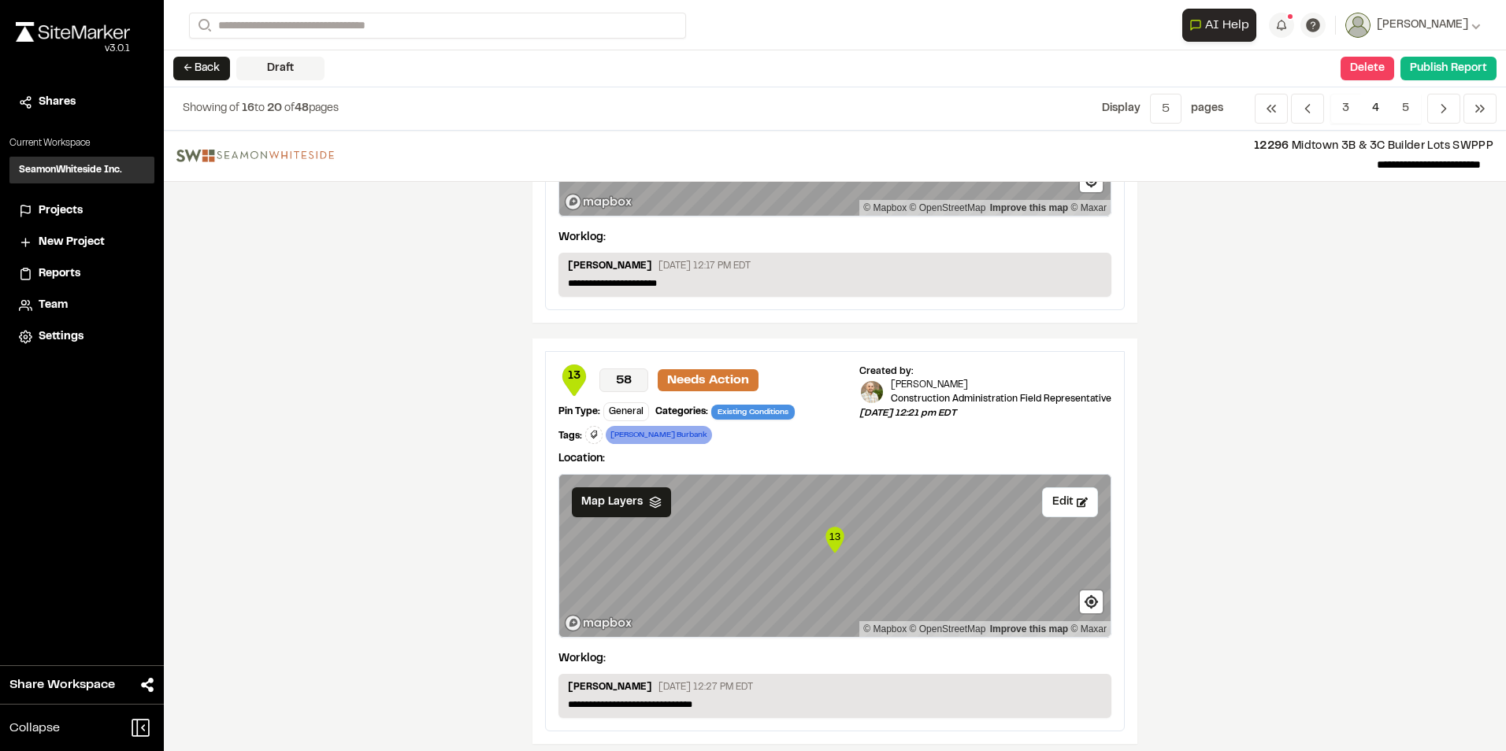
scroll to position [1566, 0]
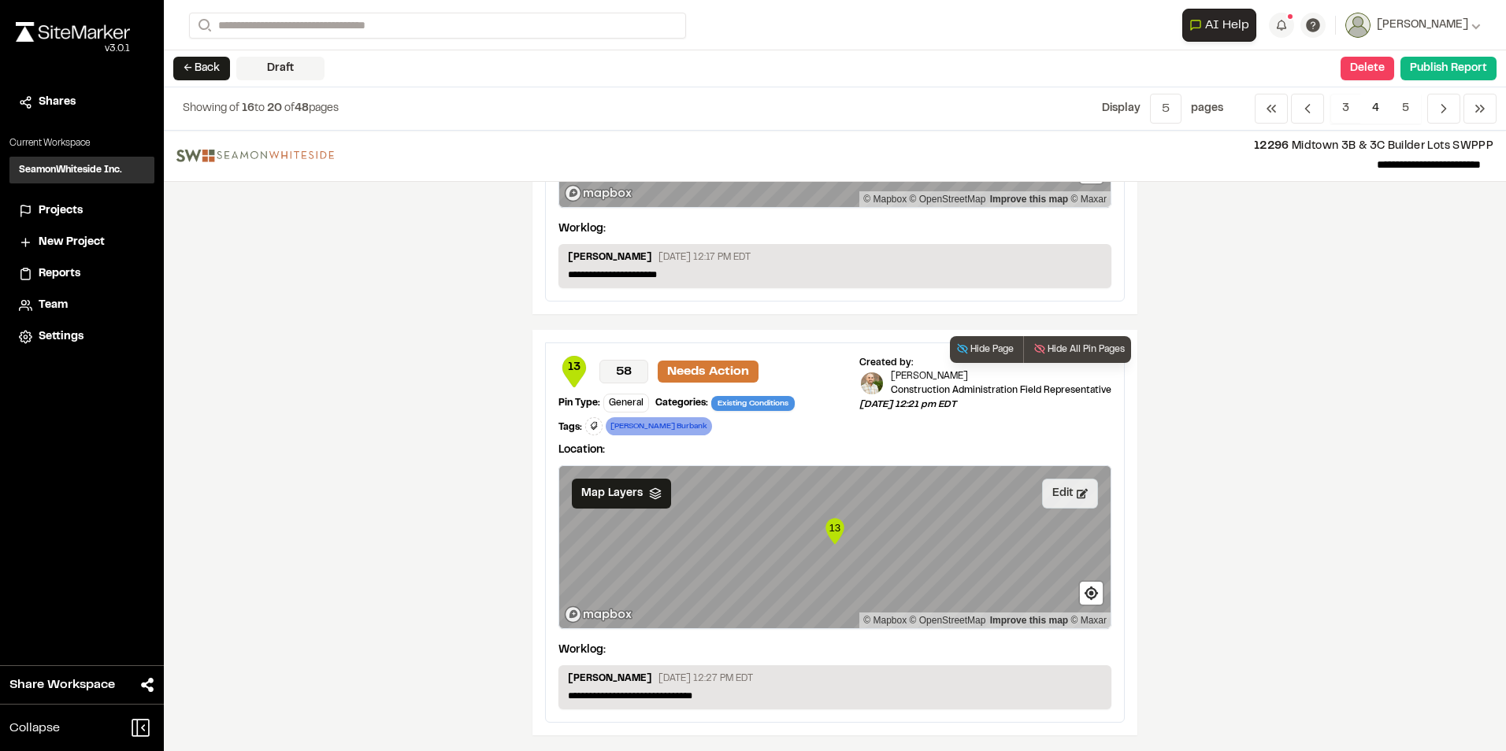
click at [1047, 495] on button "Edit" at bounding box center [1070, 494] width 56 height 30
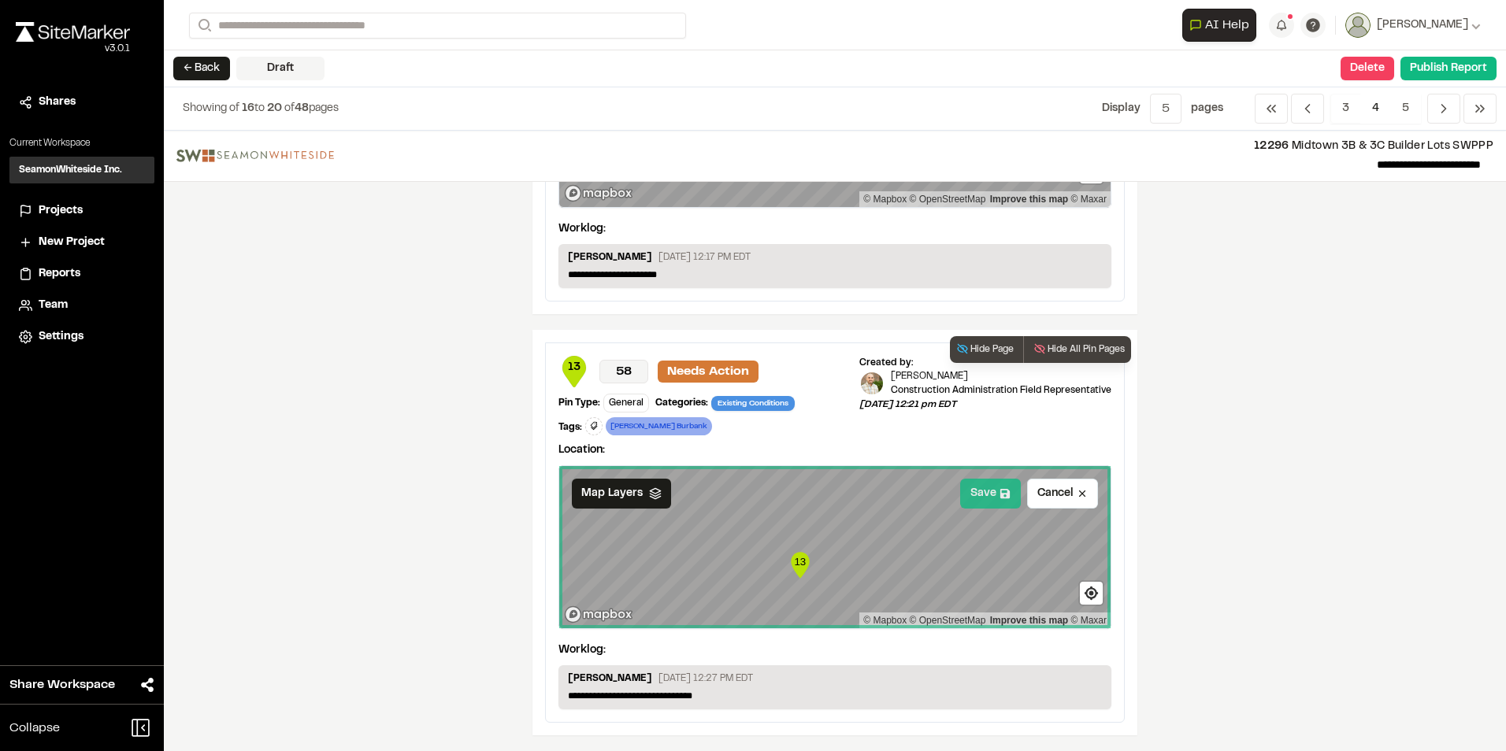
click at [976, 502] on button "Save" at bounding box center [990, 494] width 61 height 30
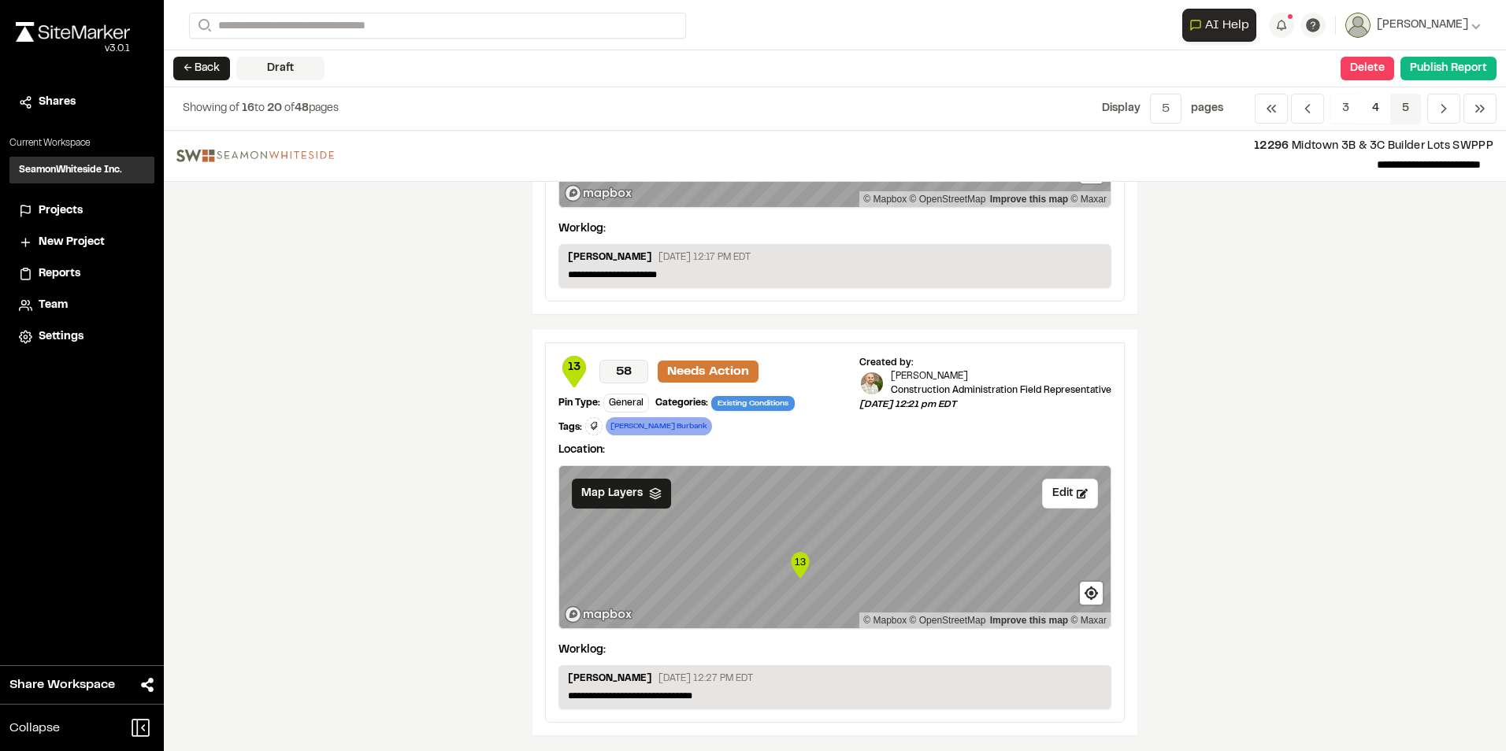
click at [1404, 107] on span "5" at bounding box center [1405, 109] width 31 height 30
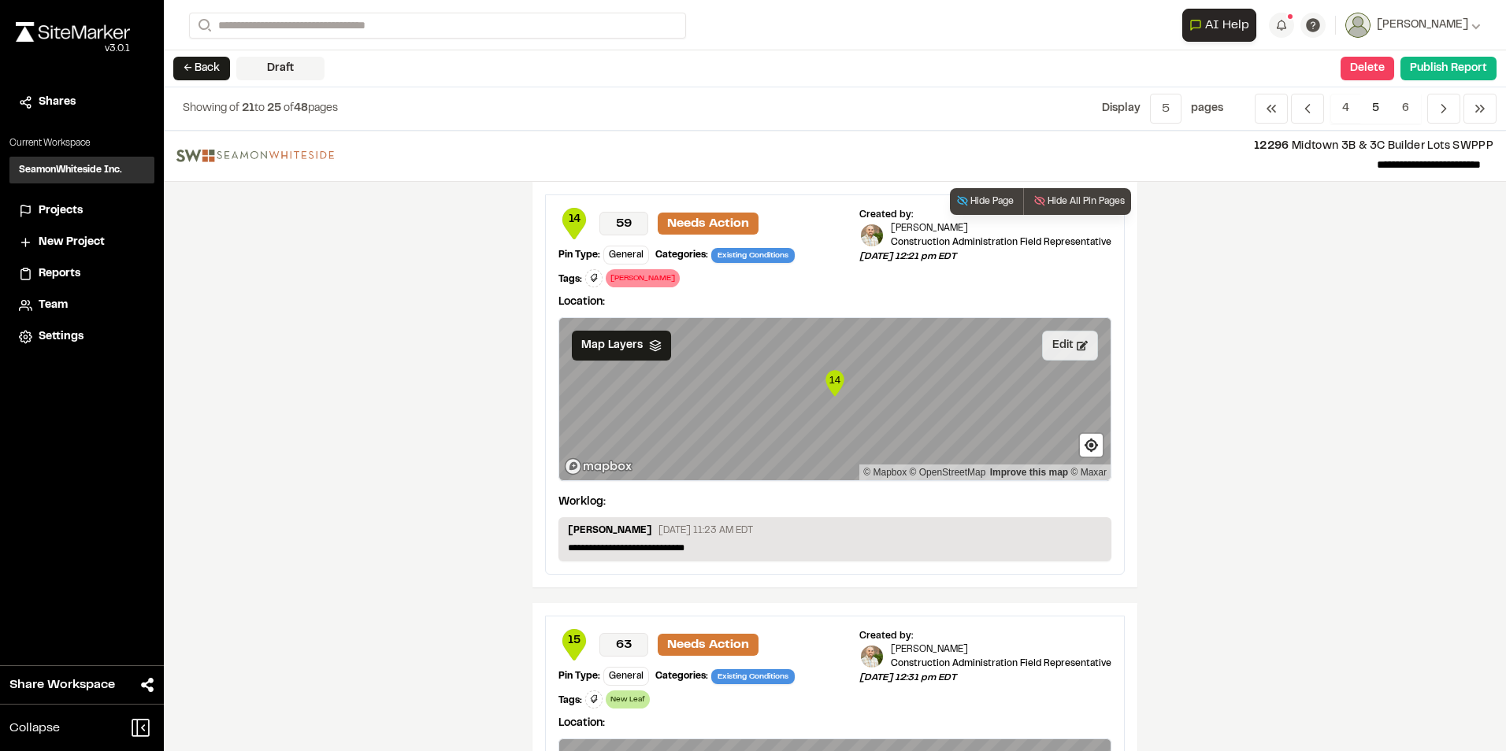
click at [1063, 343] on button "Edit" at bounding box center [1070, 346] width 56 height 30
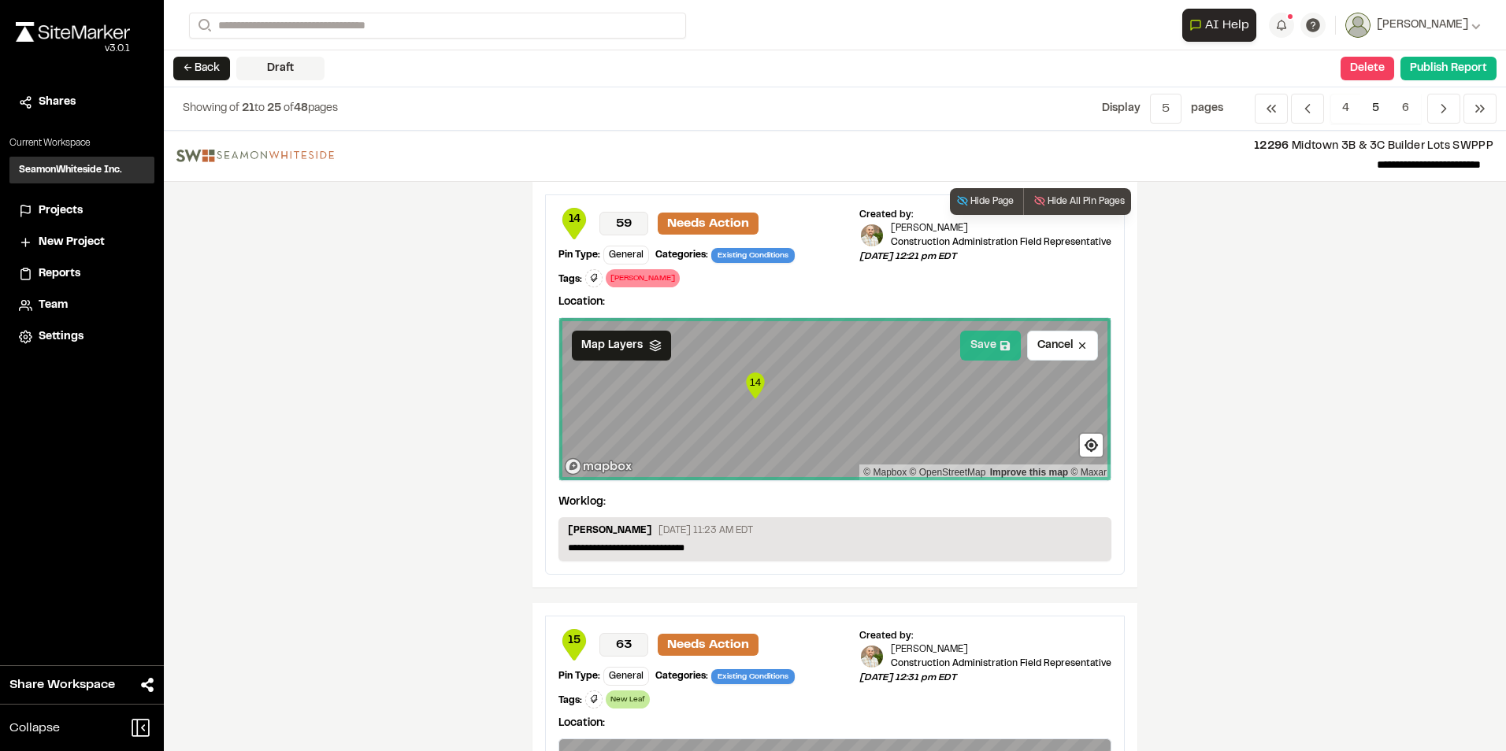
click at [972, 347] on button "Save" at bounding box center [990, 346] width 61 height 30
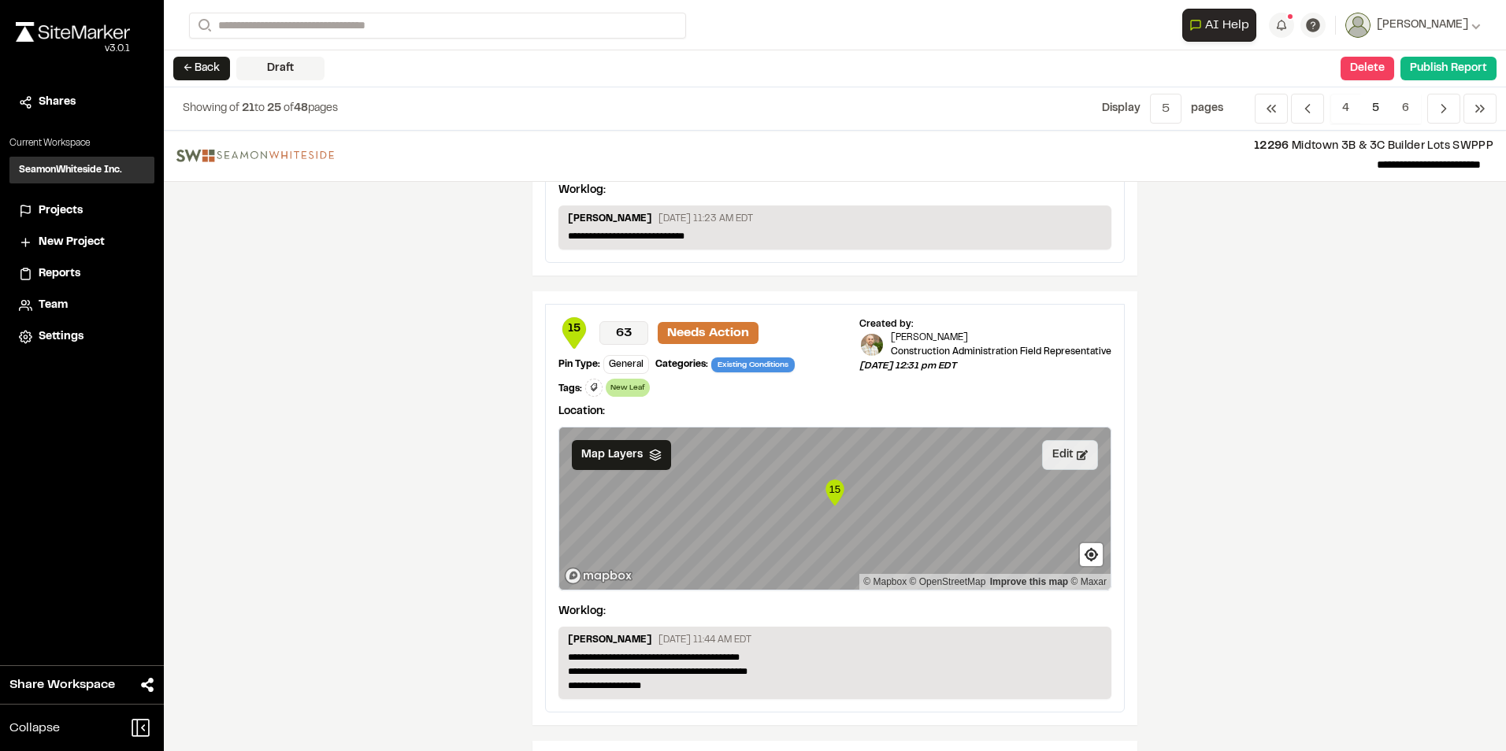
scroll to position [315, 0]
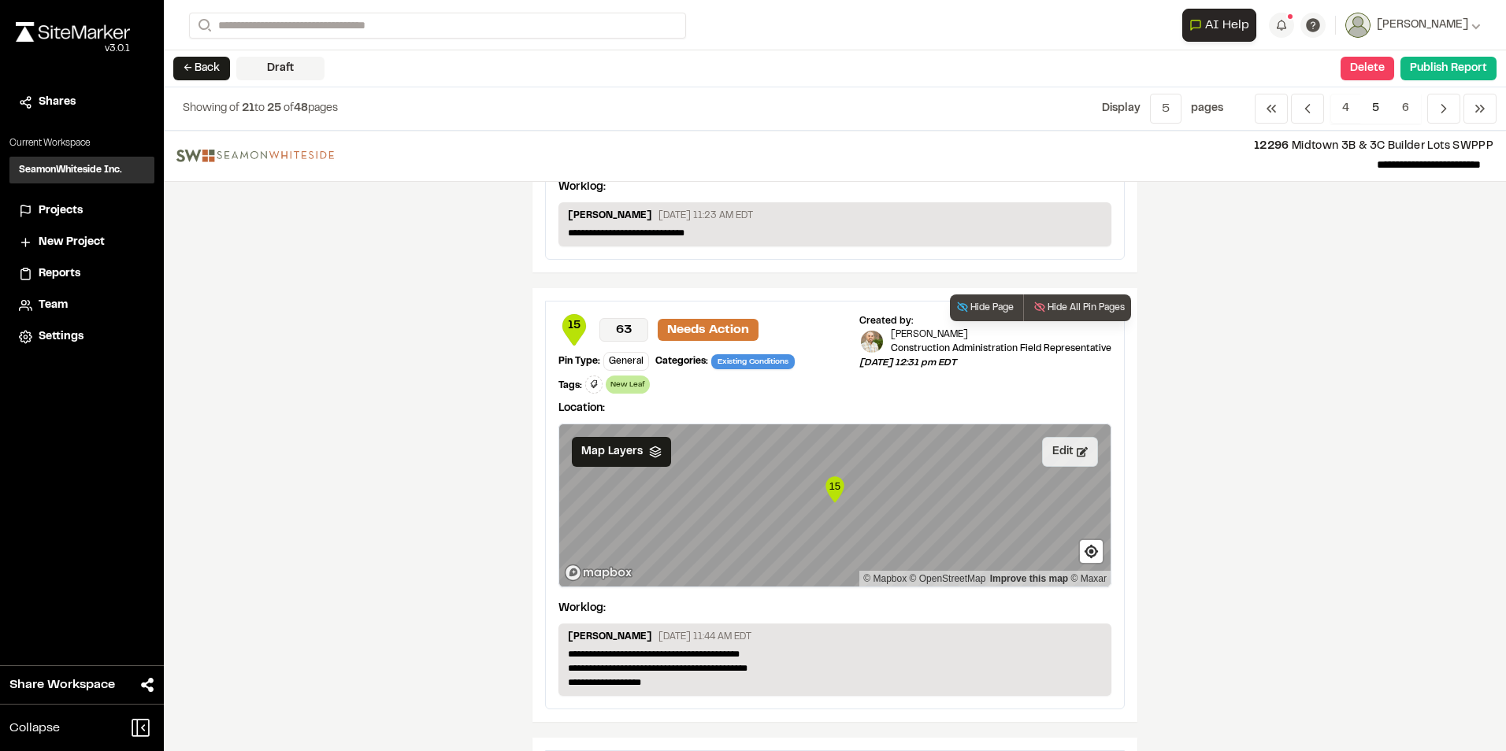
click at [1054, 446] on button "Edit" at bounding box center [1070, 452] width 56 height 30
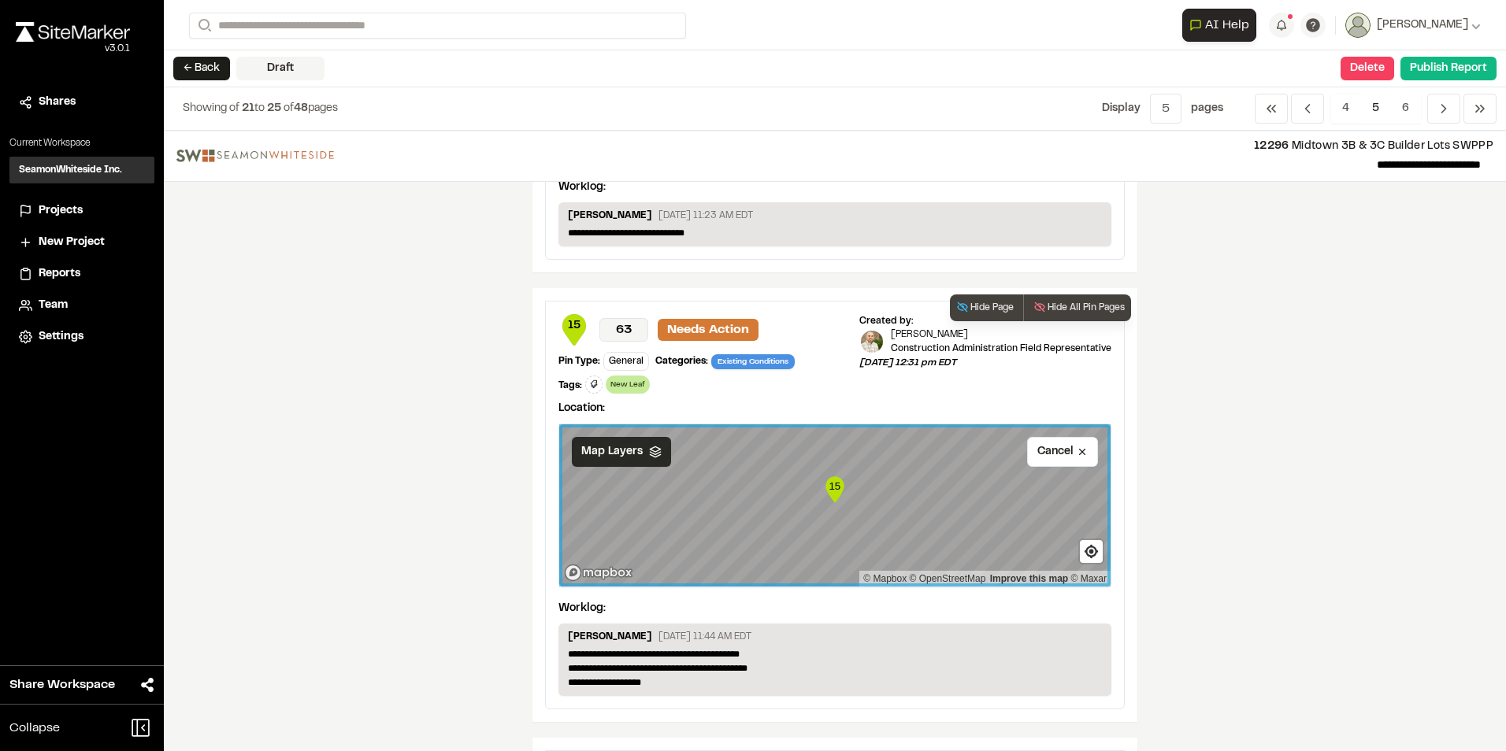
click at [654, 452] on div "Map Layers" at bounding box center [621, 452] width 99 height 30
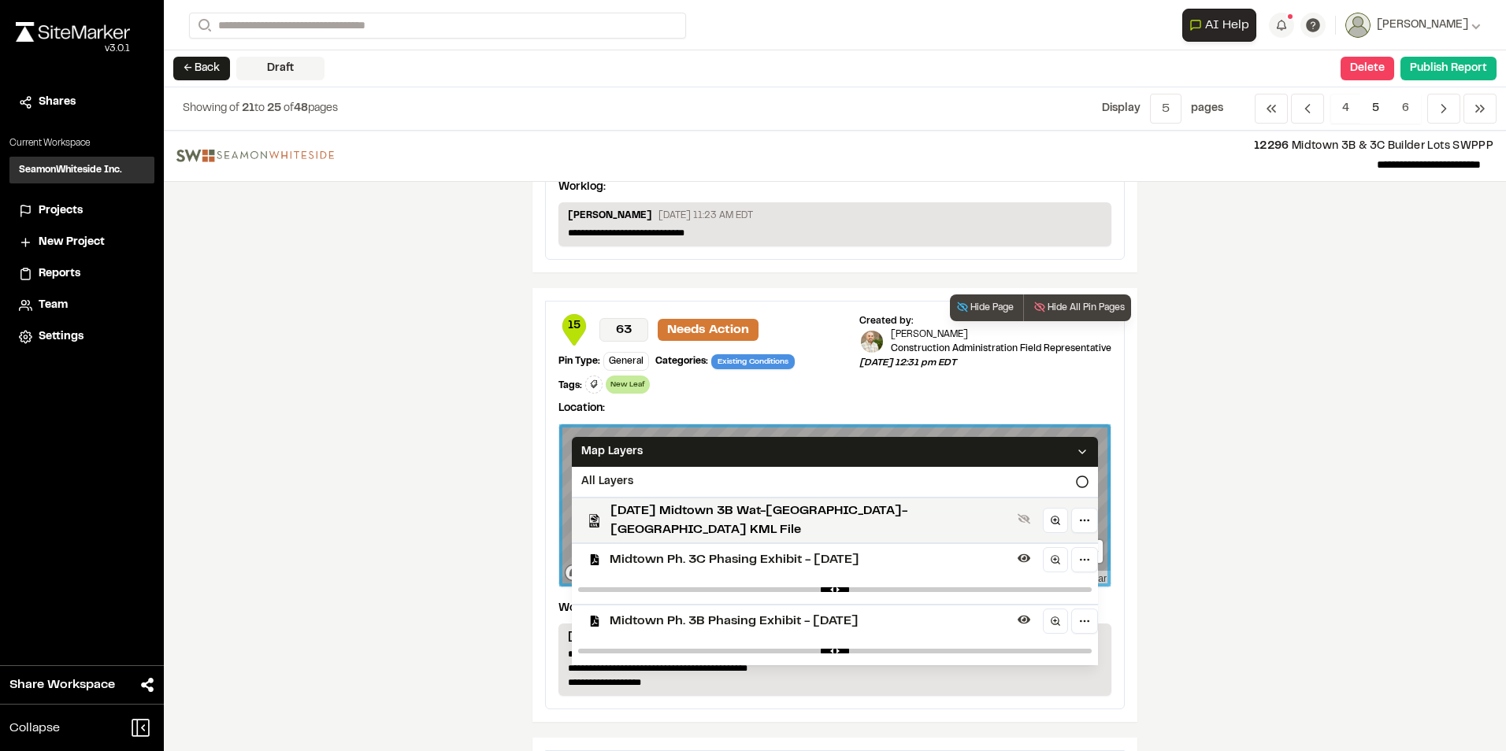
click at [646, 550] on span "Midtown Ph. 3C Phasing Exhibit - [DATE]" at bounding box center [811, 559] width 402 height 19
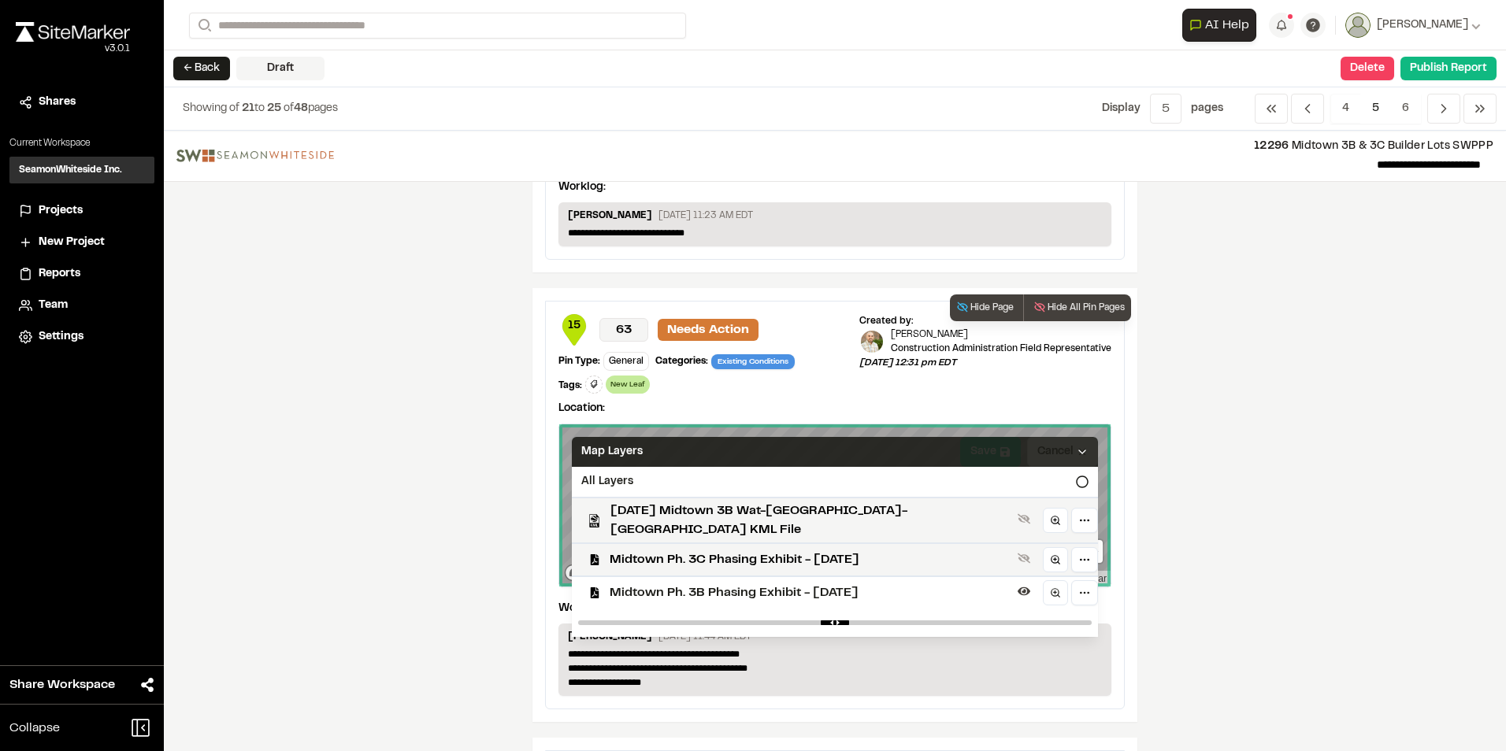
click at [980, 450] on div "Map Layers" at bounding box center [835, 452] width 526 height 30
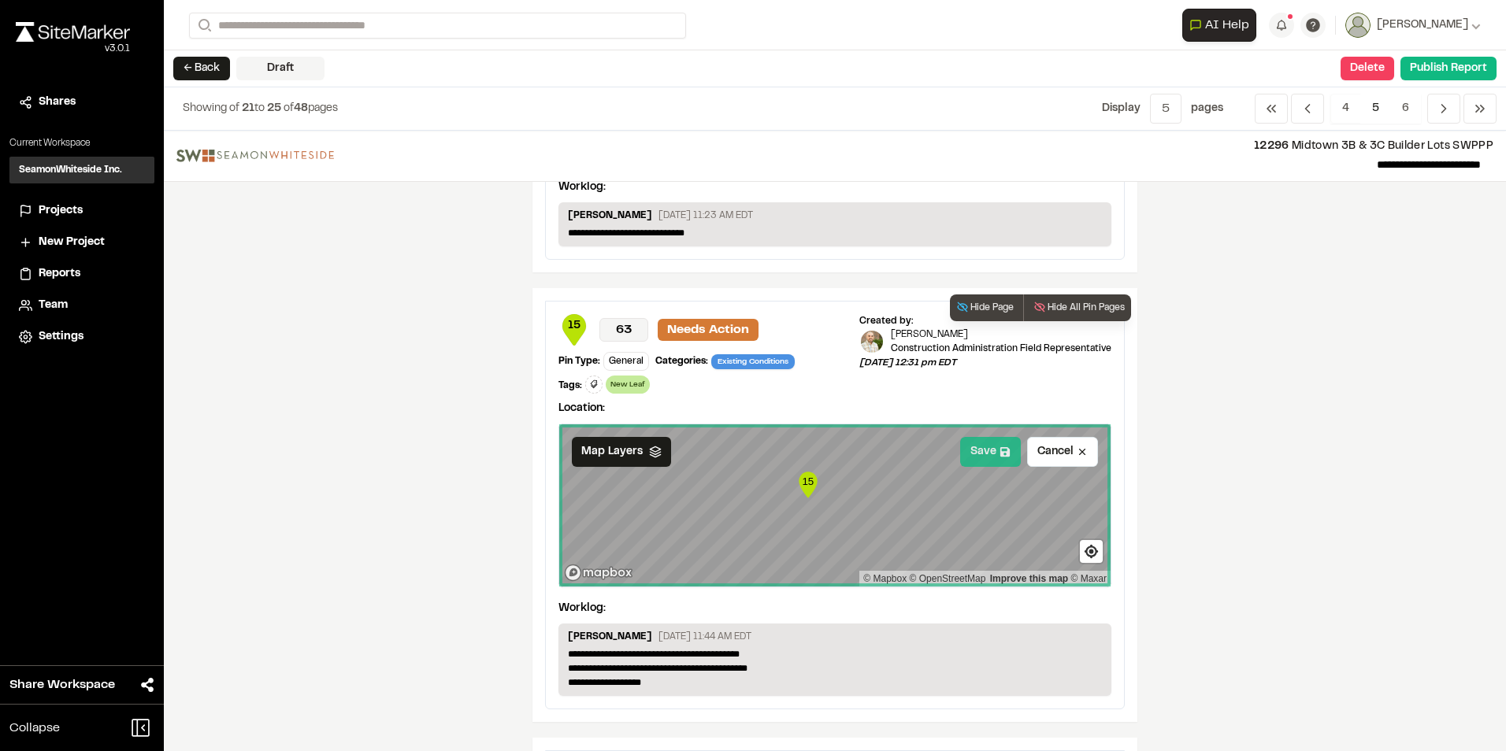
click at [976, 450] on button "Save" at bounding box center [990, 452] width 61 height 30
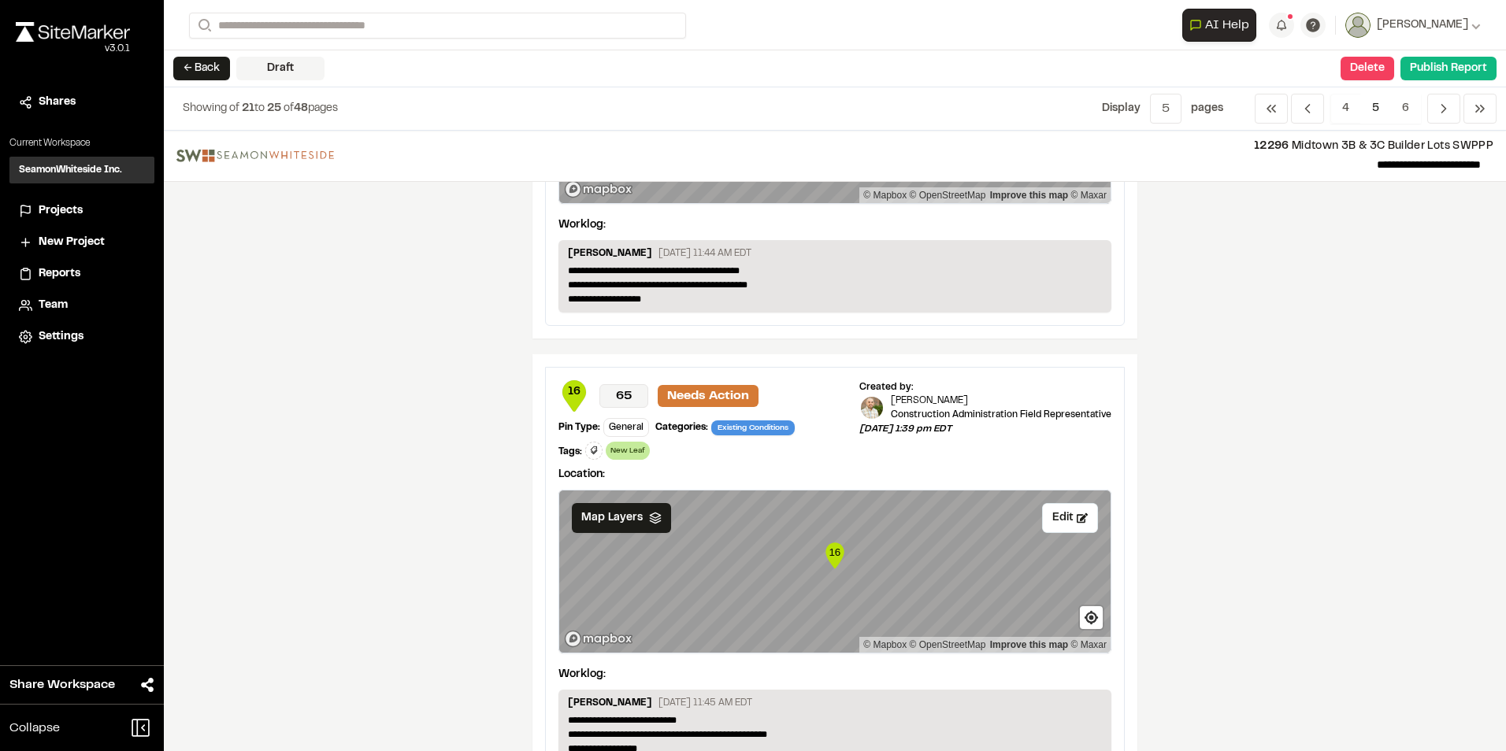
scroll to position [709, 0]
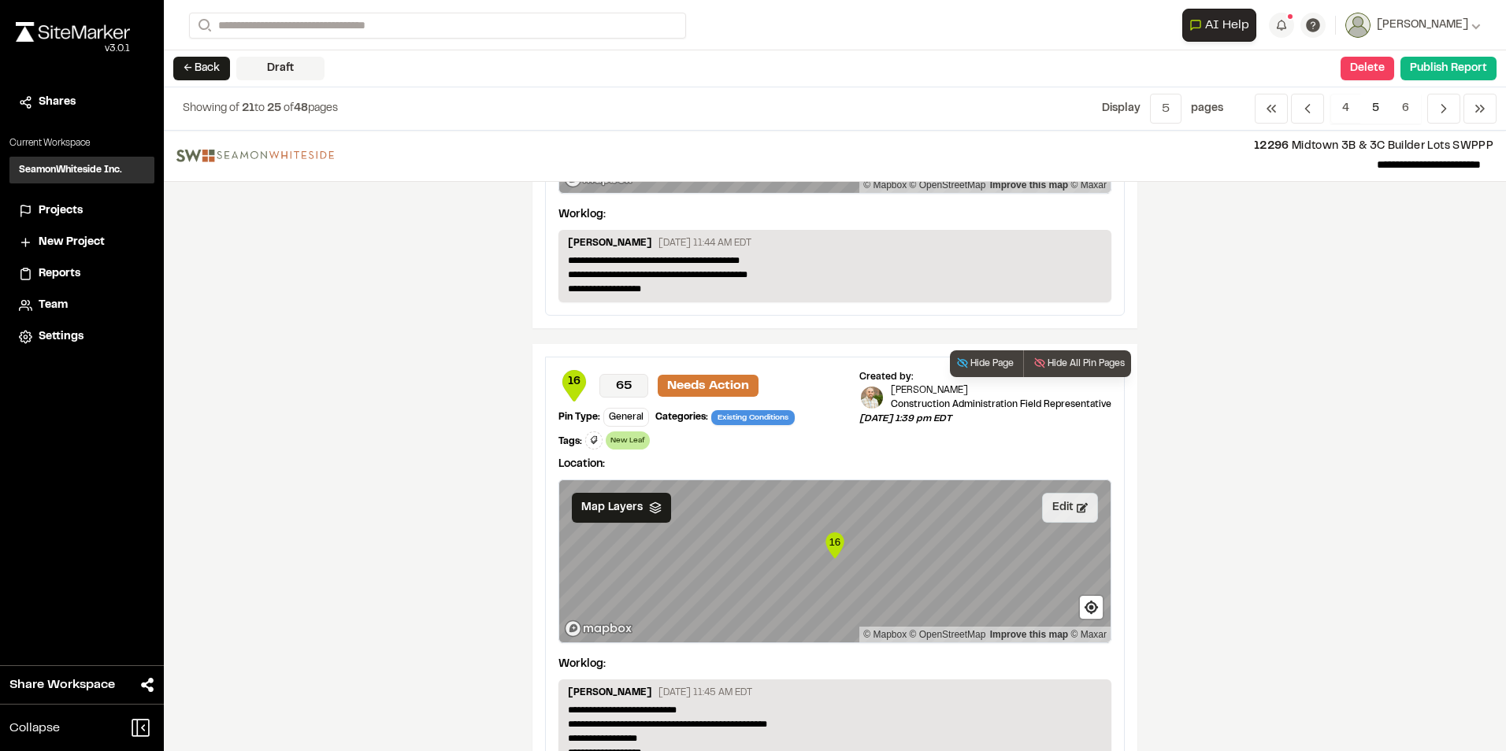
click at [1050, 507] on button "Edit" at bounding box center [1070, 508] width 56 height 30
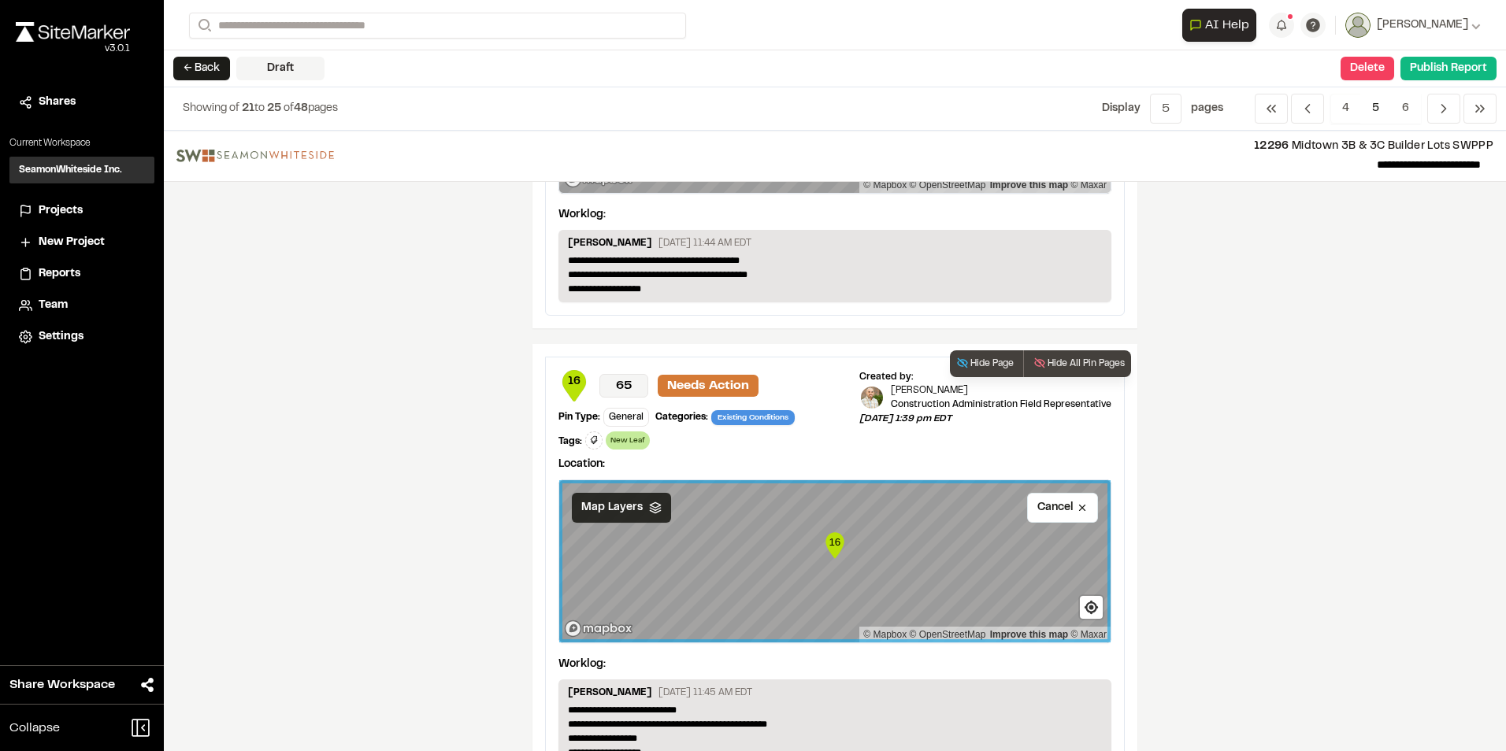
click at [650, 510] on polyline at bounding box center [655, 509] width 10 height 2
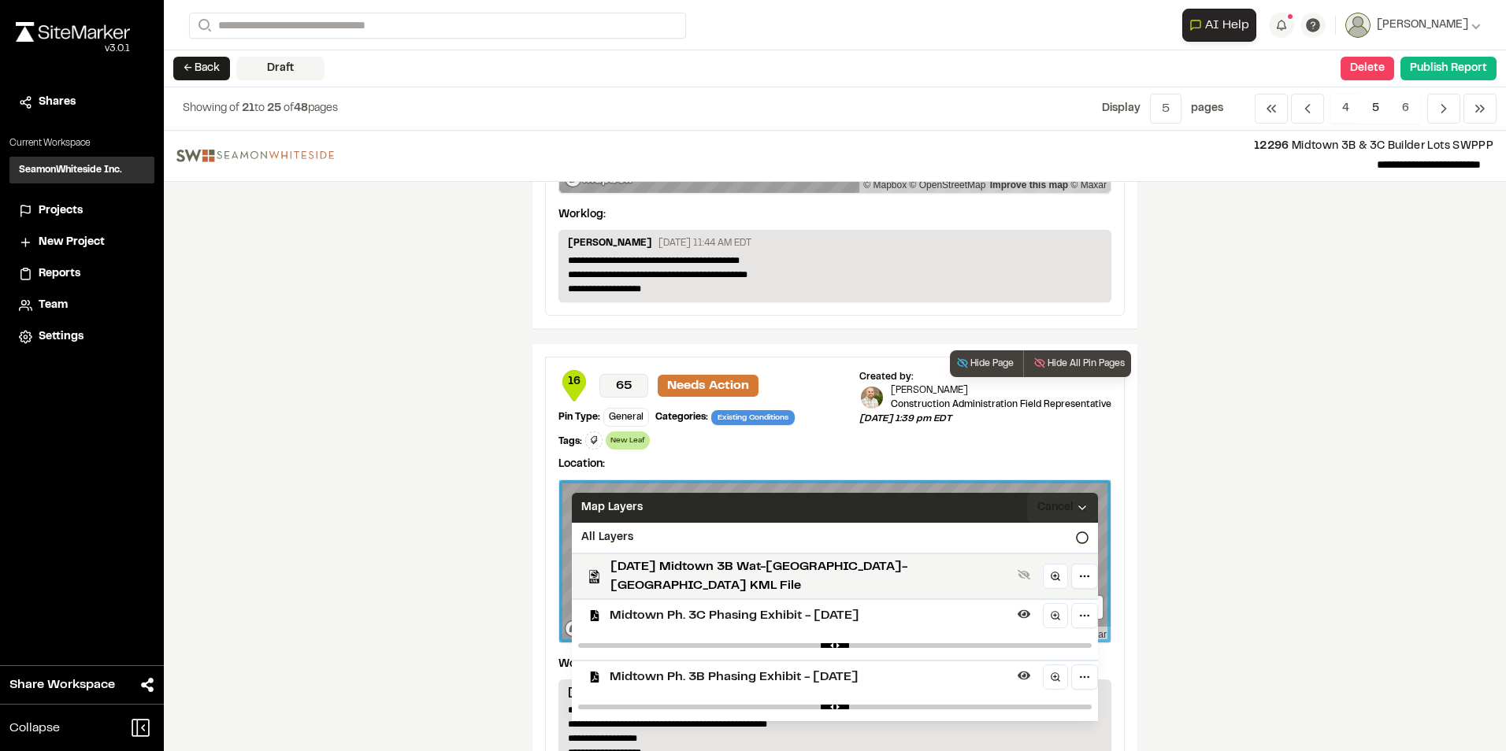
click at [657, 606] on span "Midtown Ph. 3C Phasing Exhibit - [DATE]" at bounding box center [811, 615] width 402 height 19
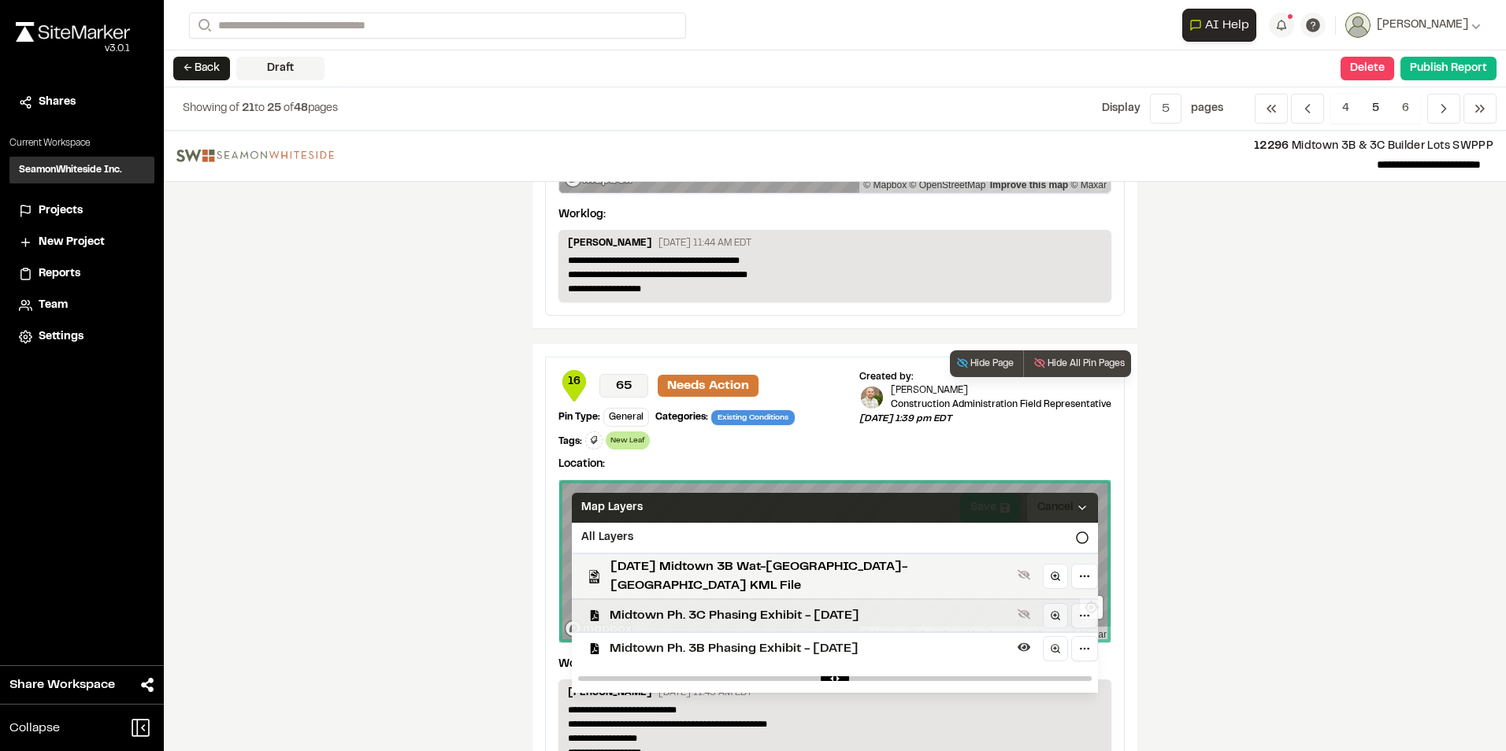
click at [842, 606] on span "Midtown Ph. 3C Phasing Exhibit - [DATE]" at bounding box center [811, 615] width 402 height 19
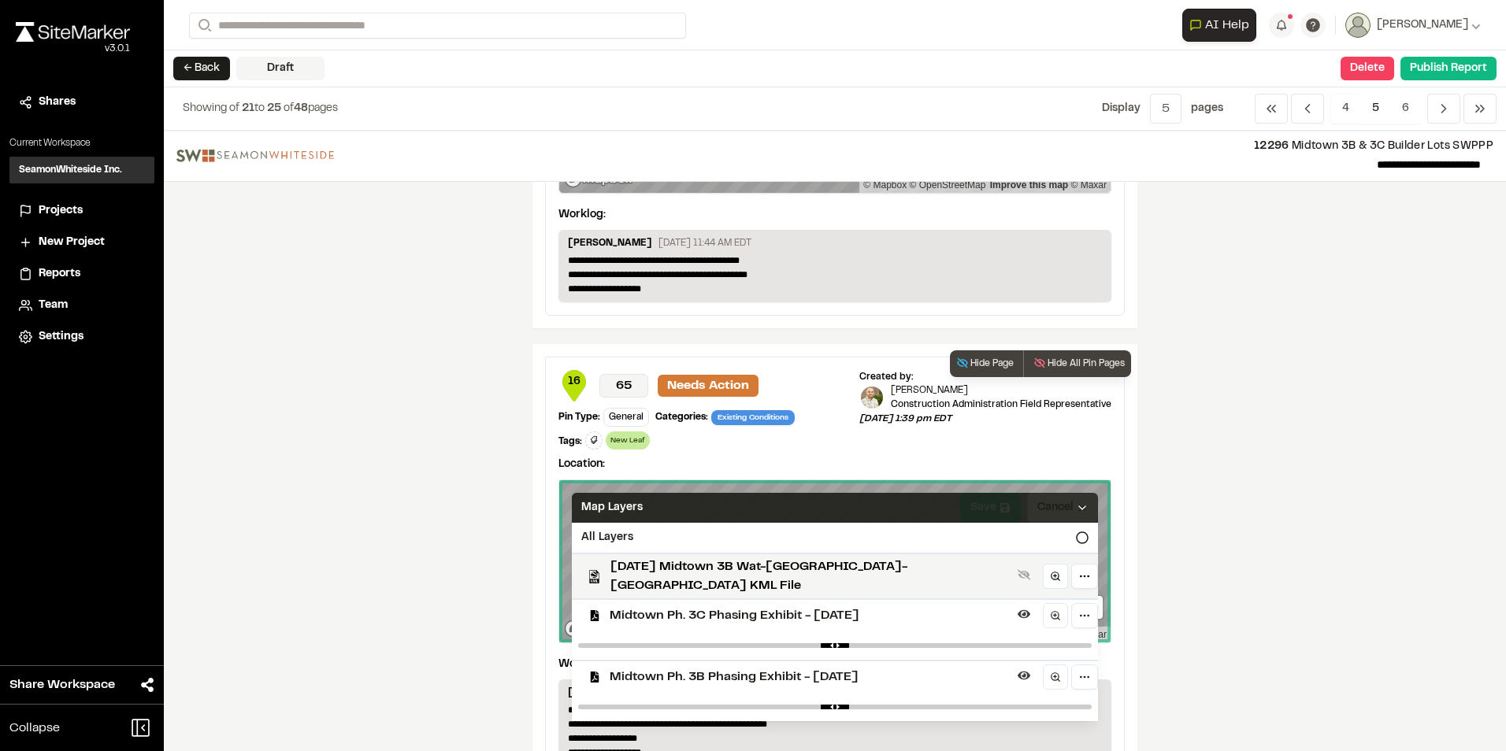
click at [850, 606] on span "Midtown Ph. 3C Phasing Exhibit - [DATE]" at bounding box center [811, 615] width 402 height 19
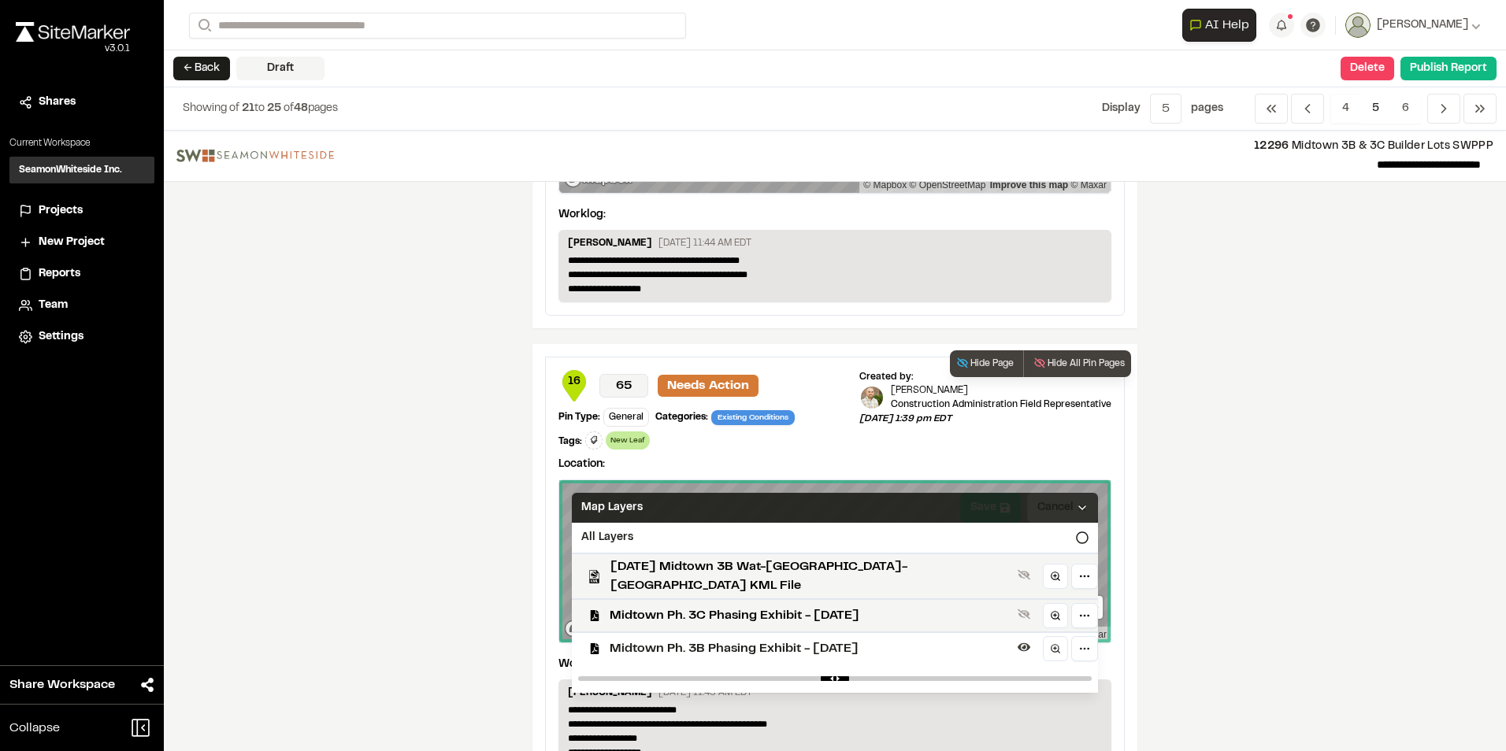
click at [850, 606] on span "Midtown Ph. 3C Phasing Exhibit - [DATE]" at bounding box center [811, 615] width 402 height 19
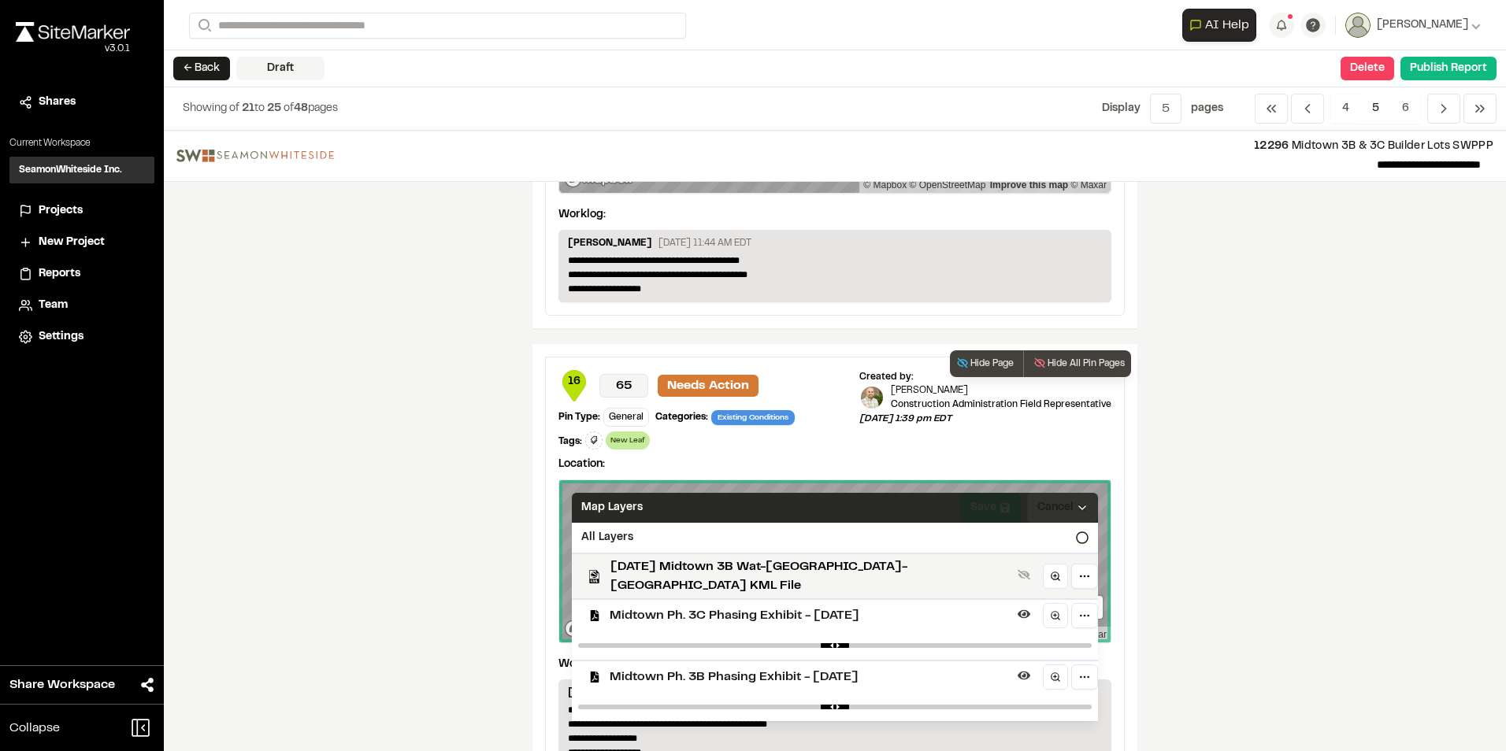
click at [828, 668] on span "Midtown Ph. 3B Phasing Exhibit - [DATE]" at bounding box center [811, 677] width 402 height 19
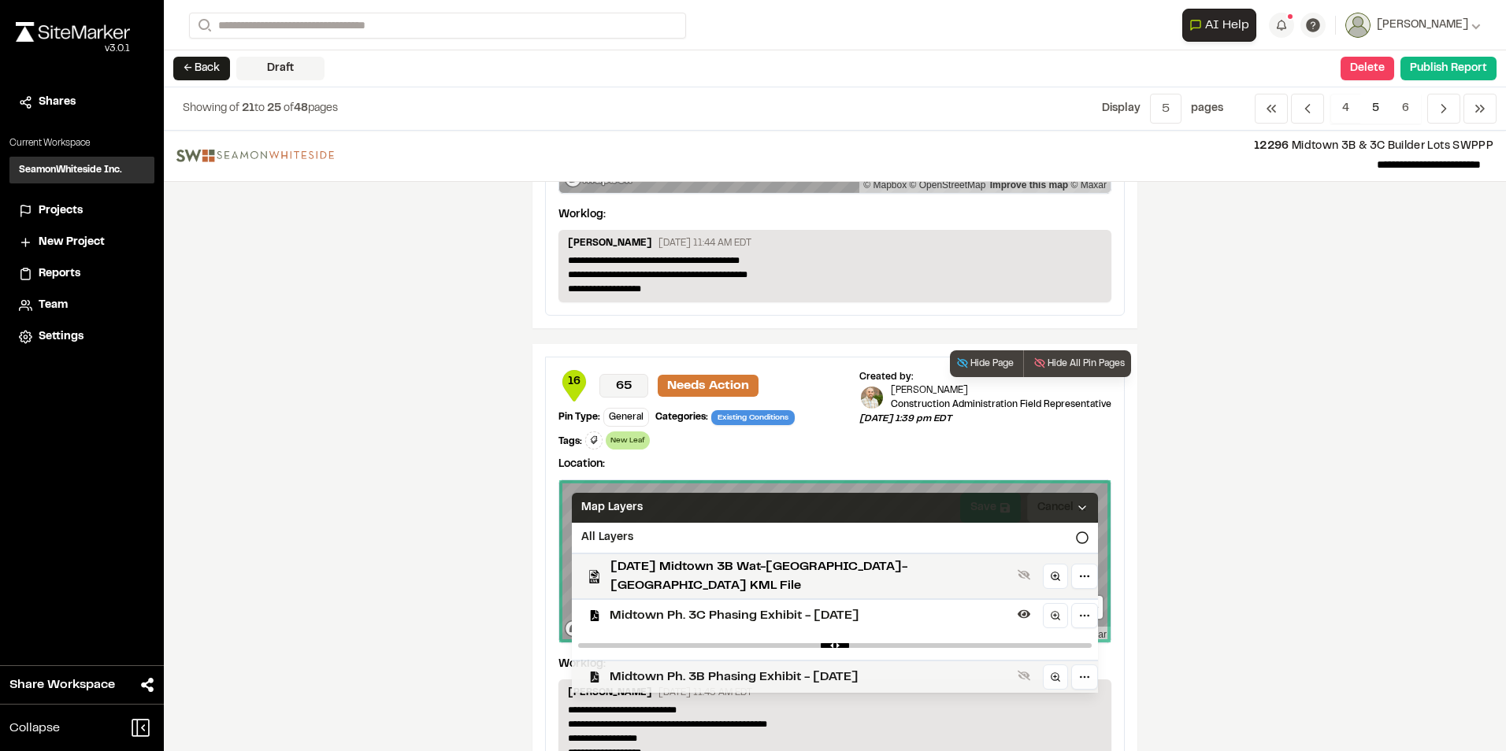
click at [845, 669] on span "Midtown Ph. 3B Phasing Exhibit - [DATE]" at bounding box center [811, 677] width 402 height 19
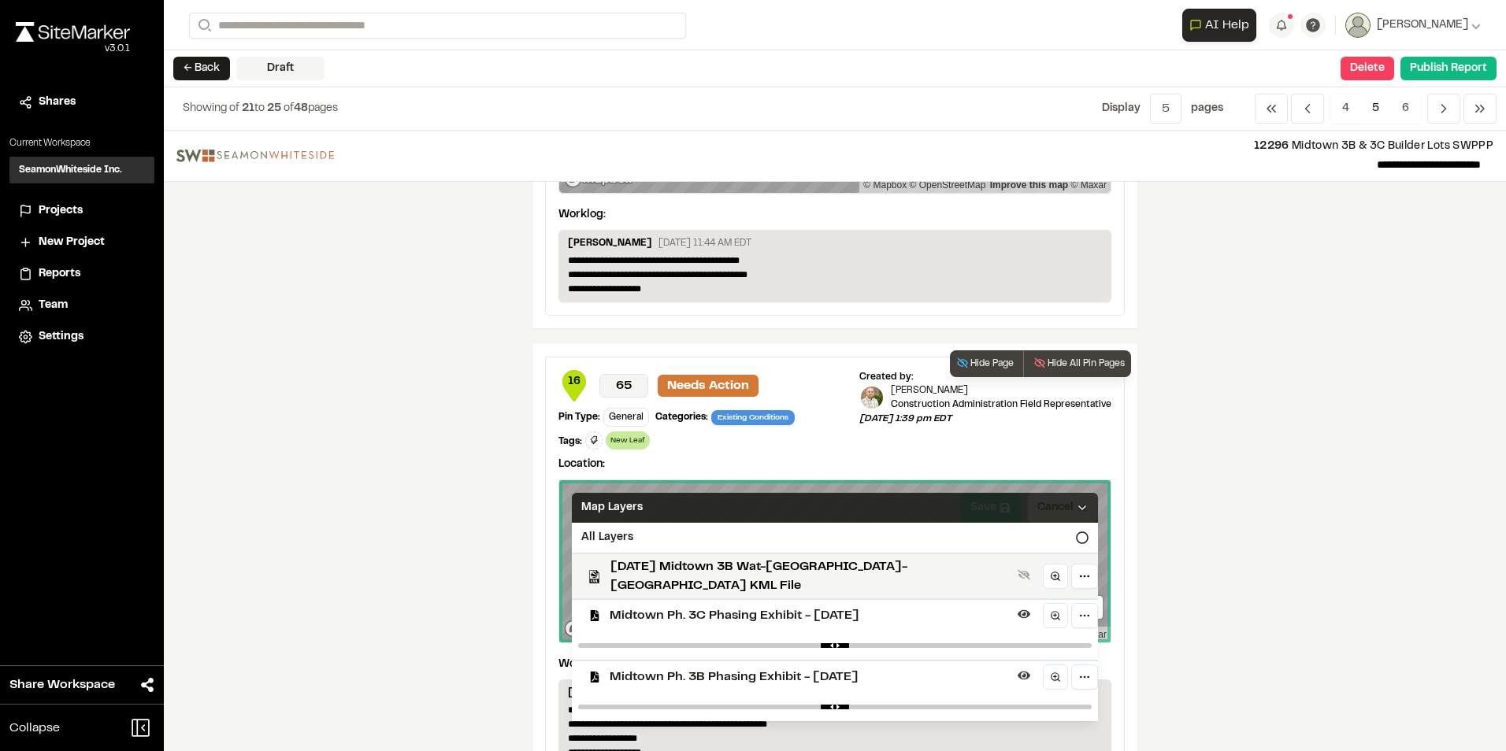
click at [964, 499] on div "Map Layers" at bounding box center [835, 508] width 526 height 30
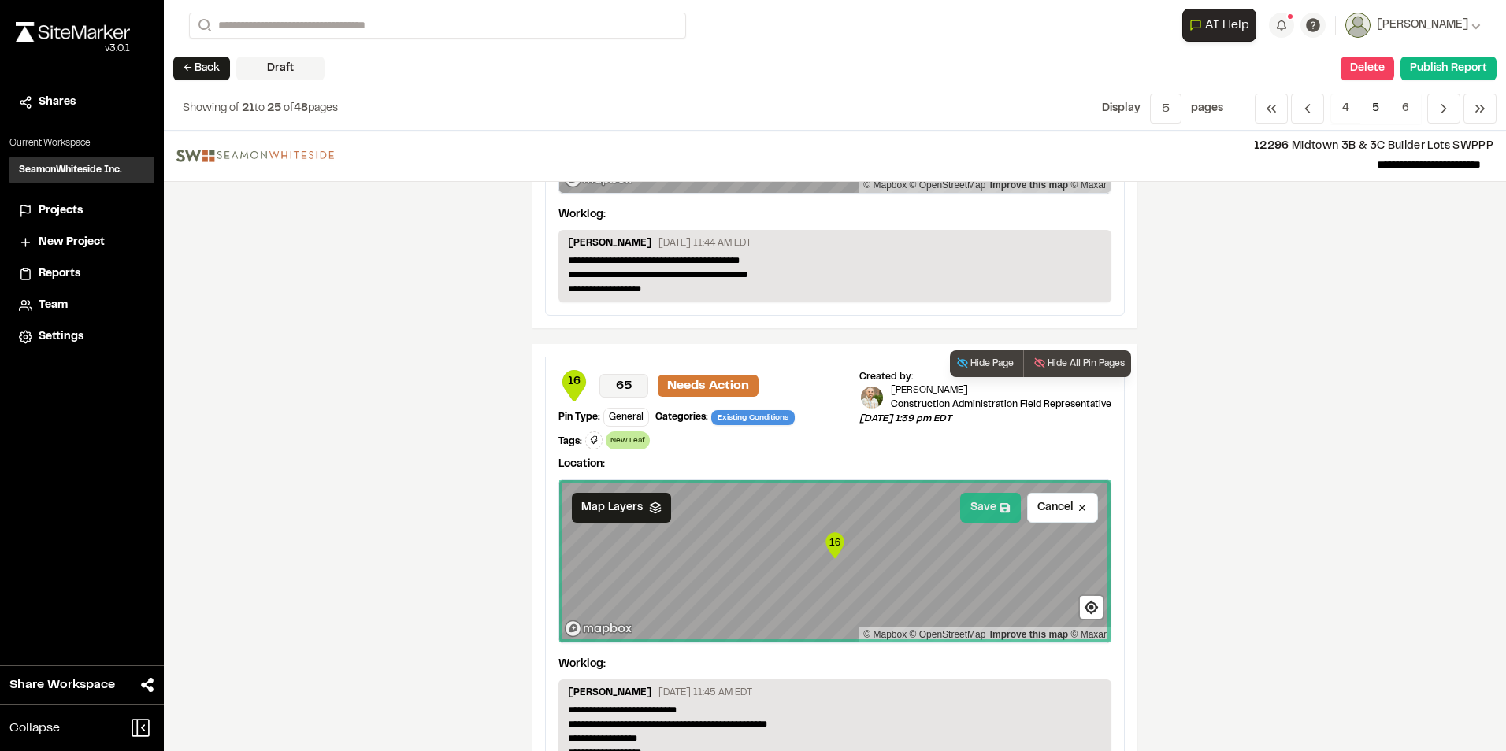
click at [980, 504] on button "Save" at bounding box center [990, 508] width 61 height 30
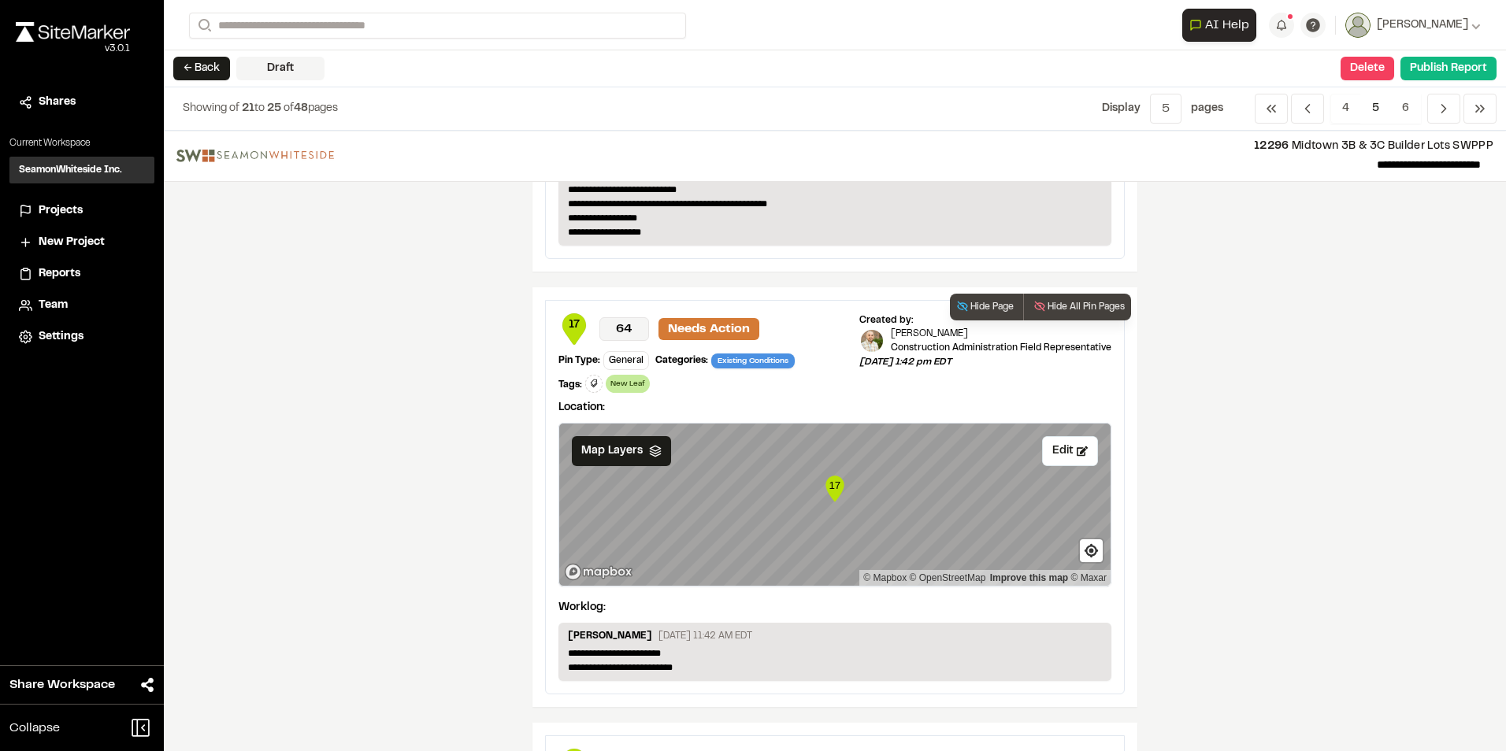
scroll to position [1260, 0]
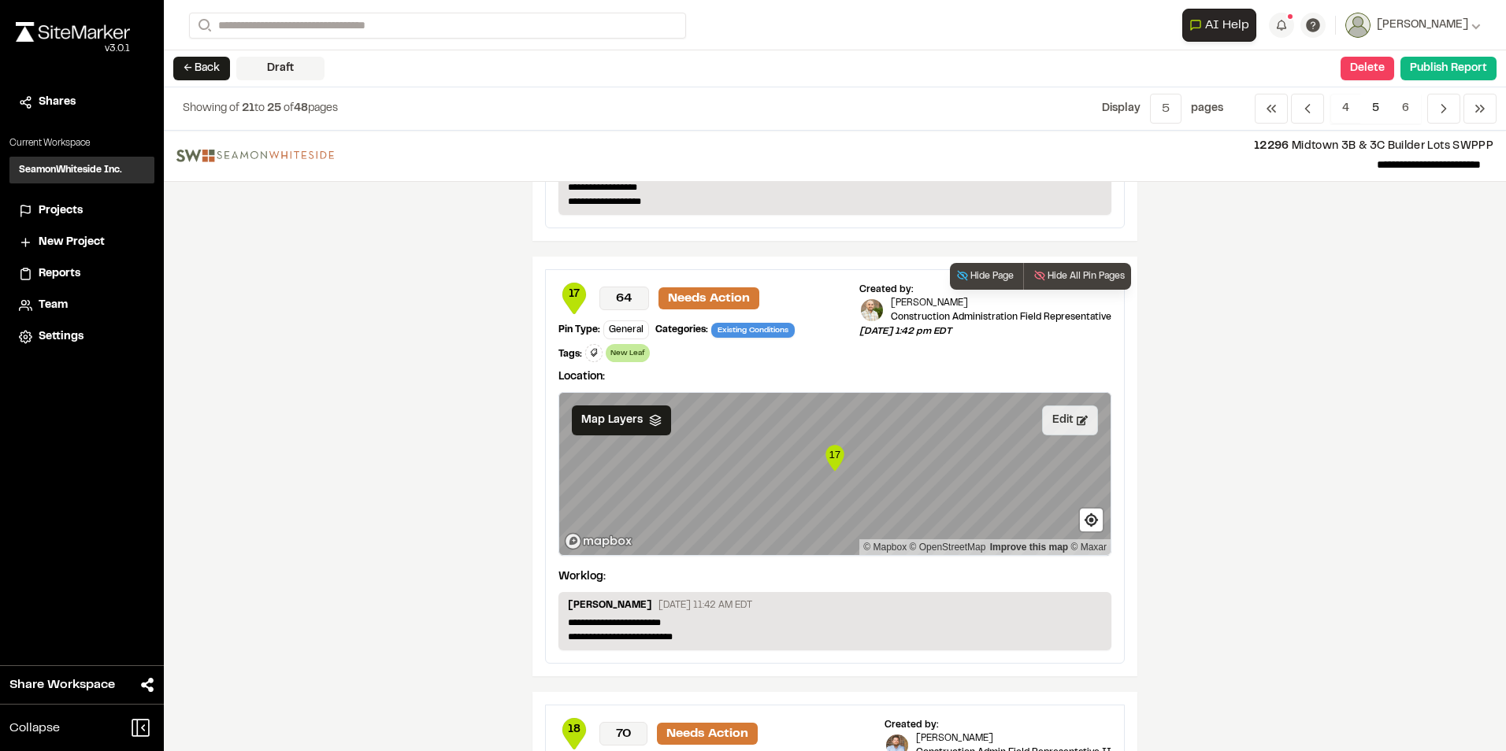
click at [1049, 417] on button "Edit" at bounding box center [1070, 421] width 56 height 30
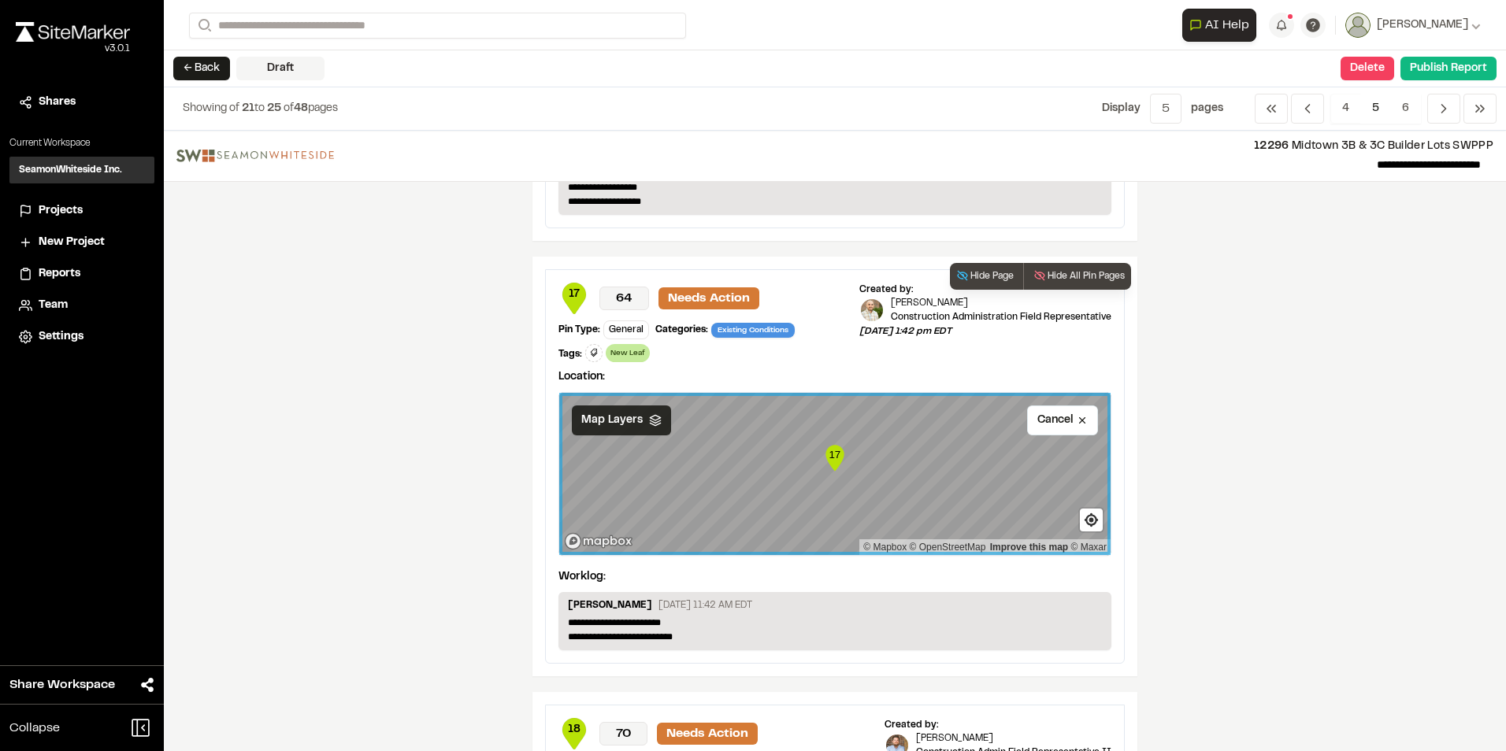
click at [649, 422] on icon at bounding box center [655, 420] width 13 height 13
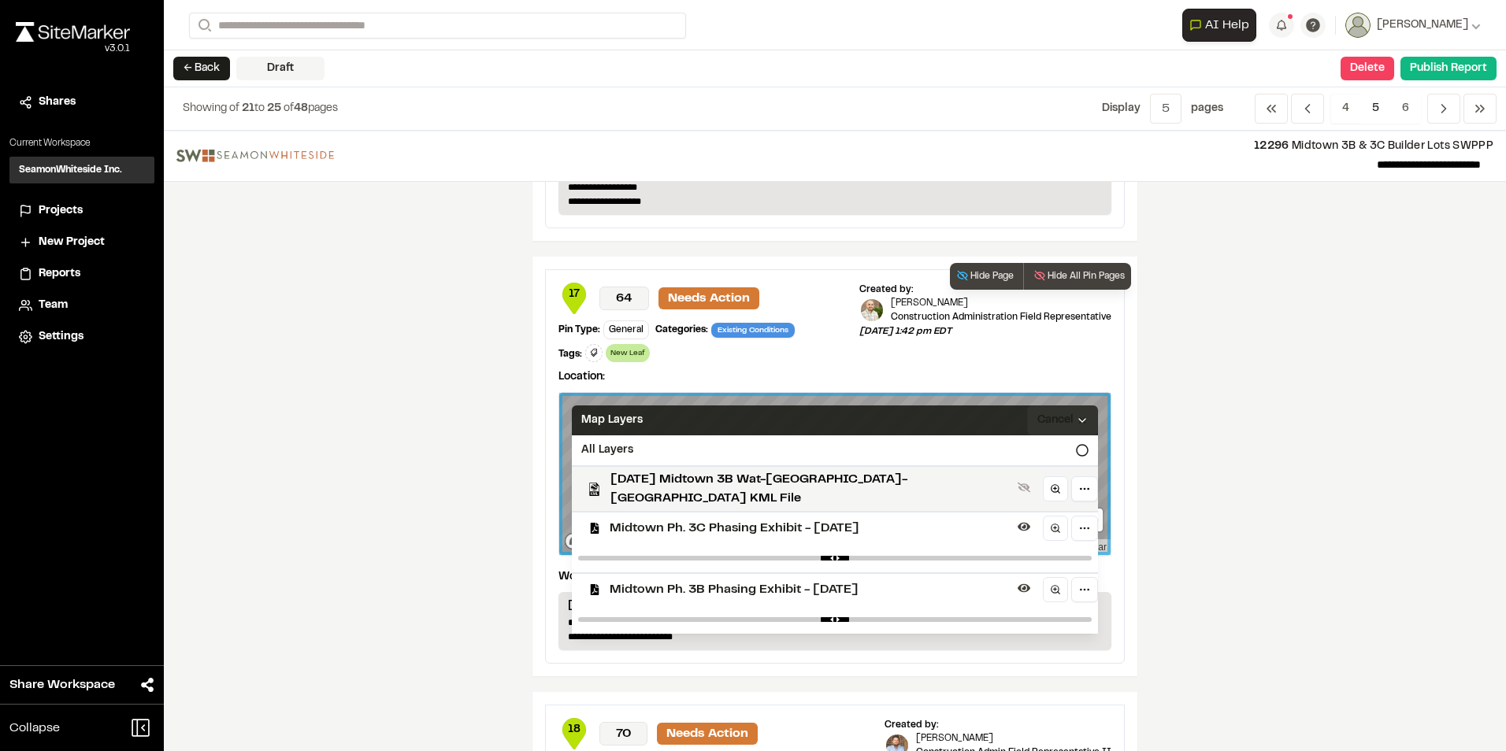
click at [645, 521] on span "Midtown Ph. 3C Phasing Exhibit - [DATE]" at bounding box center [811, 528] width 402 height 19
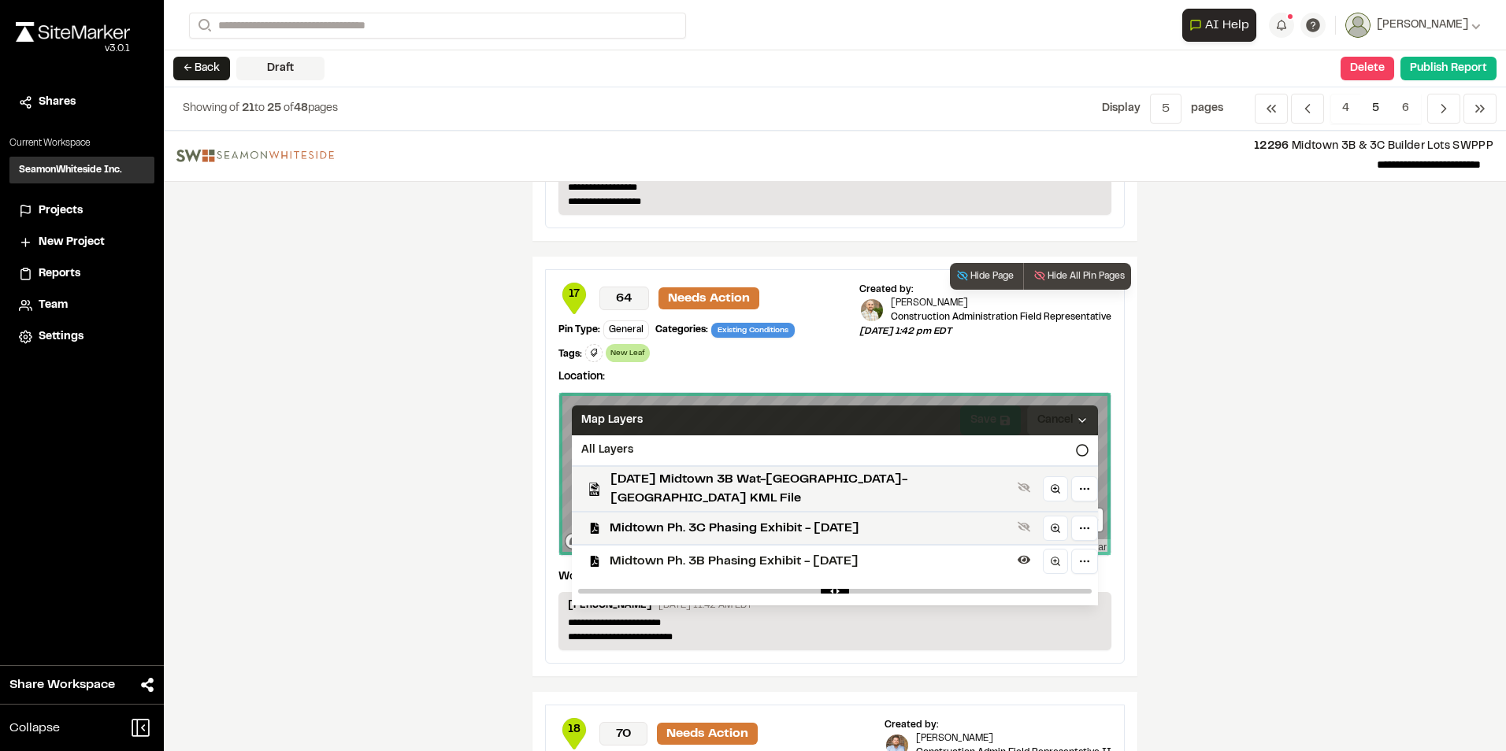
click at [645, 521] on span "Midtown Ph. 3C Phasing Exhibit - [DATE]" at bounding box center [811, 528] width 402 height 19
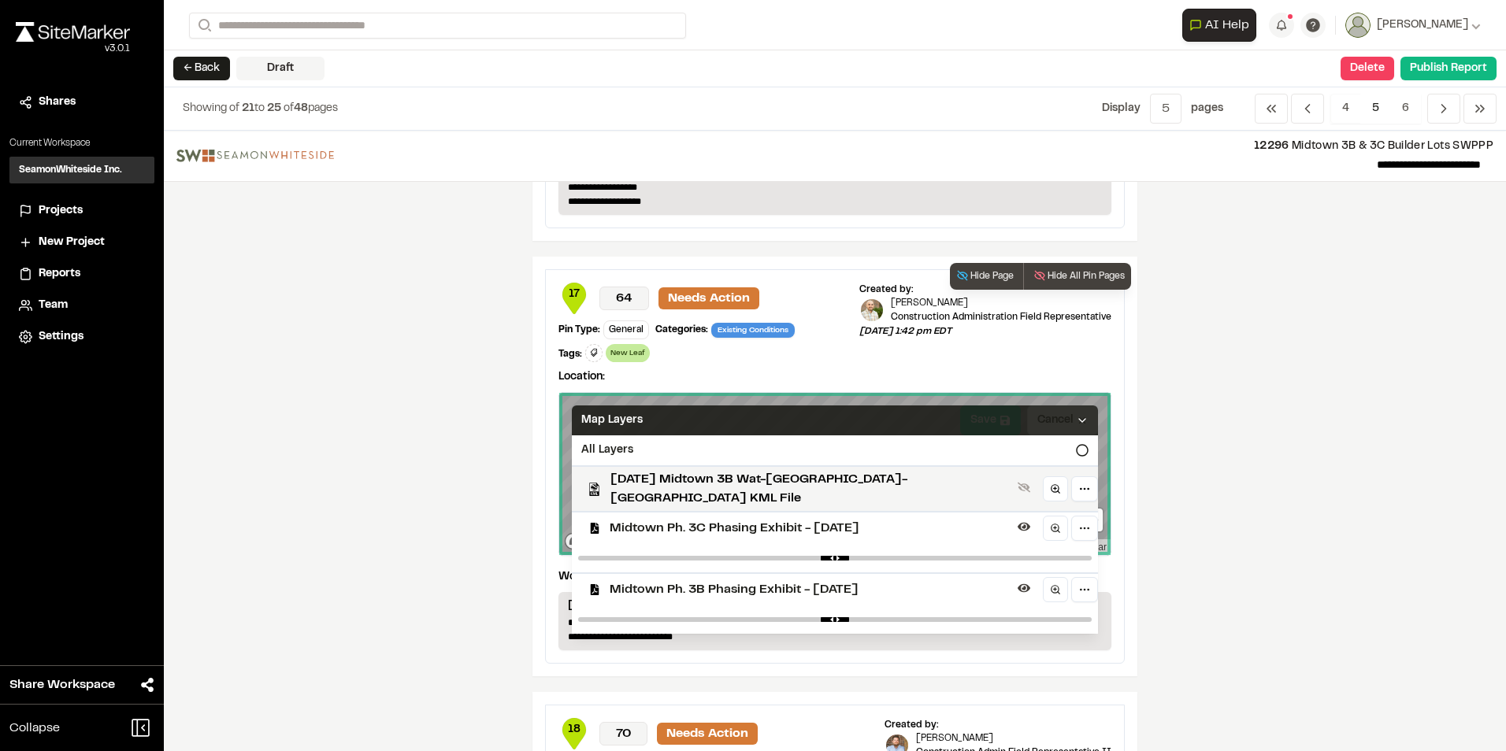
click at [973, 413] on div "Map Layers" at bounding box center [835, 421] width 526 height 30
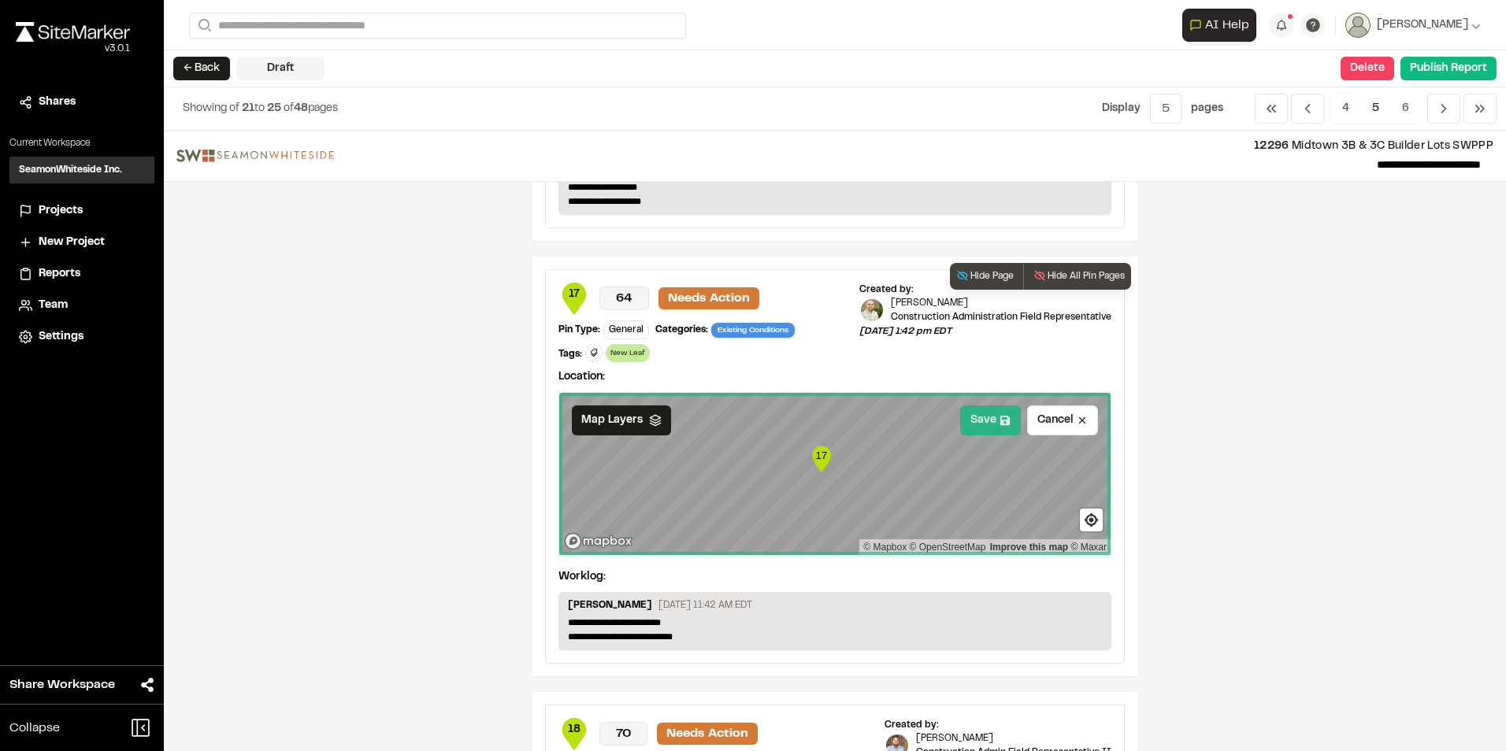
click at [973, 414] on button "Save" at bounding box center [990, 421] width 61 height 30
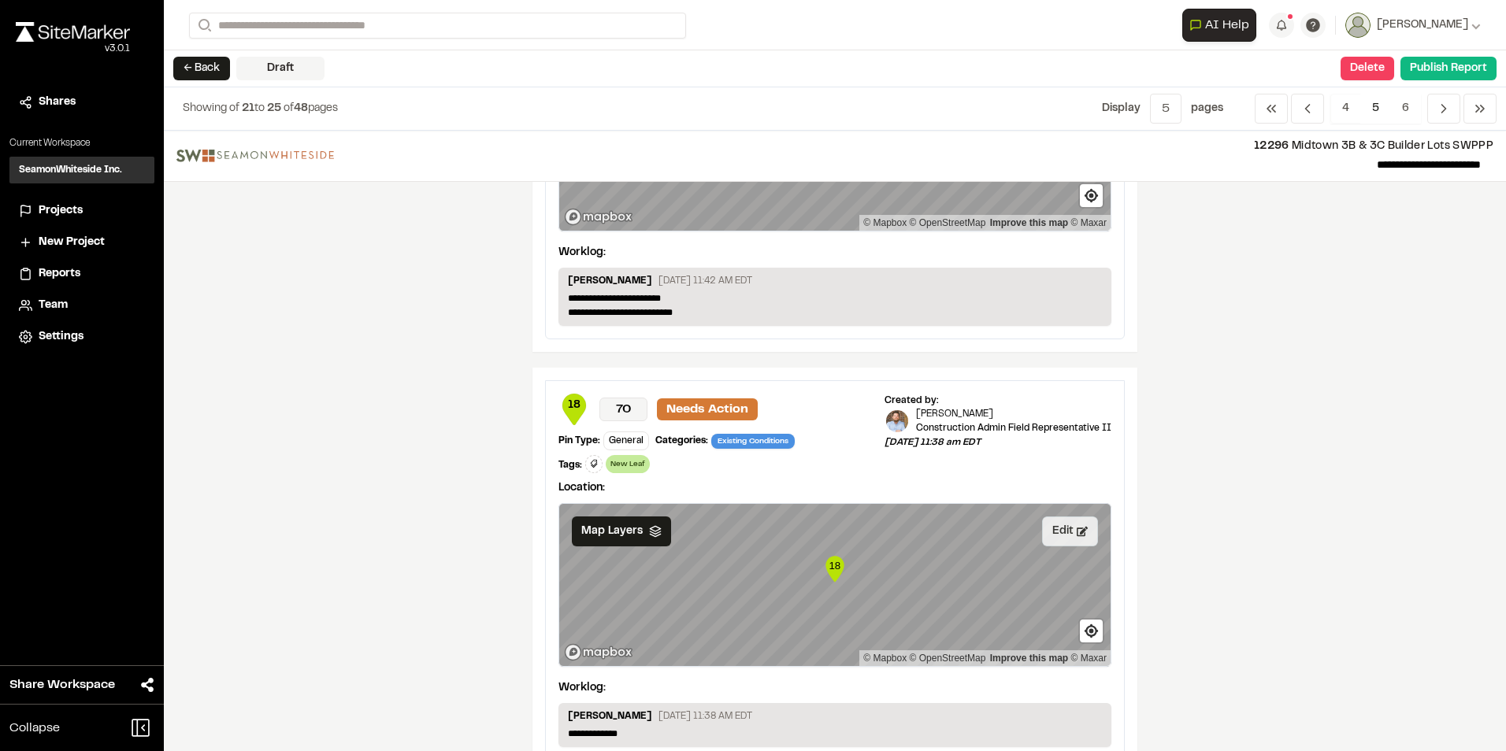
scroll to position [1622, 0]
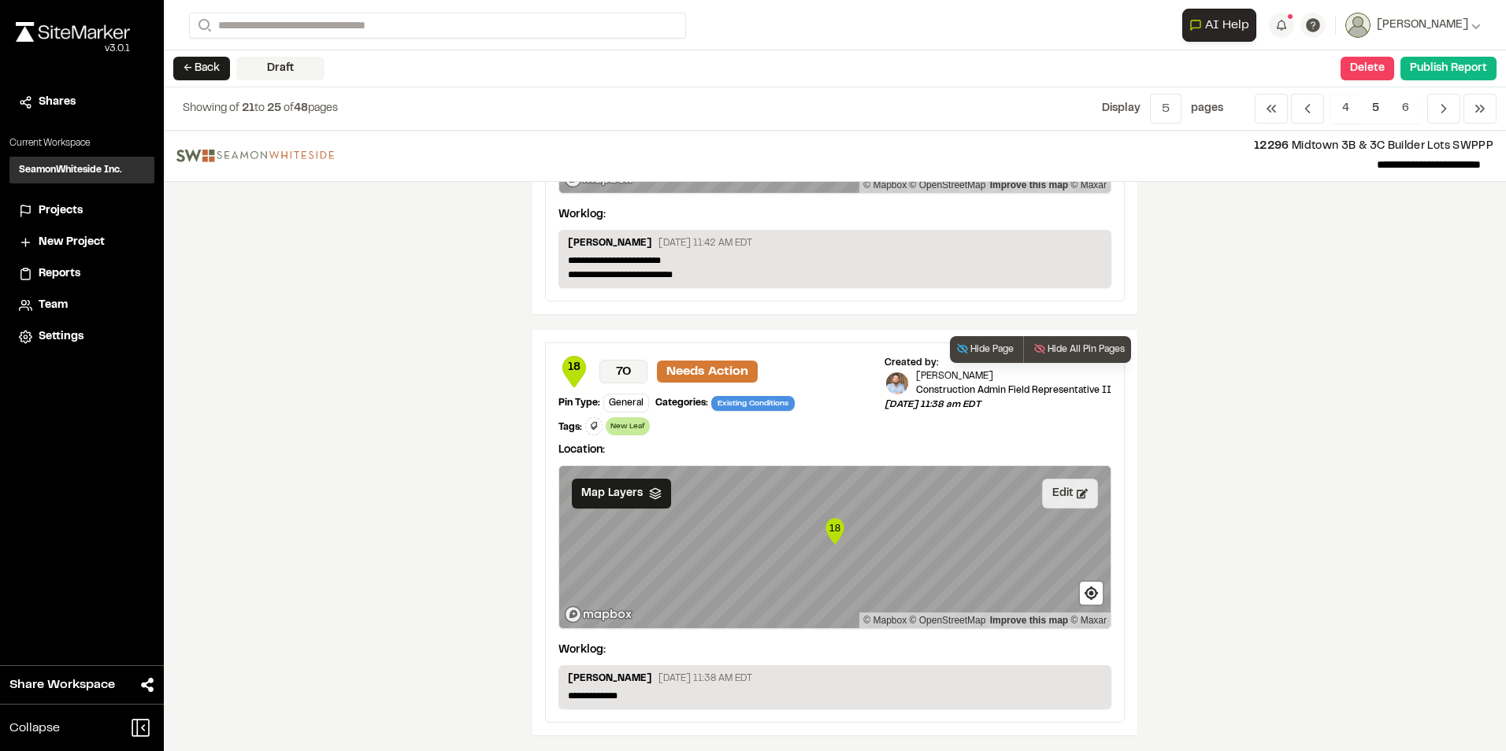
click at [1049, 495] on button "Edit" at bounding box center [1070, 494] width 56 height 30
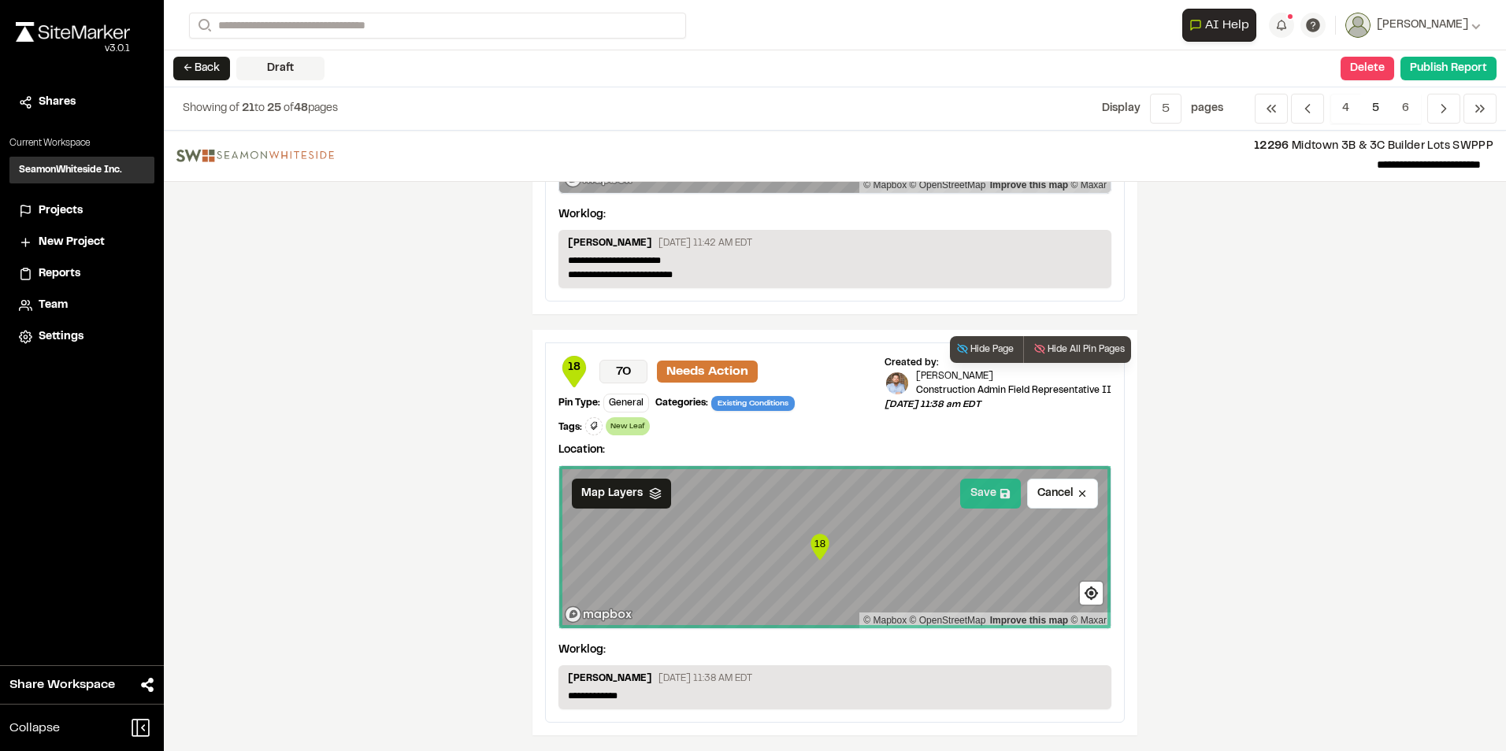
click at [984, 496] on button "Save" at bounding box center [990, 494] width 61 height 30
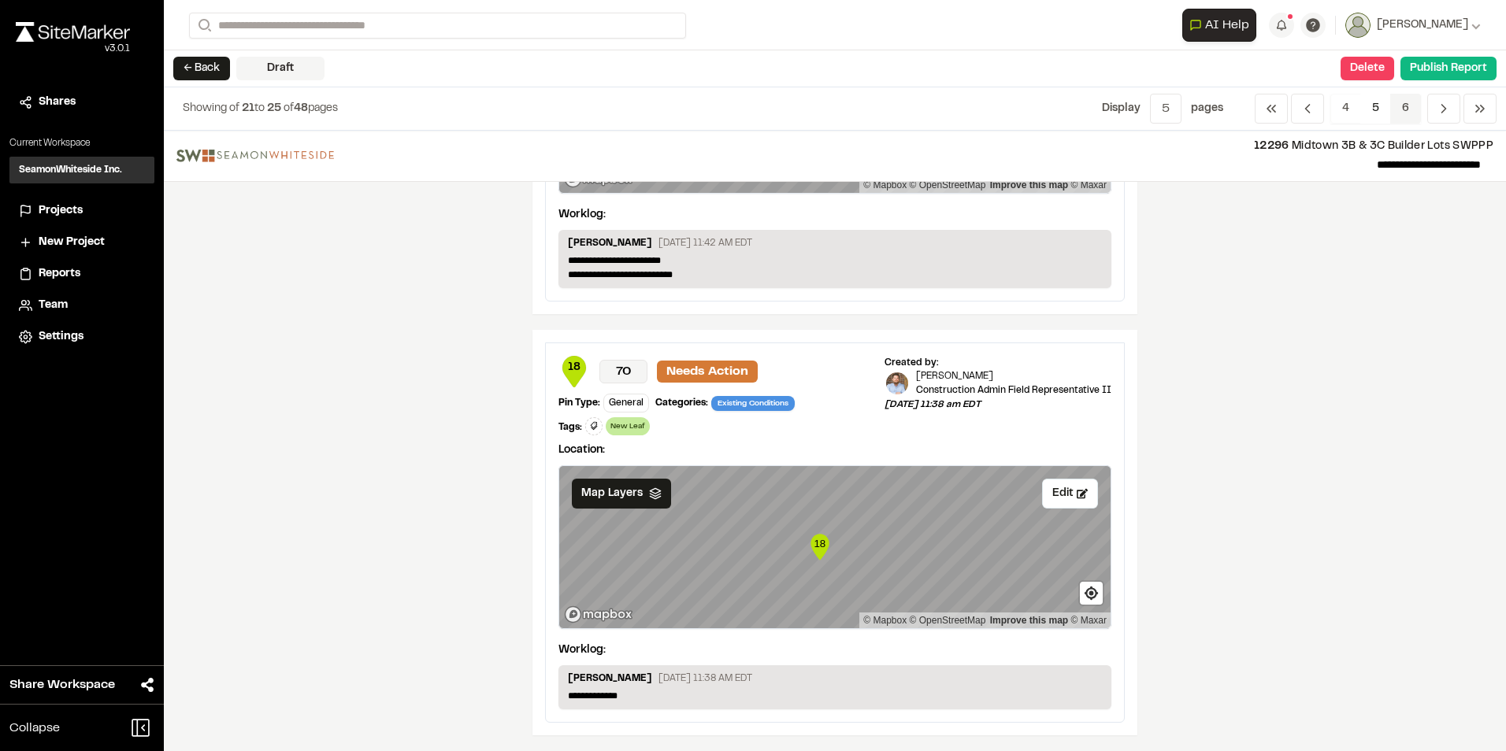
click at [1399, 106] on span "6" at bounding box center [1405, 109] width 31 height 30
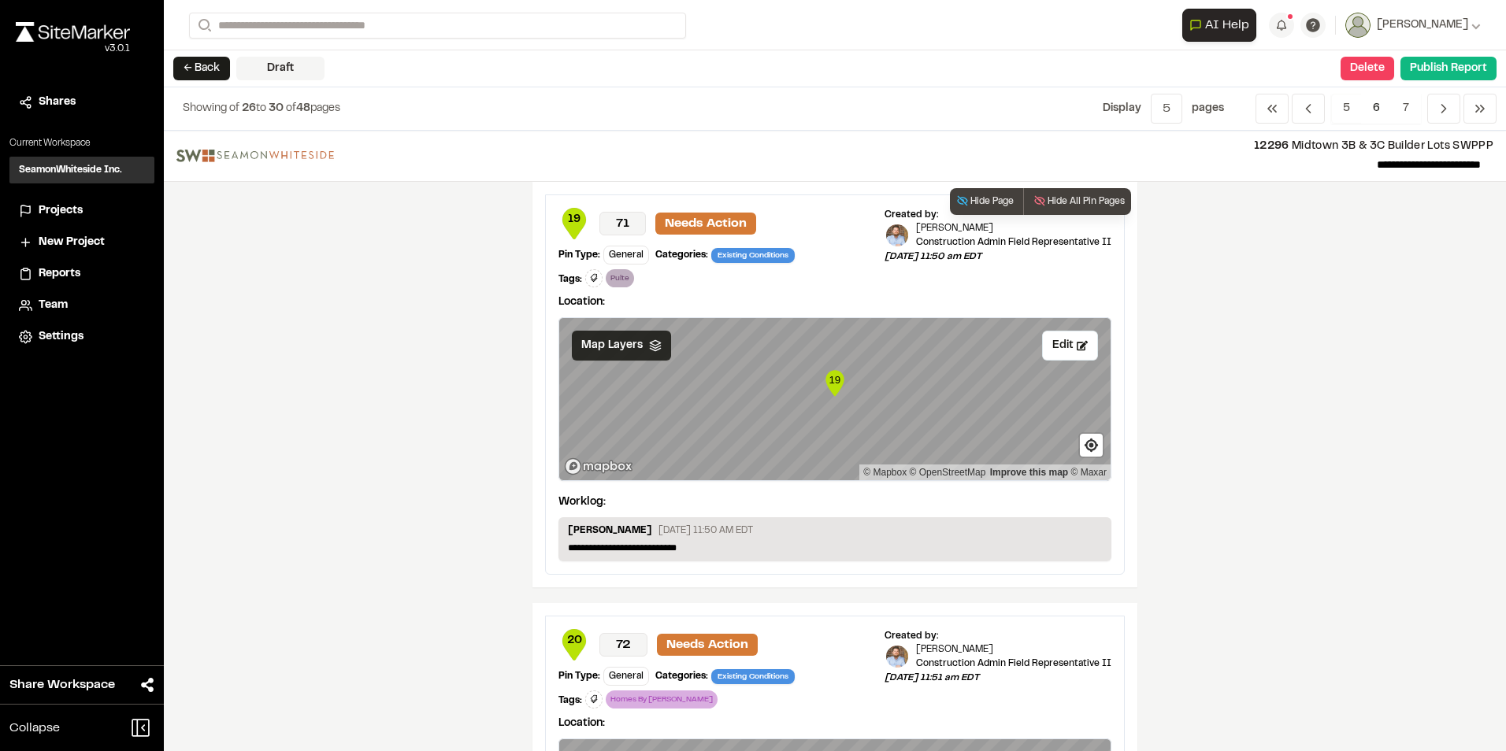
click at [620, 342] on span "Map Layers" at bounding box center [611, 345] width 61 height 17
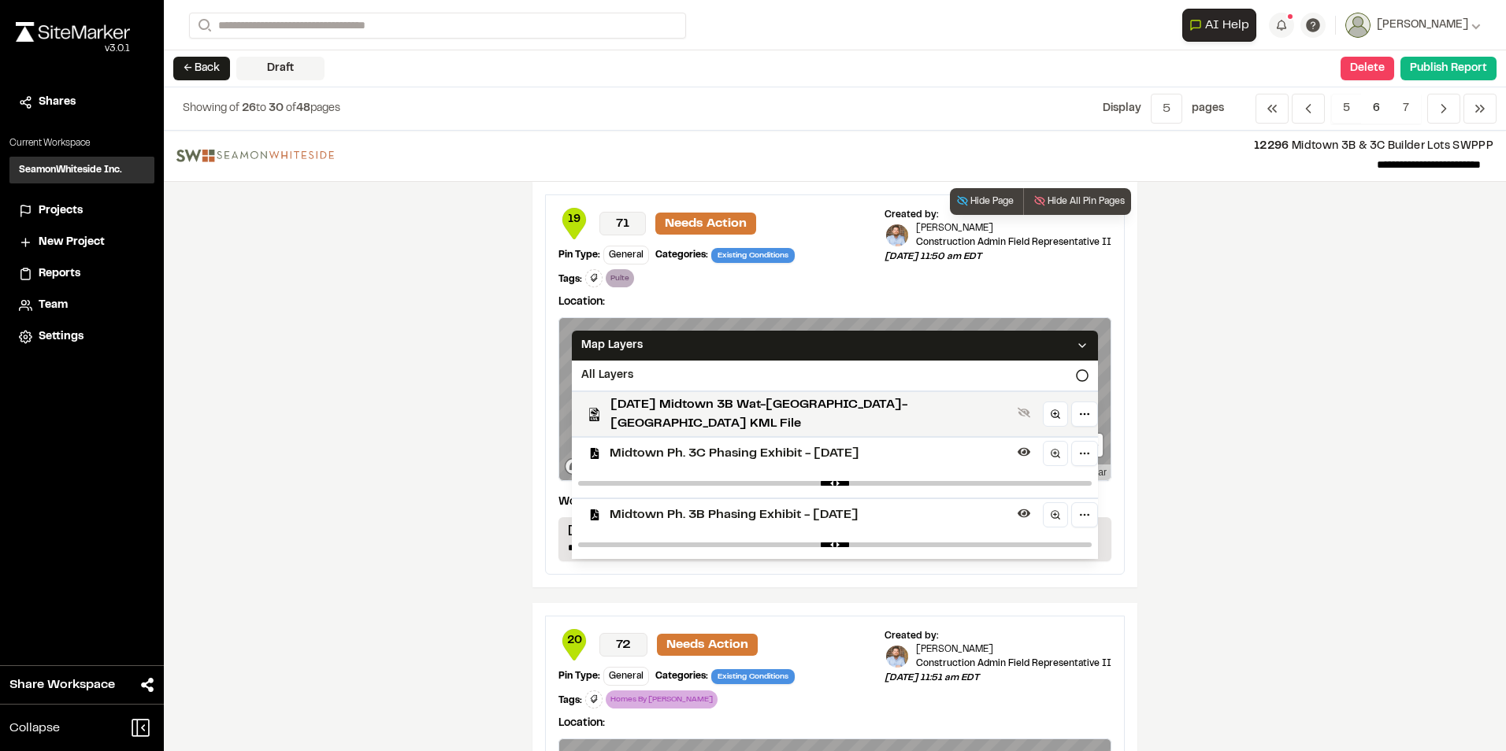
click at [629, 444] on span "Midtown Ph. 3C Phasing Exhibit - [DATE]" at bounding box center [811, 453] width 402 height 19
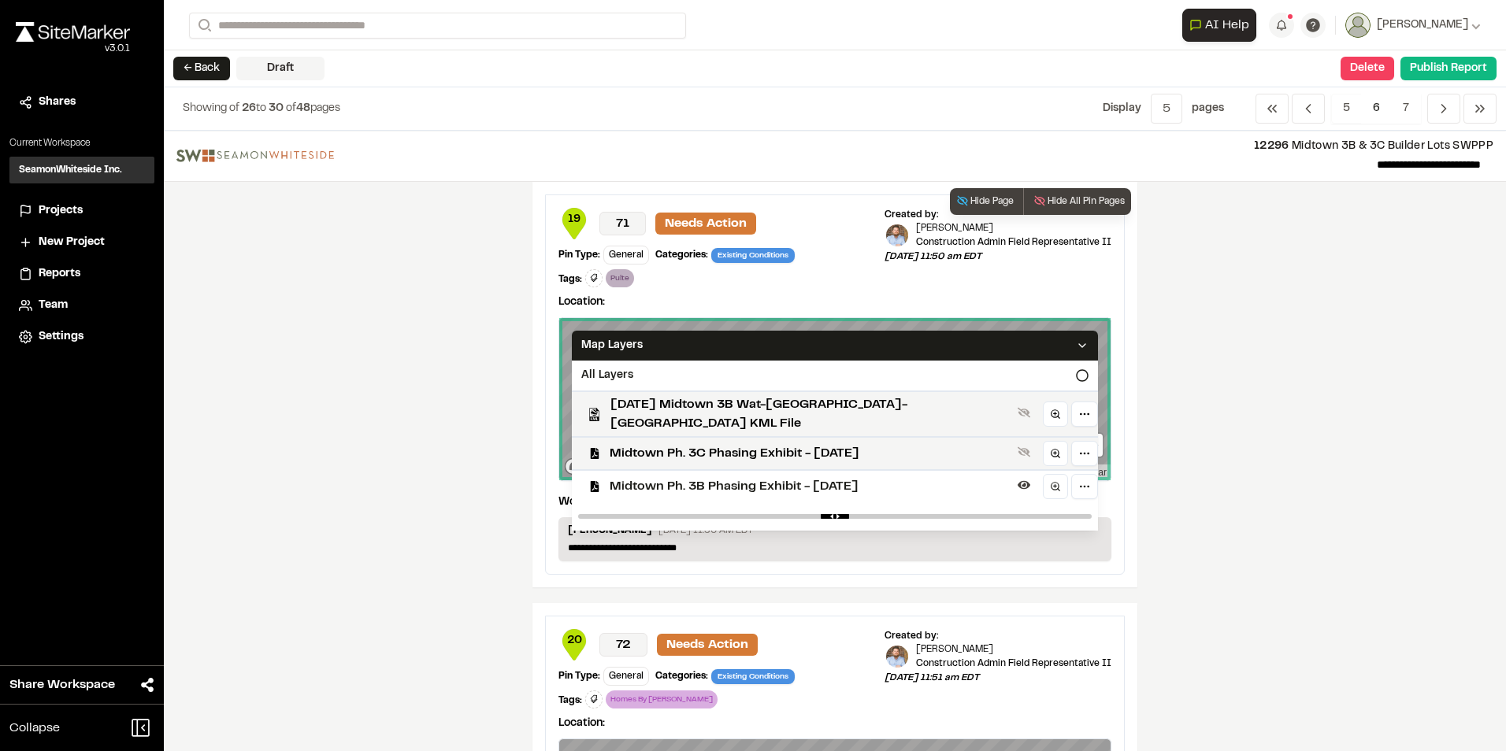
click at [629, 444] on span "Midtown Ph. 3C Phasing Exhibit - [DATE]" at bounding box center [811, 453] width 402 height 19
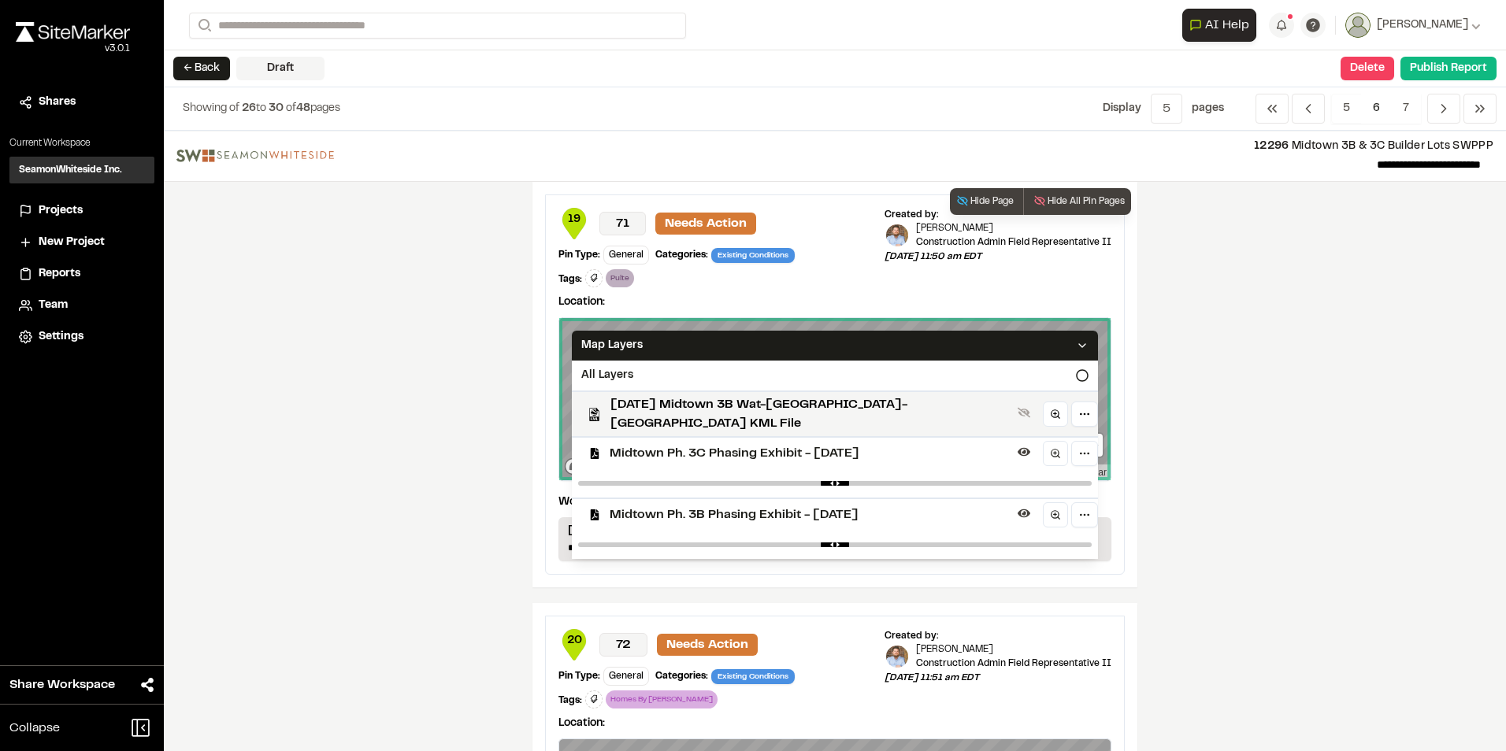
click at [629, 444] on span "Midtown Ph. 3C Phasing Exhibit - [DATE]" at bounding box center [811, 453] width 402 height 19
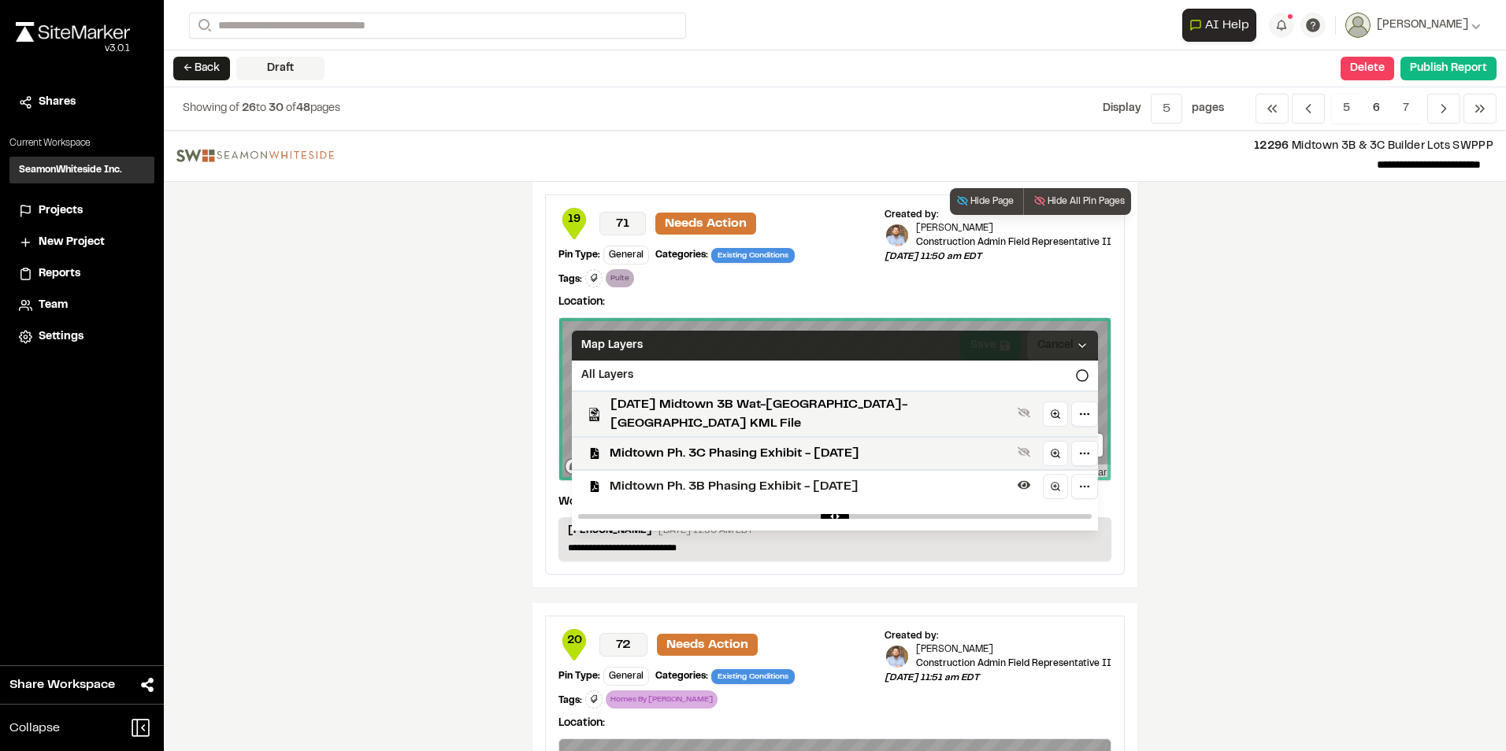
click at [971, 338] on div "Map Layers" at bounding box center [835, 346] width 526 height 30
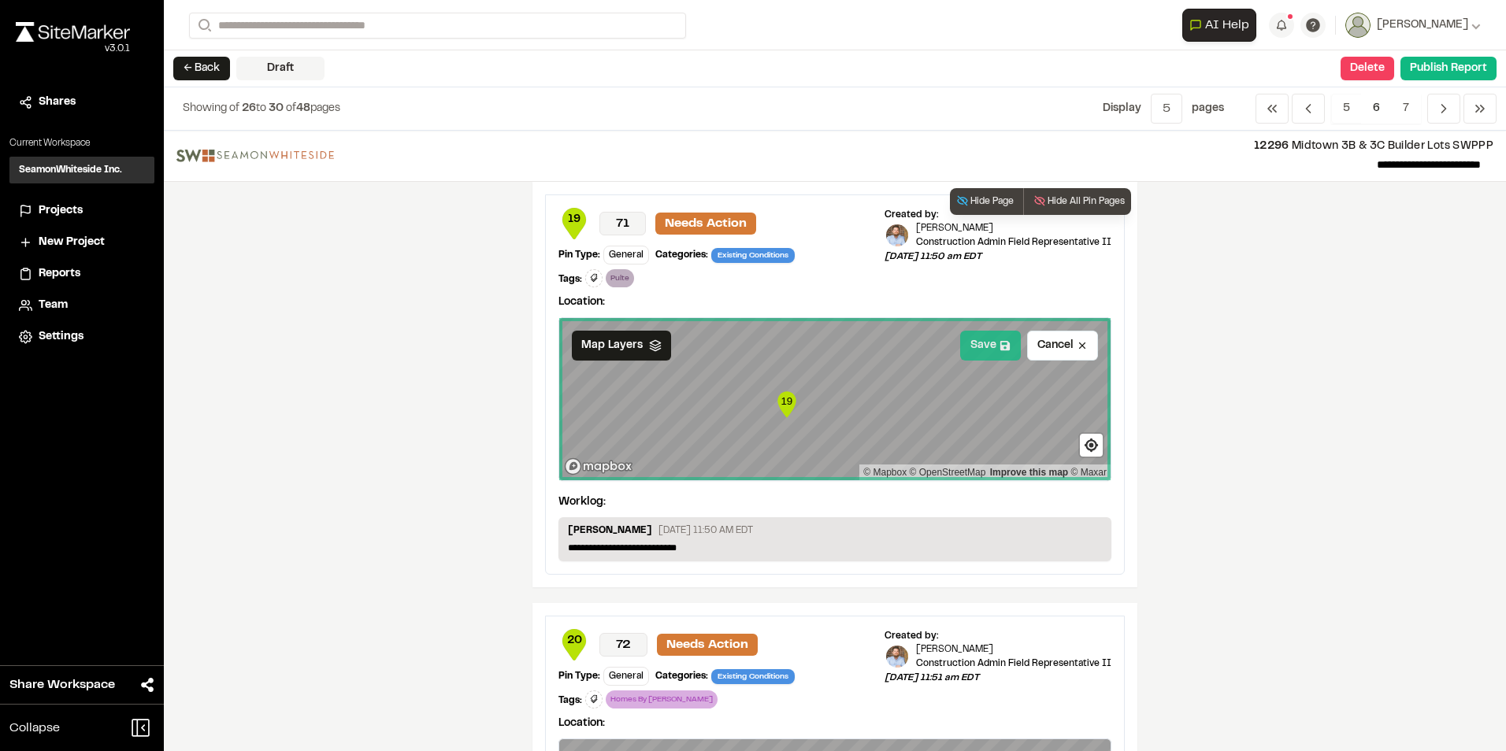
click at [973, 339] on button "Save" at bounding box center [990, 346] width 61 height 30
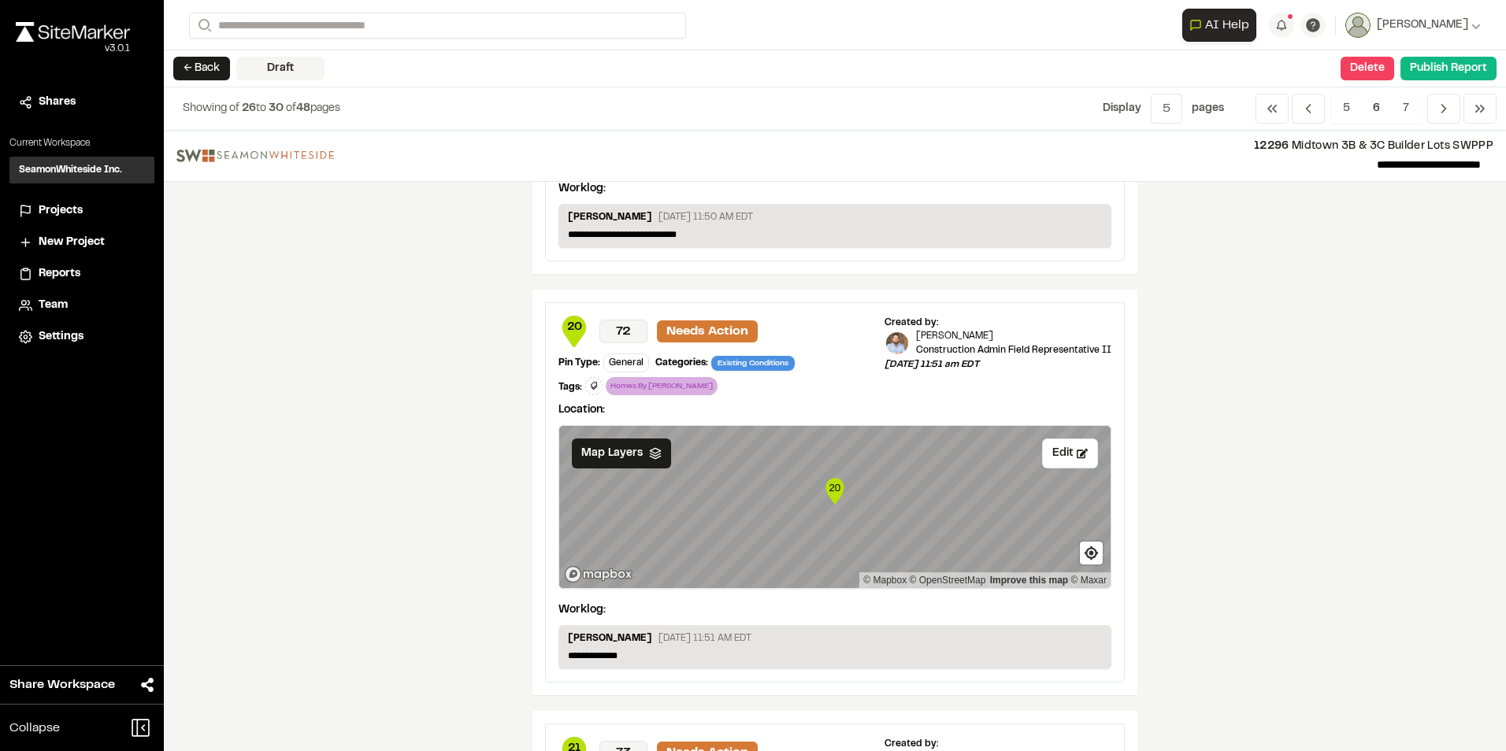
scroll to position [315, 0]
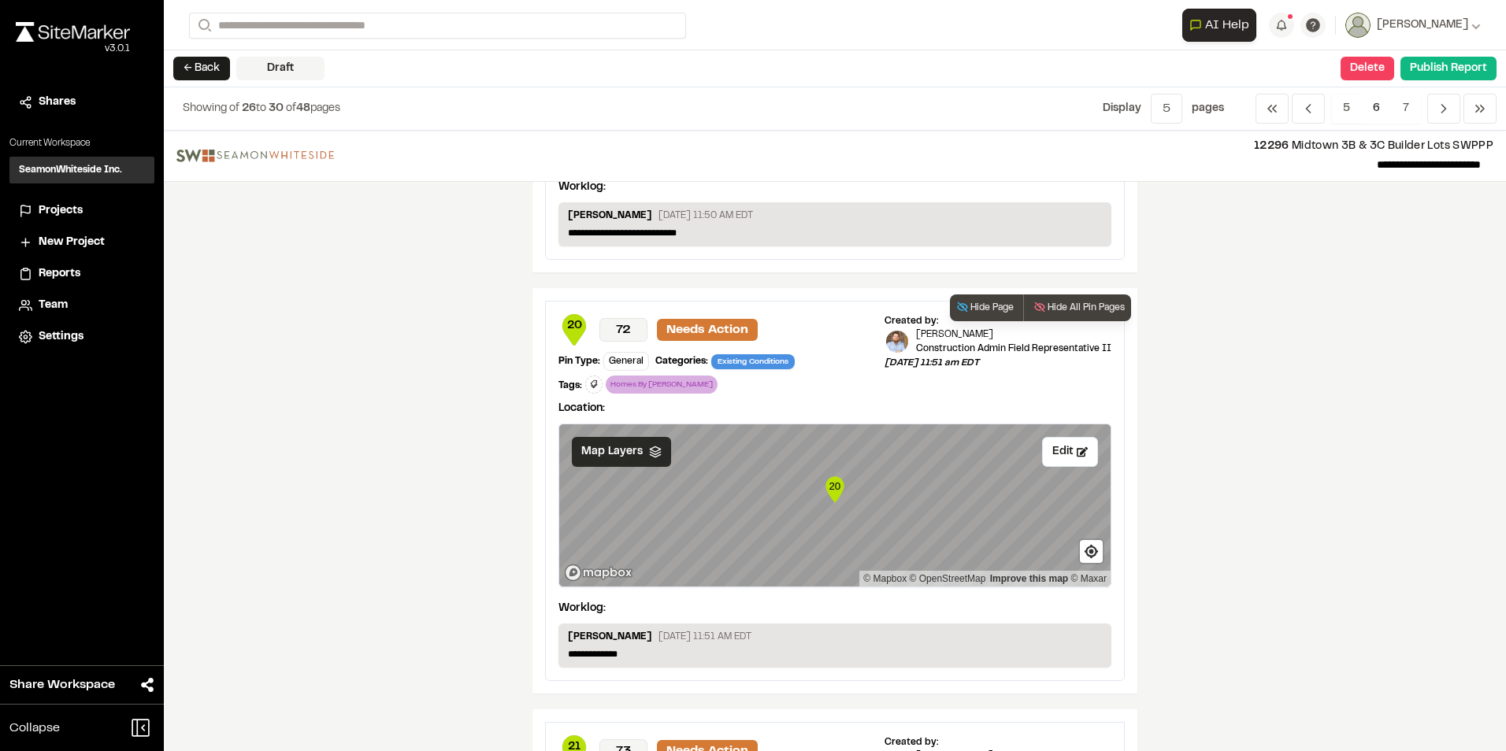
click at [648, 460] on div "Map Layers" at bounding box center [621, 452] width 99 height 30
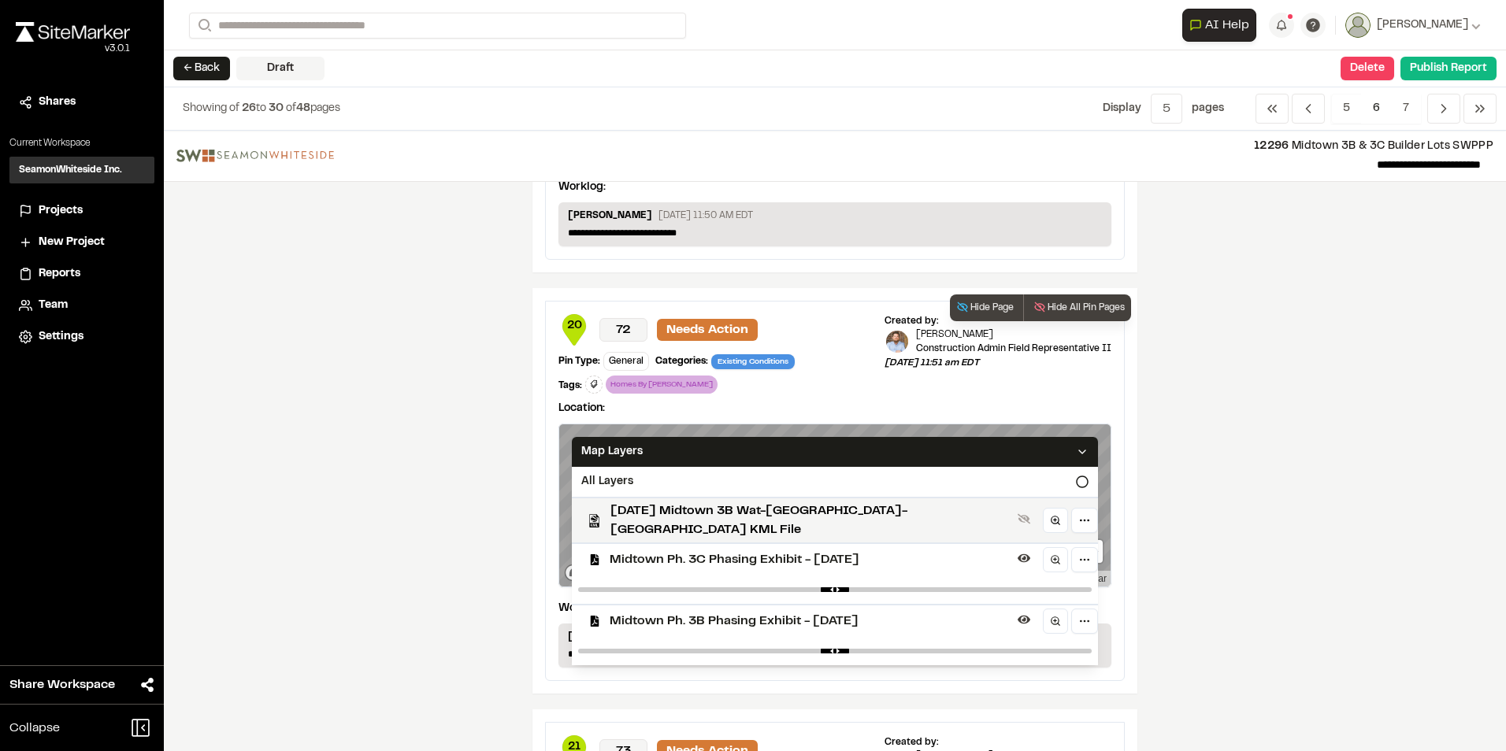
click at [673, 550] on span "Midtown Ph. 3C Phasing Exhibit - [DATE]" at bounding box center [811, 559] width 402 height 19
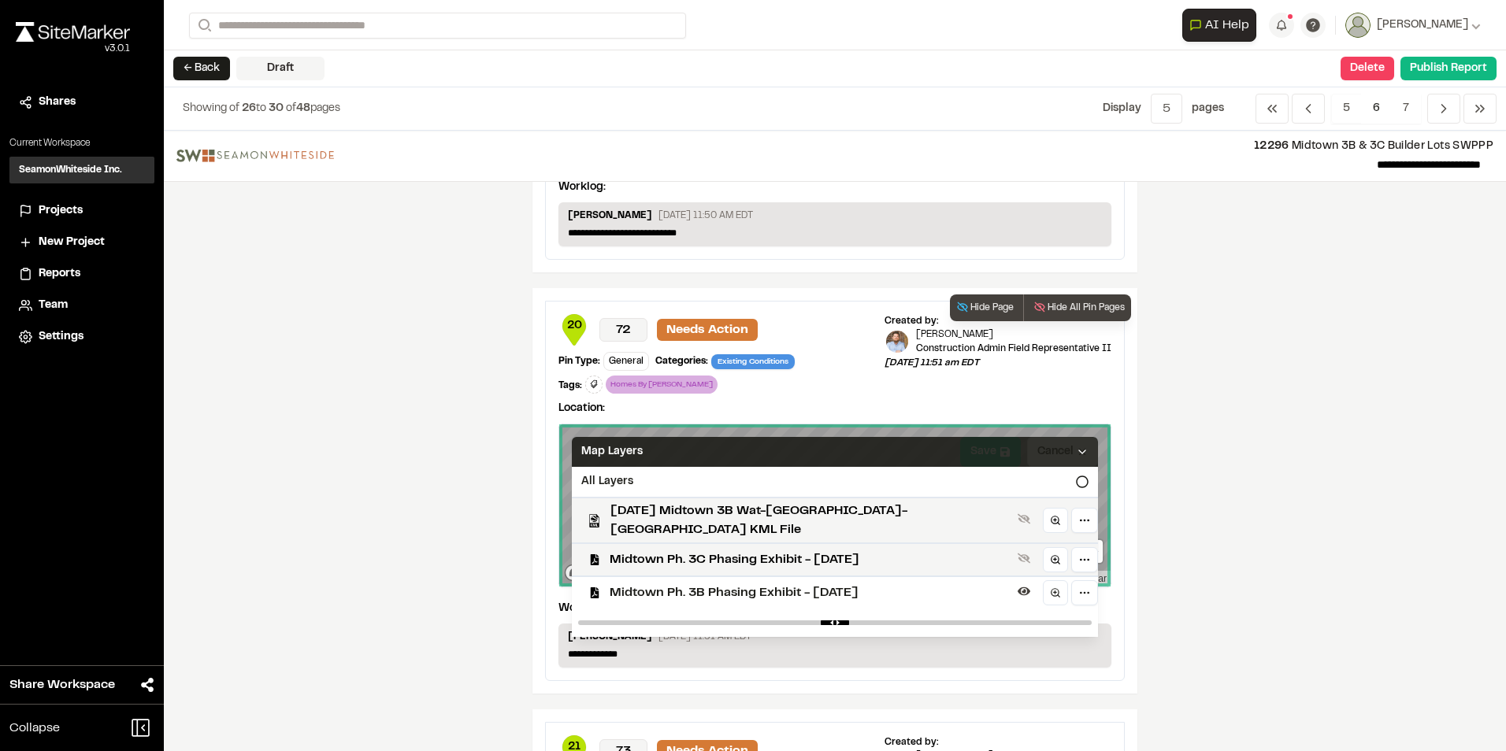
click at [1076, 447] on icon at bounding box center [1082, 452] width 13 height 13
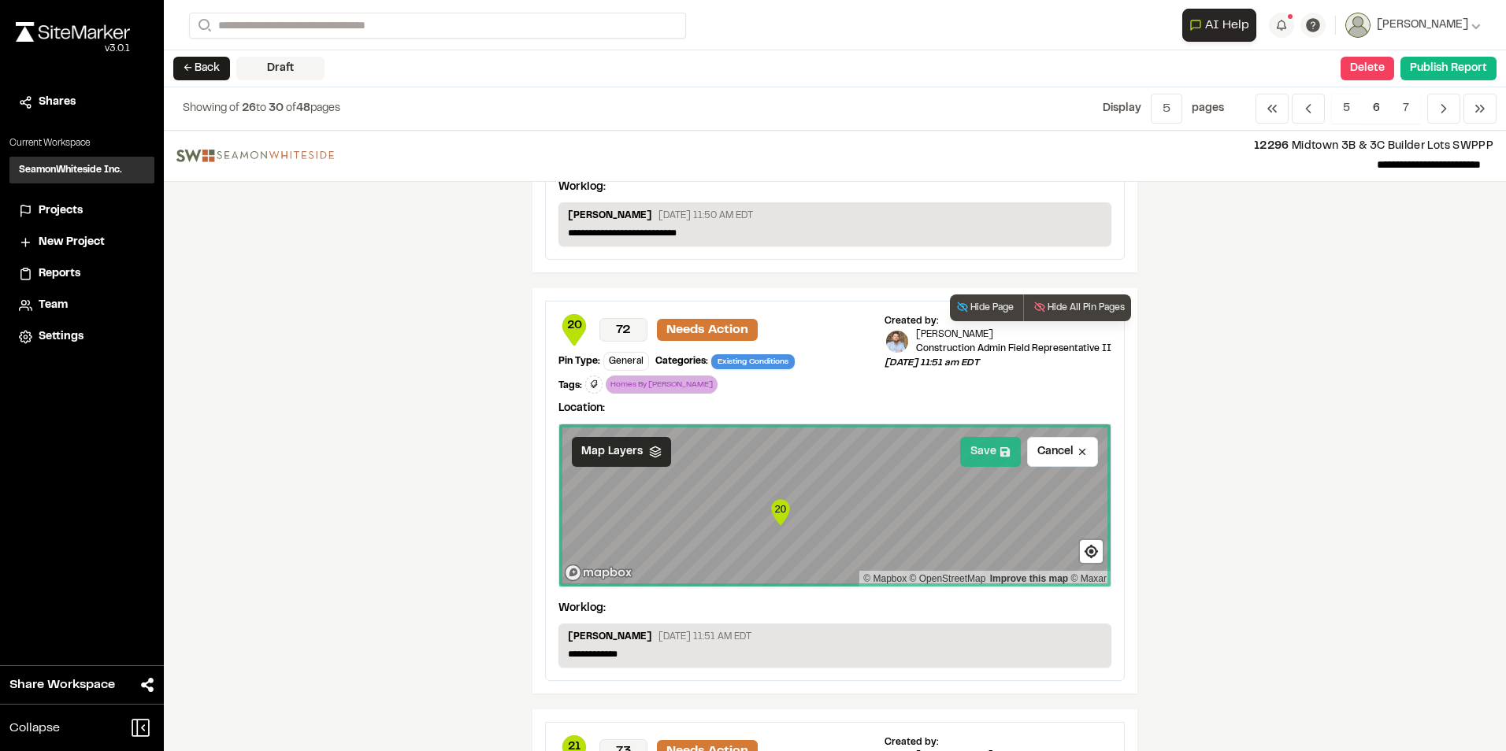
click at [974, 454] on button "Save" at bounding box center [990, 452] width 61 height 30
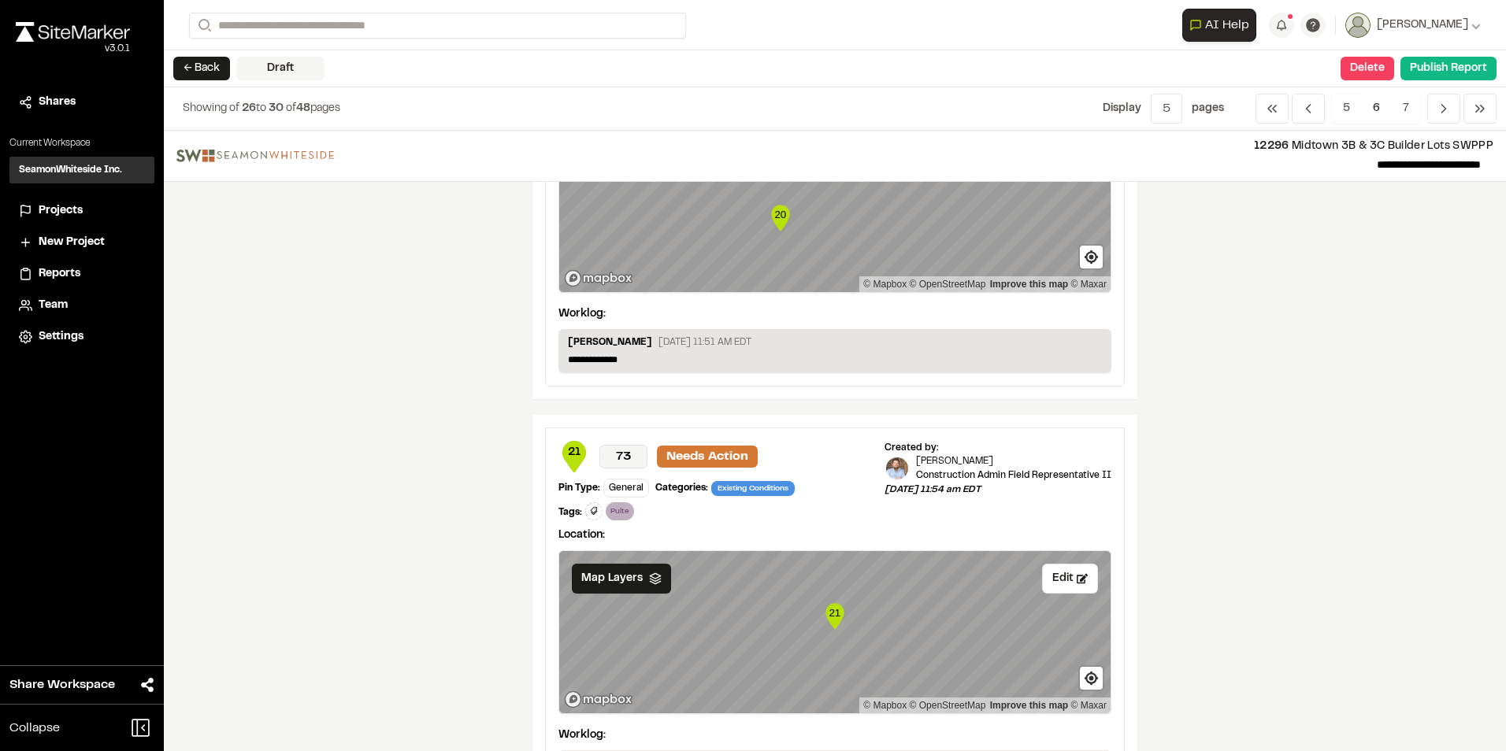
scroll to position [630, 0]
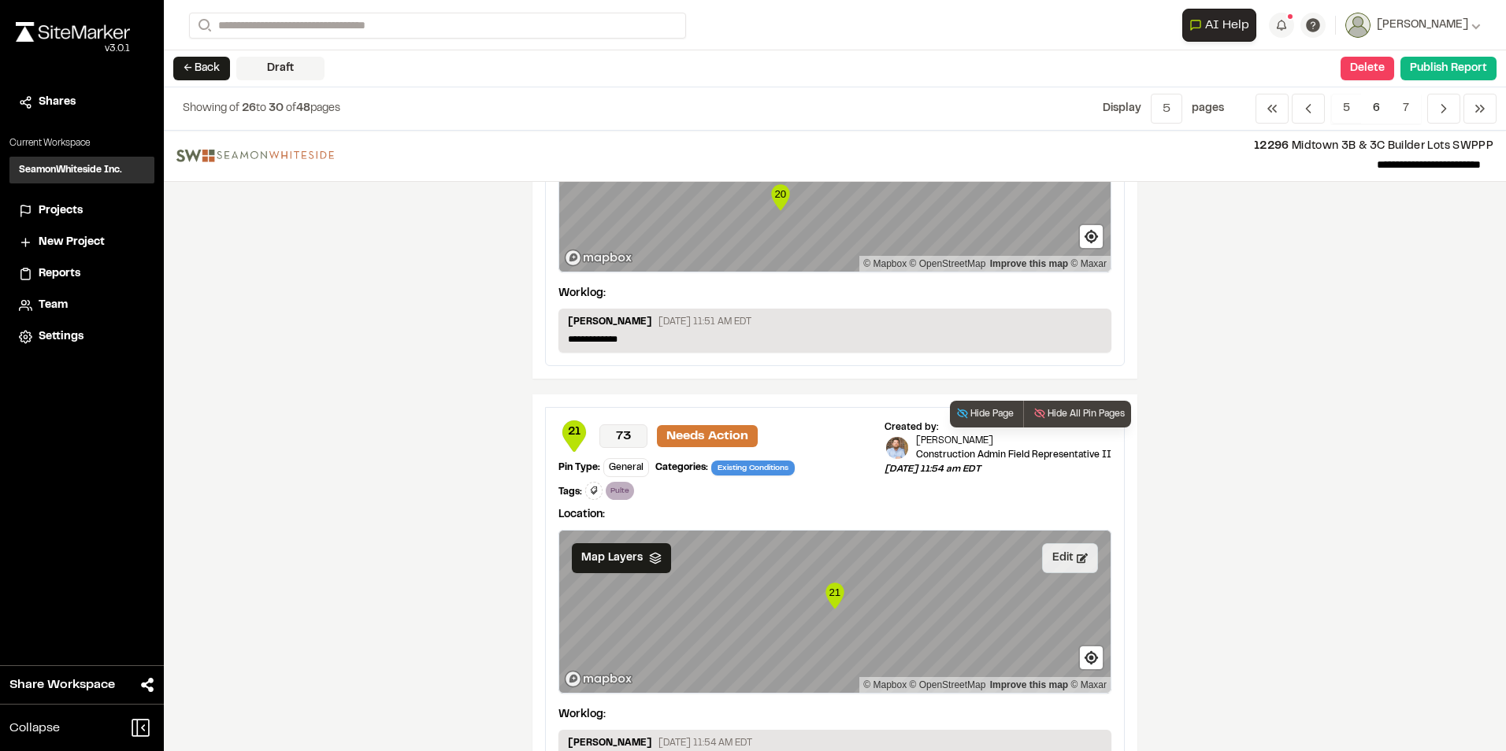
click at [1058, 558] on button "Edit" at bounding box center [1070, 558] width 56 height 30
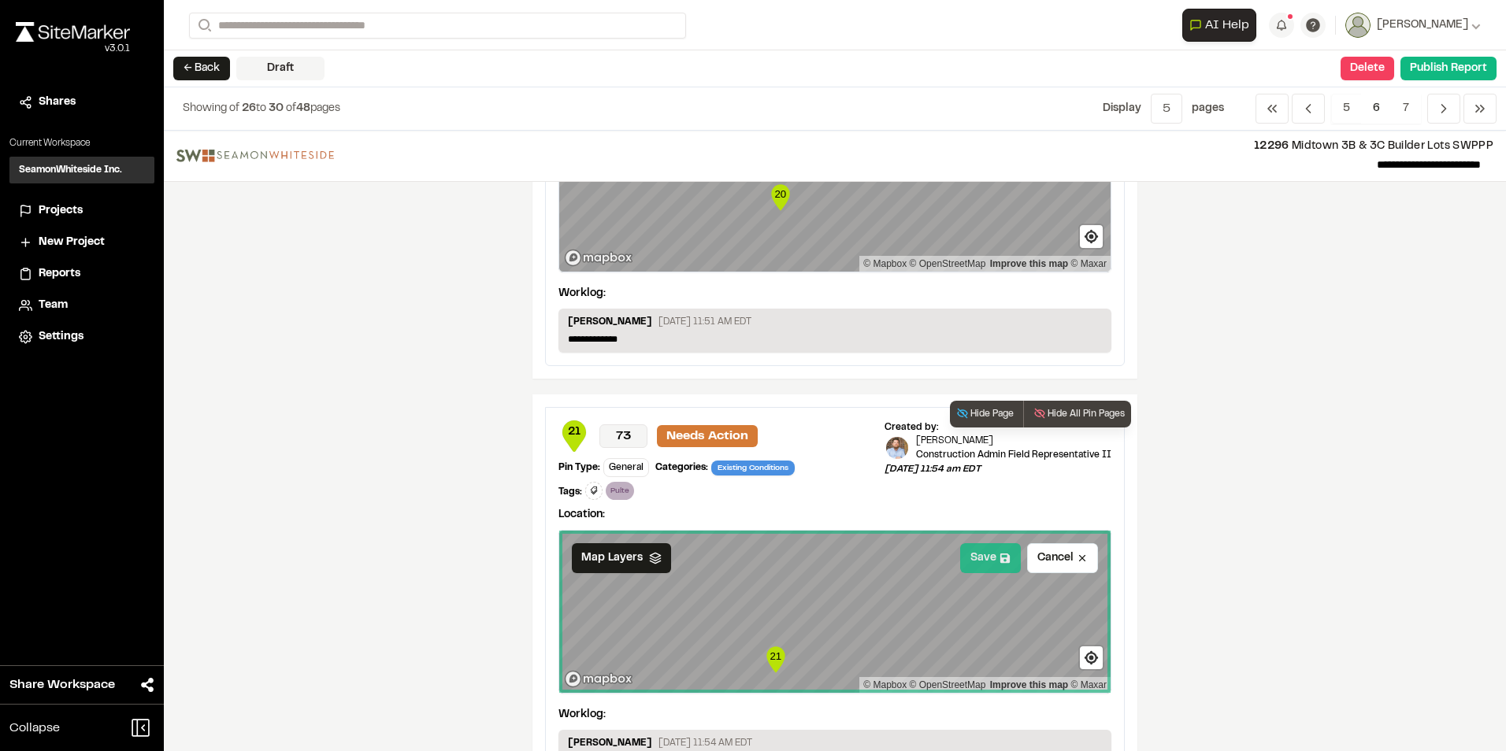
click at [982, 561] on button "Save" at bounding box center [990, 558] width 61 height 30
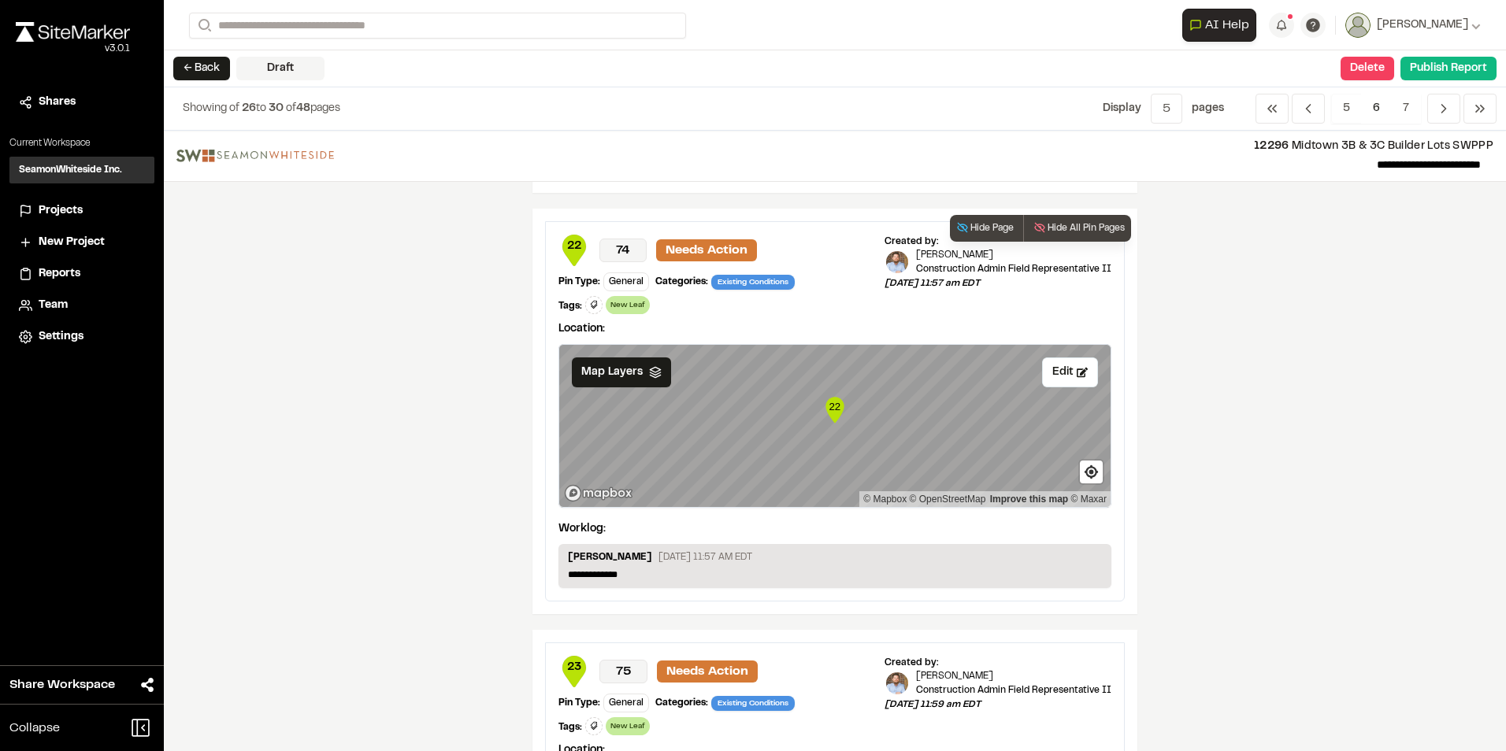
scroll to position [1260, 0]
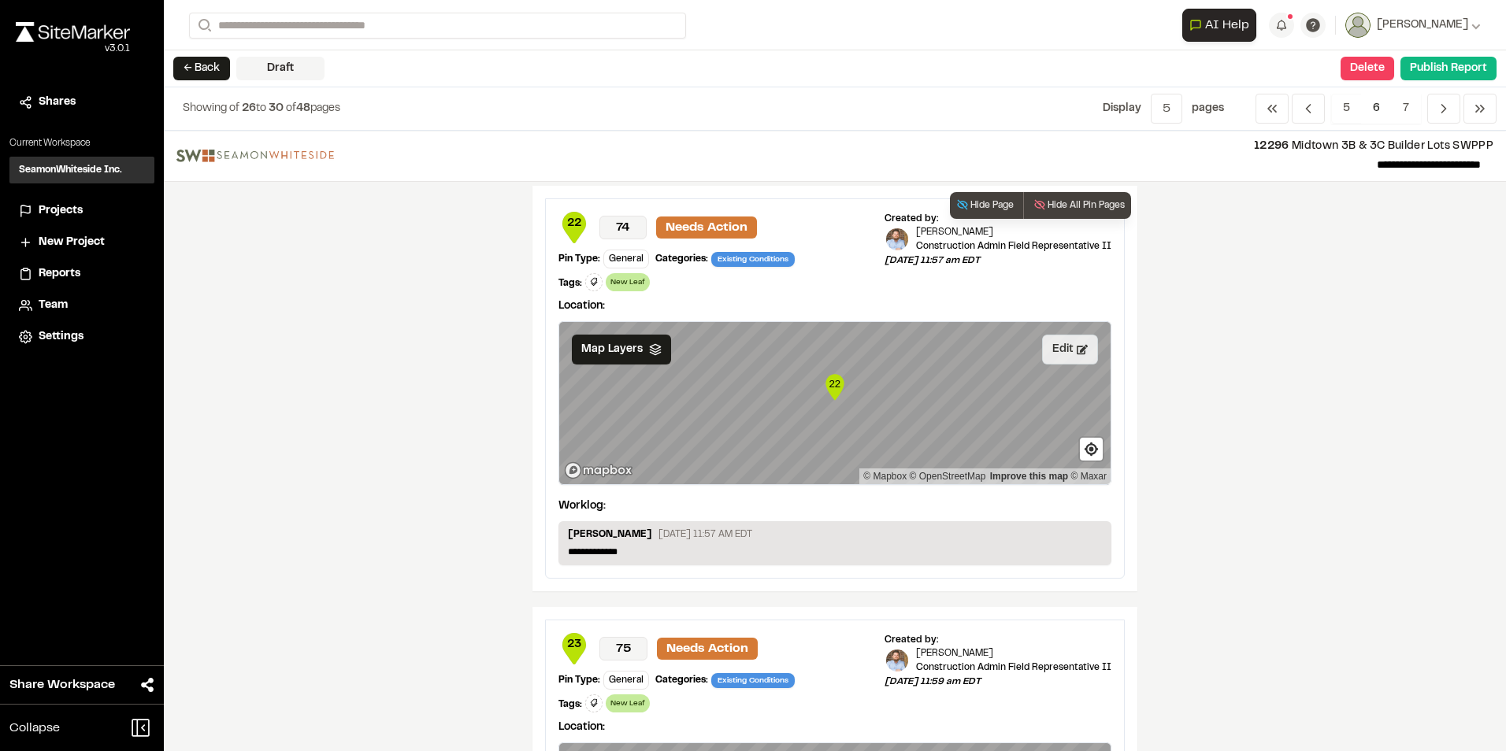
click at [1054, 354] on button "Edit" at bounding box center [1070, 350] width 56 height 30
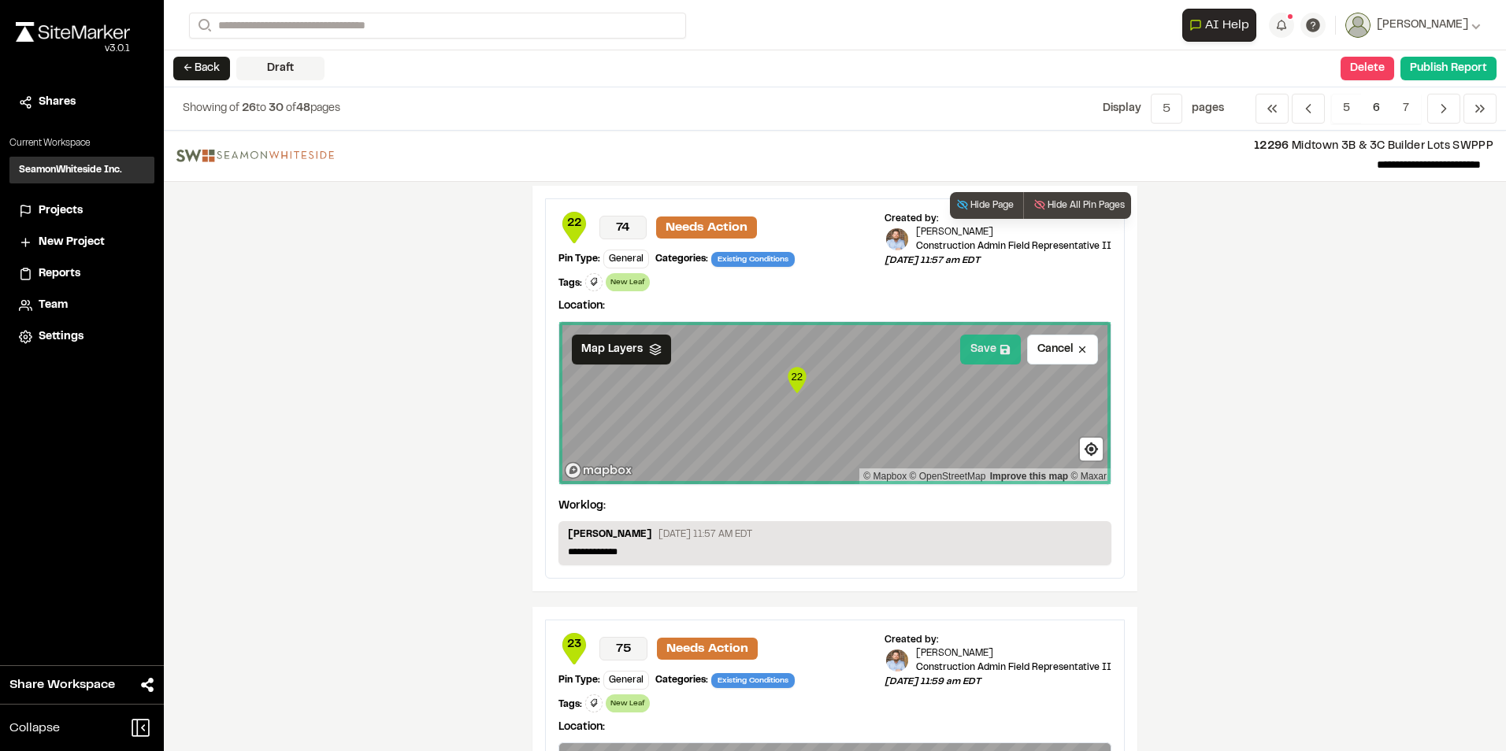
click at [991, 350] on button "Save" at bounding box center [990, 350] width 61 height 30
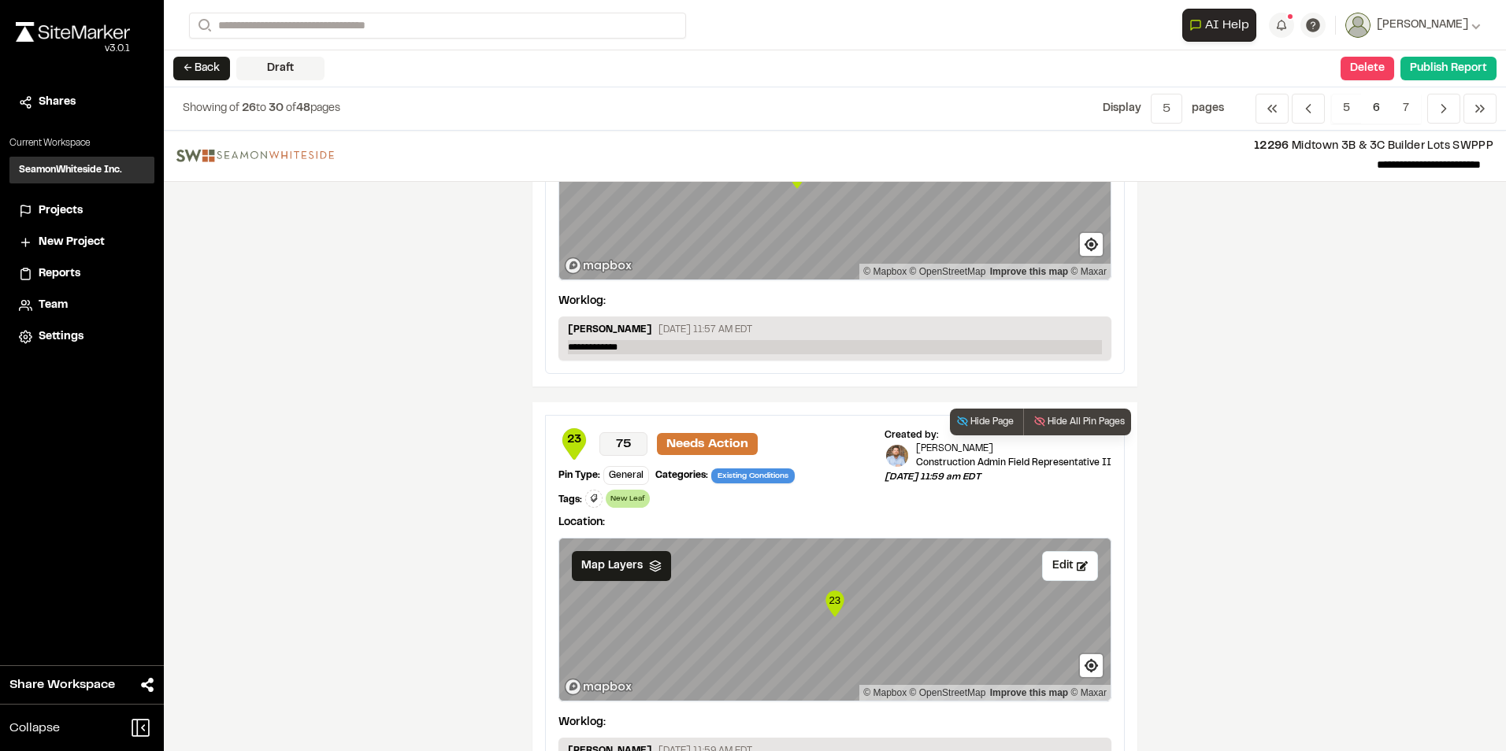
scroll to position [1537, 0]
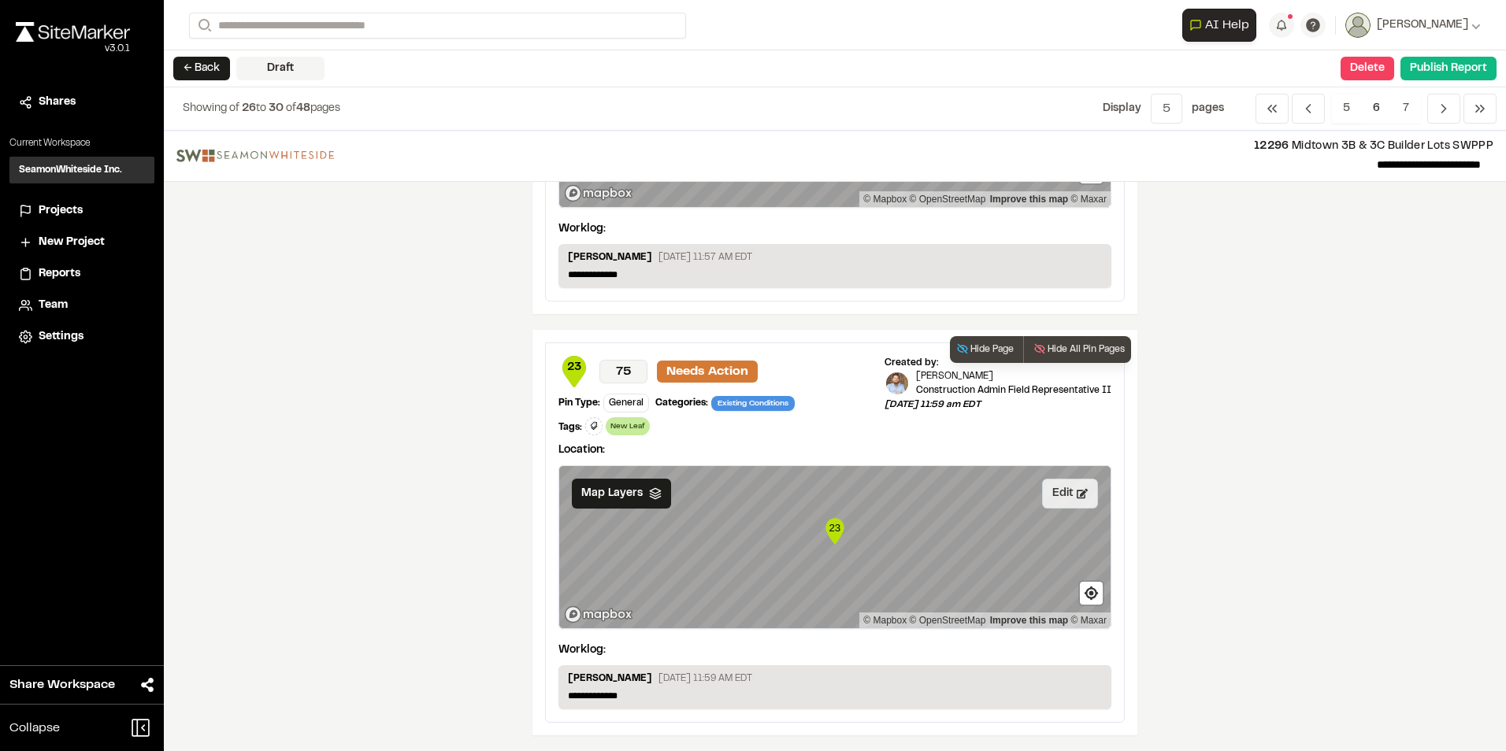
click at [1056, 492] on button "Edit" at bounding box center [1070, 494] width 56 height 30
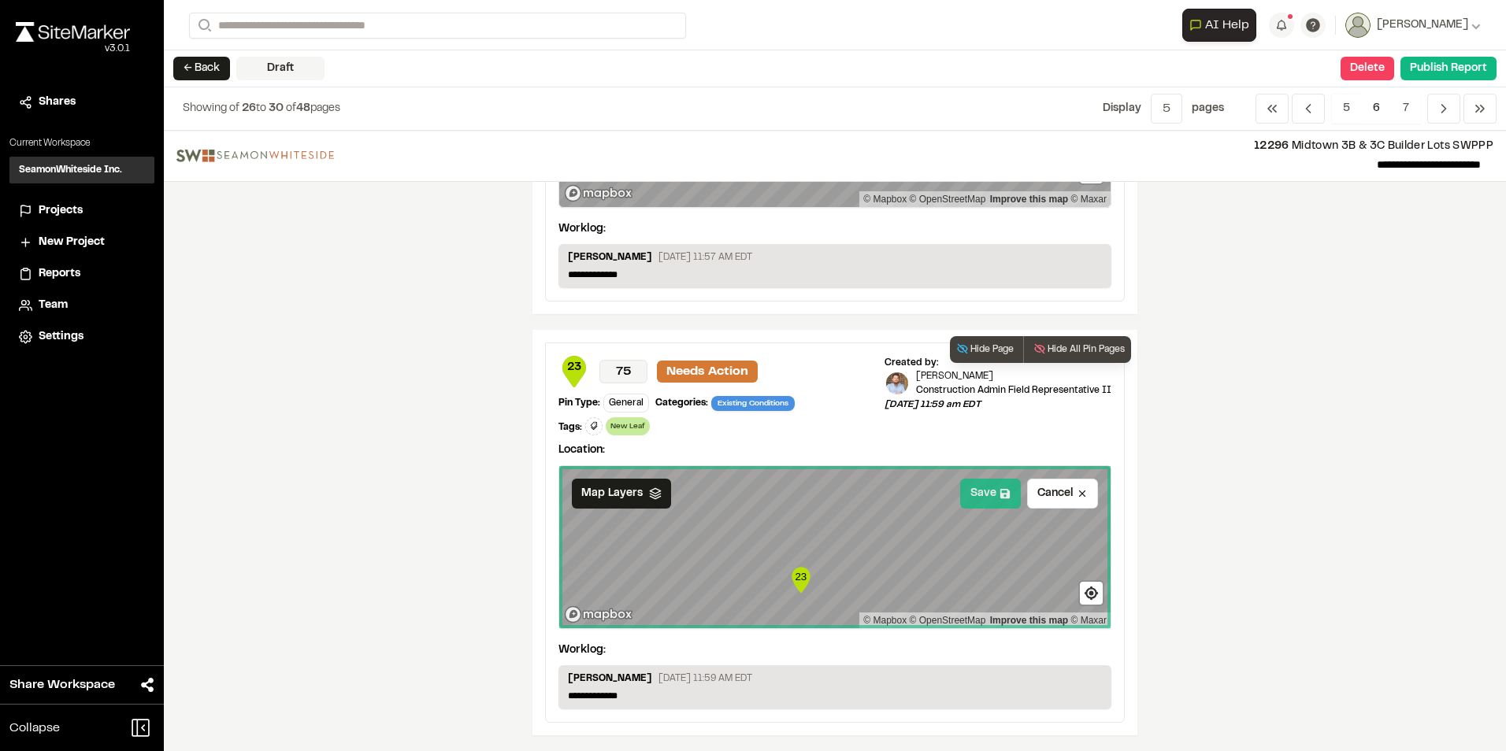
click at [969, 483] on button "Save" at bounding box center [990, 494] width 61 height 30
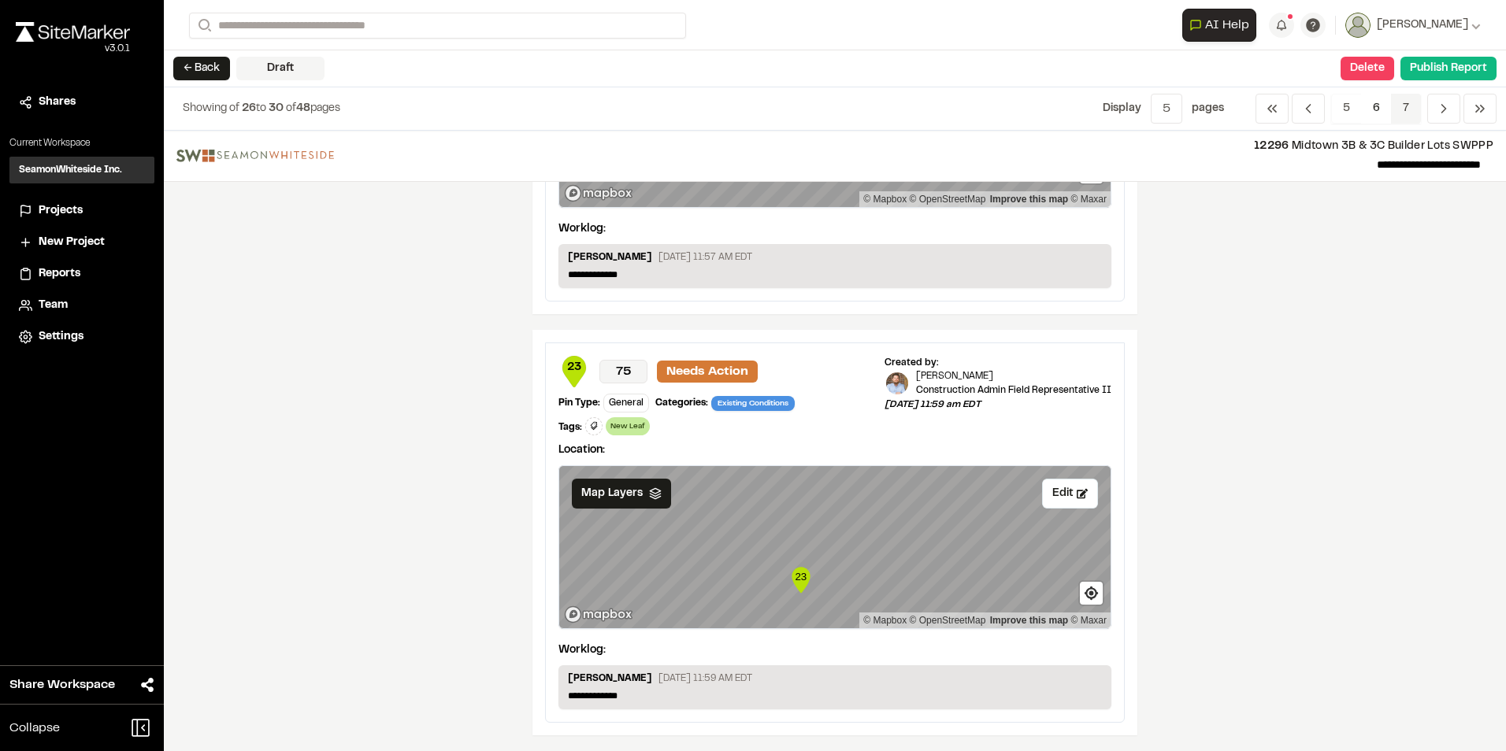
click at [1410, 103] on span "7" at bounding box center [1406, 109] width 30 height 30
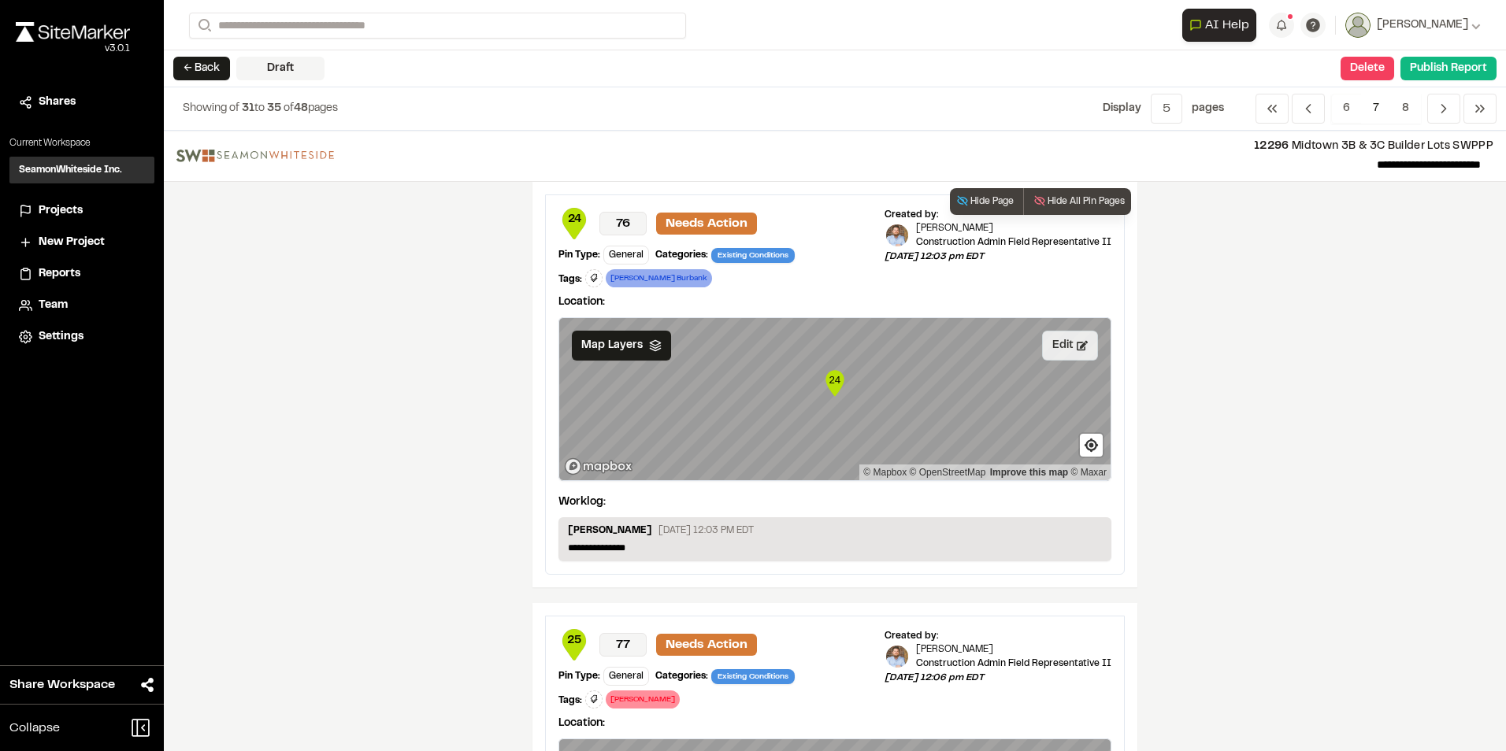
click at [1051, 345] on button "Edit" at bounding box center [1070, 346] width 56 height 30
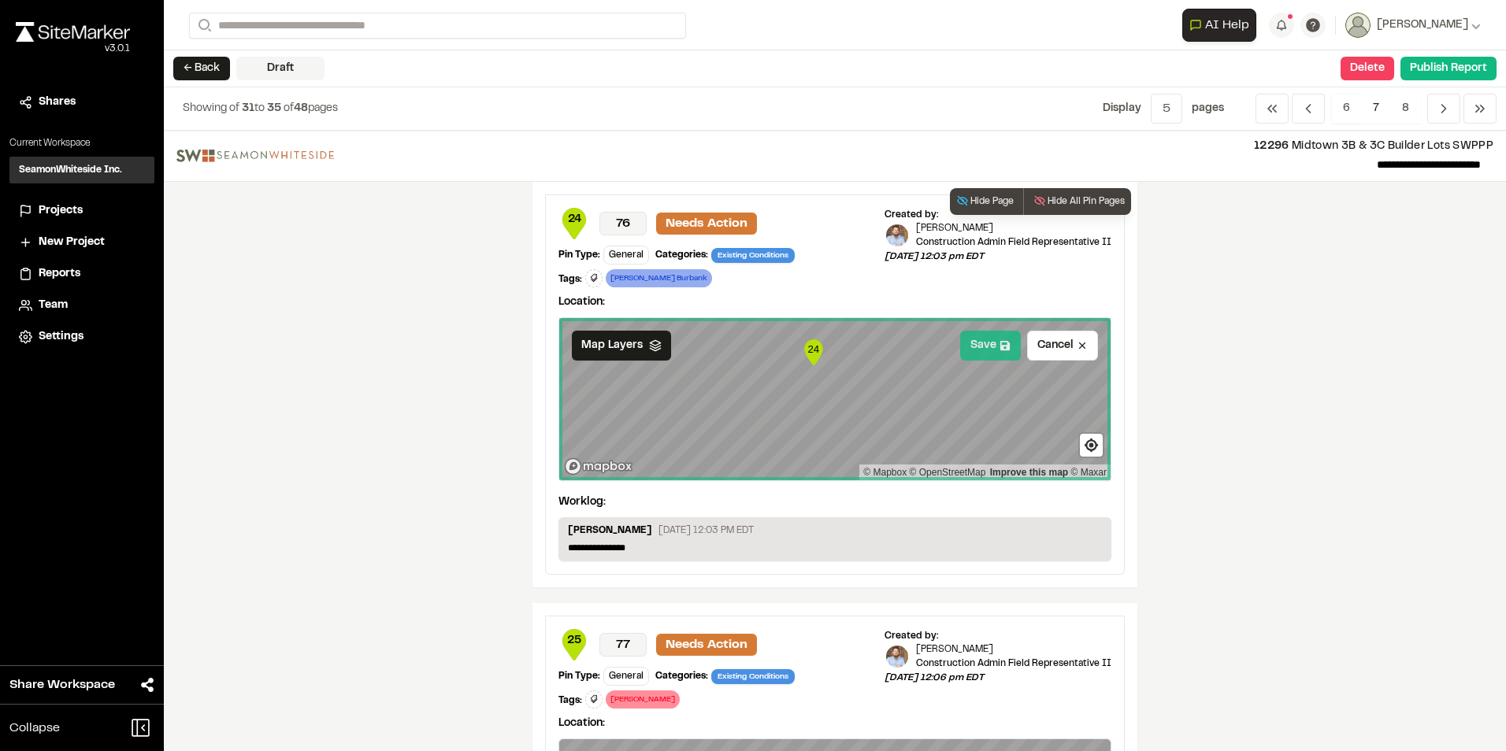
click at [976, 350] on button "Save" at bounding box center [990, 346] width 61 height 30
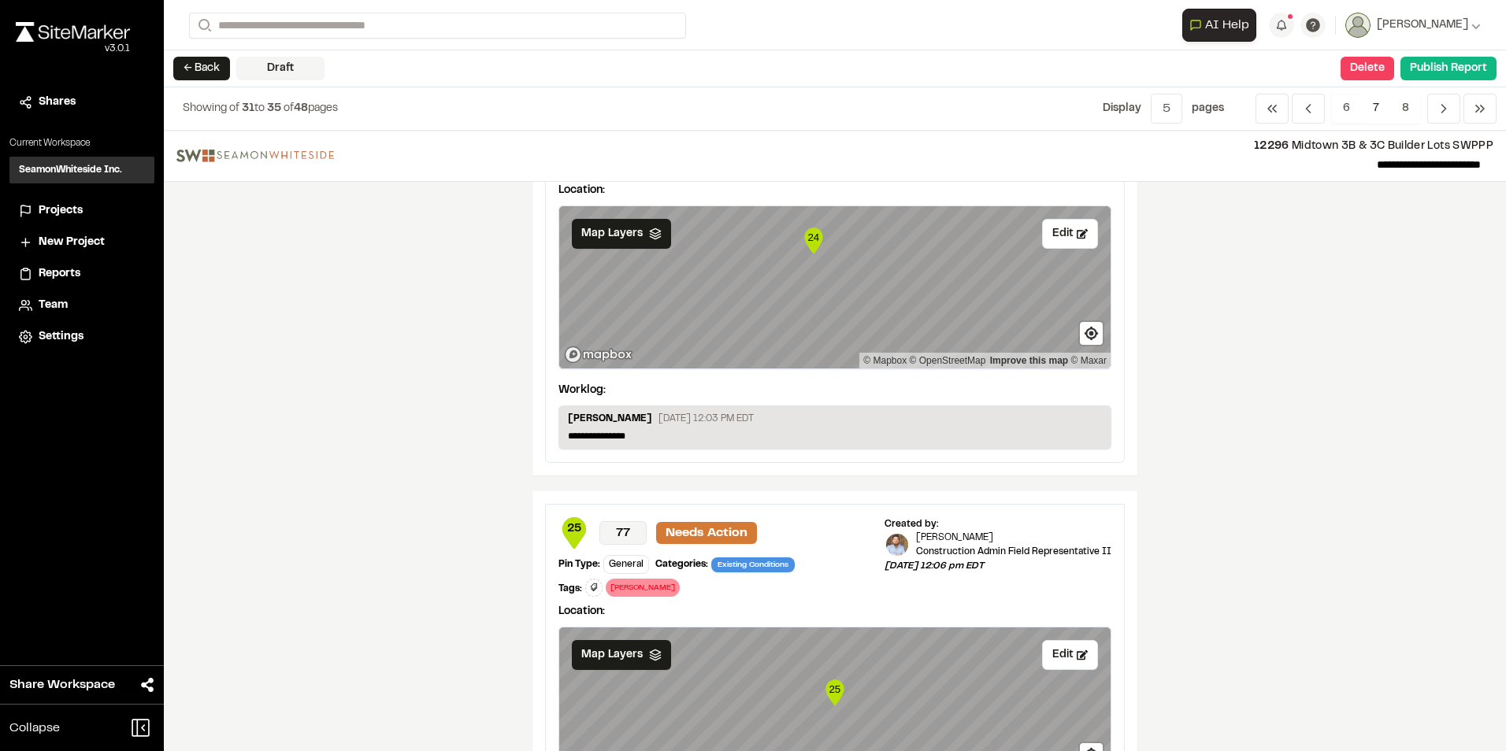
scroll to position [236, 0]
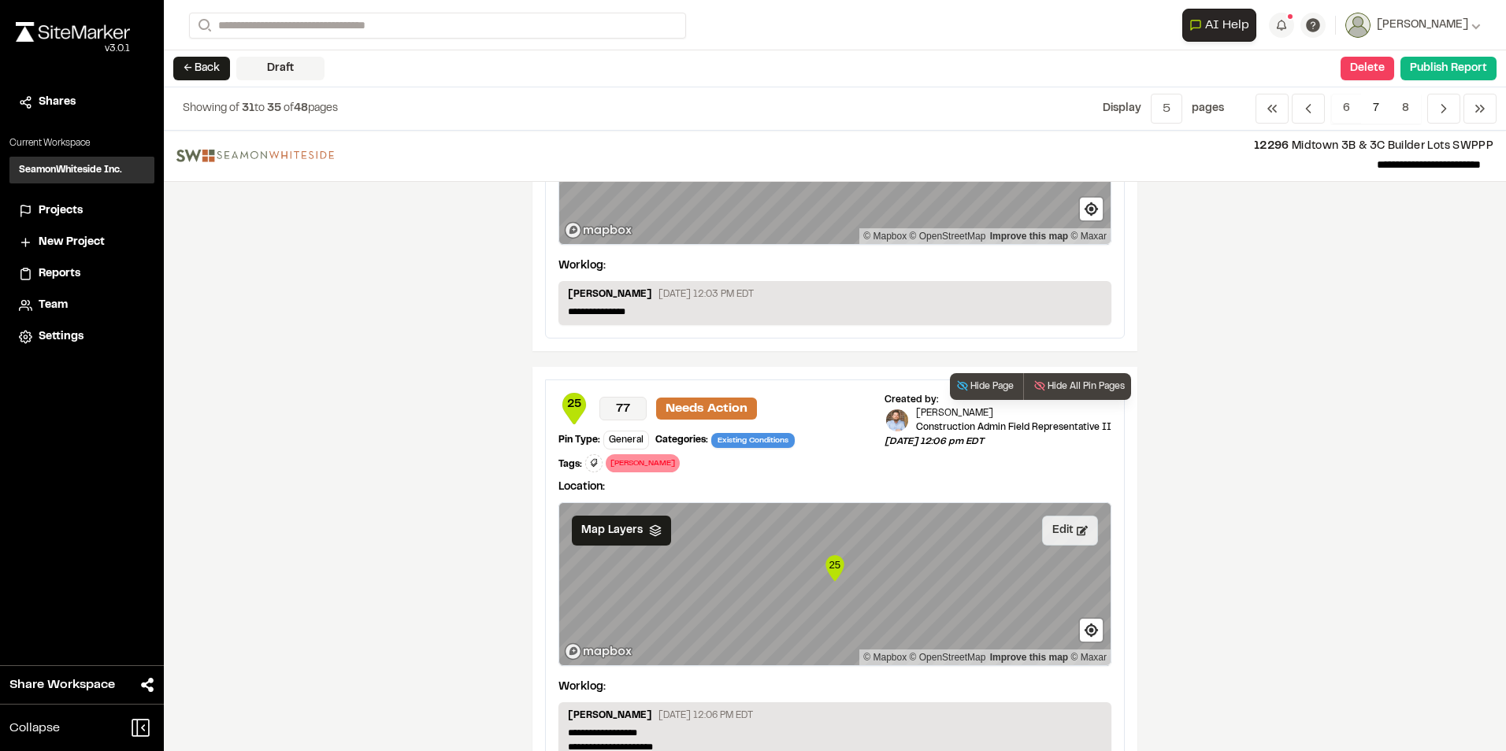
click at [1044, 529] on button "Edit" at bounding box center [1070, 531] width 56 height 30
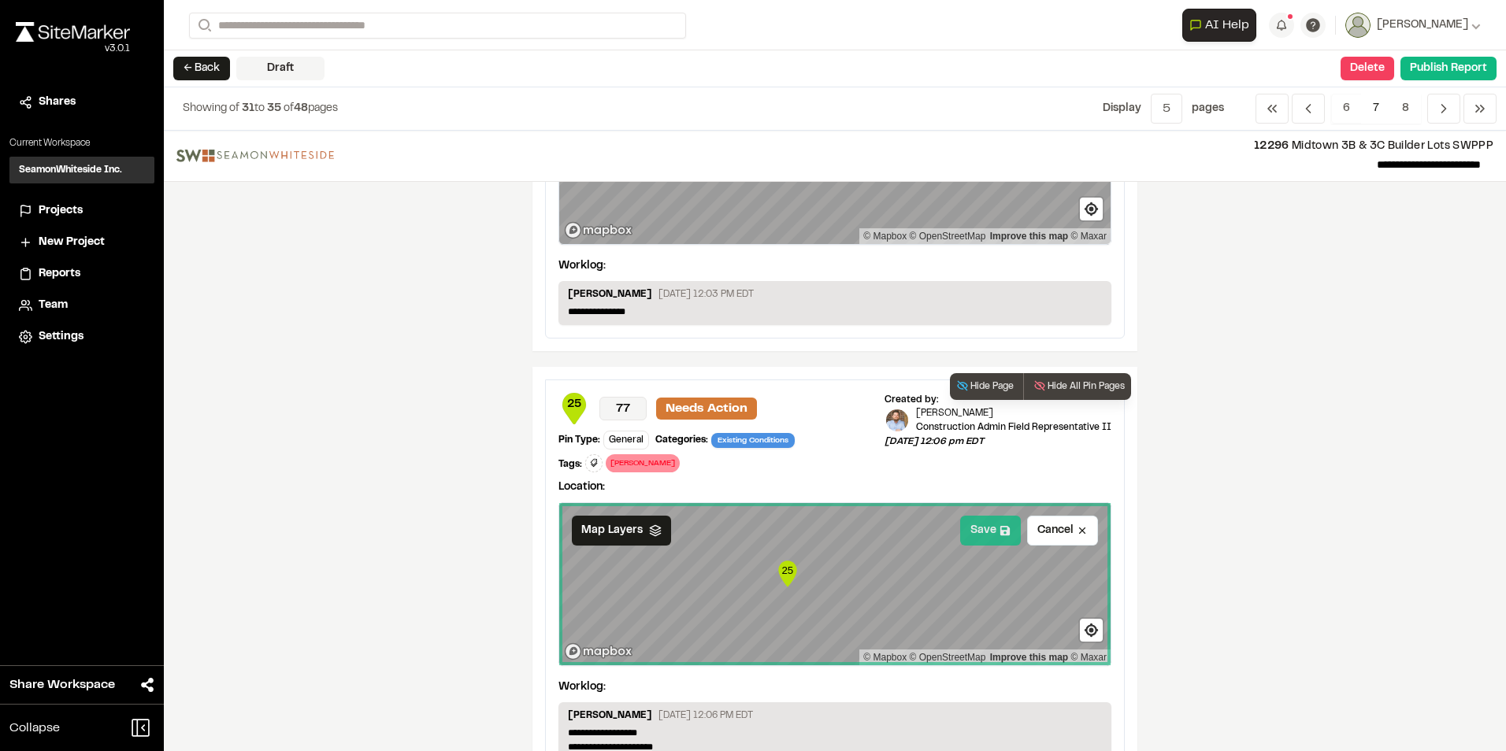
click at [976, 538] on button "Save" at bounding box center [990, 531] width 61 height 30
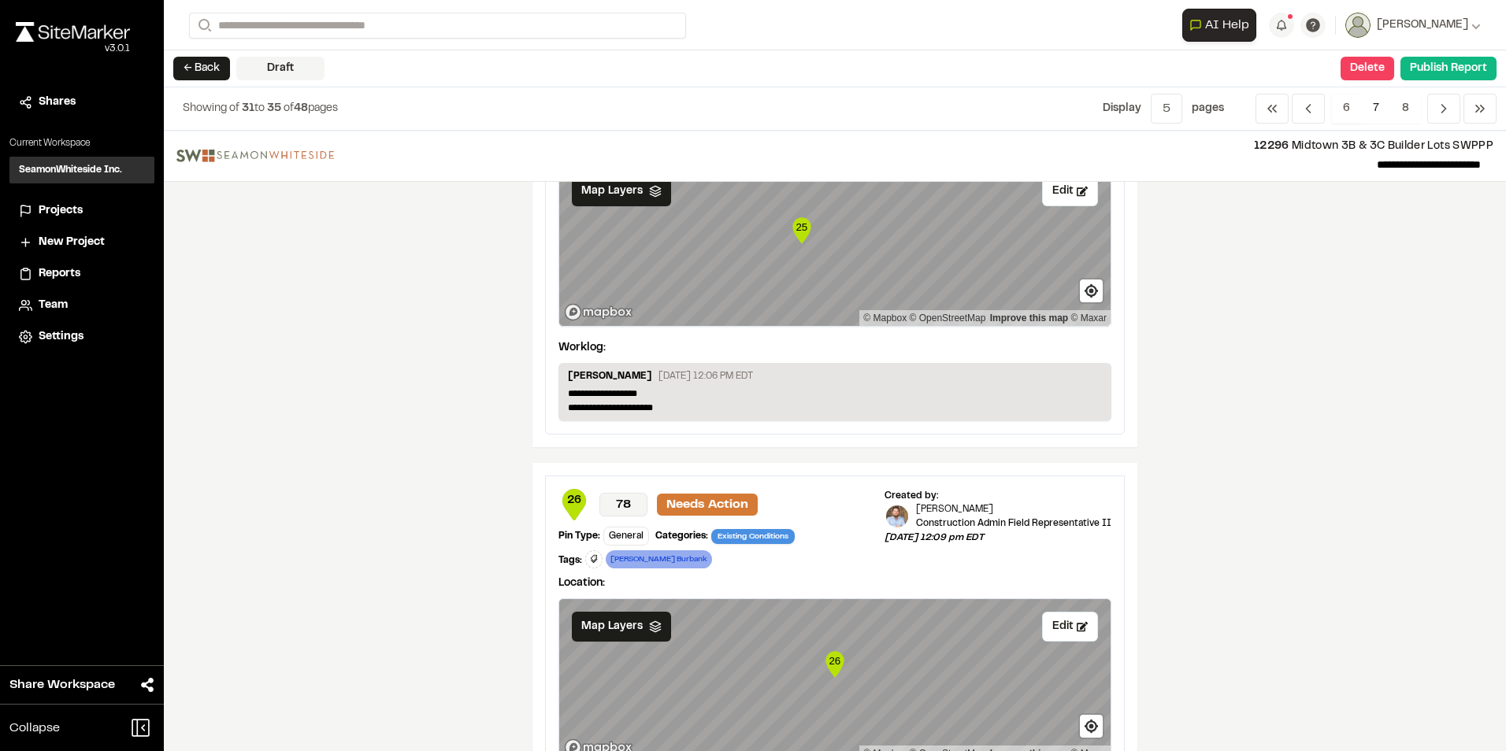
scroll to position [630, 0]
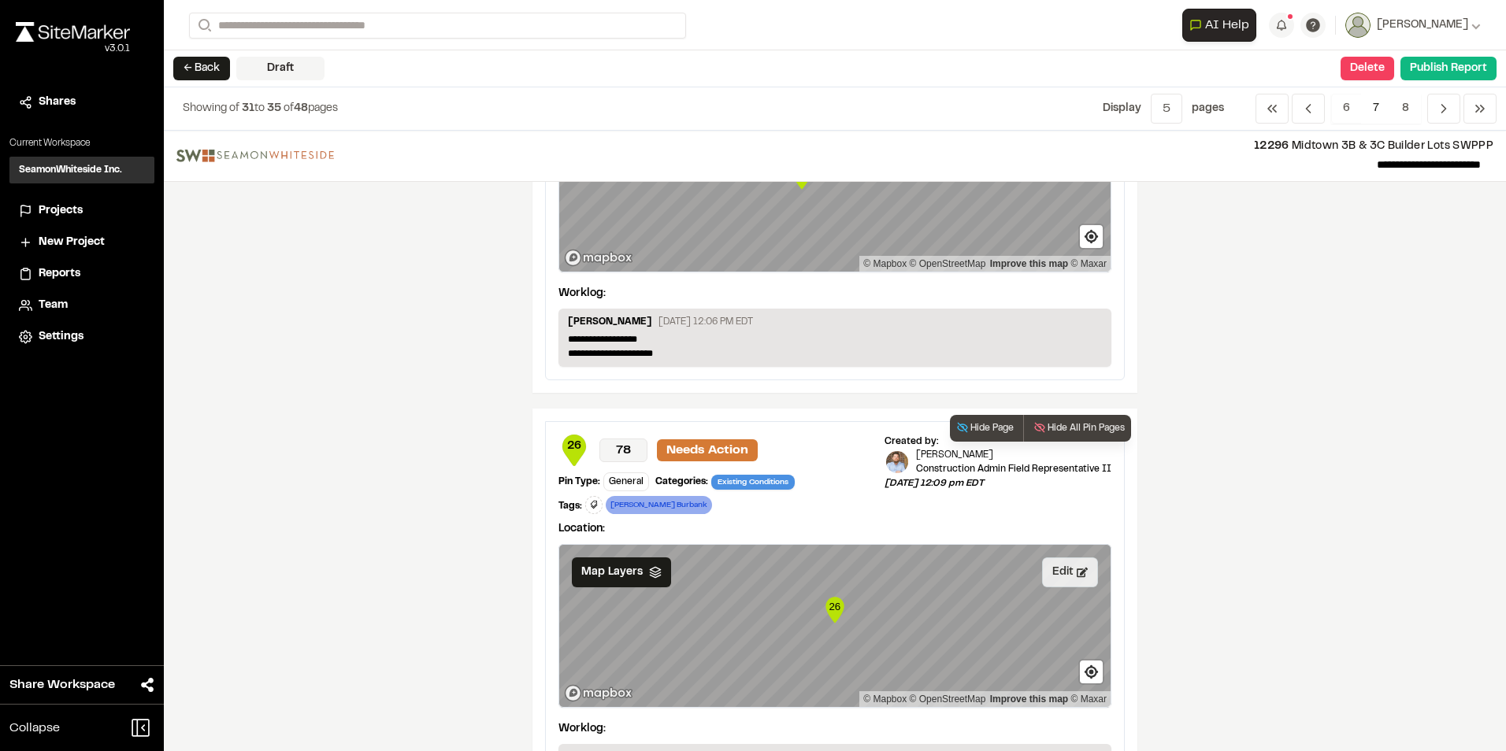
click at [1047, 565] on button "Edit" at bounding box center [1070, 573] width 56 height 30
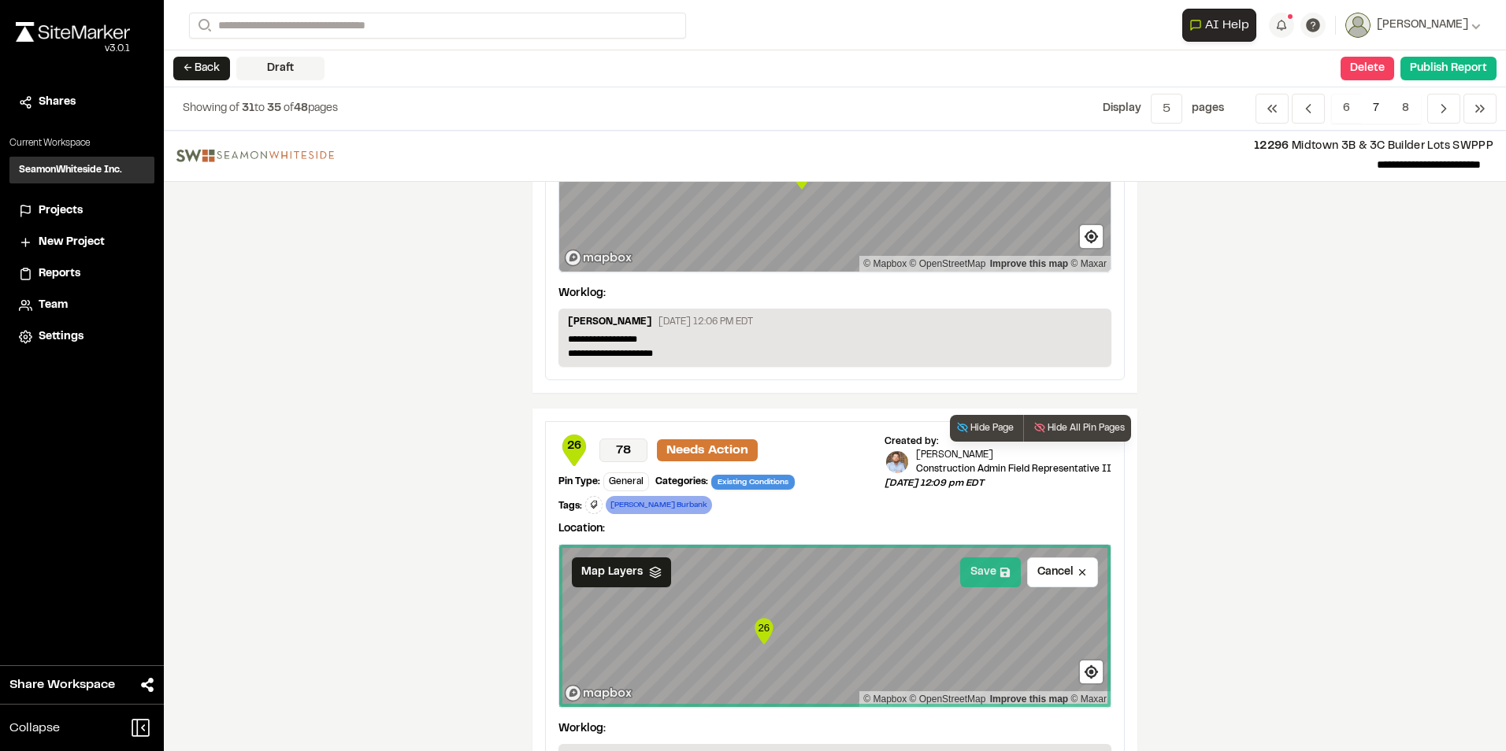
click at [977, 577] on button "Save" at bounding box center [990, 573] width 61 height 30
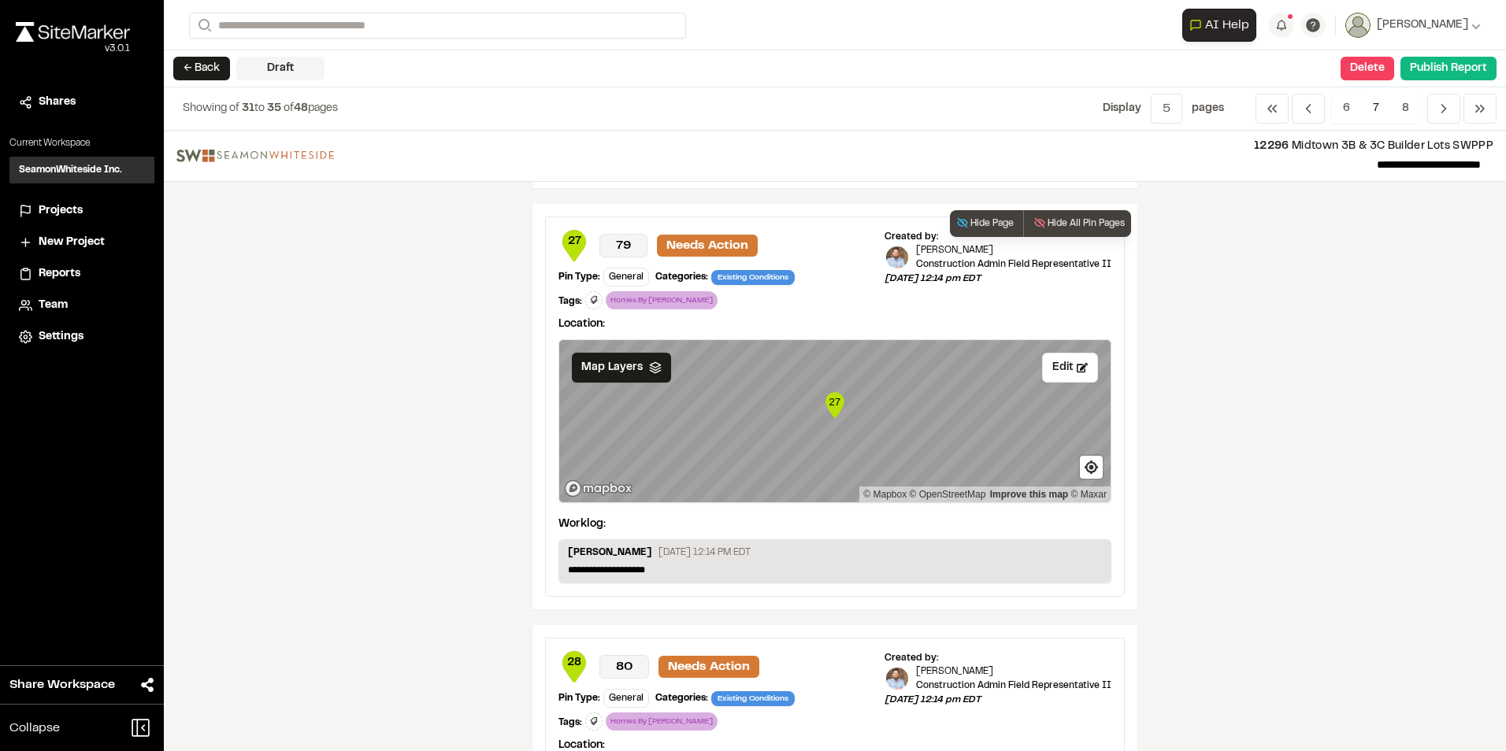
scroll to position [1260, 0]
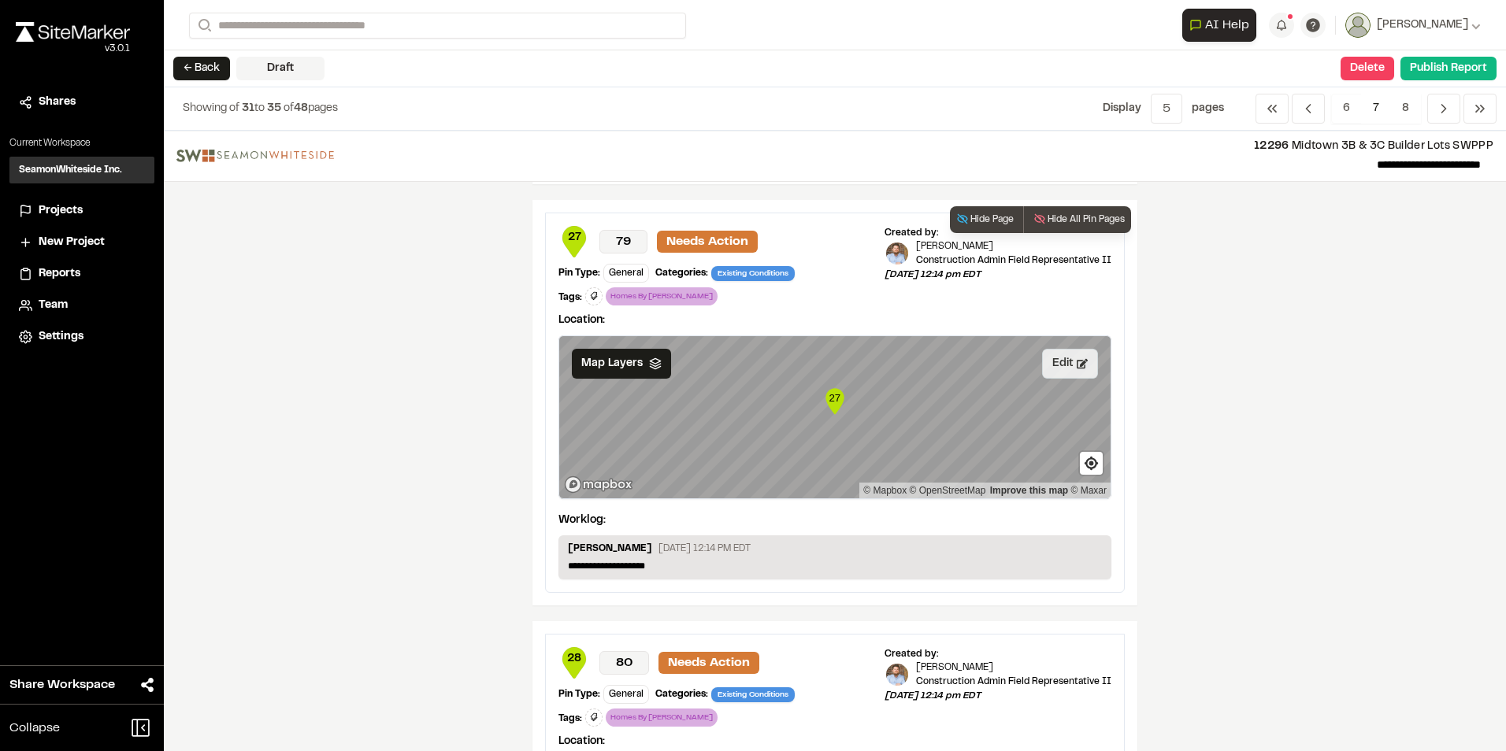
click at [1054, 358] on button "Edit" at bounding box center [1070, 364] width 56 height 30
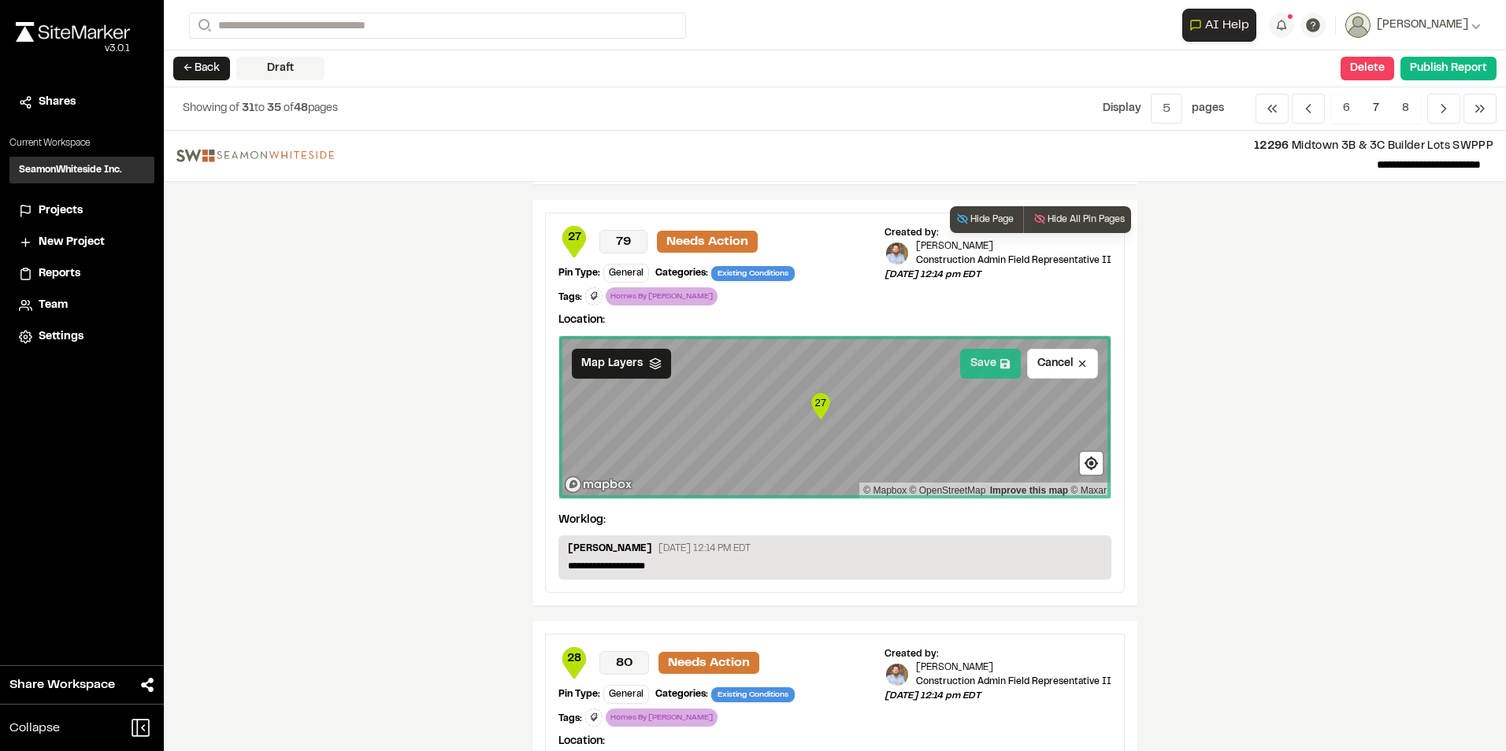
click at [973, 361] on button "Save" at bounding box center [990, 364] width 61 height 30
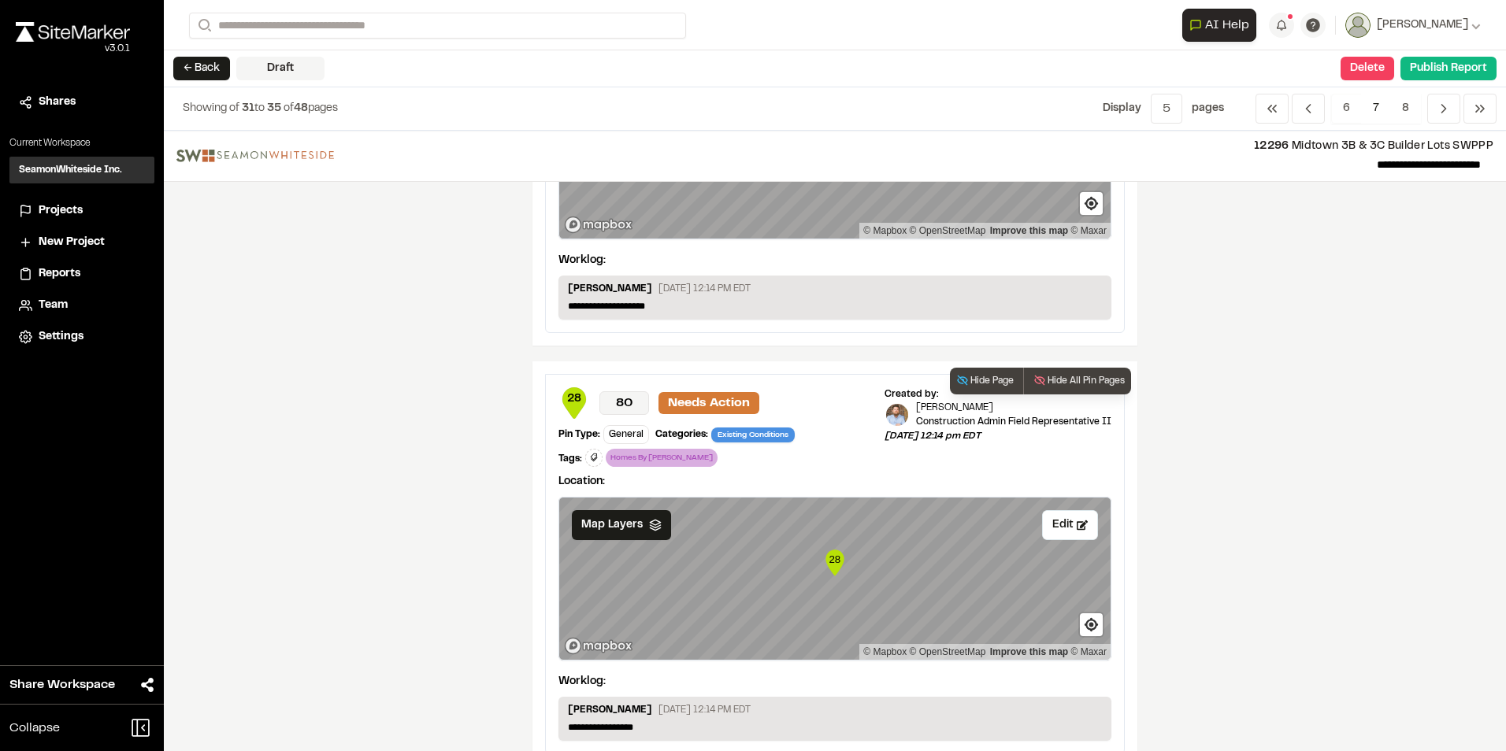
scroll to position [1551, 0]
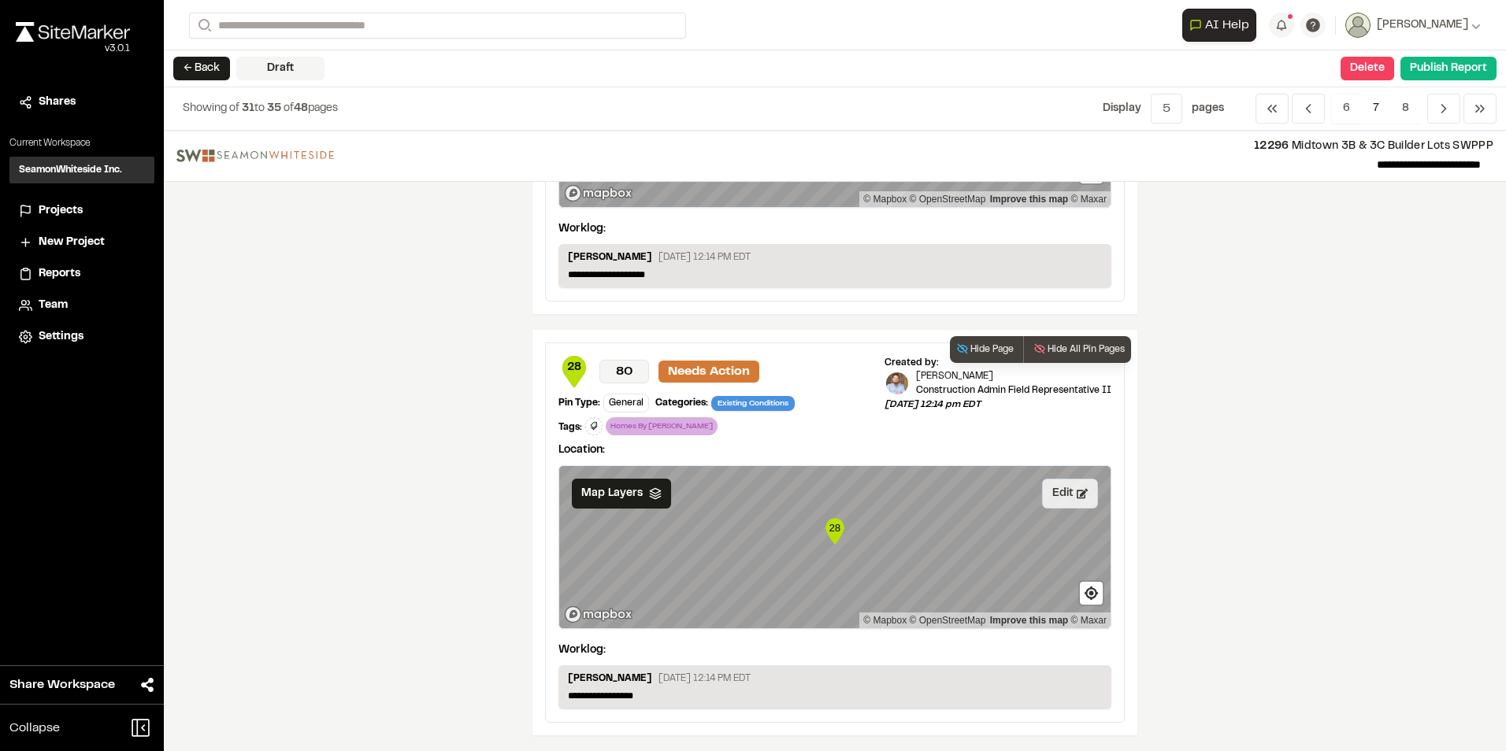
click at [1050, 494] on button "Edit" at bounding box center [1070, 494] width 56 height 30
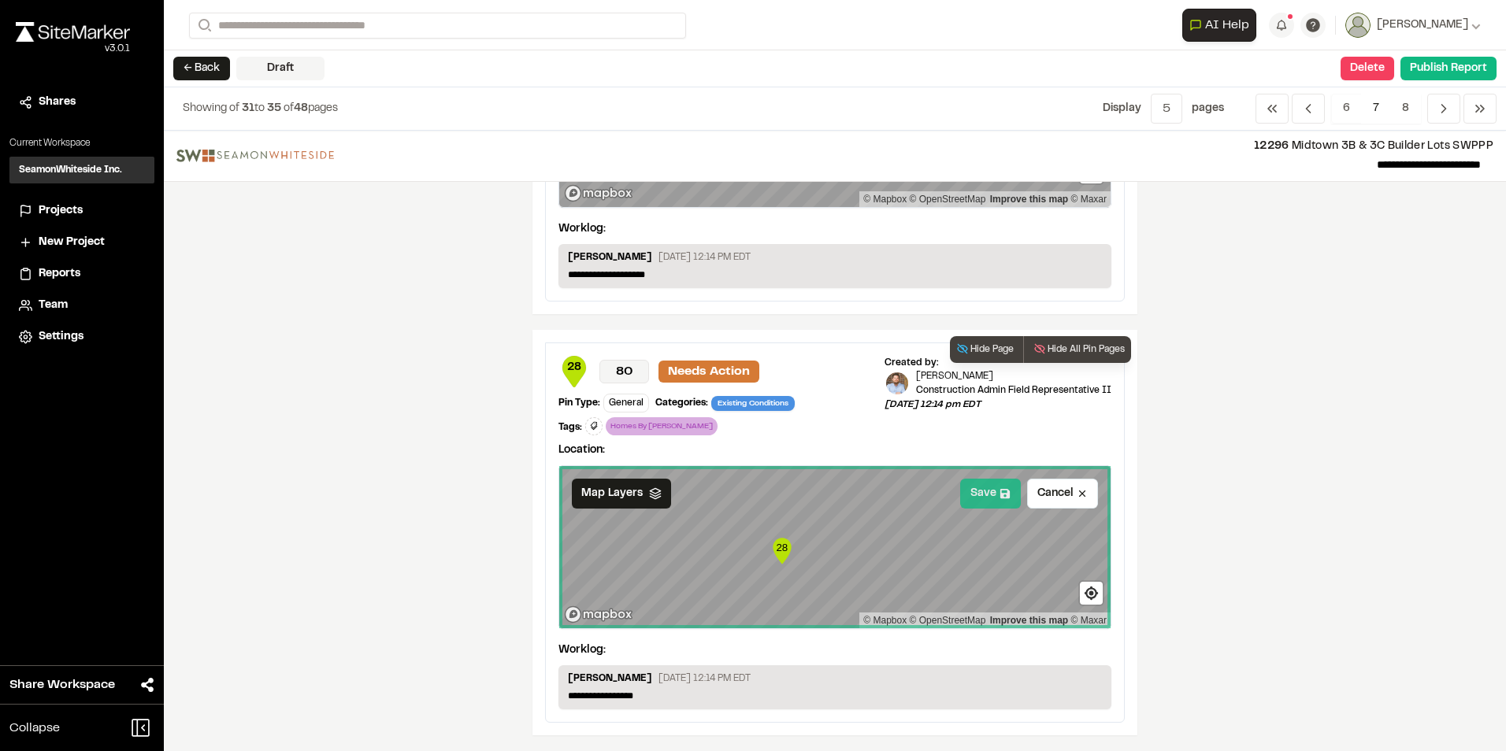
click at [977, 494] on button "Save" at bounding box center [990, 494] width 61 height 30
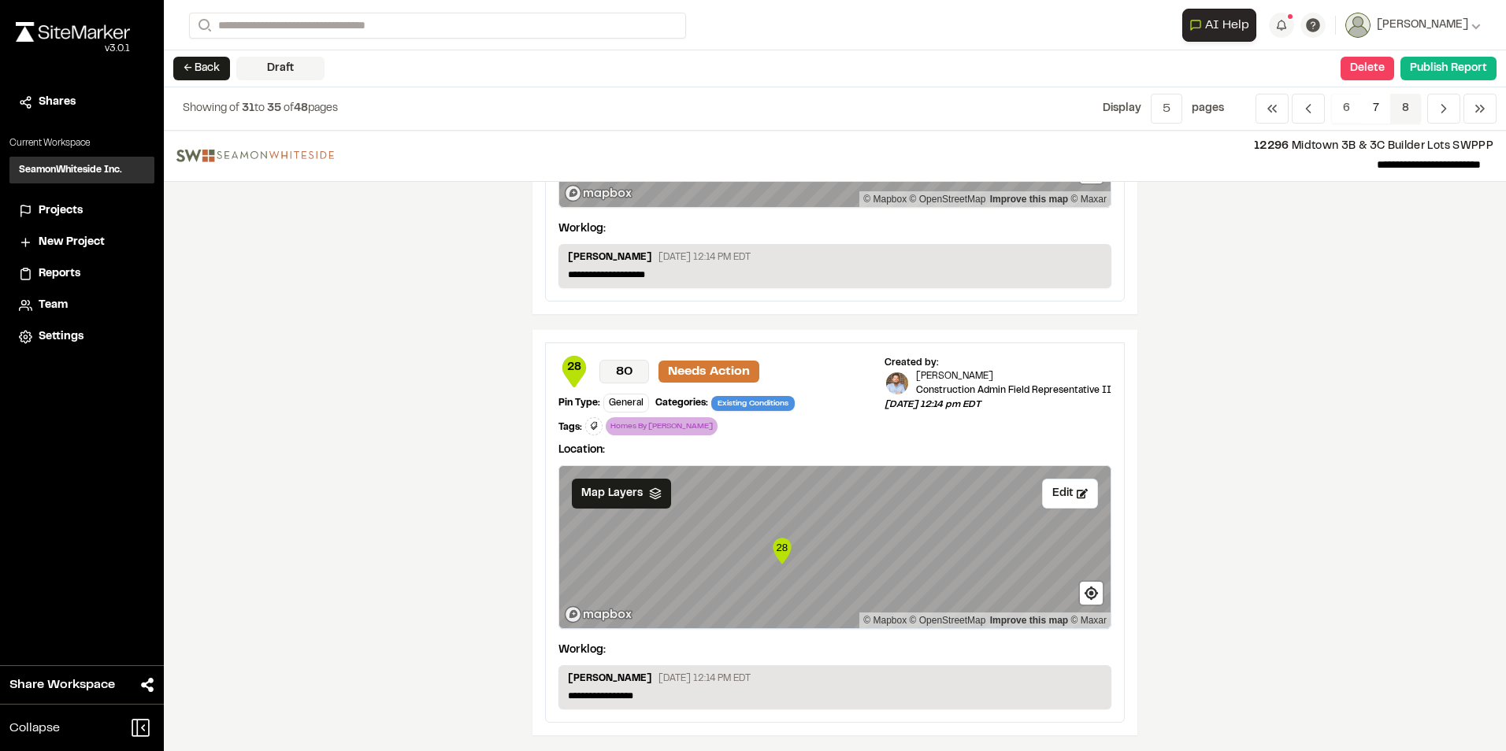
click at [1404, 102] on span "8" at bounding box center [1405, 109] width 31 height 30
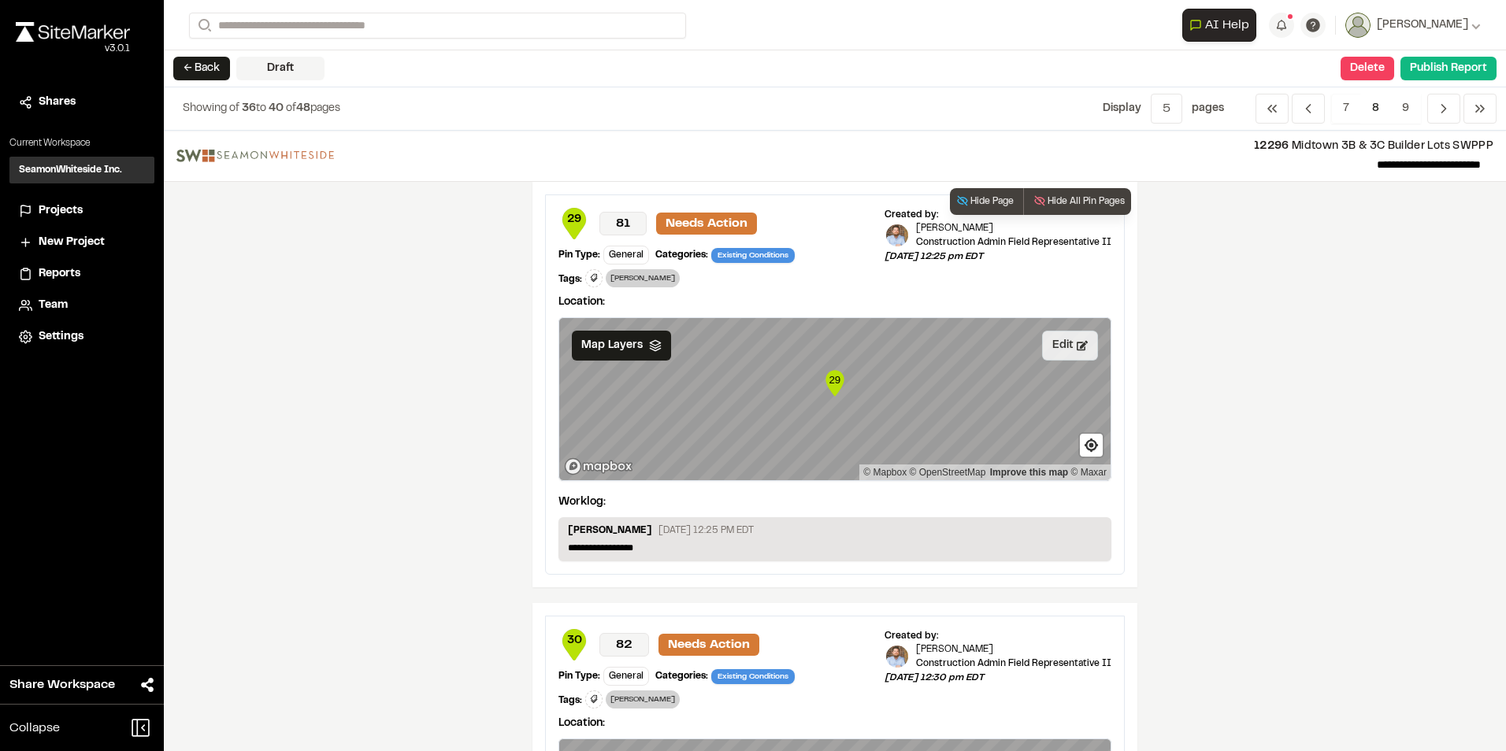
click at [1051, 350] on button "Edit" at bounding box center [1070, 346] width 56 height 30
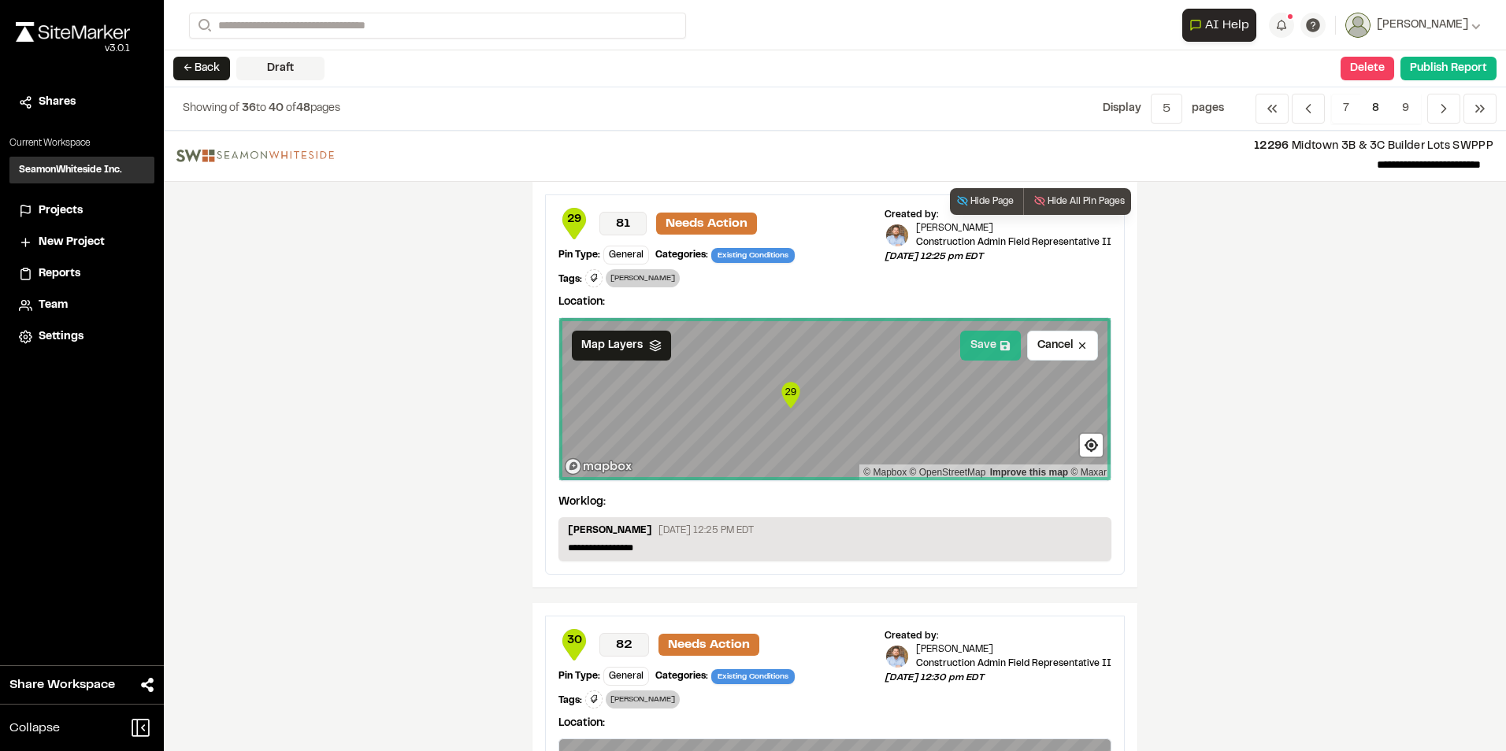
click at [980, 349] on button "Save" at bounding box center [990, 346] width 61 height 30
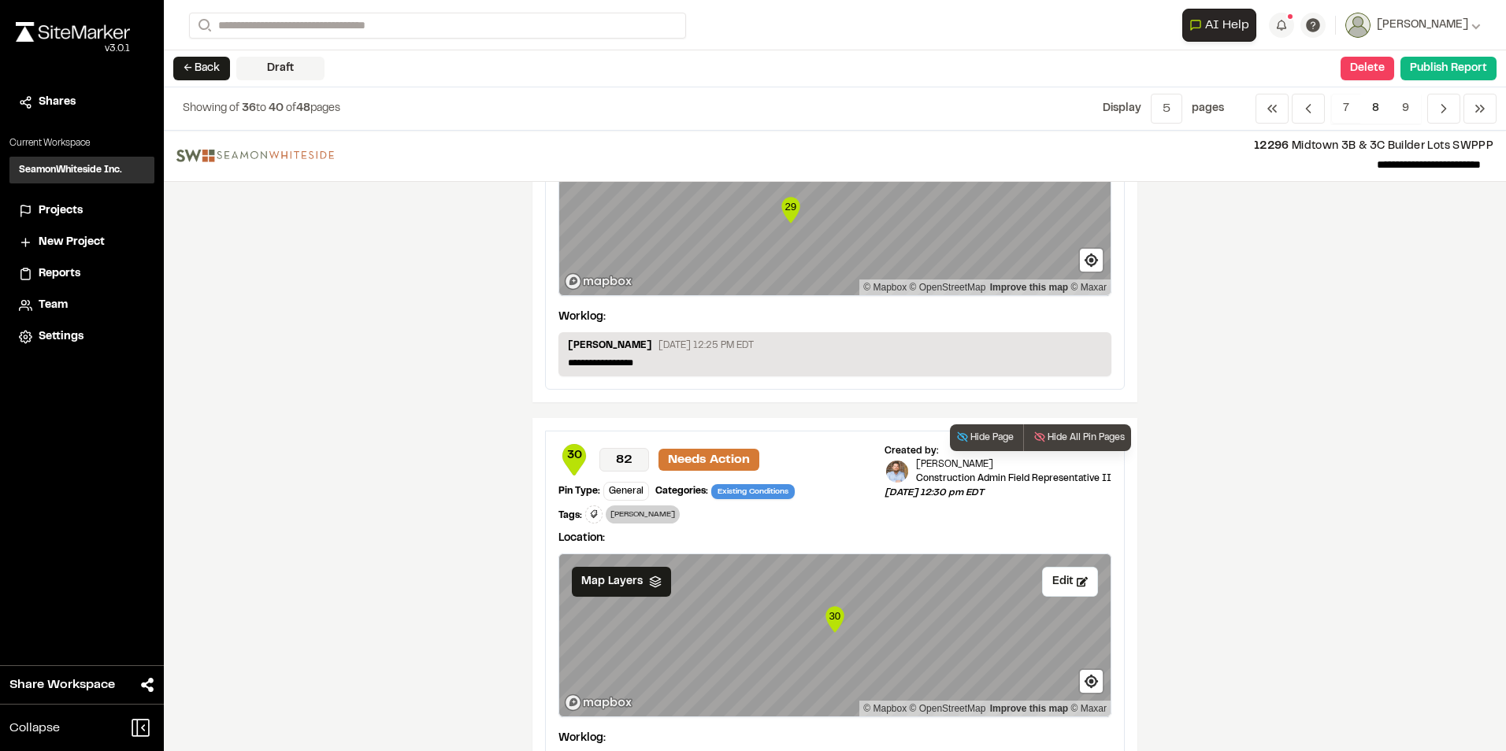
scroll to position [236, 0]
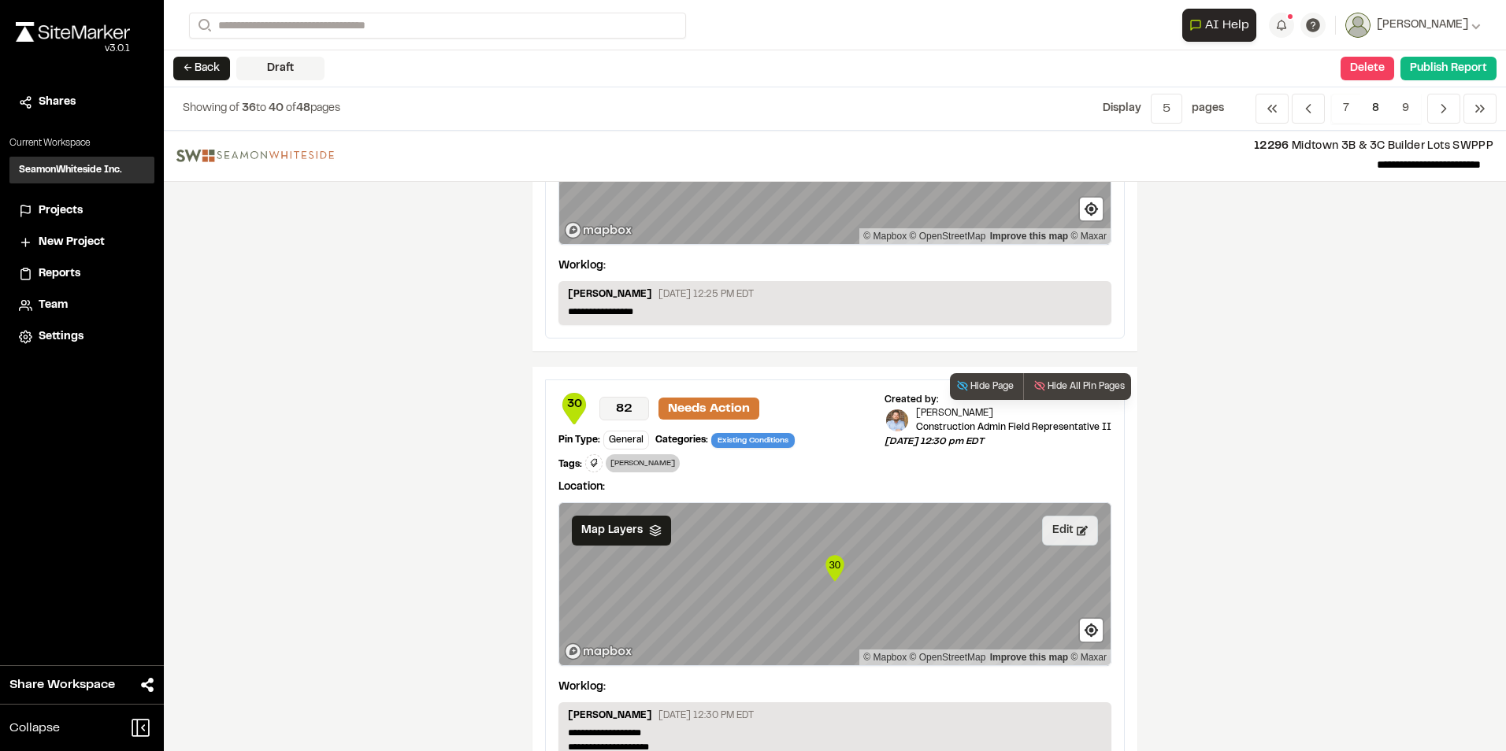
click at [1056, 533] on button "Edit" at bounding box center [1070, 531] width 56 height 30
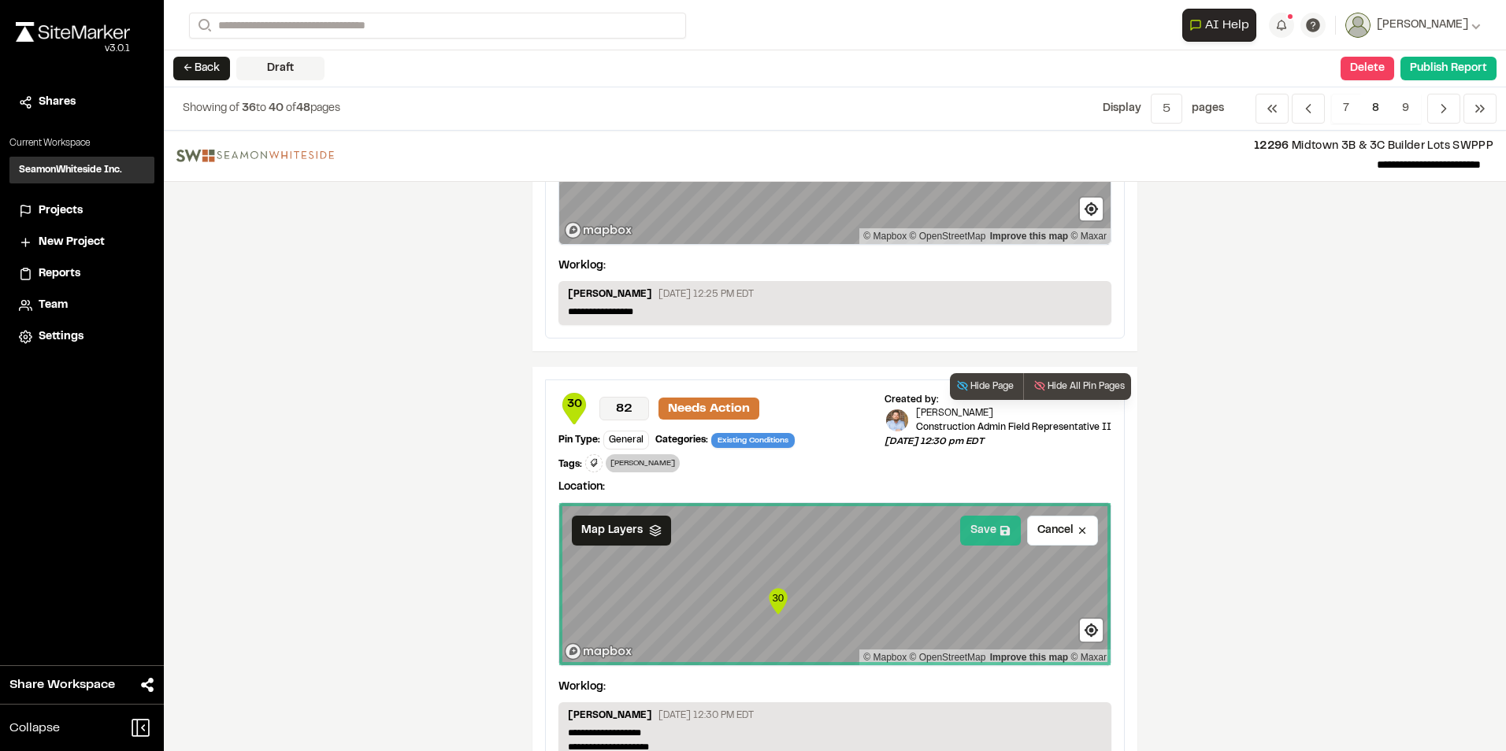
click at [978, 537] on button "Save" at bounding box center [990, 531] width 61 height 30
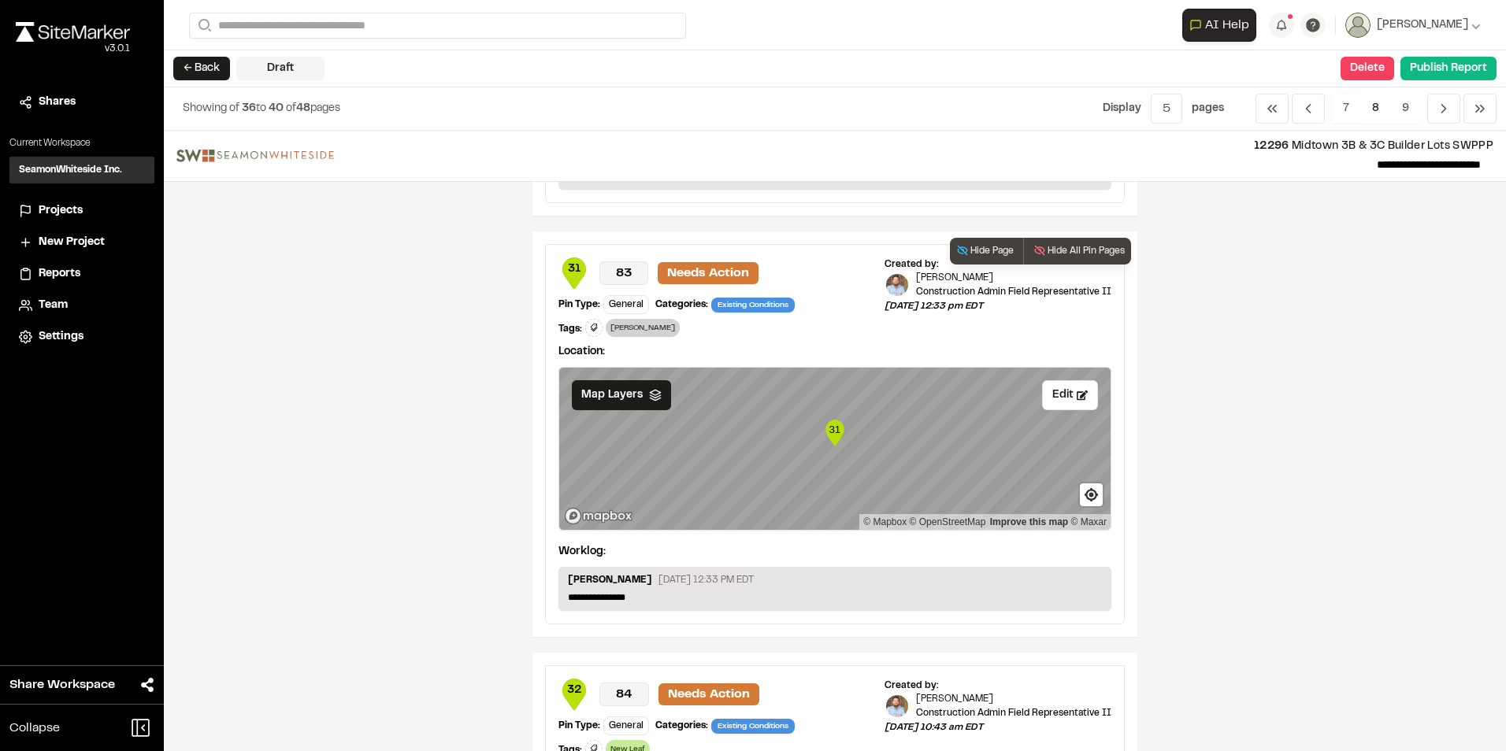
scroll to position [866, 0]
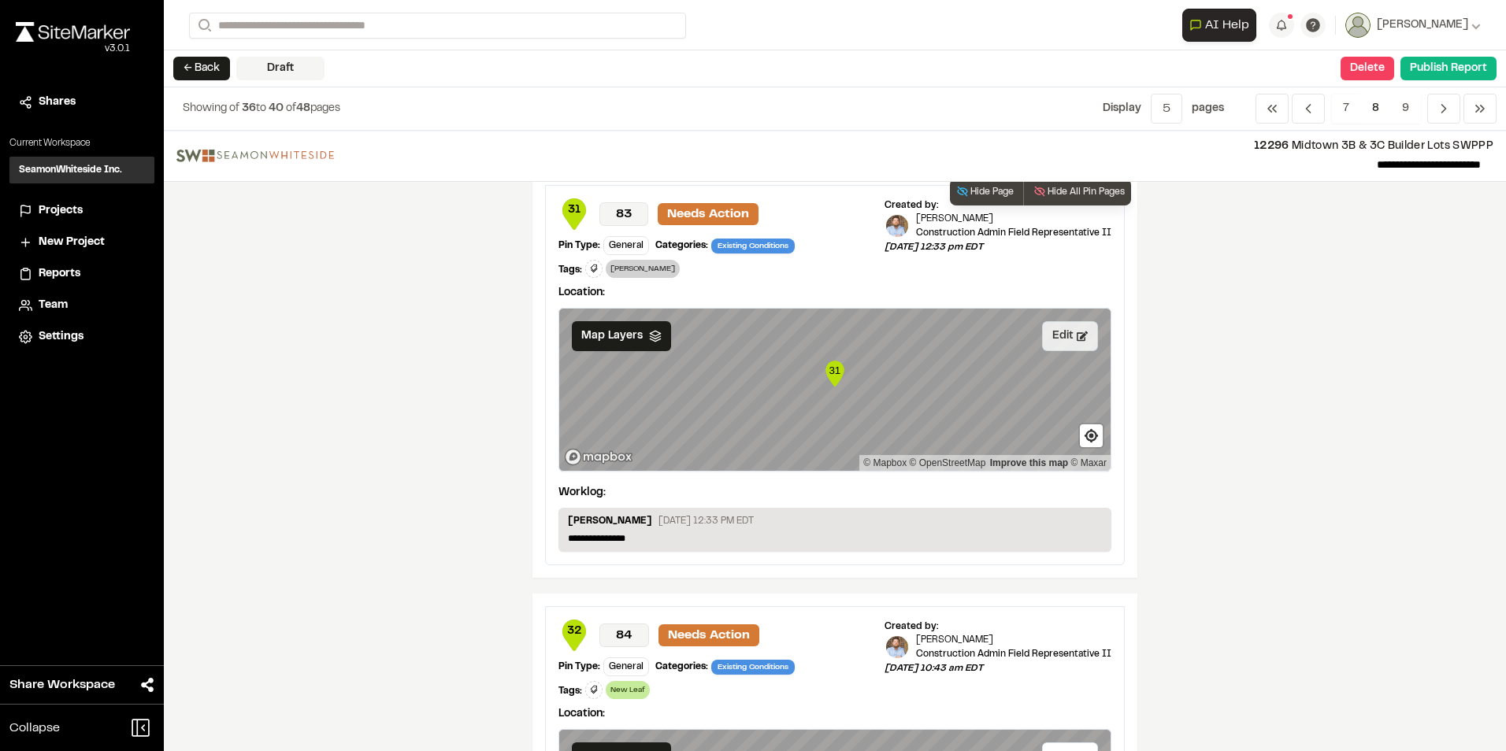
click at [1058, 338] on button "Edit" at bounding box center [1070, 336] width 56 height 30
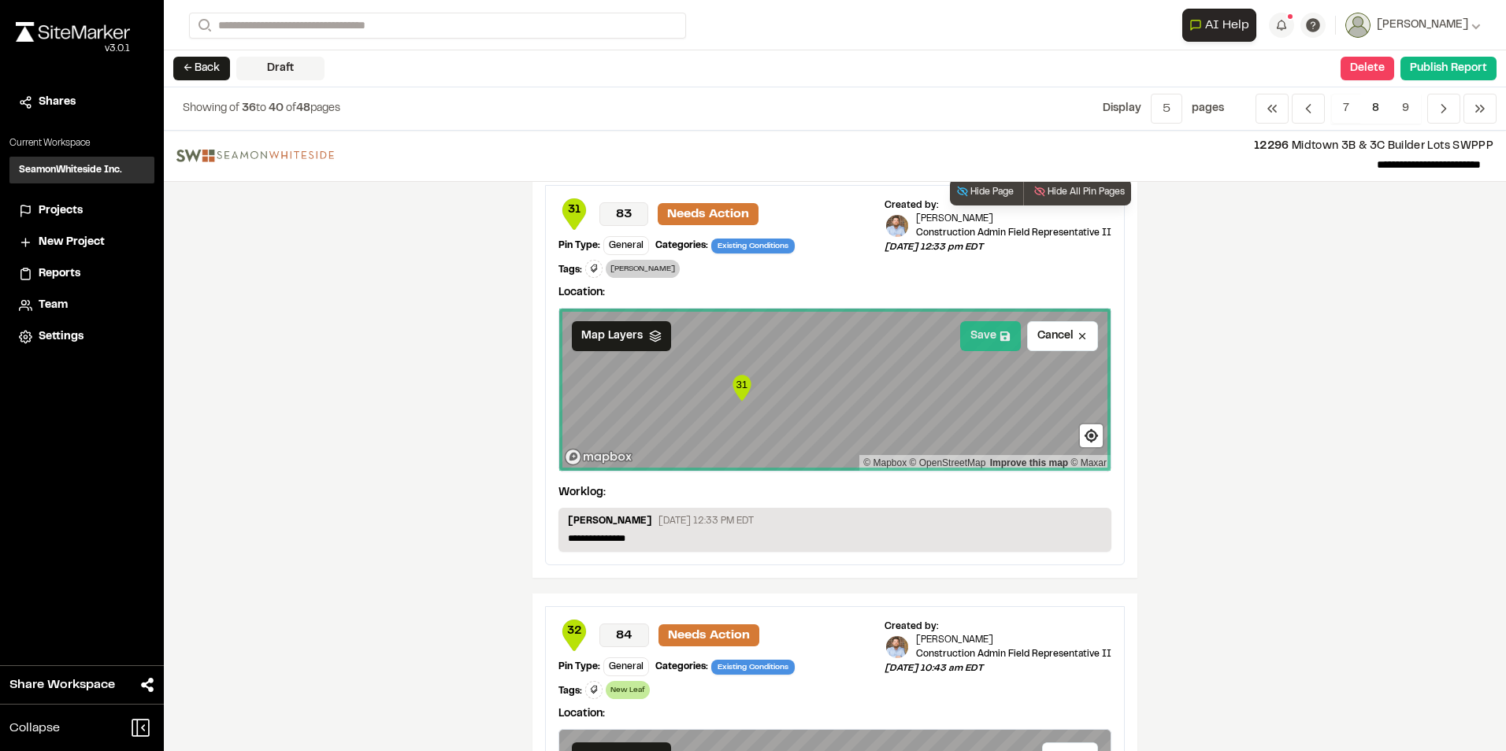
click at [982, 335] on button "Save" at bounding box center [990, 336] width 61 height 30
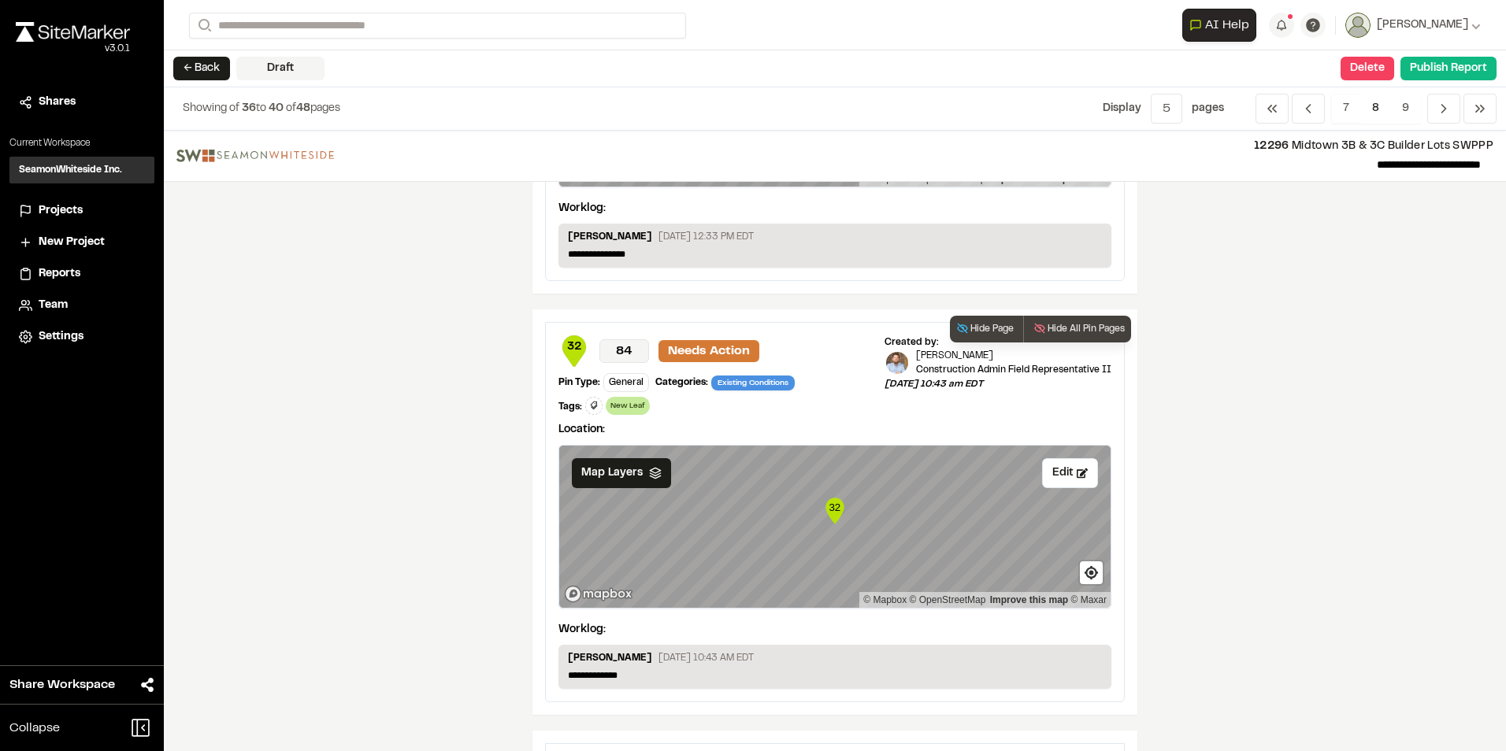
scroll to position [1181, 0]
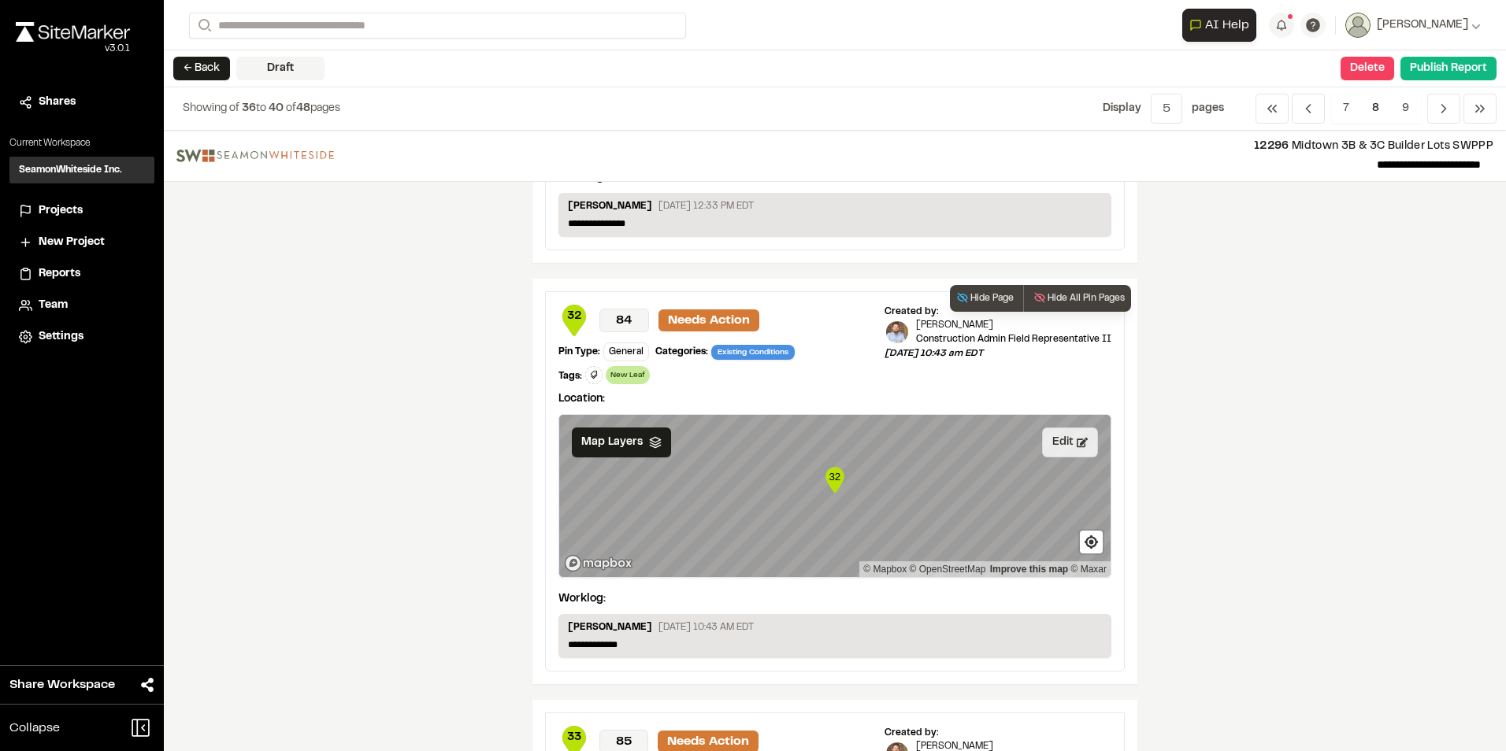
click at [1054, 450] on button "Edit" at bounding box center [1070, 443] width 56 height 30
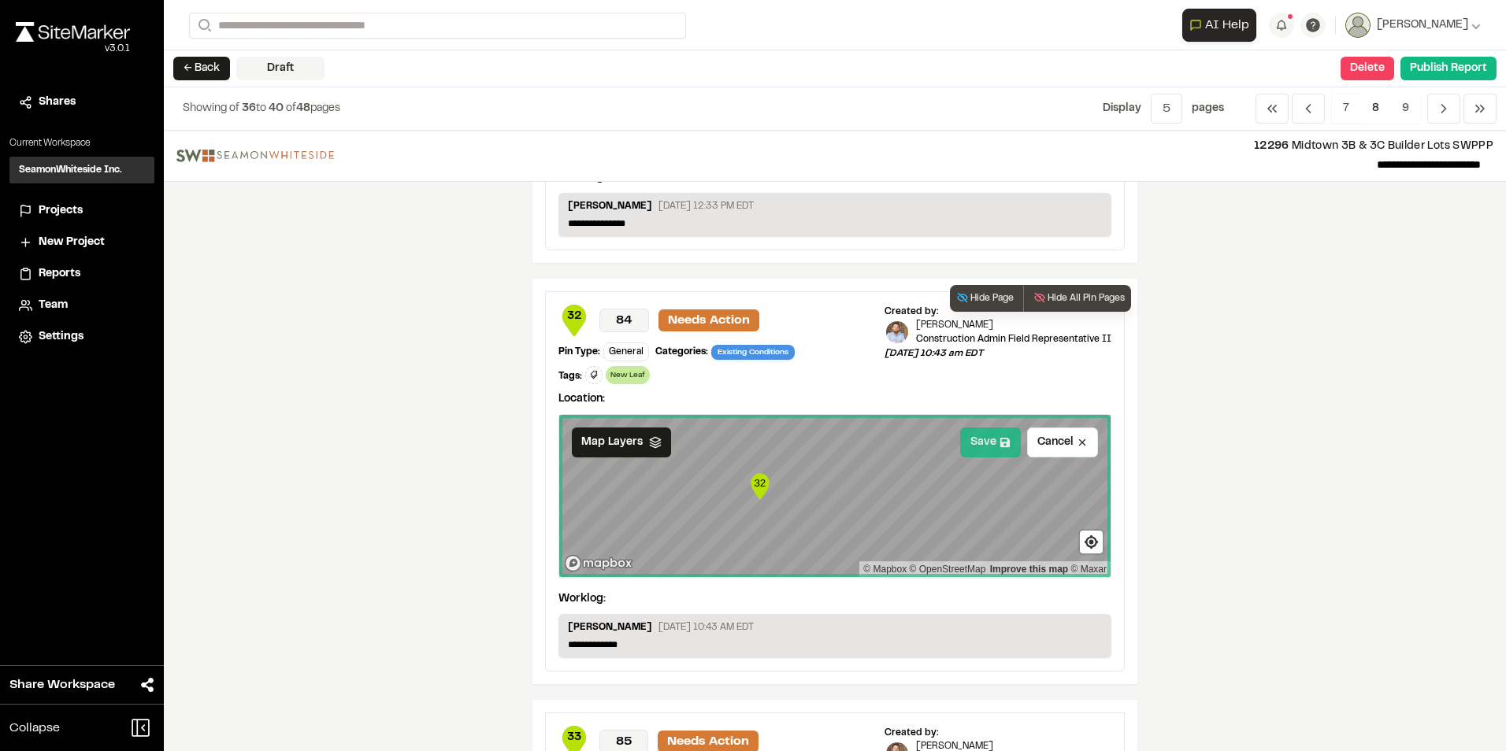
click at [977, 443] on button "Save" at bounding box center [990, 443] width 61 height 30
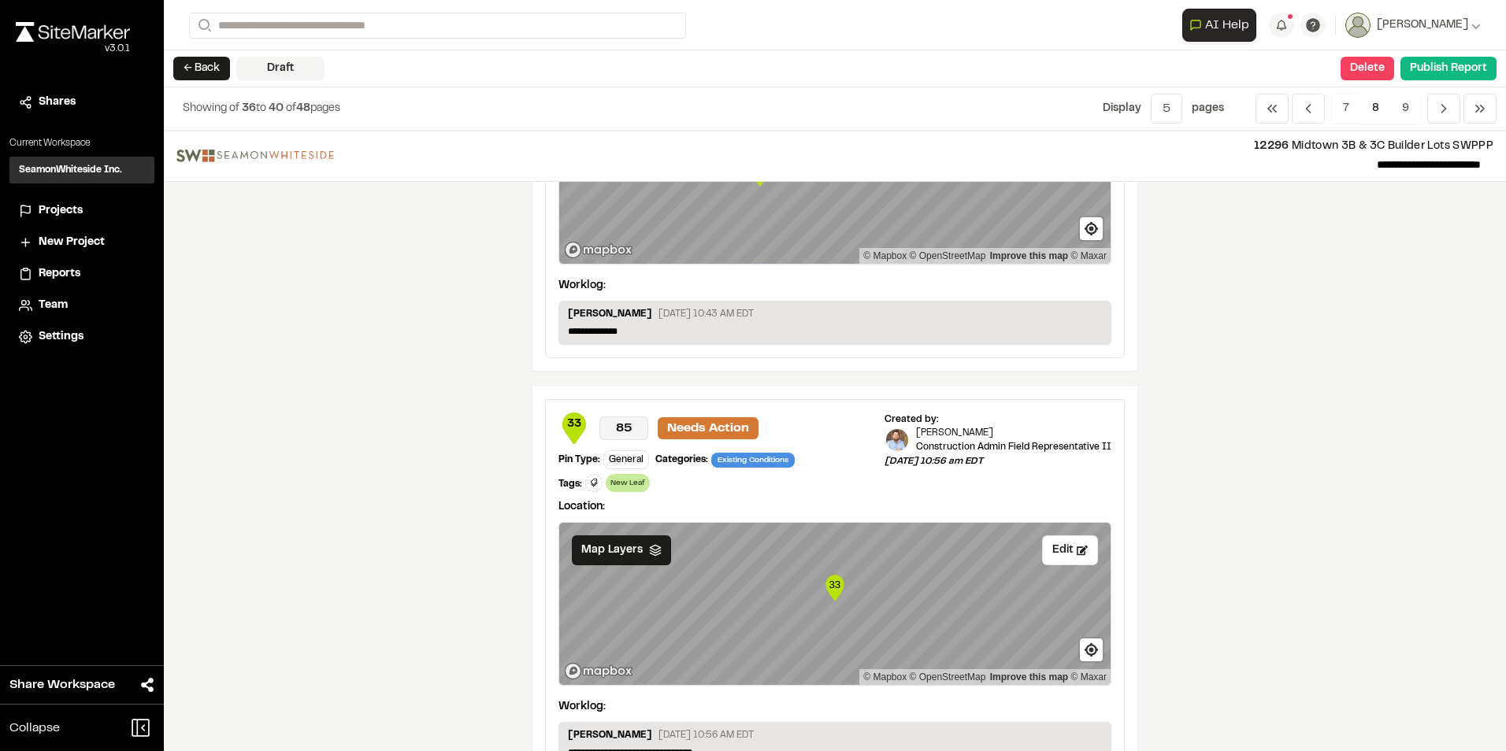
scroll to position [1496, 0]
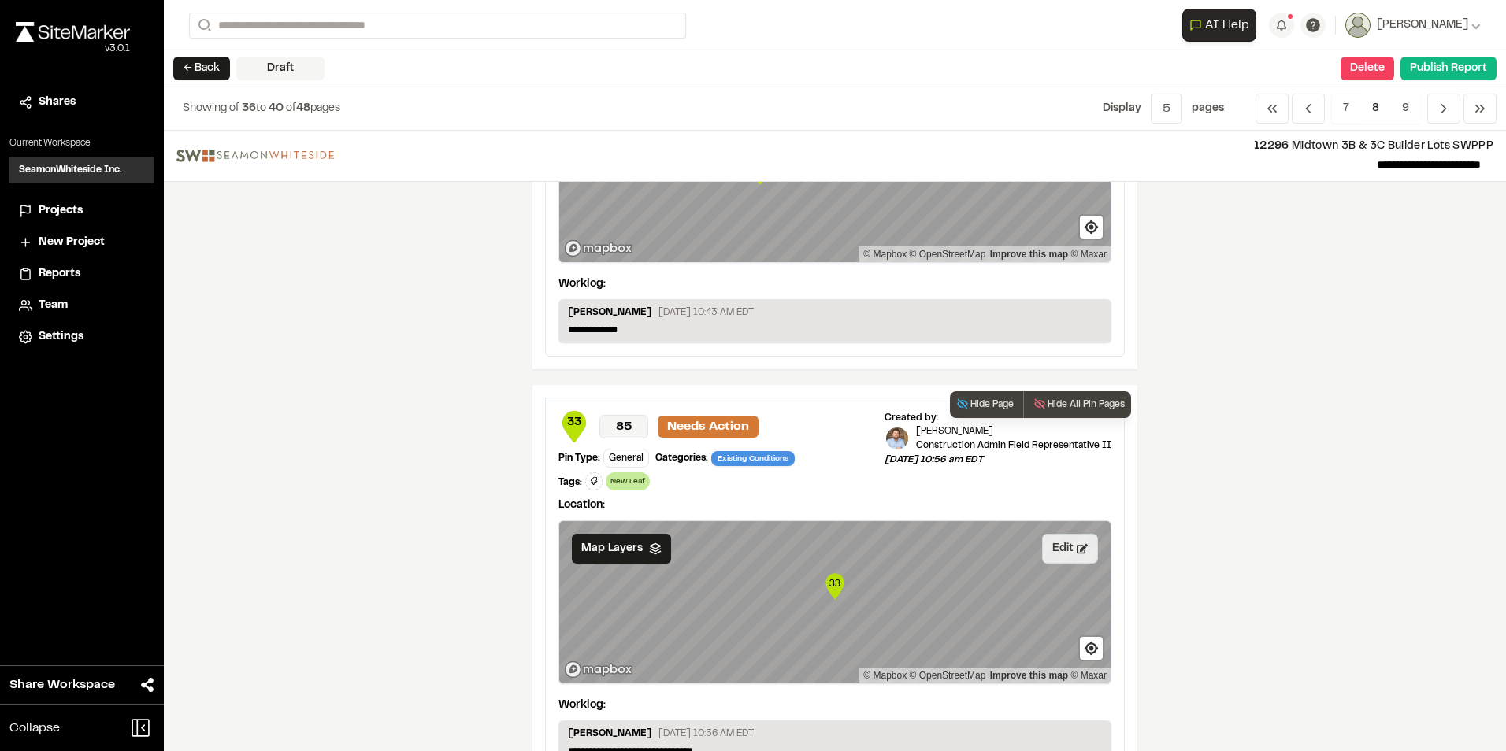
click at [1058, 548] on button "Edit" at bounding box center [1070, 549] width 56 height 30
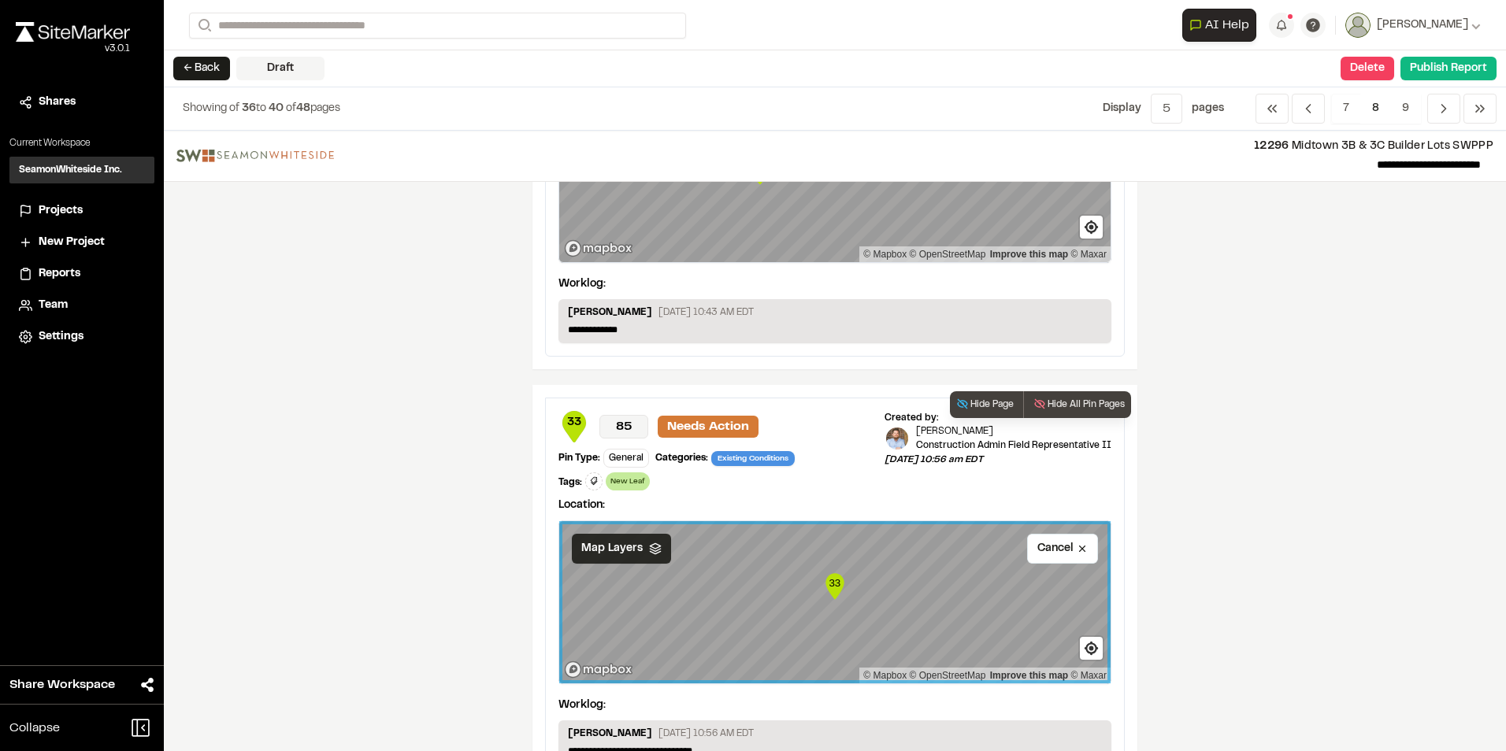
click at [655, 551] on div "Map Layers" at bounding box center [621, 549] width 99 height 30
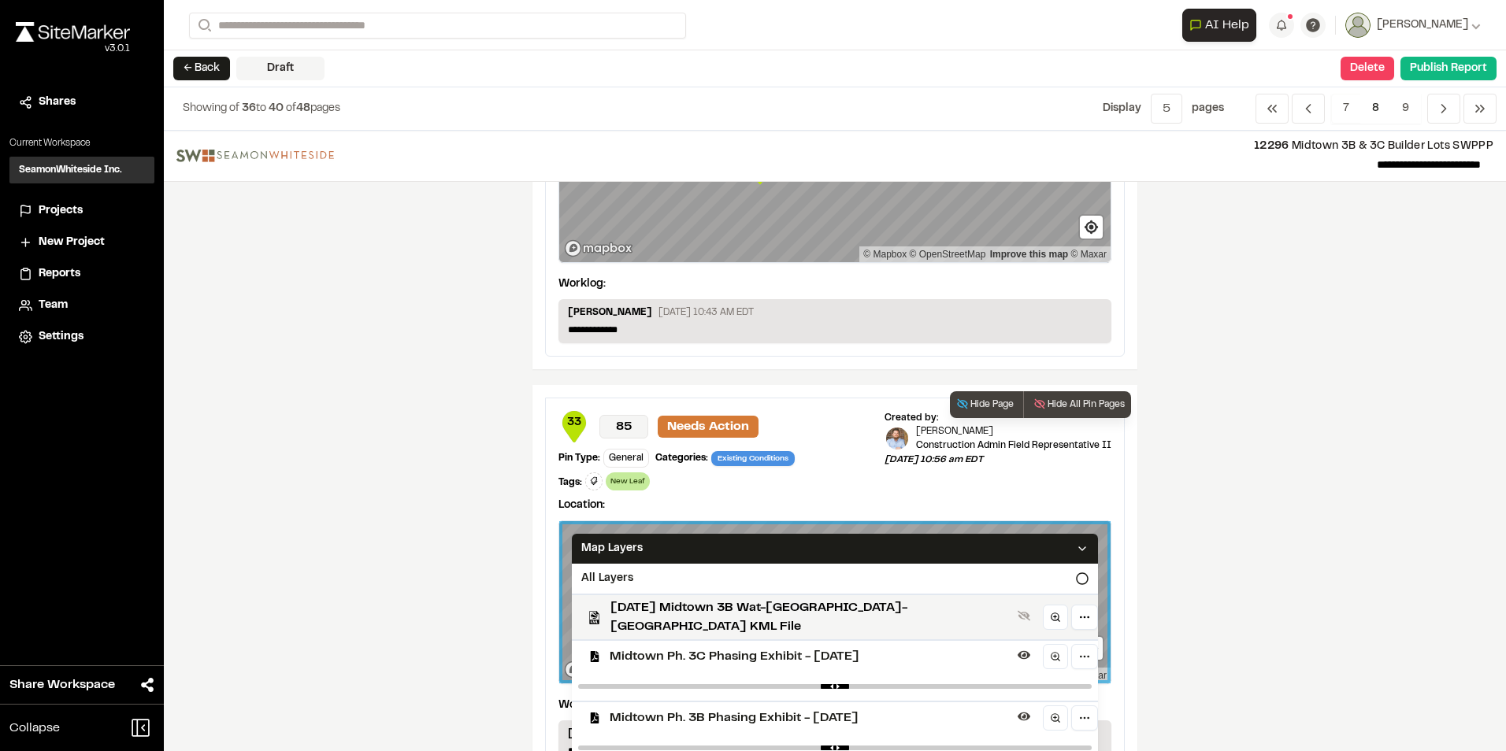
click at [673, 650] on span "Midtown Ph. 3C Phasing Exhibit - [DATE]" at bounding box center [811, 656] width 402 height 19
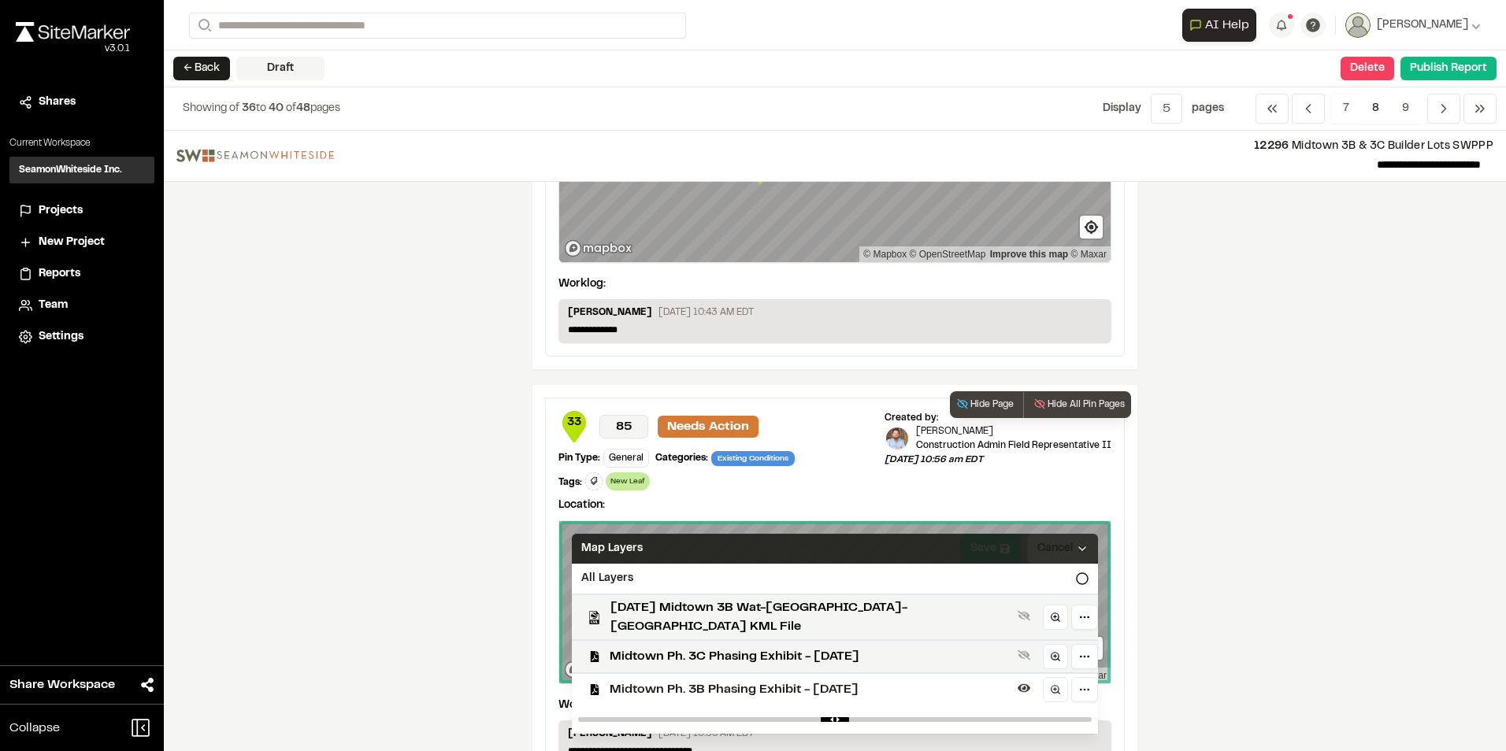
click at [967, 536] on div "Map Layers" at bounding box center [835, 549] width 526 height 30
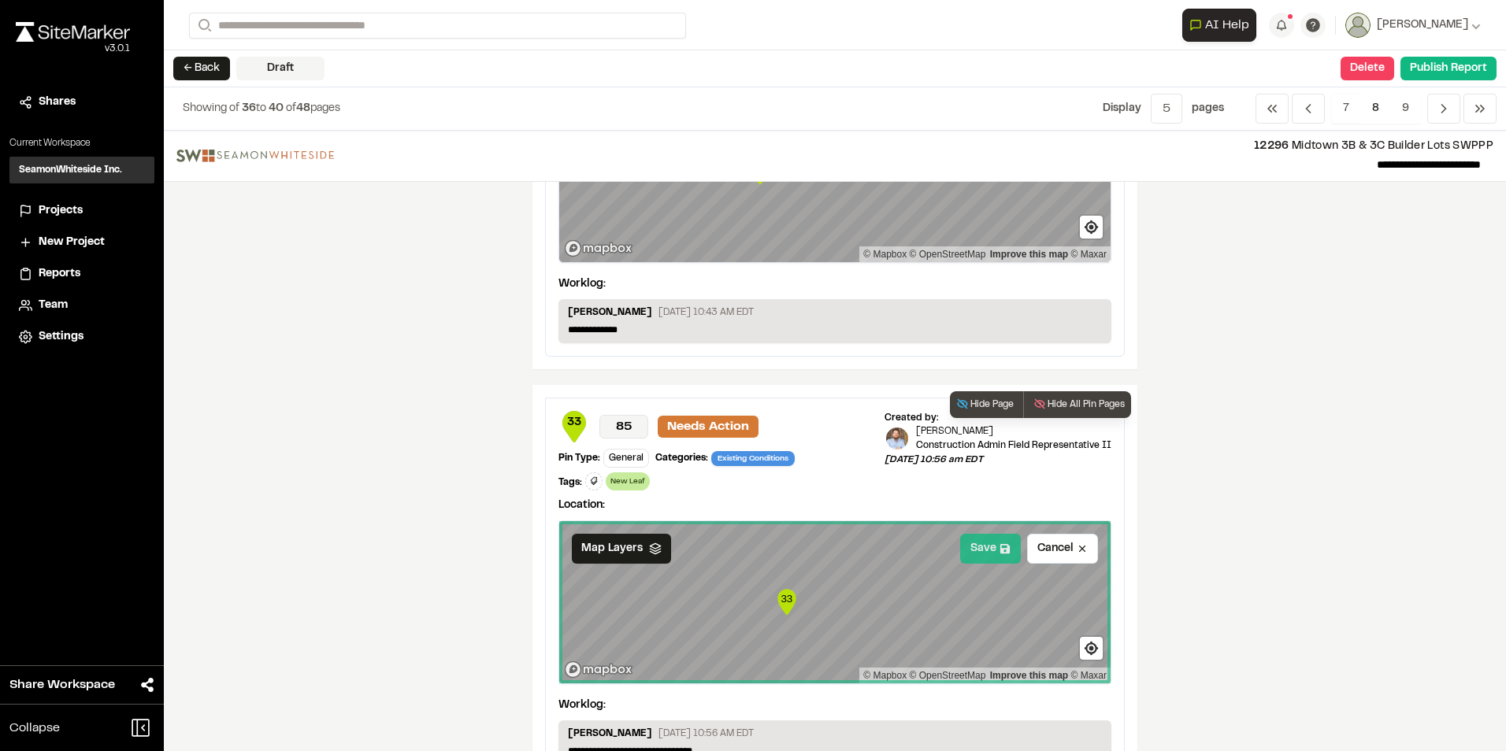
click at [976, 547] on button "Save" at bounding box center [990, 549] width 61 height 30
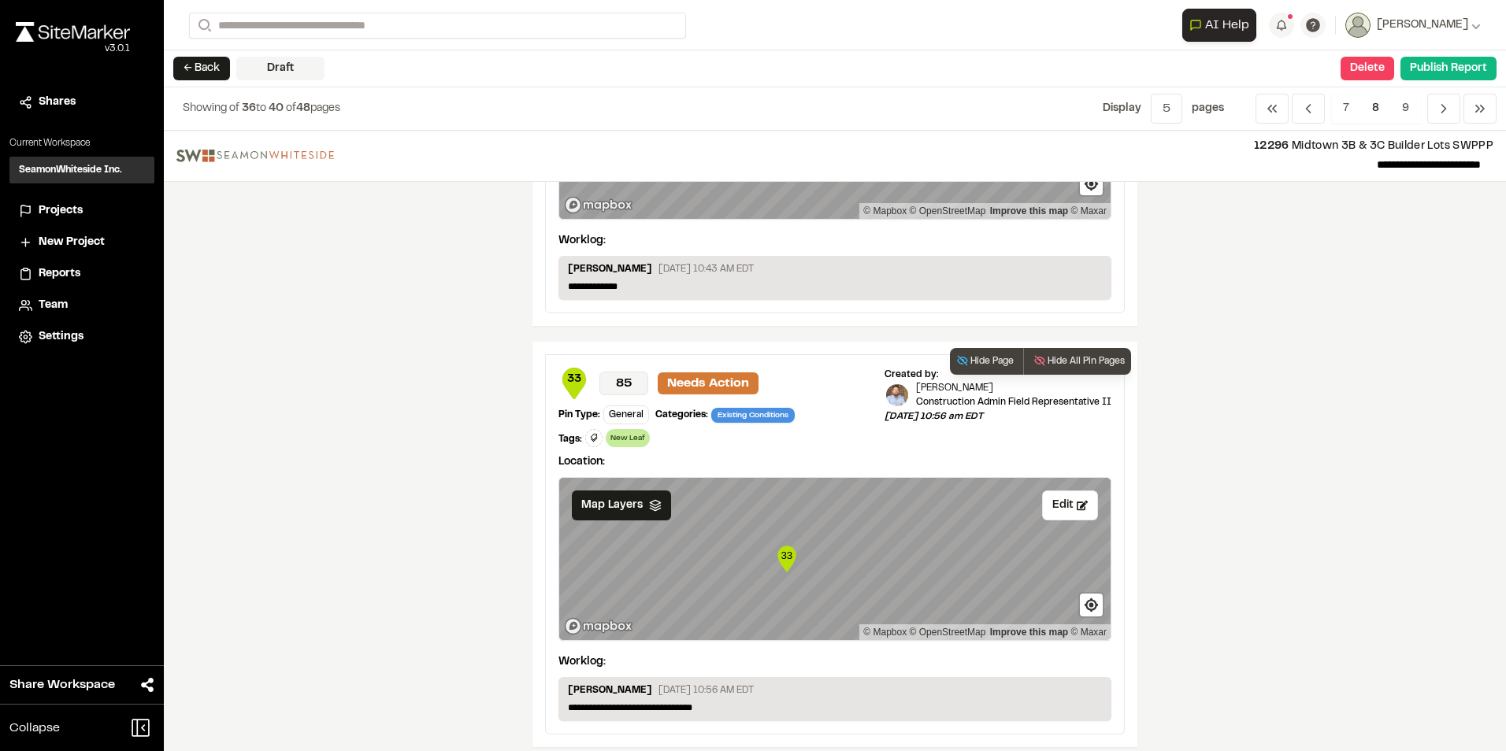
scroll to position [1551, 0]
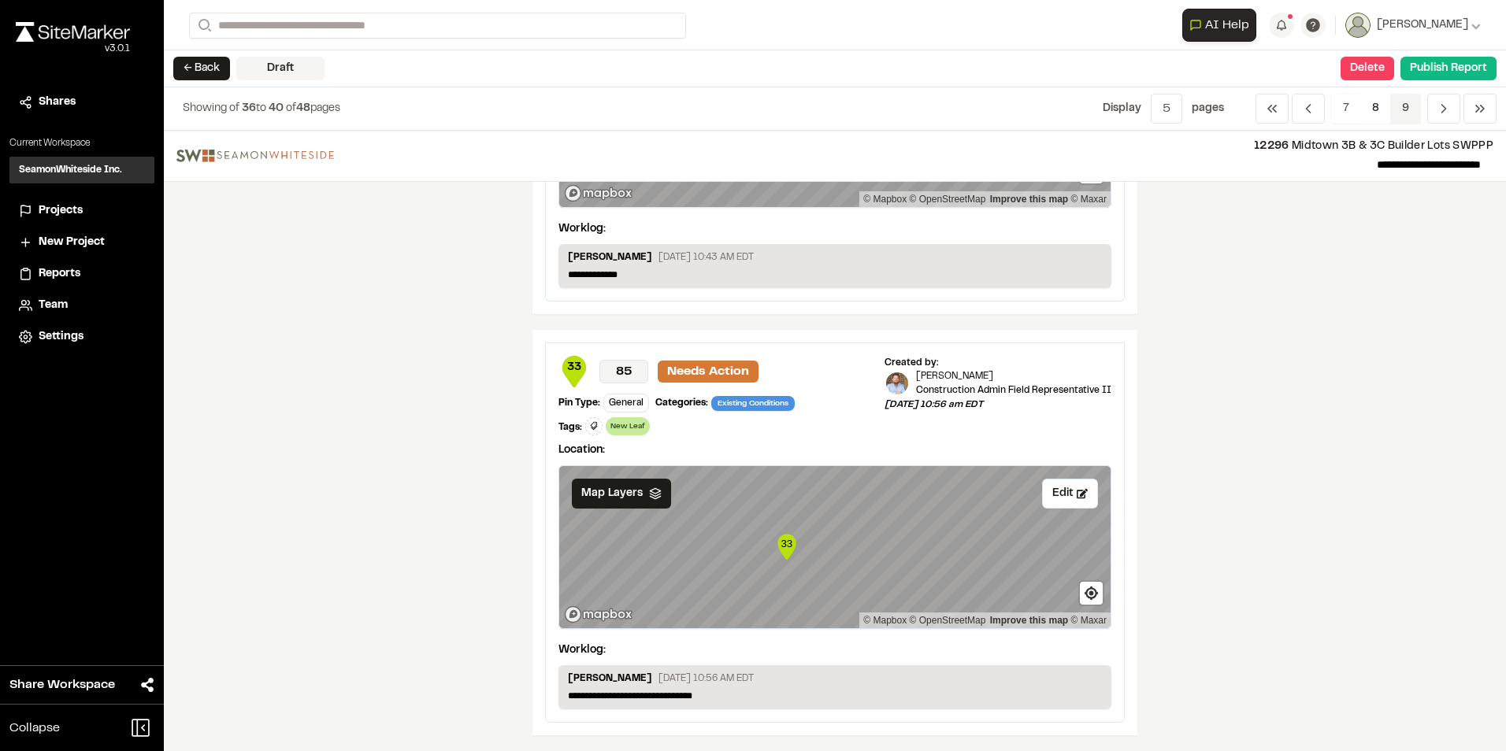
click at [1405, 104] on span "9" at bounding box center [1405, 109] width 31 height 30
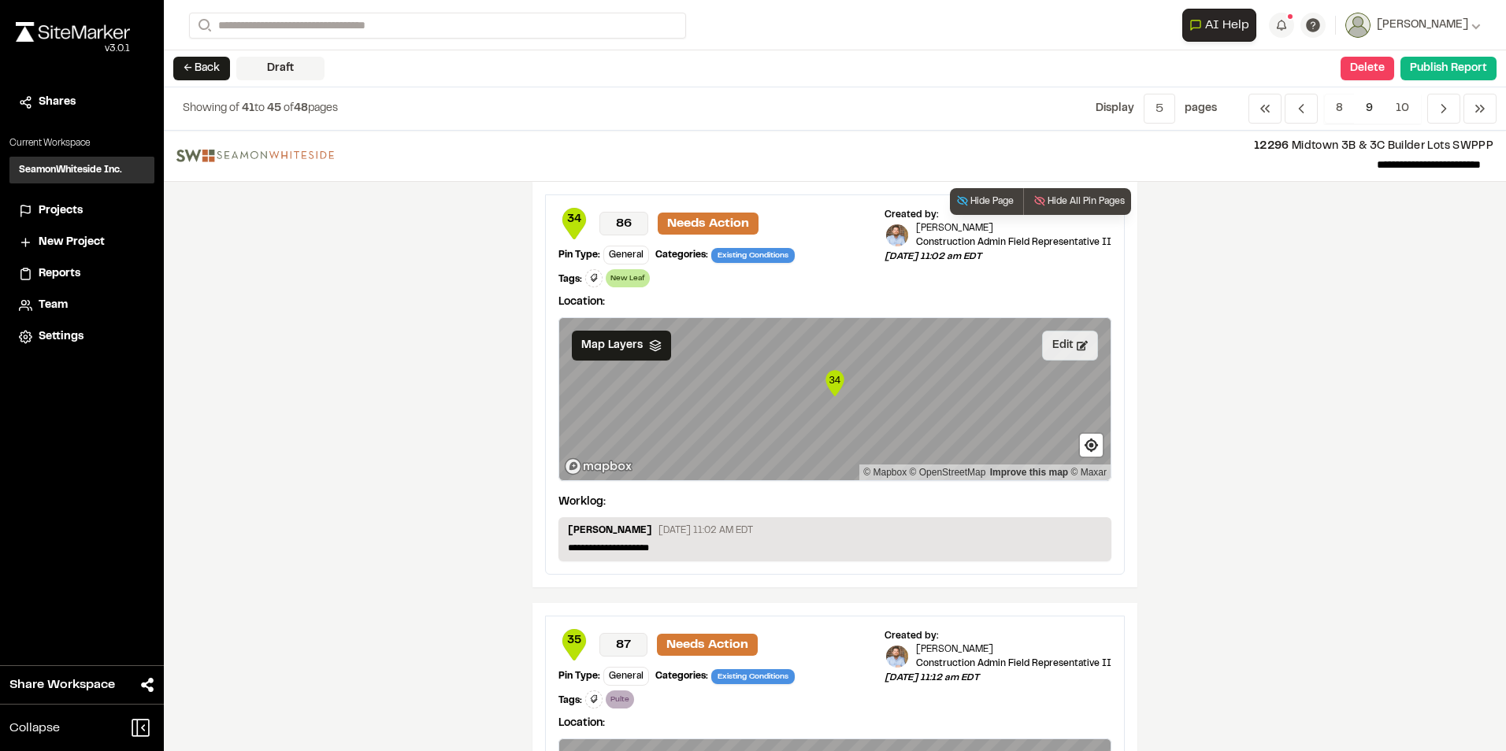
click at [1060, 343] on button "Edit" at bounding box center [1070, 346] width 56 height 30
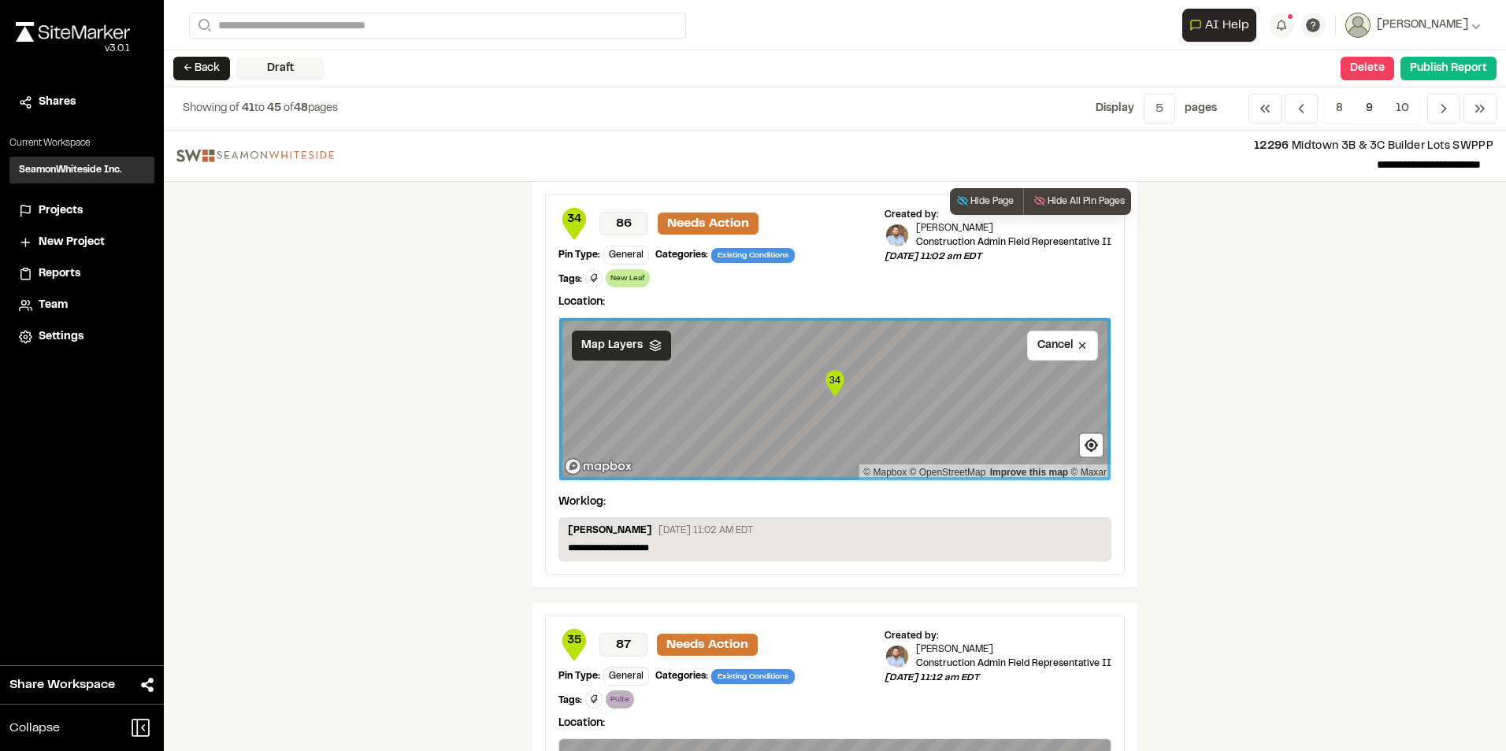
click at [624, 348] on span "Map Layers" at bounding box center [611, 345] width 61 height 17
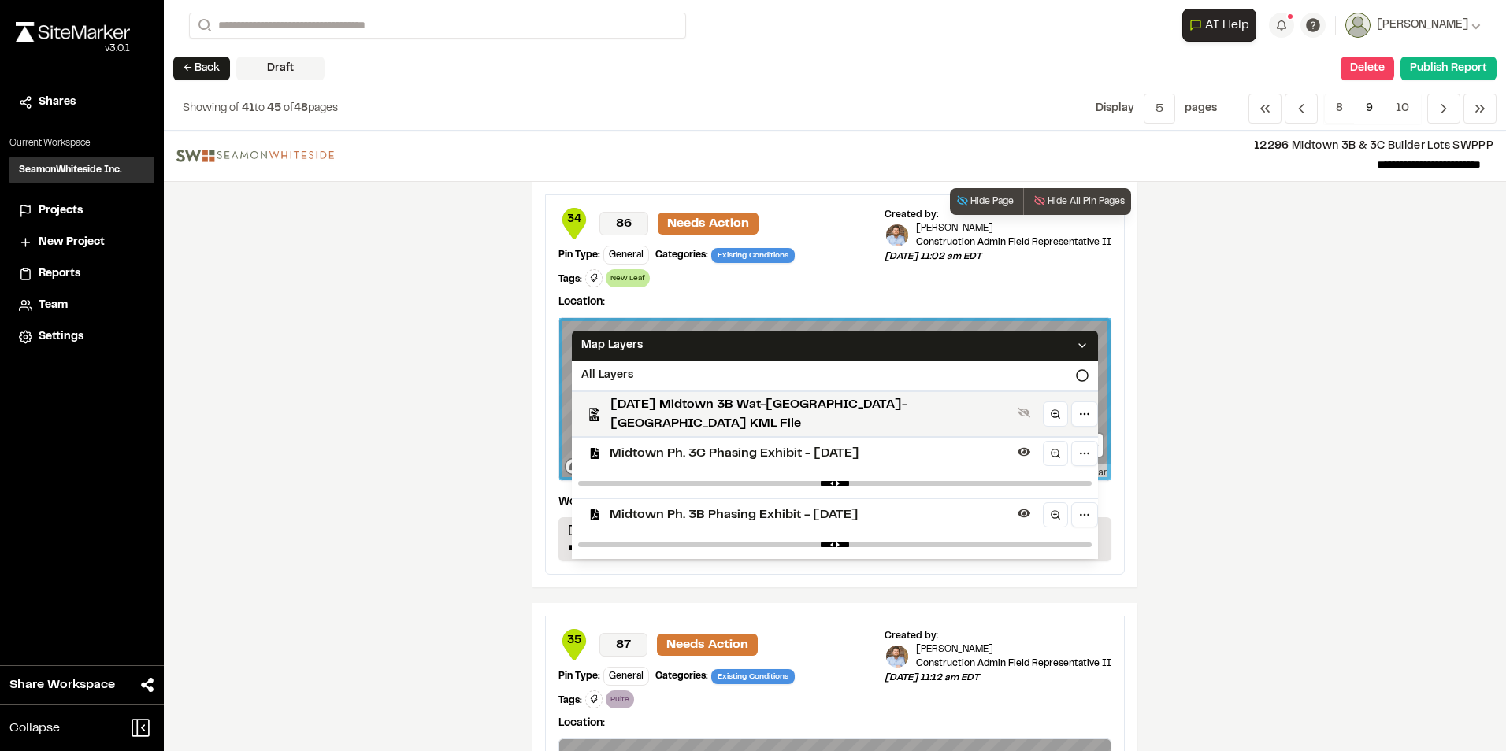
click at [646, 444] on span "Midtown Ph. 3C Phasing Exhibit - [DATE]" at bounding box center [811, 453] width 402 height 19
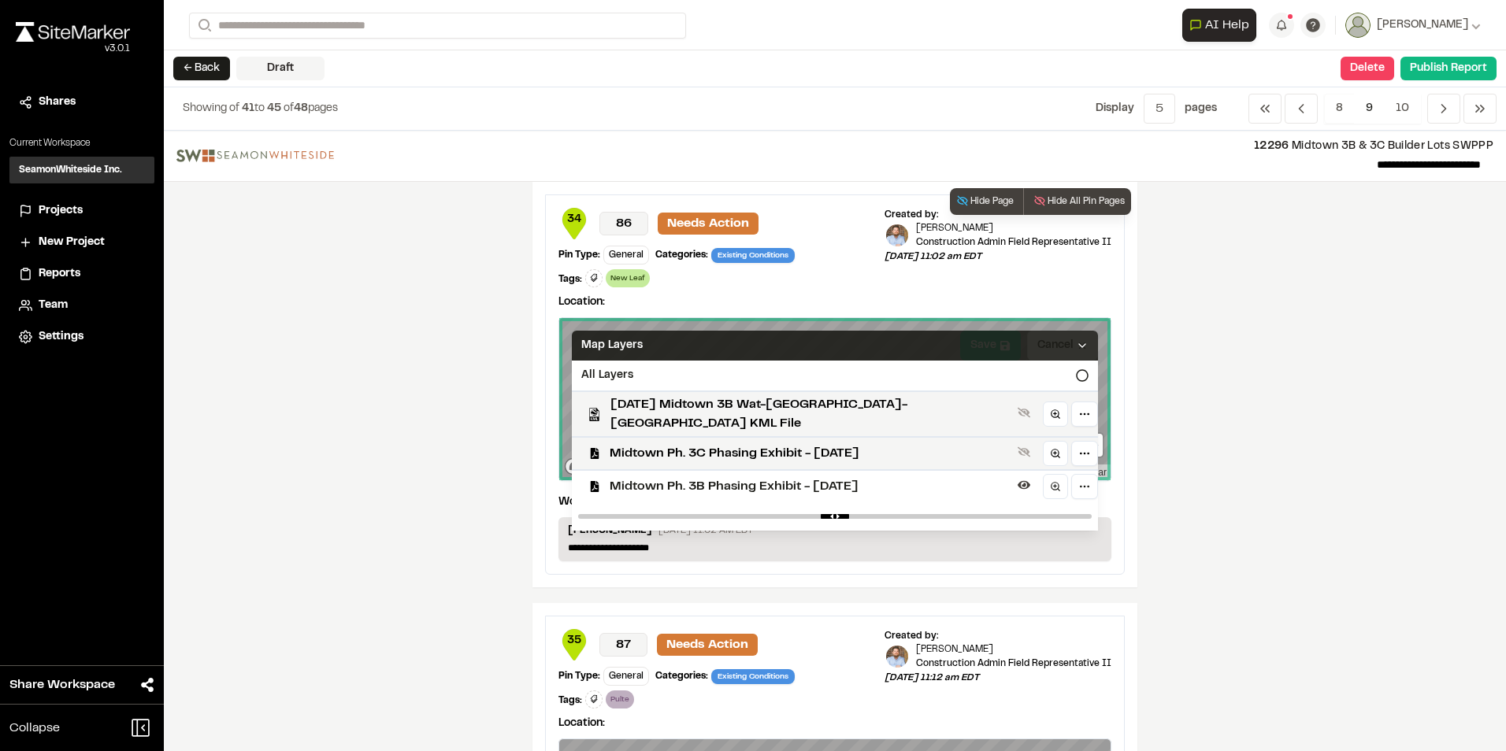
click at [1076, 343] on icon at bounding box center [1082, 345] width 13 height 13
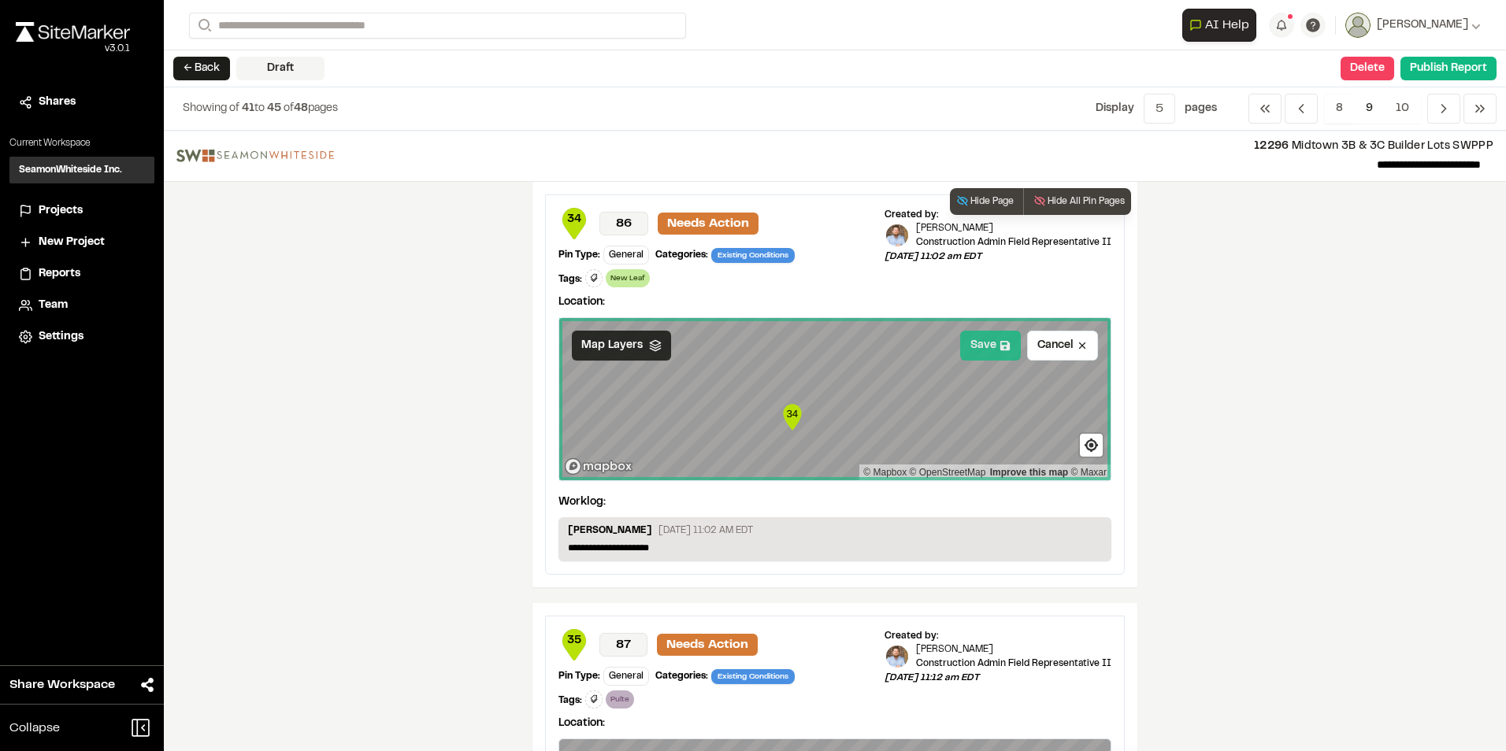
click at [969, 350] on button "Save" at bounding box center [990, 346] width 61 height 30
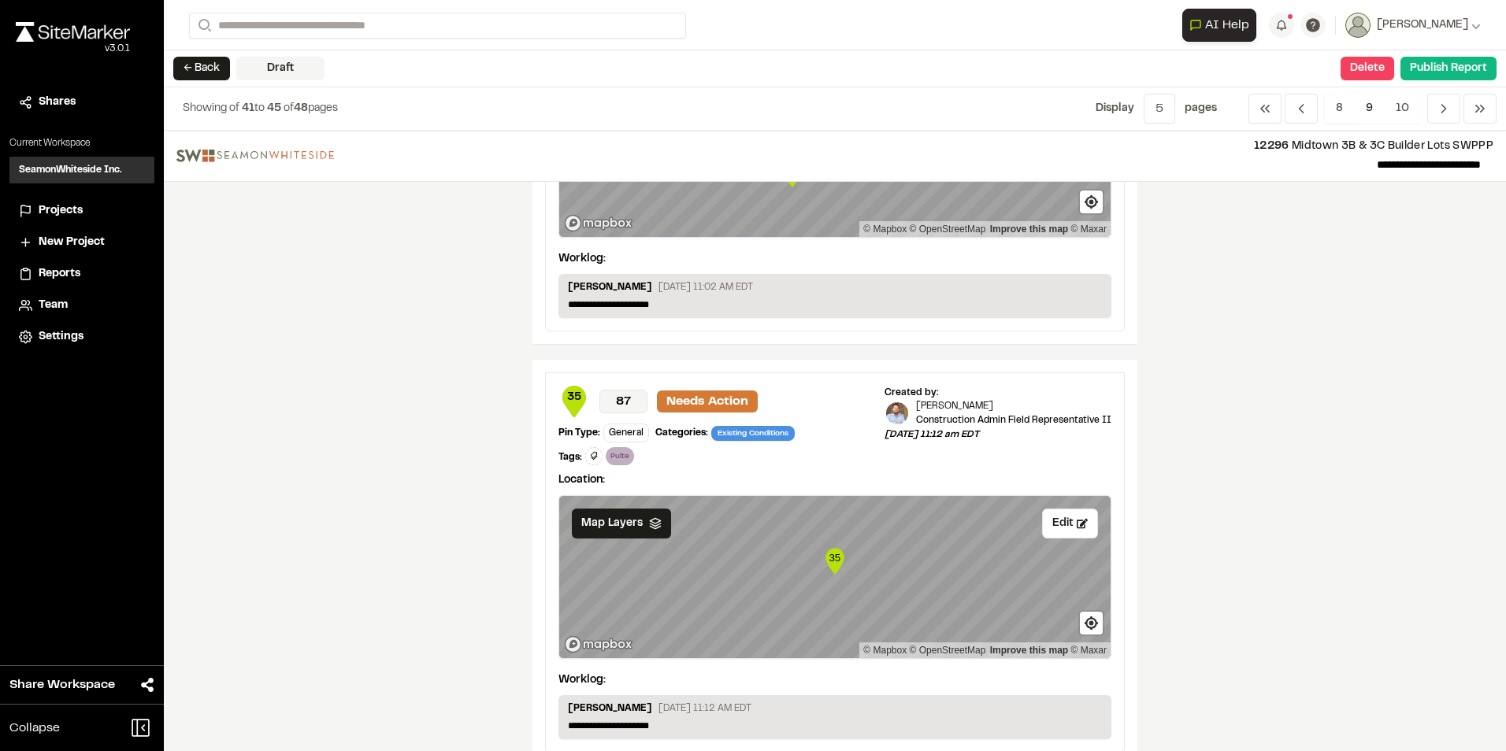
scroll to position [315, 0]
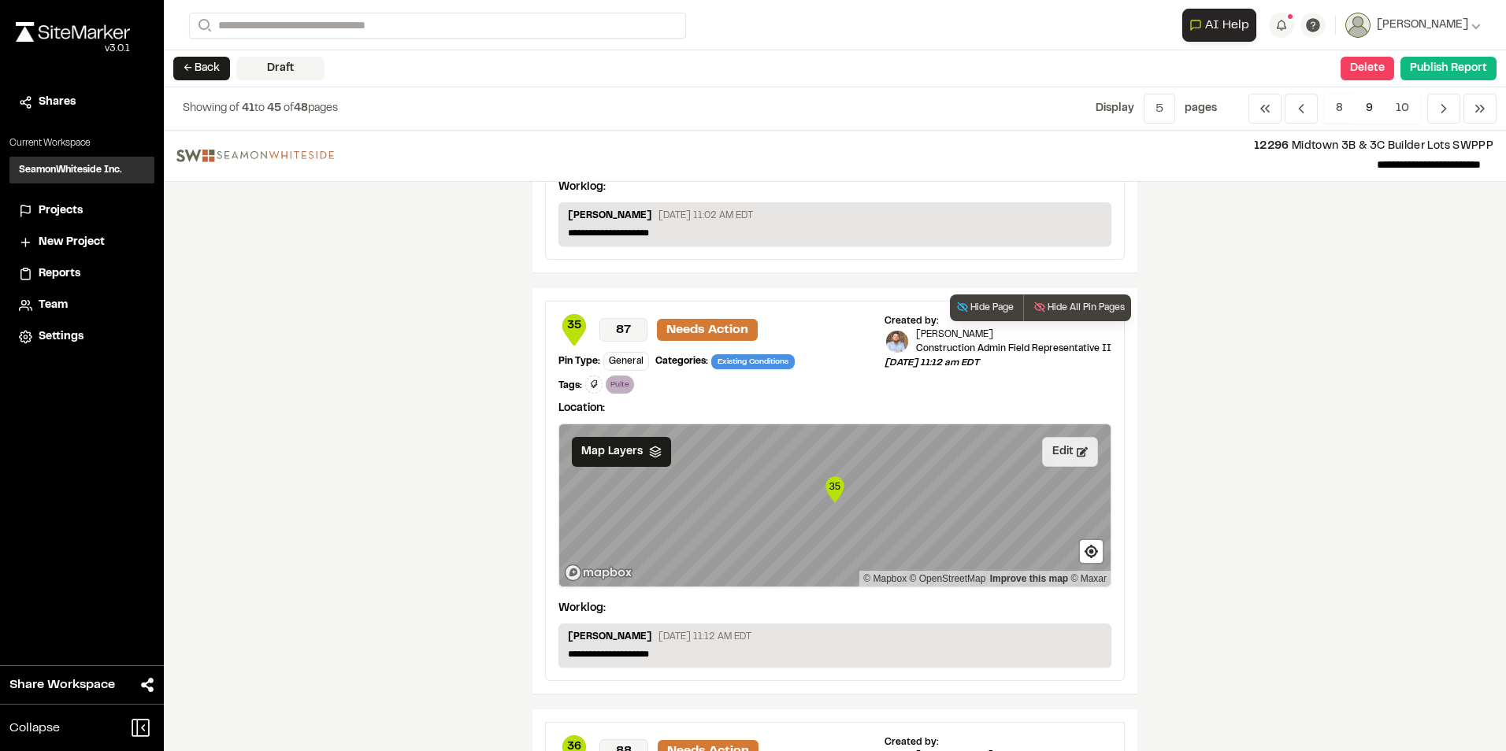
click at [1063, 459] on button "Edit" at bounding box center [1070, 452] width 56 height 30
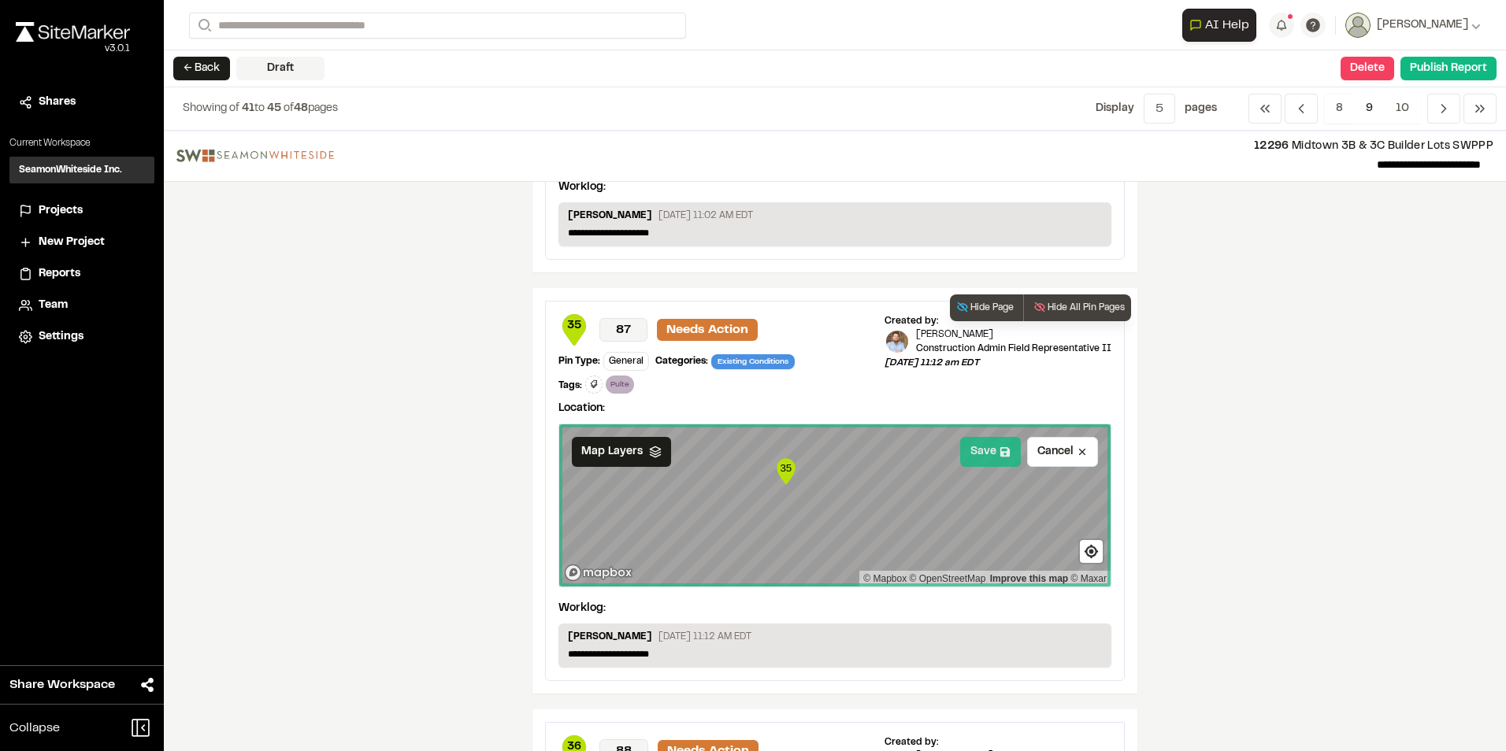
click at [967, 458] on button "Save" at bounding box center [990, 452] width 61 height 30
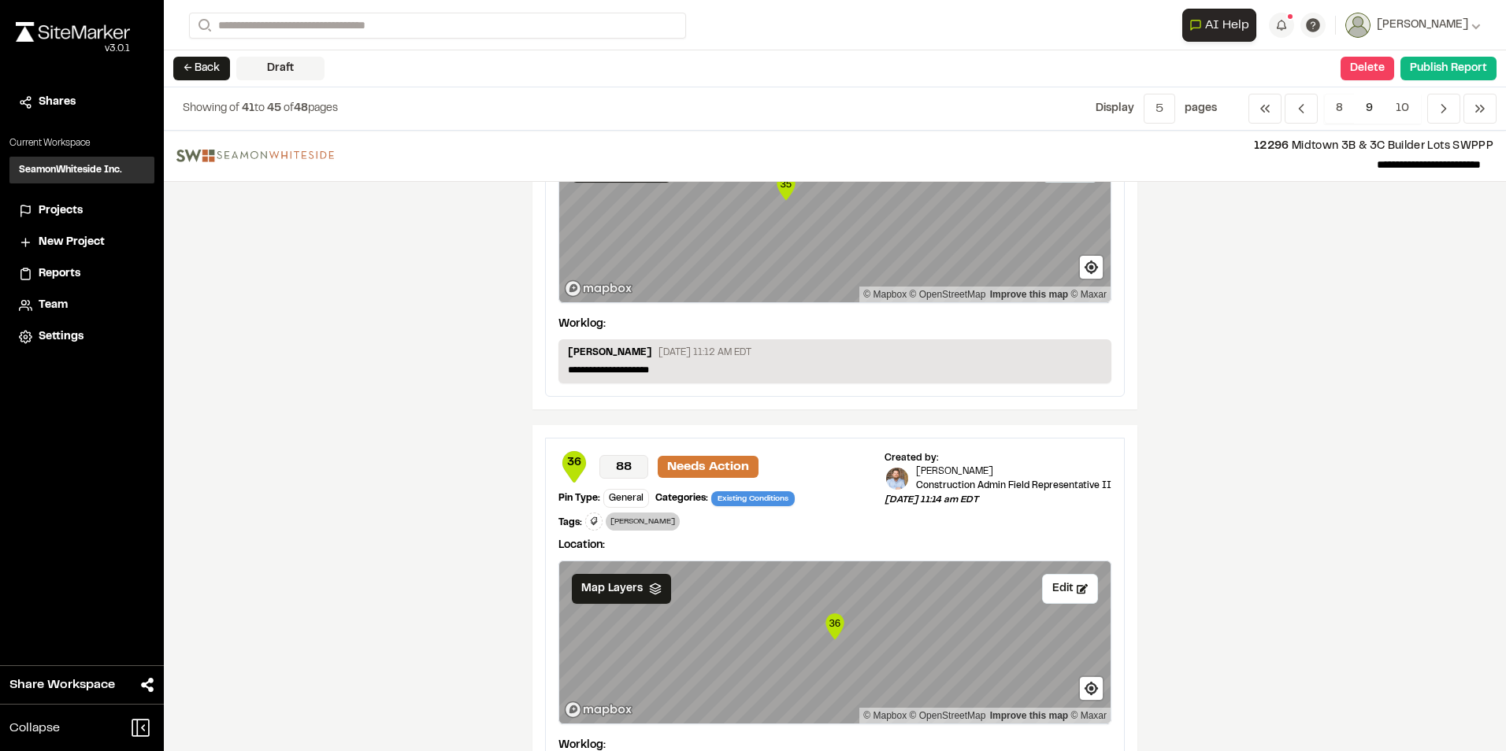
scroll to position [630, 0]
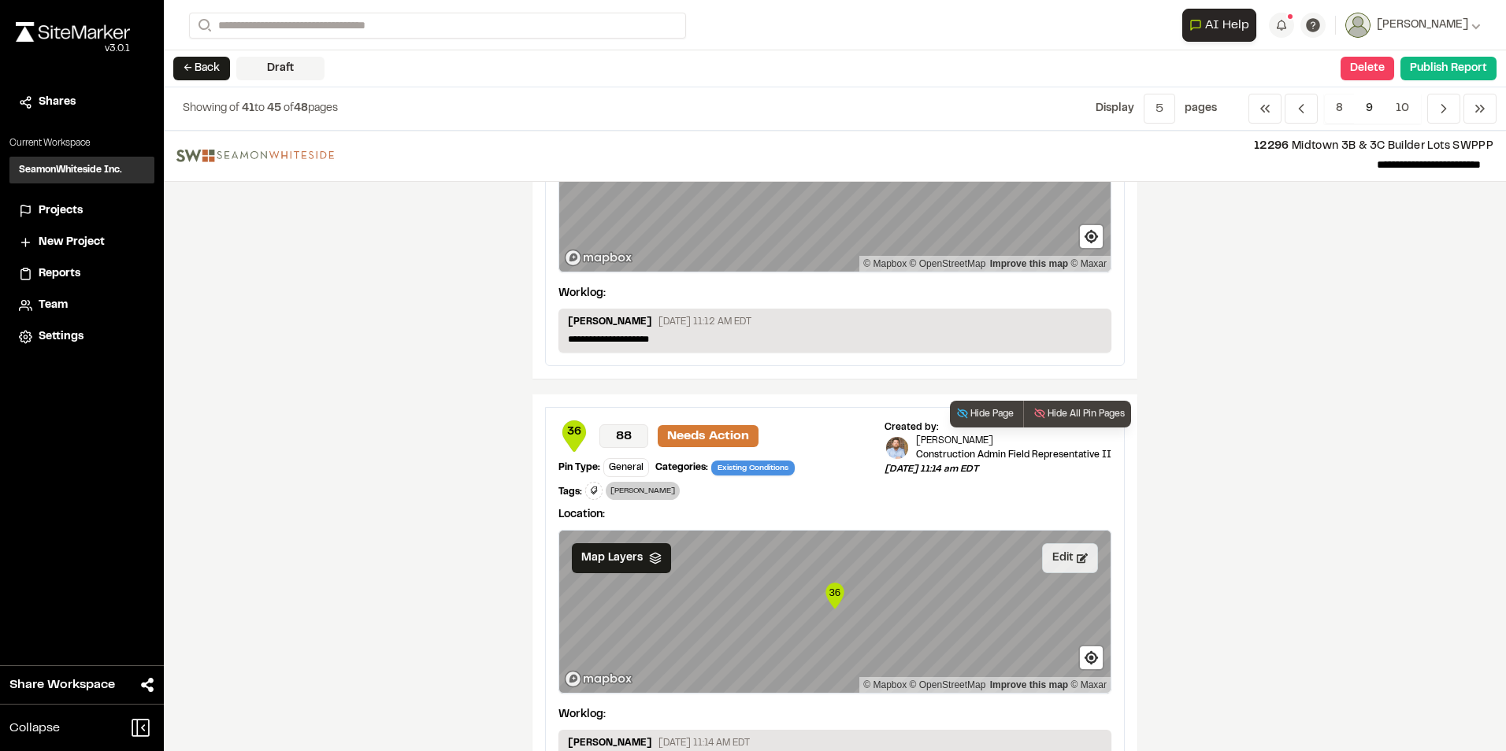
click at [1055, 558] on button "Edit" at bounding box center [1070, 558] width 56 height 30
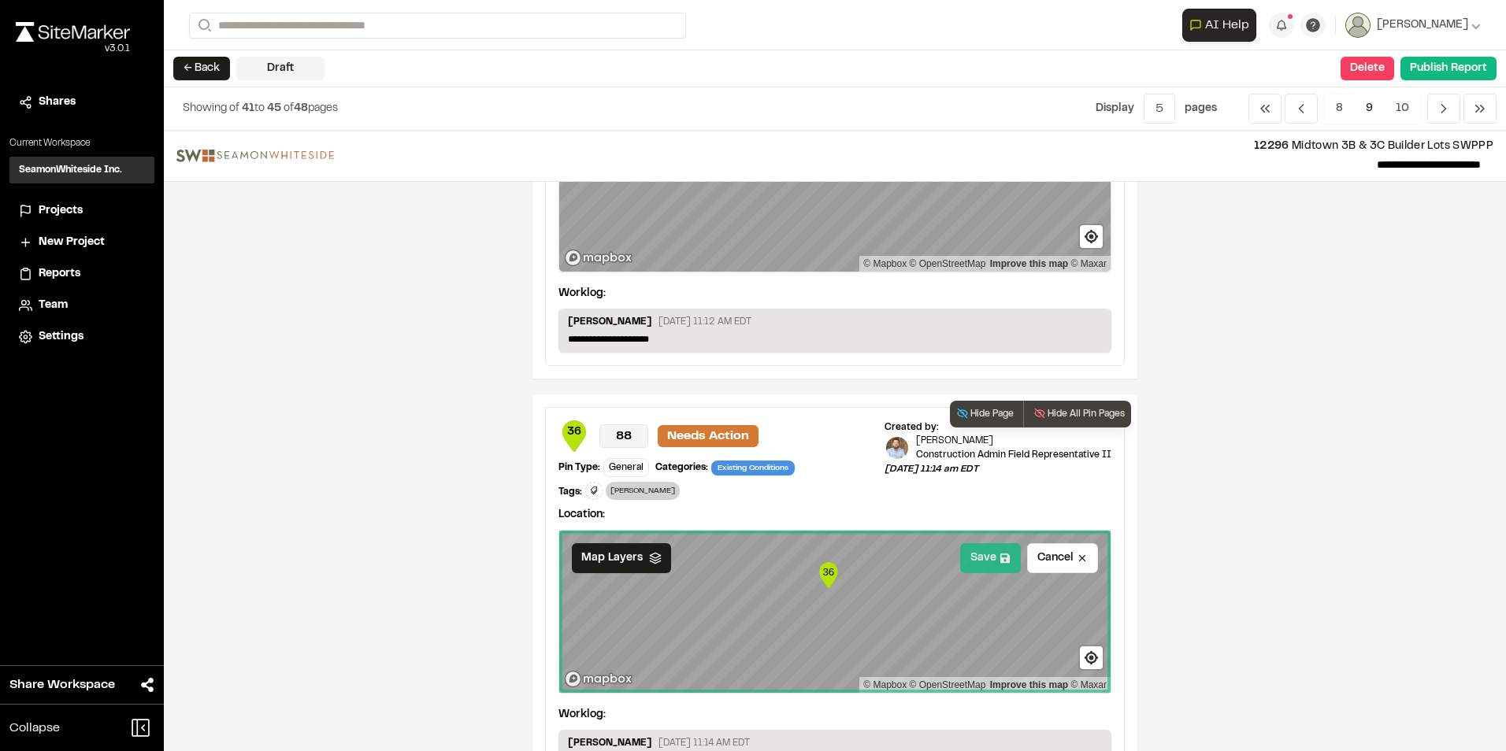
click at [980, 558] on button "Save" at bounding box center [990, 558] width 61 height 30
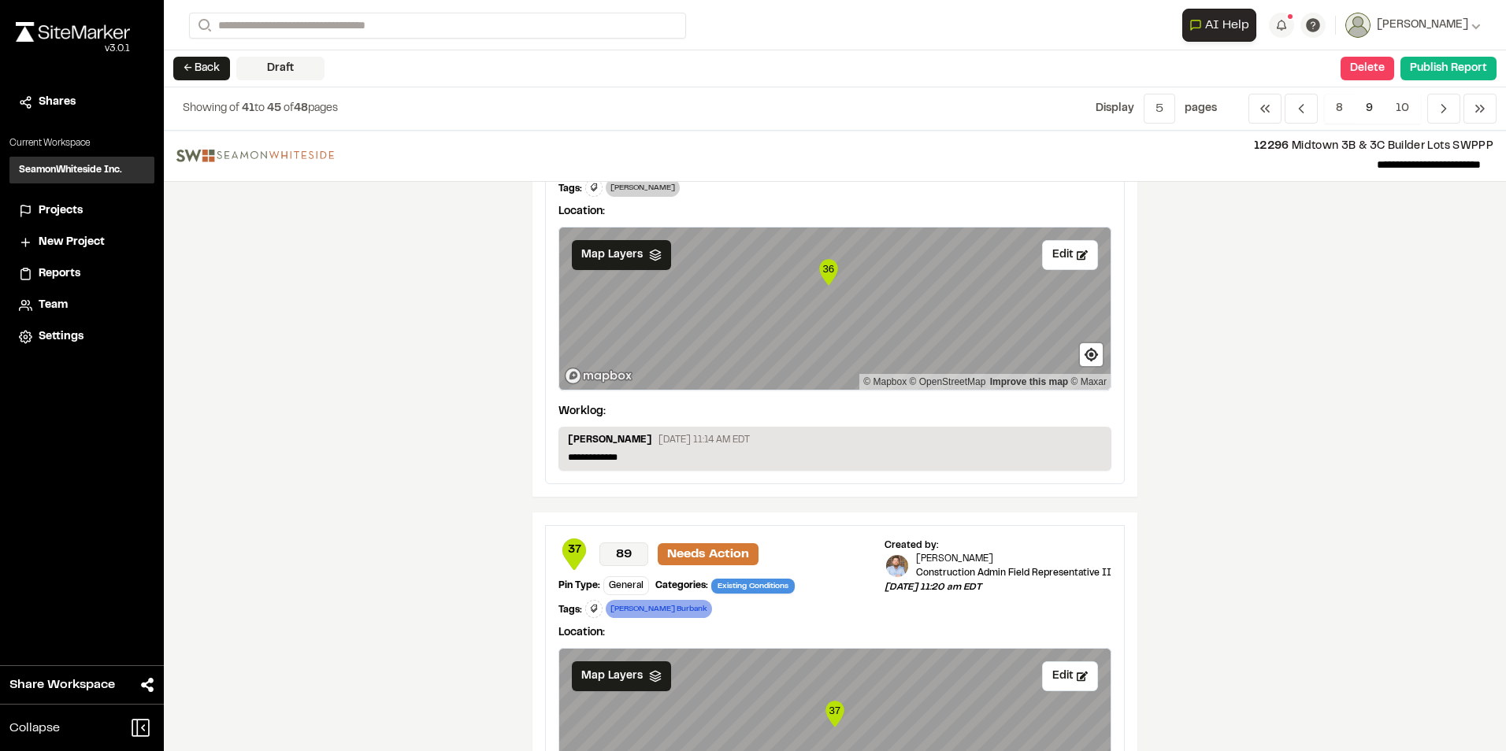
scroll to position [1024, 0]
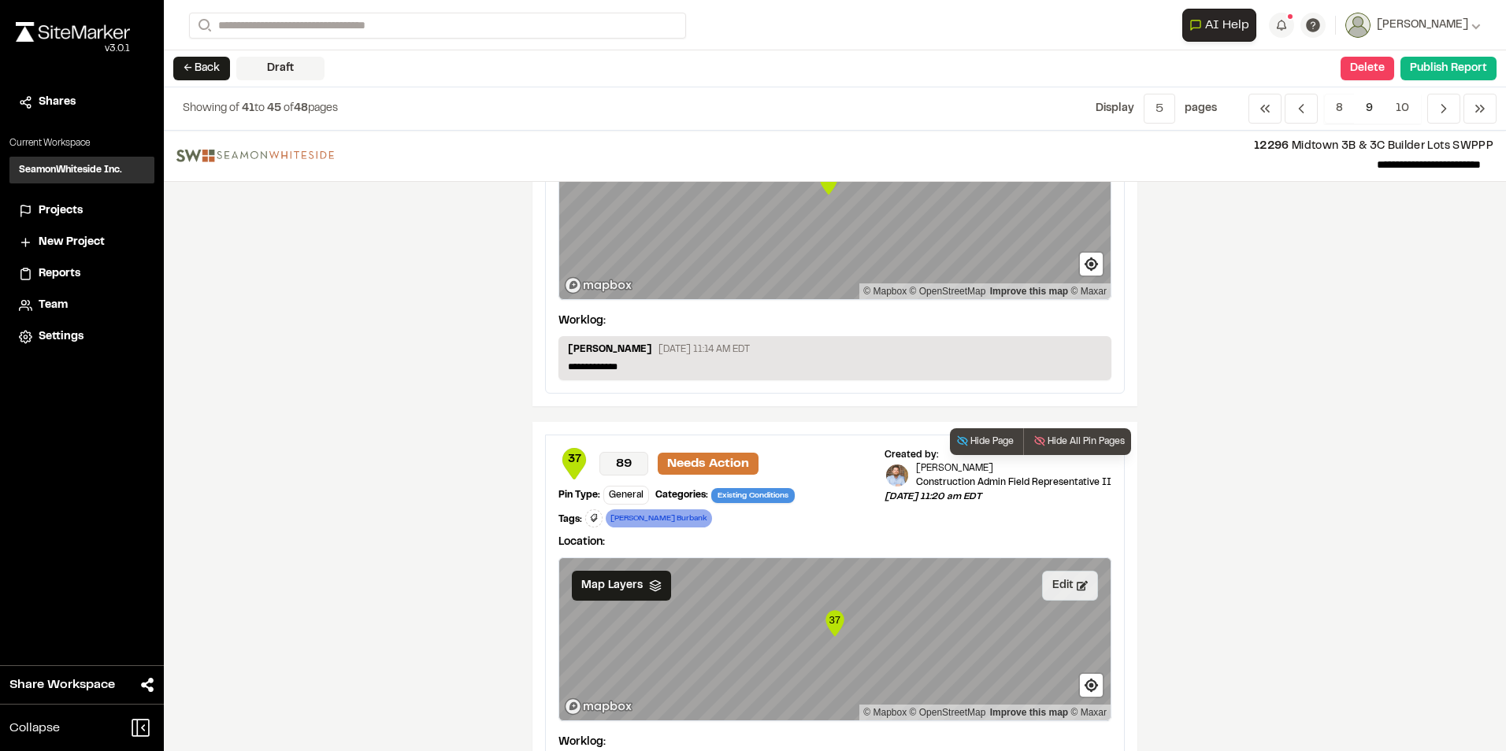
click at [1048, 584] on button "Edit" at bounding box center [1070, 586] width 56 height 30
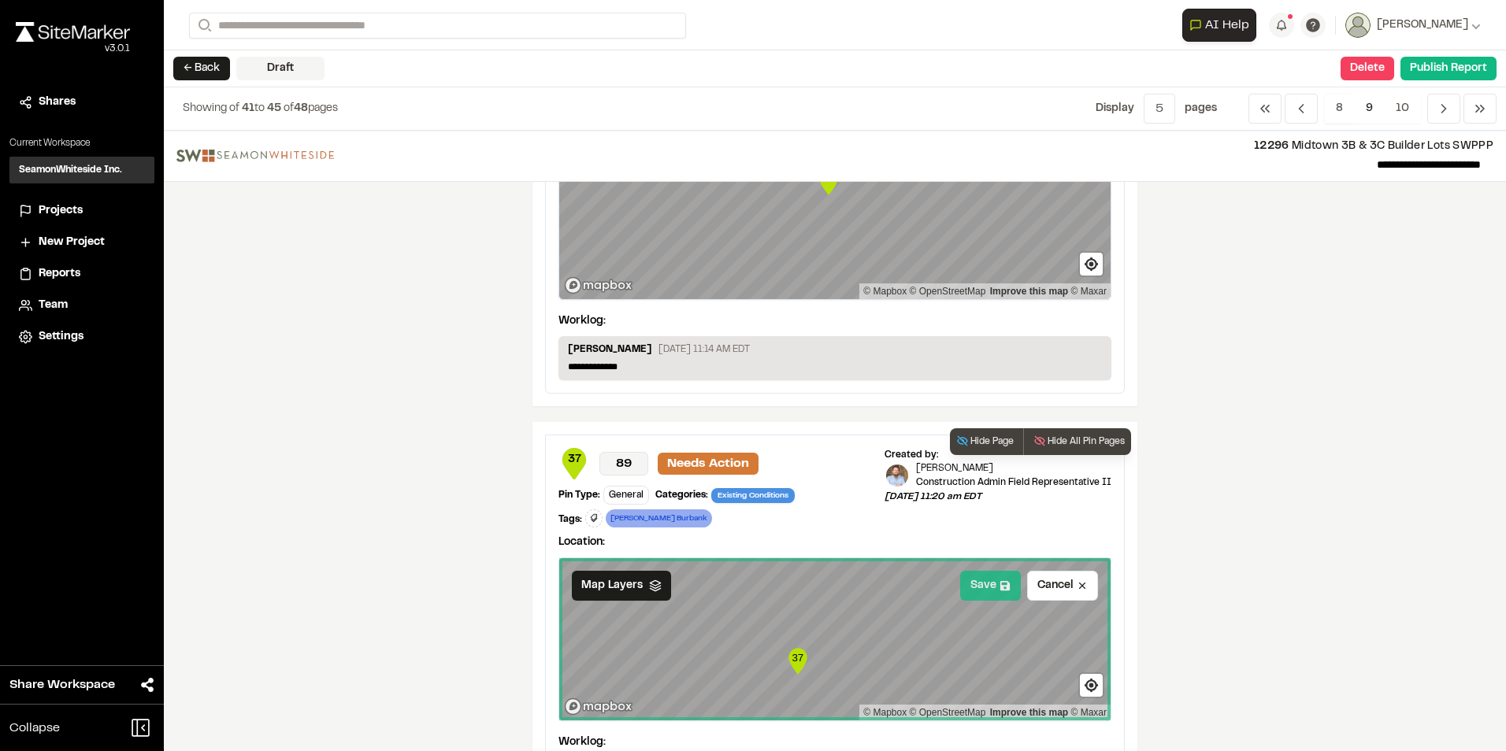
click at [982, 591] on button "Save" at bounding box center [990, 586] width 61 height 30
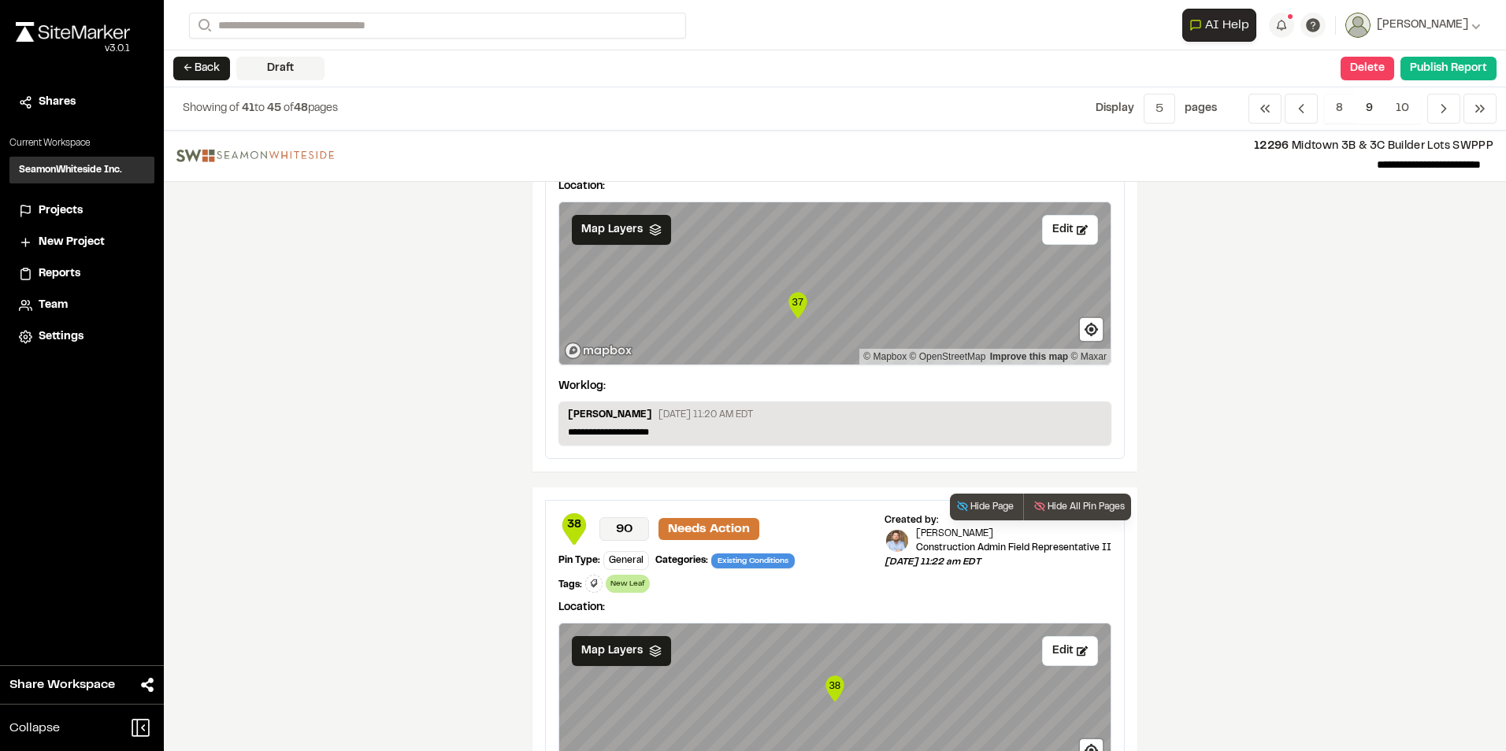
scroll to position [1417, 0]
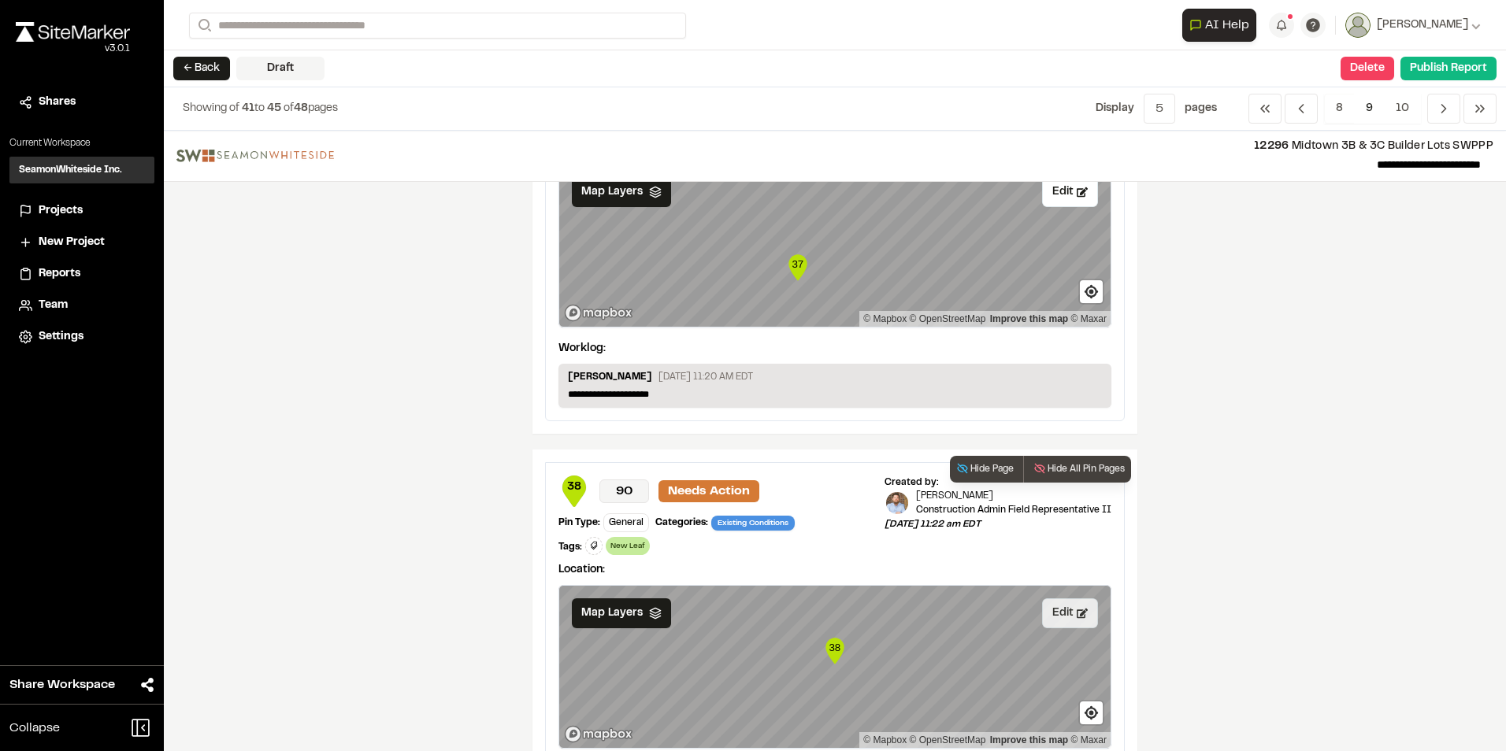
click at [1060, 619] on button "Edit" at bounding box center [1070, 613] width 56 height 30
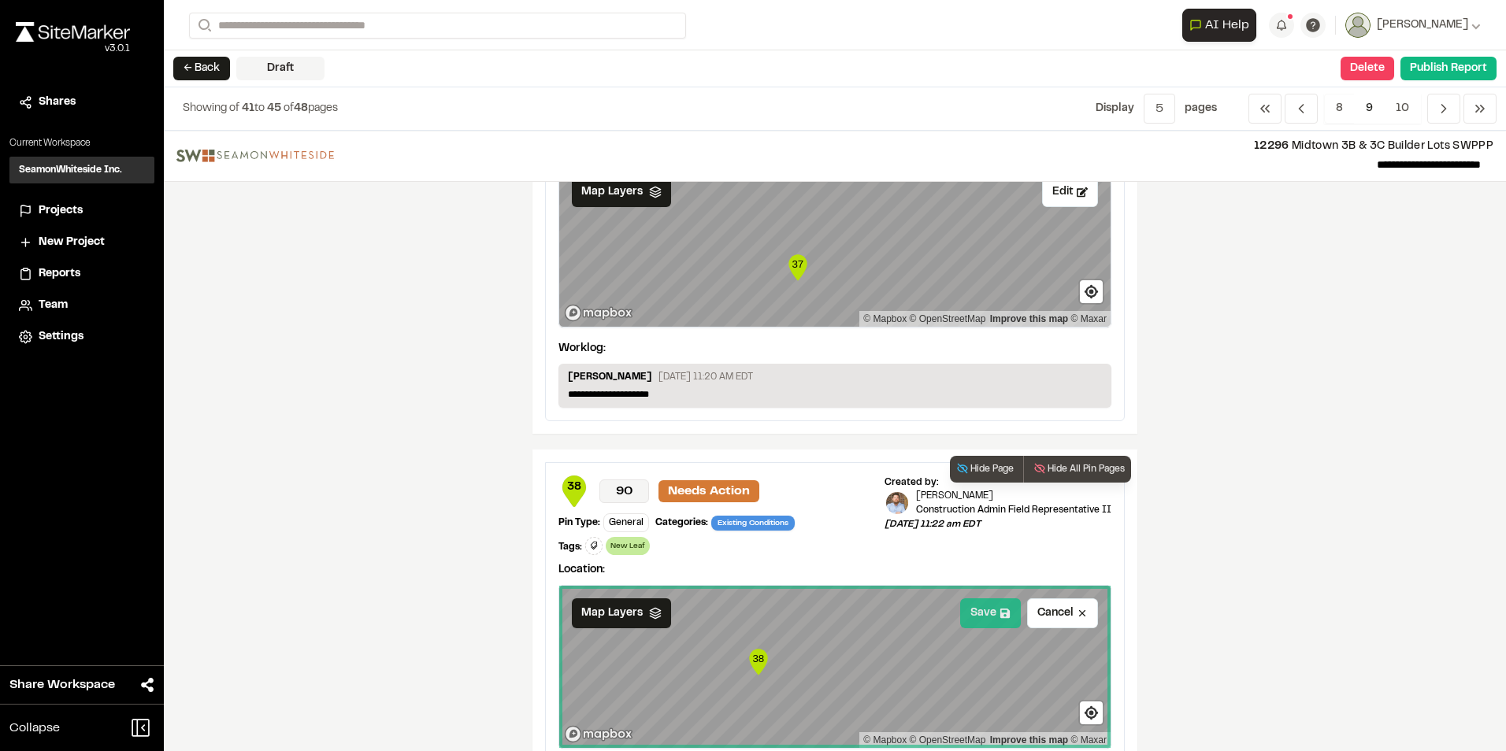
click at [971, 615] on button "Save" at bounding box center [990, 613] width 61 height 30
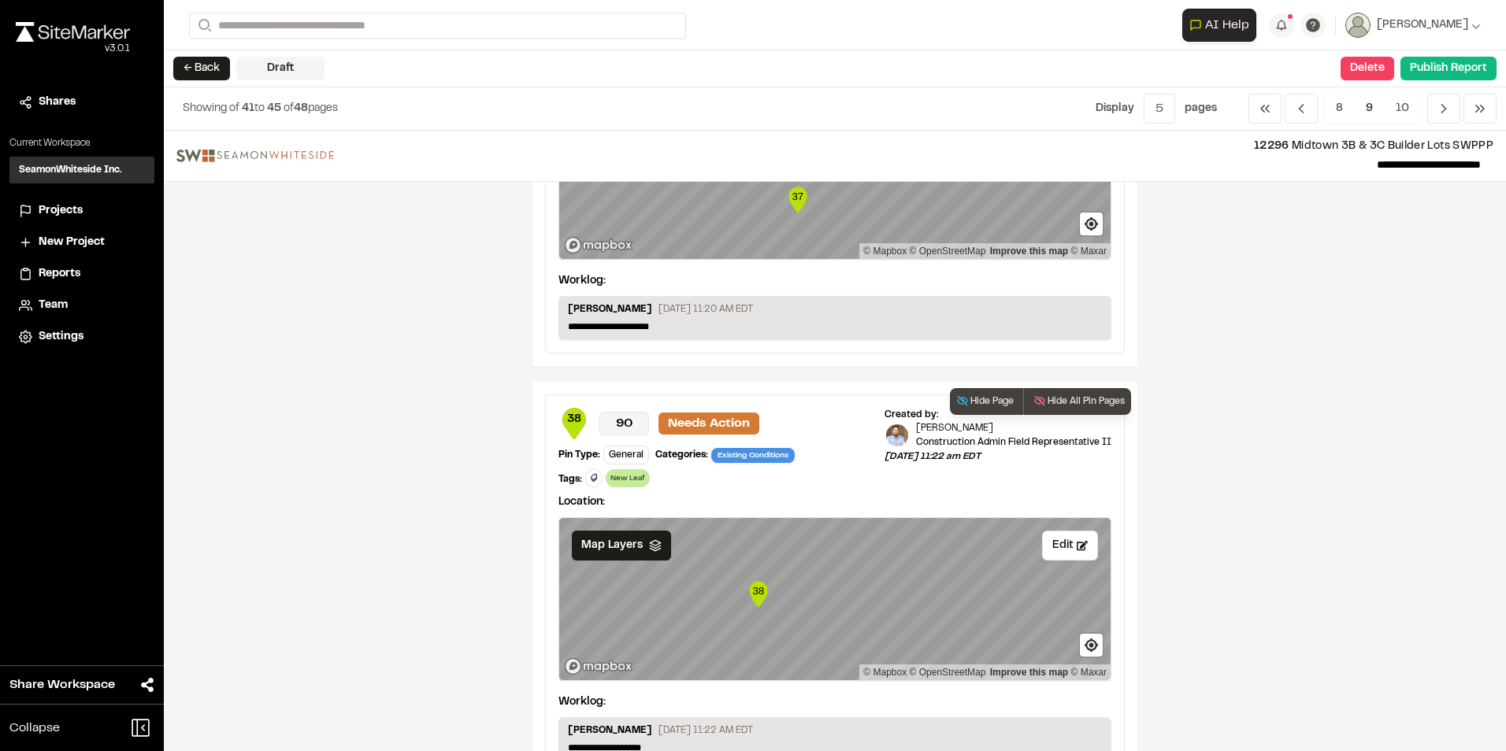
scroll to position [1537, 0]
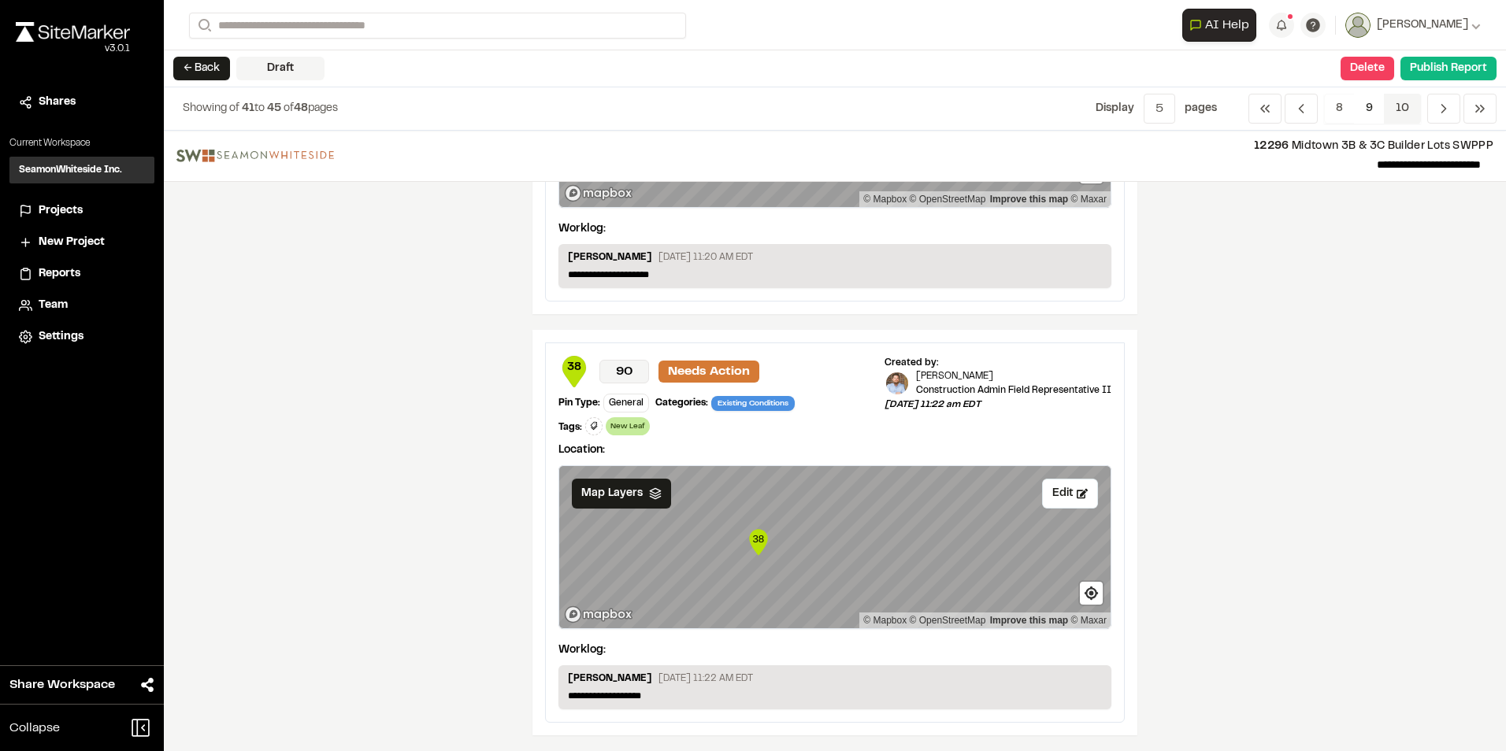
click at [1403, 100] on span "10" at bounding box center [1402, 109] width 37 height 30
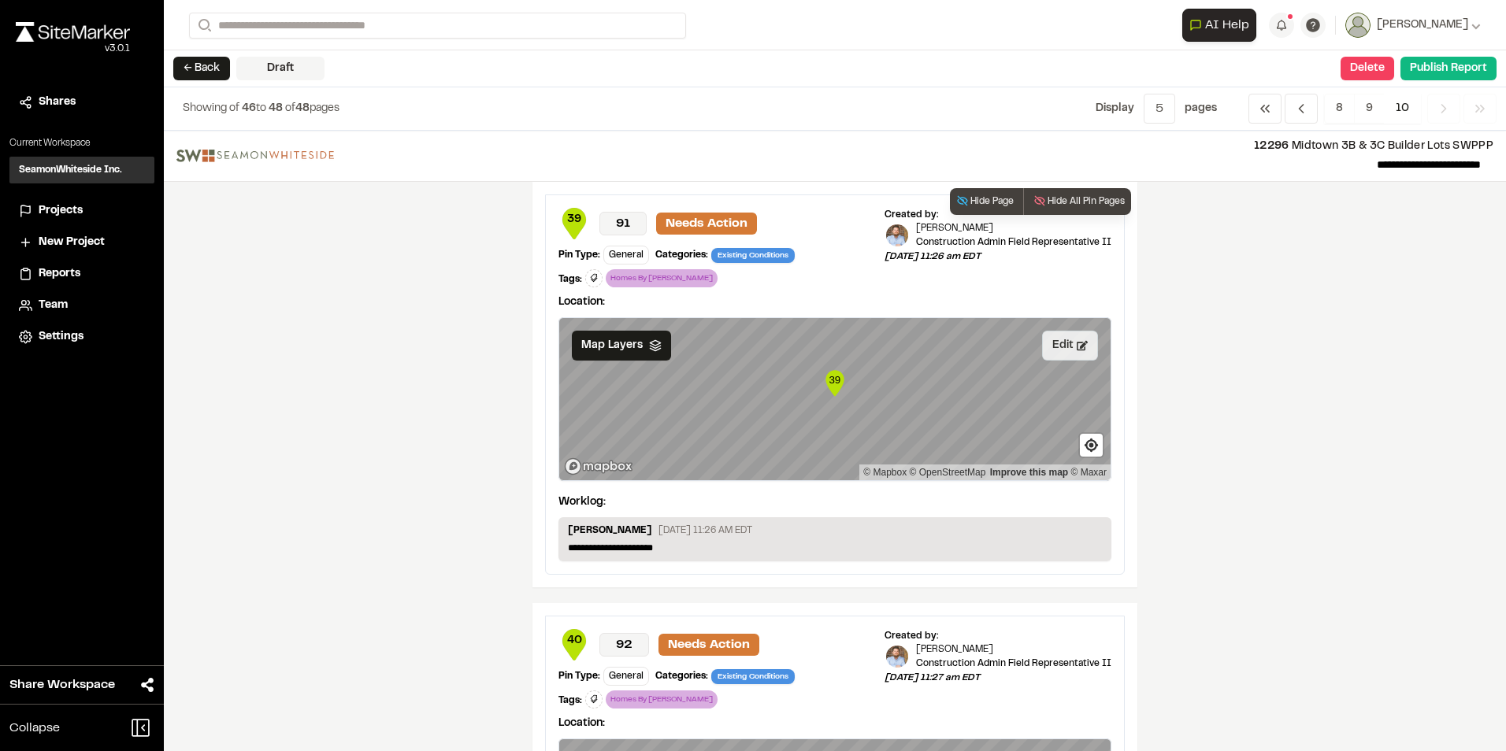
click at [1058, 343] on button "Edit" at bounding box center [1070, 346] width 56 height 30
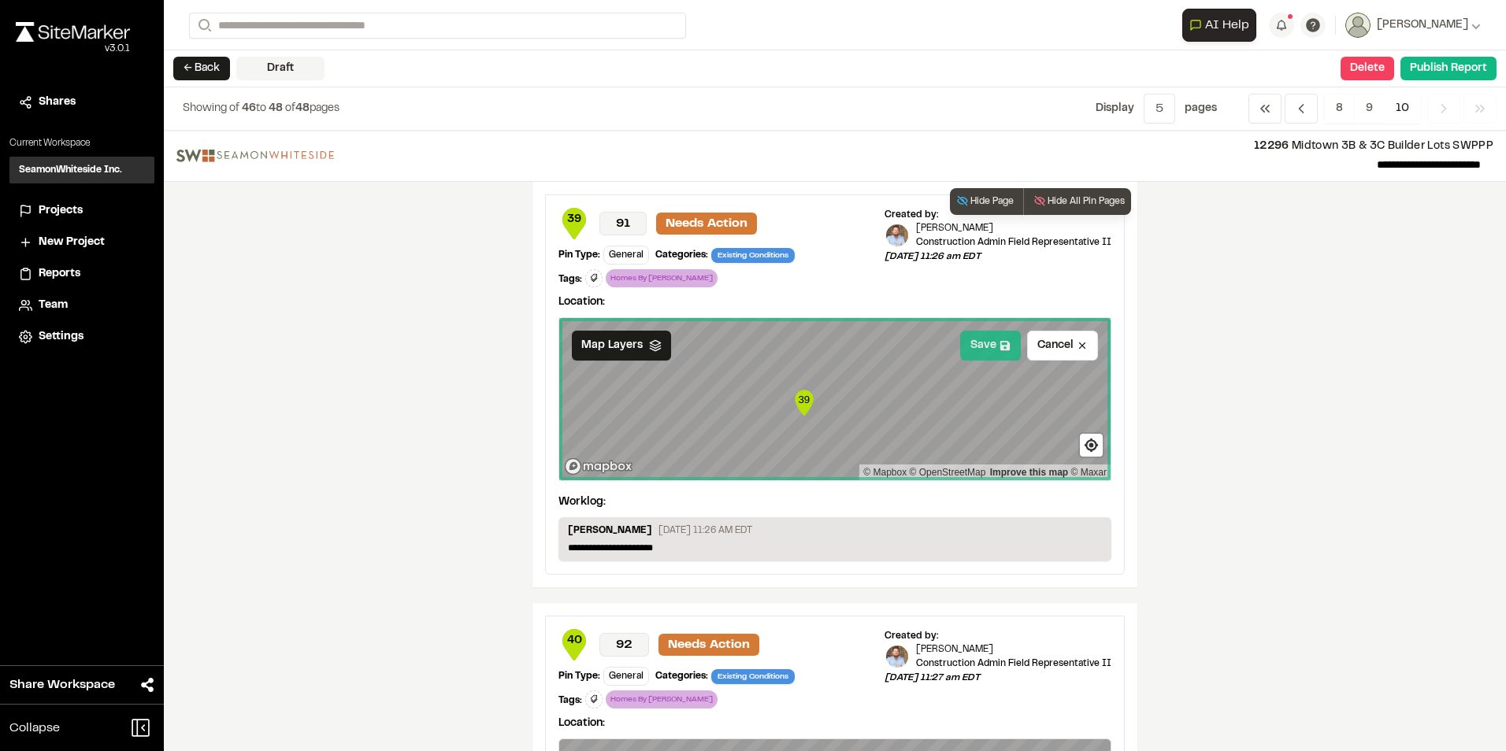
click at [974, 347] on button "Save" at bounding box center [990, 346] width 61 height 30
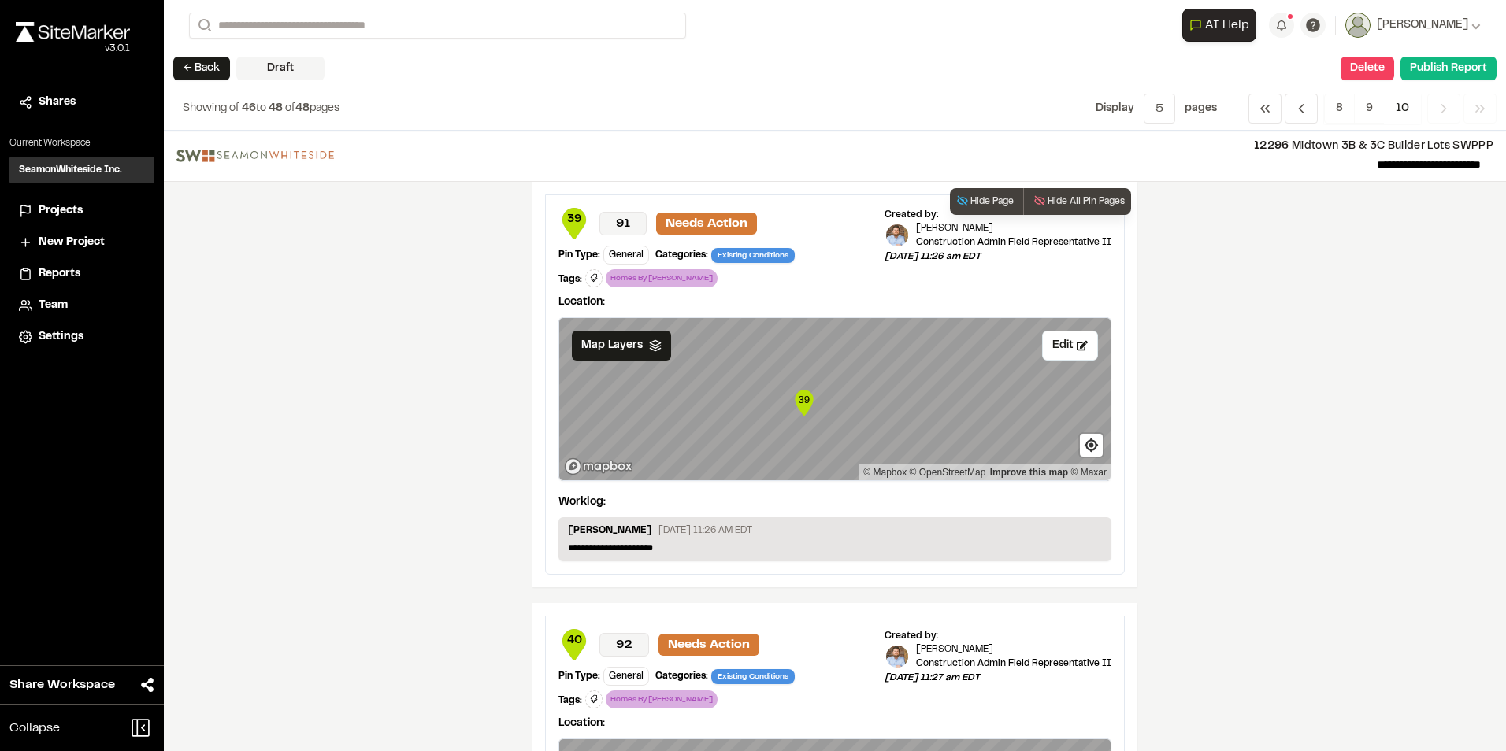
scroll to position [315, 0]
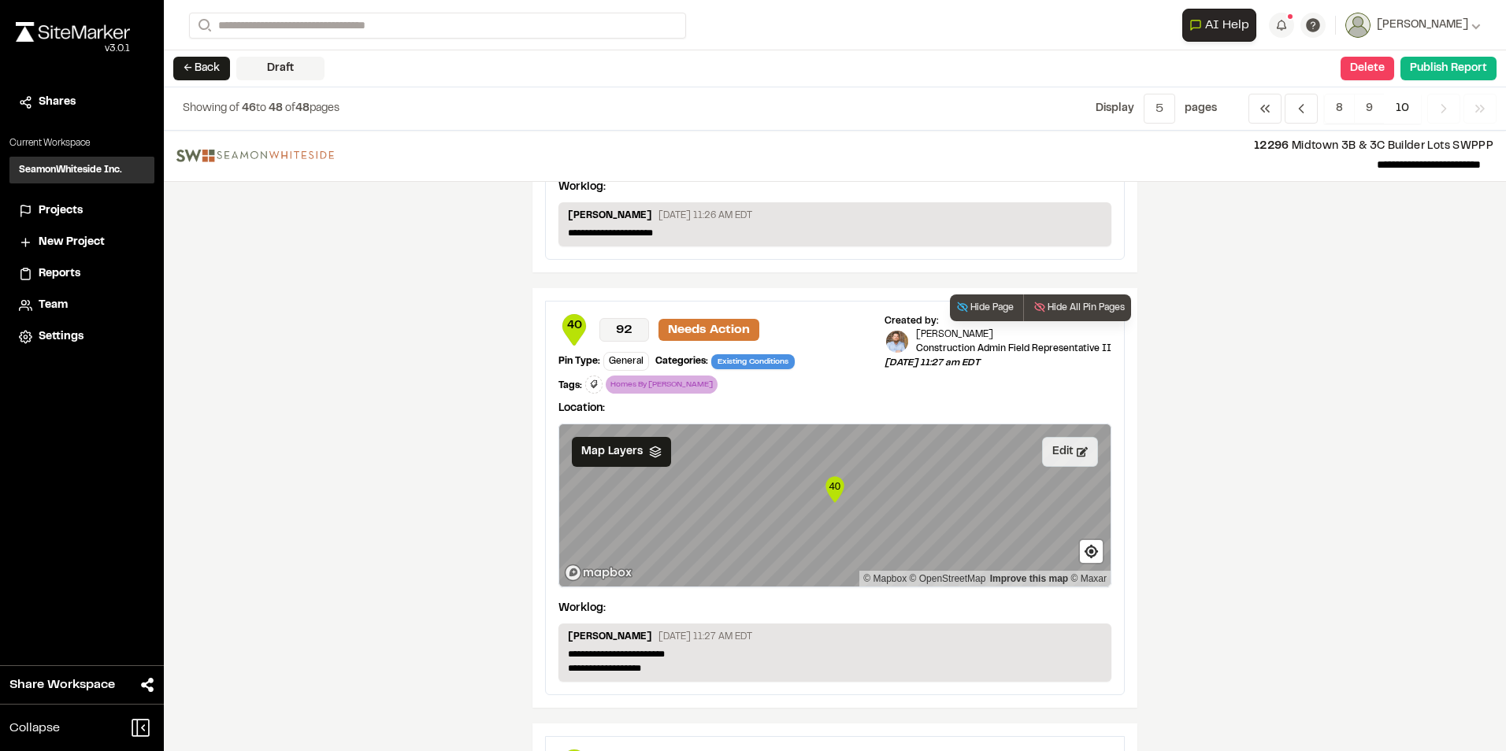
click at [1066, 447] on button "Edit" at bounding box center [1070, 452] width 56 height 30
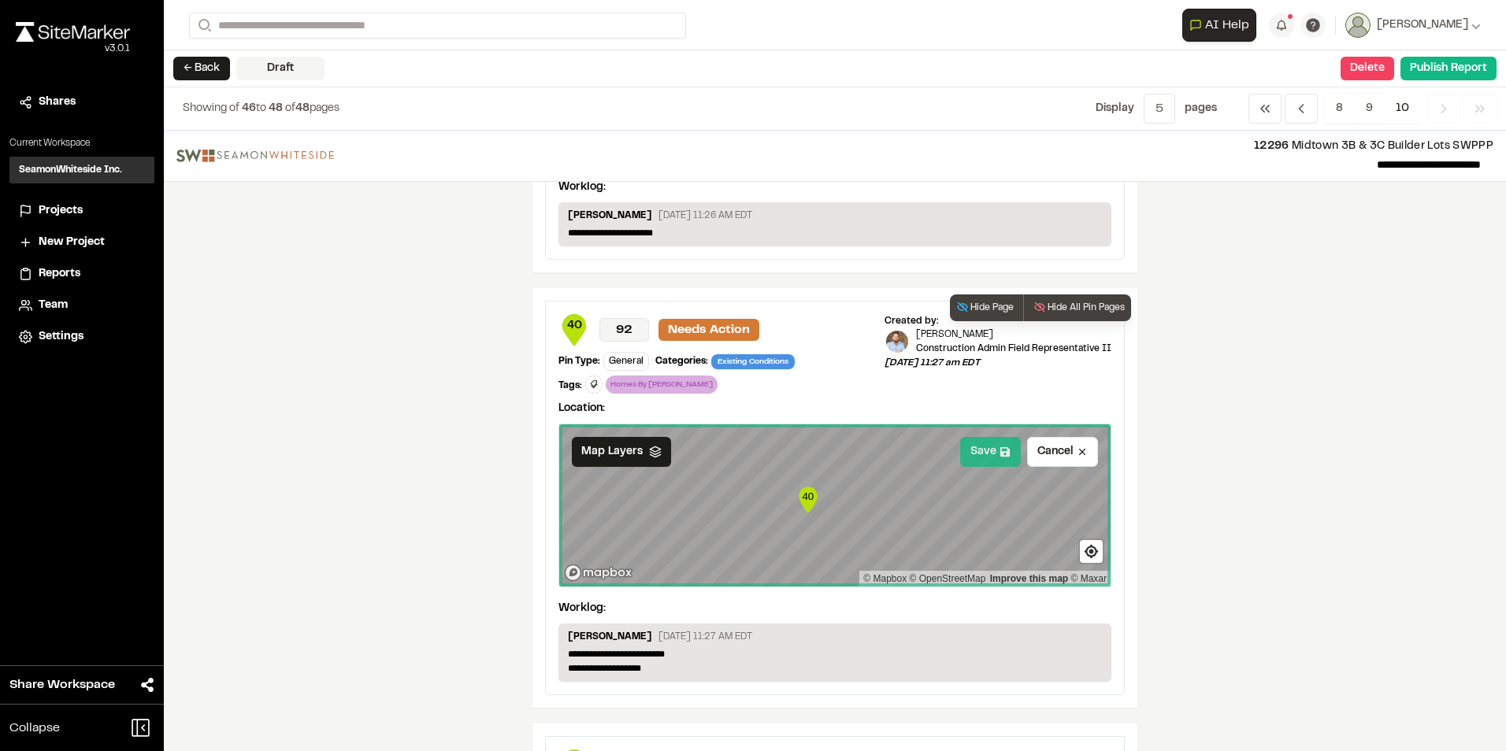
click at [980, 451] on button "Save" at bounding box center [990, 452] width 61 height 30
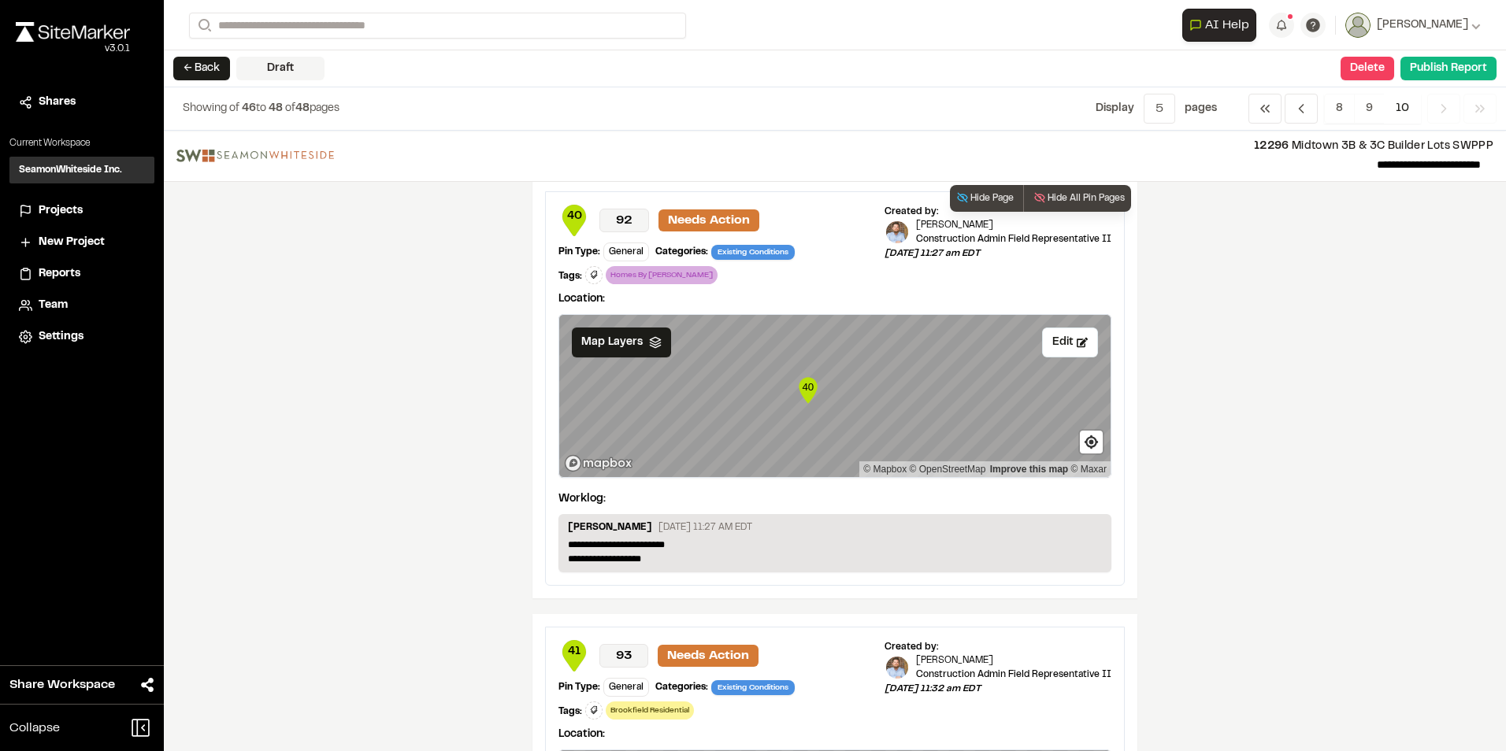
scroll to position [630, 0]
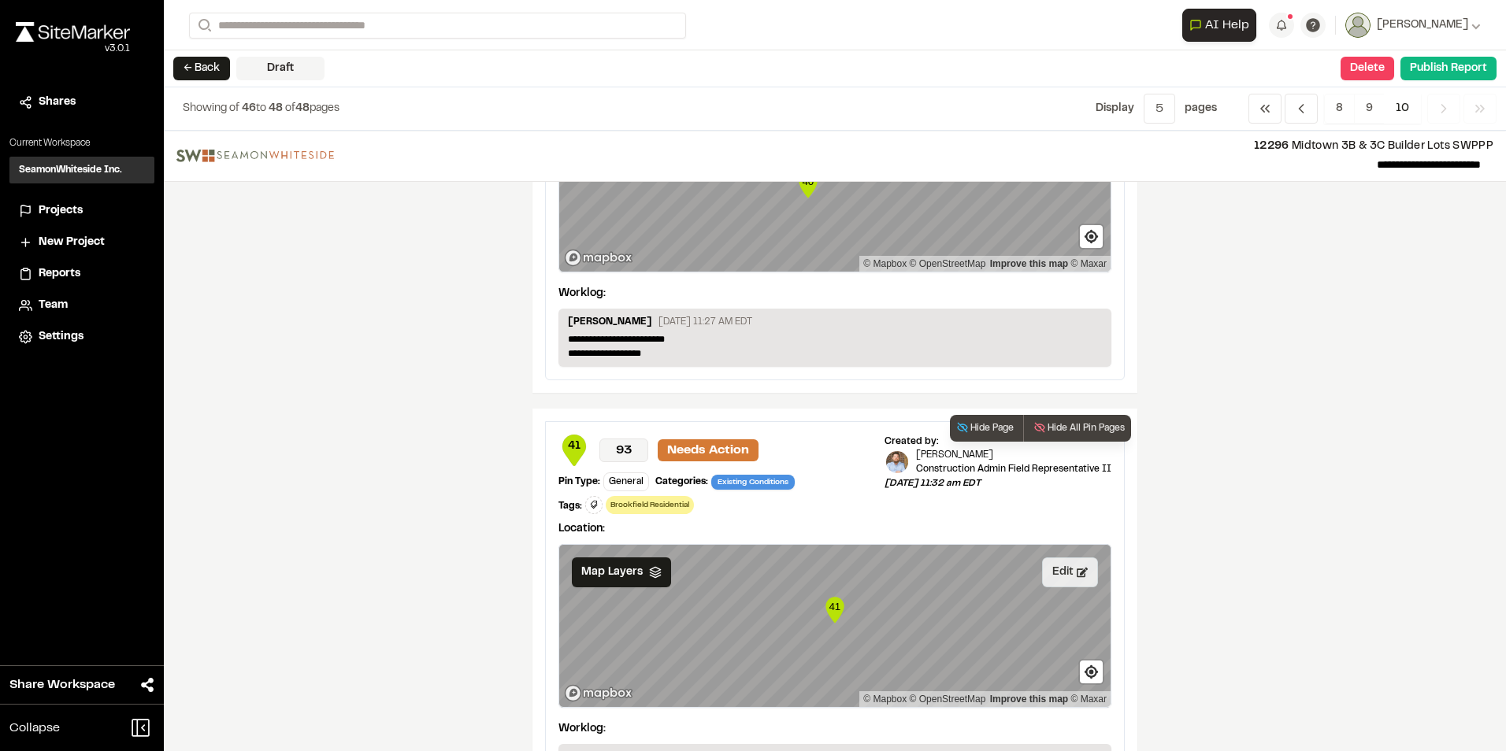
click at [1062, 573] on button "Edit" at bounding box center [1070, 573] width 56 height 30
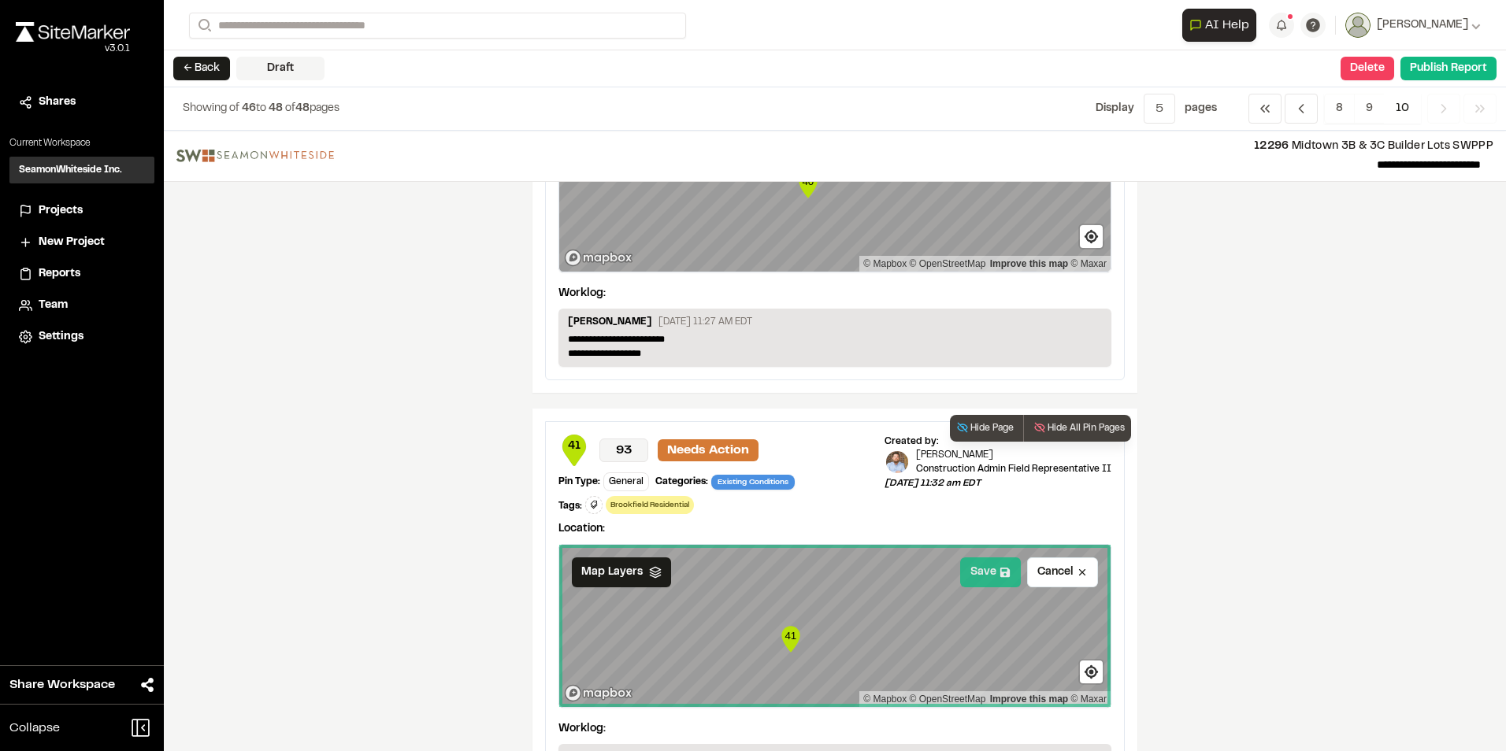
click at [980, 577] on button "Save" at bounding box center [990, 573] width 61 height 30
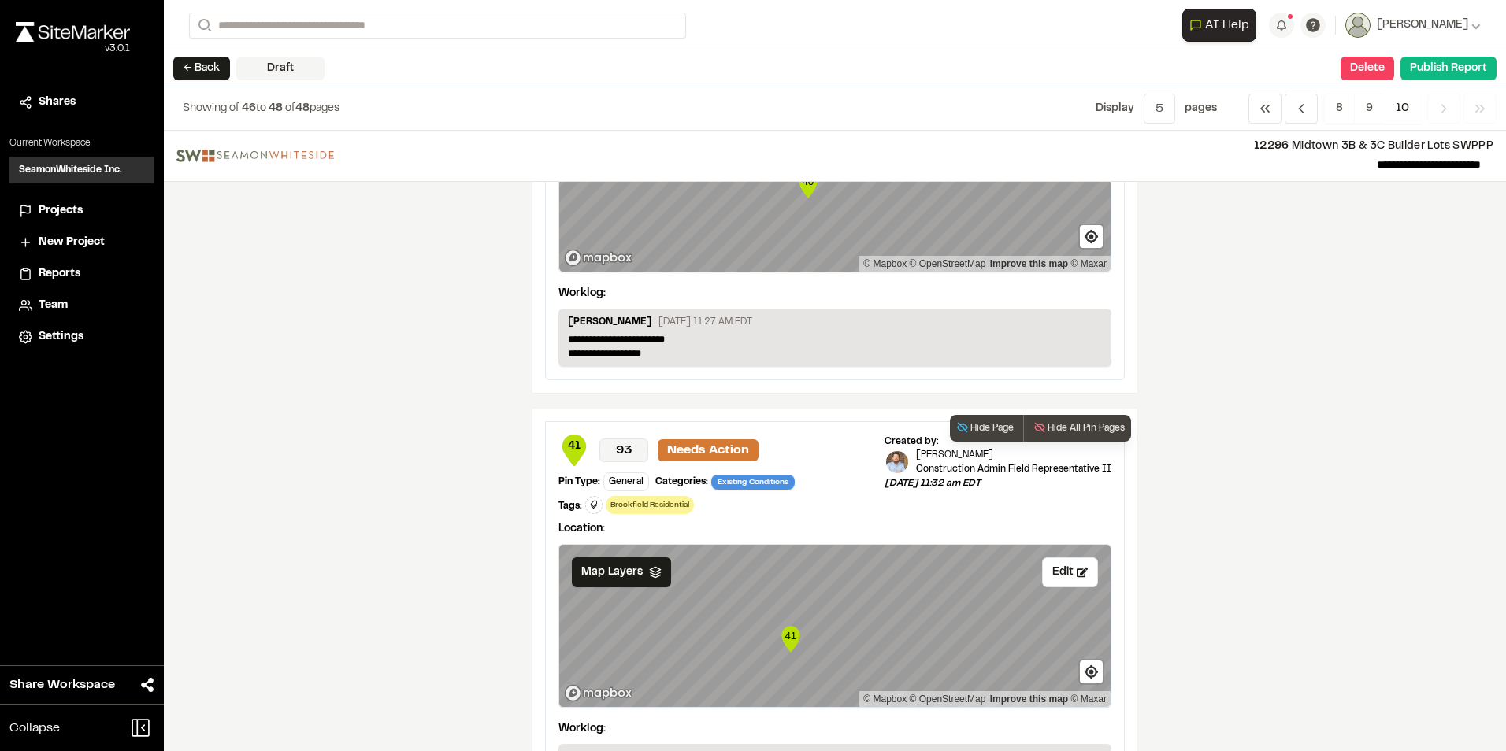
scroll to position [709, 0]
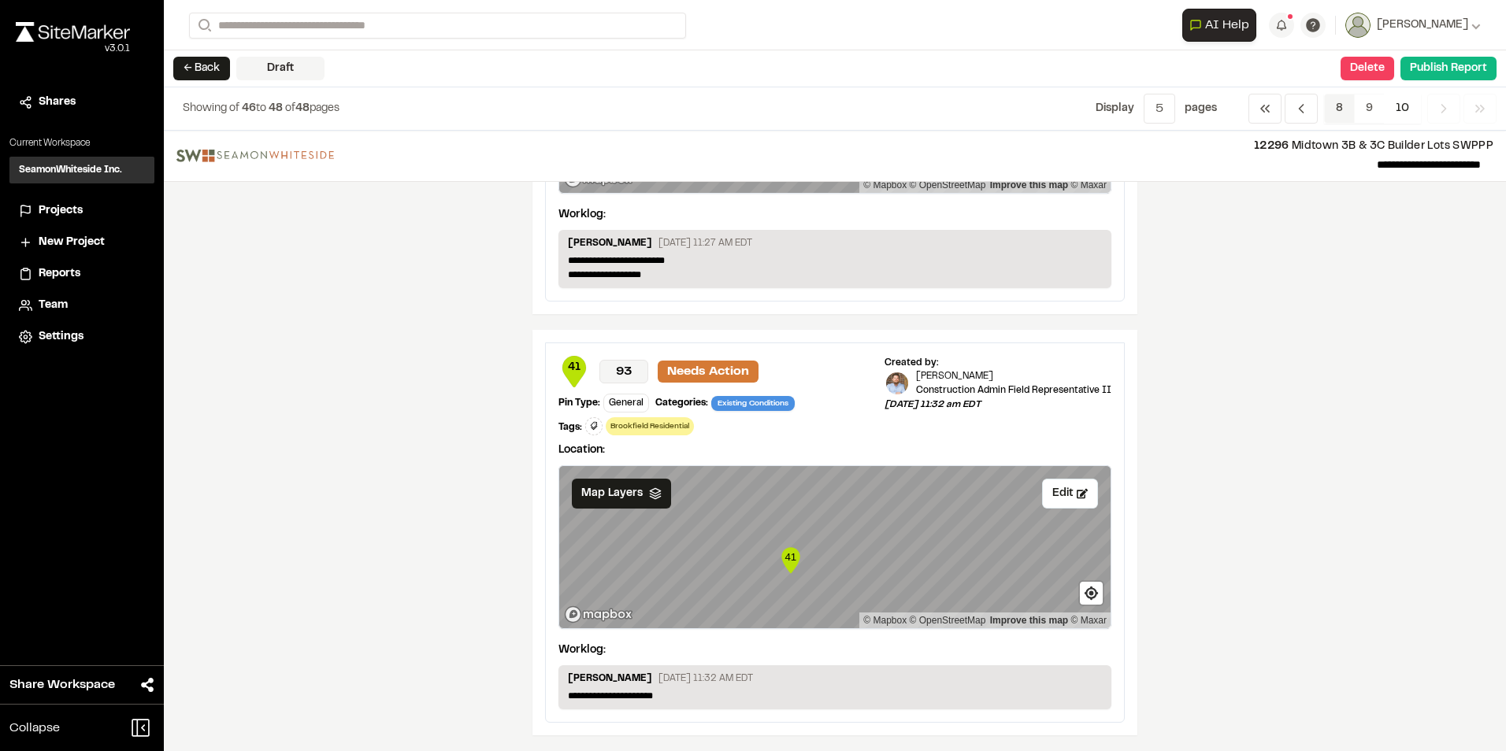
click at [1344, 104] on span "8" at bounding box center [1339, 109] width 31 height 30
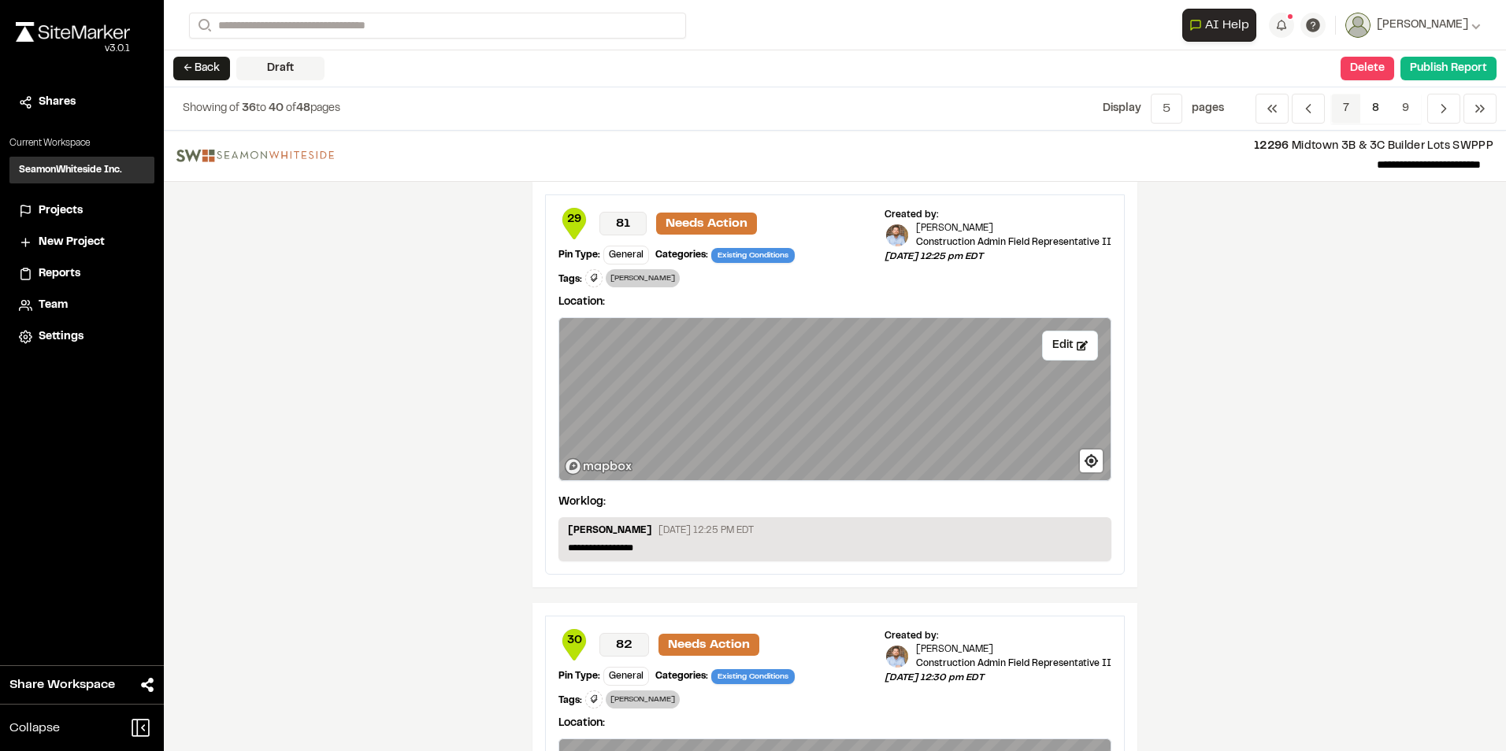
click at [1340, 106] on span "7" at bounding box center [1346, 109] width 30 height 30
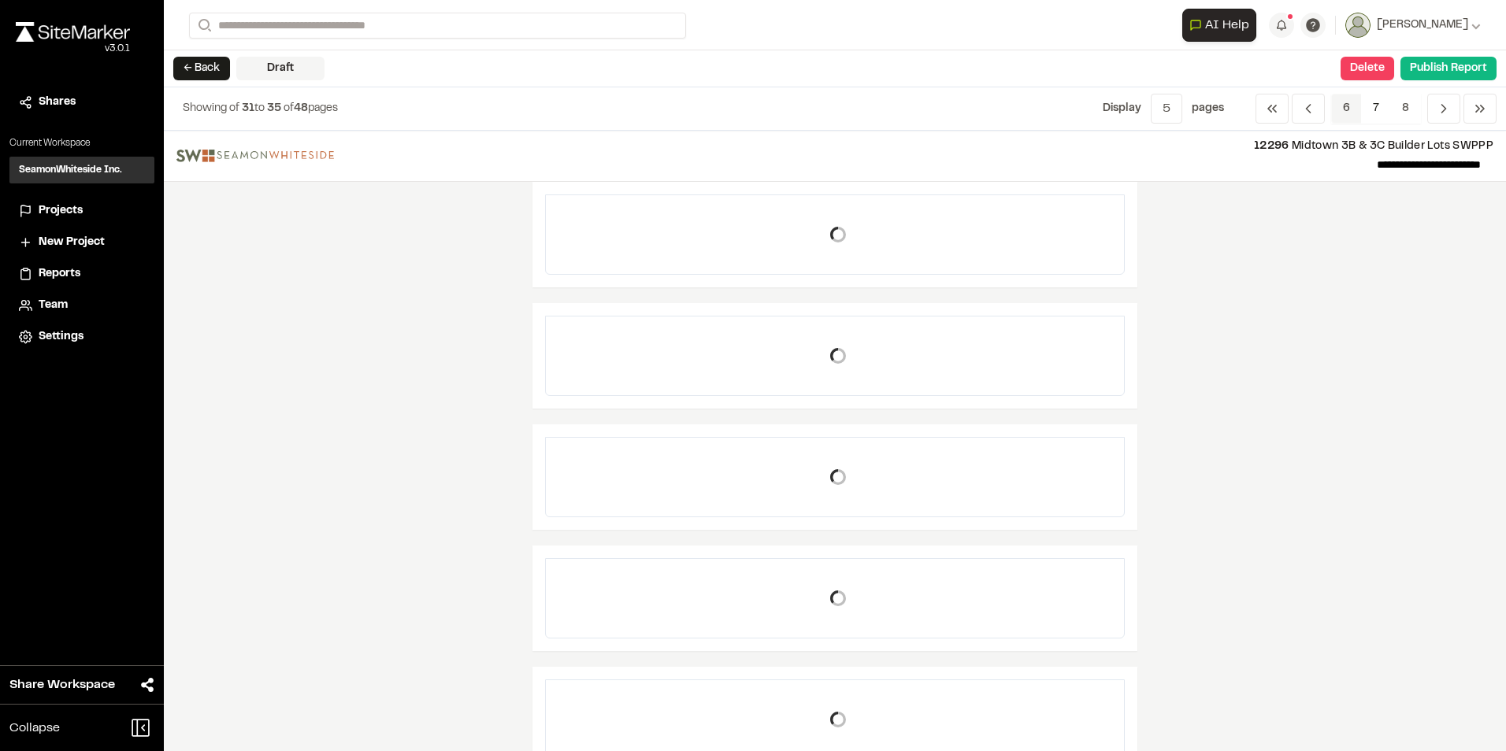
click at [1346, 106] on span "6" at bounding box center [1346, 109] width 31 height 30
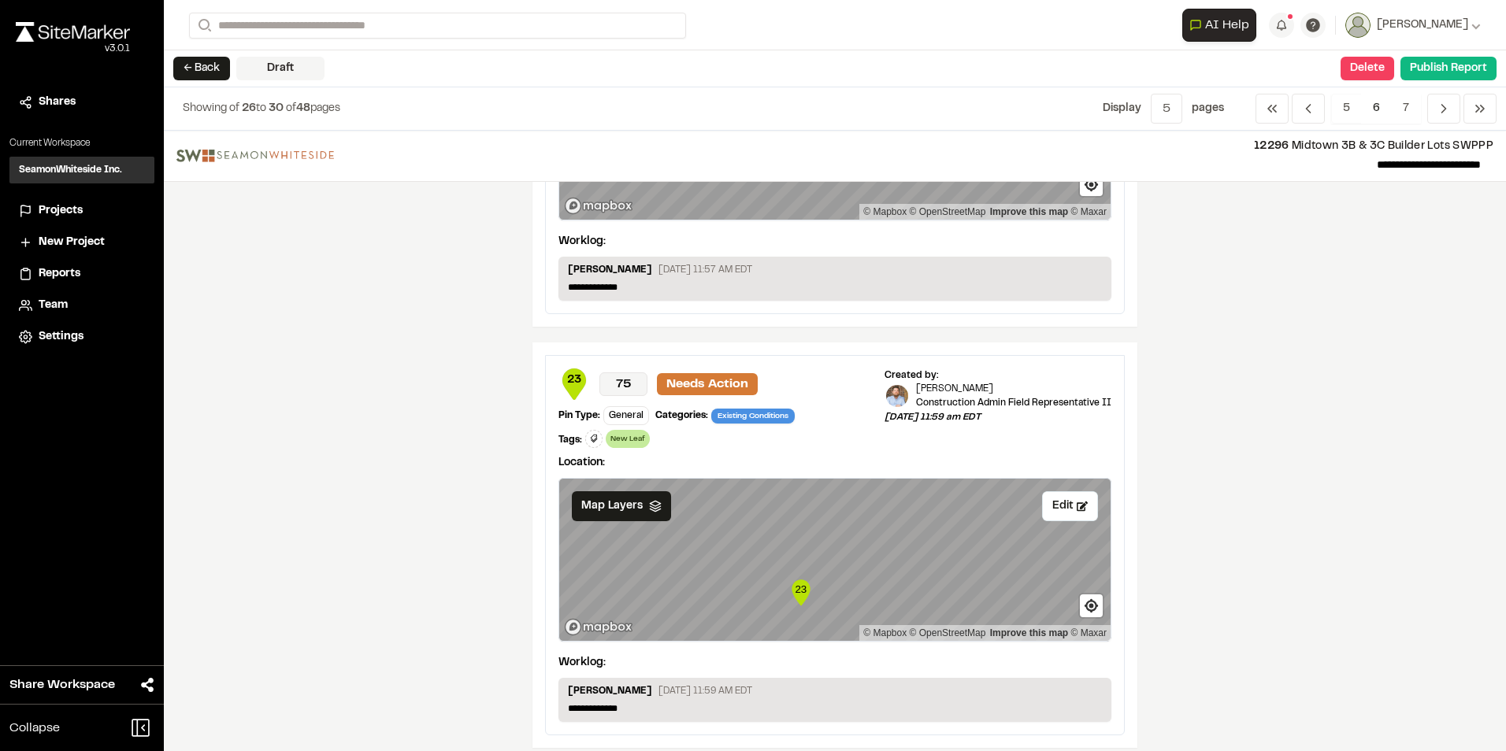
scroll to position [1537, 0]
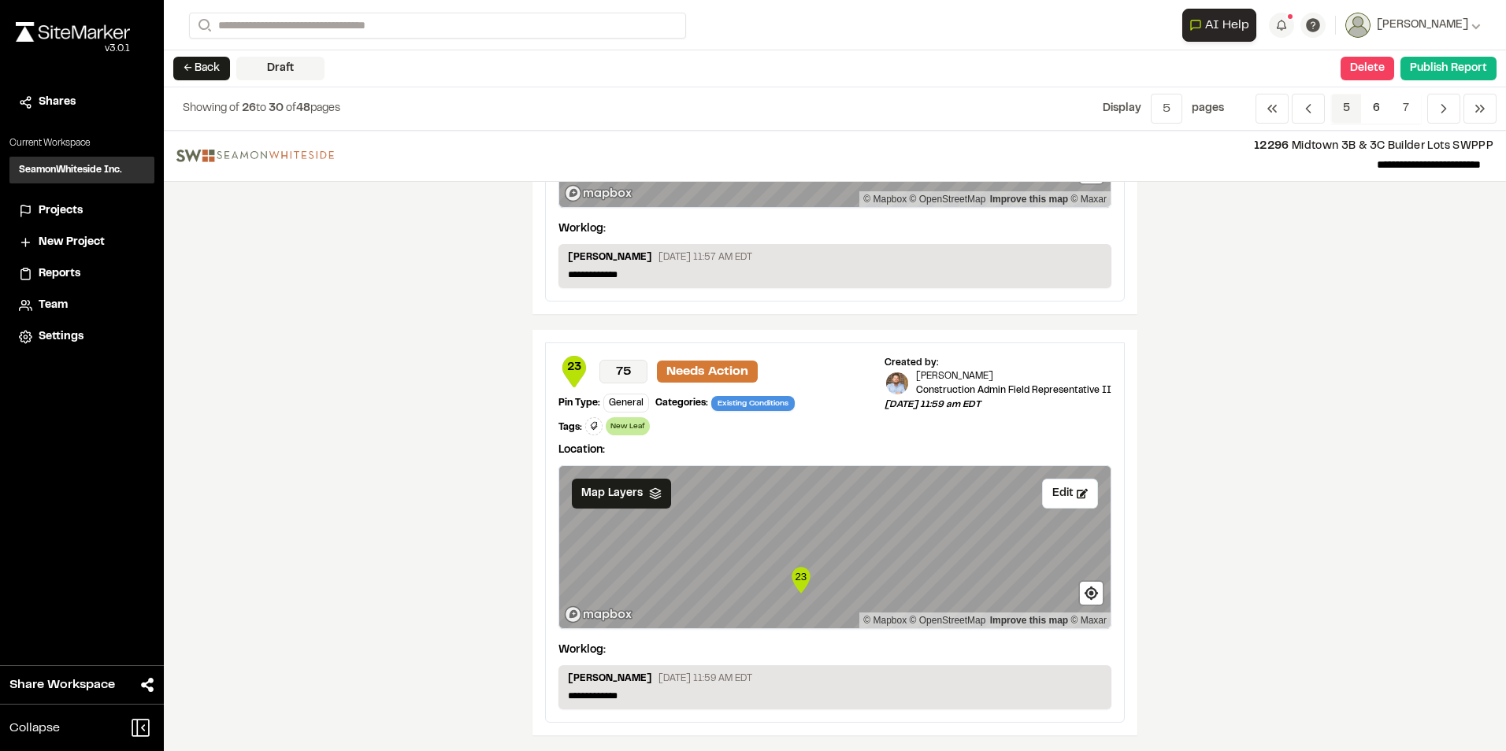
click at [1346, 101] on span "5" at bounding box center [1346, 109] width 31 height 30
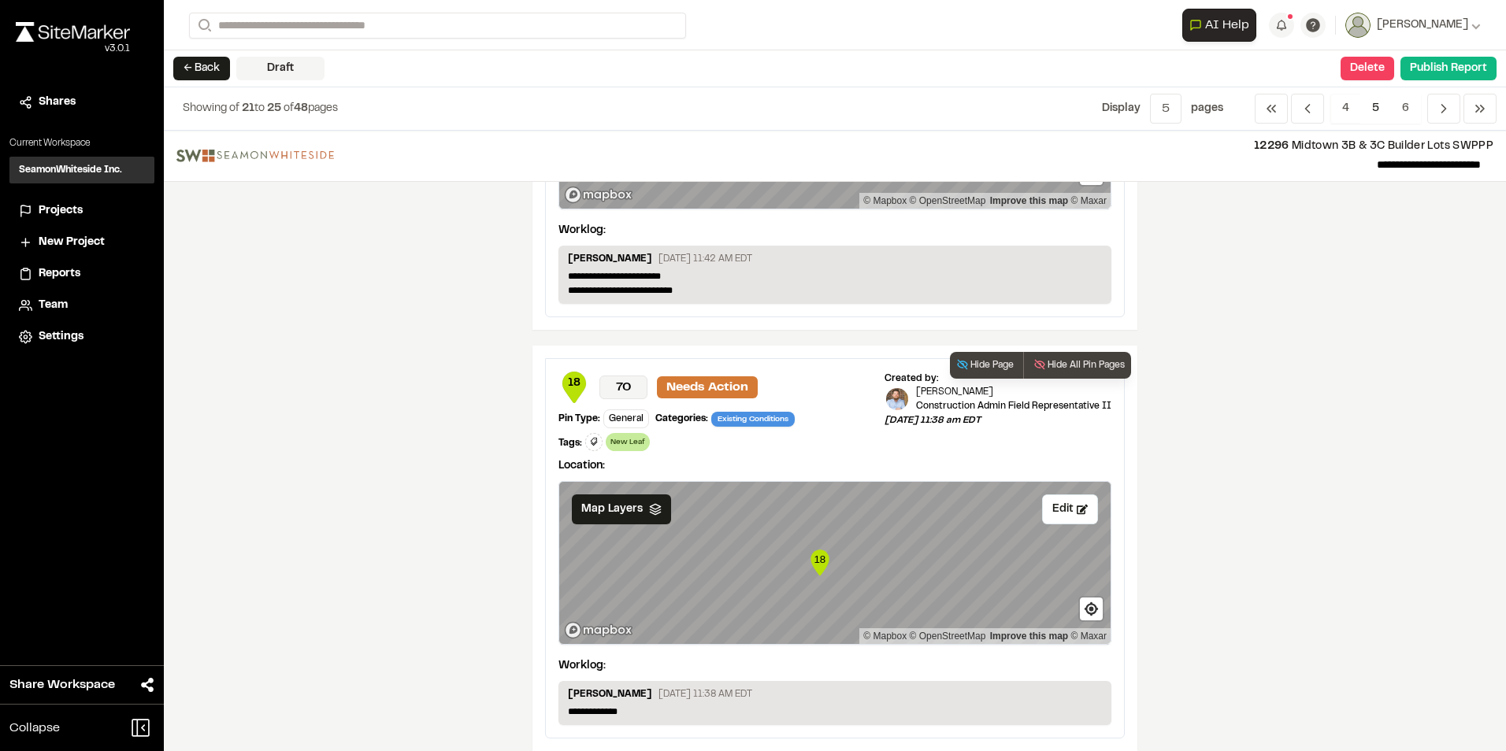
scroll to position [1622, 0]
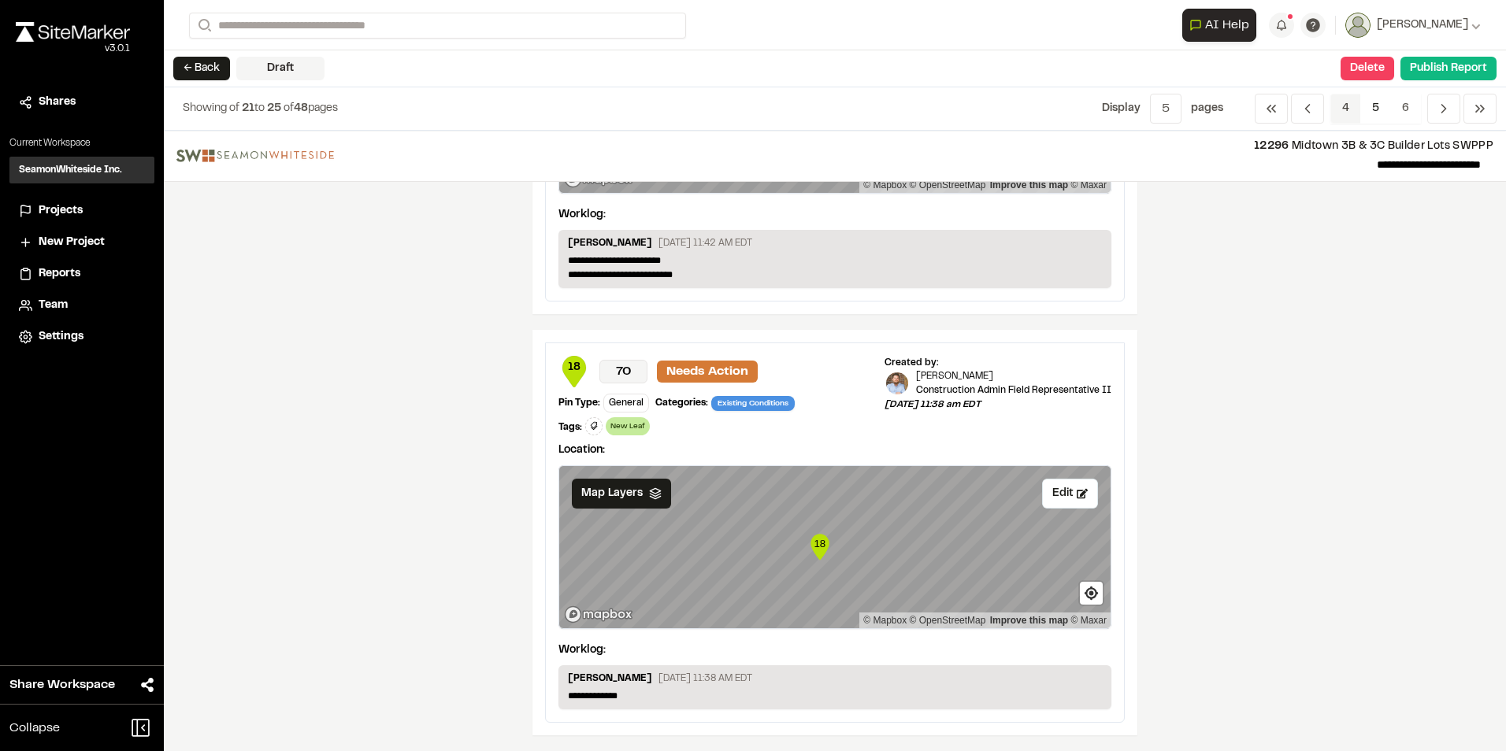
click at [1343, 102] on span "4" at bounding box center [1345, 109] width 31 height 30
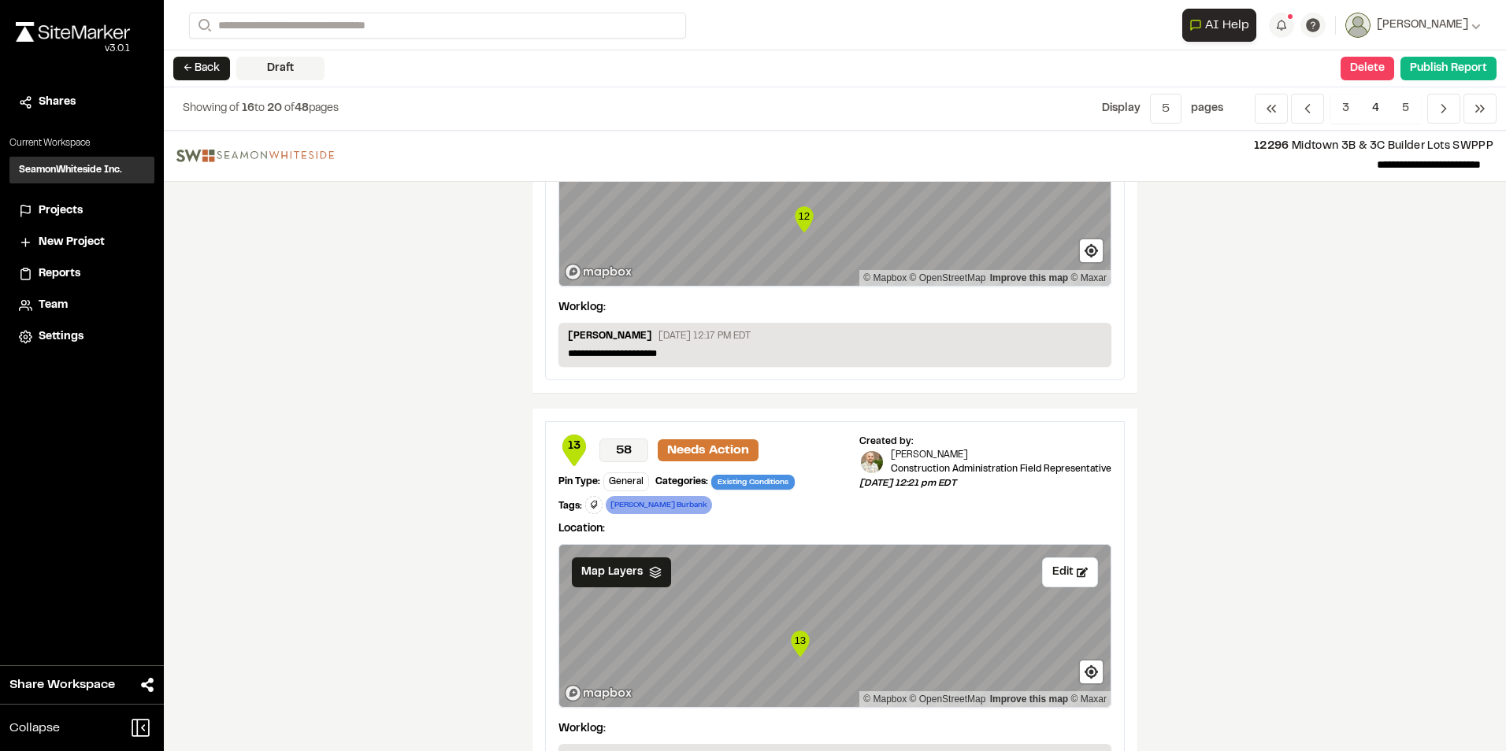
scroll to position [1566, 0]
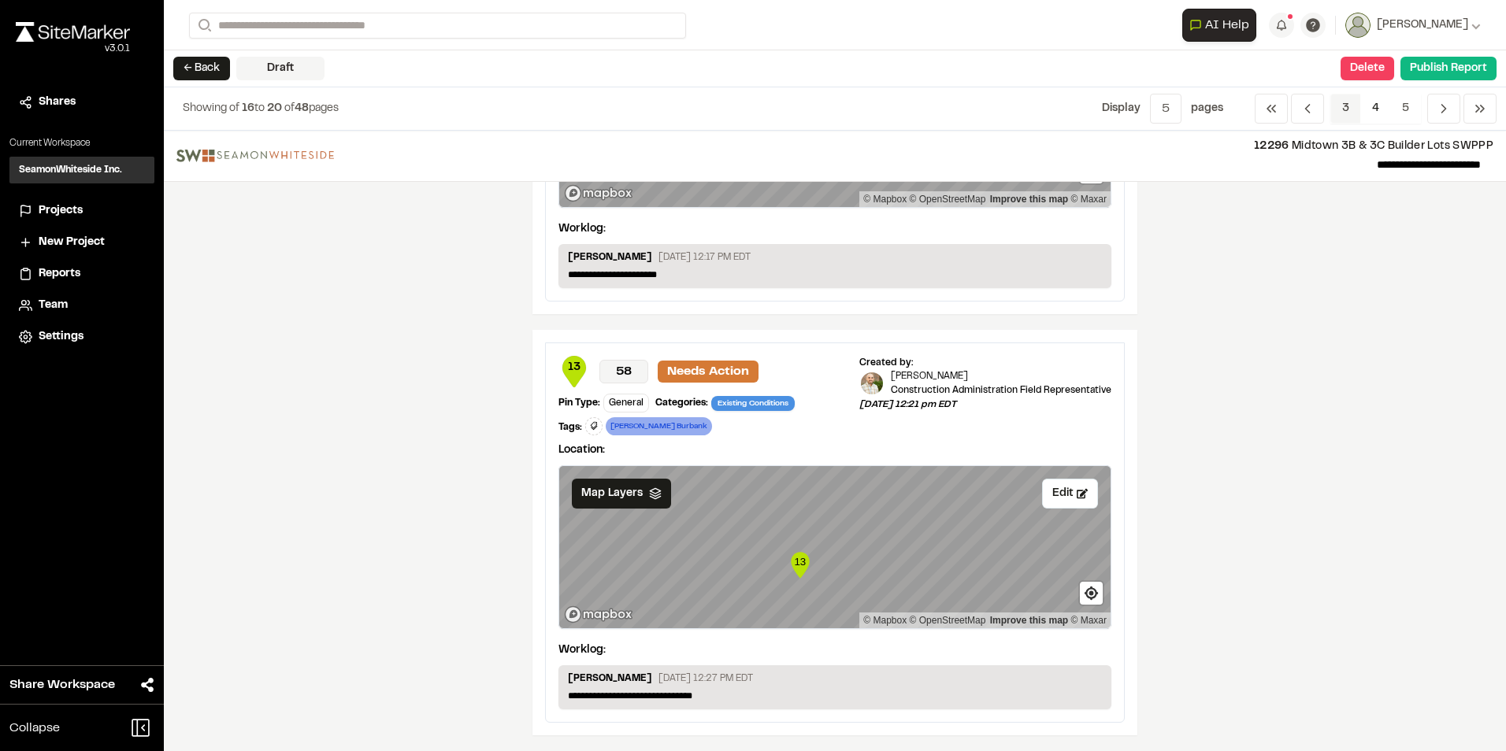
click at [1341, 97] on span "3" at bounding box center [1345, 109] width 31 height 30
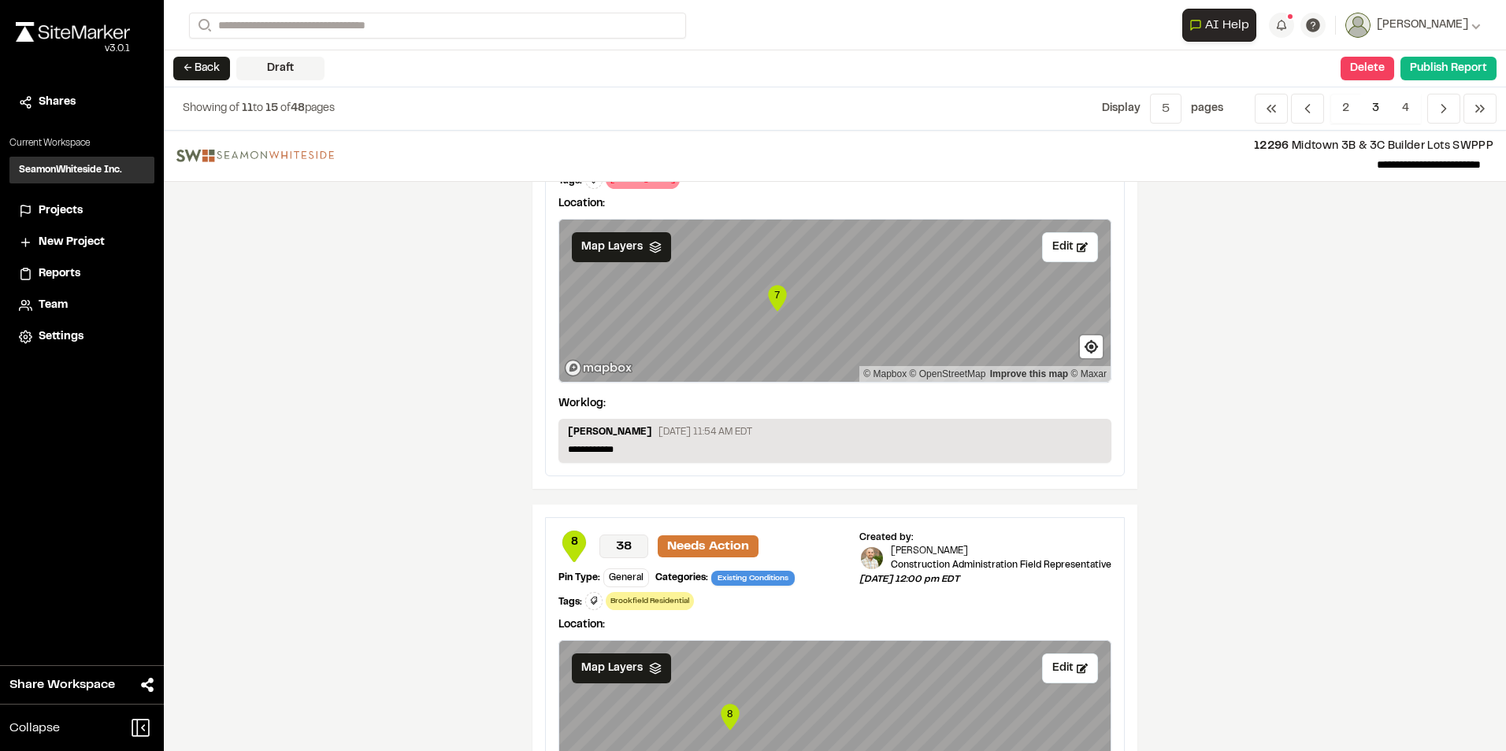
scroll to position [1537, 0]
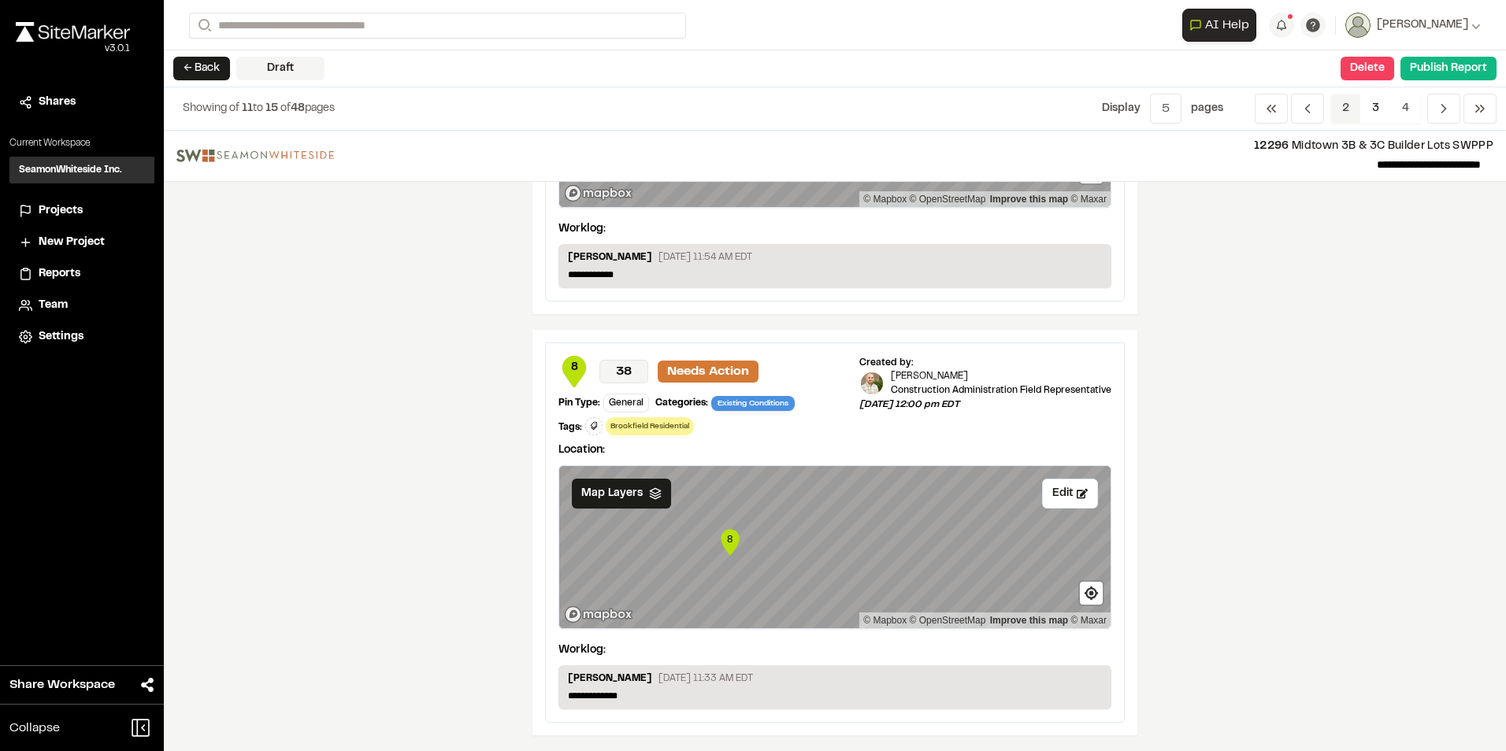
click at [1346, 103] on span "2" at bounding box center [1345, 109] width 31 height 30
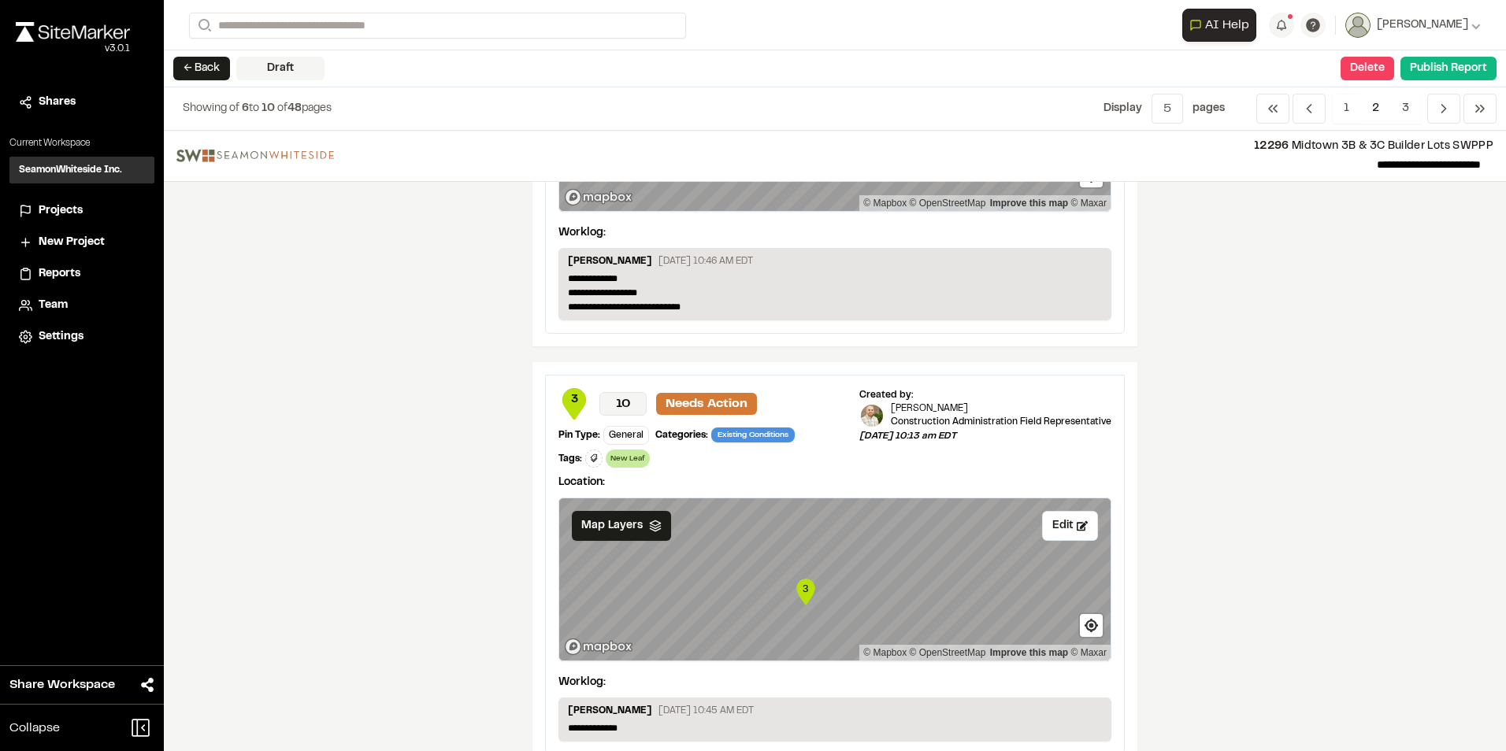
scroll to position [2140, 0]
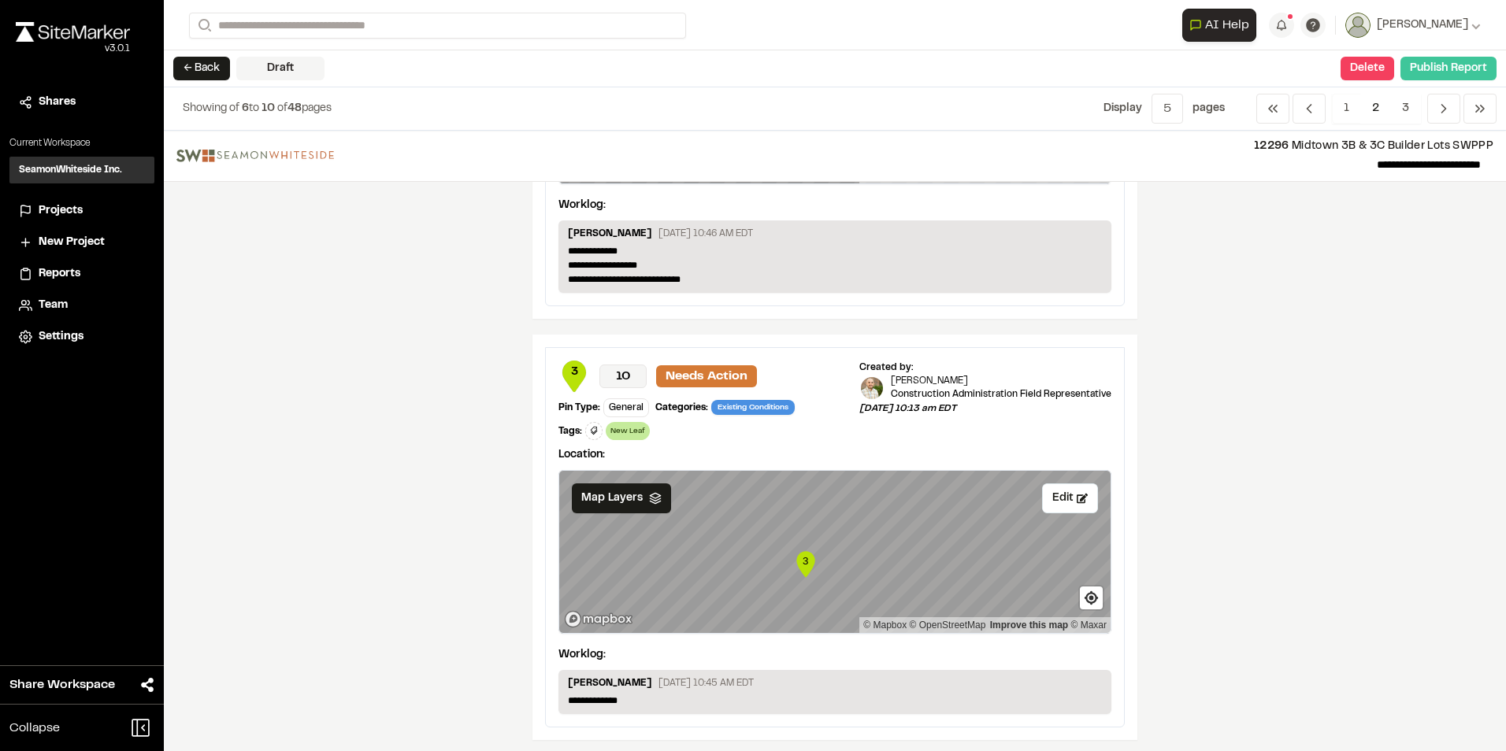
click at [1441, 62] on button "Publish Report" at bounding box center [1448, 69] width 96 height 24
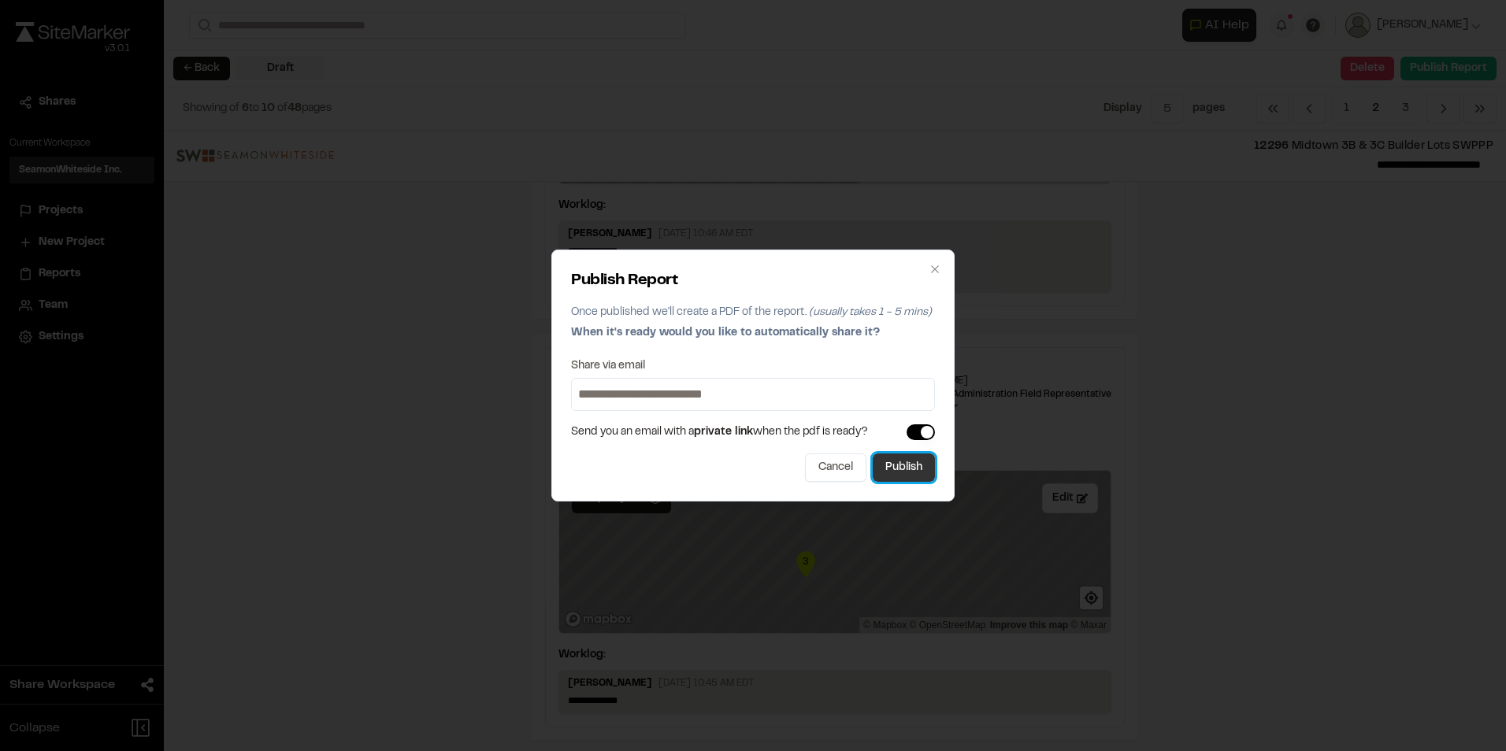
click at [891, 461] on button "Publish" at bounding box center [904, 468] width 62 height 28
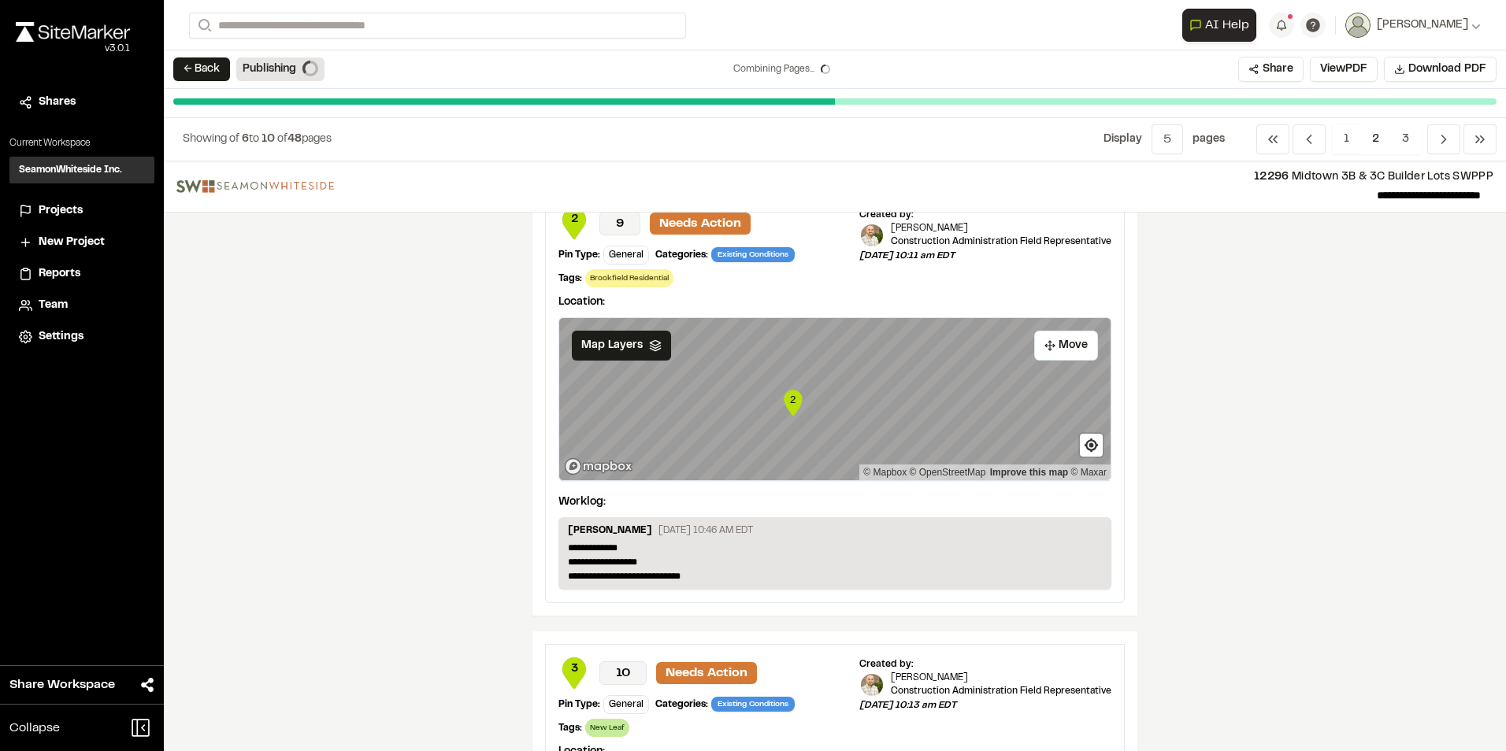
scroll to position [1773, 0]
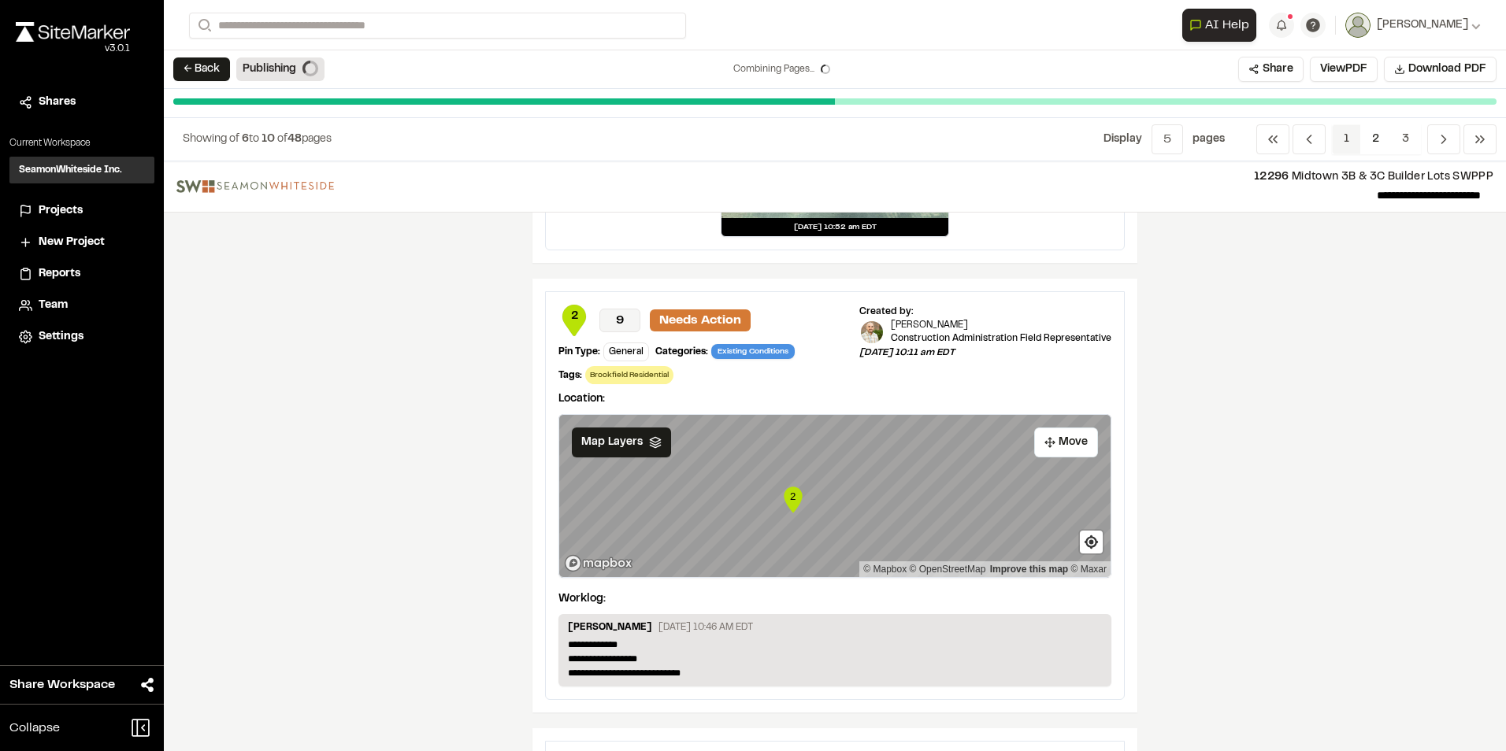
click at [1345, 140] on span "1" at bounding box center [1346, 139] width 29 height 30
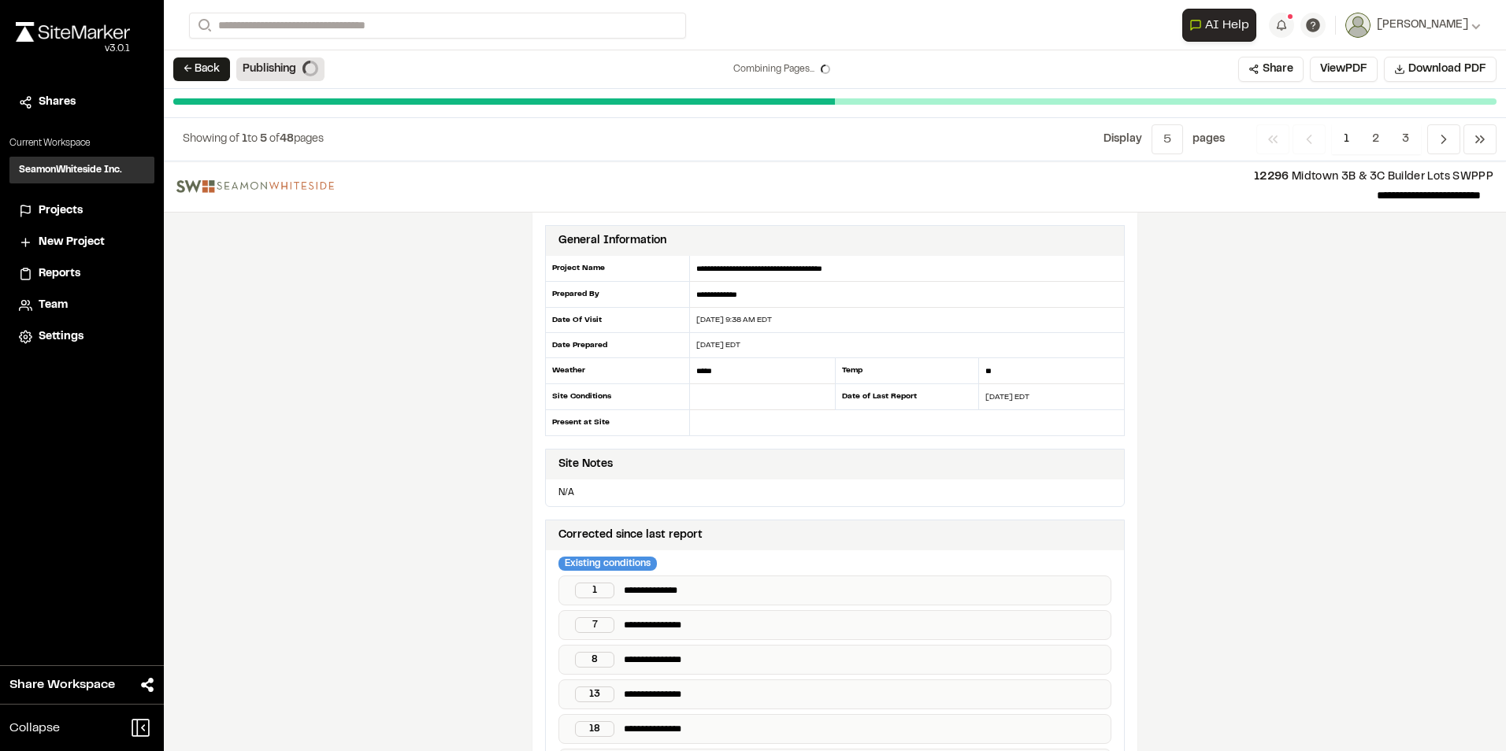
click at [741, 591] on p "**********" at bounding box center [864, 591] width 480 height 16
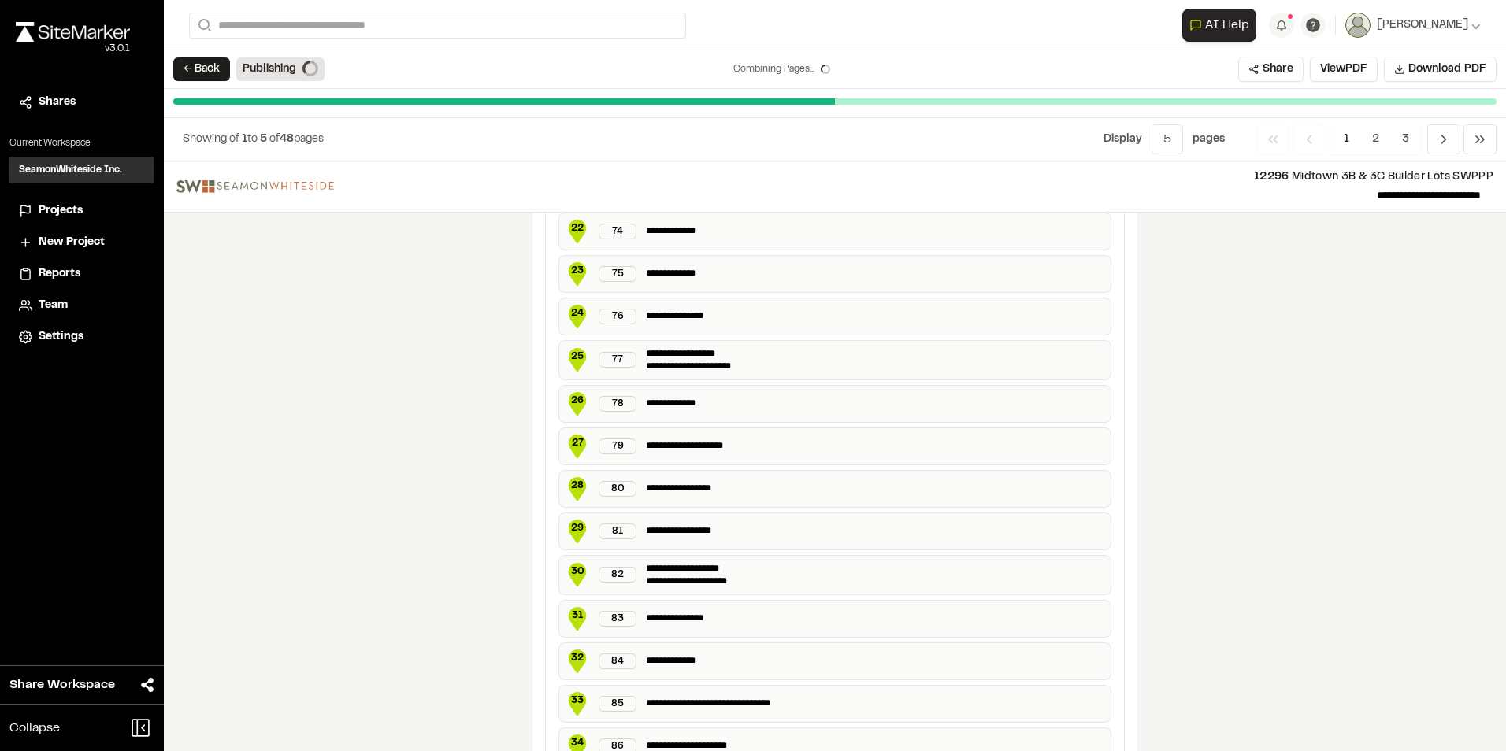
scroll to position [2712, 0]
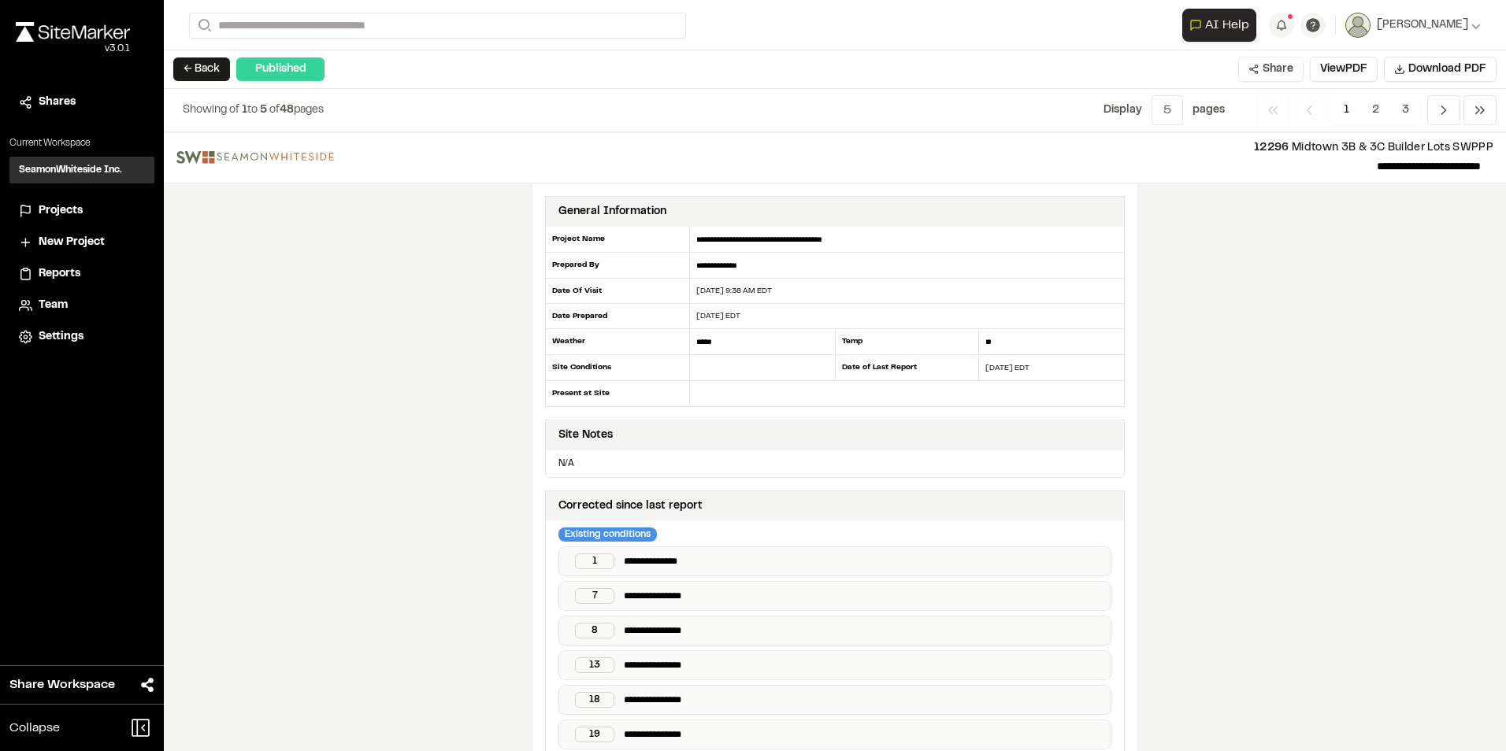
click at [1271, 65] on button "Share" at bounding box center [1270, 69] width 65 height 25
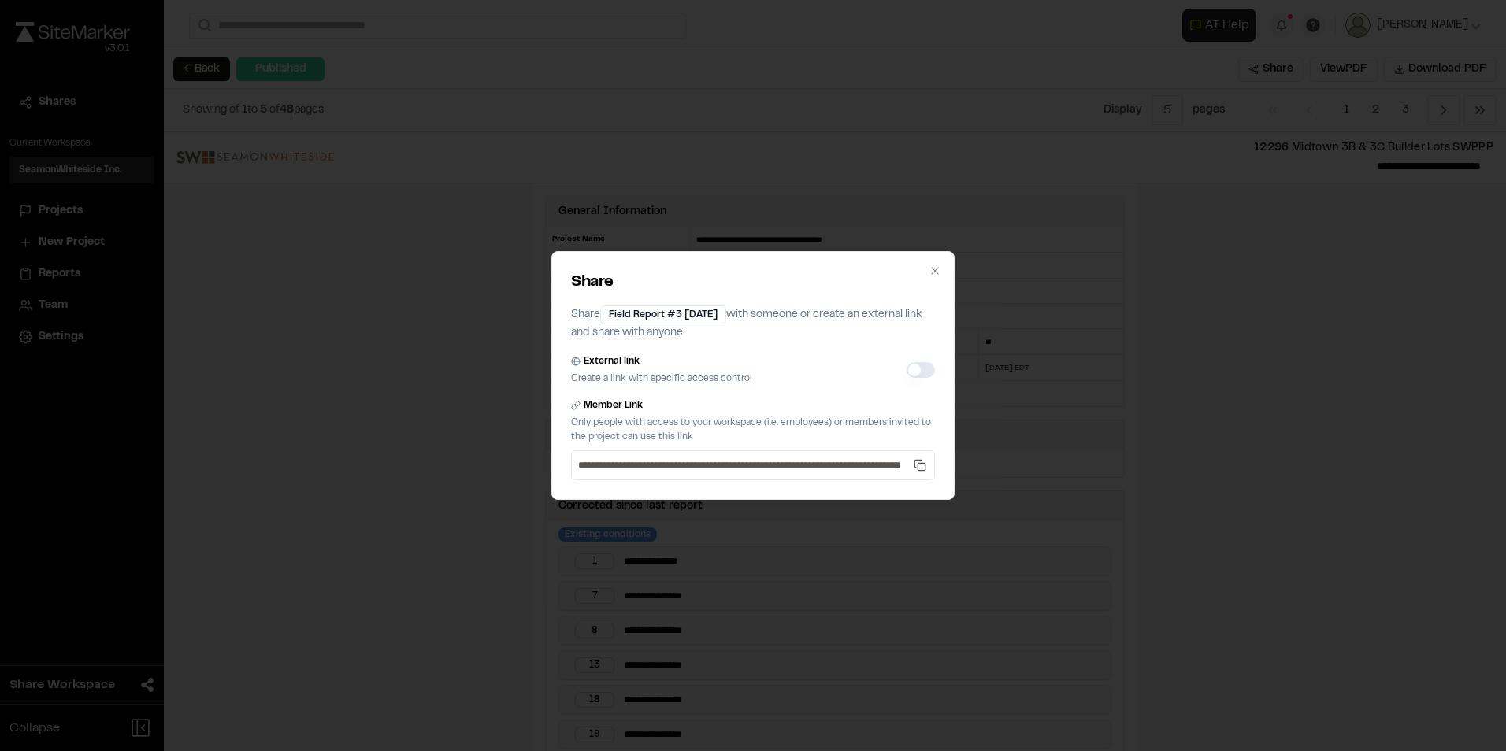
drag, startPoint x: 917, startPoint y: 374, endPoint x: 1329, endPoint y: 370, distance: 412.7
click at [1329, 370] on div "**********" at bounding box center [753, 375] width 1506 height 751
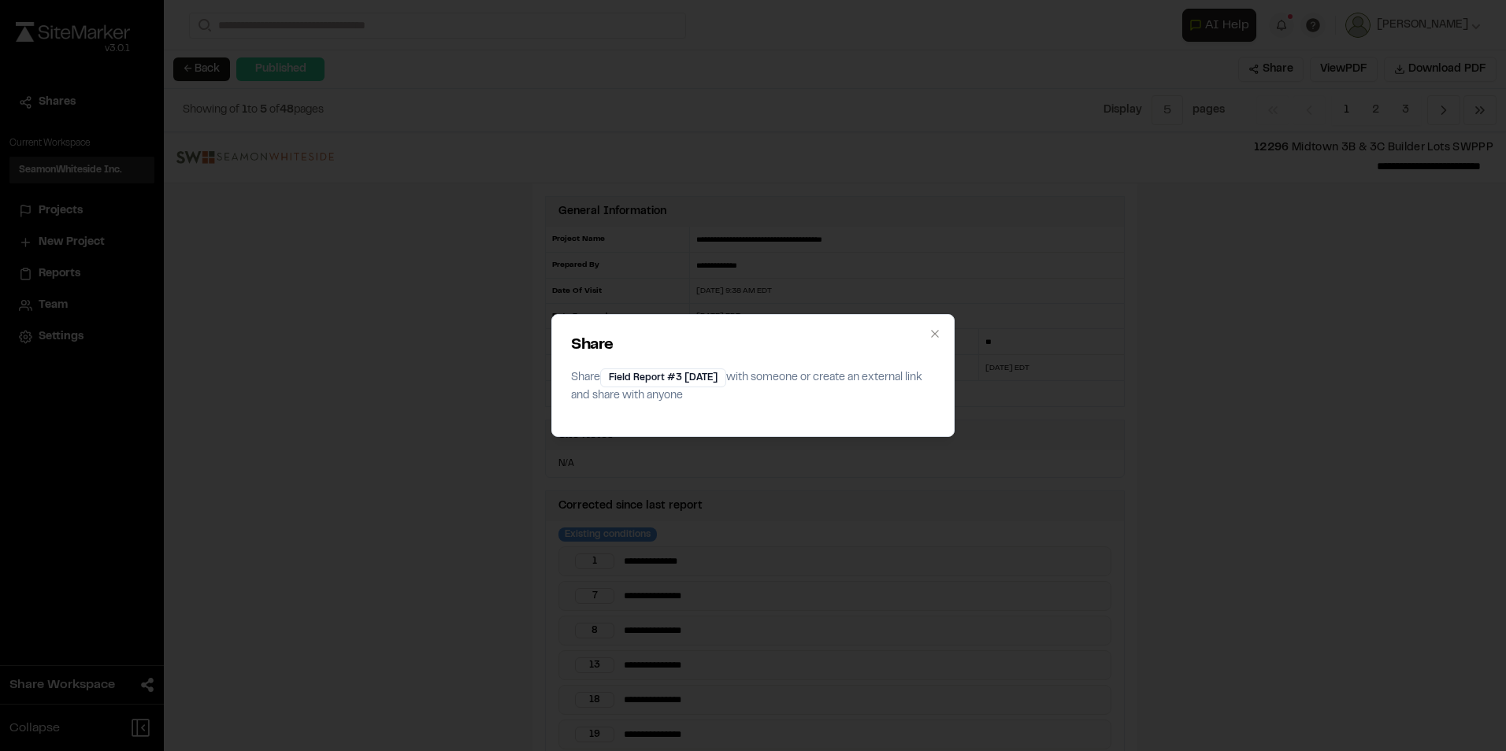
click at [1329, 370] on div "Share Share Field Report #3 2025-09-12 with someone or create an external link …" at bounding box center [753, 375] width 1506 height 751
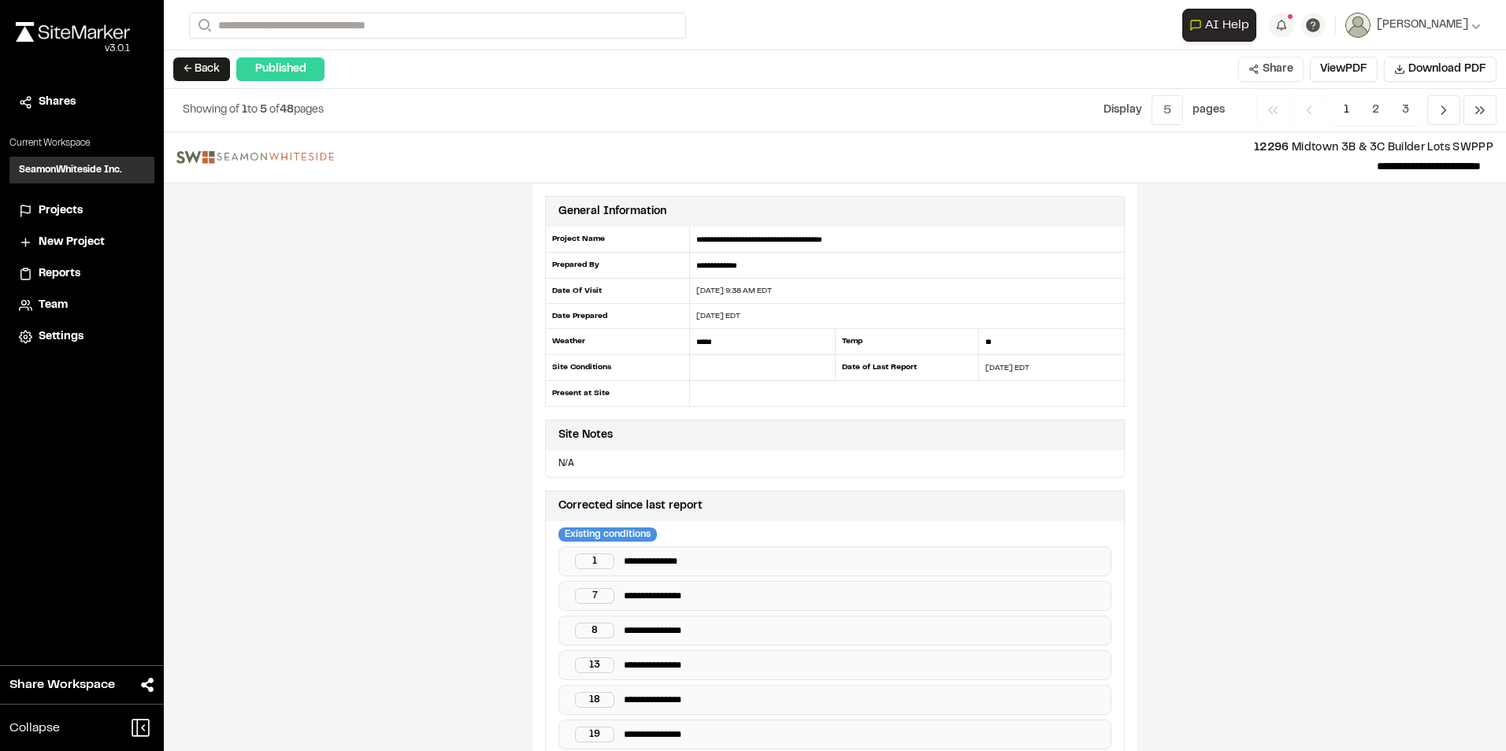
click at [1267, 65] on button "Share" at bounding box center [1270, 69] width 65 height 25
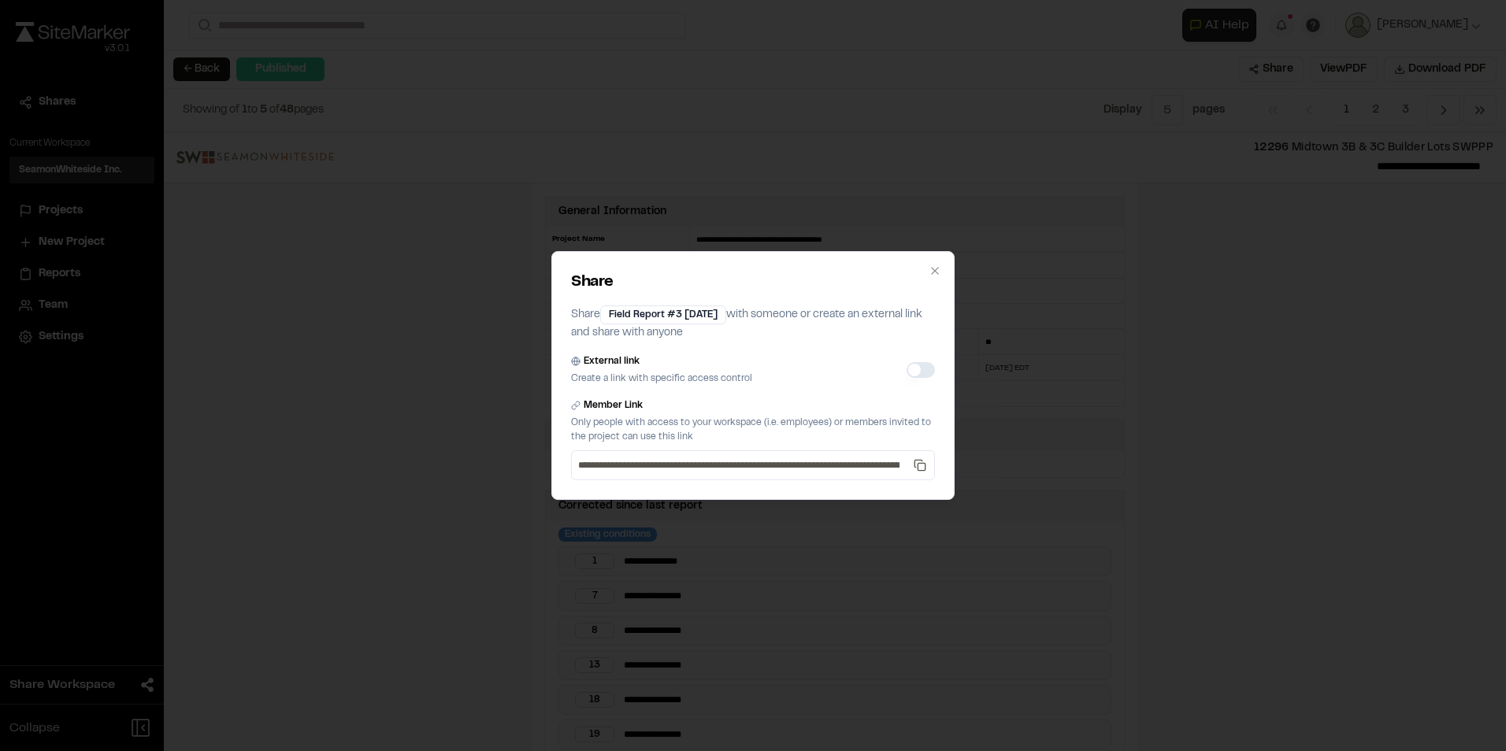
click at [913, 373] on button "External link" at bounding box center [920, 370] width 28 height 16
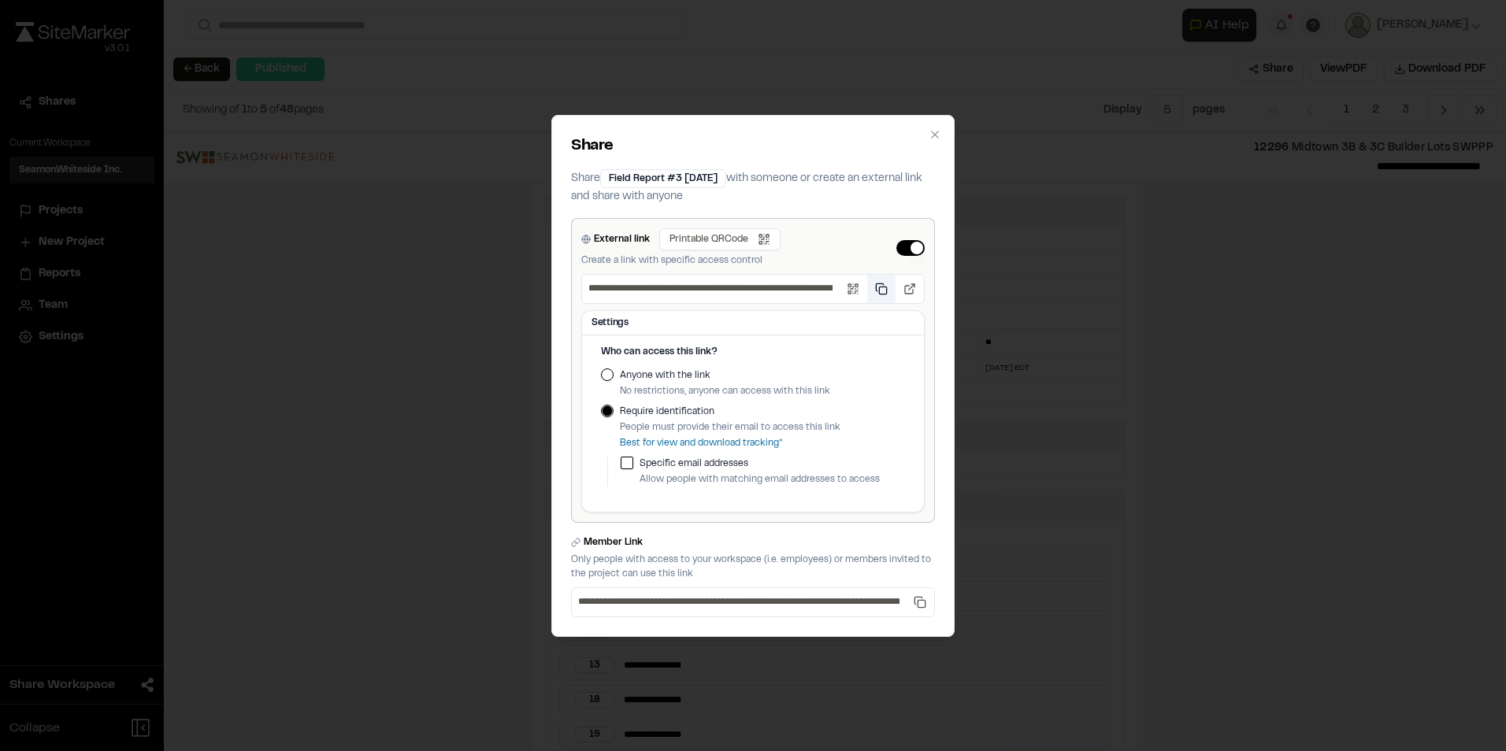
click at [881, 289] on button "Copy public link" at bounding box center [881, 289] width 28 height 28
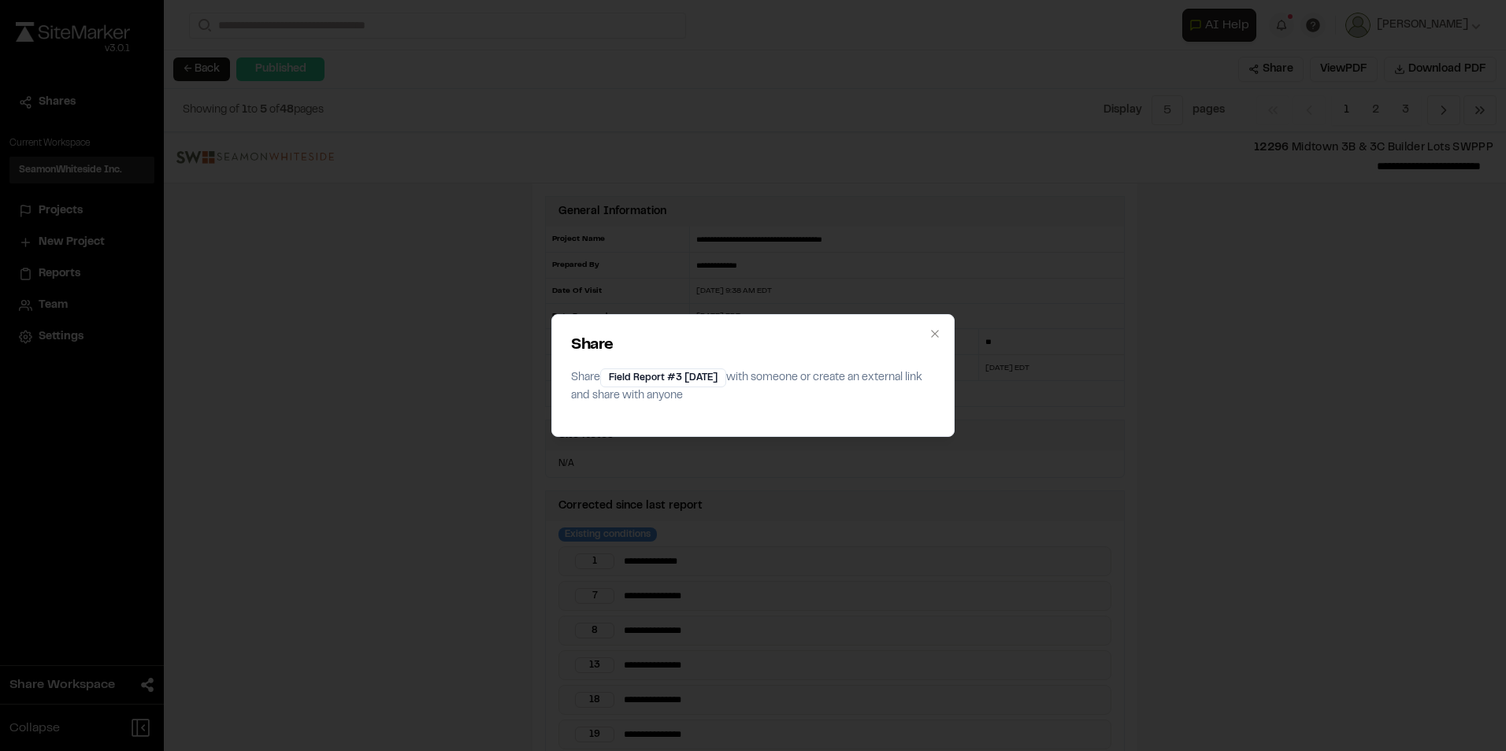
click at [1306, 289] on div "Share Share Field Report #3 2025-09-12 with someone or create an external link …" at bounding box center [753, 375] width 1506 height 751
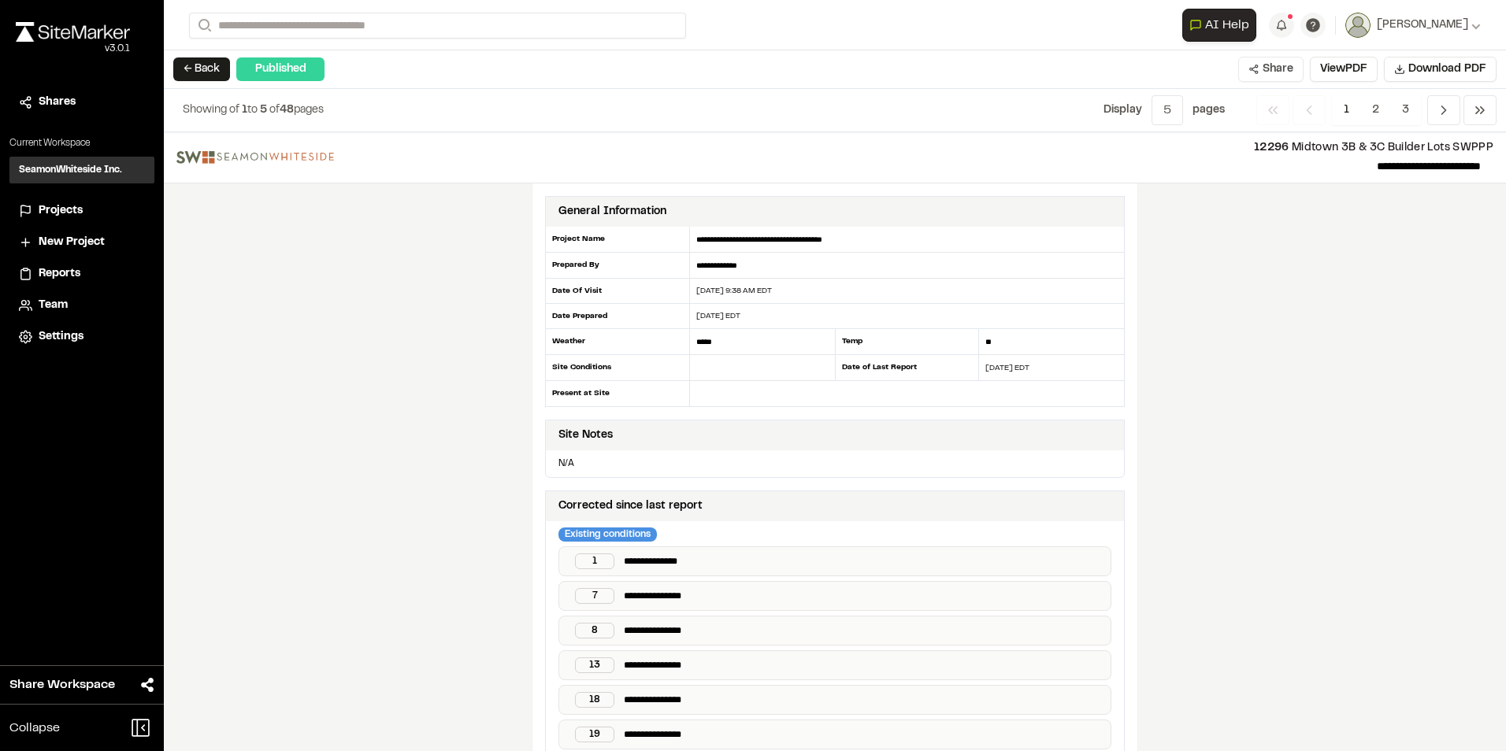
click at [1263, 75] on button "Share" at bounding box center [1270, 69] width 65 height 25
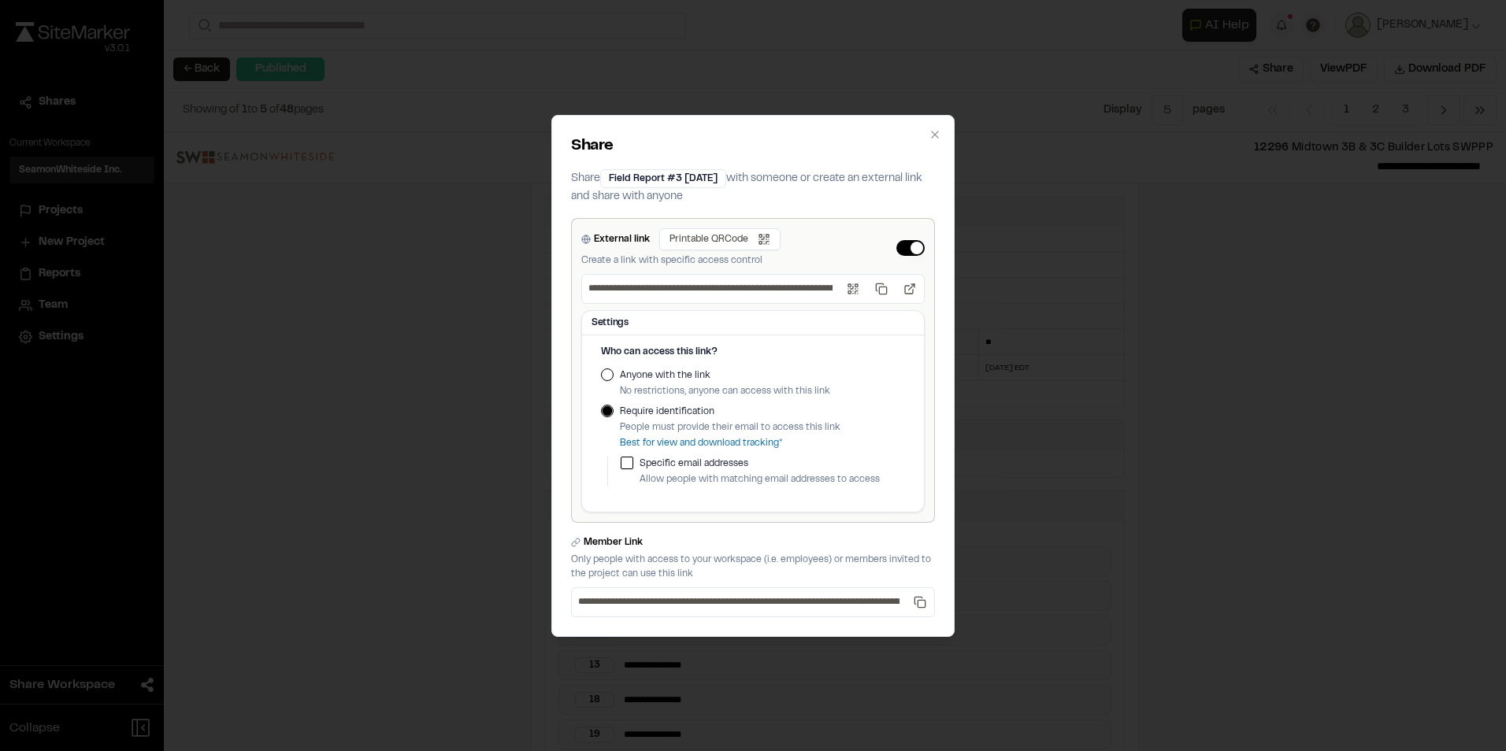
click at [1361, 343] on div "**********" at bounding box center [753, 375] width 1506 height 751
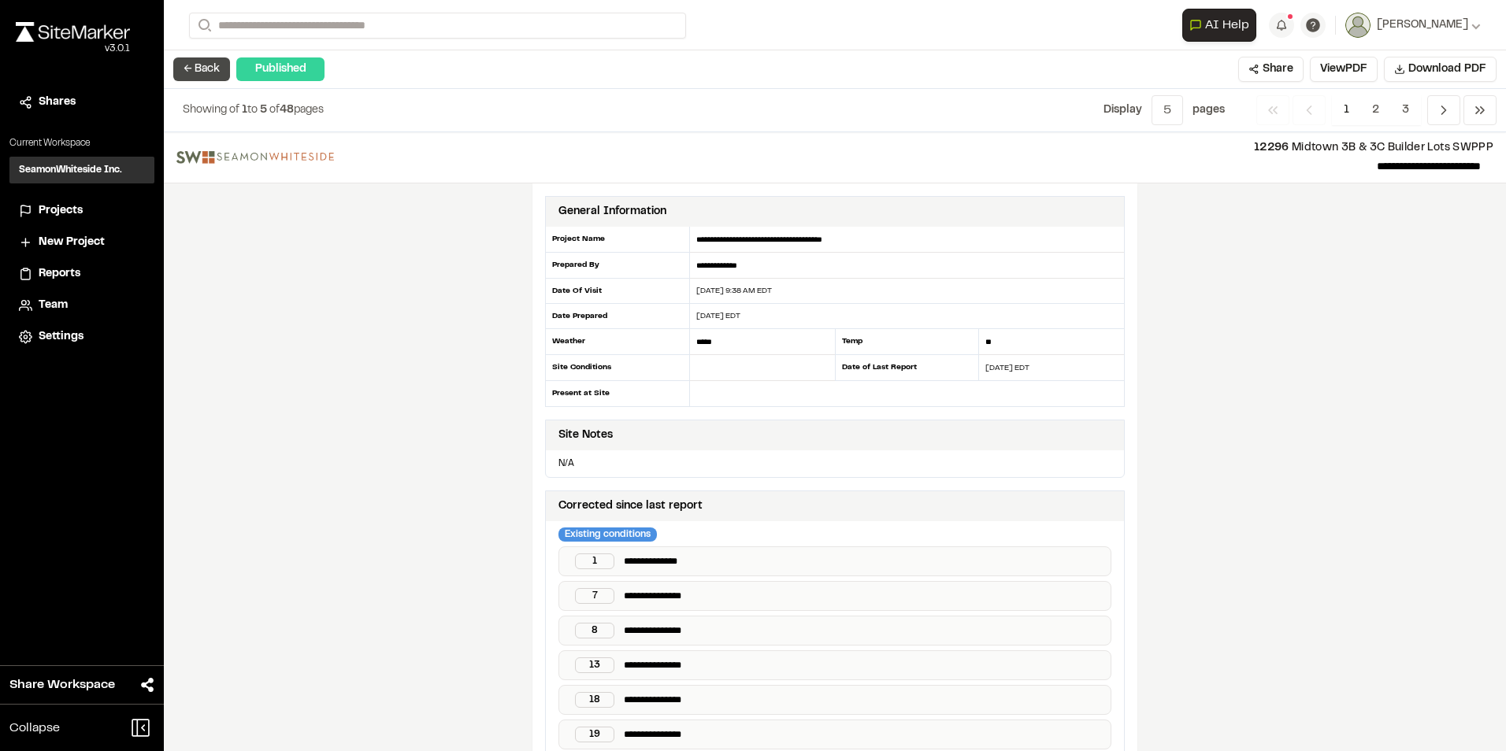
click at [177, 76] on button "← Back" at bounding box center [201, 69] width 57 height 24
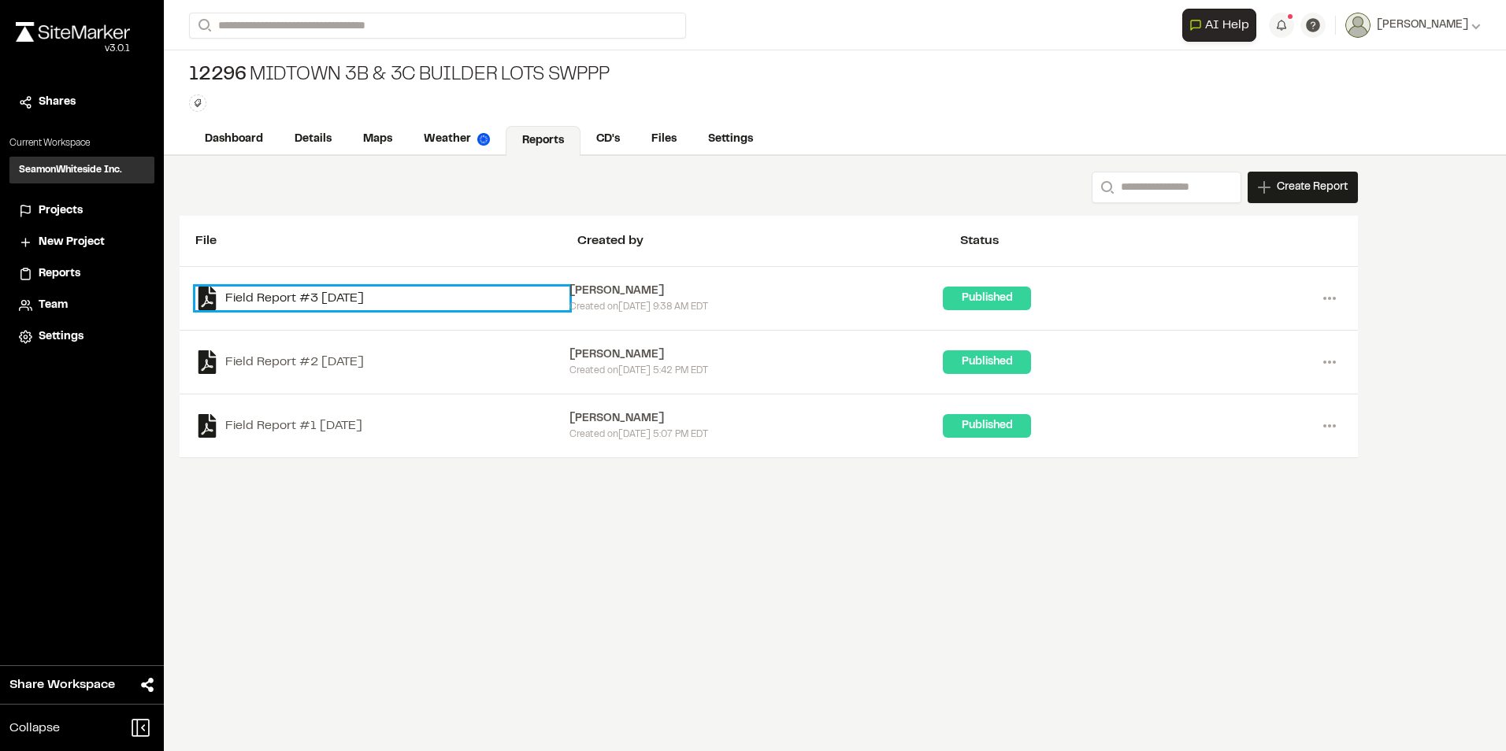
click at [295, 302] on link "Field Report #3 [DATE]" at bounding box center [382, 299] width 374 height 24
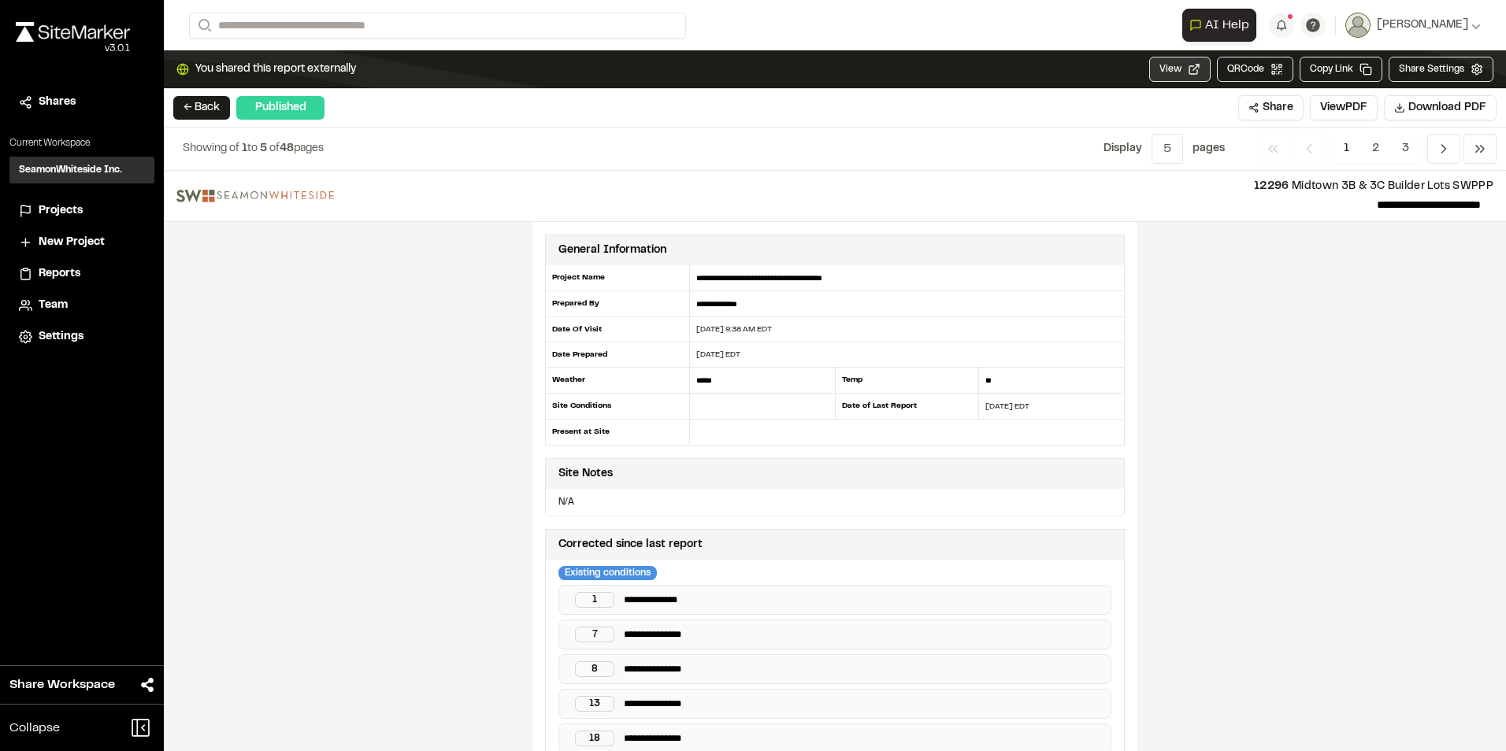
click at [1176, 73] on button "View" at bounding box center [1179, 69] width 61 height 25
